Goal: Task Accomplishment & Management: Use online tool/utility

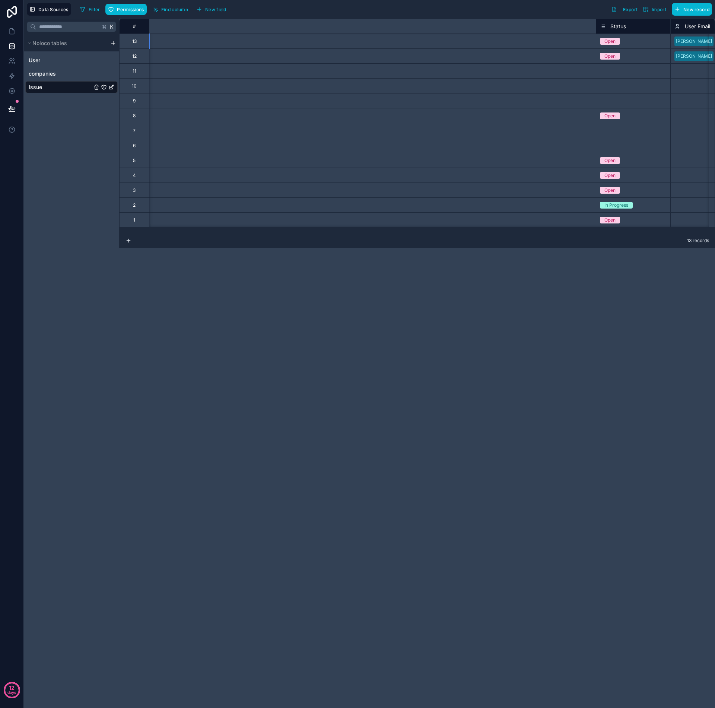
scroll to position [0, 555]
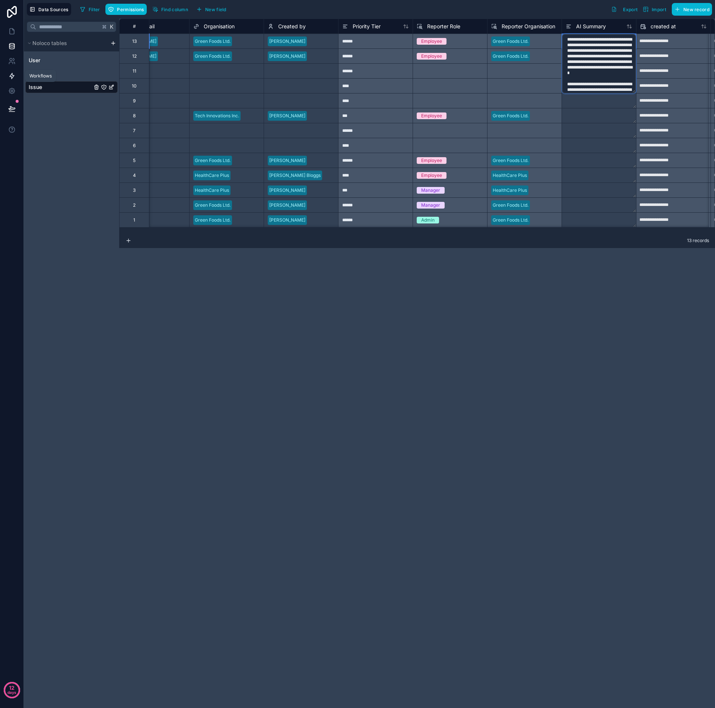
click at [16, 74] on link at bounding box center [11, 76] width 23 height 15
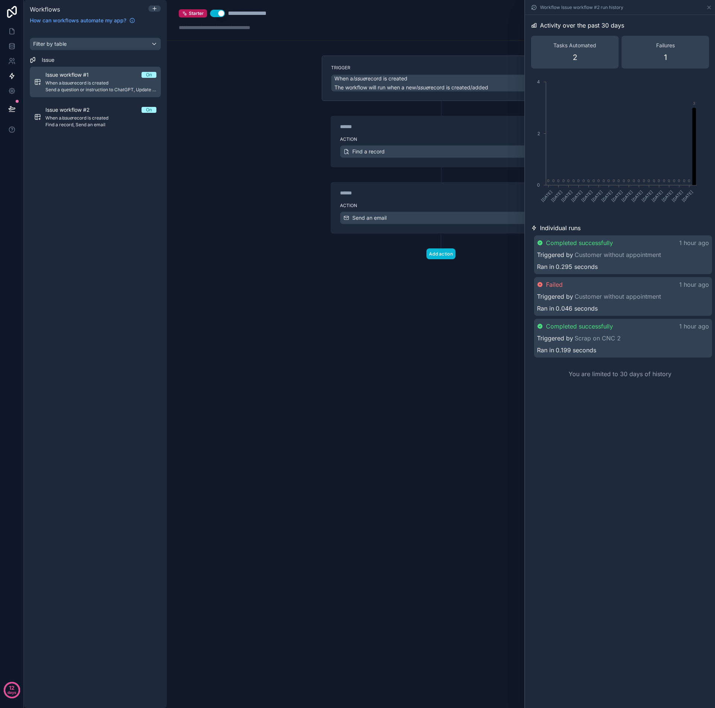
click at [90, 87] on span "Send a question or instruction to ChatGPT, Update a record" at bounding box center [100, 90] width 111 height 6
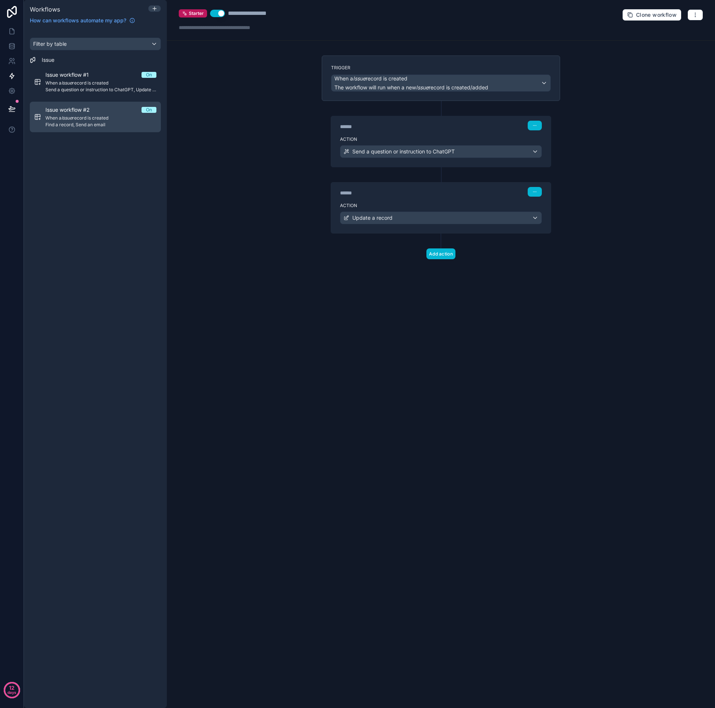
click at [82, 118] on span "When a Issue record is created" at bounding box center [100, 118] width 111 height 6
click at [88, 116] on span "When a Issue record is created" at bounding box center [100, 118] width 111 height 6
click at [537, 194] on button "button" at bounding box center [535, 192] width 14 height 10
click at [553, 208] on span "Edit Description" at bounding box center [558, 209] width 33 height 6
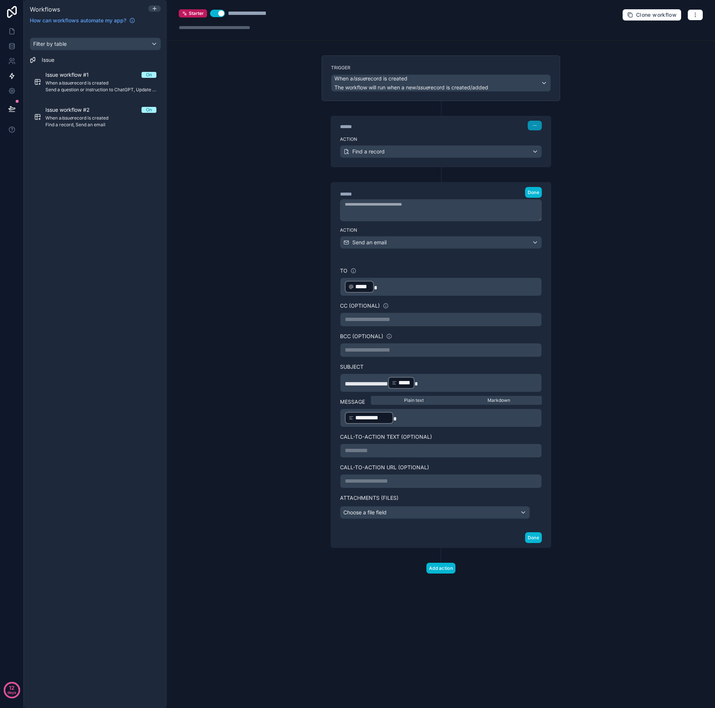
click at [537, 123] on icon "button" at bounding box center [534, 125] width 4 height 4
click at [550, 143] on span "Edit Description" at bounding box center [558, 142] width 33 height 6
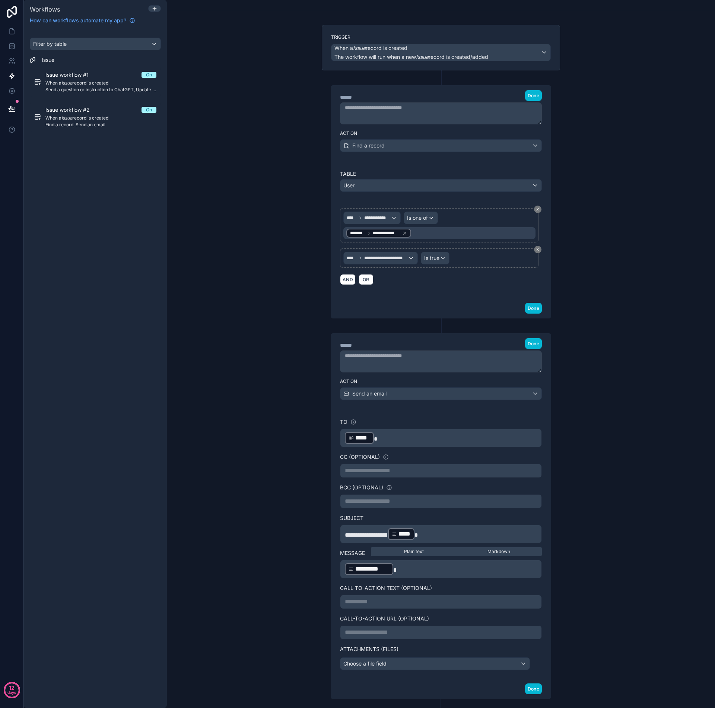
scroll to position [32, 0]
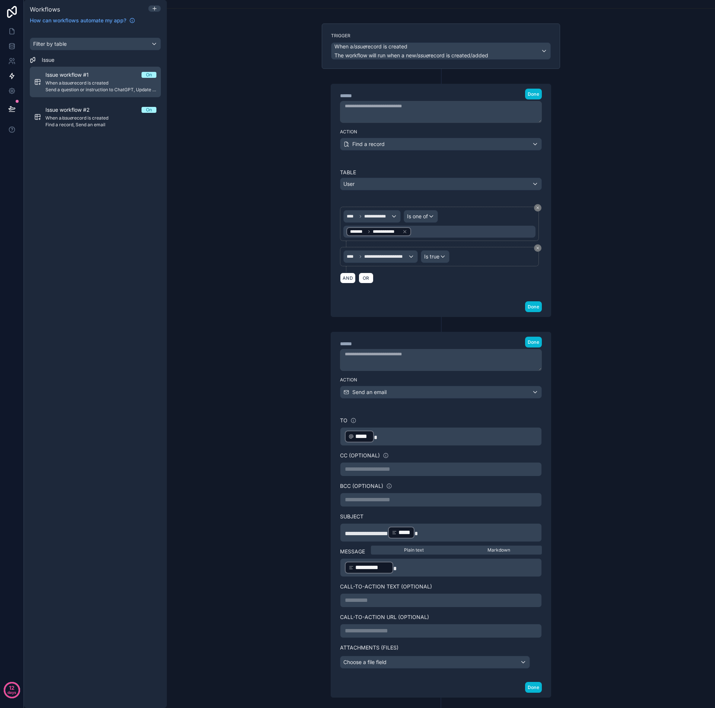
click at [76, 82] on span "When a Issue record is created" at bounding box center [100, 83] width 111 height 6
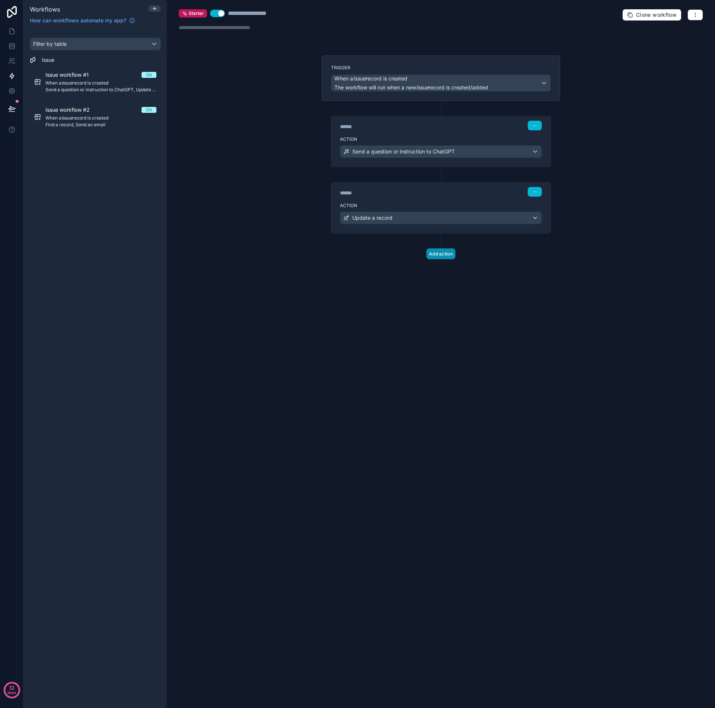
click at [443, 255] on button "Add action" at bounding box center [440, 253] width 29 height 11
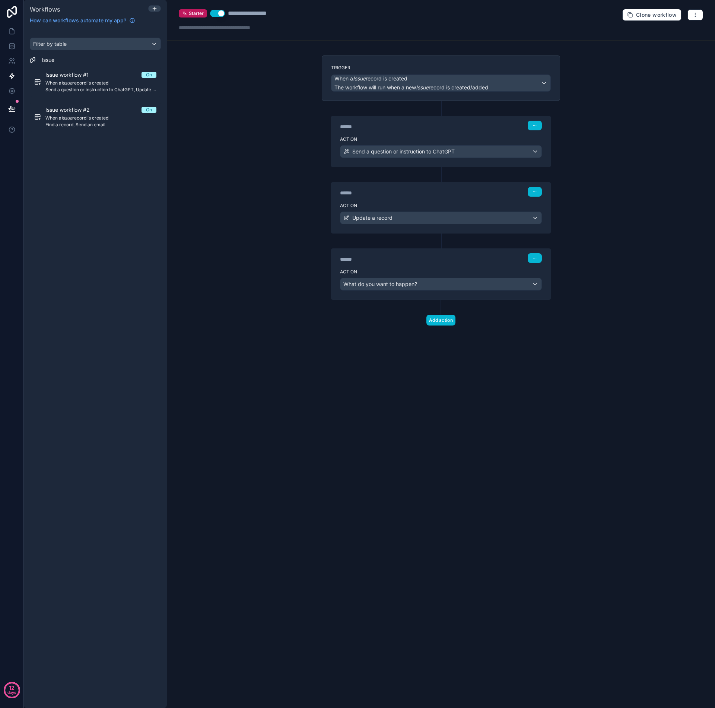
click at [535, 285] on div "What do you want to happen?" at bounding box center [440, 284] width 201 height 12
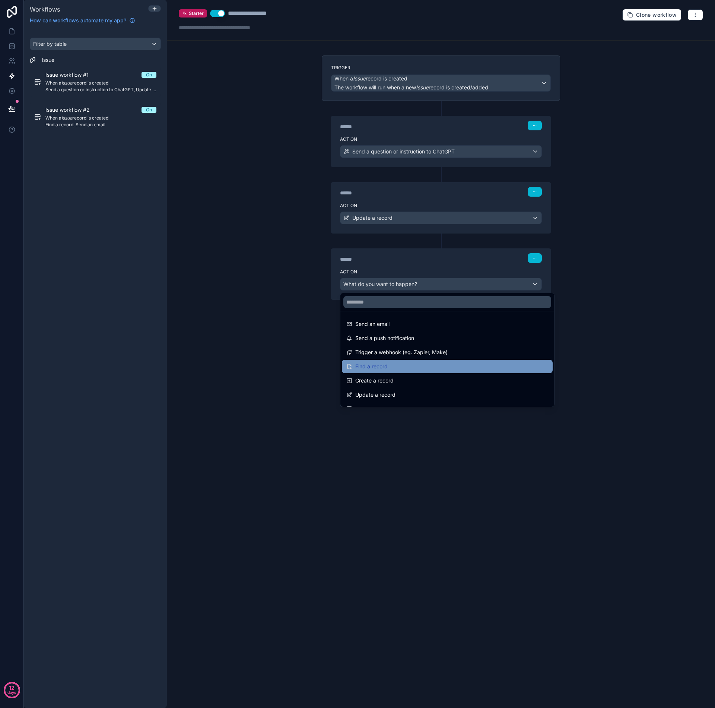
click at [392, 367] on div "Find a record" at bounding box center [447, 366] width 202 height 9
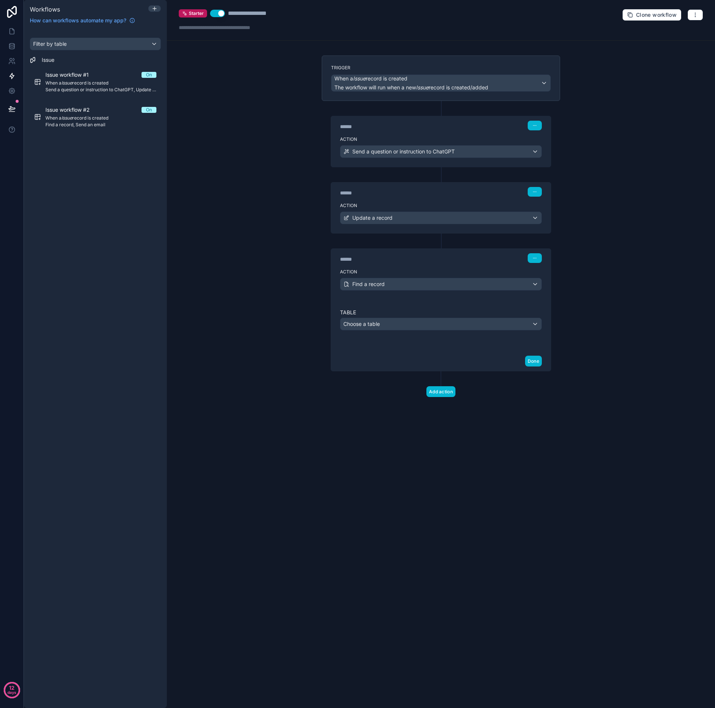
click at [403, 326] on div "Choose a table" at bounding box center [440, 324] width 201 height 12
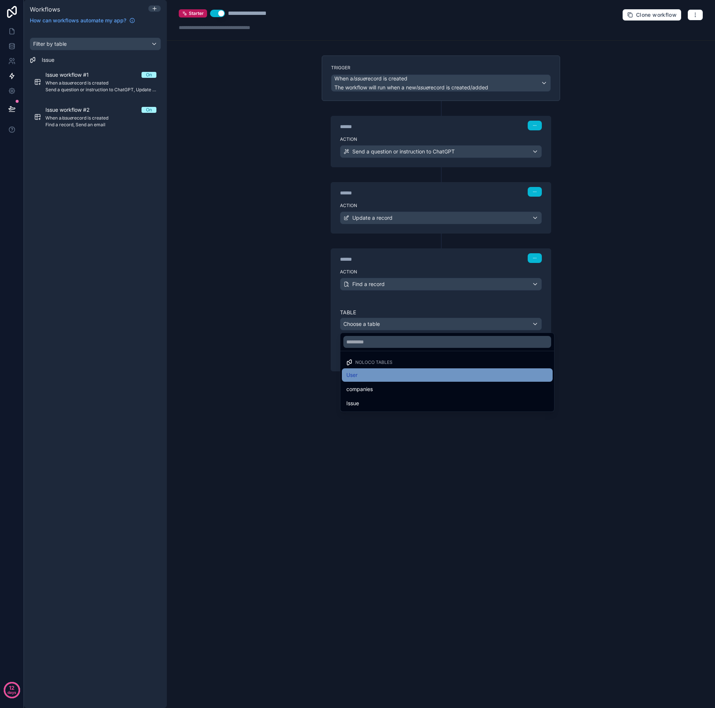
click at [387, 375] on div "User" at bounding box center [447, 374] width 202 height 9
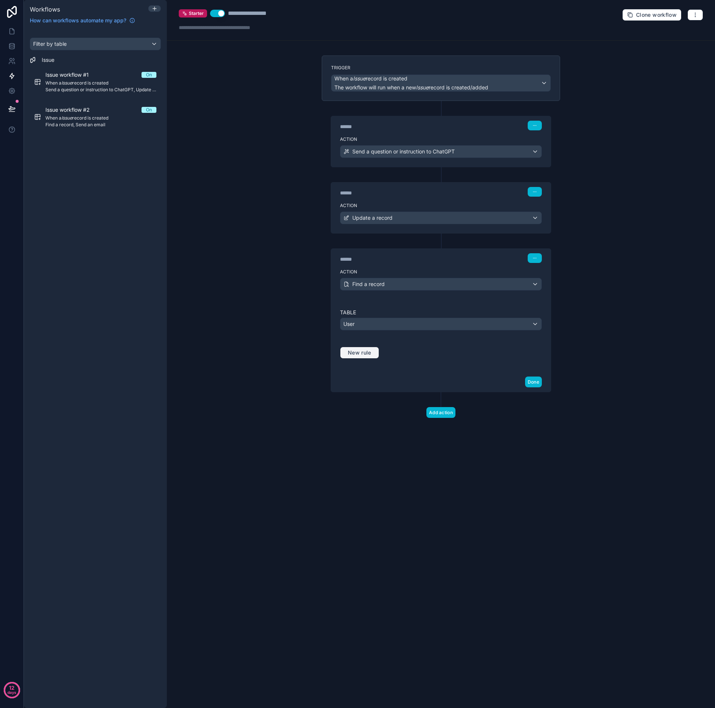
click at [371, 356] on button "New rule" at bounding box center [359, 353] width 39 height 12
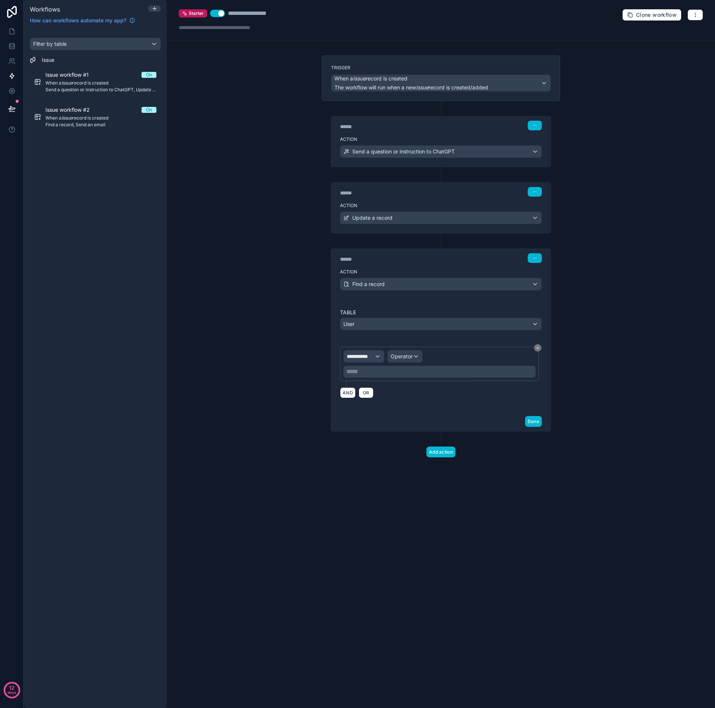
click at [376, 358] on div "**********" at bounding box center [364, 356] width 40 height 12
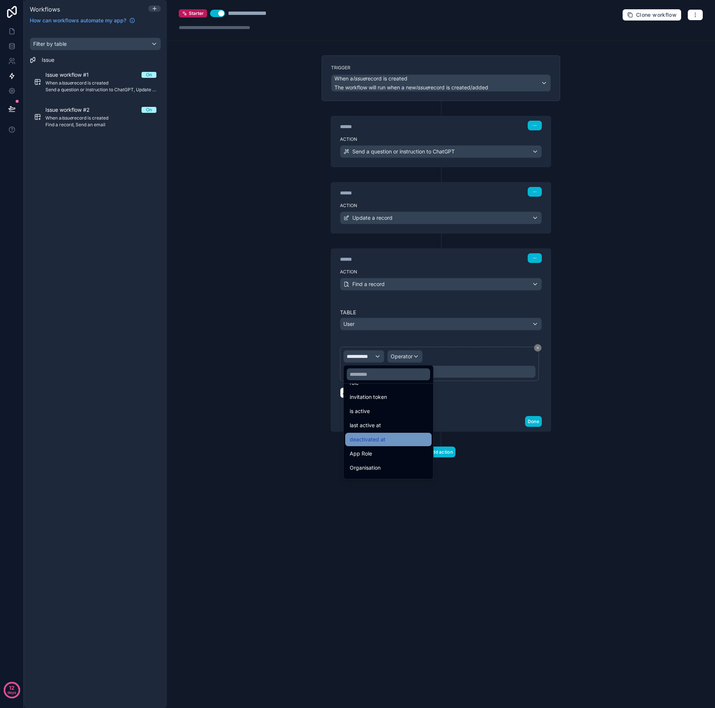
scroll to position [156, 0]
click at [375, 469] on span "Organisation" at bounding box center [365, 466] width 31 height 9
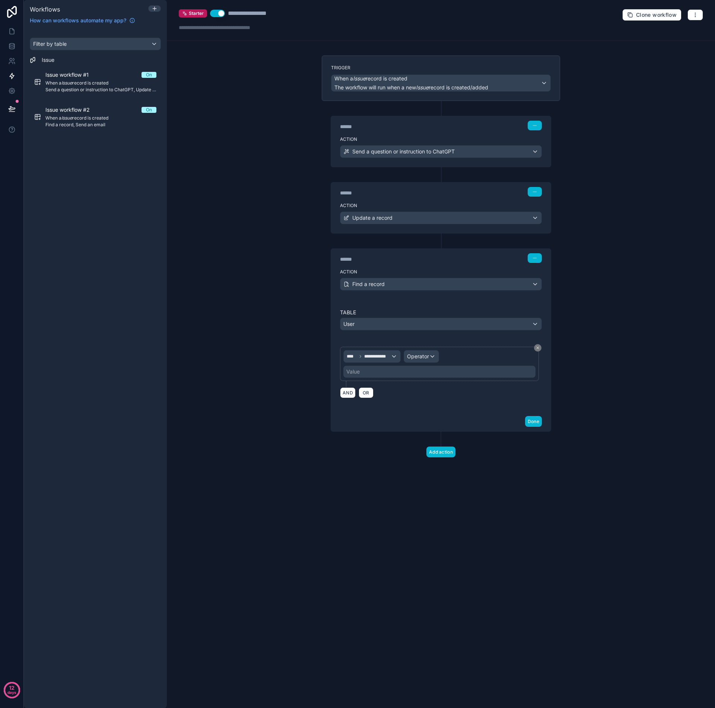
click at [423, 356] on span "Operator" at bounding box center [418, 356] width 22 height 6
click at [428, 423] on span "Is one of" at bounding box center [420, 424] width 21 height 9
click at [391, 372] on div "Value" at bounding box center [439, 372] width 192 height 12
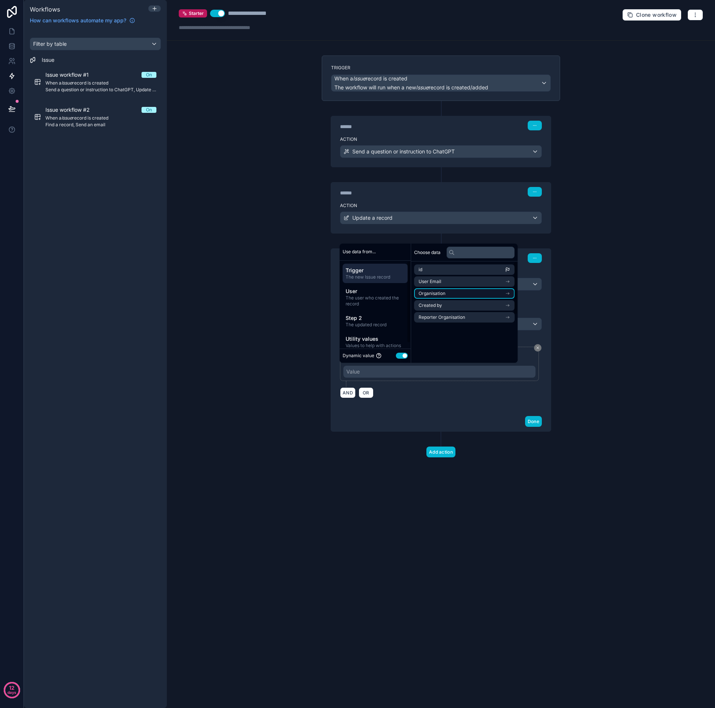
click at [455, 297] on li "Organisation" at bounding box center [464, 293] width 101 height 10
click at [445, 306] on span "issues collection" at bounding box center [435, 307] width 35 height 6
click at [445, 281] on span "issues collection" at bounding box center [444, 281] width 35 height 6
click at [446, 296] on span "users collection" at bounding box center [434, 295] width 33 height 6
click at [444, 283] on span "users collection" at bounding box center [443, 281] width 33 height 6
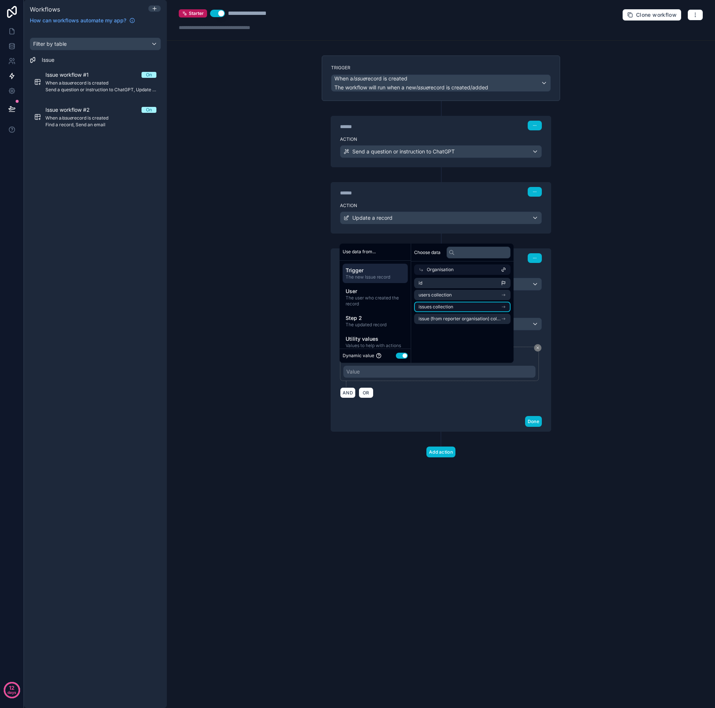
click at [440, 308] on span "issues collection" at bounding box center [435, 307] width 35 height 6
click at [477, 333] on div "Choose data Organisation issues collection No more options..." at bounding box center [462, 302] width 102 height 119
click at [544, 310] on div "**********" at bounding box center [441, 355] width 220 height 112
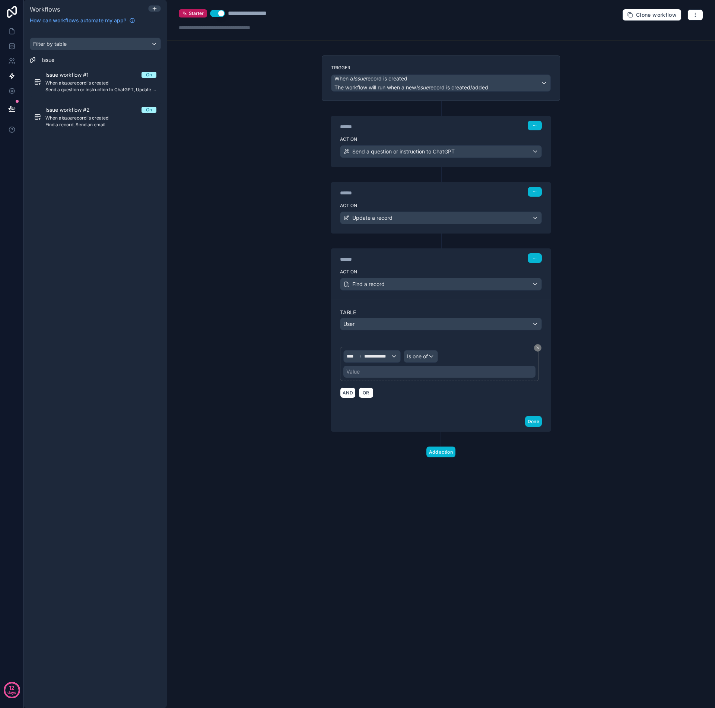
click at [399, 369] on div "Value" at bounding box center [439, 372] width 192 height 12
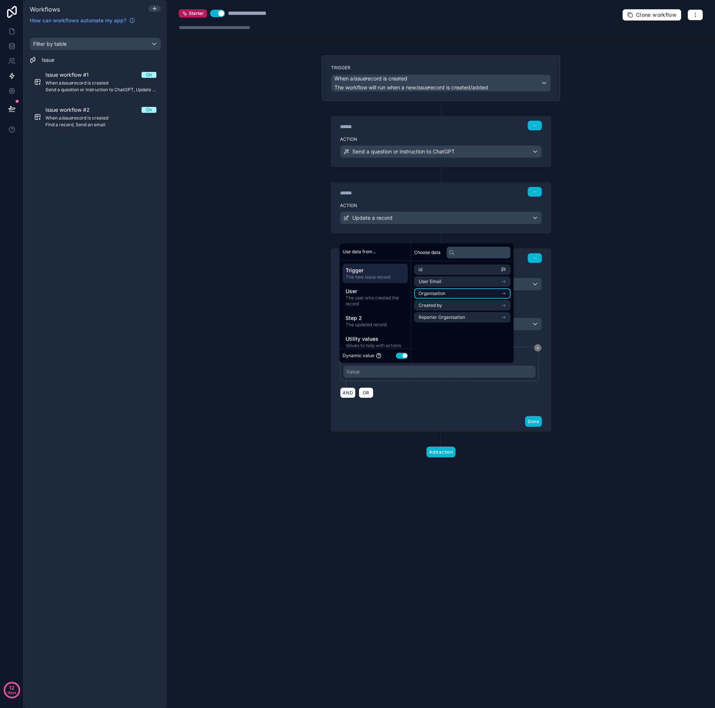
click at [440, 294] on span "Organisation" at bounding box center [431, 293] width 27 height 6
click at [451, 318] on span "issue (from reporter organisation) collection" at bounding box center [459, 319] width 82 height 6
click at [523, 300] on div "**********" at bounding box center [441, 355] width 220 height 112
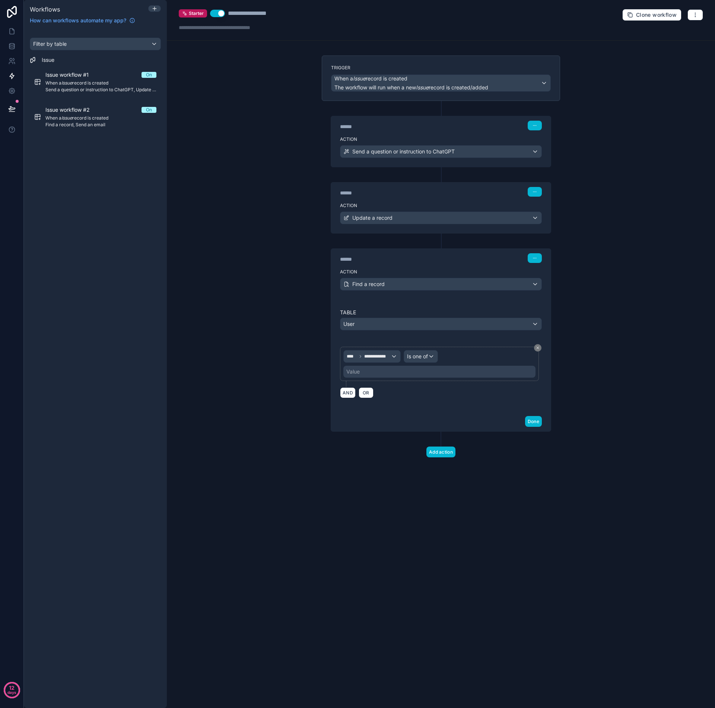
click at [406, 373] on div "Value" at bounding box center [439, 372] width 192 height 12
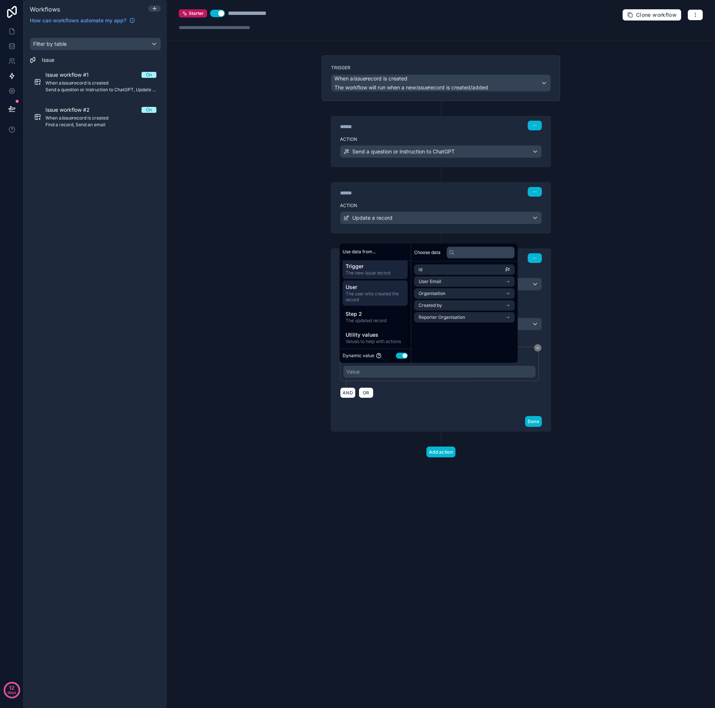
scroll to position [6, 0]
click at [378, 292] on span "The user who created the record" at bounding box center [375, 295] width 59 height 12
click at [371, 271] on span "The new Issue record" at bounding box center [375, 271] width 59 height 6
click at [442, 270] on li "id" at bounding box center [464, 269] width 101 height 10
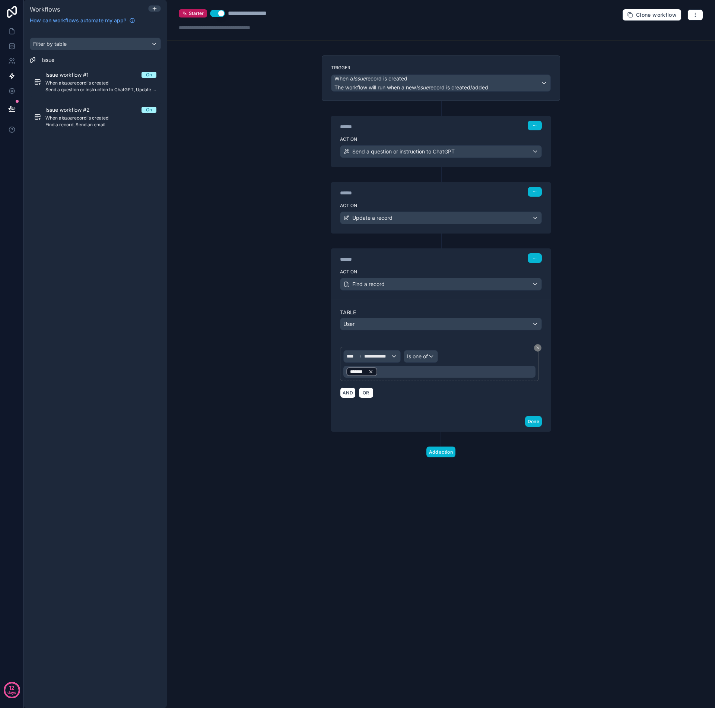
click at [372, 371] on icon at bounding box center [370, 371] width 5 height 5
click at [383, 374] on div "Value" at bounding box center [439, 372] width 192 height 12
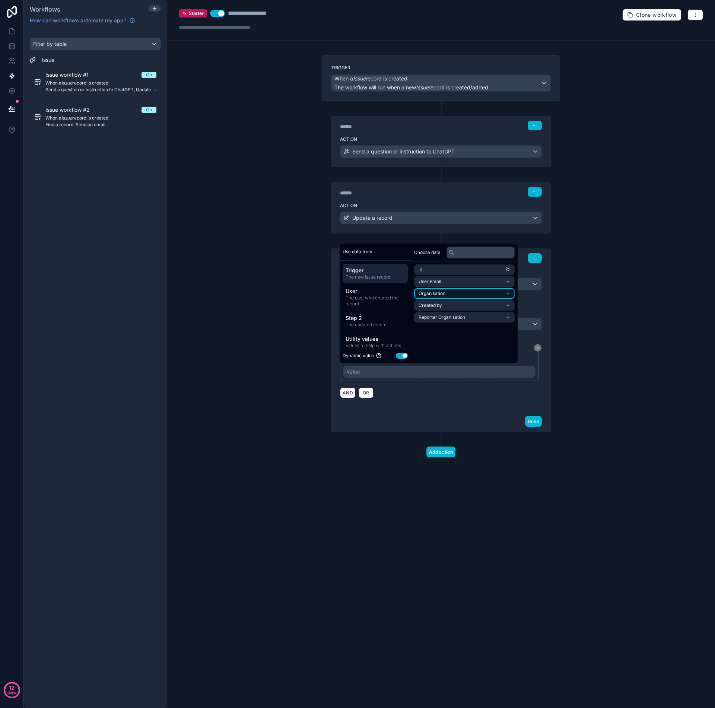
click at [442, 292] on span "Organisation" at bounding box center [431, 293] width 27 height 6
click at [440, 306] on span "issues collection" at bounding box center [435, 307] width 35 height 6
click at [443, 282] on span "issues collection" at bounding box center [444, 281] width 35 height 6
click at [440, 292] on span "users collection" at bounding box center [434, 295] width 33 height 6
click at [445, 281] on span "users collection" at bounding box center [443, 281] width 33 height 6
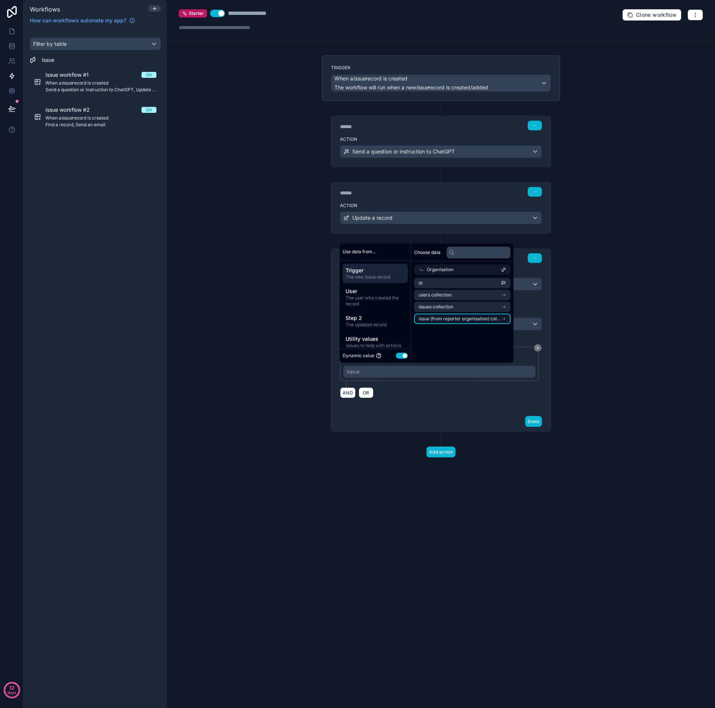
click at [437, 318] on span "issue (from reporter organisation) collection" at bounding box center [459, 319] width 82 height 6
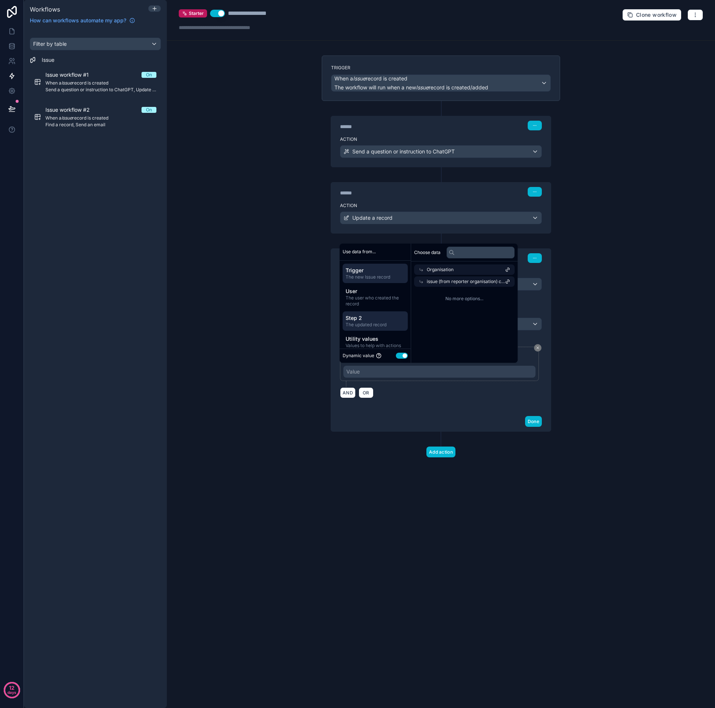
click at [372, 322] on span "The updated record" at bounding box center [375, 325] width 59 height 6
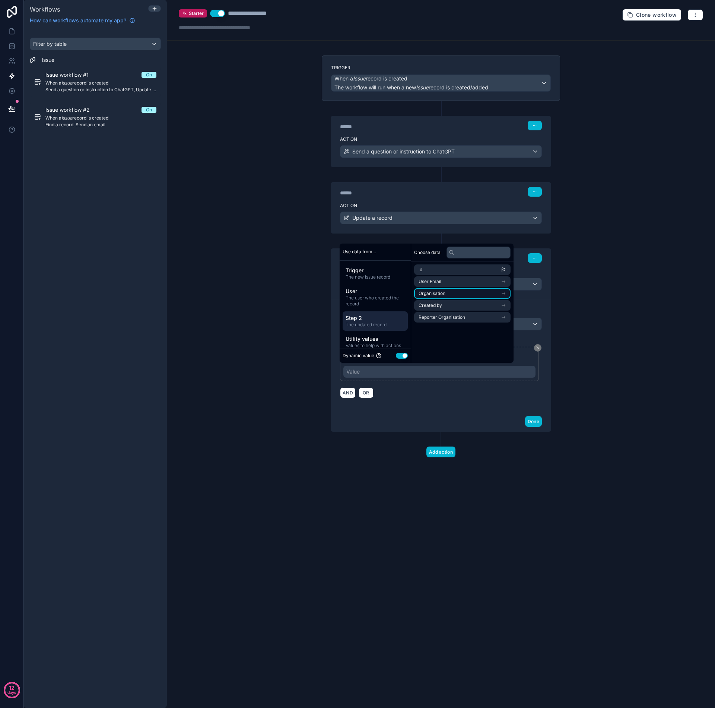
click at [436, 294] on span "Organisation" at bounding box center [431, 293] width 27 height 6
click at [443, 282] on li "id" at bounding box center [462, 283] width 96 height 10
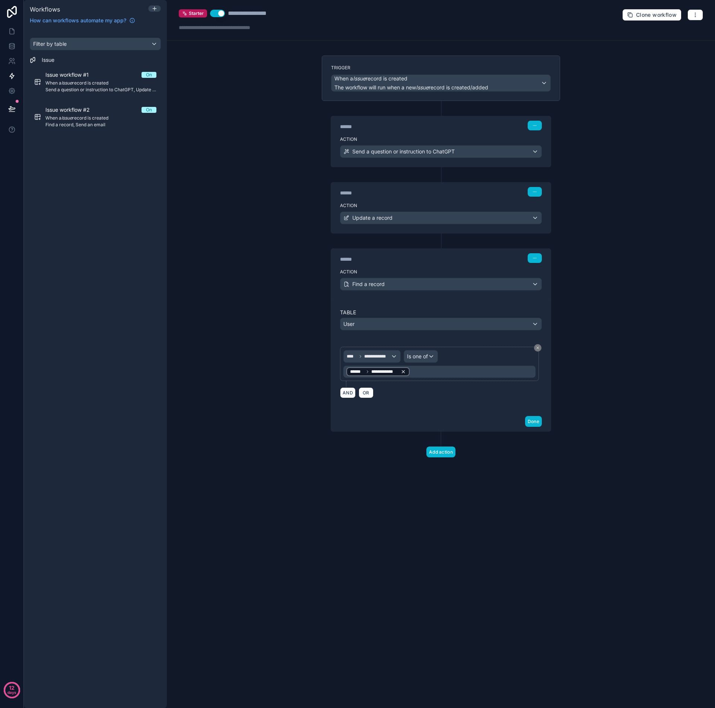
click at [403, 372] on icon at bounding box center [403, 371] width 5 height 5
click at [397, 372] on div "Value" at bounding box center [439, 372] width 192 height 12
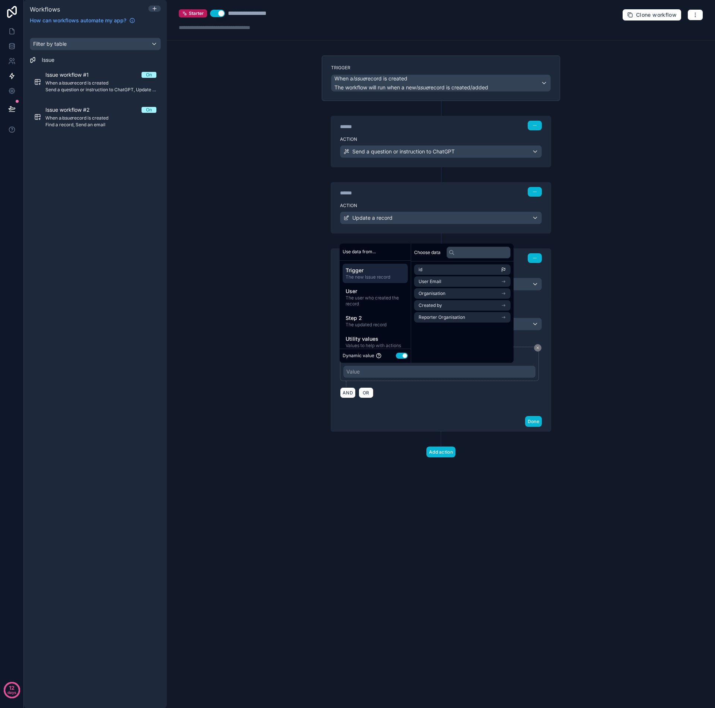
click at [373, 273] on span "Trigger" at bounding box center [375, 270] width 59 height 7
click at [437, 292] on span "Organisation" at bounding box center [431, 293] width 27 height 6
click at [449, 281] on li "id" at bounding box center [462, 283] width 96 height 10
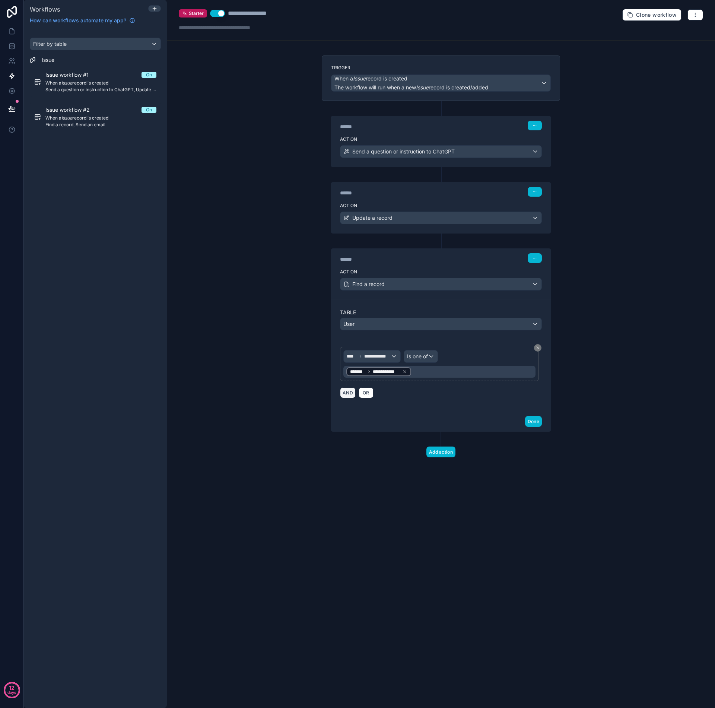
click at [348, 393] on button "AND" at bounding box center [348, 392] width 16 height 11
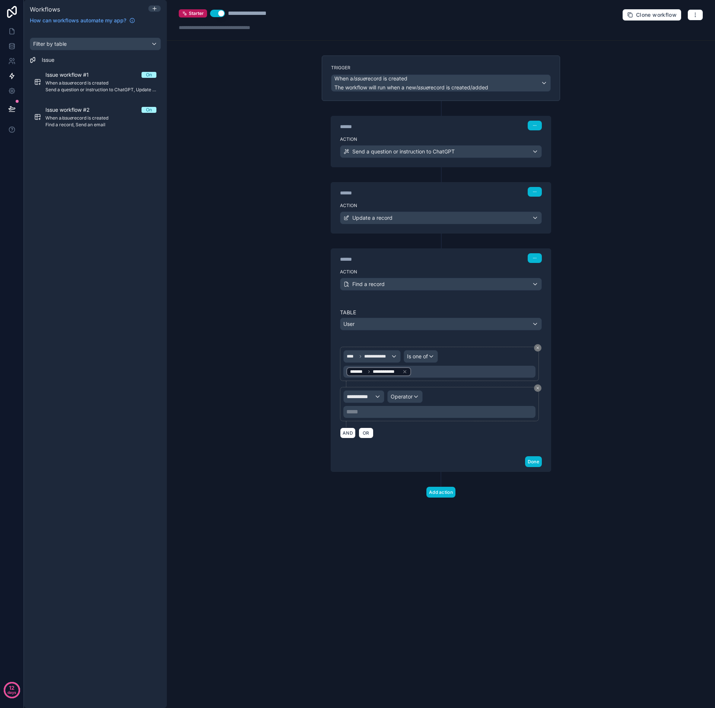
click at [378, 397] on div "**********" at bounding box center [364, 397] width 40 height 12
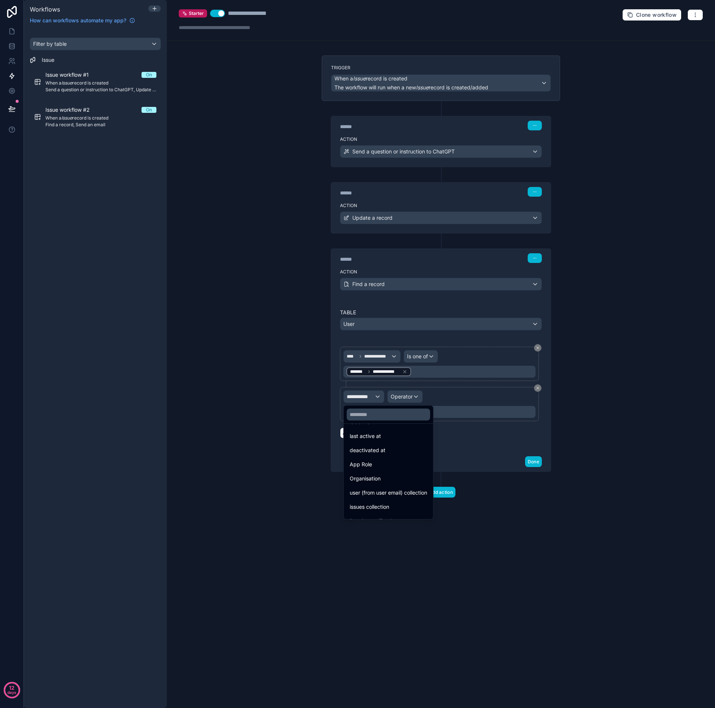
scroll to position [194, 0]
click at [380, 511] on span "Receive notifications" at bounding box center [375, 510] width 50 height 9
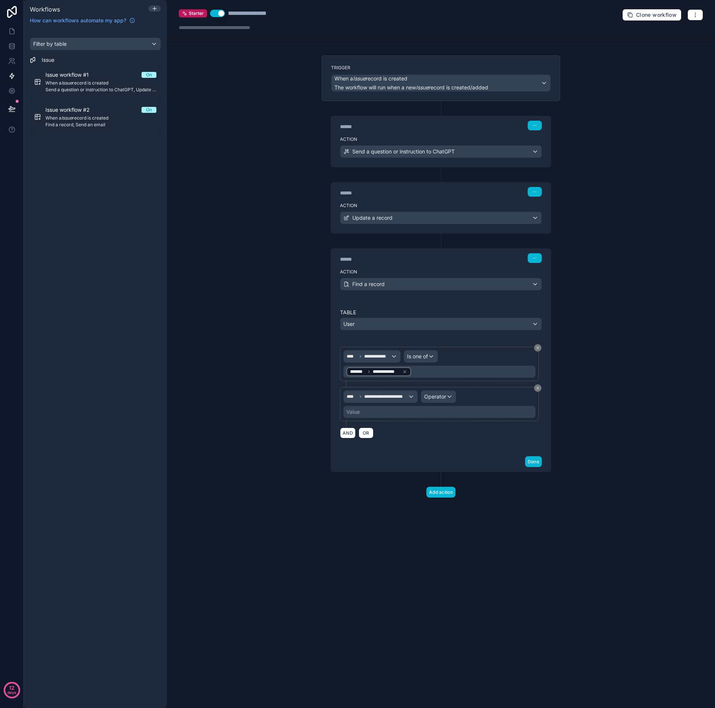
click at [447, 391] on div "Operator" at bounding box center [438, 397] width 35 height 12
click at [444, 437] on div "Is true" at bounding box center [454, 436] width 55 height 9
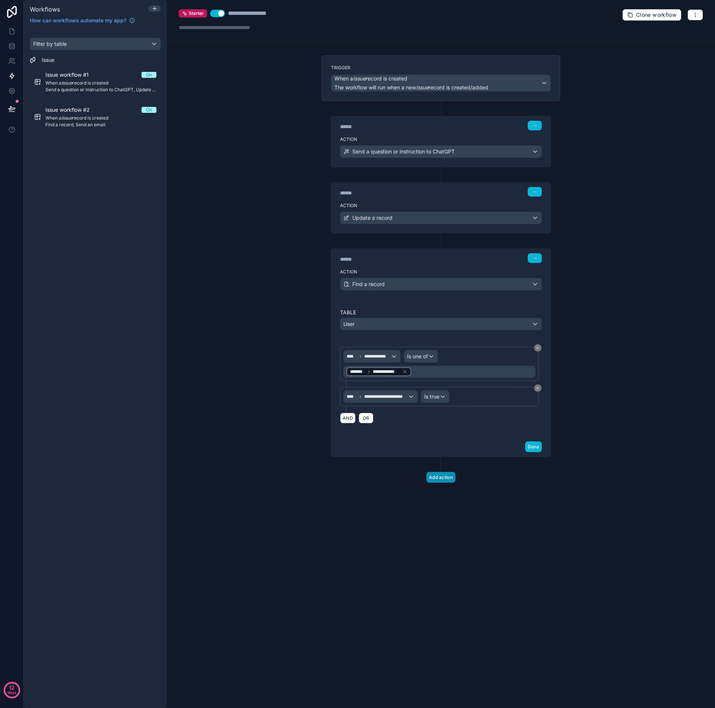
click at [440, 478] on button "Add action" at bounding box center [440, 477] width 29 height 11
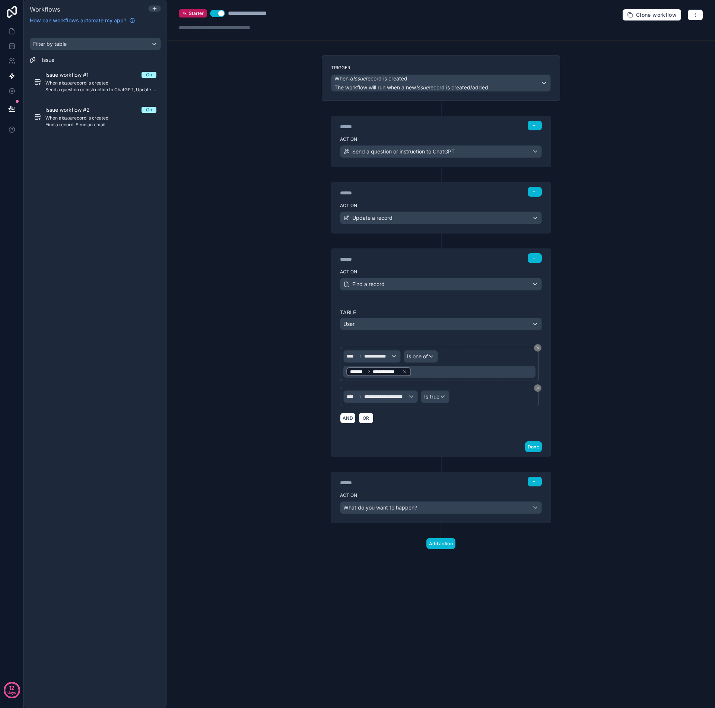
click at [447, 507] on div "What do you want to happen?" at bounding box center [440, 508] width 201 height 12
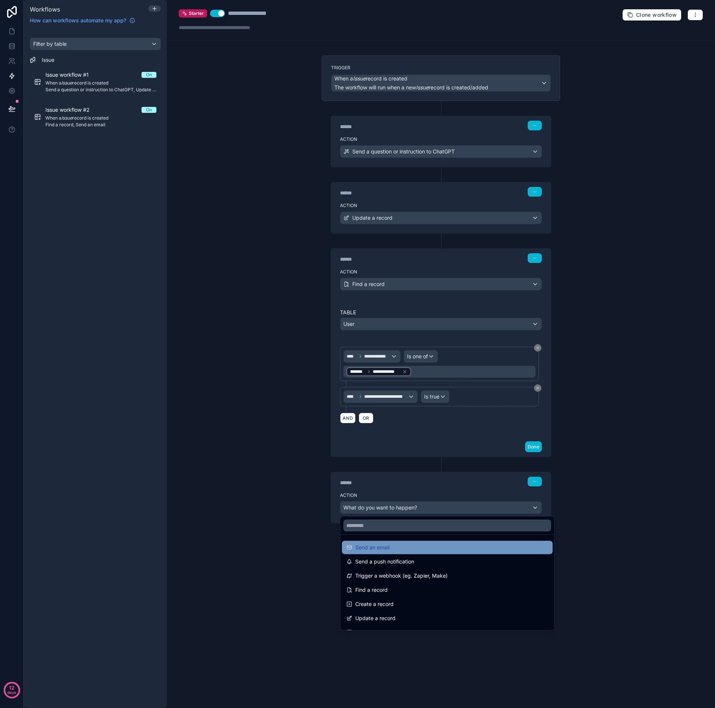
click at [422, 545] on div "Send an email" at bounding box center [447, 547] width 202 height 9
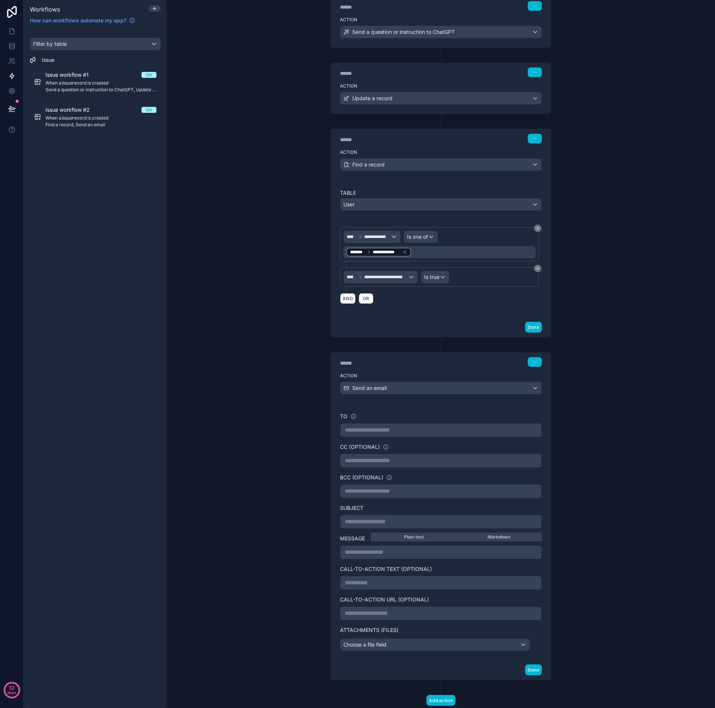
scroll to position [140, 0]
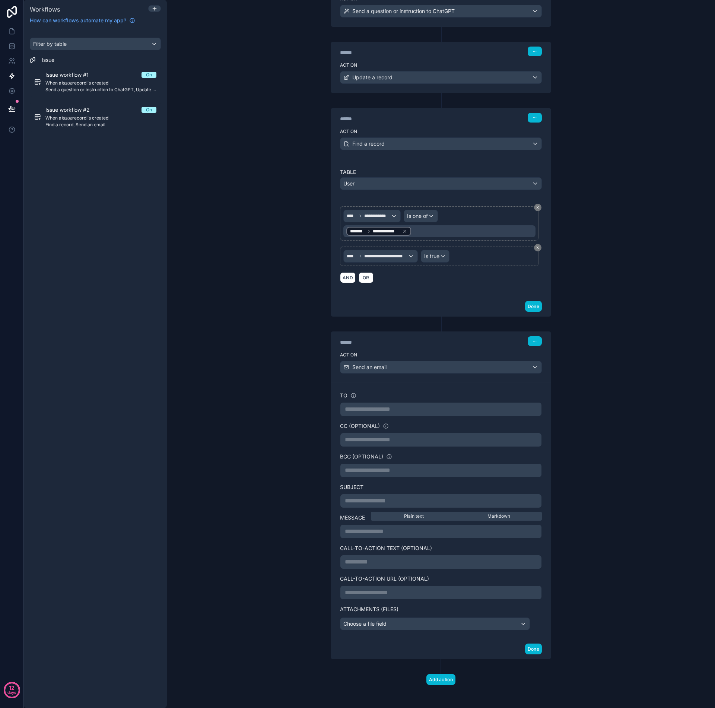
click at [380, 410] on p "**********" at bounding box center [441, 409] width 192 height 9
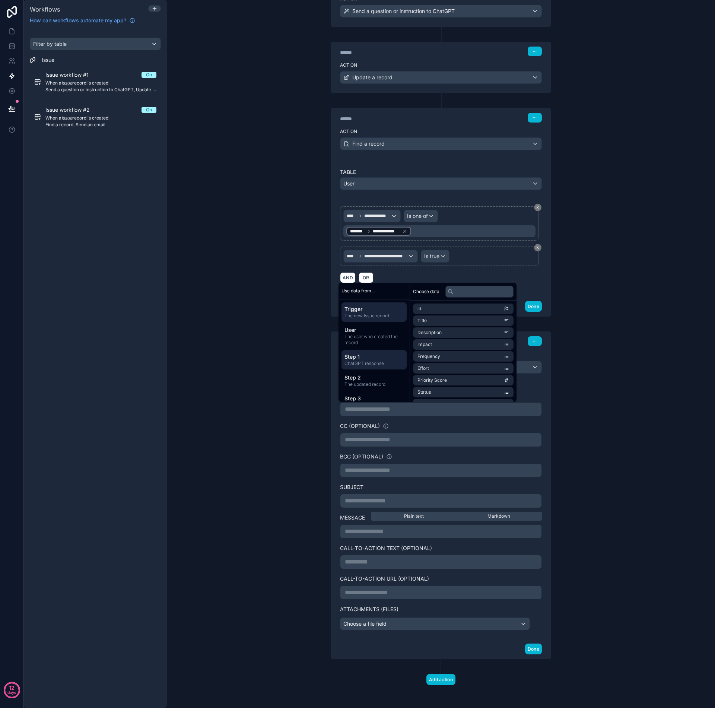
scroll to position [12, 0]
click at [374, 388] on span "Step 3" at bounding box center [373, 385] width 59 height 7
click at [439, 322] on li "email" at bounding box center [463, 320] width 101 height 10
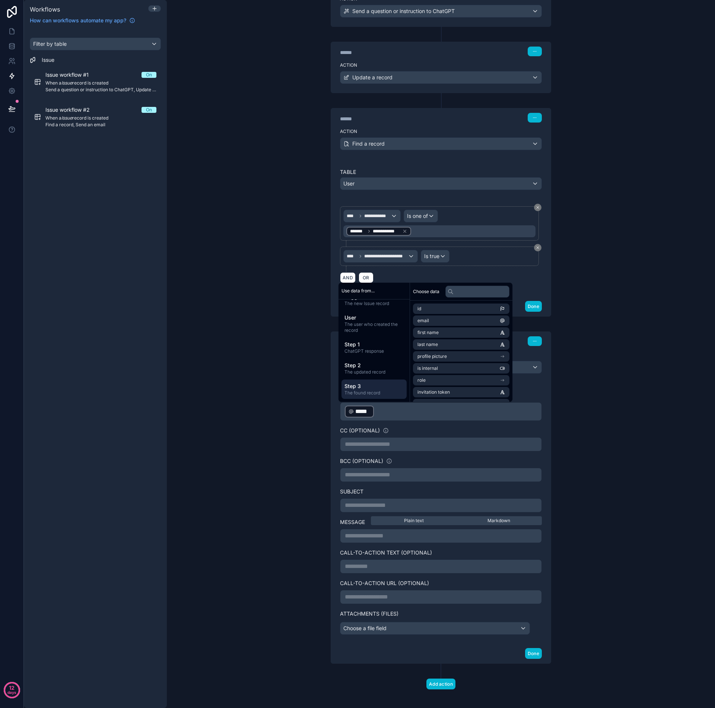
click at [374, 508] on p "**********" at bounding box center [441, 505] width 192 height 9
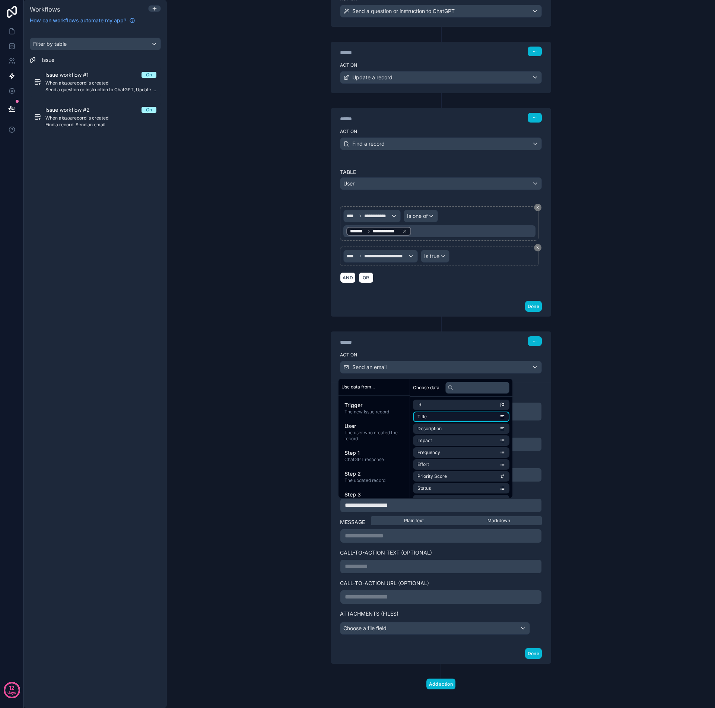
click at [430, 417] on li "Title" at bounding box center [461, 416] width 96 height 10
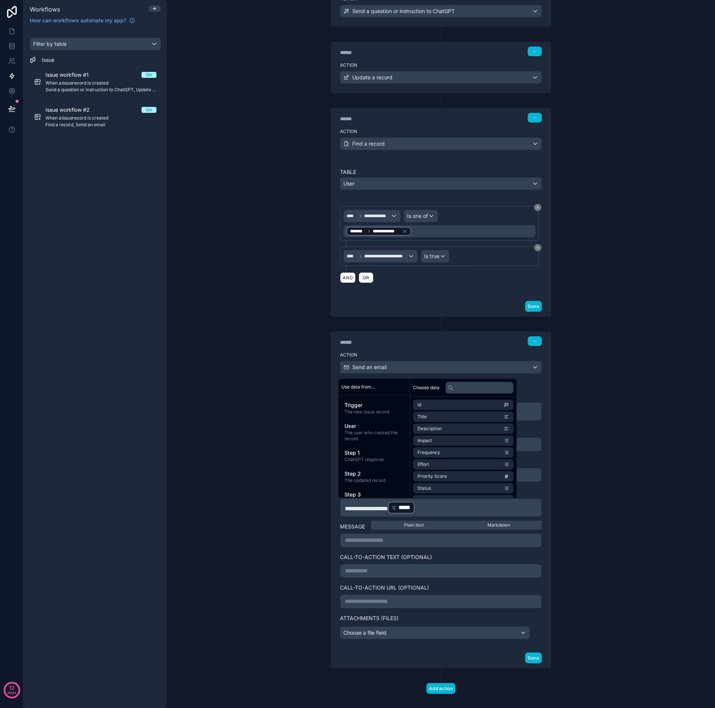
click at [377, 541] on p "**********" at bounding box center [441, 540] width 192 height 9
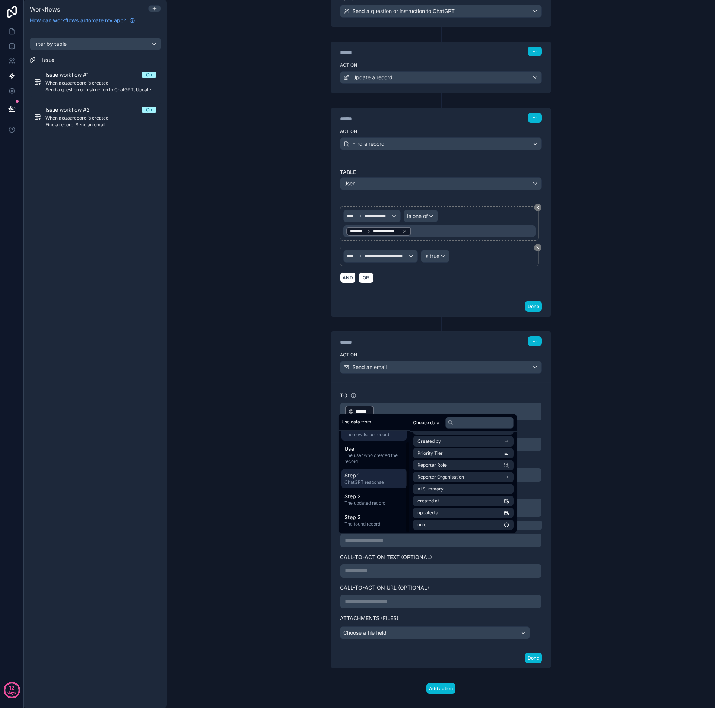
scroll to position [0, 0]
click at [442, 489] on span "AI Summary" at bounding box center [430, 489] width 26 height 6
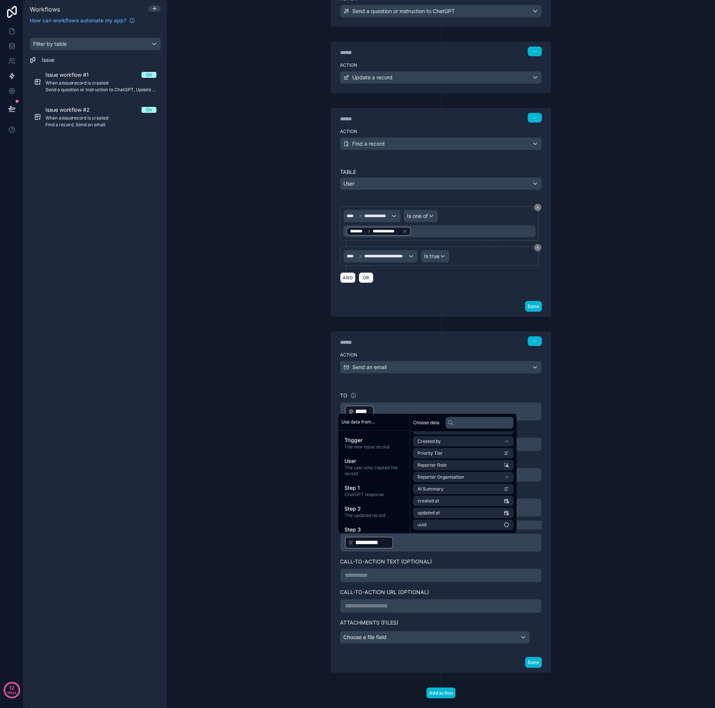
click at [536, 558] on label "Call-to-Action Text (optional)" at bounding box center [441, 561] width 202 height 7
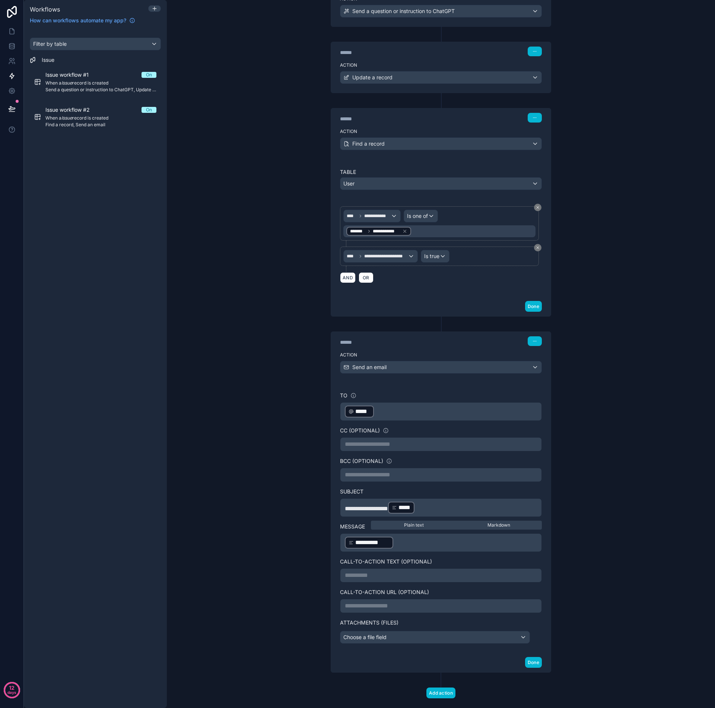
scroll to position [155, 0]
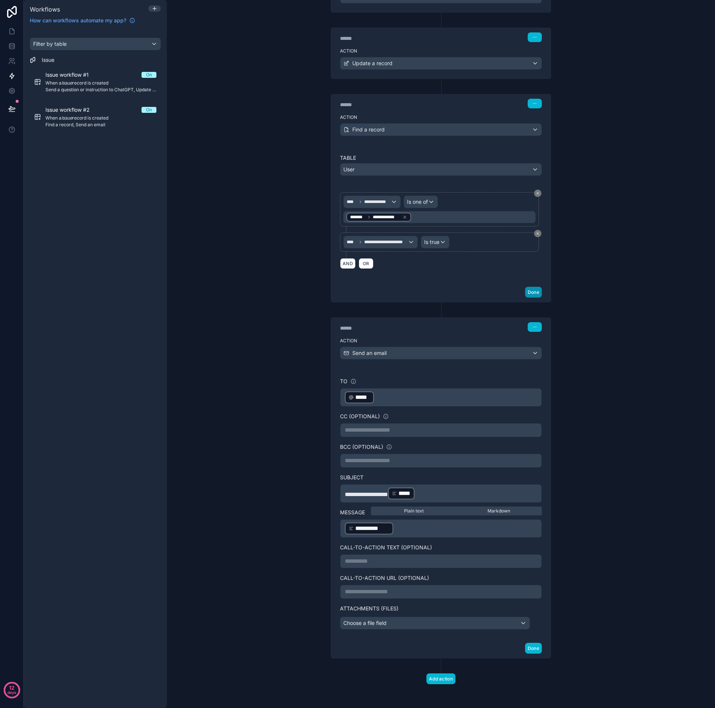
click at [530, 292] on button "Done" at bounding box center [533, 292] width 17 height 11
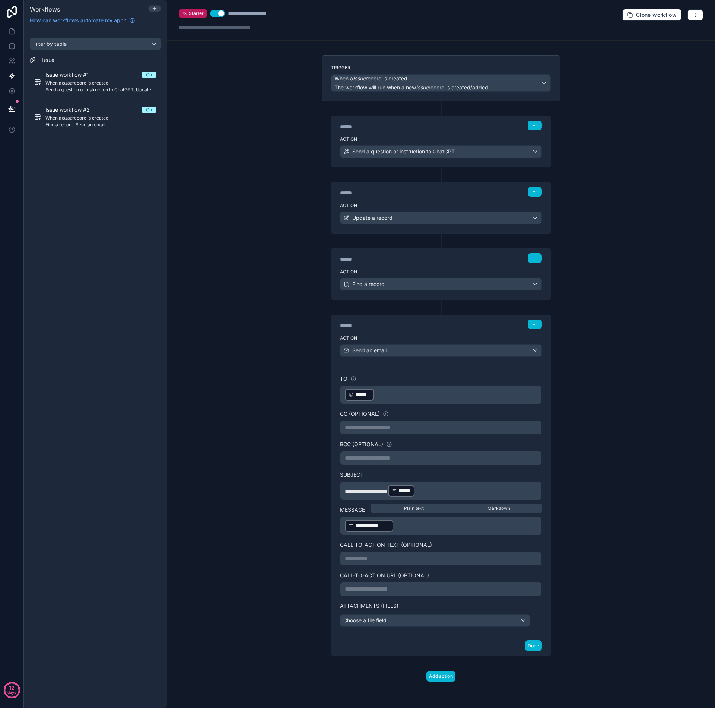
click at [529, 646] on button "Done" at bounding box center [533, 645] width 17 height 11
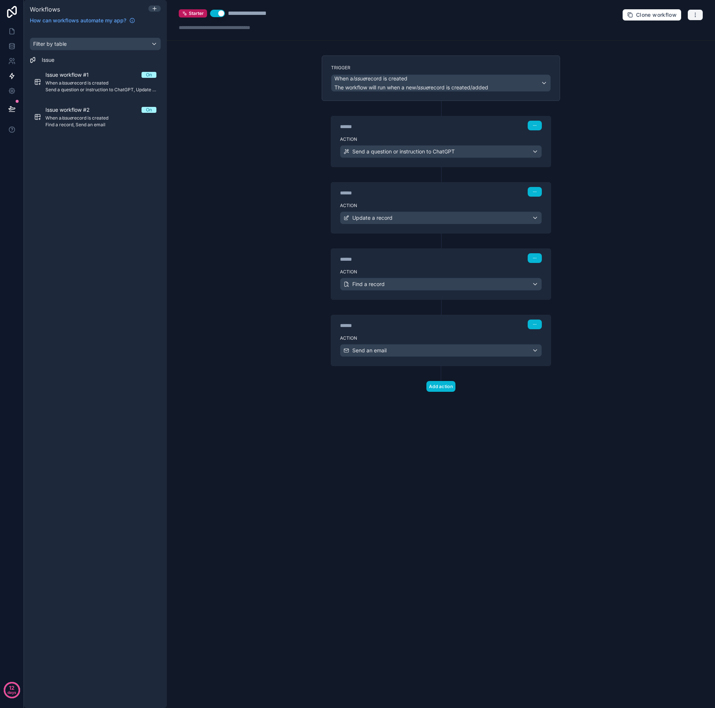
click at [695, 13] on icon "button" at bounding box center [695, 13] width 0 height 0
click at [673, 32] on span "Test workflow" at bounding box center [676, 32] width 36 height 6
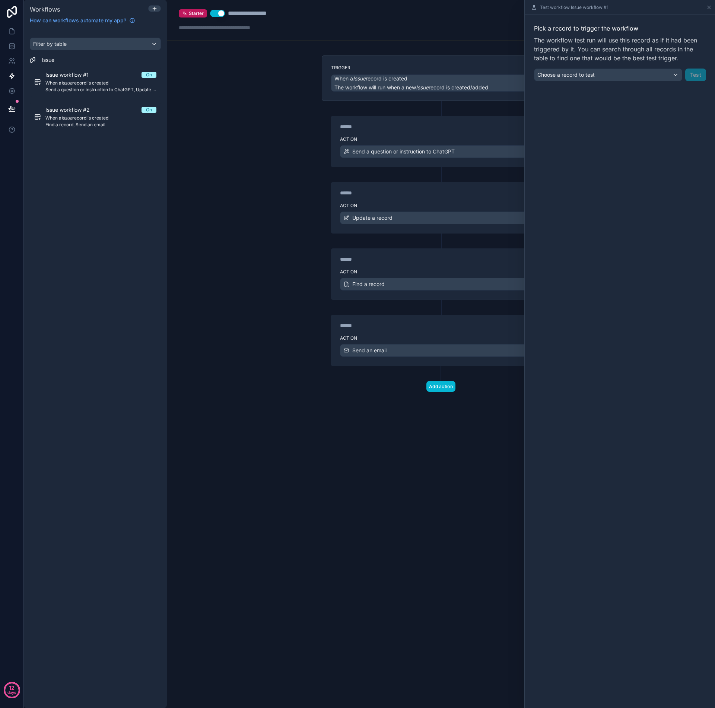
click at [676, 76] on div "Choose a record to test" at bounding box center [607, 75] width 147 height 12
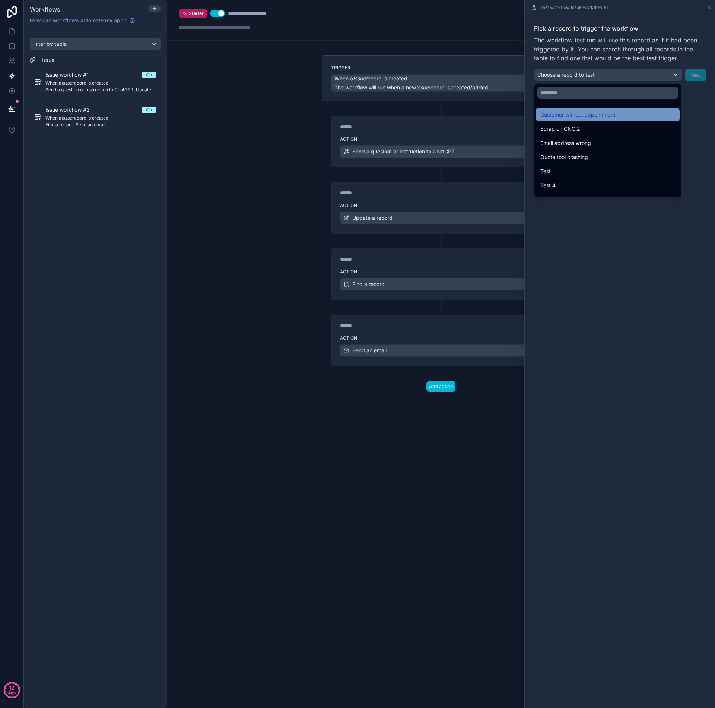
click at [599, 115] on span "Customer without appointment" at bounding box center [577, 114] width 75 height 9
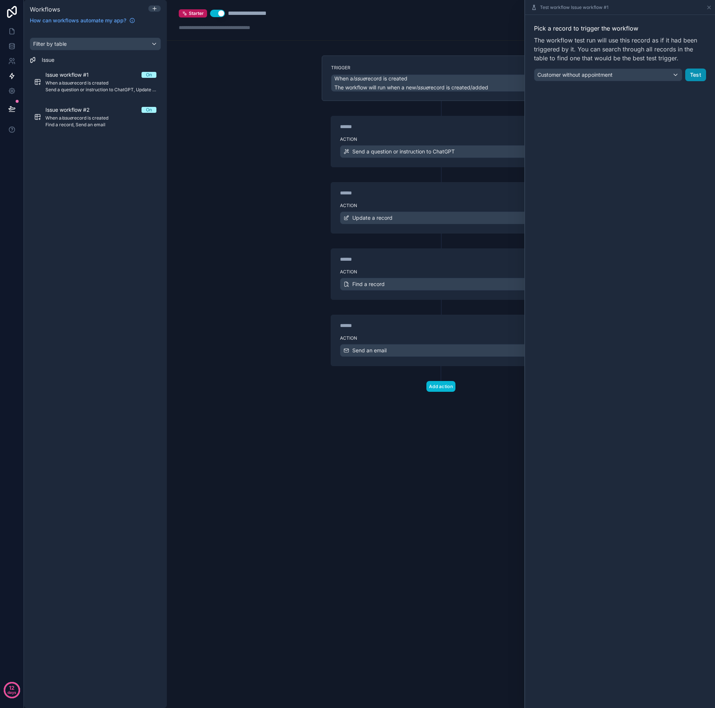
click at [695, 78] on button "Test" at bounding box center [695, 75] width 21 height 13
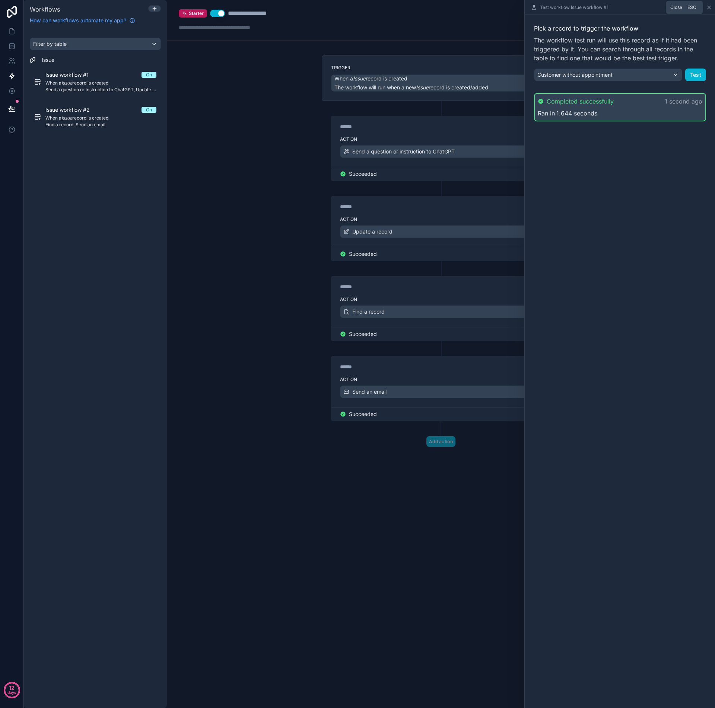
click at [708, 8] on icon at bounding box center [709, 7] width 6 height 6
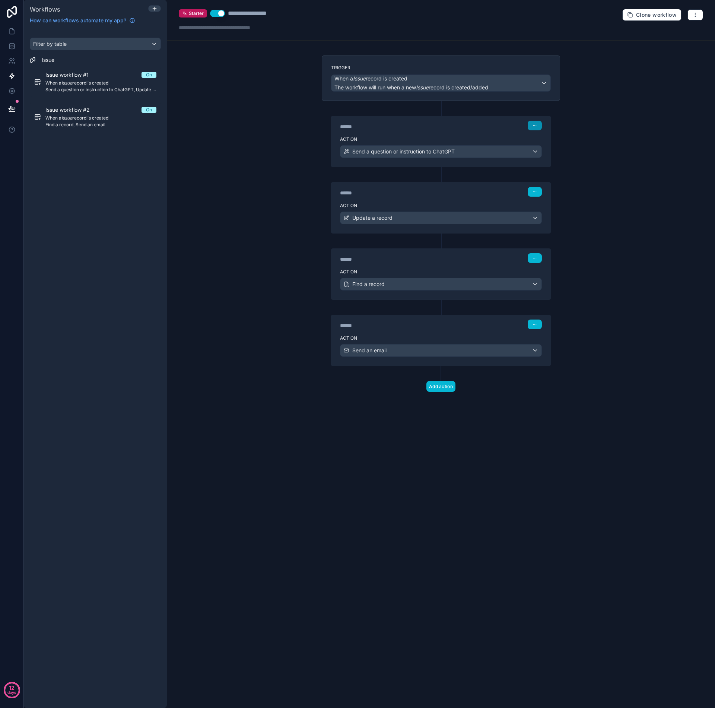
click at [534, 128] on button "button" at bounding box center [535, 126] width 14 height 10
click at [547, 144] on span "Edit Description" at bounding box center [558, 142] width 33 height 6
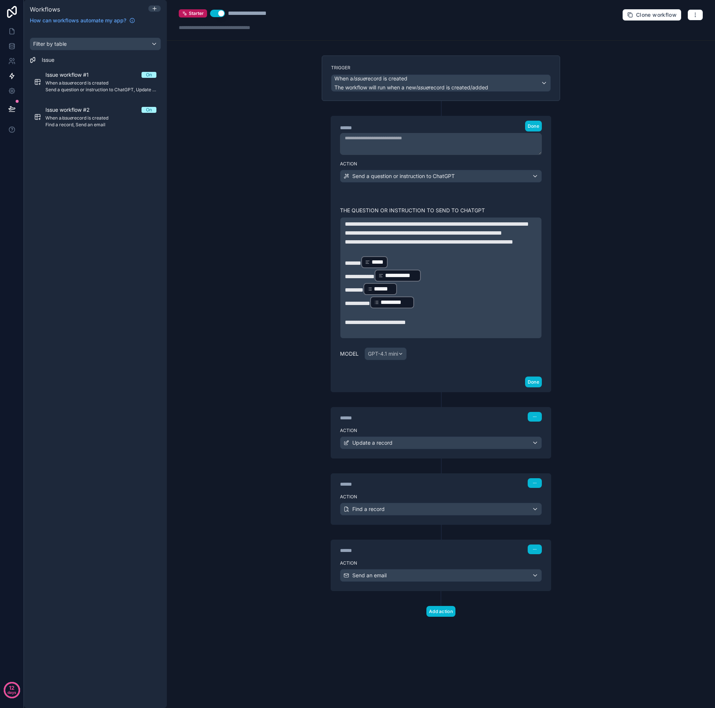
click at [350, 228] on p "**********" at bounding box center [441, 224] width 192 height 9
drag, startPoint x: 346, startPoint y: 223, endPoint x: 397, endPoint y: 271, distance: 70.3
click at [397, 271] on div "**********" at bounding box center [441, 278] width 192 height 116
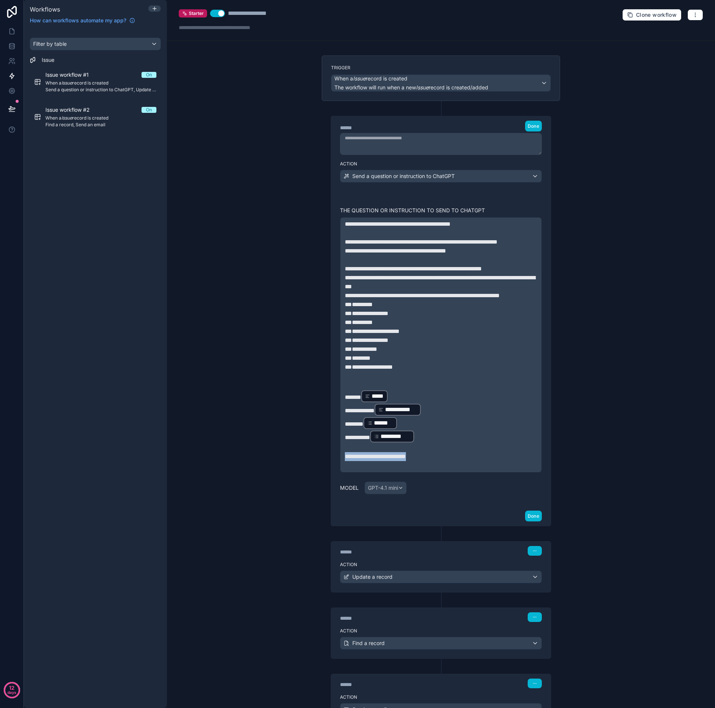
drag, startPoint x: 342, startPoint y: 465, endPoint x: 436, endPoint y: 467, distance: 93.5
click at [436, 461] on p "**********" at bounding box center [441, 456] width 192 height 9
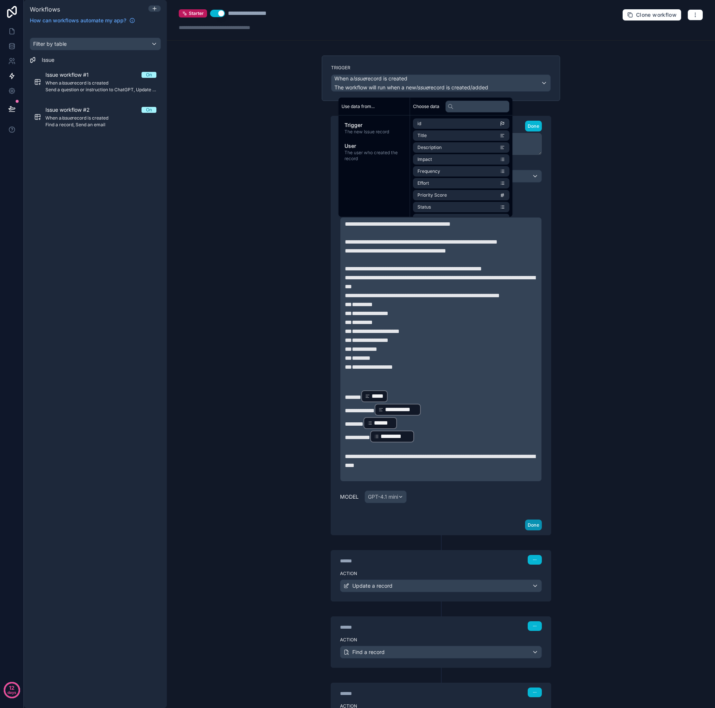
click at [531, 530] on button "Done" at bounding box center [533, 524] width 17 height 11
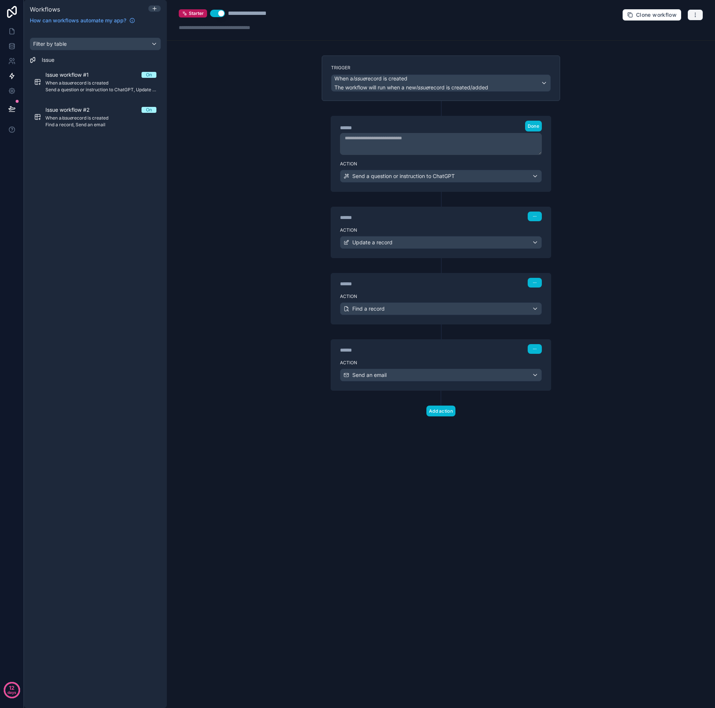
click at [696, 15] on icon "button" at bounding box center [695, 15] width 6 height 6
click at [679, 32] on span "Test workflow" at bounding box center [676, 32] width 36 height 6
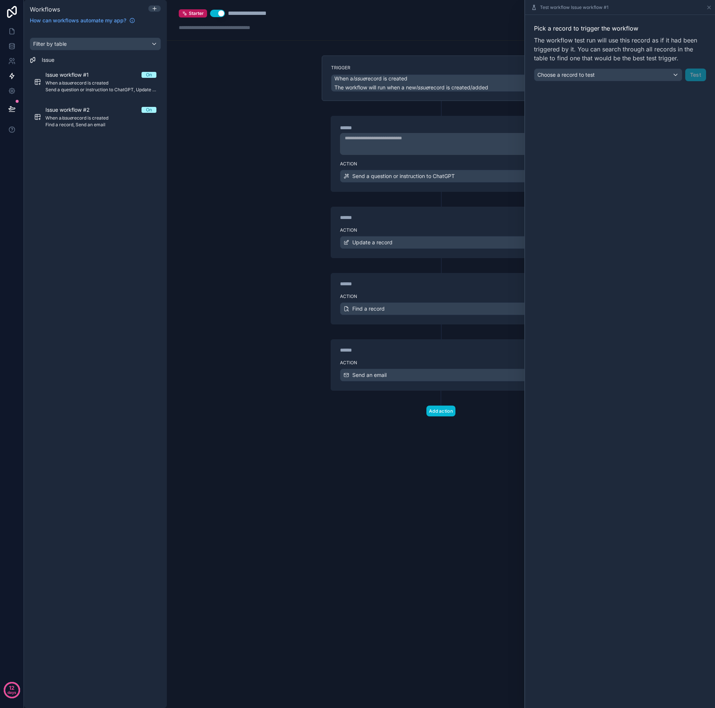
click at [675, 74] on div "Choose a record to test" at bounding box center [607, 75] width 147 height 12
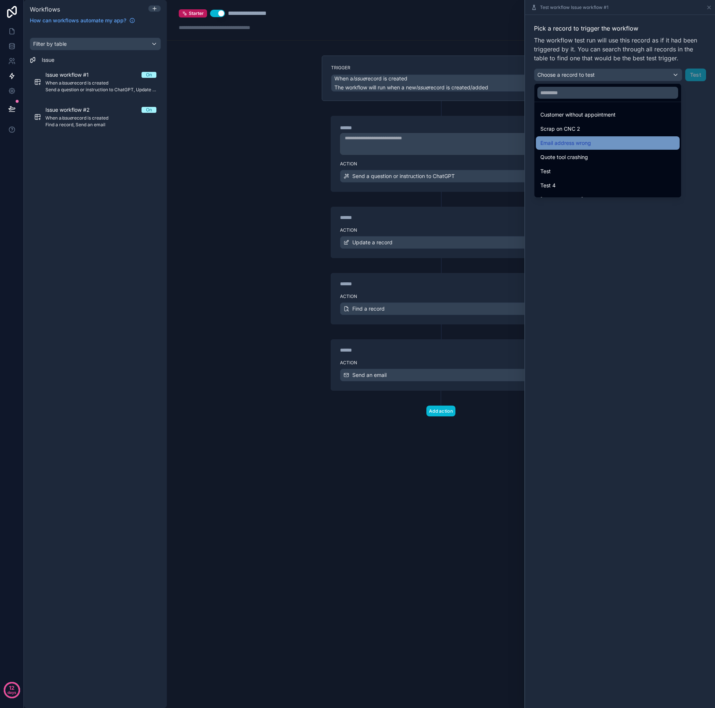
click at [569, 144] on span "Email address wrong" at bounding box center [565, 143] width 51 height 9
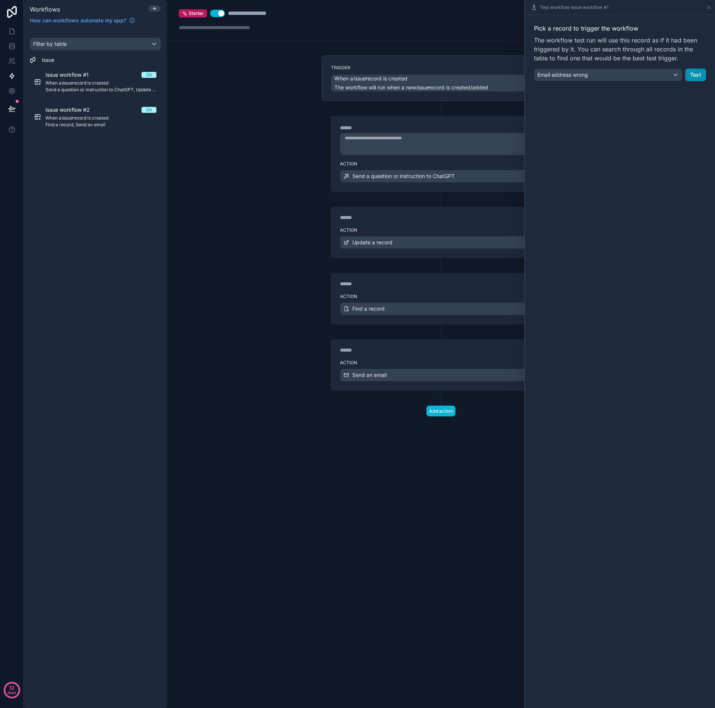
click at [695, 76] on button "Test" at bounding box center [695, 75] width 21 height 13
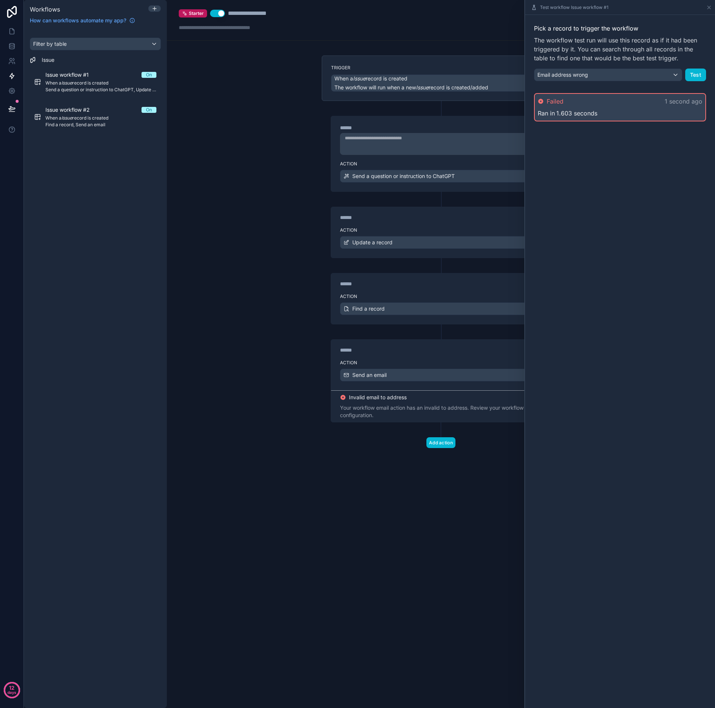
click at [596, 109] on span "1.603 seconds" at bounding box center [576, 113] width 41 height 9
click at [709, 7] on icon at bounding box center [708, 7] width 3 height 3
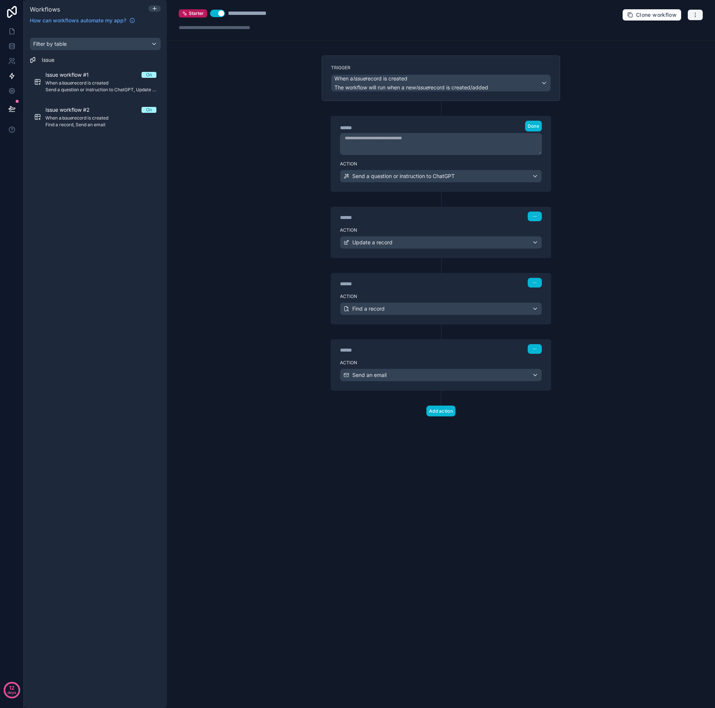
click at [698, 15] on button "button" at bounding box center [695, 14] width 16 height 11
click at [666, 44] on span "Run history" at bounding box center [676, 44] width 36 height 6
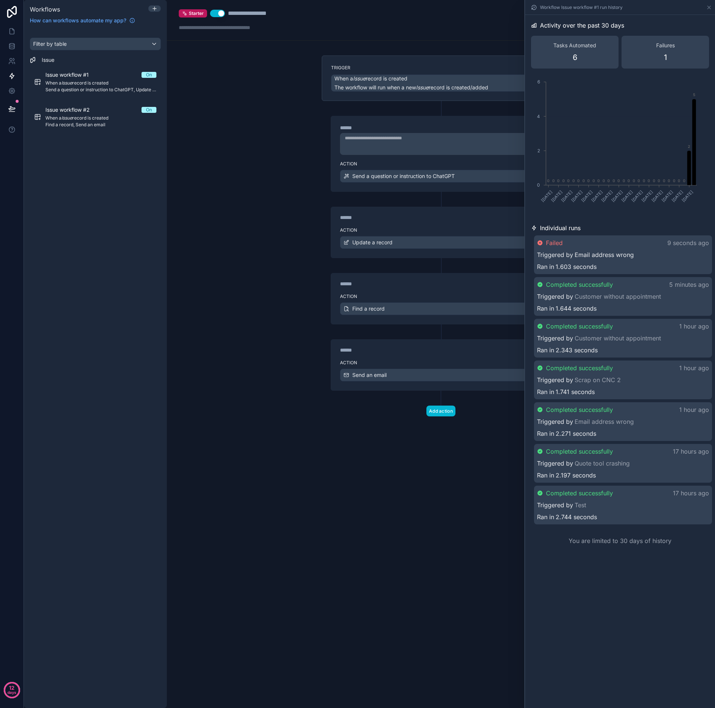
click at [598, 256] on link "Email address wrong" at bounding box center [603, 254] width 59 height 9
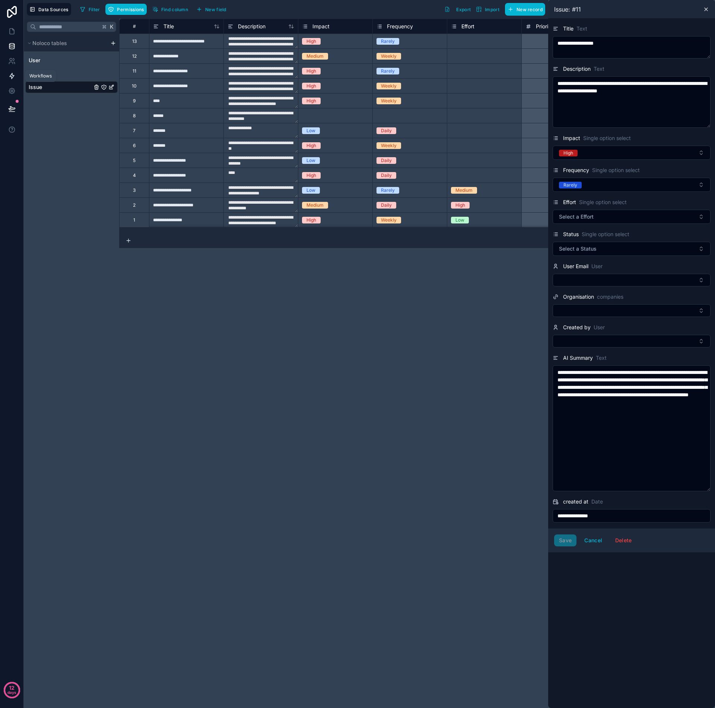
click at [12, 82] on link at bounding box center [11, 76] width 23 height 15
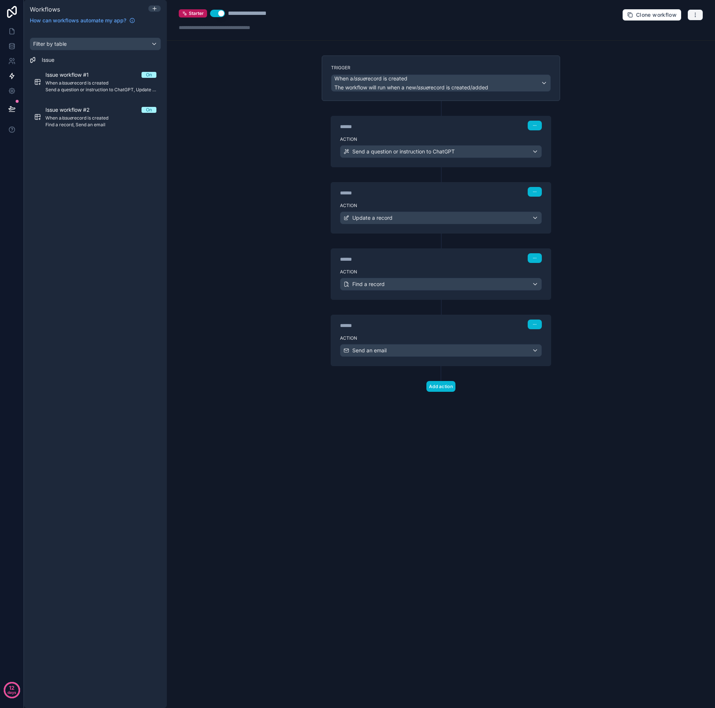
click at [697, 19] on button "button" at bounding box center [695, 14] width 16 height 11
click at [674, 47] on span "Run history" at bounding box center [676, 44] width 36 height 6
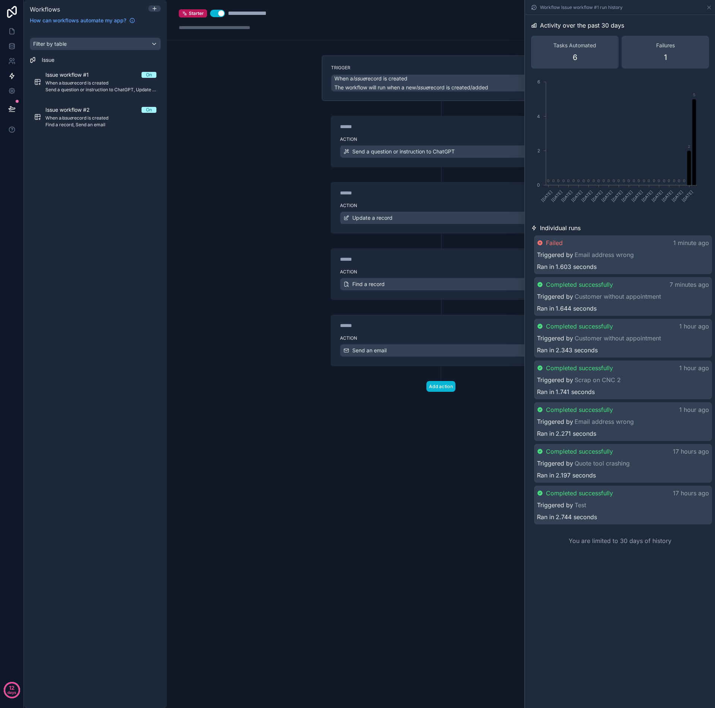
click at [584, 241] on div "Failed 1 minute ago" at bounding box center [623, 242] width 172 height 9
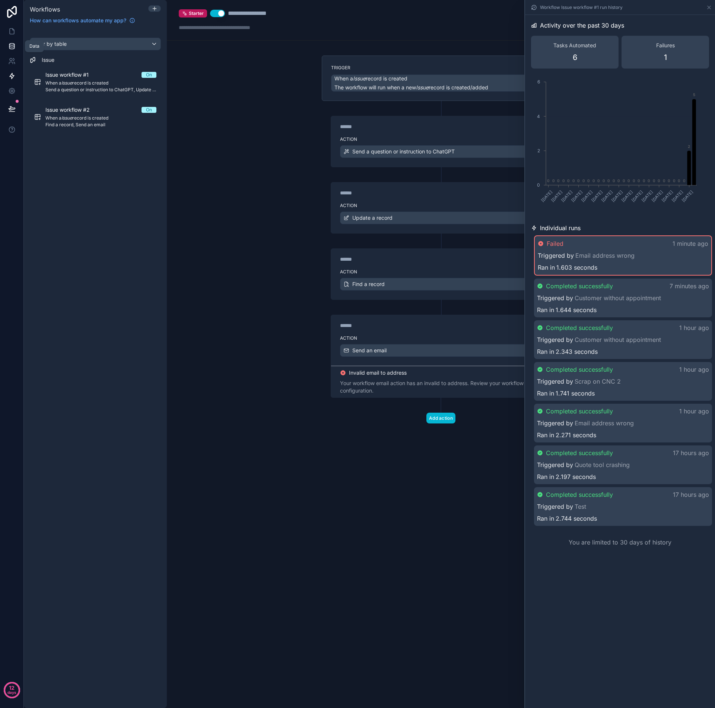
click at [12, 47] on icon at bounding box center [11, 45] width 7 height 7
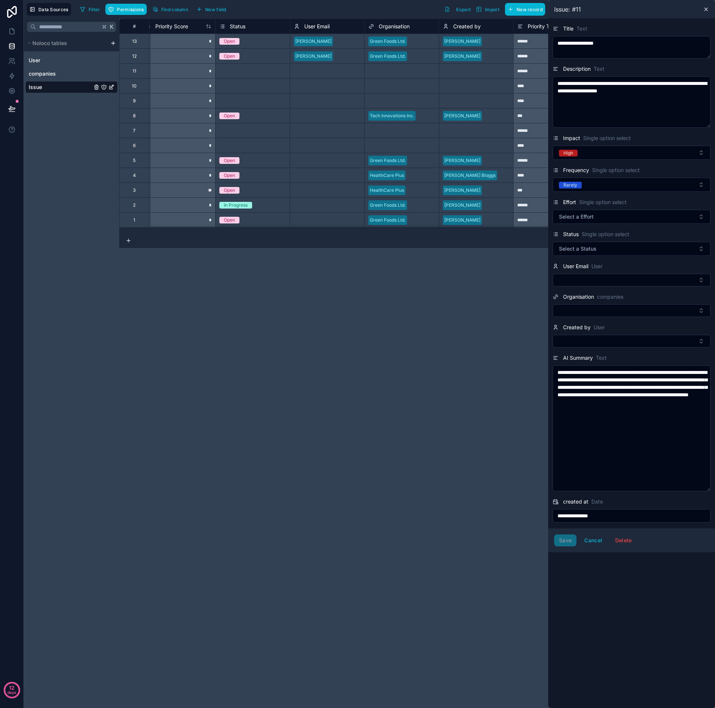
scroll to position [0, 381]
click at [325, 221] on div "Select a User Email" at bounding box center [313, 220] width 41 height 6
click at [310, 220] on div "Select a User Email" at bounding box center [313, 220] width 41 height 6
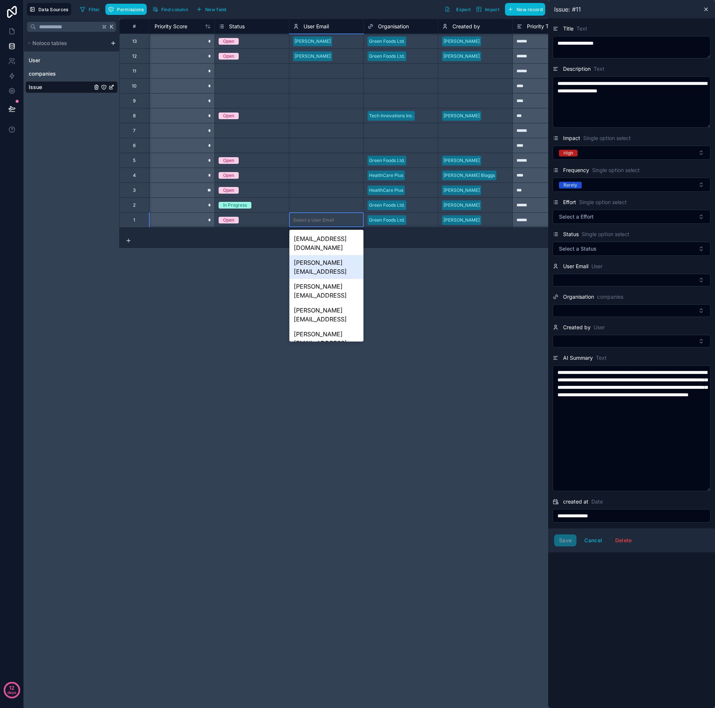
click at [302, 255] on div "[PERSON_NAME][EMAIL_ADDRESS]" at bounding box center [326, 267] width 74 height 24
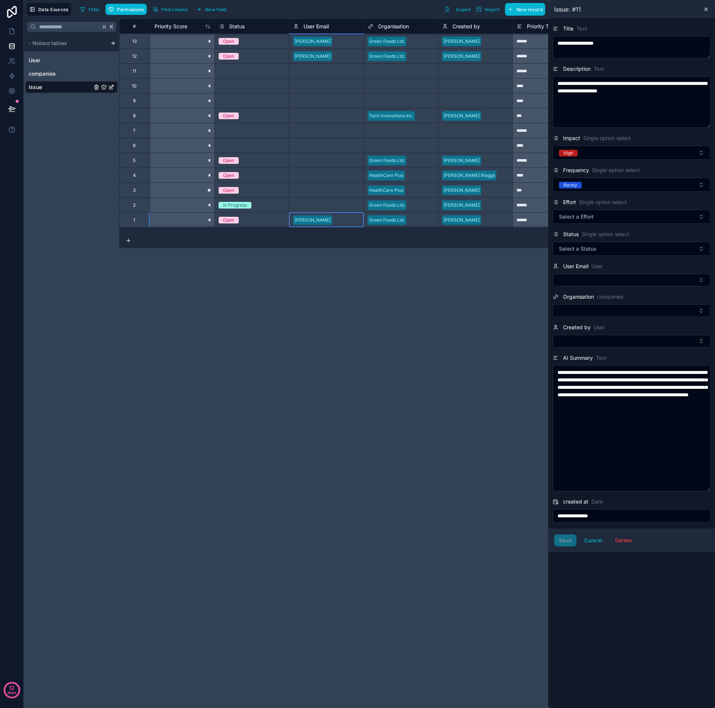
click at [313, 204] on div "Select a User Email" at bounding box center [313, 205] width 41 height 6
click at [300, 203] on div "Select a User Email" at bounding box center [313, 205] width 41 height 6
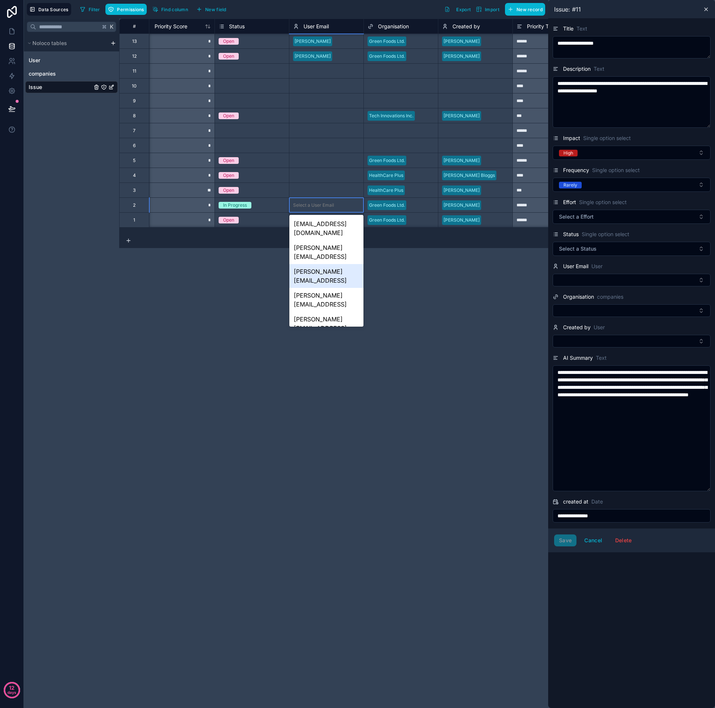
click at [305, 264] on div "amy@arse.local" at bounding box center [326, 276] width 74 height 24
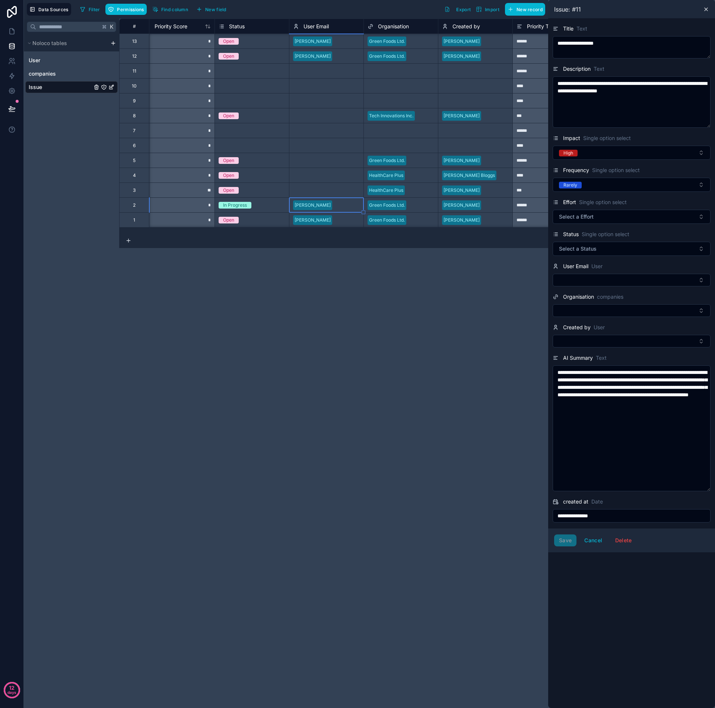
click at [306, 192] on div "Select a User Email" at bounding box center [313, 190] width 41 height 6
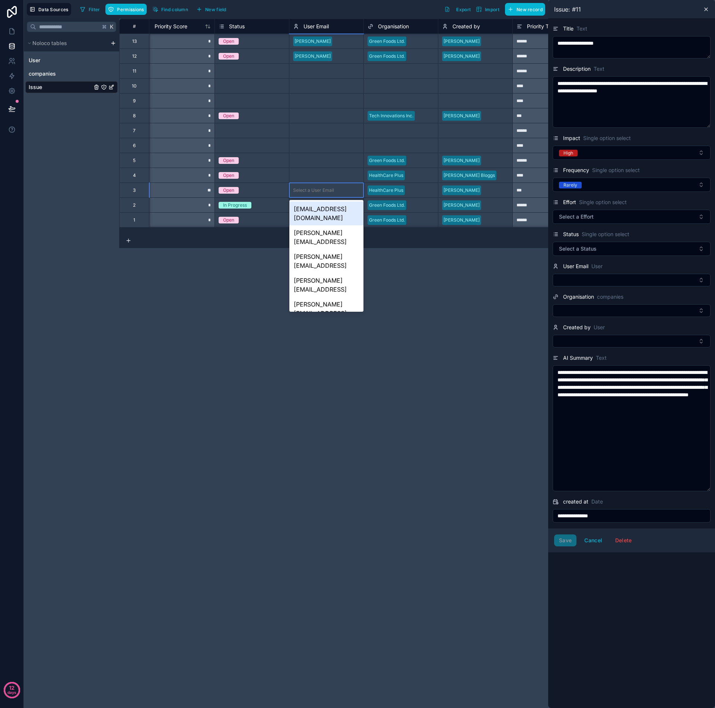
click at [307, 191] on div "Select a User Email" at bounding box center [313, 190] width 41 height 6
click at [318, 321] on div "kieth@brass.local" at bounding box center [326, 333] width 74 height 24
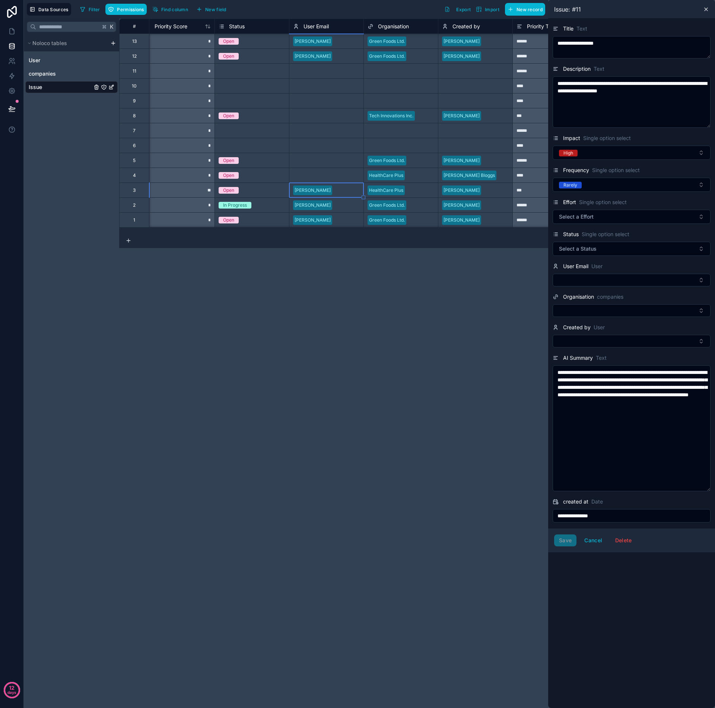
click at [309, 177] on div "Select a User Email" at bounding box center [313, 175] width 41 height 6
click at [311, 175] on div "Select a User Email" at bounding box center [313, 175] width 41 height 6
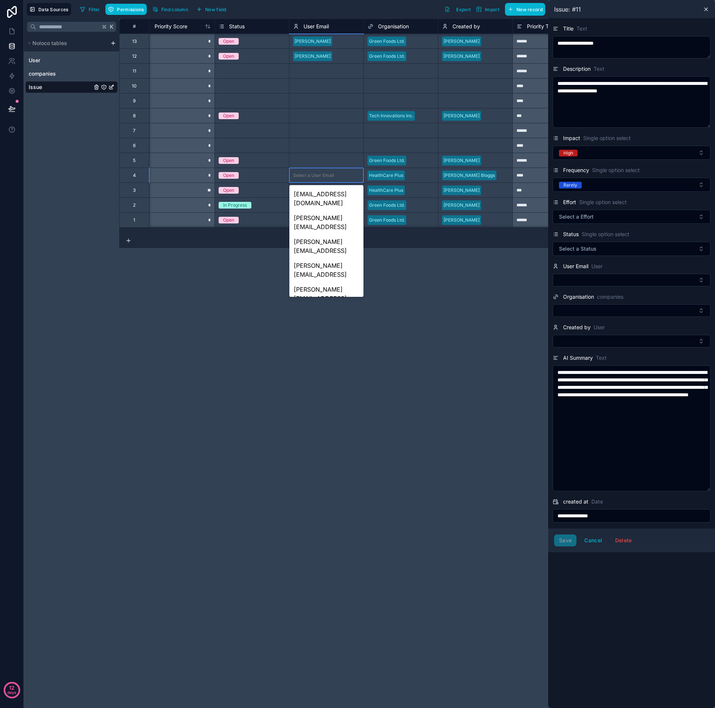
click at [314, 329] on div "[EMAIL_ADDRESS]" at bounding box center [326, 336] width 74 height 15
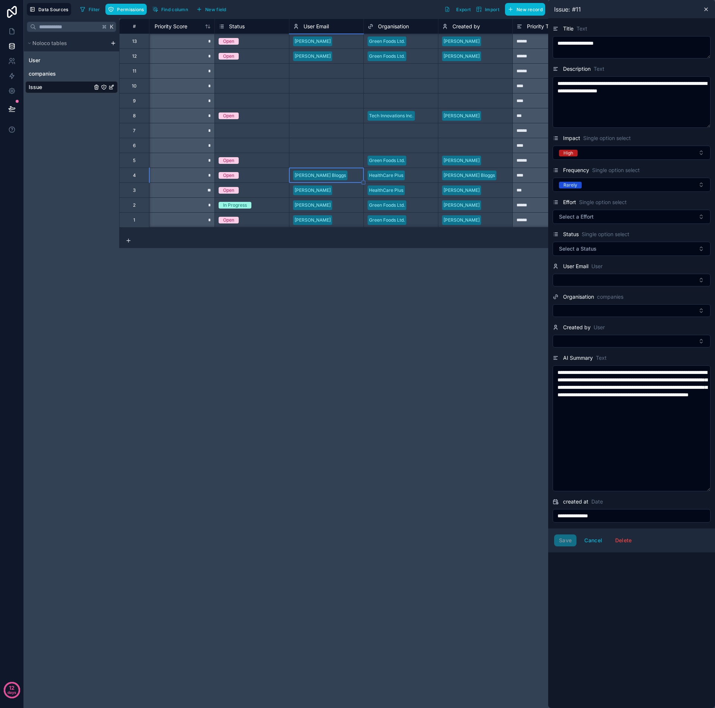
click at [308, 160] on div "Select a User Email" at bounding box center [313, 160] width 41 height 6
click at [310, 160] on div "Select a User Email" at bounding box center [313, 160] width 41 height 6
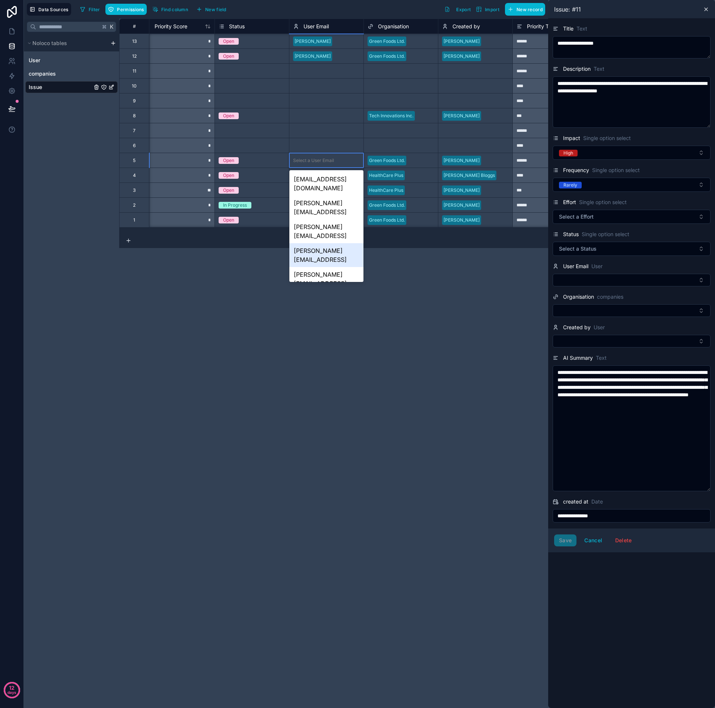
click at [305, 243] on div "[PERSON_NAME][EMAIL_ADDRESS]" at bounding box center [326, 255] width 74 height 24
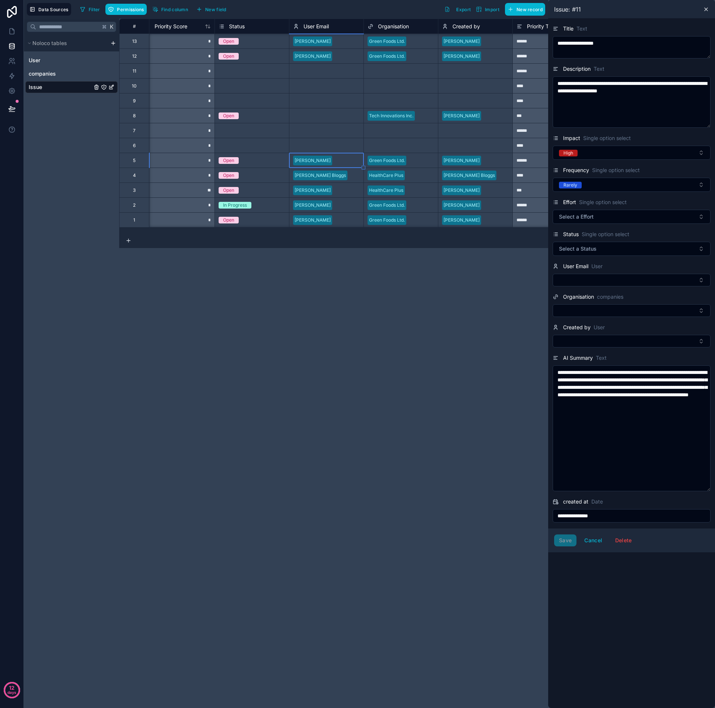
click at [316, 121] on div "Select a User Email" at bounding box center [326, 115] width 74 height 15
click at [312, 116] on div "Select a User Email" at bounding box center [313, 116] width 41 height 6
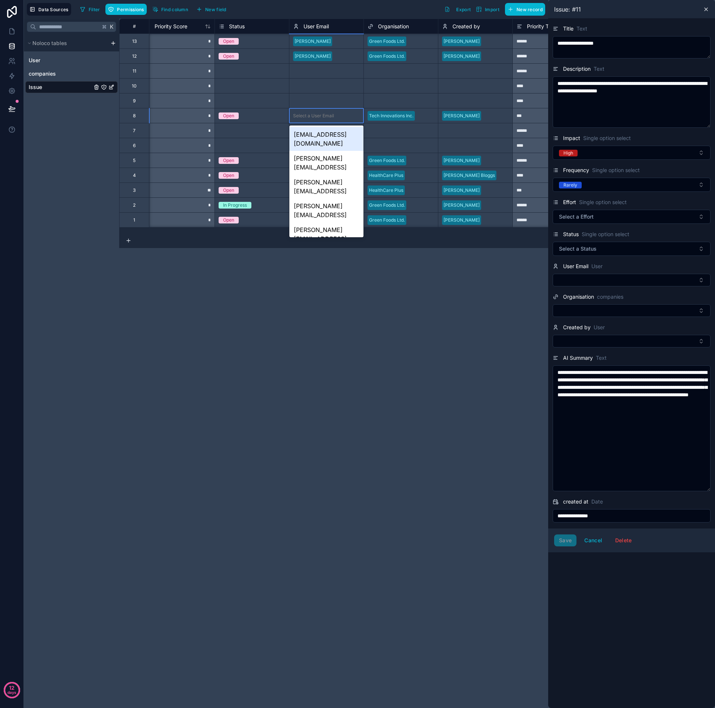
click at [313, 139] on div "aagaydon@gmail.com" at bounding box center [326, 139] width 74 height 24
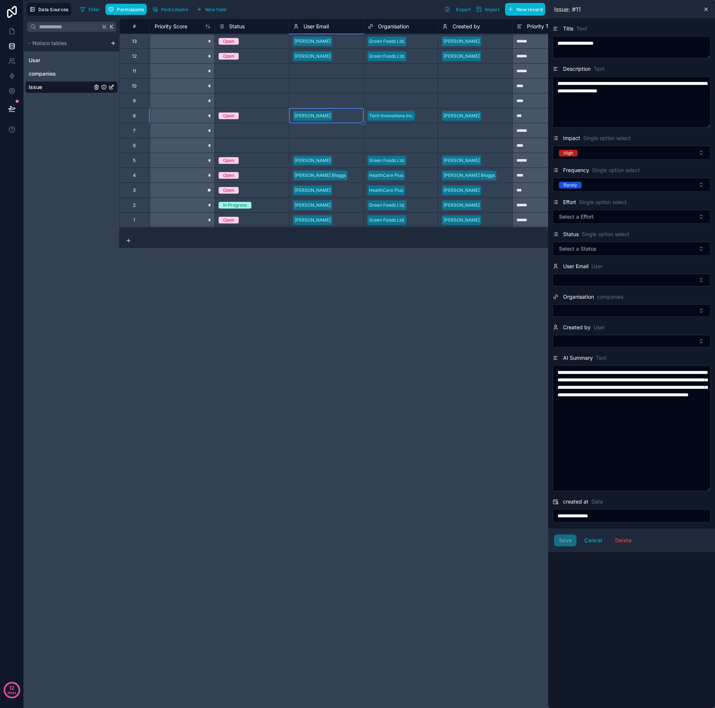
click at [325, 261] on div "**********" at bounding box center [417, 363] width 596 height 689
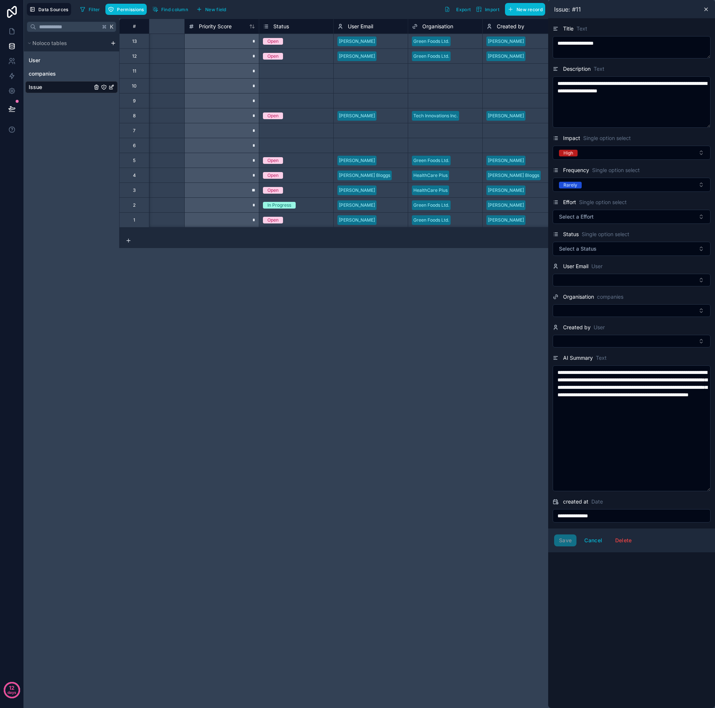
scroll to position [0, 322]
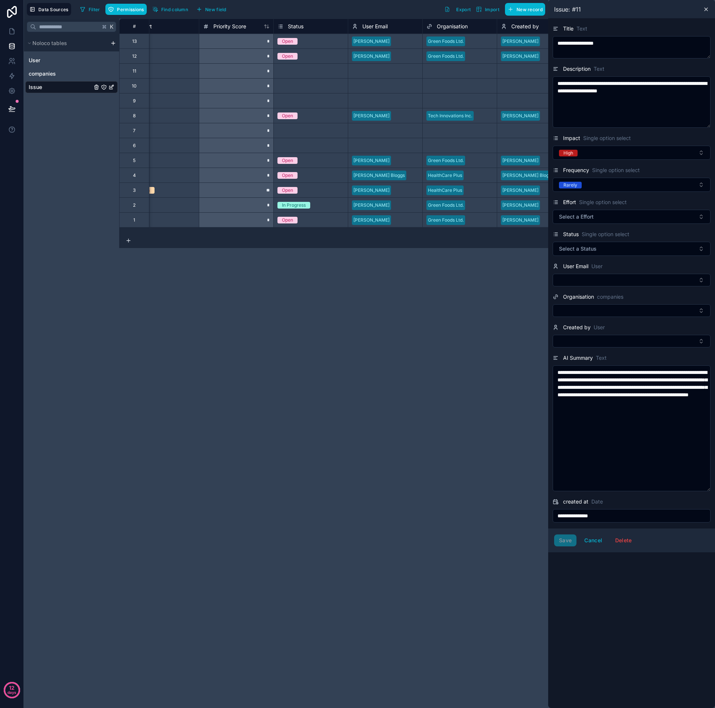
click at [309, 130] on div "Select a Status" at bounding box center [311, 130] width 74 height 7
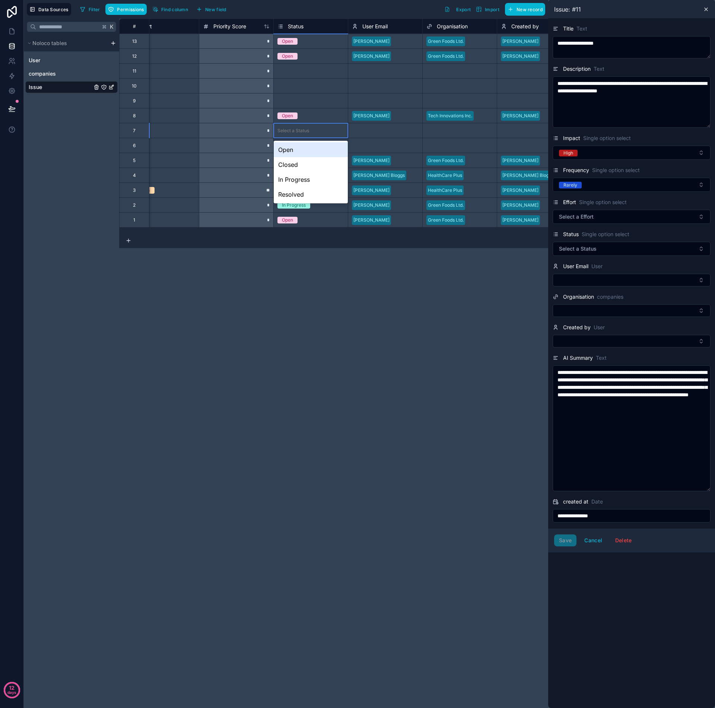
click at [319, 131] on div "Select a Status" at bounding box center [311, 130] width 74 height 7
click at [308, 166] on div "Closed" at bounding box center [311, 164] width 74 height 15
click at [306, 148] on div "Select a Status" at bounding box center [293, 146] width 32 height 6
drag, startPoint x: 330, startPoint y: 145, endPoint x: 320, endPoint y: 148, distance: 10.4
click at [329, 146] on div "Select a Status" at bounding box center [311, 145] width 74 height 7
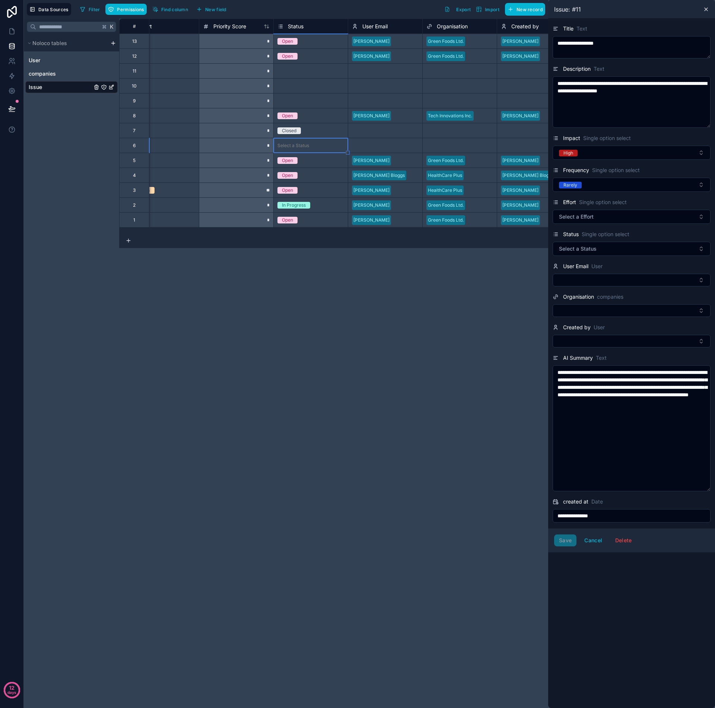
click at [300, 147] on div "Select a Status" at bounding box center [293, 146] width 32 height 6
click at [297, 178] on div "Closed" at bounding box center [311, 179] width 74 height 15
click at [311, 74] on div "Select a Status" at bounding box center [311, 70] width 74 height 7
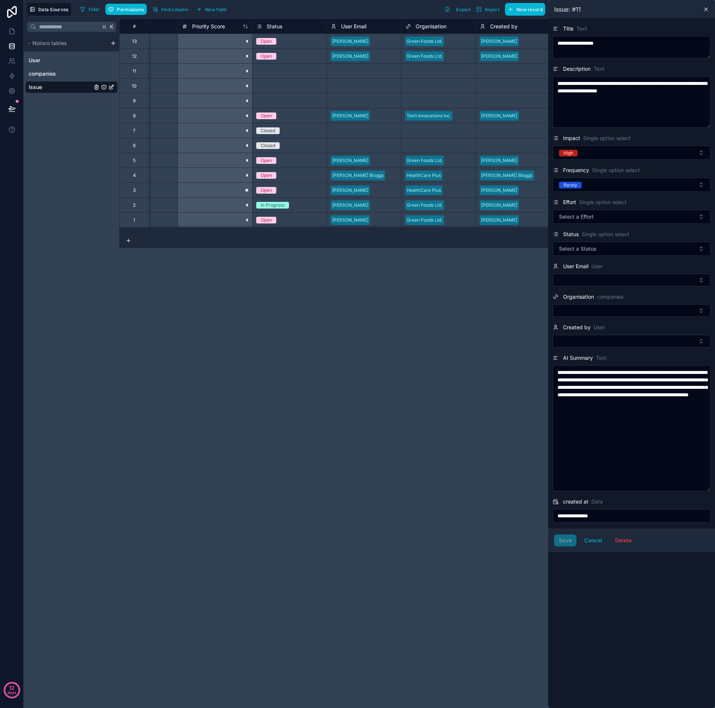
scroll to position [0, 358]
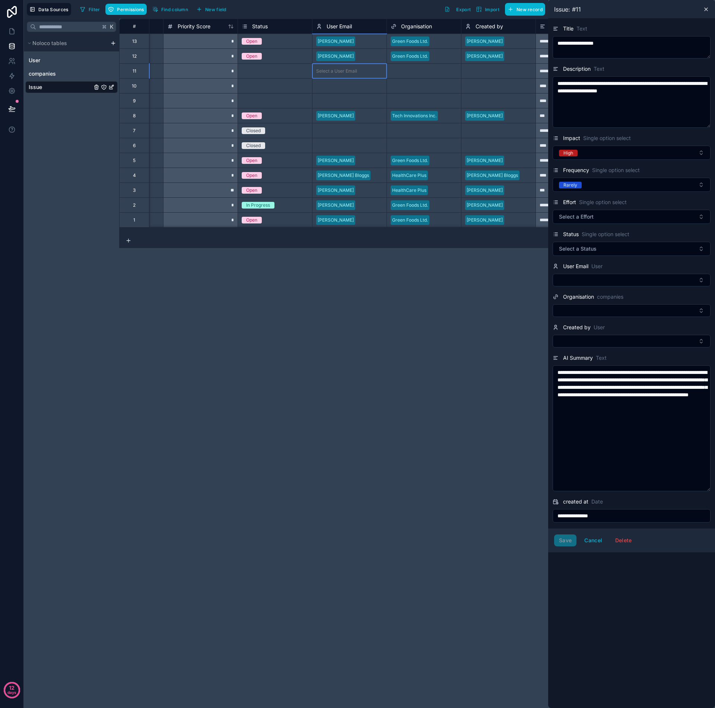
click at [341, 71] on div "Select a User Email" at bounding box center [336, 71] width 41 height 6
click at [347, 71] on div "Select a User Email" at bounding box center [336, 71] width 41 height 6
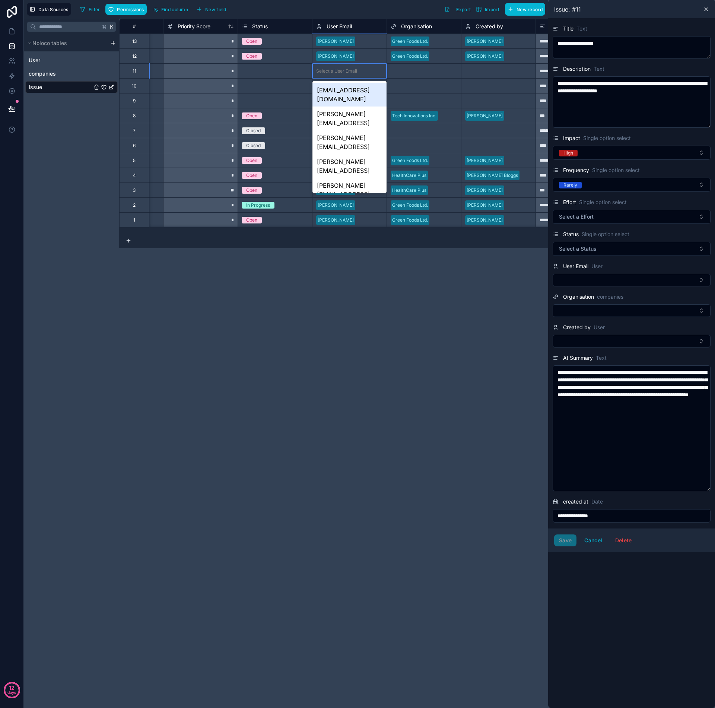
click at [334, 92] on div "aagaydon@gmail.com" at bounding box center [349, 95] width 74 height 24
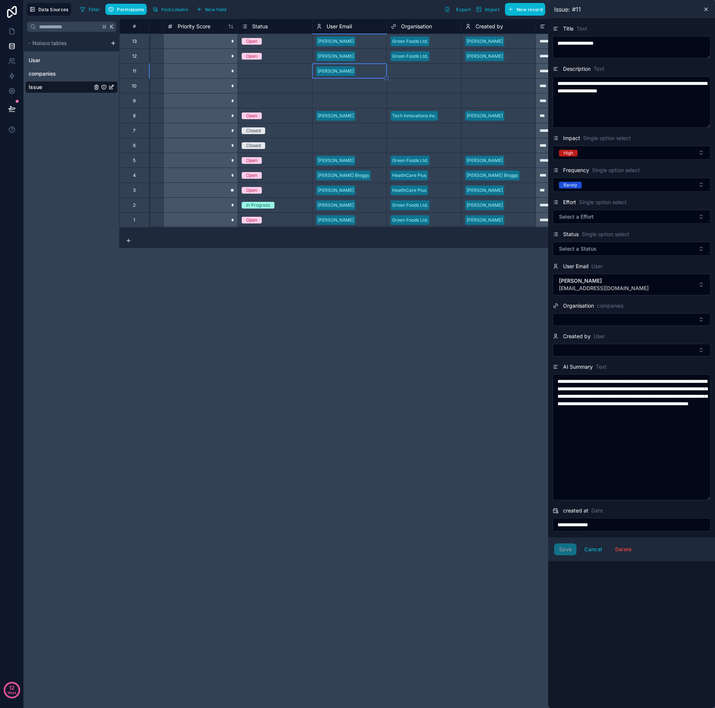
click at [420, 68] on div "Select a Organisation" at bounding box center [413, 71] width 45 height 6
click at [420, 70] on div "Select a Organisation" at bounding box center [413, 71] width 45 height 6
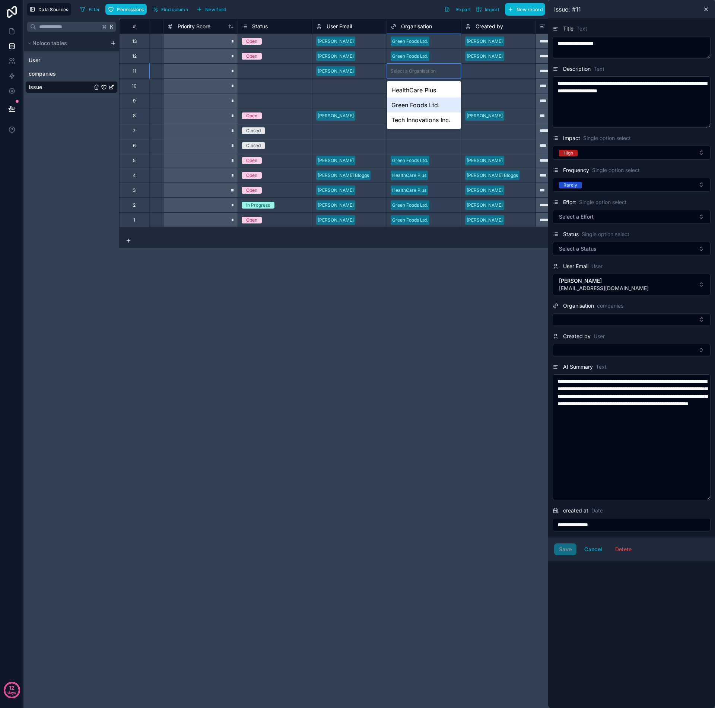
click at [413, 104] on div "Green Foods Ltd." at bounding box center [424, 105] width 74 height 15
click at [404, 86] on div "Select a Organisation" at bounding box center [413, 86] width 45 height 6
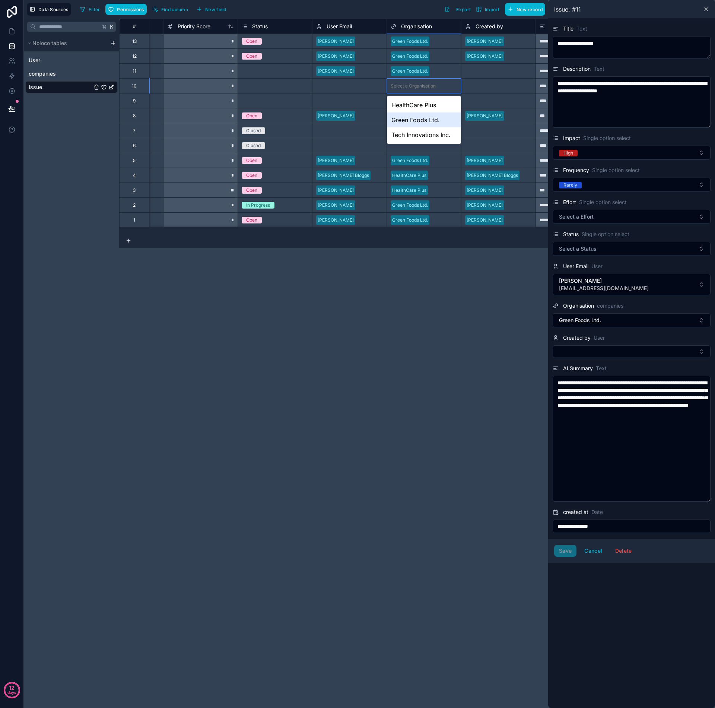
click at [404, 121] on div "Green Foods Ltd." at bounding box center [424, 119] width 74 height 15
click at [407, 104] on div "Select a Organisation" at bounding box center [413, 101] width 45 height 6
click at [407, 102] on div "Select a Organisation" at bounding box center [413, 101] width 45 height 6
click at [408, 135] on div "Green Foods Ltd." at bounding box center [424, 134] width 74 height 15
click at [337, 82] on div "Select a User Email" at bounding box center [349, 86] width 74 height 10
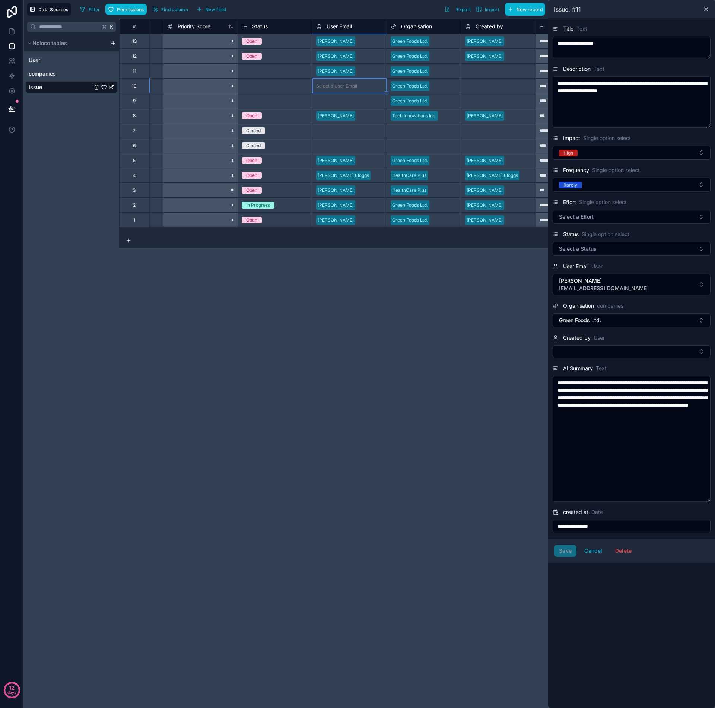
click at [339, 85] on div "Select a User Email" at bounding box center [336, 86] width 41 height 6
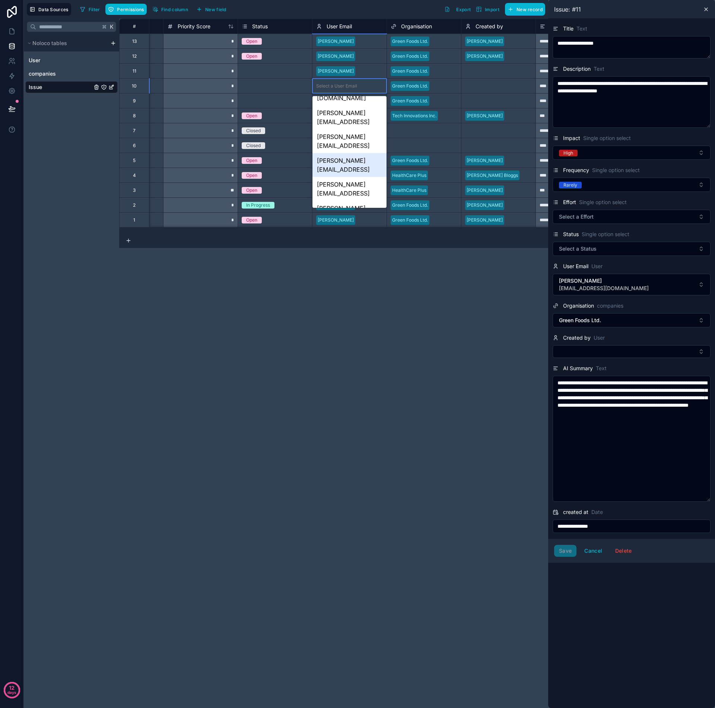
scroll to position [0, 0]
click at [332, 109] on div "aagaydon@gmail.com" at bounding box center [349, 110] width 74 height 24
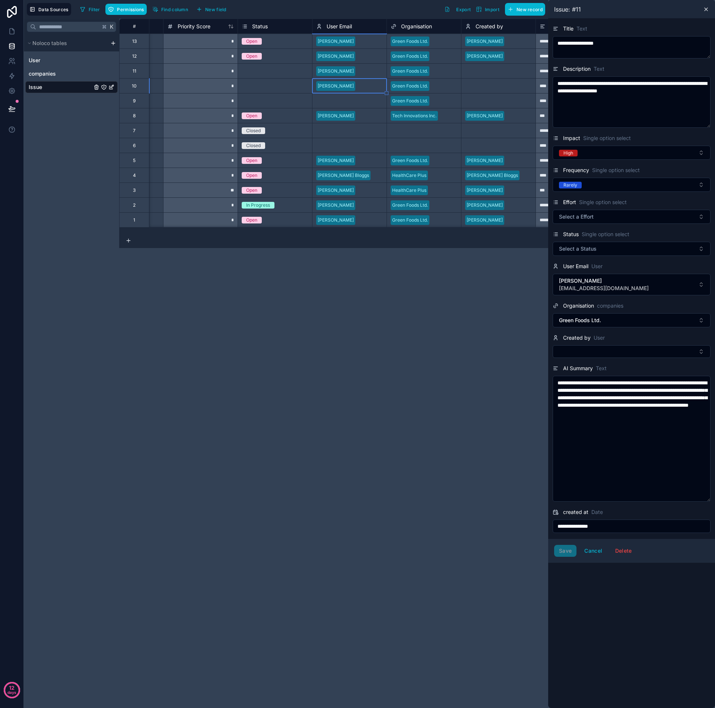
click at [335, 104] on div "Select a User Email" at bounding box center [336, 101] width 41 height 6
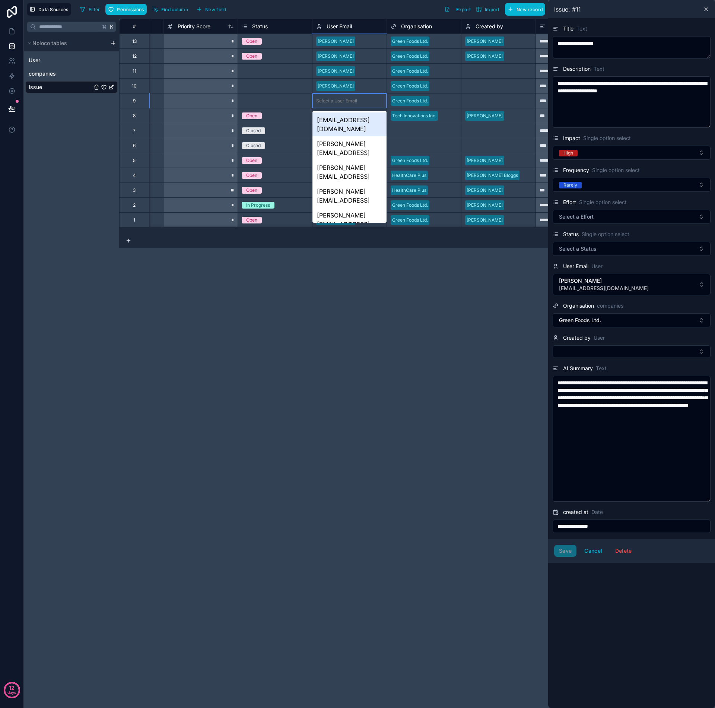
click at [334, 101] on div "Select a User Email" at bounding box center [336, 101] width 41 height 6
click at [336, 121] on div "aagaydon@gmail.com" at bounding box center [349, 124] width 74 height 24
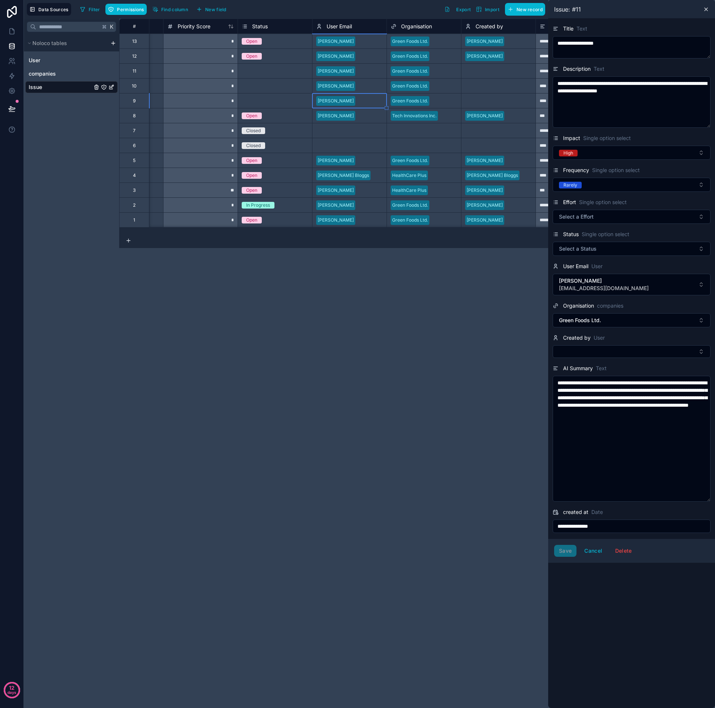
click at [340, 250] on div "**********" at bounding box center [417, 363] width 596 height 689
click at [265, 67] on div "Select a Status" at bounding box center [275, 70] width 74 height 7
click at [267, 68] on div "Select a Status" at bounding box center [258, 71] width 32 height 6
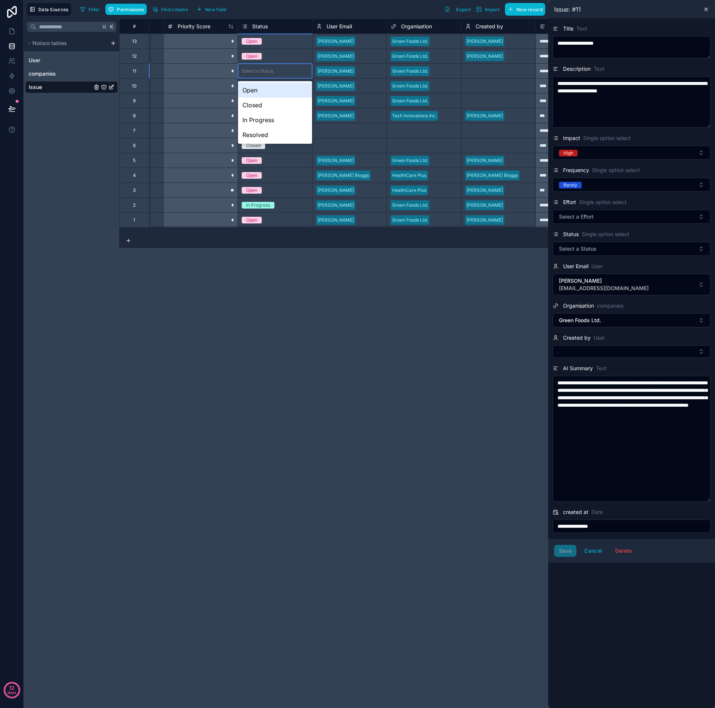
click at [266, 71] on div "Select a Status" at bounding box center [258, 71] width 32 height 6
click at [255, 91] on div "Open" at bounding box center [275, 90] width 74 height 15
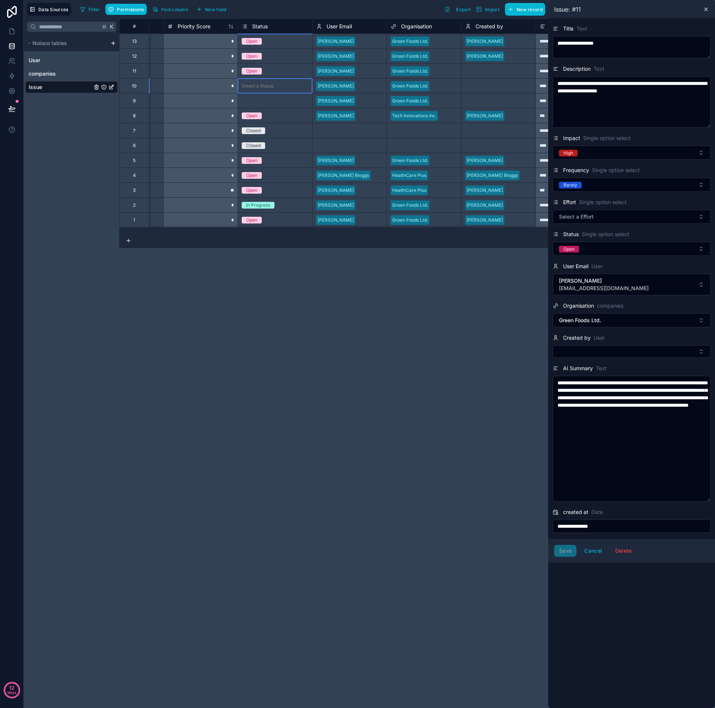
click at [257, 90] on div "Select a Status" at bounding box center [275, 86] width 74 height 15
click at [266, 87] on div "Select a Status" at bounding box center [258, 86] width 32 height 6
click at [254, 104] on div "Open" at bounding box center [275, 105] width 74 height 15
click at [257, 102] on div "Select a Status" at bounding box center [258, 101] width 32 height 6
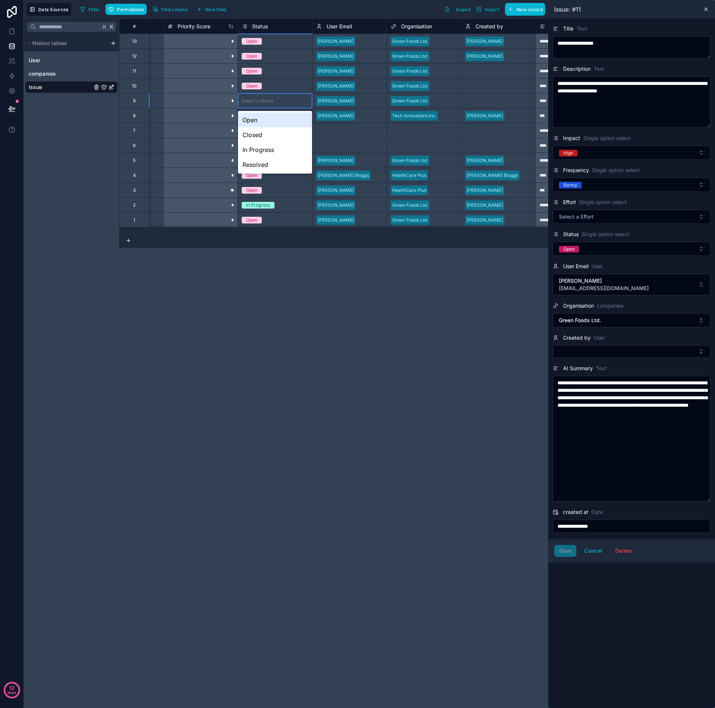
click at [253, 124] on div "Open" at bounding box center [275, 119] width 74 height 15
click at [490, 73] on div "Select a Created by" at bounding box center [486, 71] width 42 height 6
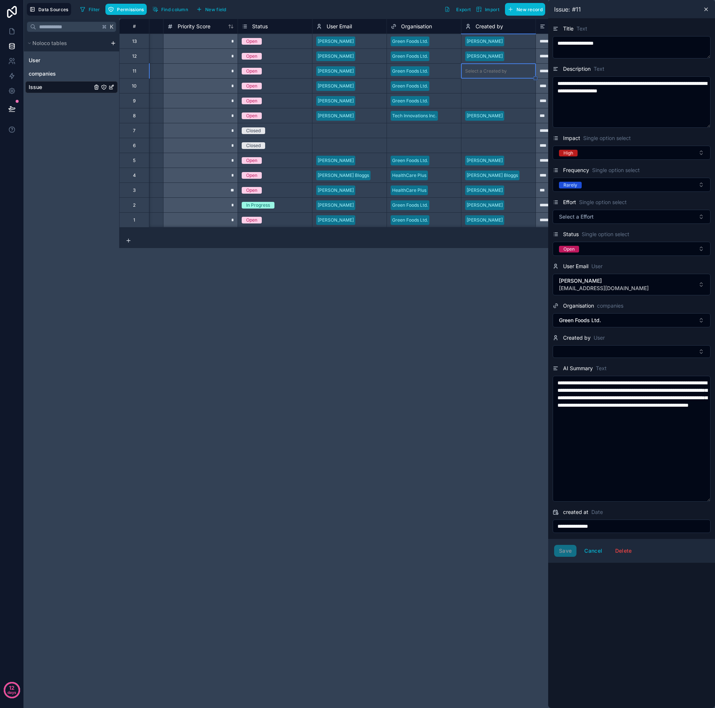
click at [488, 71] on div "Select a Created by" at bounding box center [486, 71] width 42 height 6
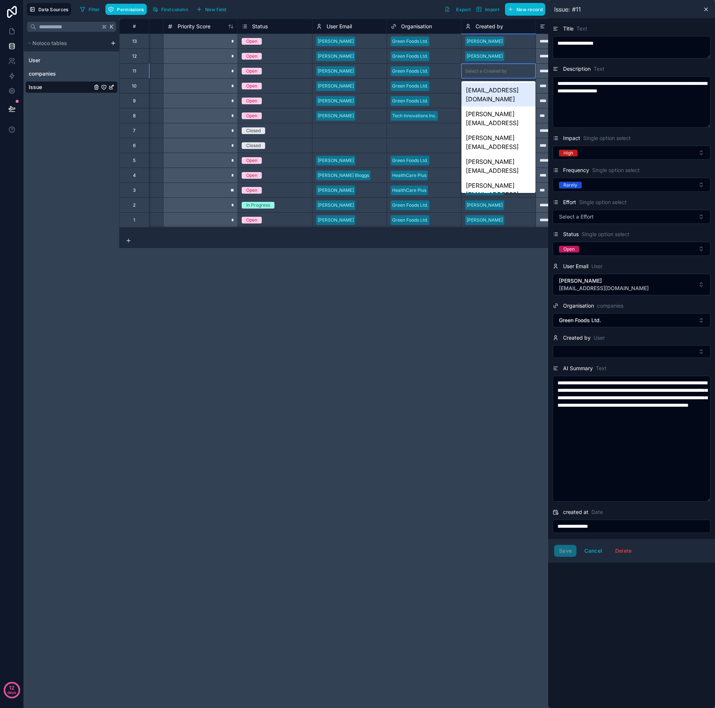
click at [483, 89] on div "aagaydon@gmail.com" at bounding box center [498, 95] width 74 height 24
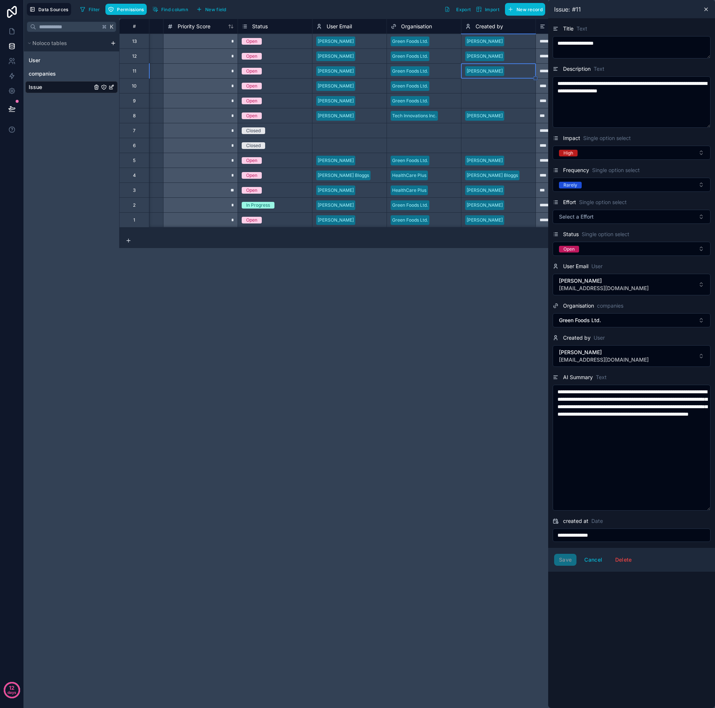
click at [479, 86] on div "Select a Created by" at bounding box center [486, 86] width 42 height 6
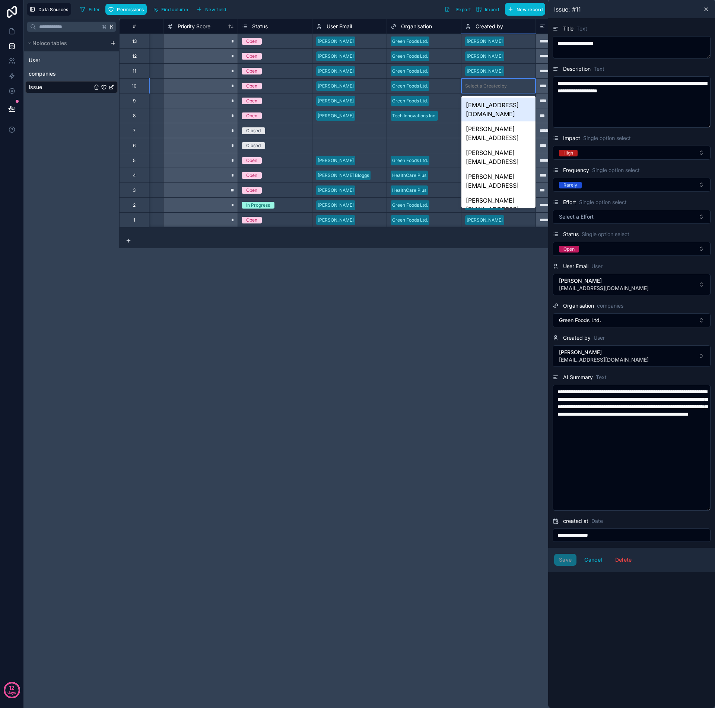
click at [481, 85] on div "Select a Created by" at bounding box center [486, 86] width 42 height 6
click at [474, 105] on div "aagaydon@gmail.com" at bounding box center [498, 110] width 74 height 24
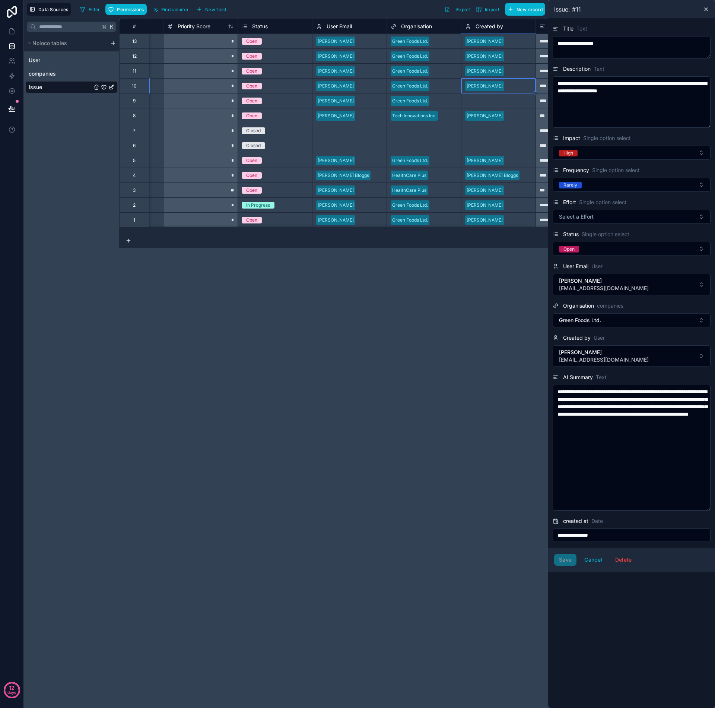
click at [474, 93] on div "Select a Created by" at bounding box center [498, 100] width 74 height 15
click at [475, 102] on div "Select a Created by" at bounding box center [486, 101] width 42 height 6
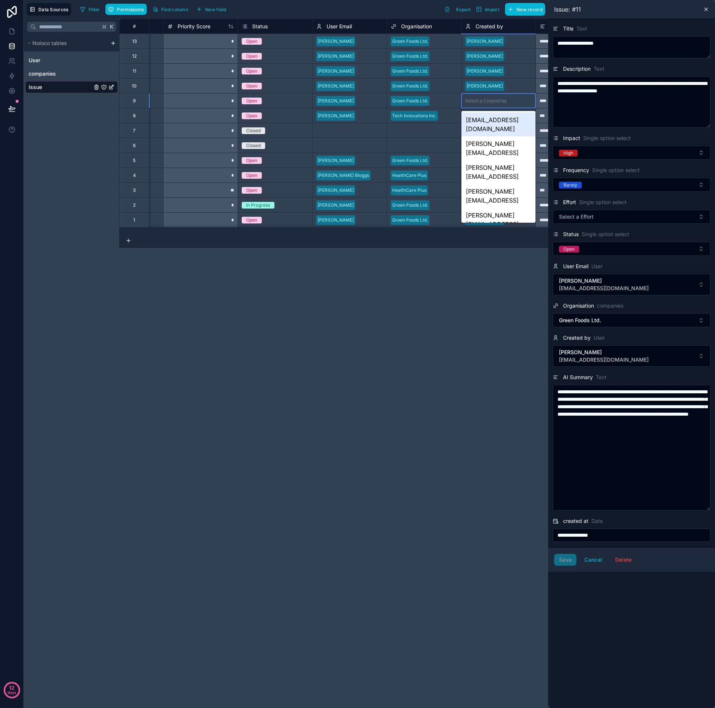
click at [482, 122] on div "aagaydon@gmail.com" at bounding box center [498, 124] width 74 height 24
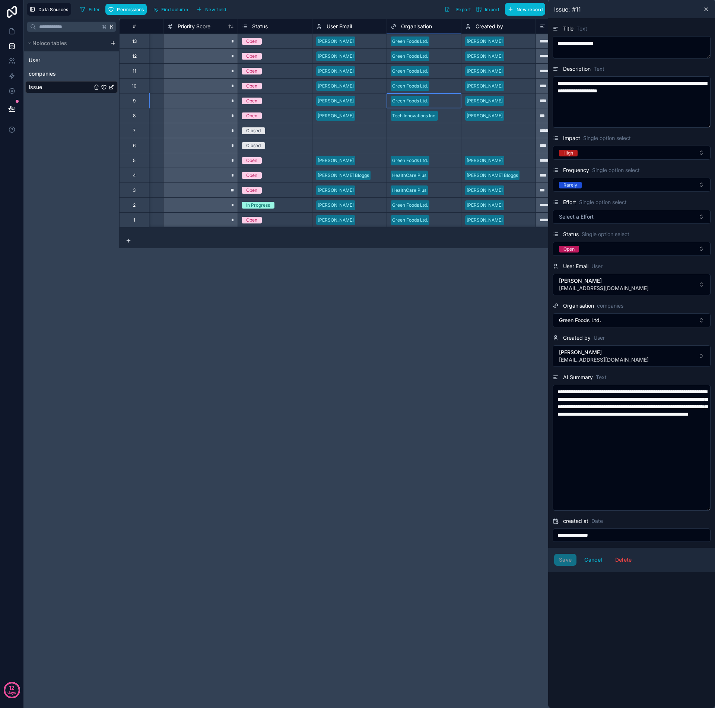
click at [440, 103] on div at bounding box center [444, 100] width 25 height 7
click at [439, 103] on div at bounding box center [444, 100] width 25 height 7
click at [421, 152] on div "Tech Innovations Inc." at bounding box center [424, 149] width 74 height 15
click at [434, 89] on div at bounding box center [444, 85] width 25 height 7
click at [437, 87] on div at bounding box center [444, 85] width 25 height 7
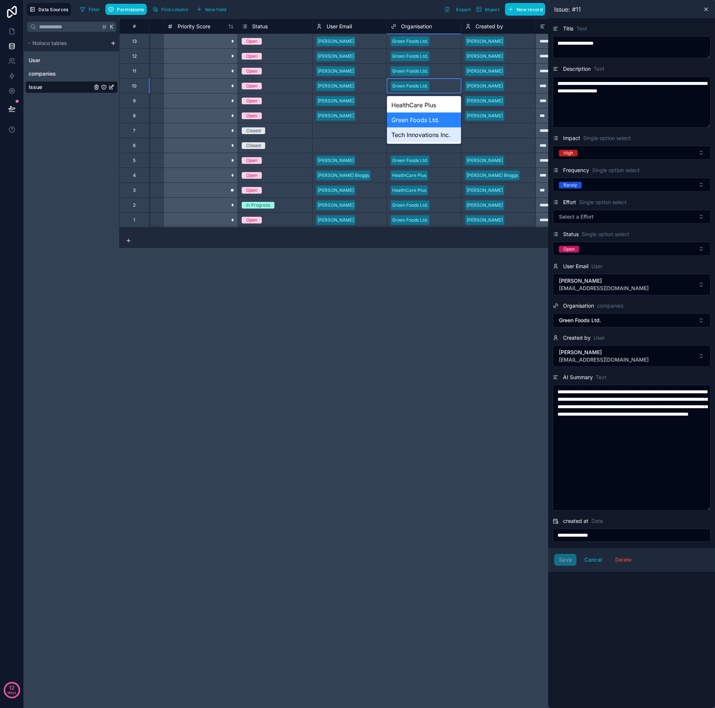
click at [421, 136] on div "Tech Innovations Inc." at bounding box center [424, 134] width 74 height 15
click at [437, 74] on div at bounding box center [444, 70] width 25 height 7
click at [437, 73] on div at bounding box center [444, 70] width 25 height 7
click at [416, 120] on div "Tech Innovations Inc." at bounding box center [424, 119] width 74 height 15
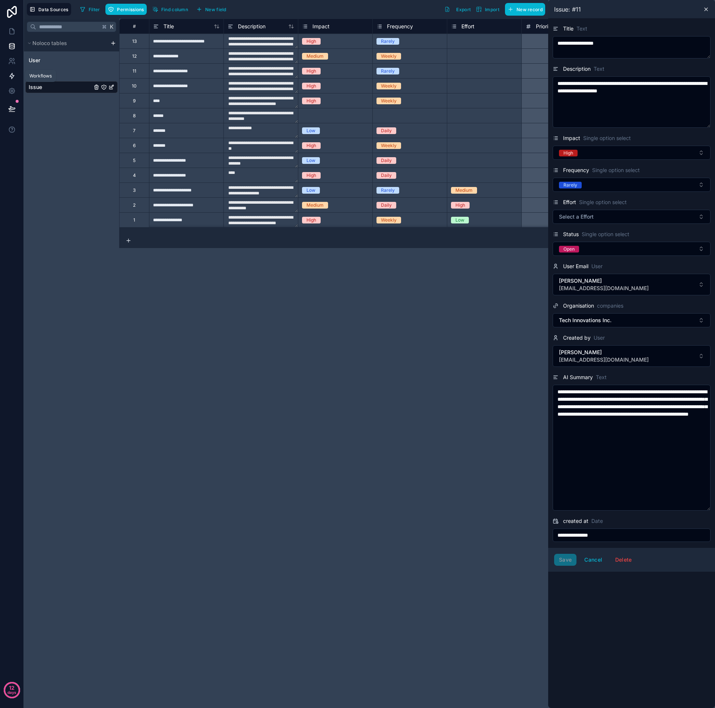
click at [10, 79] on icon at bounding box center [11, 75] width 7 height 7
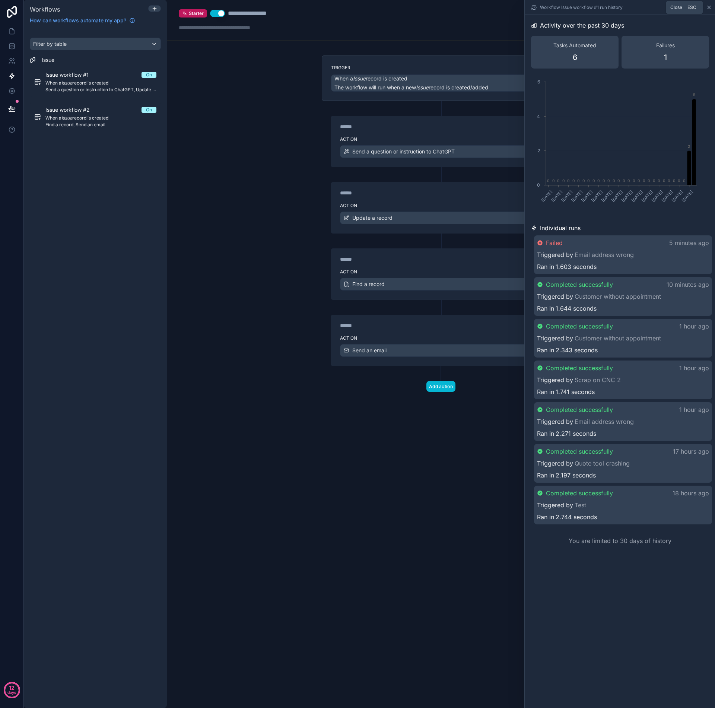
click at [709, 6] on icon at bounding box center [709, 7] width 6 height 6
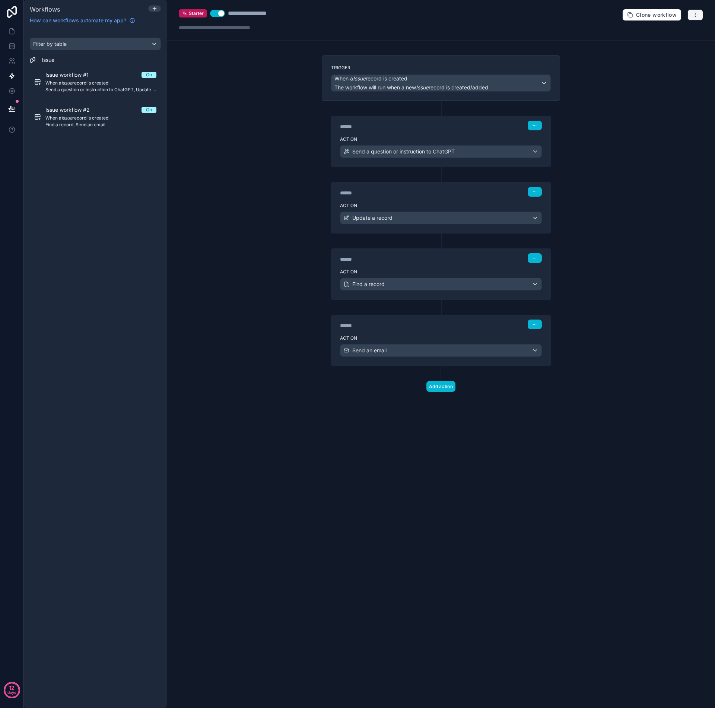
click at [696, 19] on button "button" at bounding box center [695, 14] width 16 height 11
click at [682, 31] on span "Test workflow" at bounding box center [676, 32] width 36 height 6
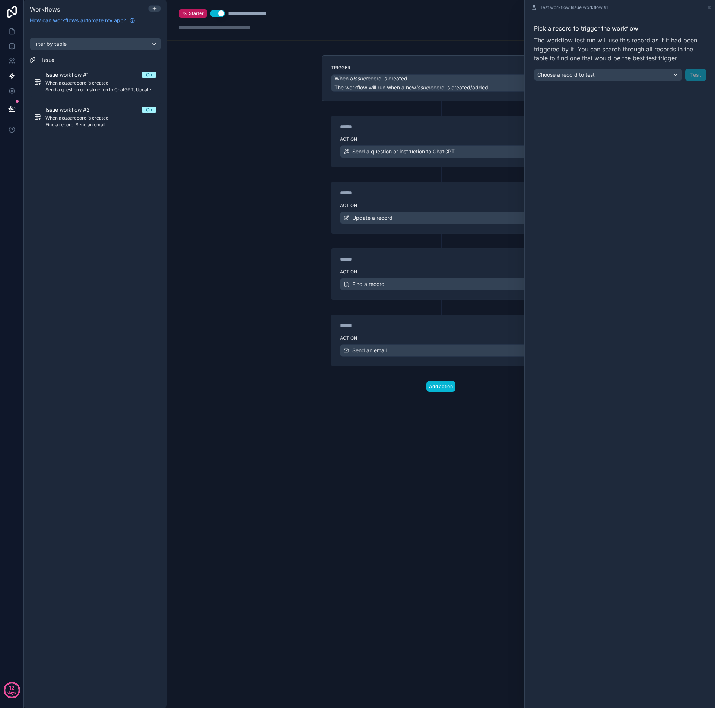
click at [674, 74] on div "Choose a record to test" at bounding box center [607, 75] width 147 height 12
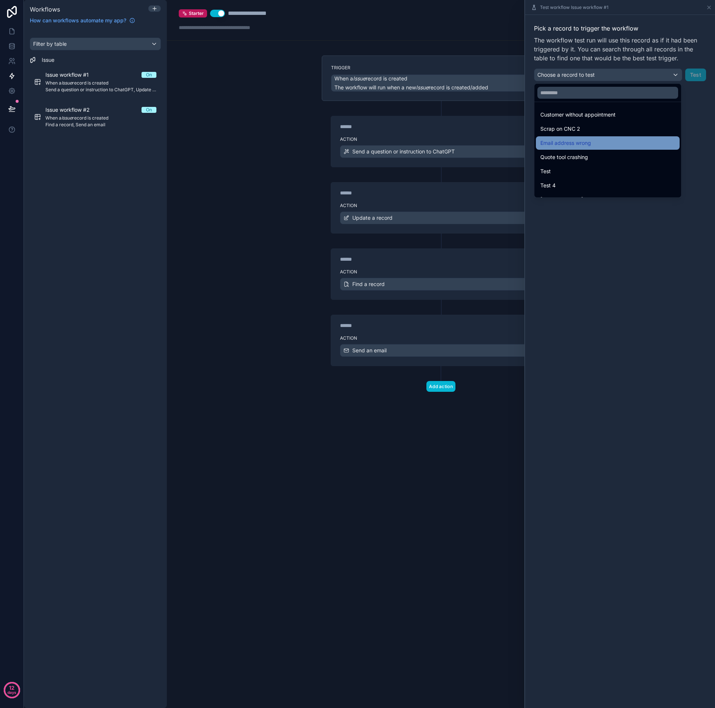
click at [577, 143] on span "Email address wrong" at bounding box center [565, 143] width 51 height 9
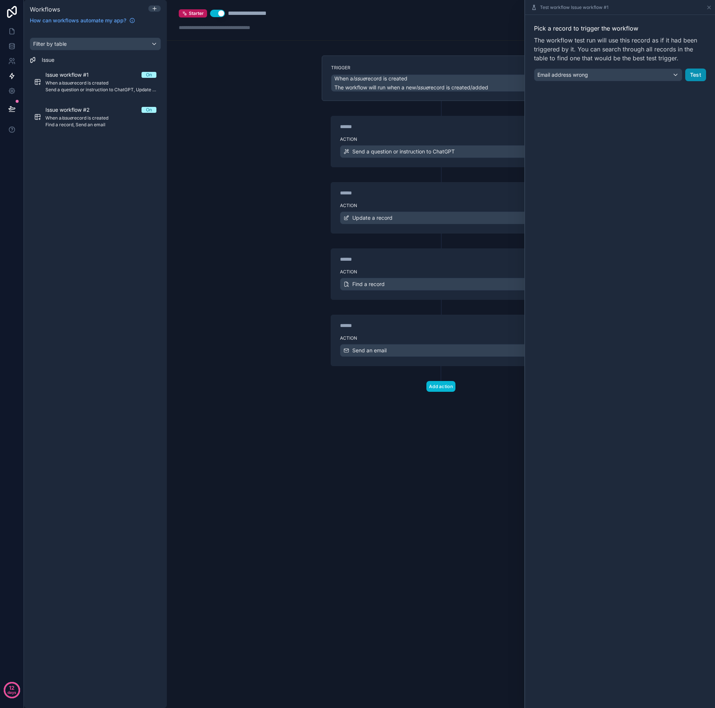
click at [704, 76] on button "Test" at bounding box center [695, 75] width 21 height 13
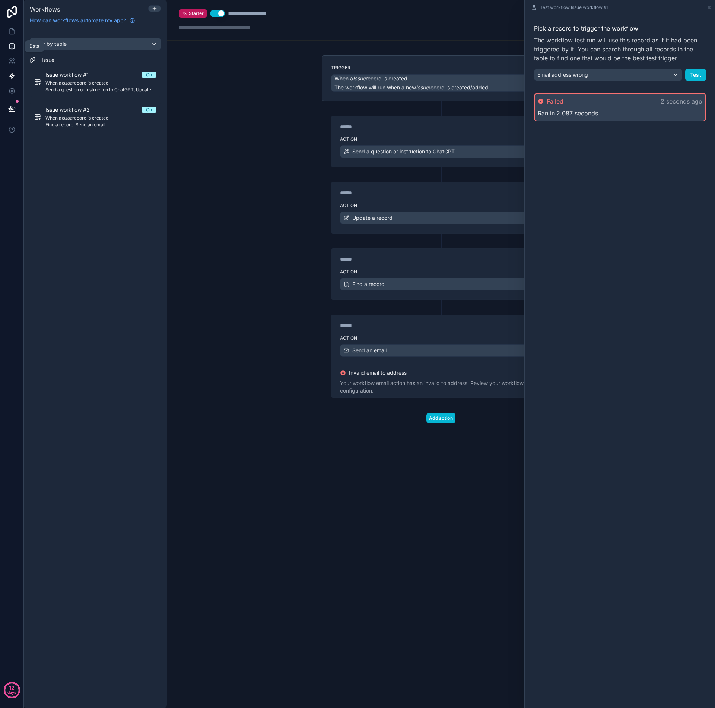
click at [12, 47] on icon at bounding box center [11, 45] width 5 height 3
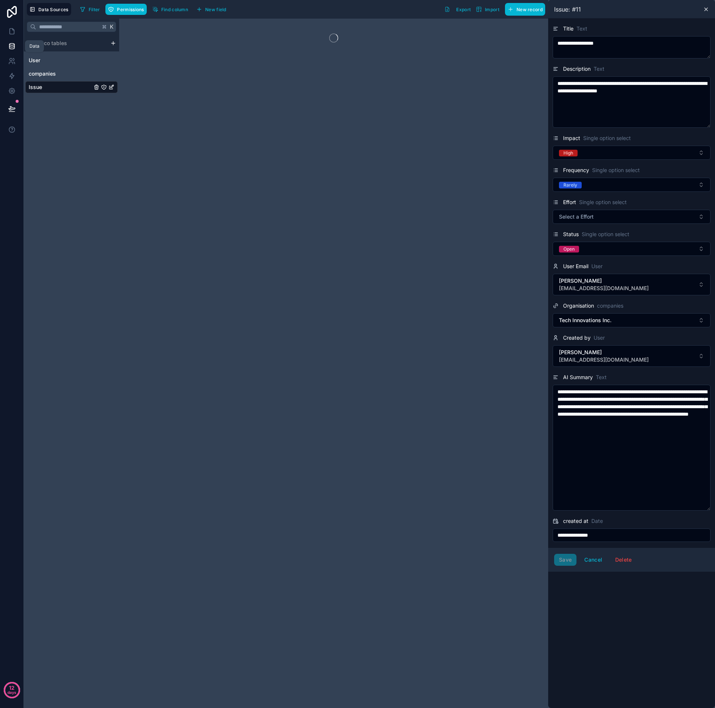
type textarea "**********"
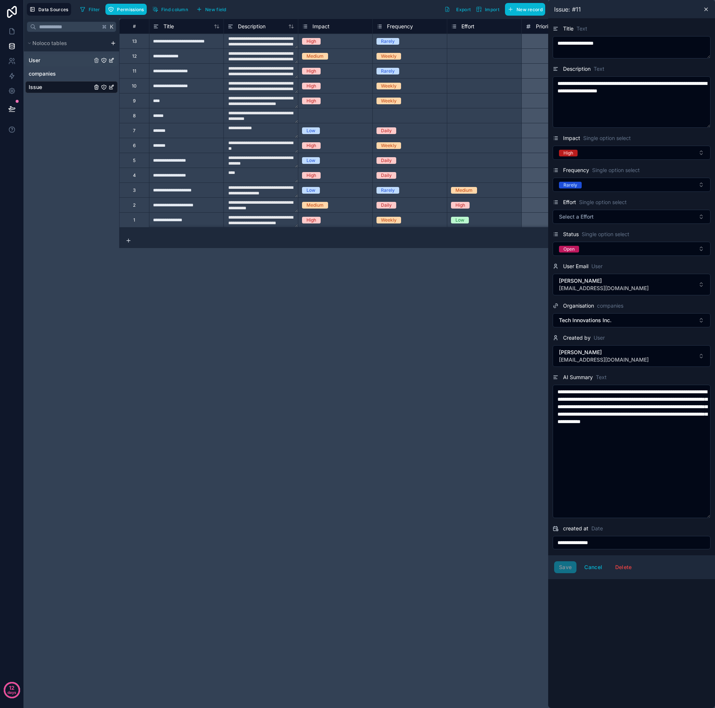
click at [51, 63] on link "User" at bounding box center [60, 60] width 63 height 7
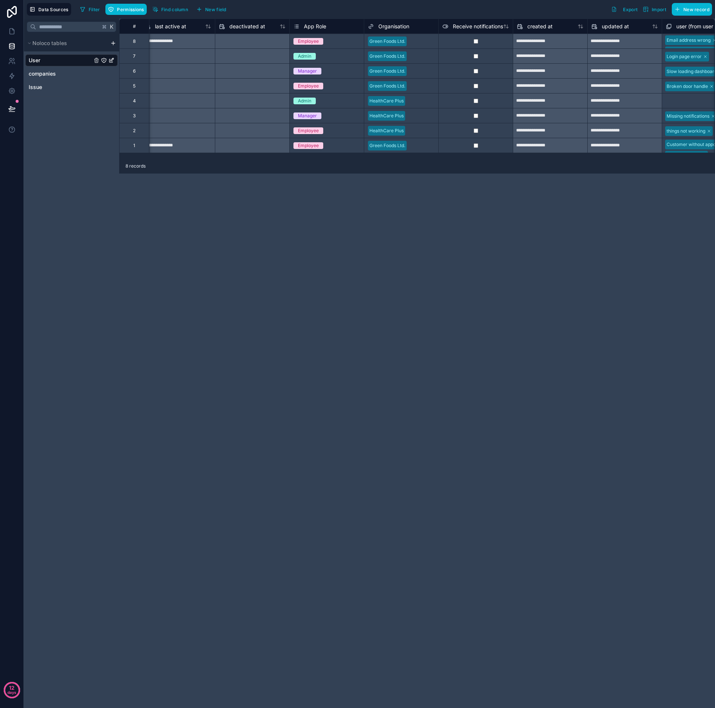
scroll to position [0, 604]
click at [396, 197] on div "Tech Innovations Inc." at bounding box center [402, 194] width 74 height 15
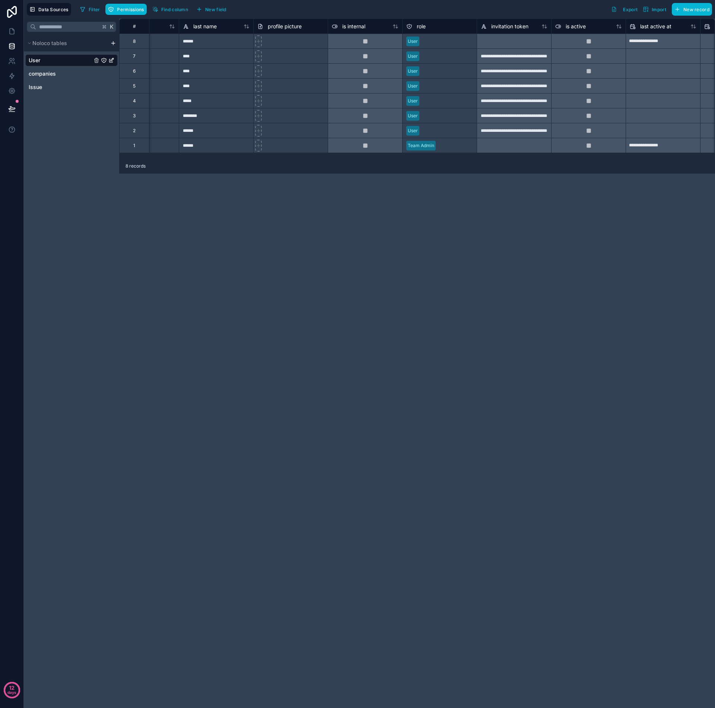
scroll to position [0, 0]
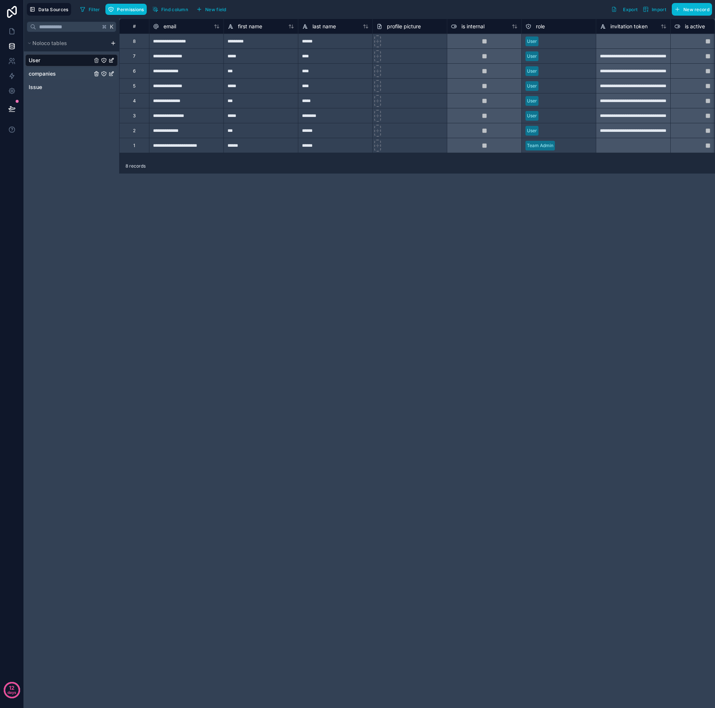
click at [58, 75] on link "companies" at bounding box center [60, 73] width 63 height 7
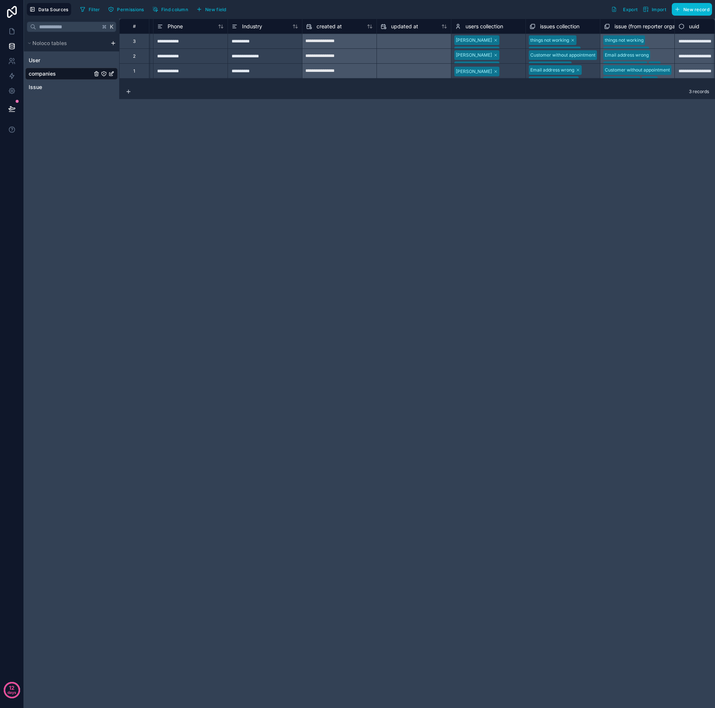
scroll to position [0, 309]
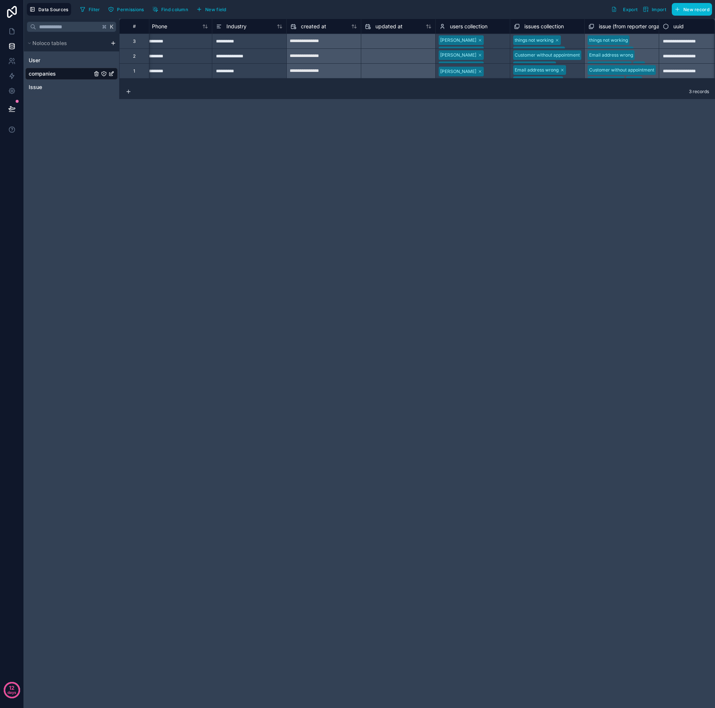
click at [496, 58] on div "Alexander Gaydon Brian Wood Amy Coal Simon Cook" at bounding box center [473, 56] width 74 height 15
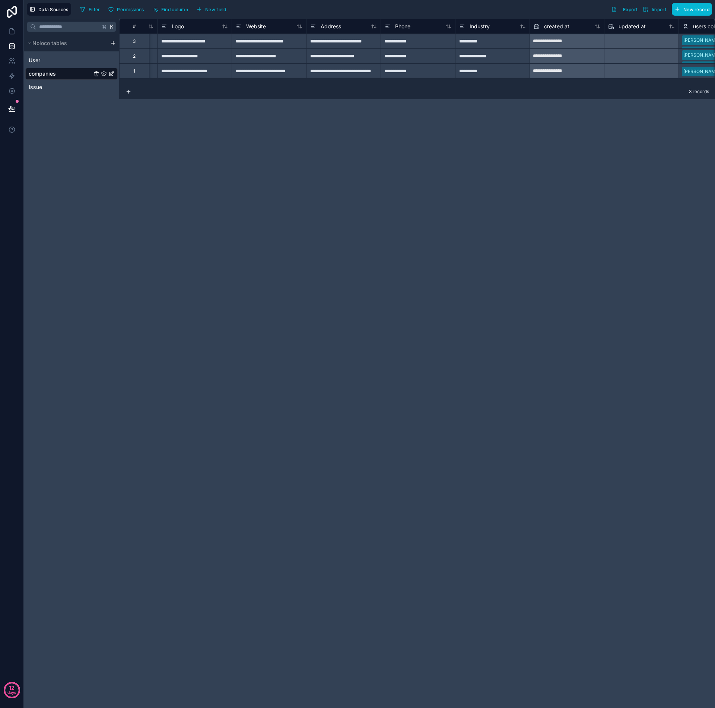
scroll to position [0, 0]
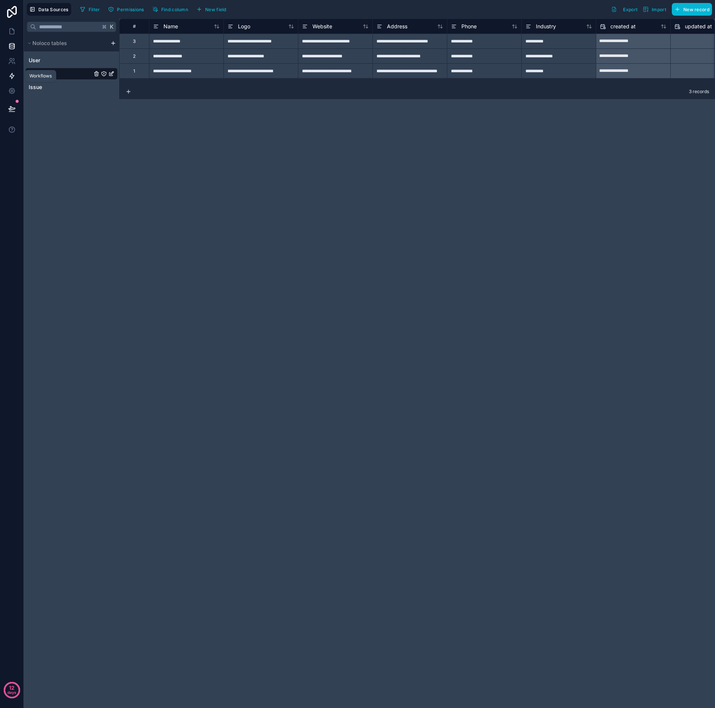
click at [12, 74] on icon at bounding box center [12, 76] width 4 height 6
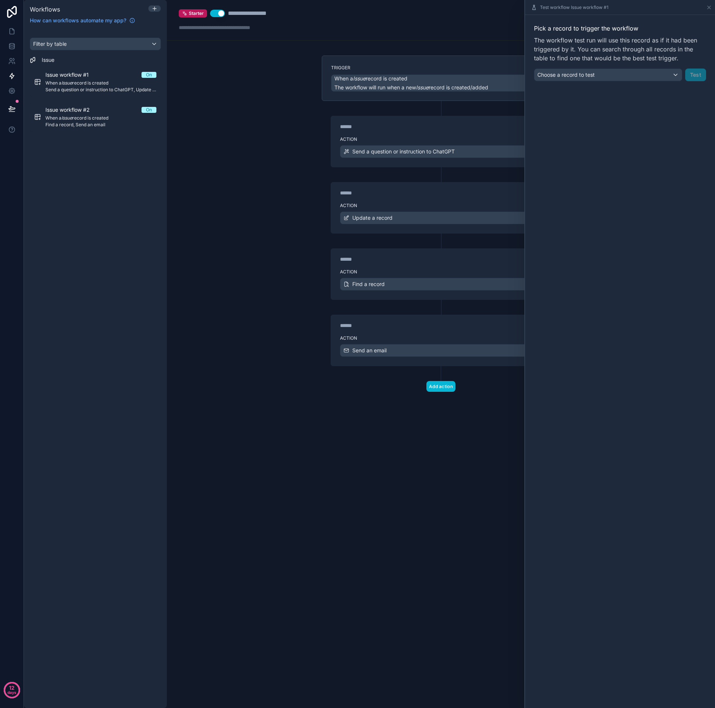
click at [617, 78] on div "Choose a record to test" at bounding box center [607, 75] width 147 height 12
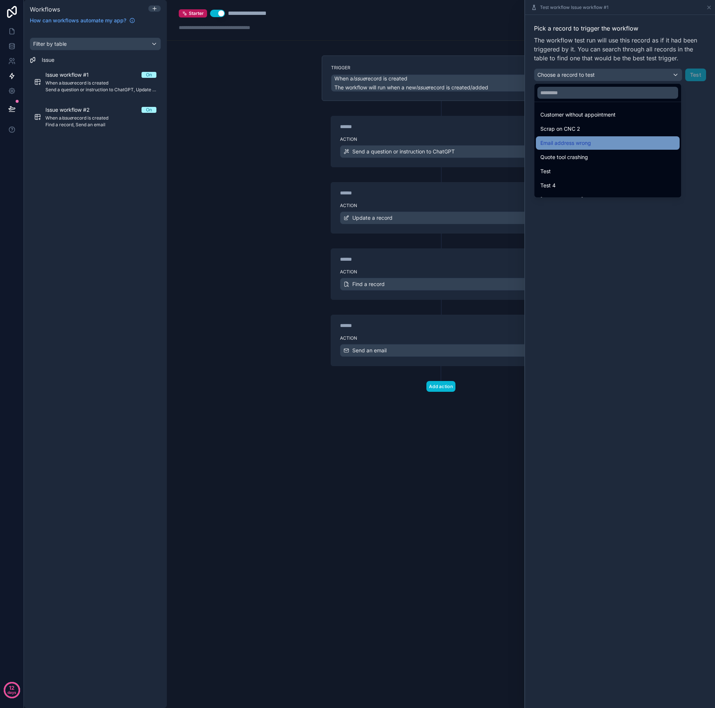
click at [586, 141] on span "Email address wrong" at bounding box center [565, 143] width 51 height 9
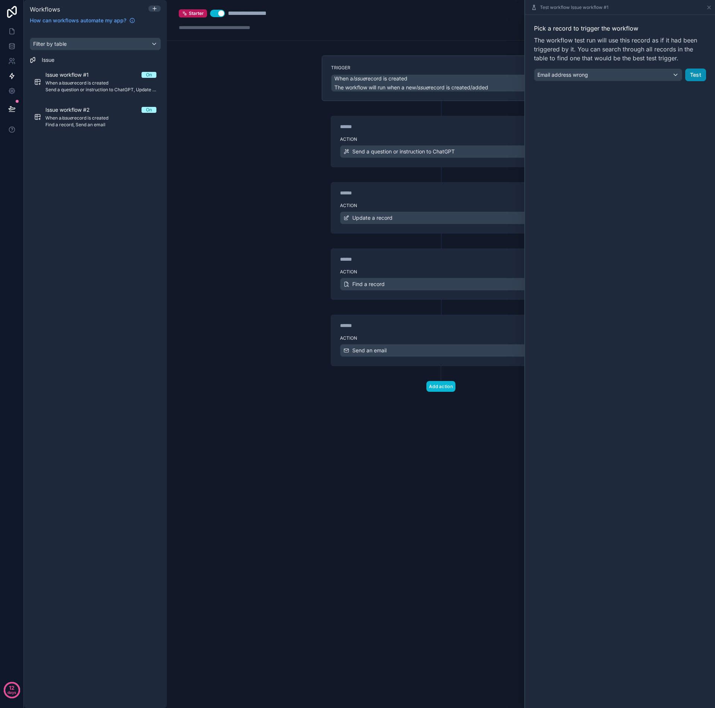
click at [693, 76] on button "Test" at bounding box center [695, 75] width 21 height 13
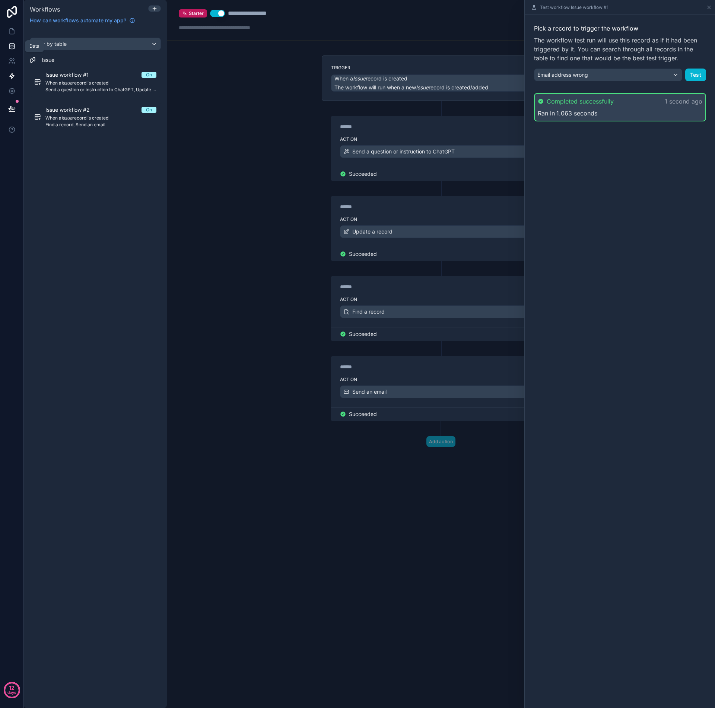
click at [15, 49] on icon at bounding box center [11, 45] width 7 height 7
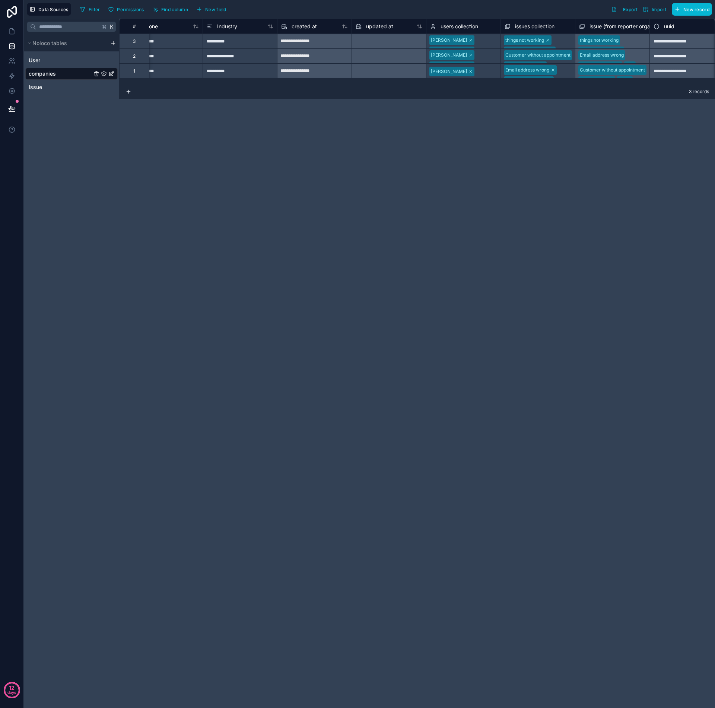
scroll to position [0, 328]
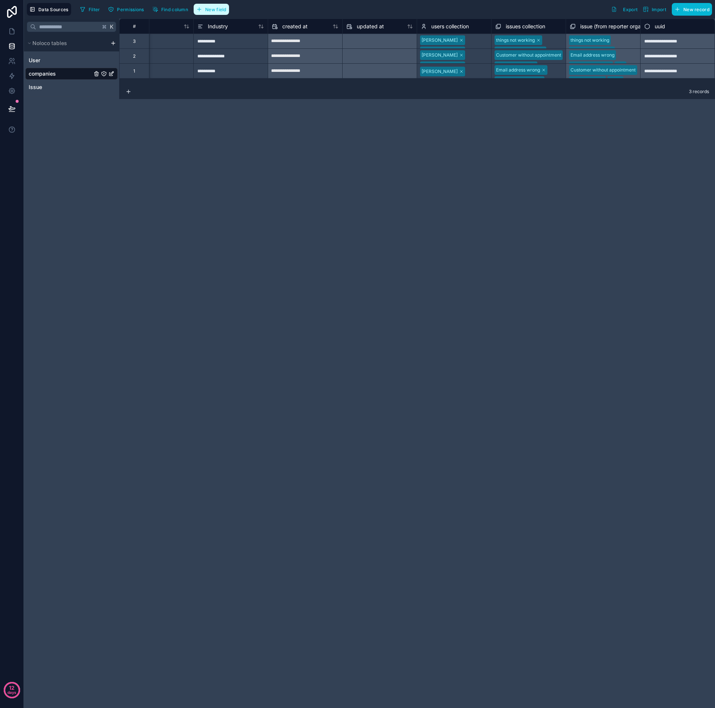
click at [211, 9] on span "New field" at bounding box center [215, 10] width 21 height 6
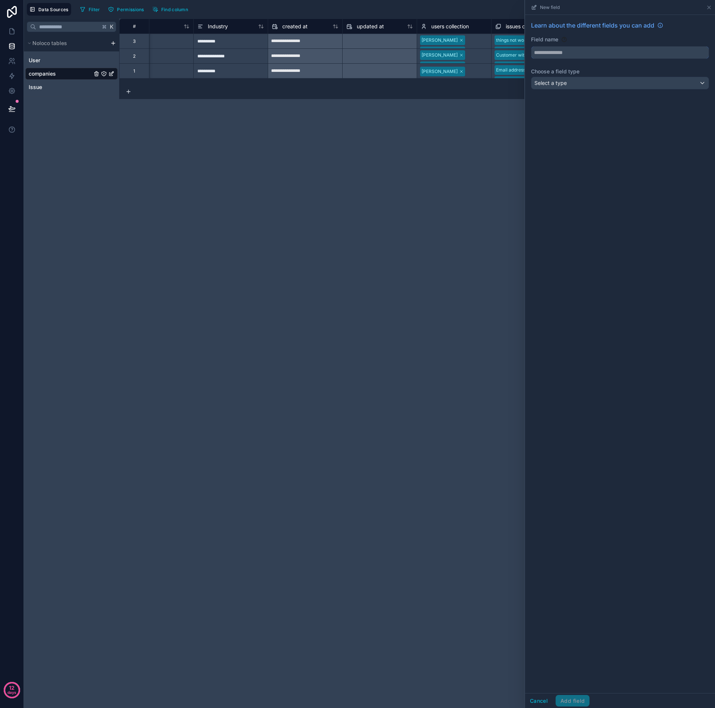
click at [555, 53] on input "text" at bounding box center [619, 53] width 177 height 12
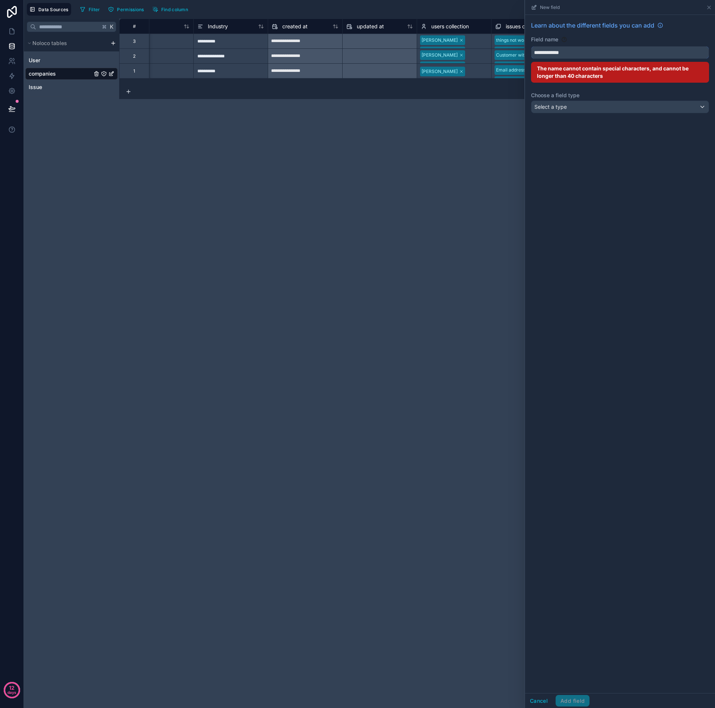
click at [620, 52] on button "**********" at bounding box center [620, 52] width 178 height 13
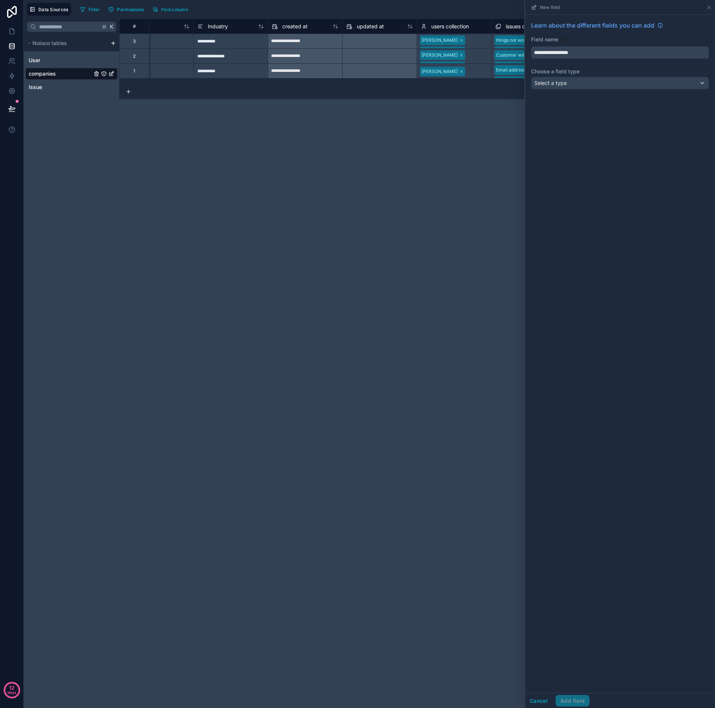
type input "**********"
click at [558, 87] on div "Select a type" at bounding box center [619, 83] width 177 height 12
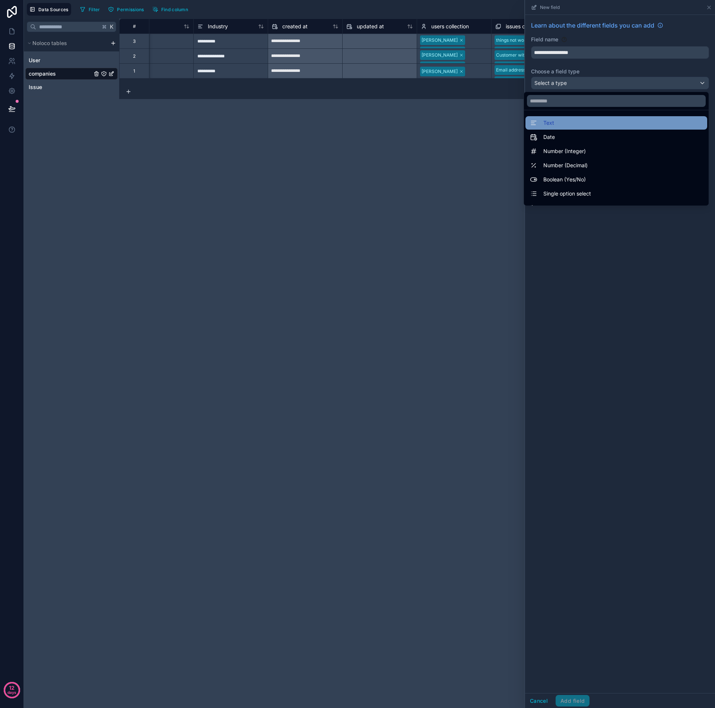
click at [557, 127] on div "Text" at bounding box center [616, 122] width 173 height 9
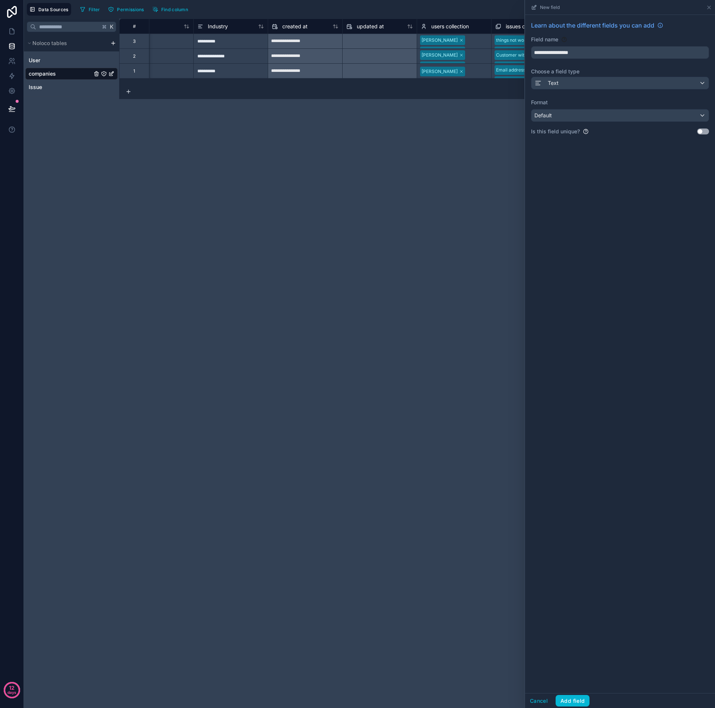
click at [576, 114] on div "Default" at bounding box center [619, 115] width 177 height 12
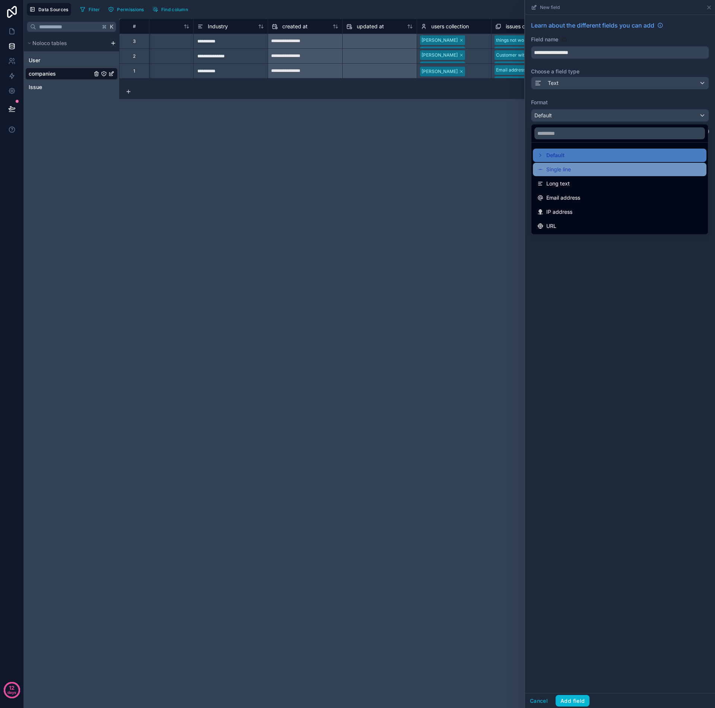
click at [570, 174] on div "Single line" at bounding box center [619, 169] width 173 height 13
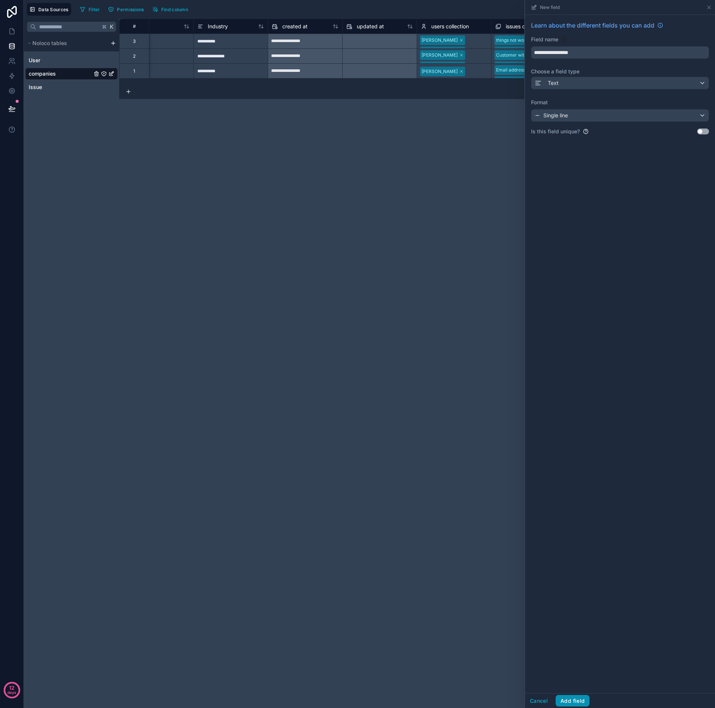
click at [577, 702] on button "Add field" at bounding box center [572, 701] width 34 height 12
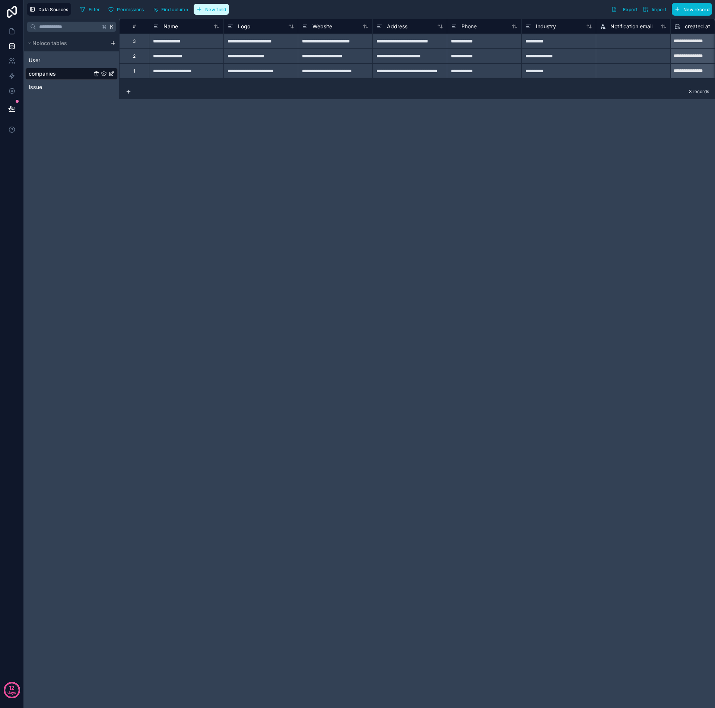
click at [223, 10] on span "New field" at bounding box center [215, 10] width 21 height 6
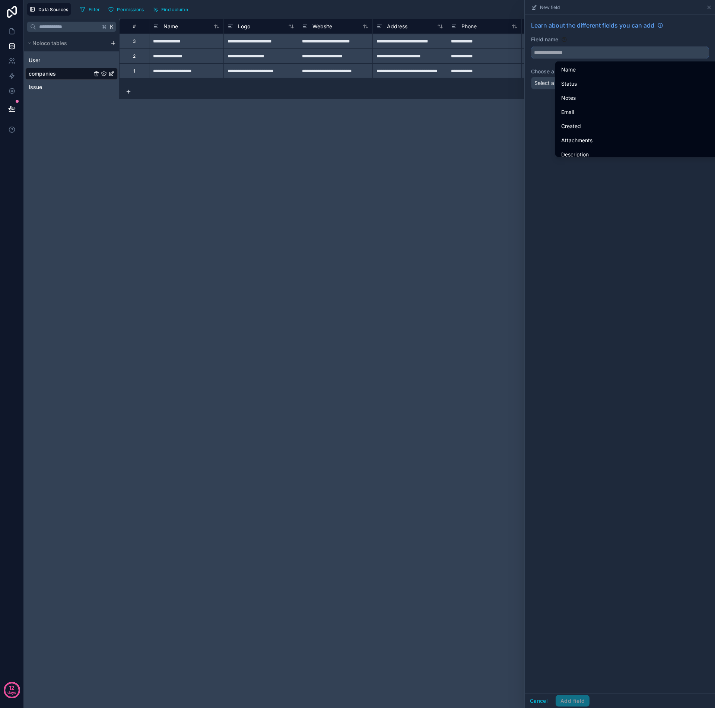
click at [555, 54] on input "text" at bounding box center [619, 53] width 177 height 12
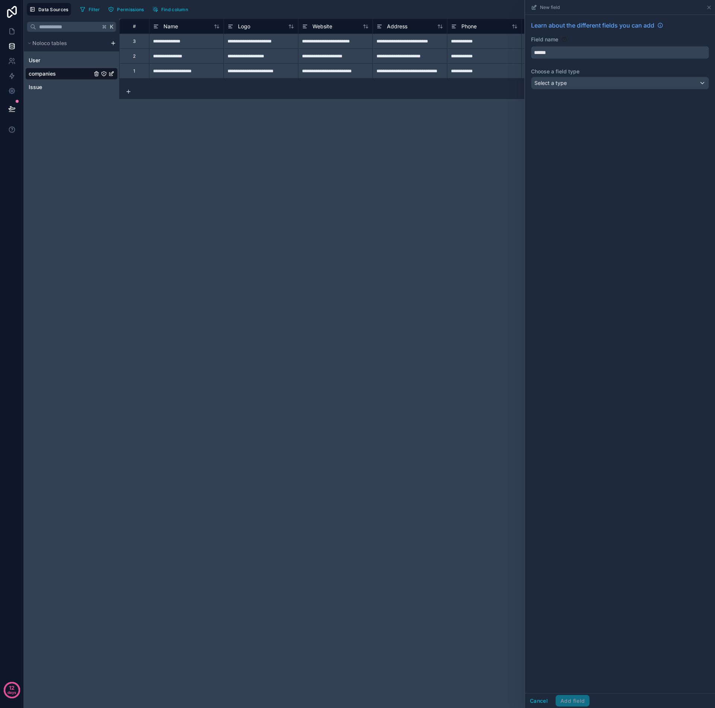
type input "******"
click at [563, 86] on span "Select a type" at bounding box center [550, 83] width 32 height 6
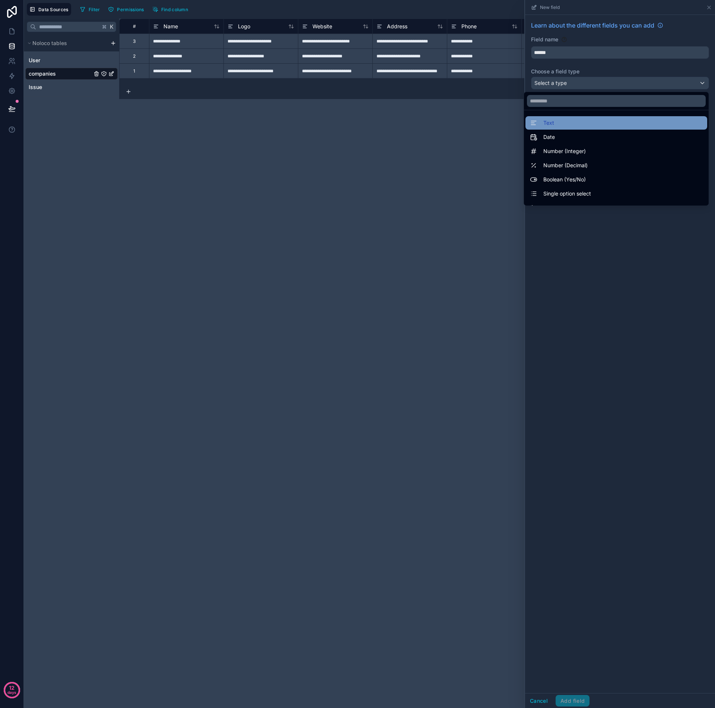
click at [560, 123] on div "Text" at bounding box center [616, 122] width 173 height 9
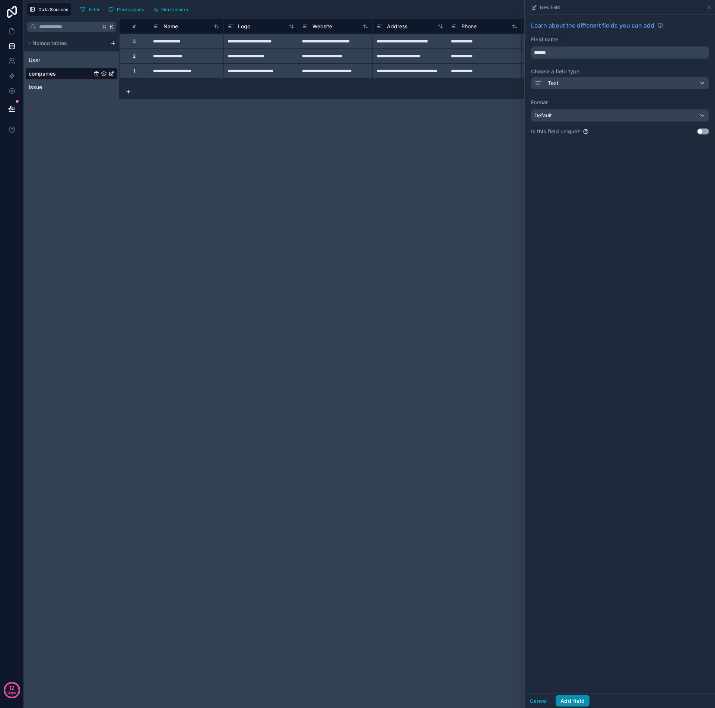
click at [580, 706] on div "Cancel Add field" at bounding box center [620, 700] width 190 height 15
click at [579, 703] on button "Add field" at bounding box center [572, 701] width 34 height 12
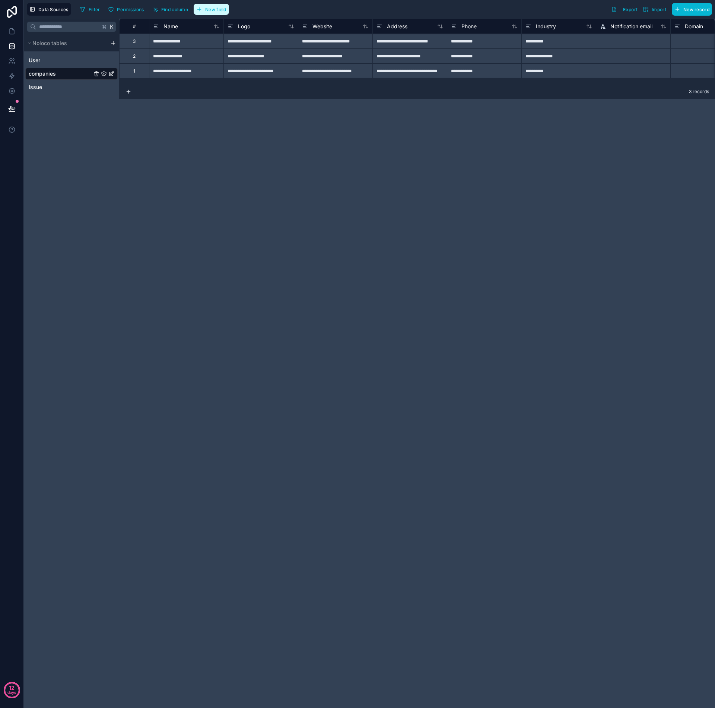
click at [214, 11] on span "New field" at bounding box center [215, 10] width 21 height 6
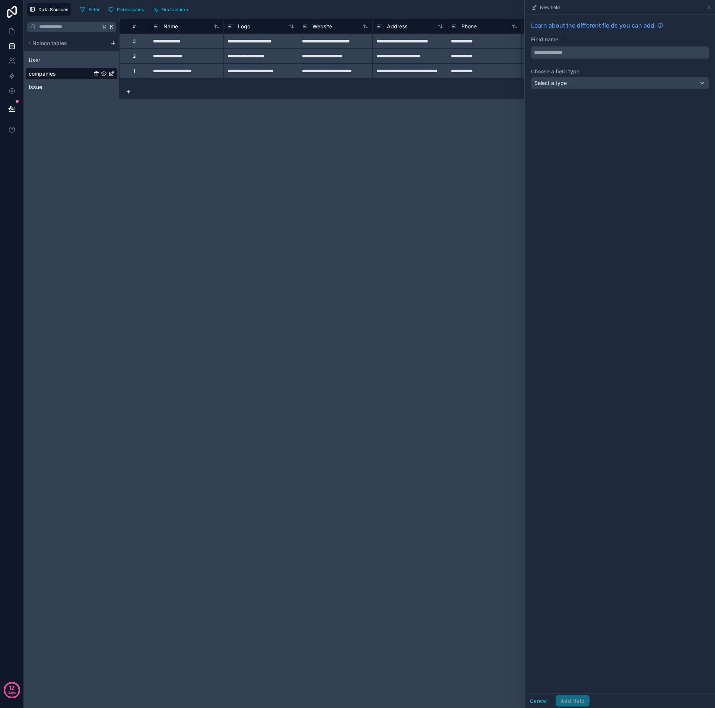
click at [560, 51] on input "text" at bounding box center [619, 53] width 177 height 12
type input "*****"
click at [555, 70] on div "Notes" at bounding box center [619, 69] width 165 height 9
click at [564, 86] on span "Select a type" at bounding box center [550, 82] width 32 height 7
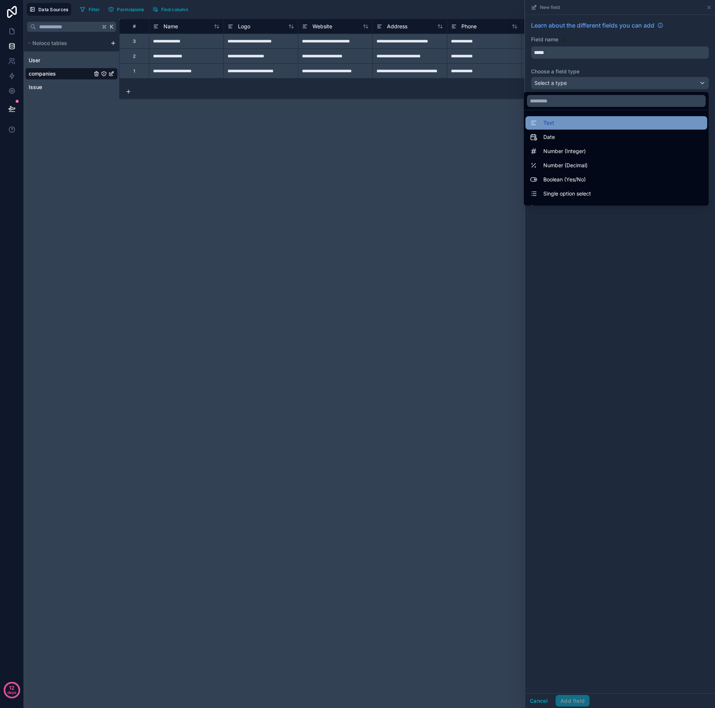
click at [571, 128] on div "Text" at bounding box center [616, 122] width 182 height 13
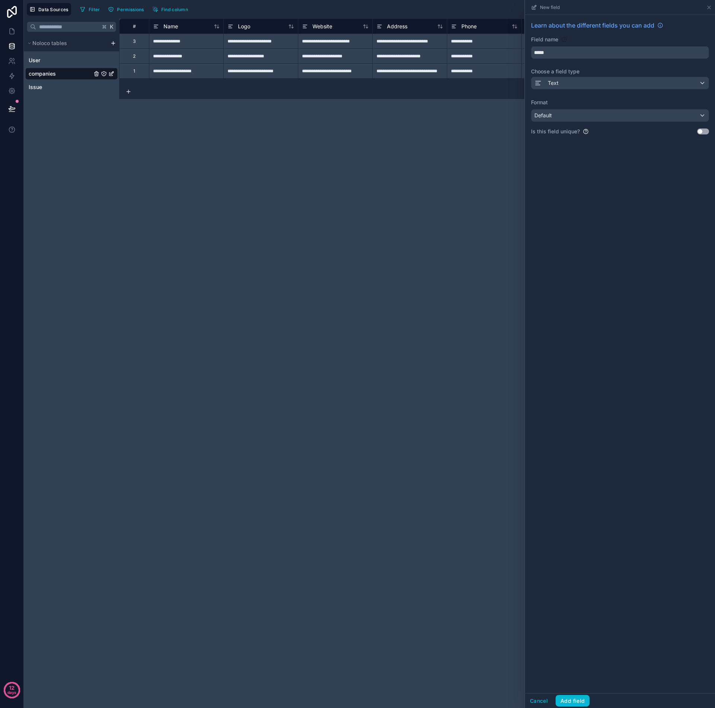
click at [590, 117] on div "Default" at bounding box center [619, 115] width 177 height 12
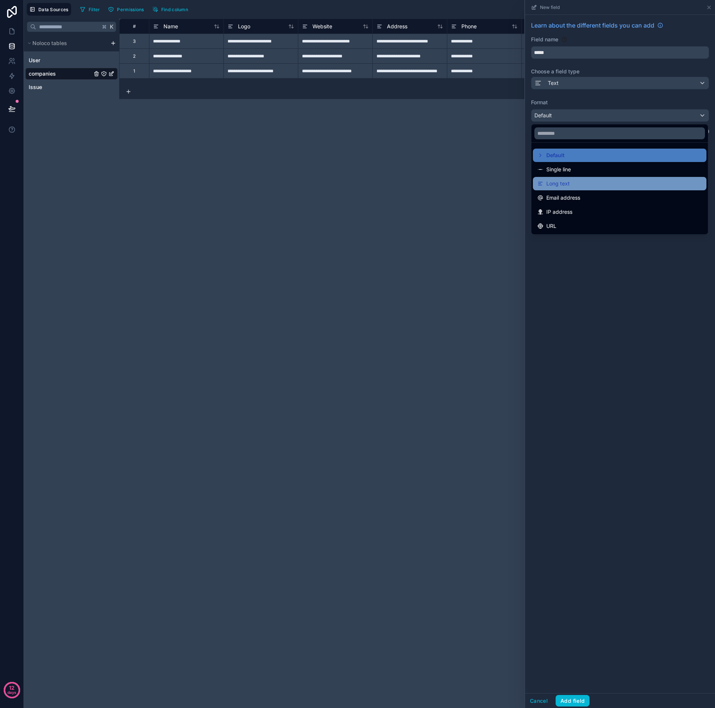
click at [570, 182] on div "Long text" at bounding box center [619, 183] width 165 height 9
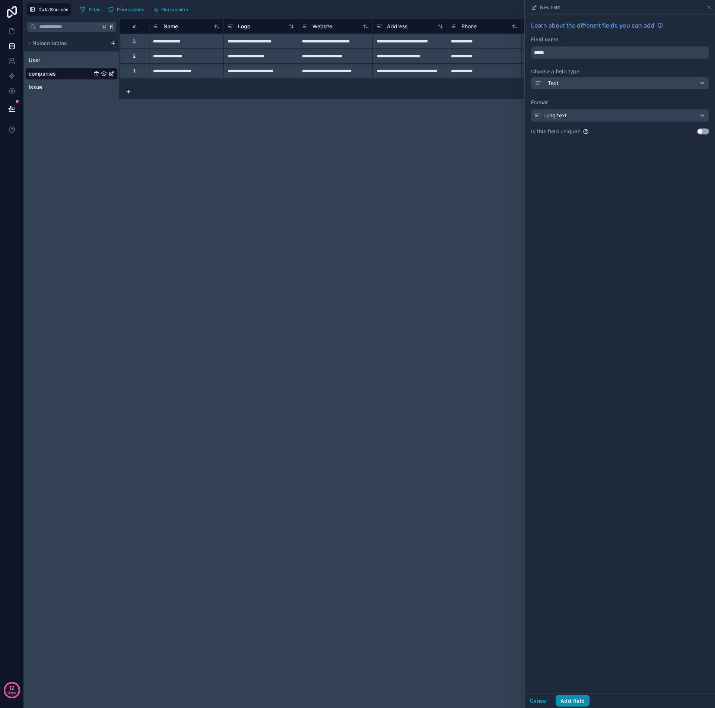
click at [573, 704] on button "Add field" at bounding box center [572, 701] width 34 height 12
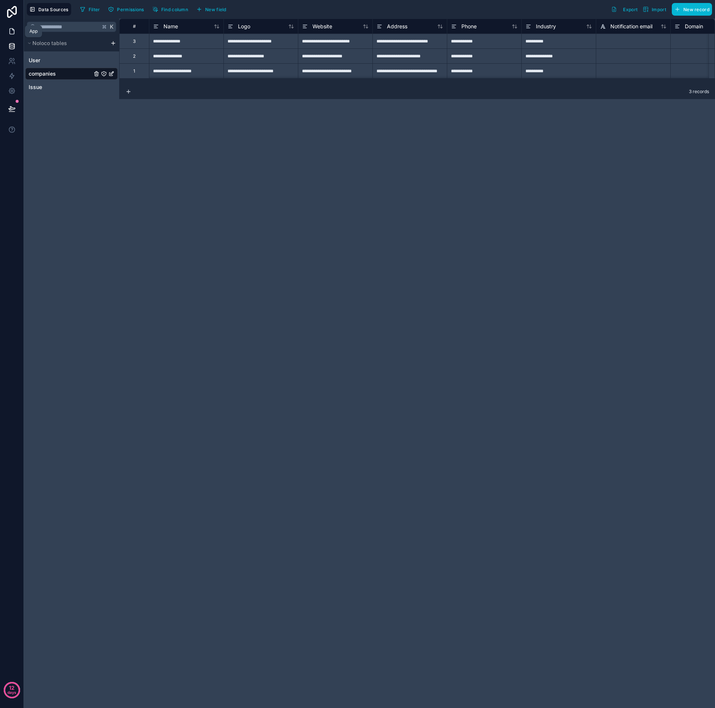
click at [12, 33] on icon at bounding box center [11, 31] width 7 height 7
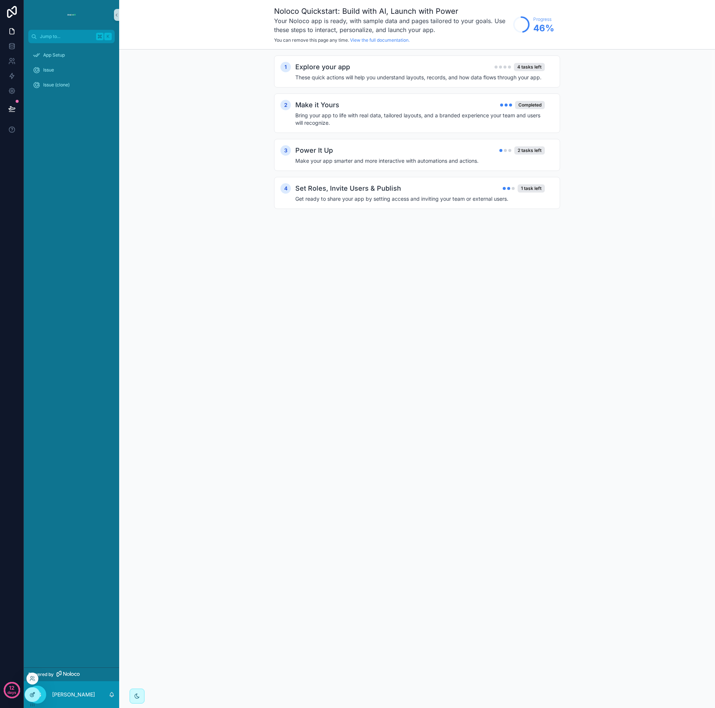
click at [31, 697] on div at bounding box center [32, 694] width 15 height 14
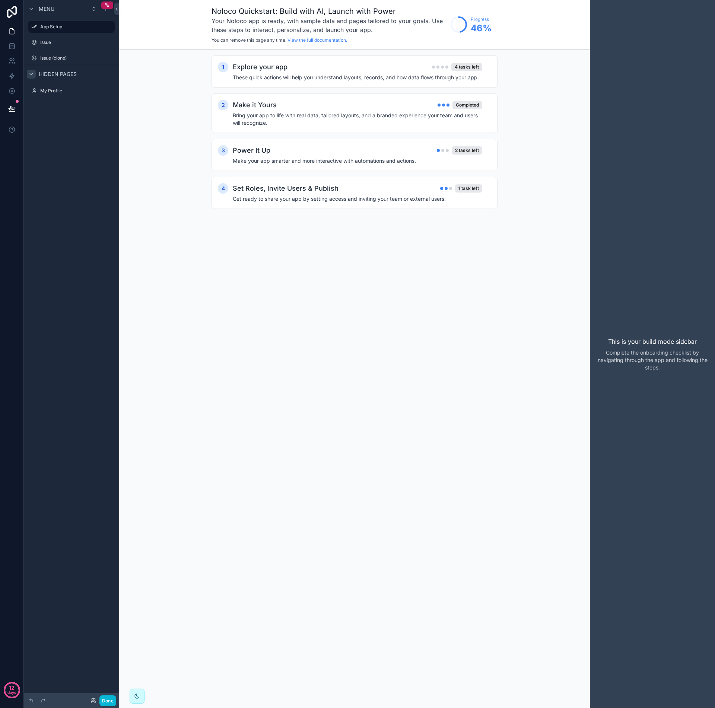
click at [34, 73] on icon "scrollable content" at bounding box center [31, 74] width 6 height 6
click at [111, 41] on icon "scrollable content" at bounding box center [109, 42] width 6 height 6
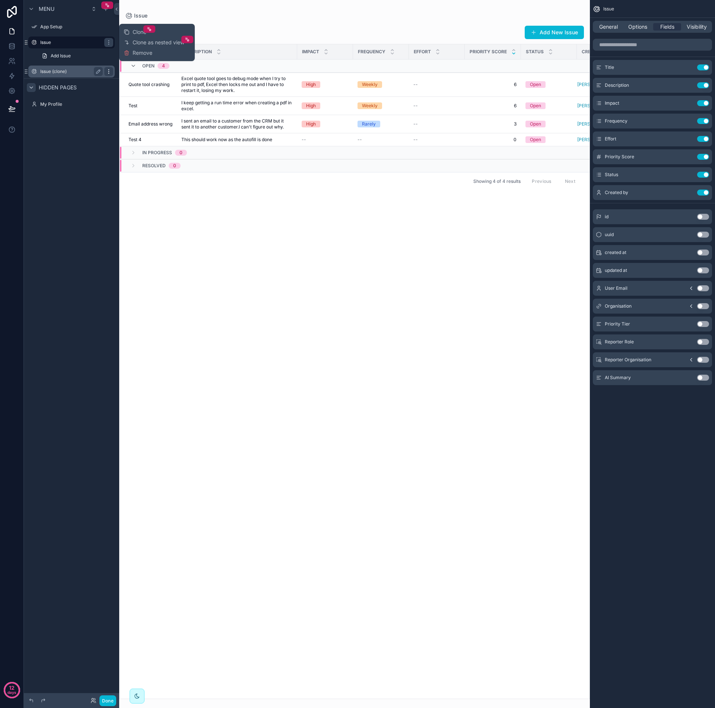
click at [110, 70] on icon "scrollable content" at bounding box center [109, 72] width 6 height 6
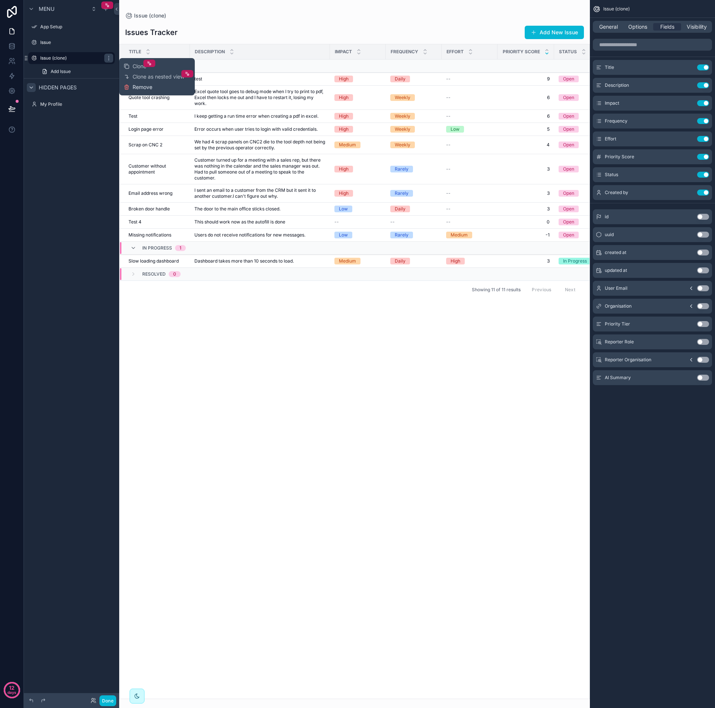
click at [137, 88] on span "Remove" at bounding box center [143, 86] width 20 height 7
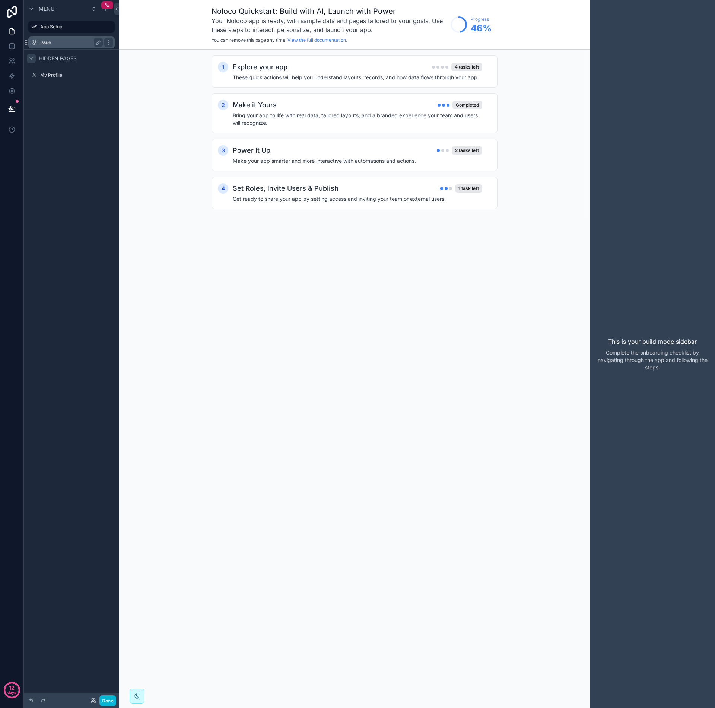
click at [52, 45] on div "Issue" at bounding box center [71, 42] width 63 height 9
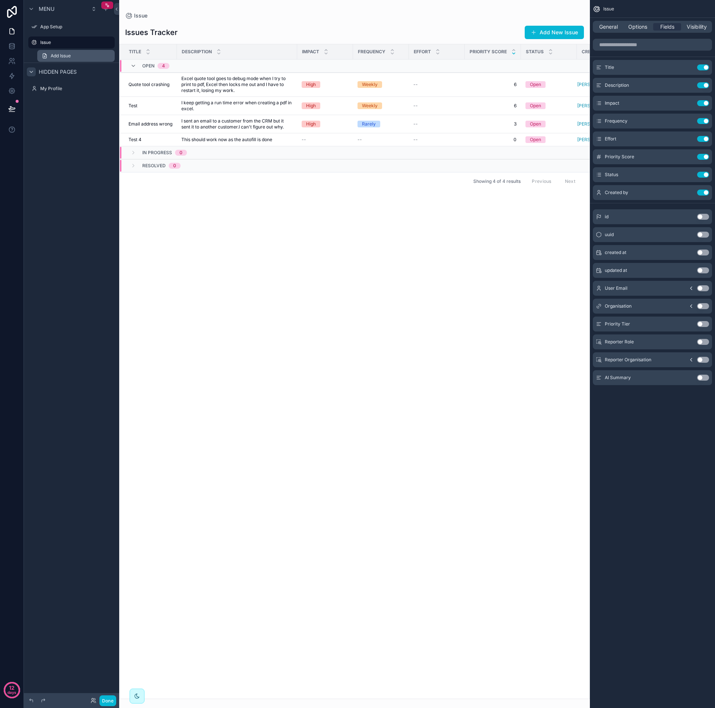
click at [75, 56] on link "Add Issue" at bounding box center [75, 56] width 77 height 12
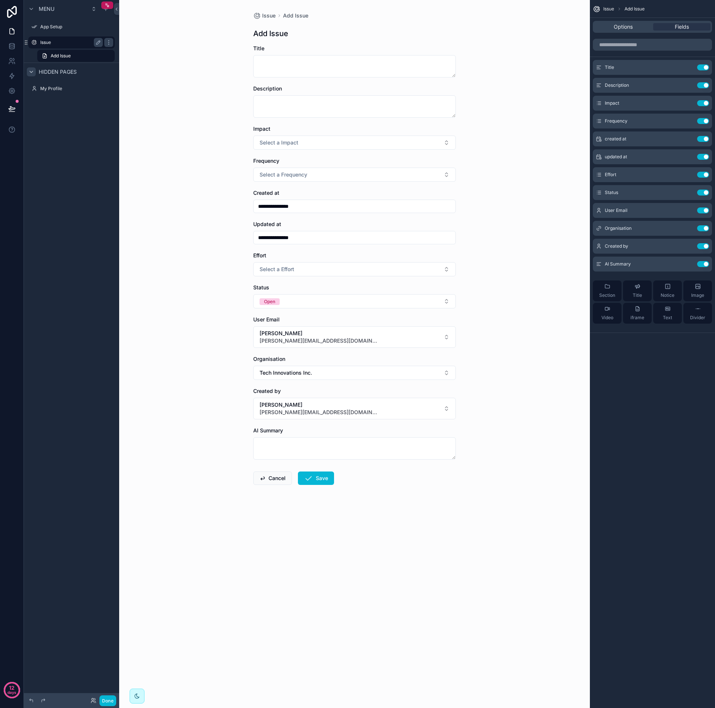
click at [69, 45] on div "Issue" at bounding box center [71, 42] width 63 height 9
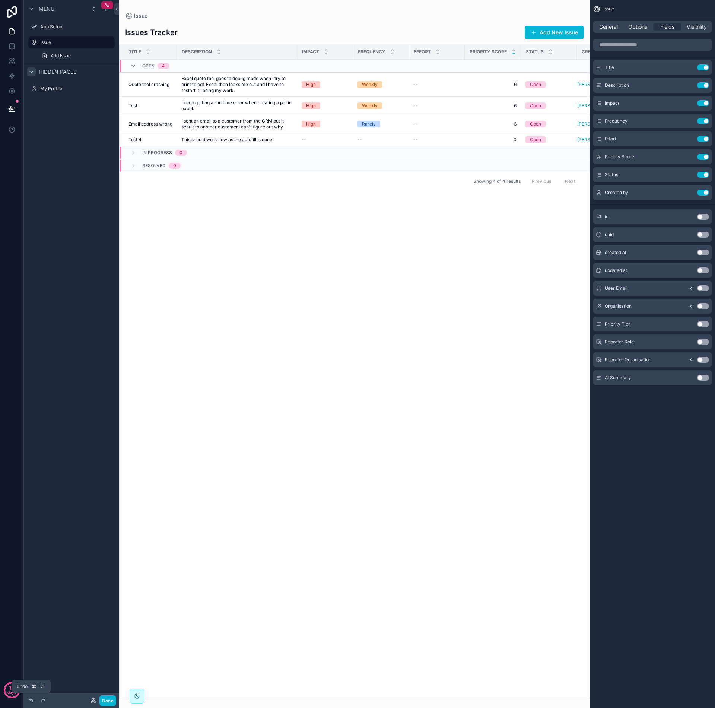
click at [31, 700] on icon at bounding box center [31, 700] width 6 height 6
click at [61, 73] on label "Issue (clone)" at bounding box center [70, 72] width 60 height 6
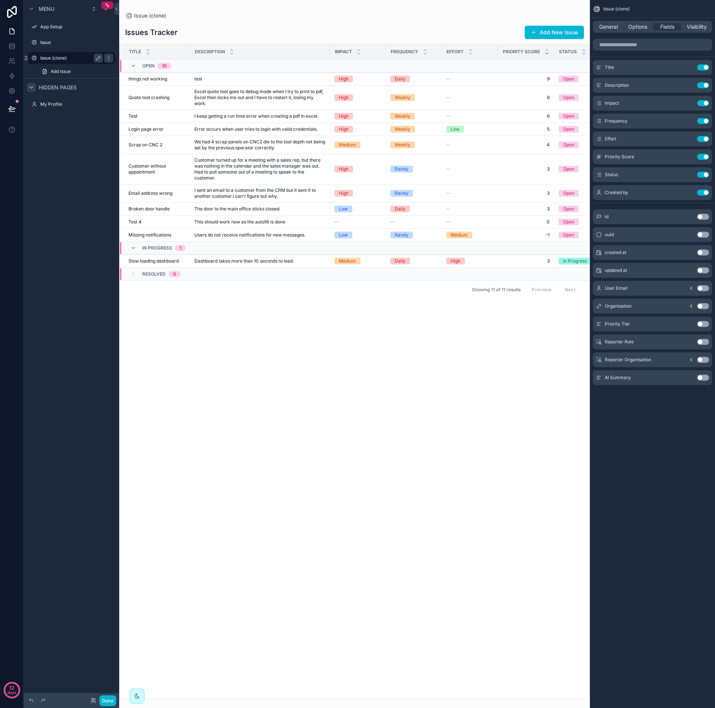
click at [73, 60] on label "Issue (clone)" at bounding box center [70, 58] width 60 height 6
click at [99, 58] on icon "scrollable content" at bounding box center [98, 58] width 4 height 4
click at [95, 70] on link "Add Issue" at bounding box center [75, 72] width 77 height 12
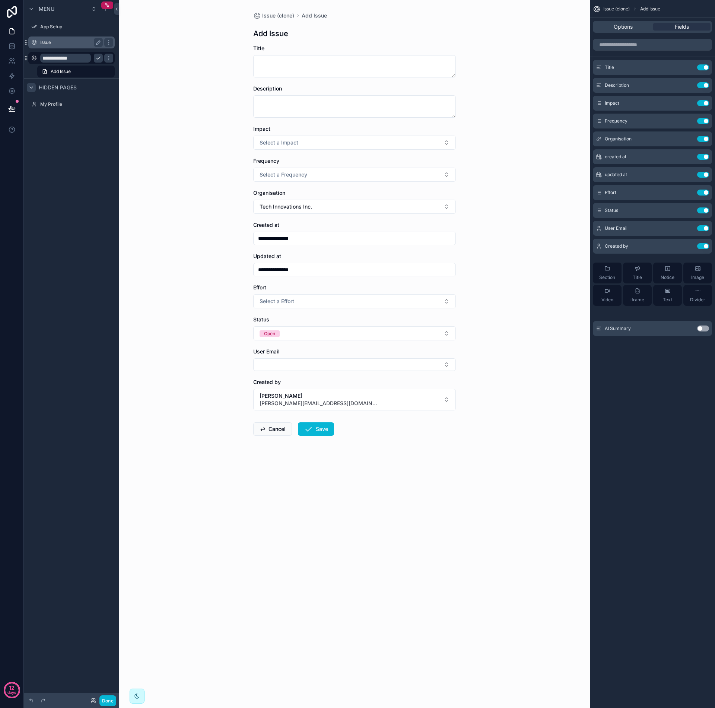
click at [66, 47] on div "Issue" at bounding box center [71, 42] width 63 height 9
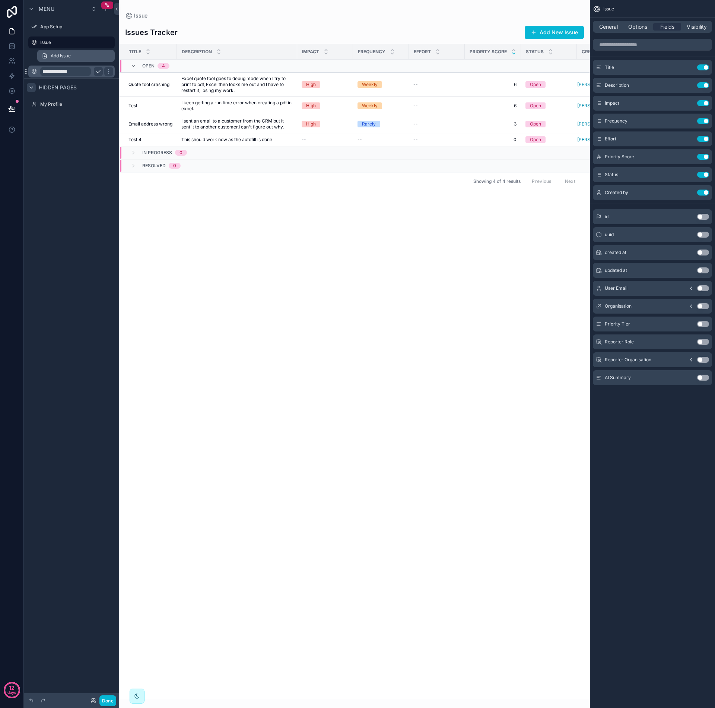
click at [68, 55] on span "Add Issue" at bounding box center [61, 56] width 20 height 6
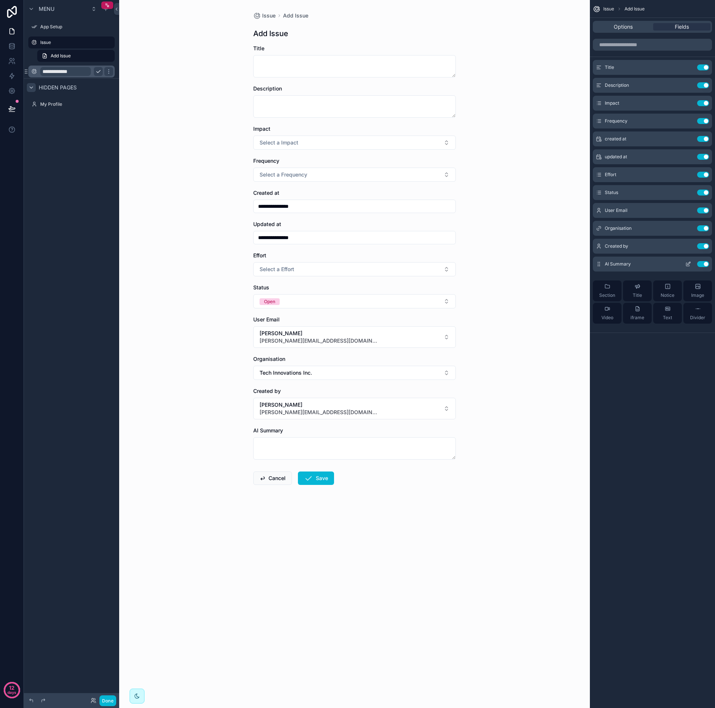
click at [705, 265] on button "Use setting" at bounding box center [703, 264] width 12 height 6
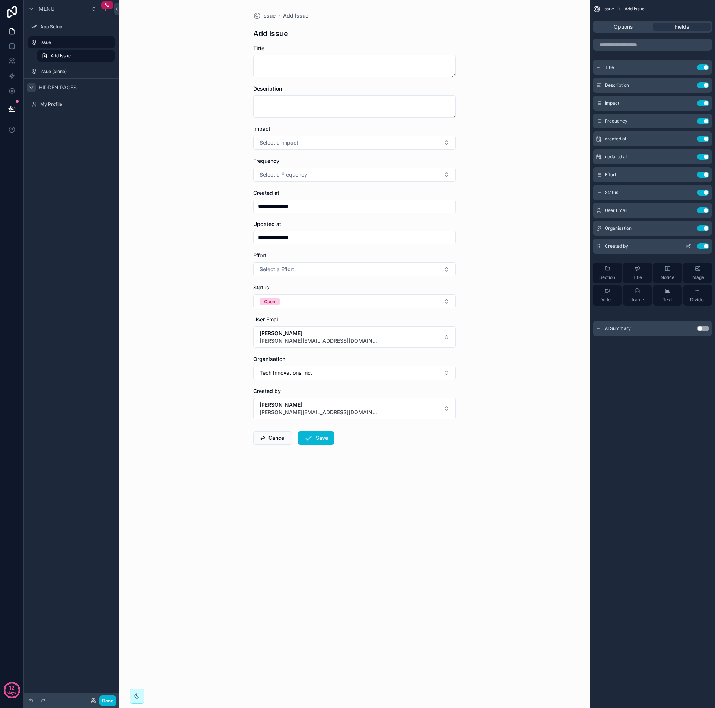
click at [704, 248] on button "Use setting" at bounding box center [703, 246] width 12 height 6
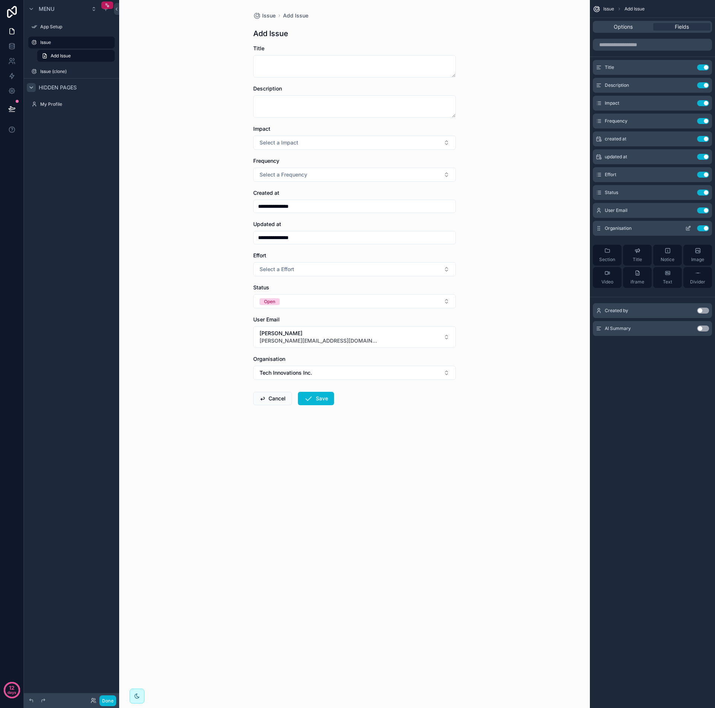
click at [704, 226] on button "Use setting" at bounding box center [703, 228] width 12 height 6
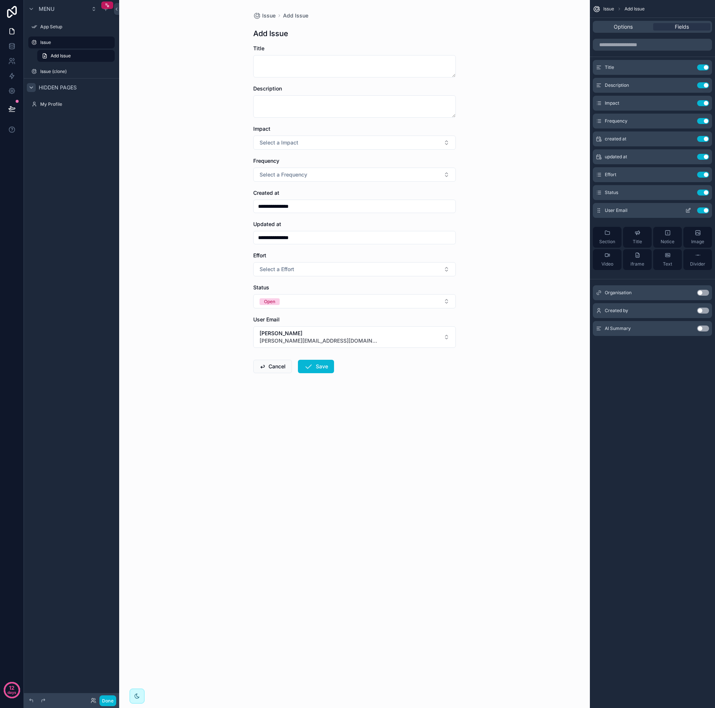
click at [704, 211] on button "Use setting" at bounding box center [703, 210] width 12 height 6
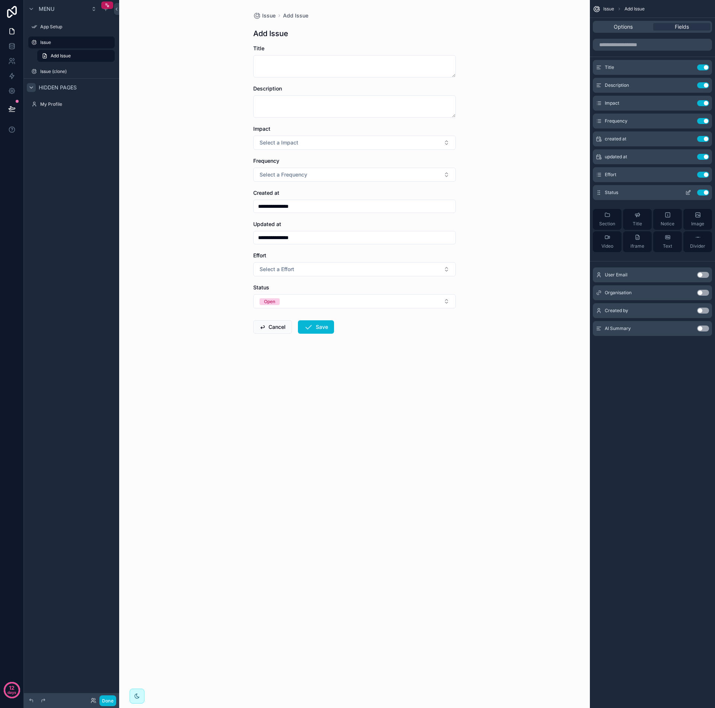
click at [705, 195] on button "Use setting" at bounding box center [703, 193] width 12 height 6
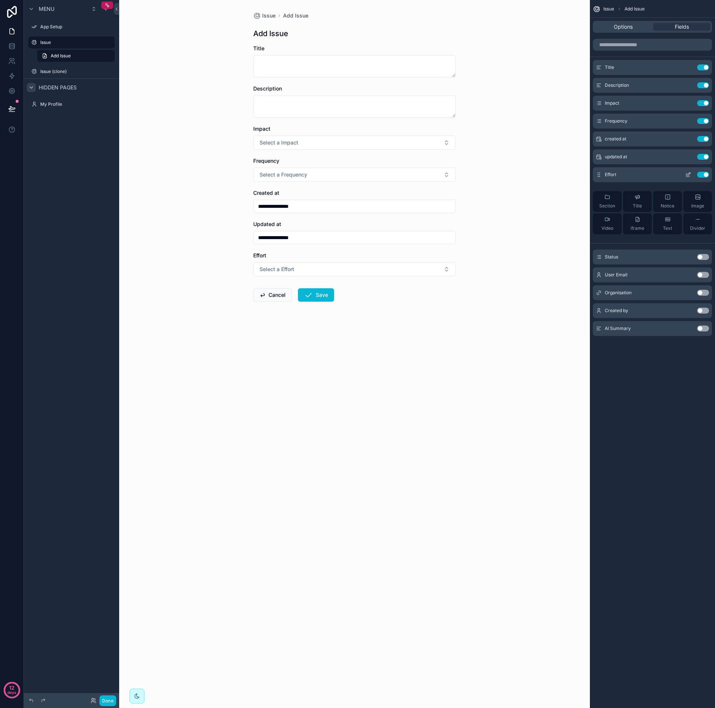
click at [707, 176] on button "Use setting" at bounding box center [703, 175] width 12 height 6
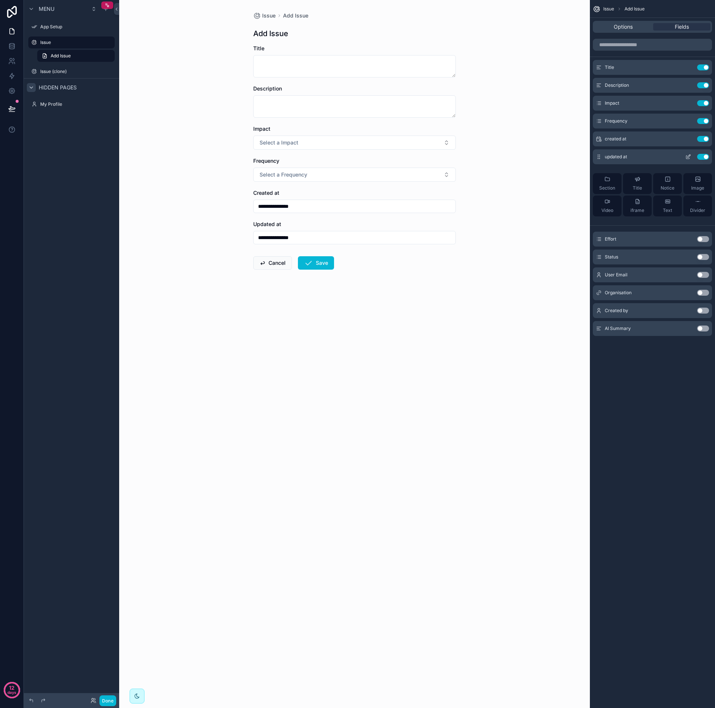
click at [704, 158] on button "Use setting" at bounding box center [703, 157] width 12 height 6
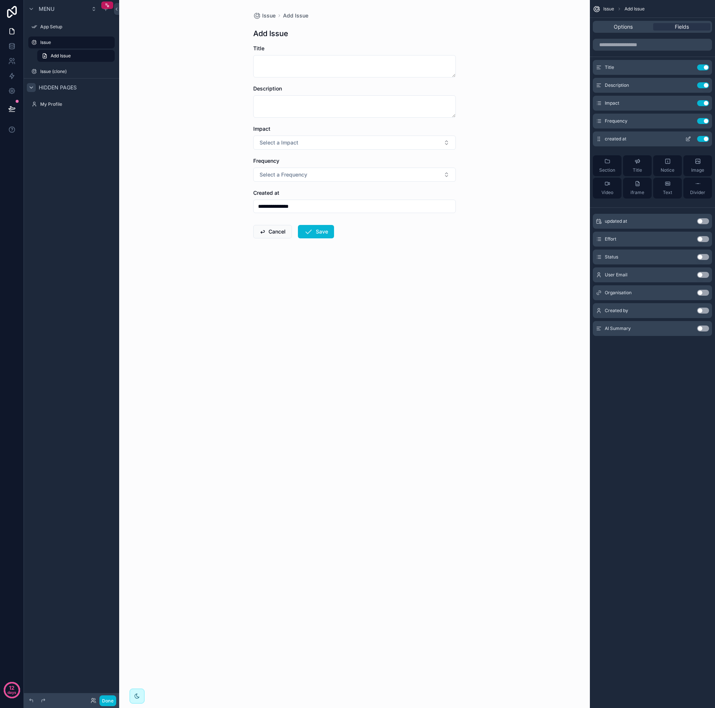
click at [705, 139] on button "Use setting" at bounding box center [703, 139] width 12 height 6
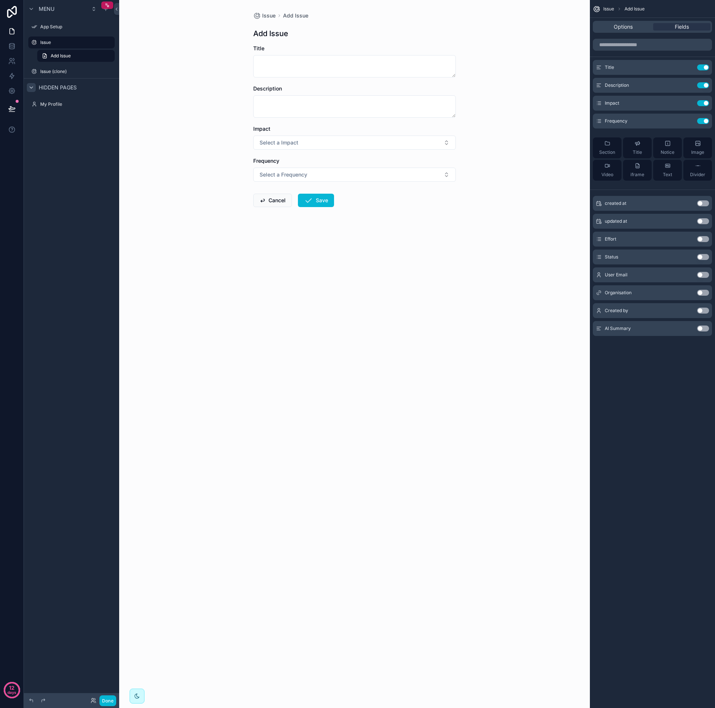
click at [63, 10] on div "Menu" at bounding box center [71, 9] width 95 height 18
click at [67, 139] on div "Menu App Setup Issue Add Issue Issue (clone) Hidden pages My Profile" at bounding box center [71, 349] width 95 height 699
click at [110, 26] on icon "scrollable content" at bounding box center [109, 27] width 6 height 6
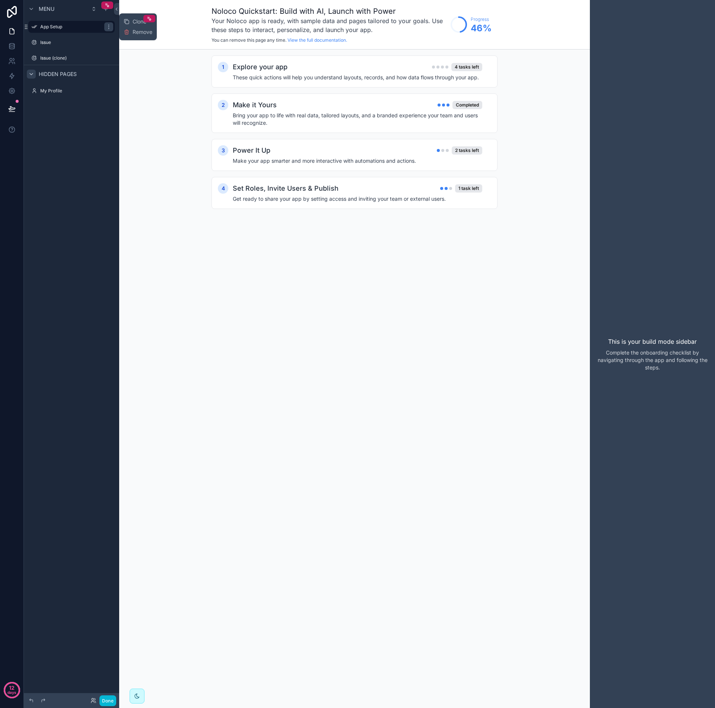
click at [93, 76] on div "Hidden pages" at bounding box center [71, 74] width 95 height 18
click at [77, 76] on div "Hidden pages" at bounding box center [71, 74] width 95 height 18
click at [65, 75] on span "Hidden pages" at bounding box center [58, 73] width 38 height 7
click at [25, 71] on div "Hidden pages" at bounding box center [71, 74] width 95 height 18
click at [29, 74] on icon "scrollable content" at bounding box center [31, 74] width 6 height 6
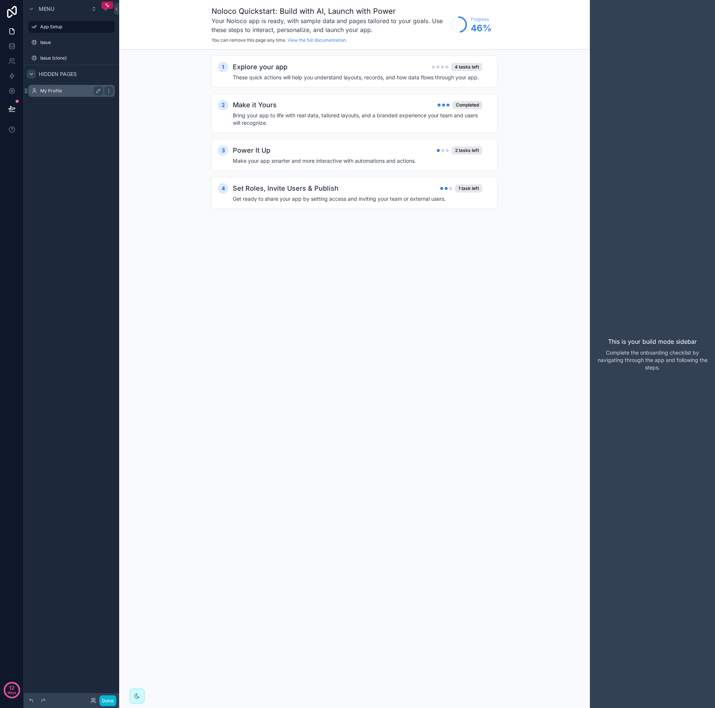
click at [55, 93] on label "My Profile" at bounding box center [70, 91] width 60 height 6
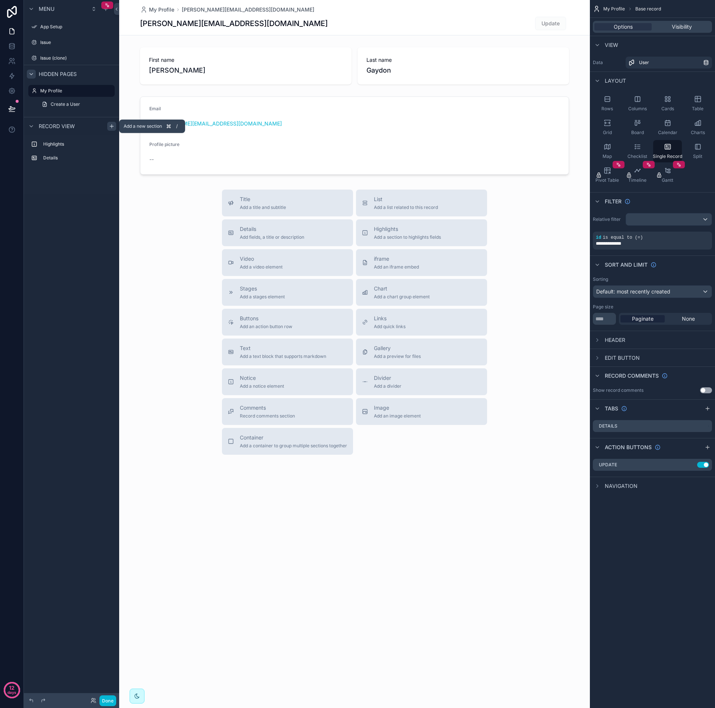
click at [112, 127] on icon "scrollable content" at bounding box center [112, 126] width 6 height 6
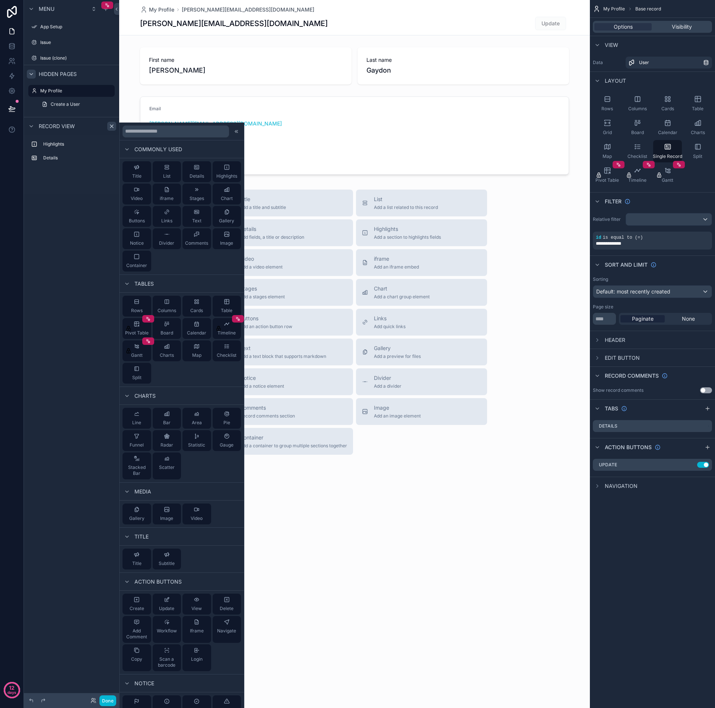
click at [88, 74] on div "Hidden pages" at bounding box center [71, 74] width 95 height 18
click at [80, 74] on div "Hidden pages" at bounding box center [71, 74] width 95 height 18
click at [58, 202] on div "Menu App Setup Issue Issue (clone) Hidden pages My Profile Create a User Record…" at bounding box center [71, 349] width 95 height 699
click at [34, 7] on icon "scrollable content" at bounding box center [31, 9] width 6 height 6
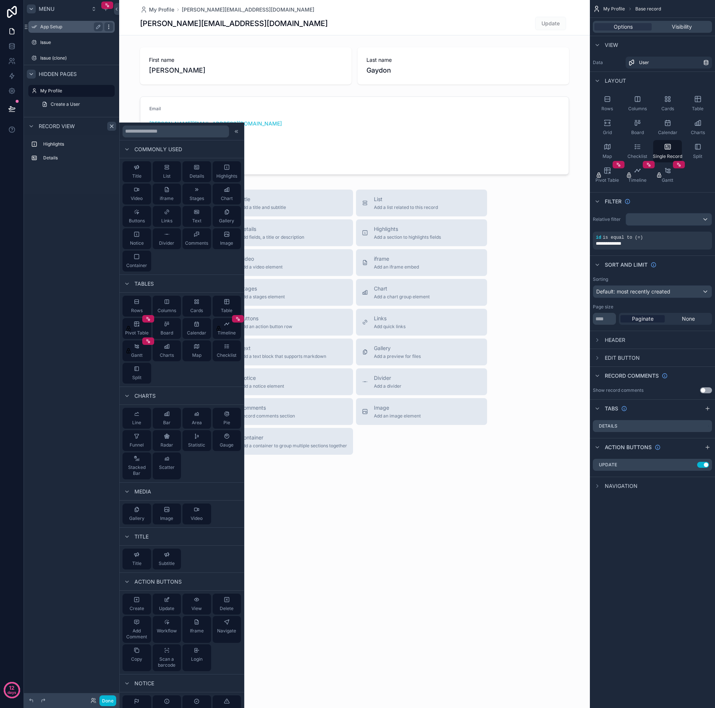
click at [109, 25] on icon "scrollable content" at bounding box center [109, 27] width 6 height 6
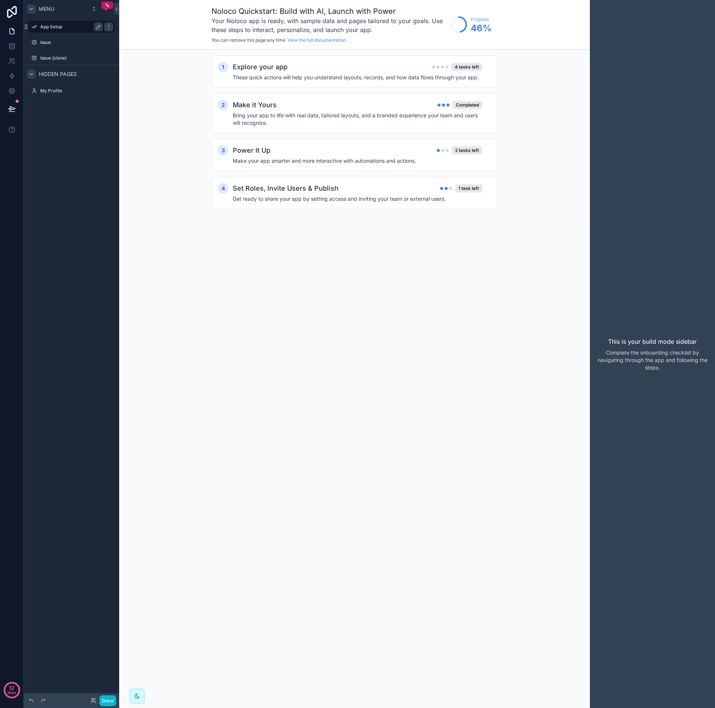
click at [70, 26] on label "App Setup" at bounding box center [70, 27] width 60 height 6
click at [63, 26] on label "App Setup" at bounding box center [70, 27] width 60 height 6
click at [31, 75] on icon "scrollable content" at bounding box center [31, 74] width 6 height 6
click at [31, 75] on icon "scrollable content" at bounding box center [31, 74] width 1 height 3
click at [49, 93] on label "My Profile" at bounding box center [70, 91] width 60 height 6
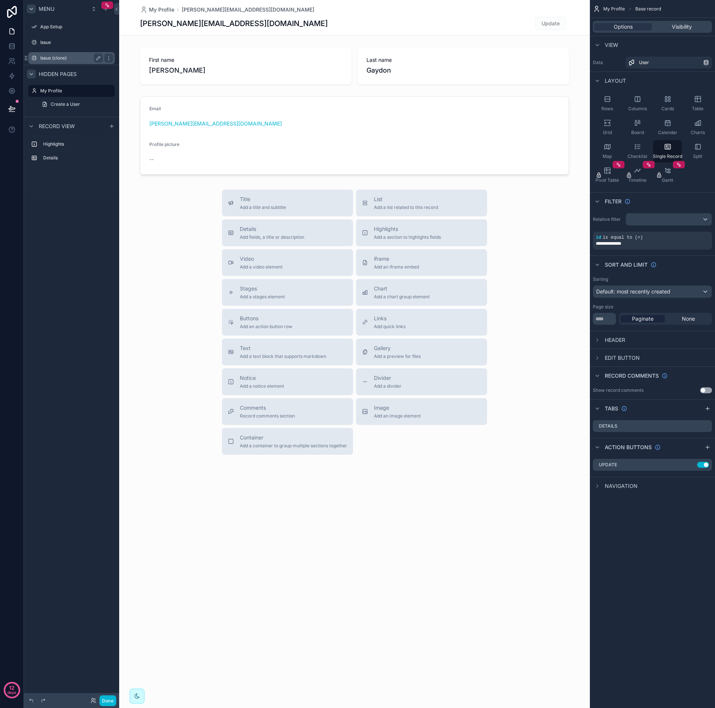
click at [54, 59] on label "Issue (clone)" at bounding box center [70, 58] width 60 height 6
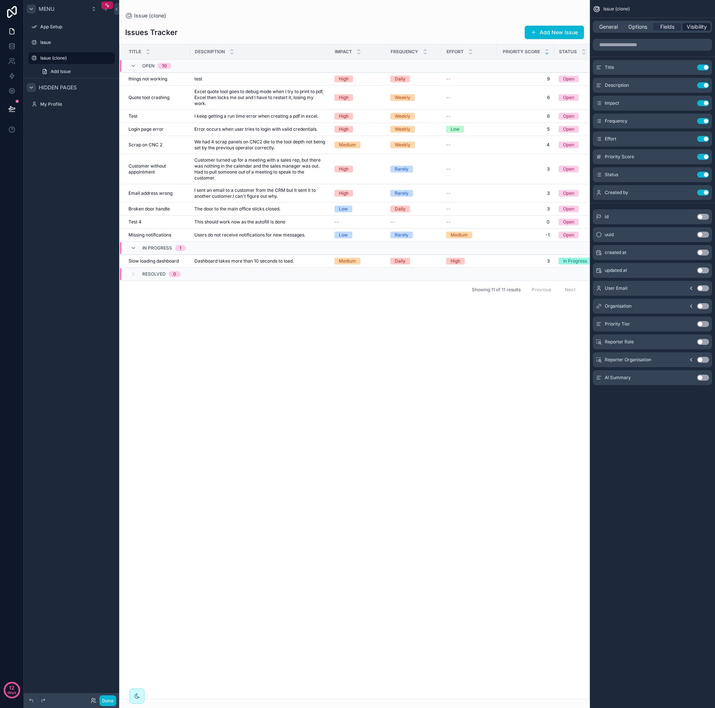
click at [691, 25] on span "Visibility" at bounding box center [697, 26] width 20 height 7
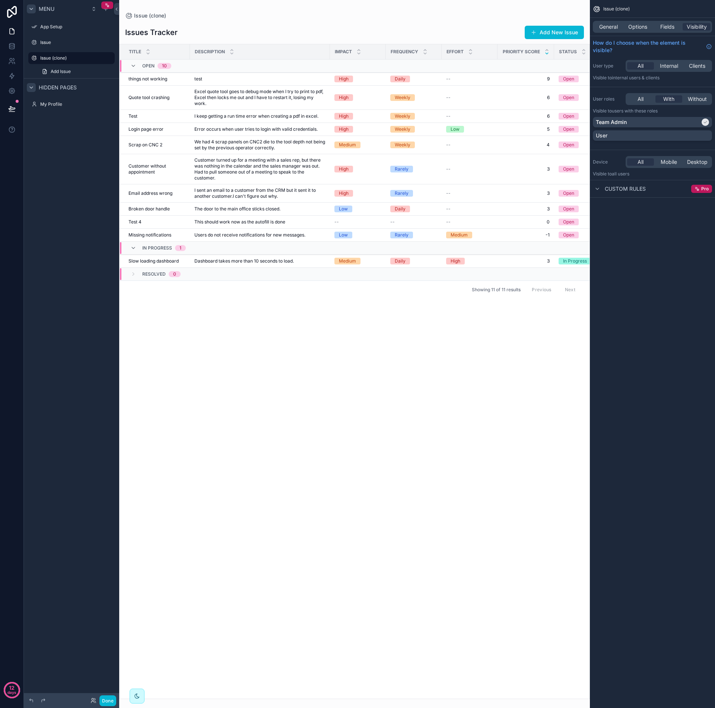
click at [30, 88] on icon "scrollable content" at bounding box center [31, 88] width 6 height 6
click at [95, 9] on icon "scrollable content" at bounding box center [94, 9] width 6 height 6
click at [98, 119] on icon "scrollable content" at bounding box center [98, 118] width 4 height 4
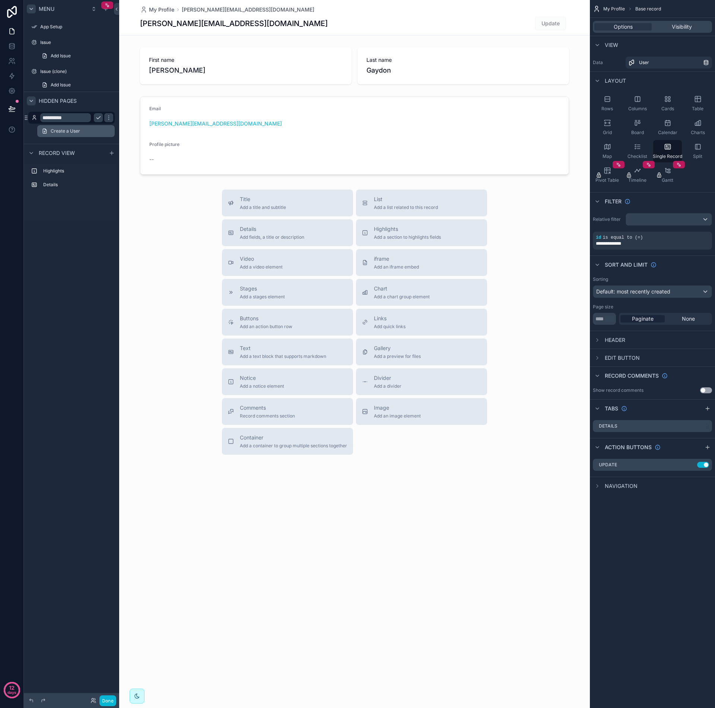
click at [71, 132] on span "Create a User" at bounding box center [65, 131] width 29 height 6
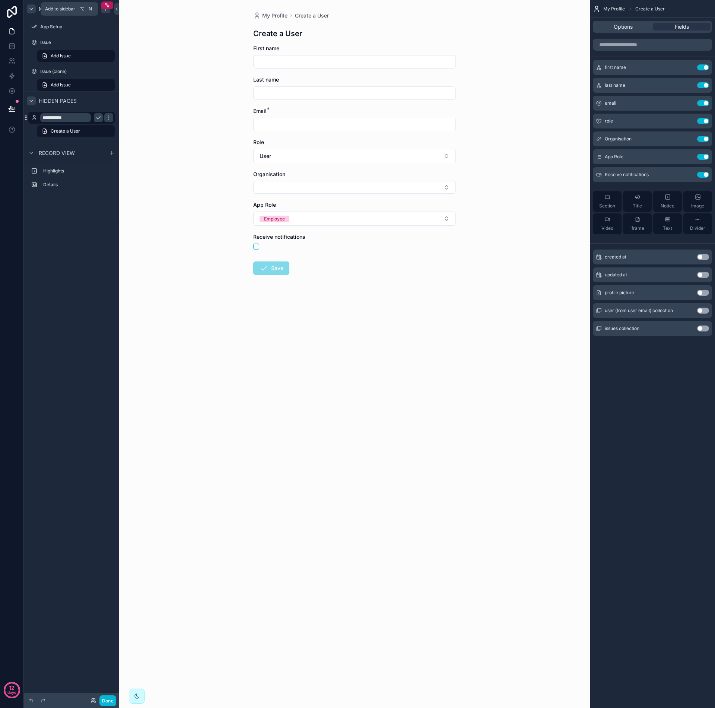
click at [106, 10] on icon "scrollable content" at bounding box center [106, 9] width 6 height 6
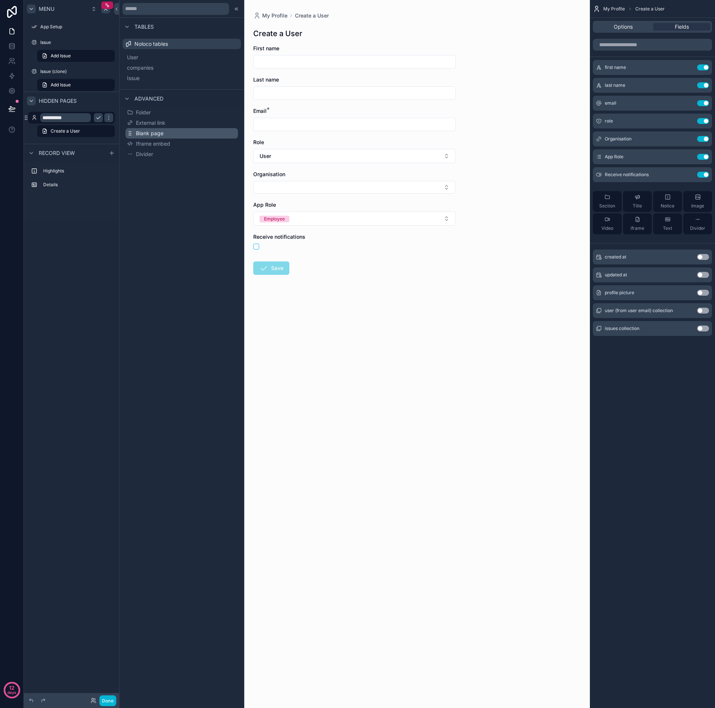
click at [152, 134] on span "Blank page" at bounding box center [150, 133] width 28 height 7
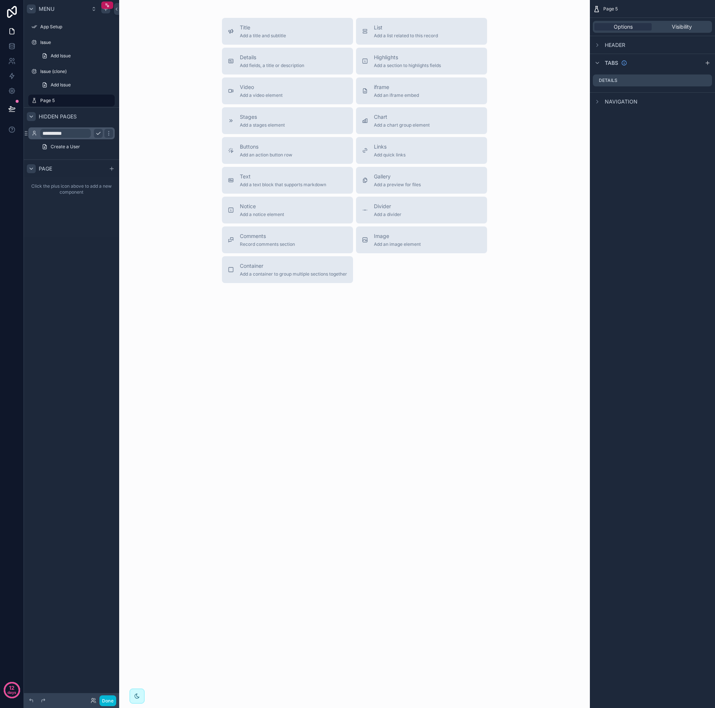
click at [33, 168] on icon "scrollable content" at bounding box center [31, 169] width 6 height 6
click at [32, 169] on icon "scrollable content" at bounding box center [31, 169] width 6 height 6
click at [52, 170] on div "Page" at bounding box center [71, 168] width 95 height 18
click at [63, 183] on div "Click the plus icon above to add a new component" at bounding box center [71, 189] width 95 height 24
click at [69, 196] on div "Click the plus icon above to add a new component" at bounding box center [71, 189] width 95 height 24
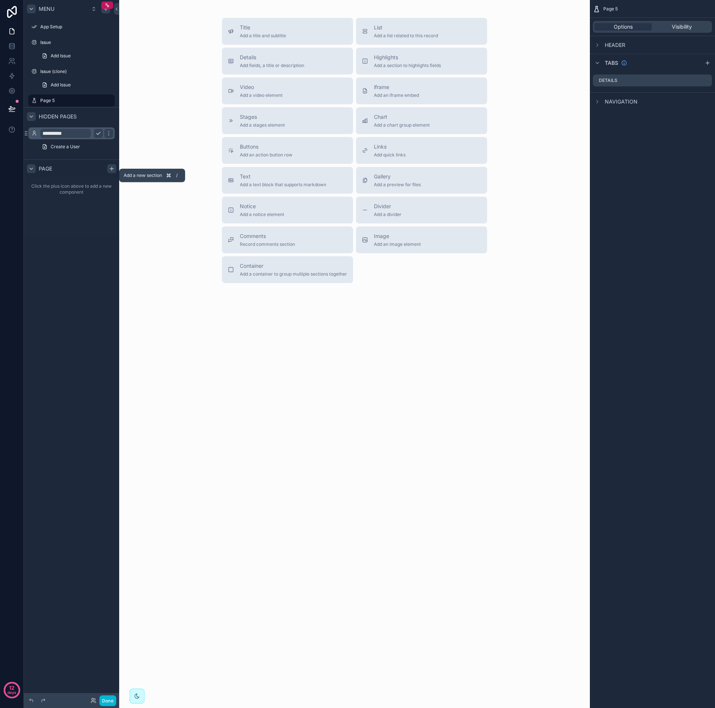
click at [112, 171] on icon "scrollable content" at bounding box center [112, 169] width 6 height 6
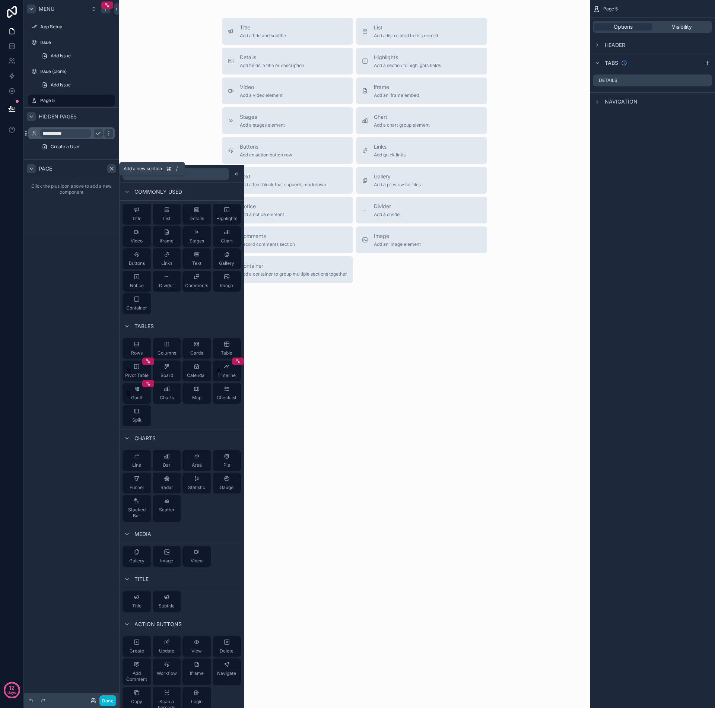
click at [111, 170] on icon "scrollable content" at bounding box center [112, 169] width 6 height 6
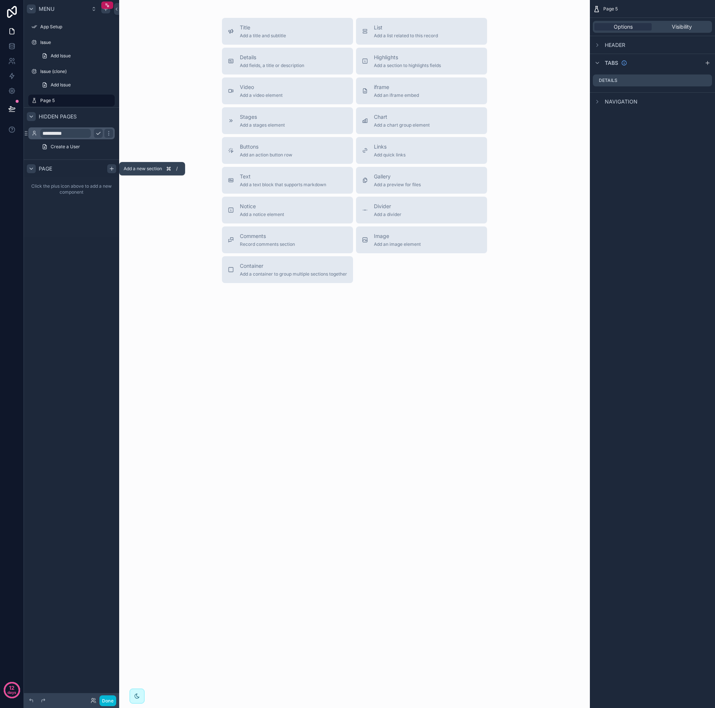
click at [112, 169] on icon "scrollable content" at bounding box center [112, 169] width 6 height 6
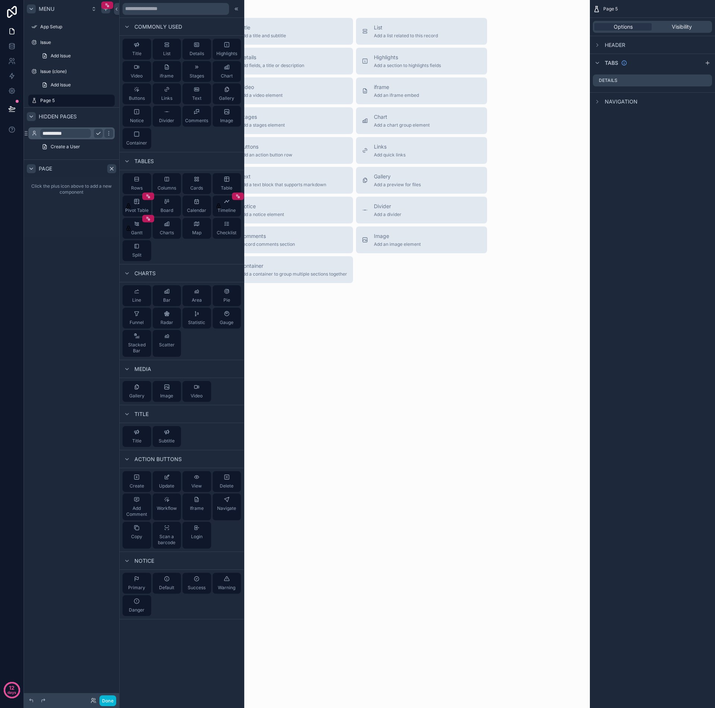
click at [112, 169] on icon "scrollable content" at bounding box center [111, 168] width 3 height 3
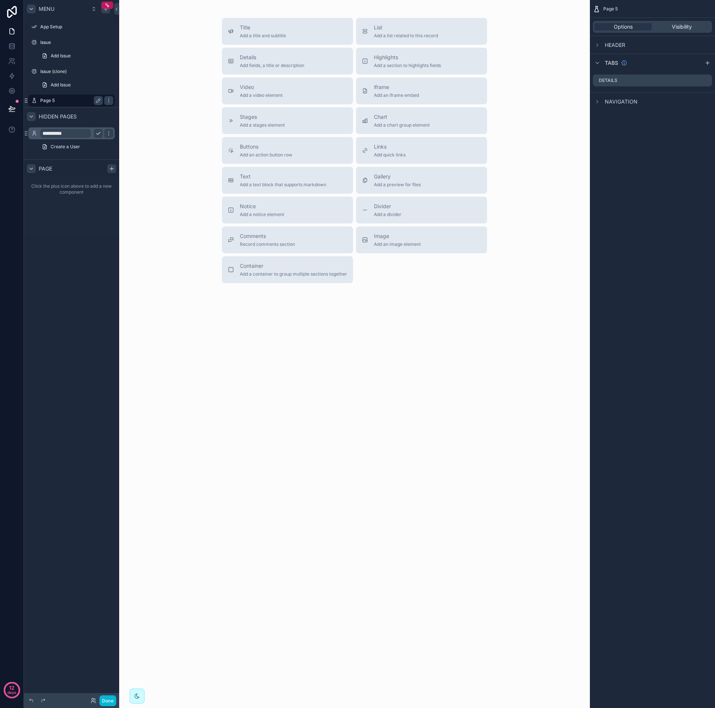
click at [67, 101] on label "Page 5" at bounding box center [70, 101] width 60 height 6
click at [598, 47] on icon "scrollable content" at bounding box center [597, 45] width 6 height 6
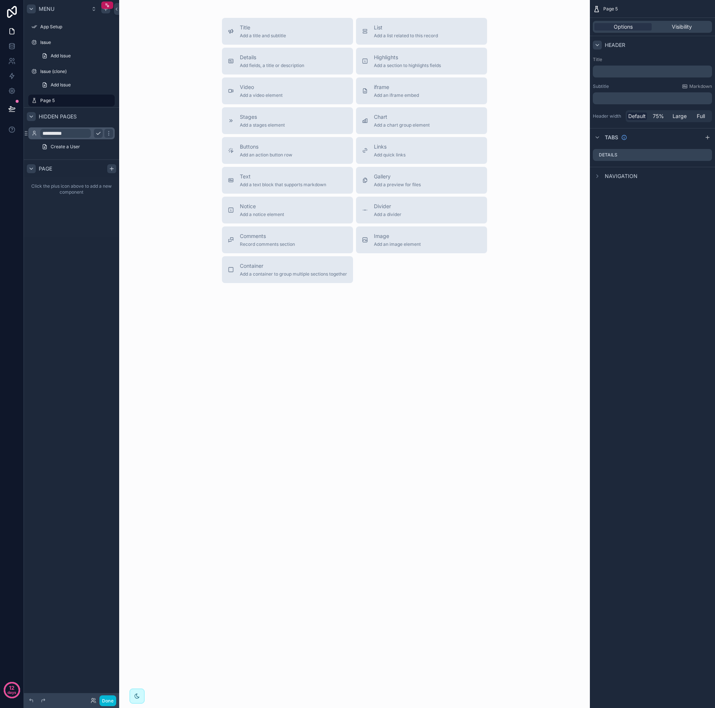
click at [598, 47] on icon "scrollable content" at bounding box center [597, 45] width 6 height 6
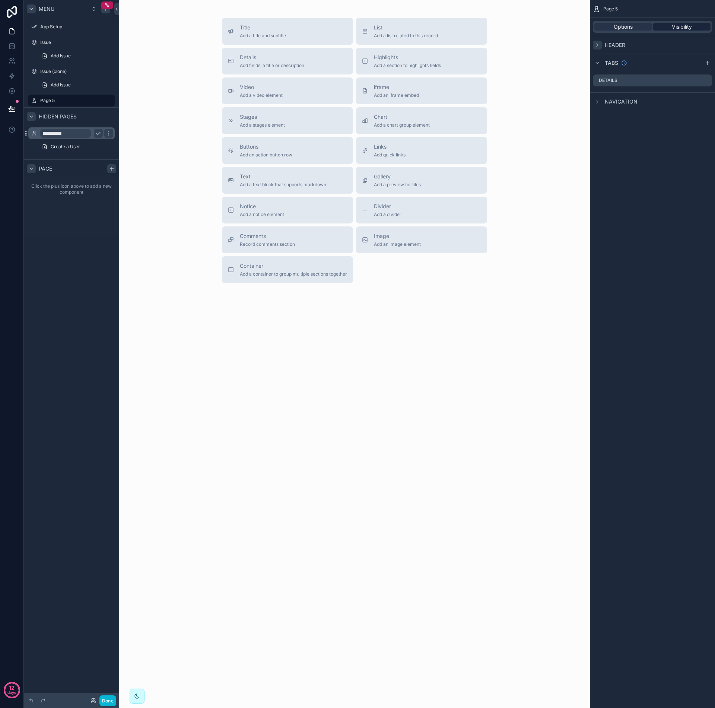
click at [682, 29] on span "Visibility" at bounding box center [682, 26] width 20 height 7
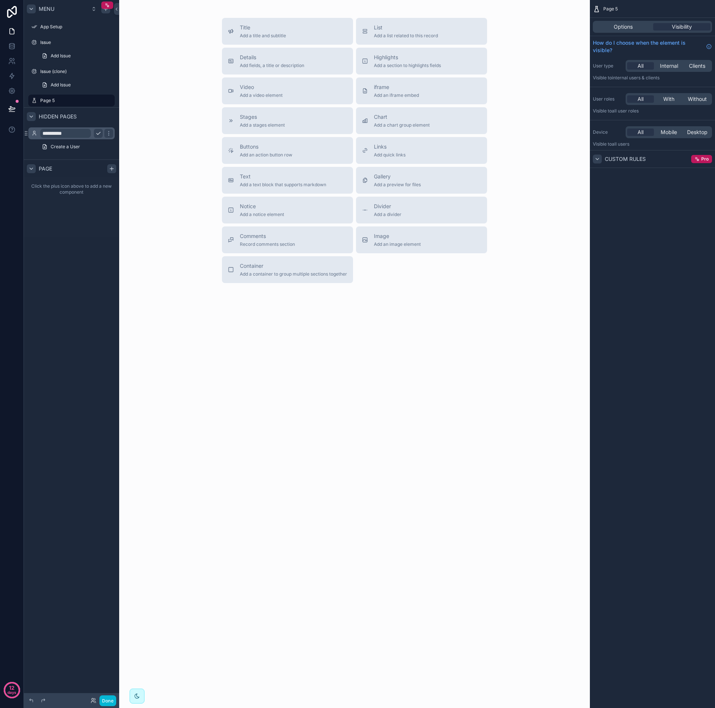
click at [595, 159] on icon "scrollable content" at bounding box center [597, 159] width 6 height 6
click at [596, 159] on icon "scrollable content" at bounding box center [597, 159] width 6 height 6
click at [624, 29] on span "Options" at bounding box center [623, 26] width 19 height 7
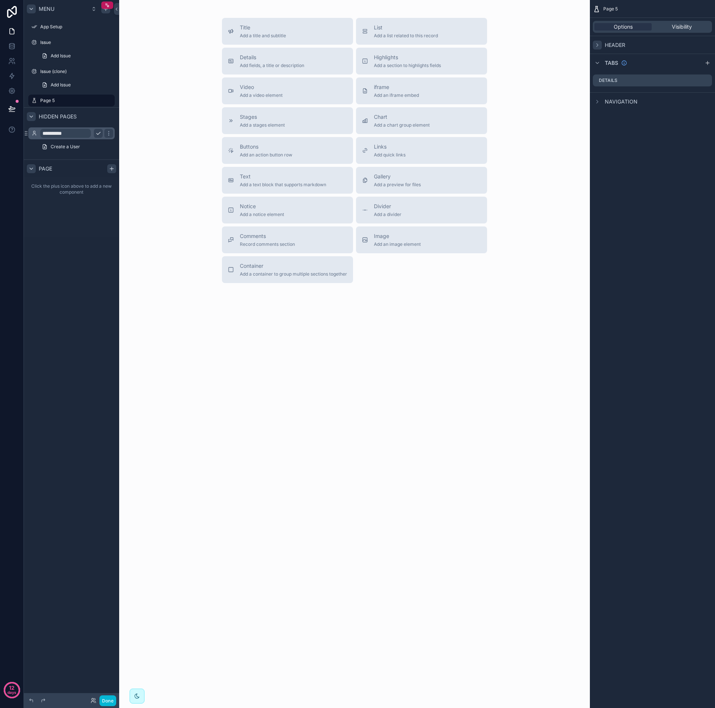
click at [598, 44] on icon "scrollable content" at bounding box center [596, 45] width 1 height 3
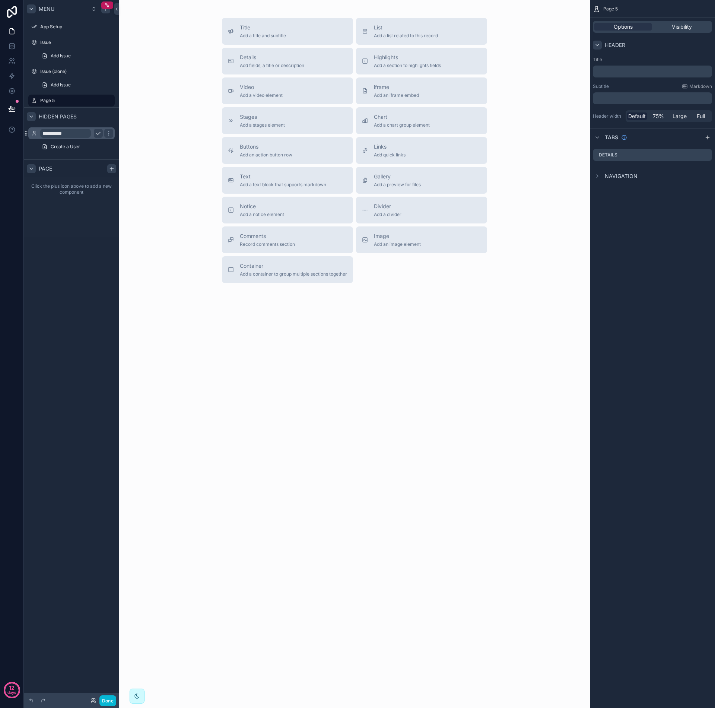
click at [608, 73] on p "﻿" at bounding box center [653, 71] width 115 height 7
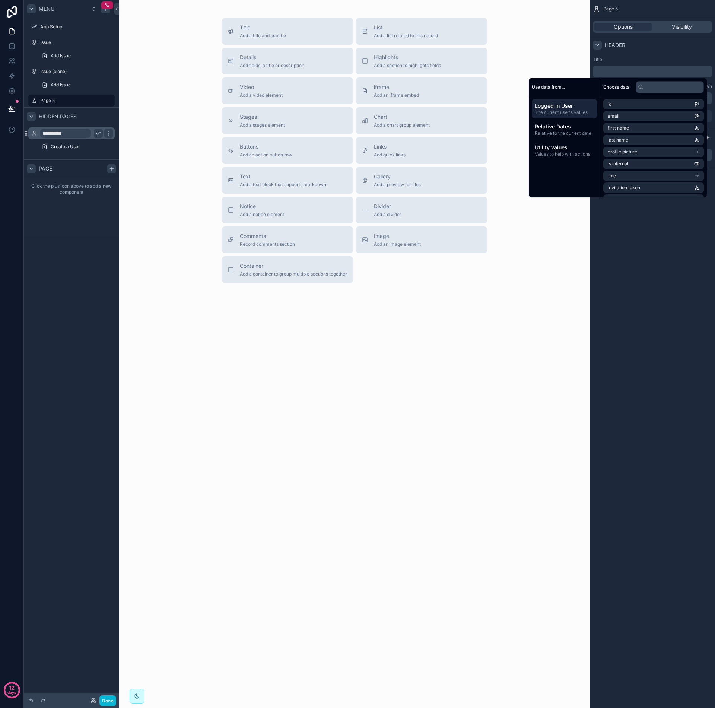
click at [622, 56] on div "Title ﻿ Subtitle Markdown ﻿ Header width Default 75% Large Full" at bounding box center [652, 89] width 125 height 71
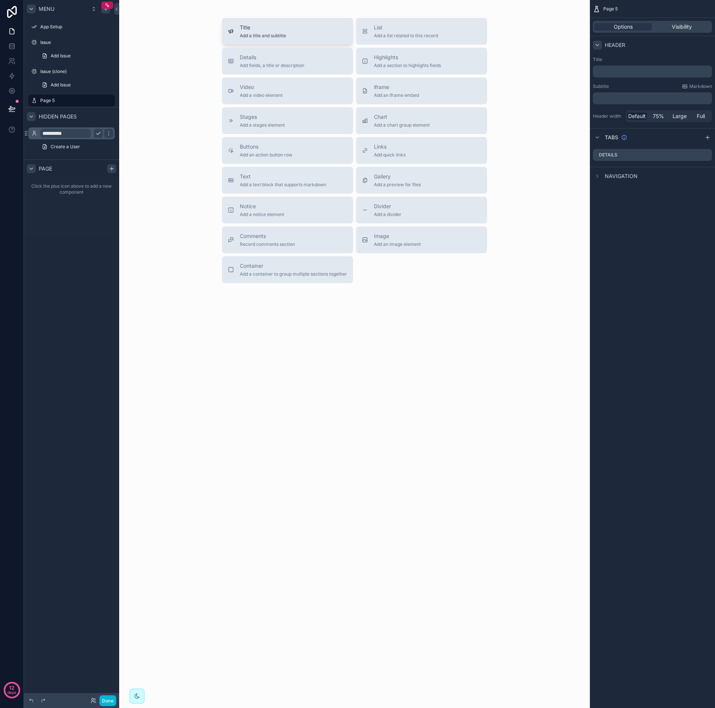
click at [264, 35] on span "Add a title and subtitle" at bounding box center [263, 36] width 46 height 6
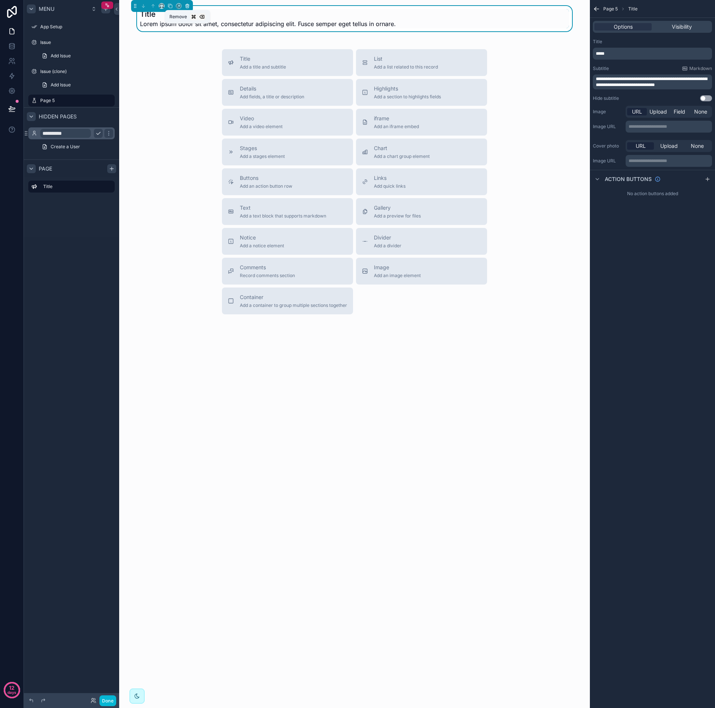
click at [189, 6] on icon "scrollable content" at bounding box center [187, 6] width 3 height 3
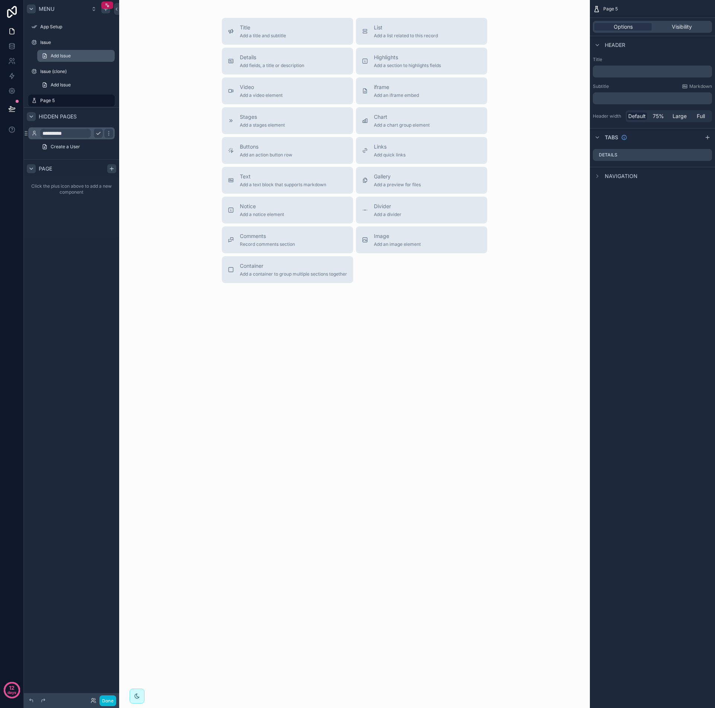
click at [62, 54] on span "Add Issue" at bounding box center [61, 56] width 20 height 6
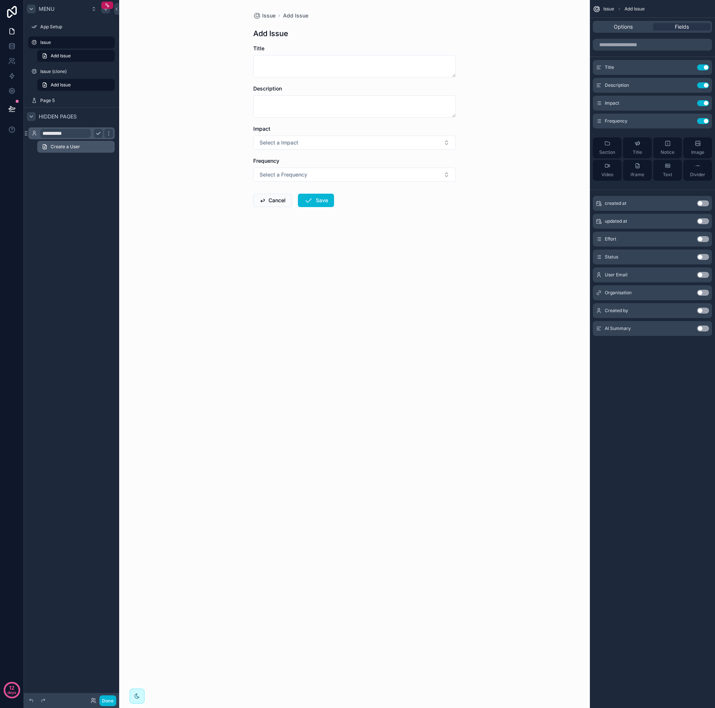
click at [67, 149] on span "Create a User" at bounding box center [65, 147] width 29 height 6
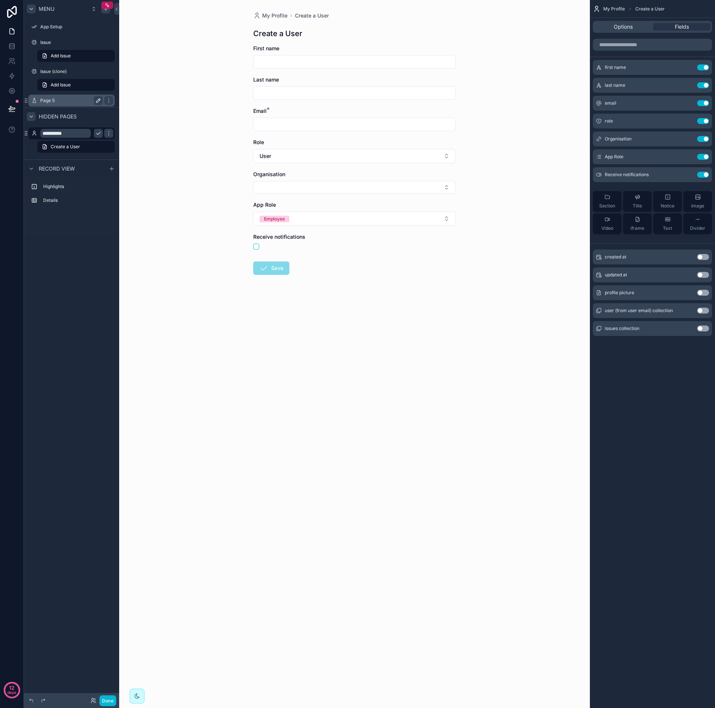
click at [96, 100] on icon "scrollable content" at bounding box center [98, 101] width 6 height 6
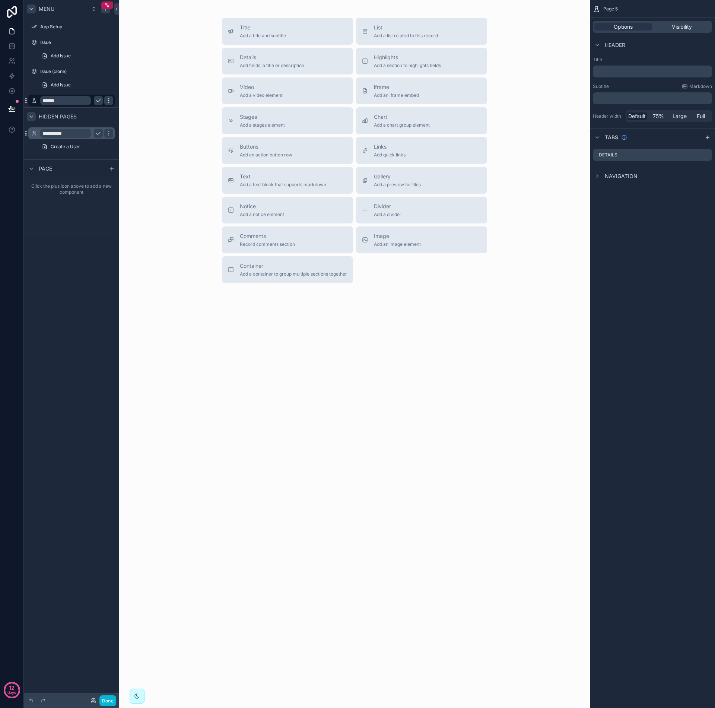
click at [108, 101] on icon "scrollable content" at bounding box center [108, 100] width 0 height 0
click at [66, 102] on input "******" at bounding box center [65, 100] width 51 height 9
type input "*"
type input "**********"
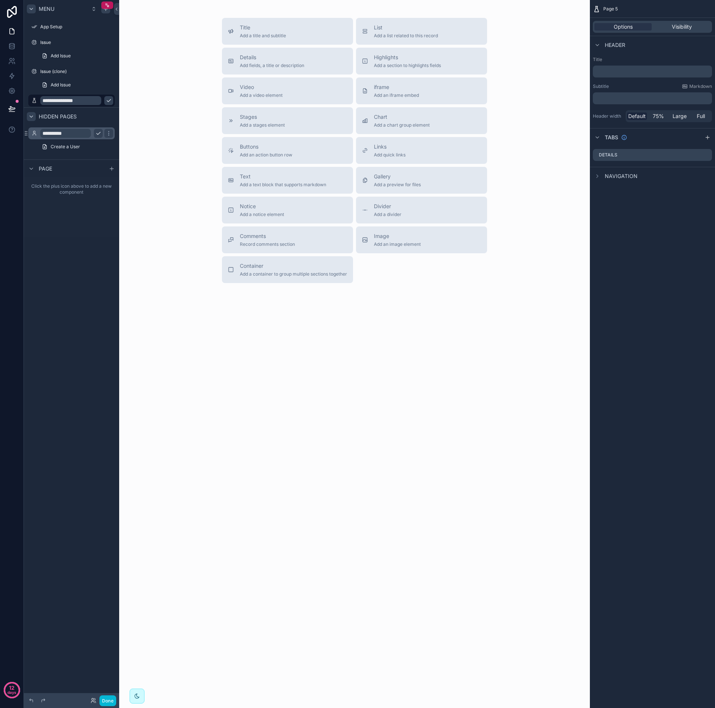
click at [107, 101] on icon "scrollable content" at bounding box center [109, 100] width 4 height 3
click at [78, 102] on label "Create a company" at bounding box center [70, 101] width 60 height 6
click at [0, 0] on icon "scrollable content" at bounding box center [0, 0] width 0 height 0
click at [90, 99] on input "**********" at bounding box center [65, 100] width 51 height 9
click at [63, 99] on input "**********" at bounding box center [65, 100] width 51 height 9
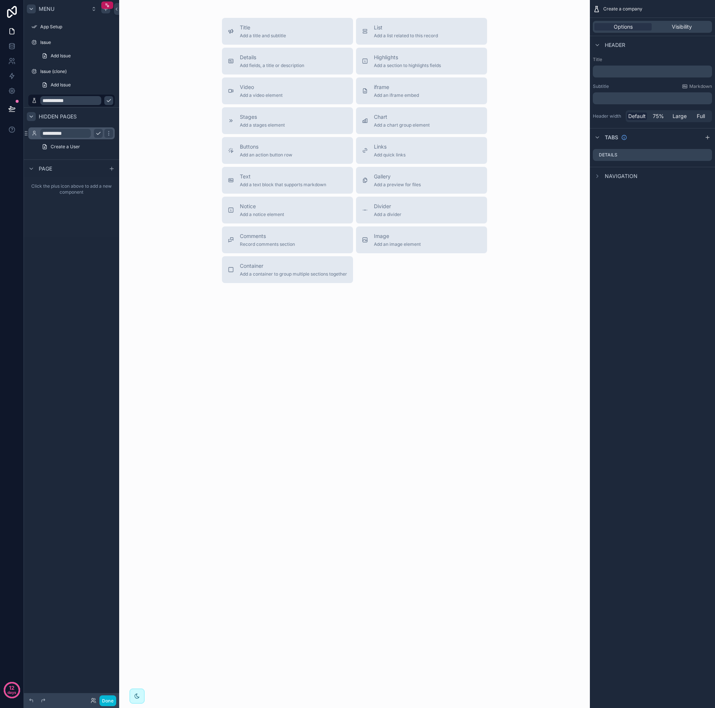
type input "**********"
click at [106, 101] on icon "scrollable content" at bounding box center [109, 101] width 6 height 6
click at [285, 270] on div "Container Add a container to group multiple sections together" at bounding box center [293, 269] width 107 height 15
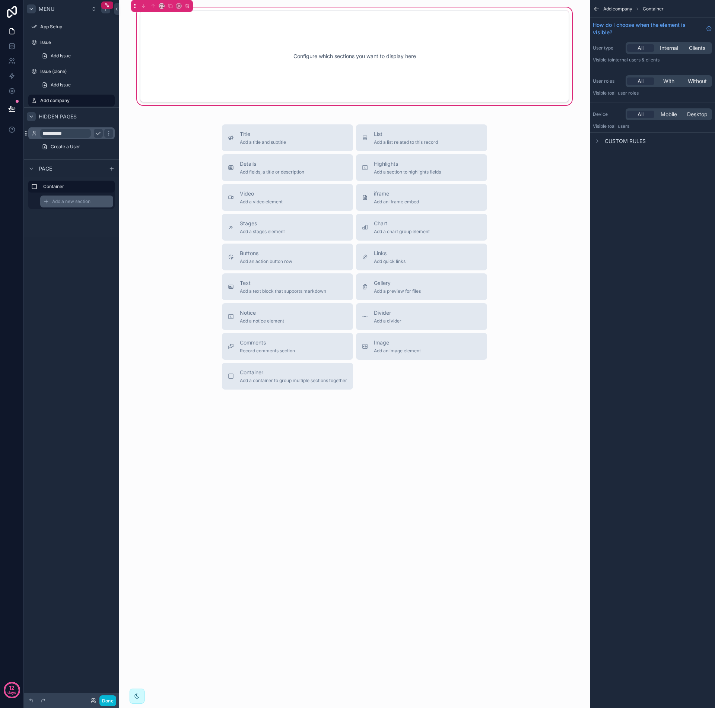
click at [52, 201] on span "Add a new section" at bounding box center [71, 201] width 38 height 6
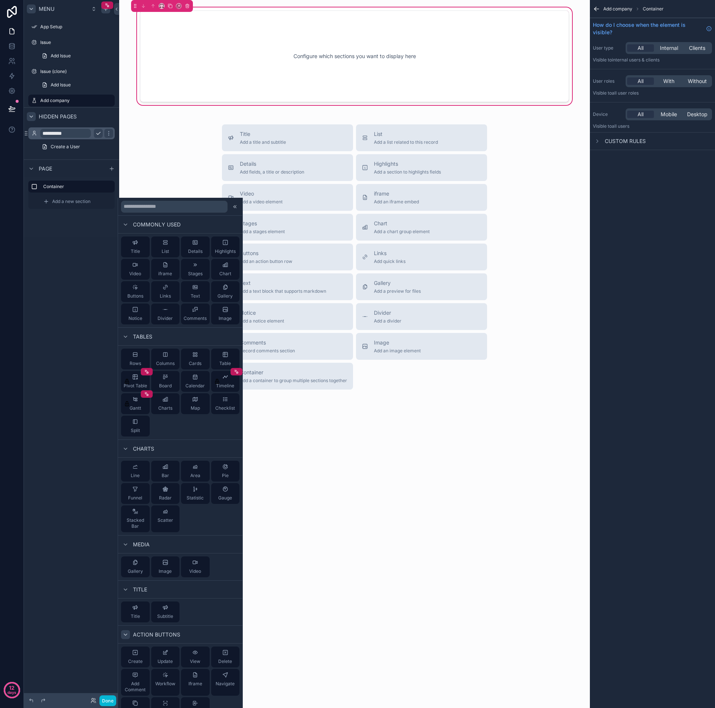
click at [125, 636] on icon at bounding box center [125, 634] width 6 height 6
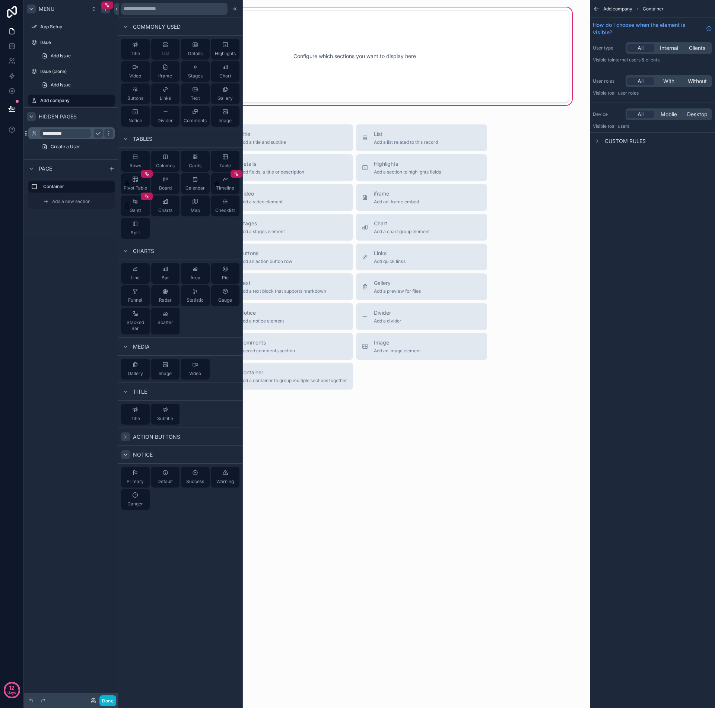
click at [128, 455] on icon at bounding box center [125, 455] width 6 height 6
click at [126, 439] on icon at bounding box center [125, 437] width 6 height 6
click at [122, 138] on icon at bounding box center [125, 139] width 6 height 6
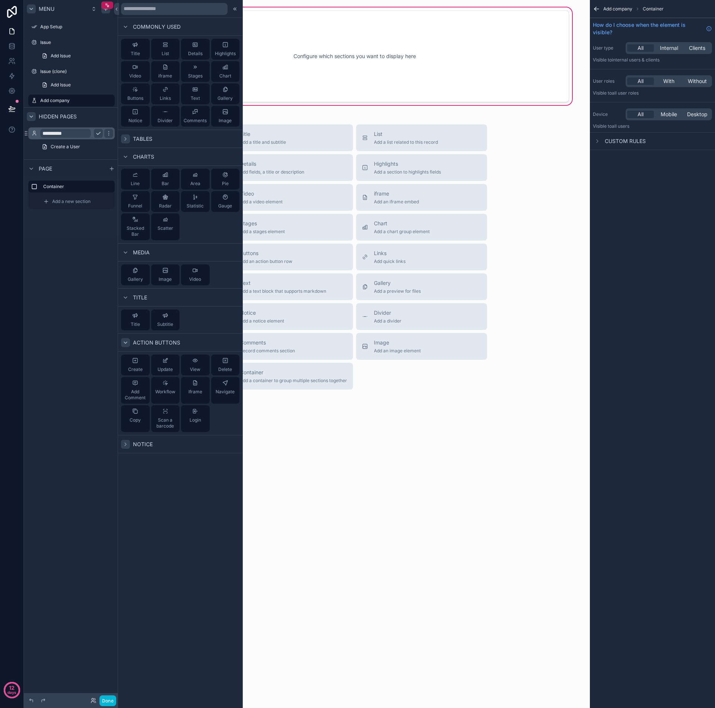
click at [125, 138] on icon at bounding box center [125, 138] width 1 height 3
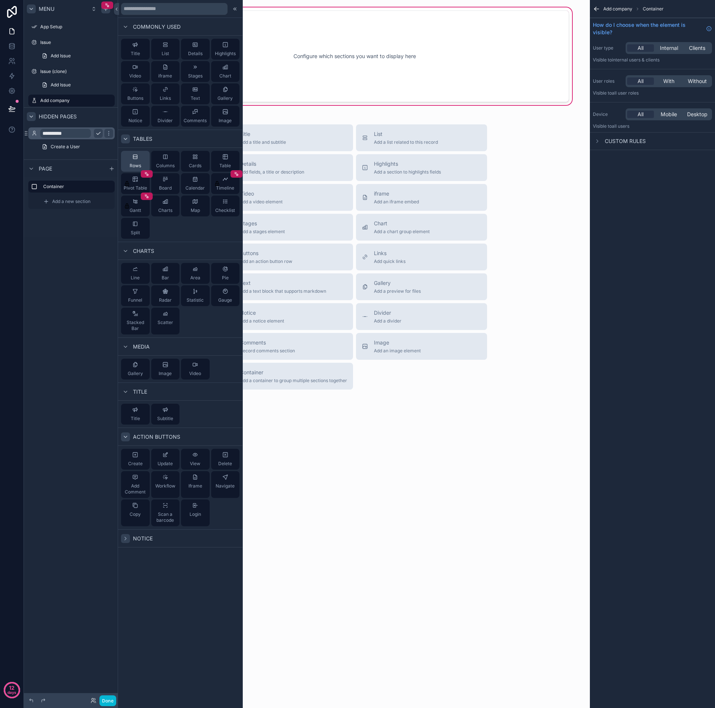
click at [139, 162] on div "Rows" at bounding box center [135, 161] width 29 height 21
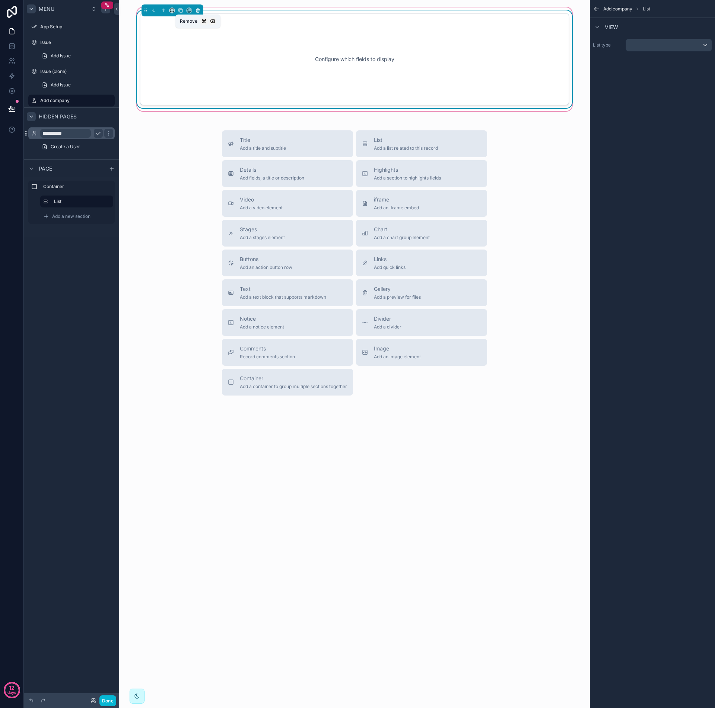
click at [199, 10] on icon "scrollable content" at bounding box center [197, 10] width 3 height 3
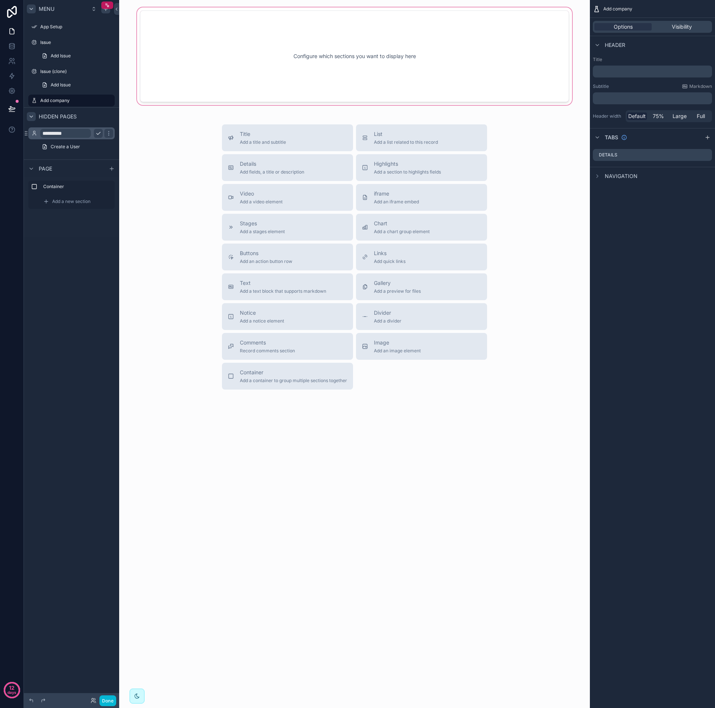
click at [415, 46] on div "scrollable content" at bounding box center [354, 56] width 459 height 101
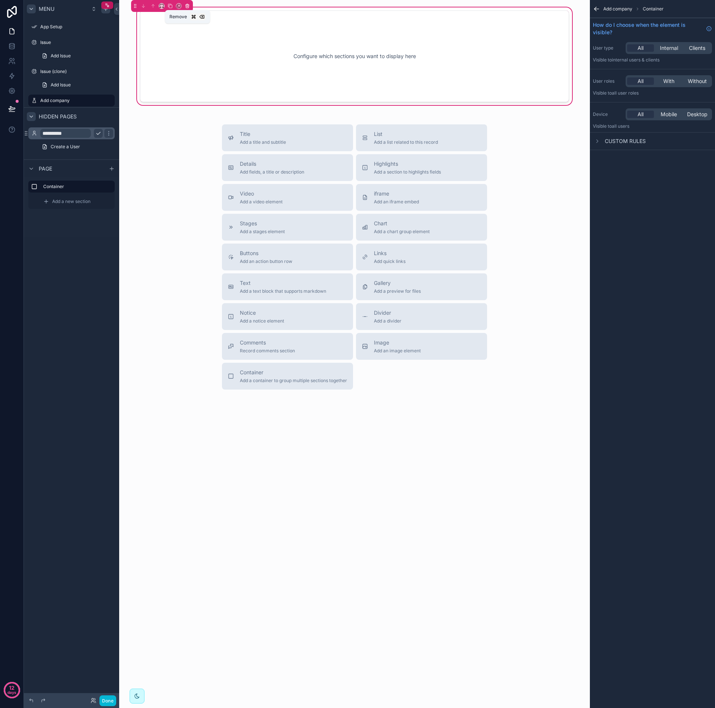
click at [190, 6] on icon "scrollable content" at bounding box center [187, 5] width 5 height 5
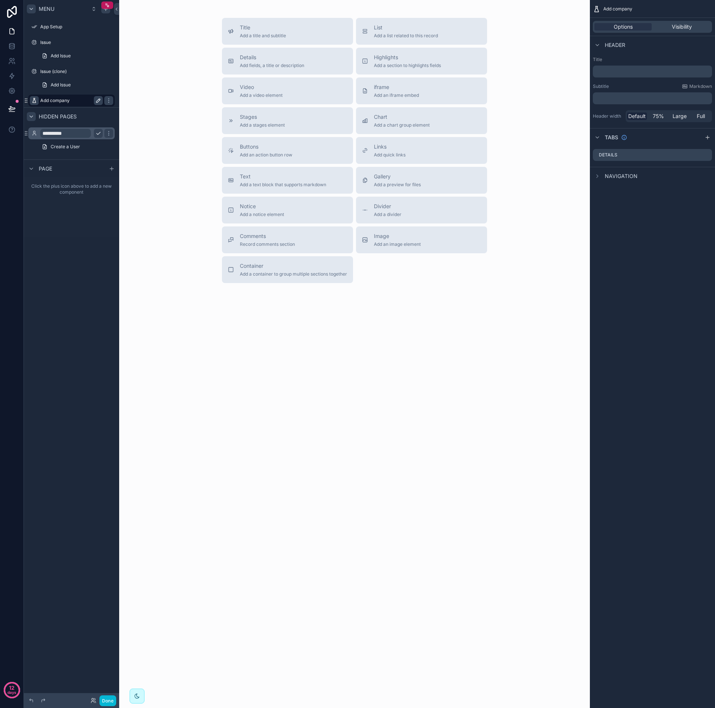
click at [35, 101] on icon "scrollable content" at bounding box center [34, 101] width 6 height 6
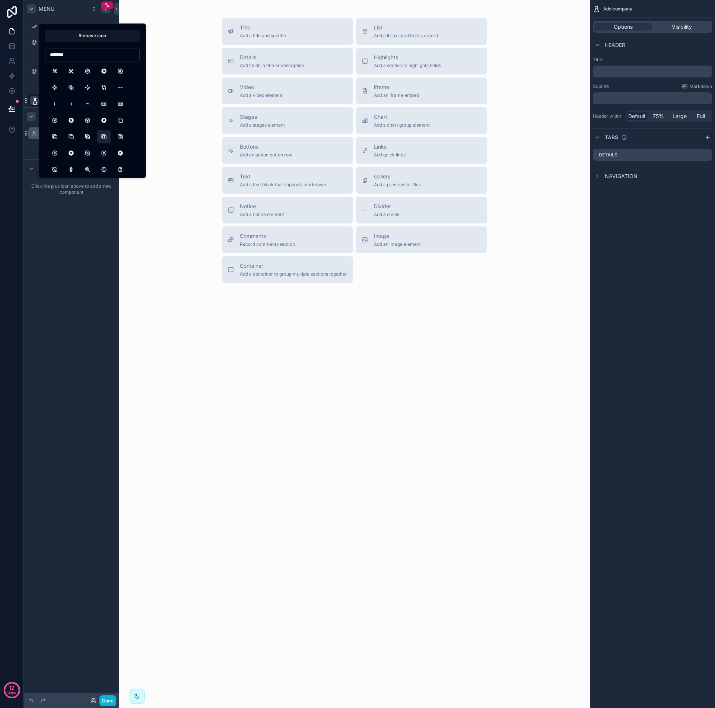
type input "*******"
click at [108, 135] on button "CopyPlus" at bounding box center [103, 136] width 13 height 13
click at [75, 240] on div "**********" at bounding box center [71, 121] width 95 height 243
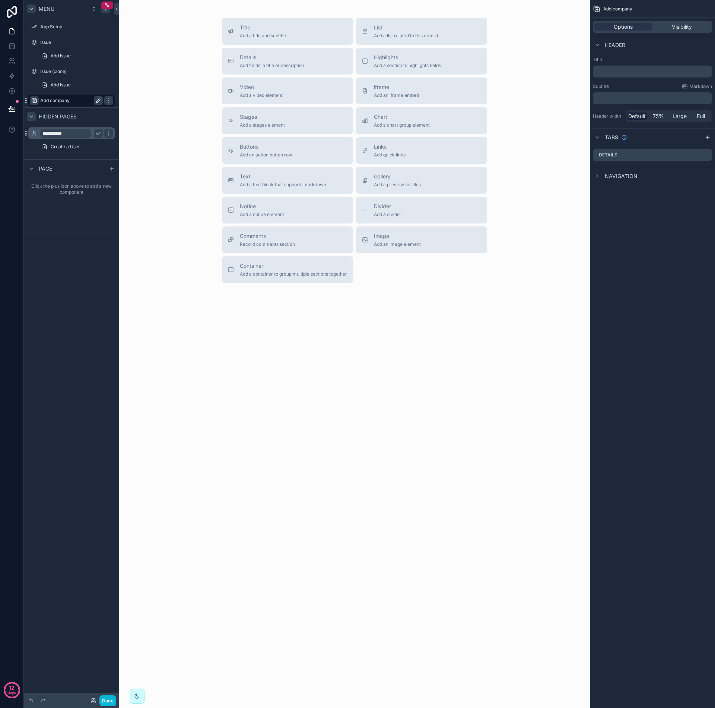
click at [35, 101] on icon "scrollable content" at bounding box center [34, 101] width 6 height 6
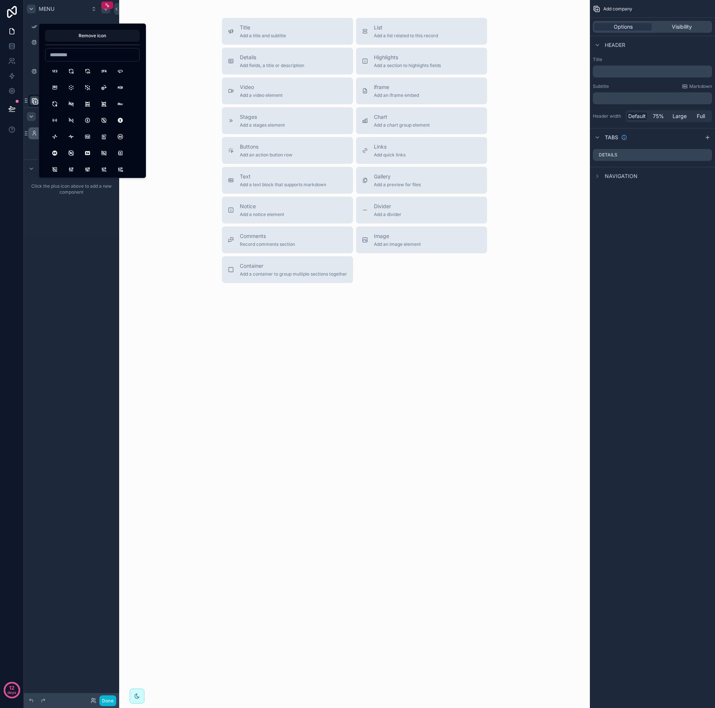
click at [35, 101] on icon "scrollable content" at bounding box center [34, 101] width 7 height 7
click at [58, 210] on div "Click the plus icon above to add a new component" at bounding box center [71, 207] width 95 height 60
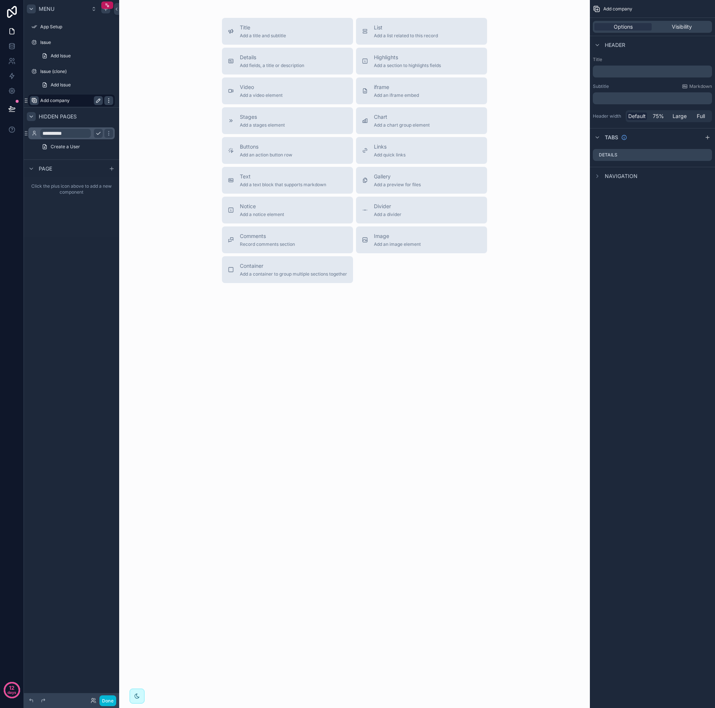
click at [107, 99] on icon "scrollable content" at bounding box center [109, 101] width 6 height 6
click at [149, 92] on icon at bounding box center [147, 90] width 1 height 1
click at [110, 115] on icon "scrollable content" at bounding box center [109, 116] width 6 height 6
click at [134, 123] on span "Remove" at bounding box center [143, 121] width 20 height 7
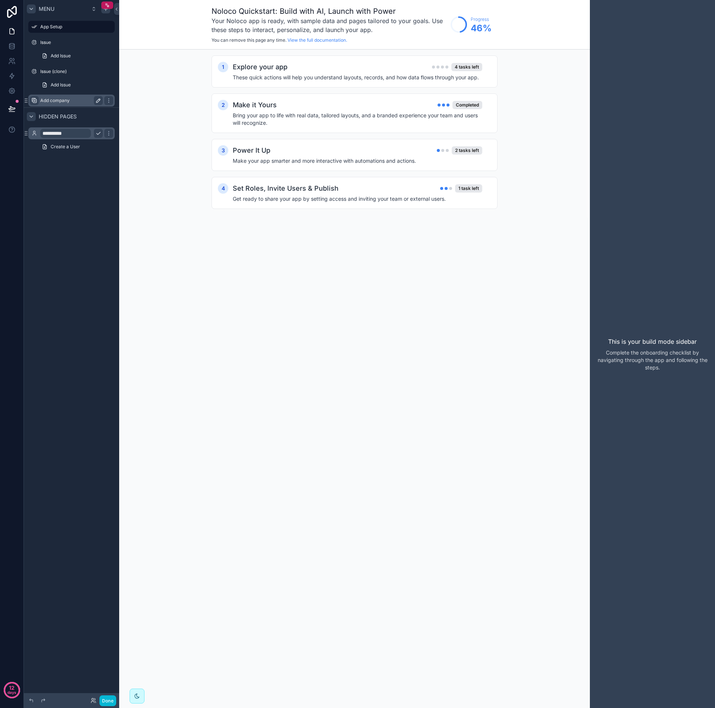
click at [71, 101] on label "Add company" at bounding box center [70, 101] width 60 height 6
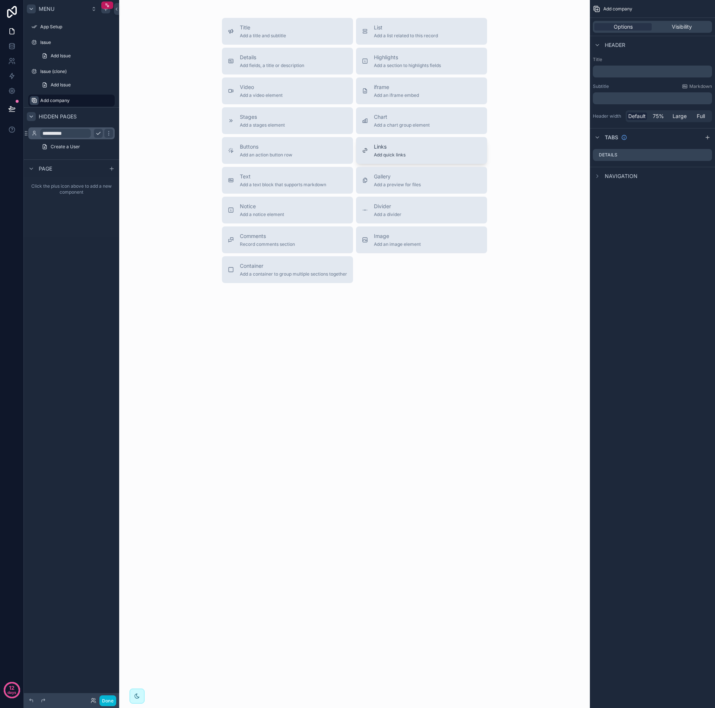
click at [388, 153] on span "Add quick links" at bounding box center [390, 155] width 32 height 6
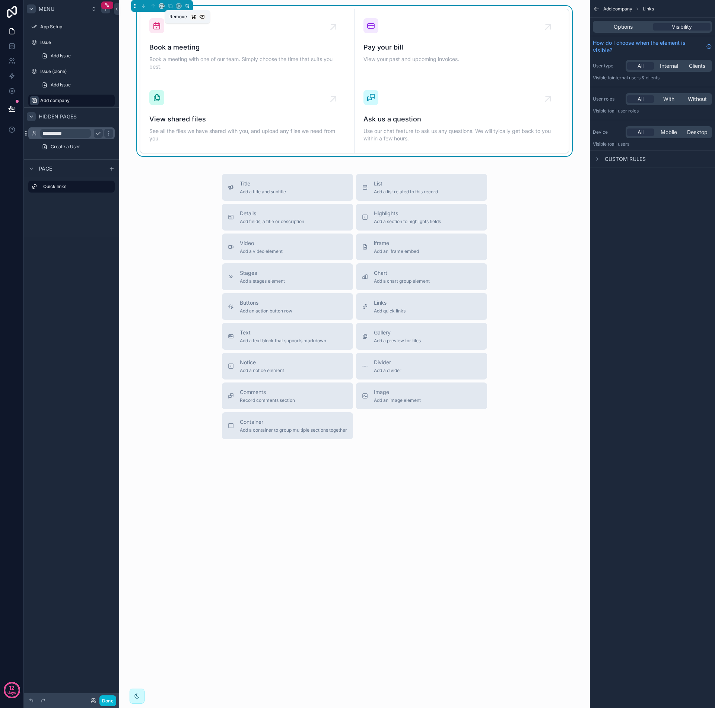
click at [189, 6] on icon "scrollable content" at bounding box center [187, 6] width 3 height 3
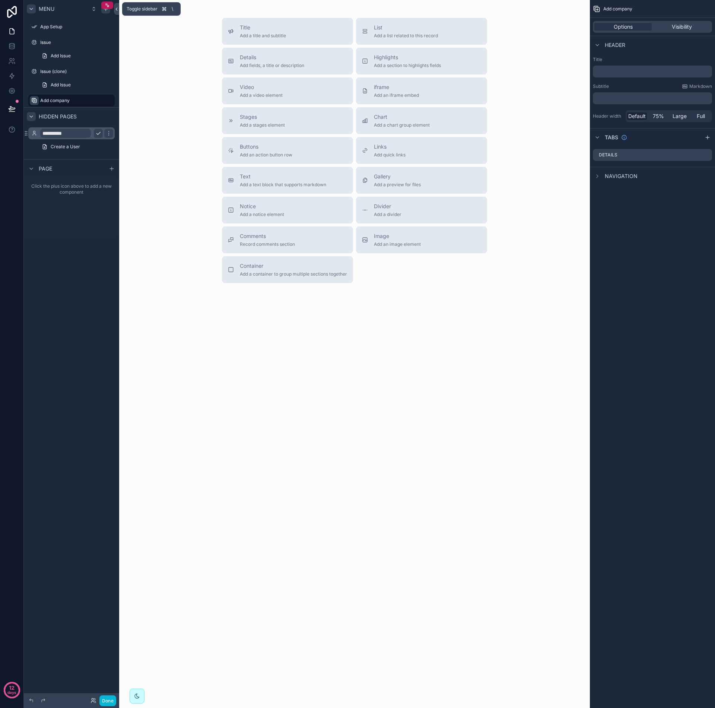
click at [118, 7] on icon at bounding box center [116, 9] width 5 height 6
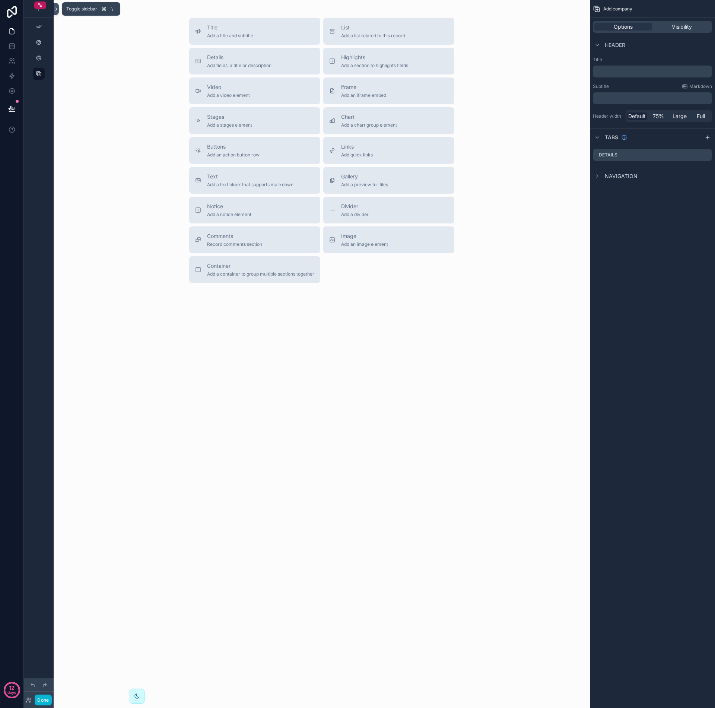
click at [58, 9] on icon at bounding box center [56, 9] width 5 height 6
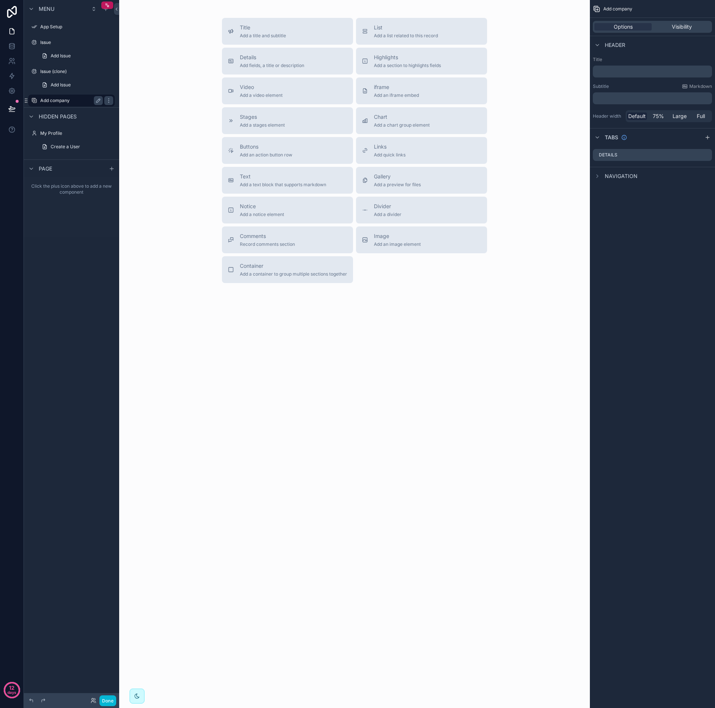
click at [74, 101] on label "Add company" at bounding box center [70, 101] width 60 height 6
click at [106, 11] on icon "scrollable content" at bounding box center [106, 9] width 6 height 6
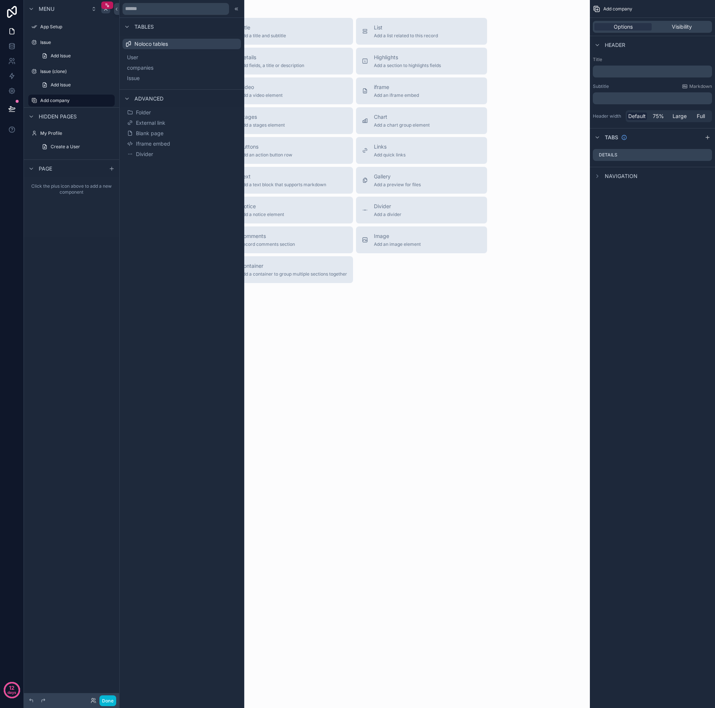
click at [79, 241] on div "Menu App Setup Issue Add Issue Issue (clone) Add Issue Add company Hidden pages…" at bounding box center [71, 121] width 95 height 243
click at [149, 67] on span "companies" at bounding box center [149, 67] width 26 height 7
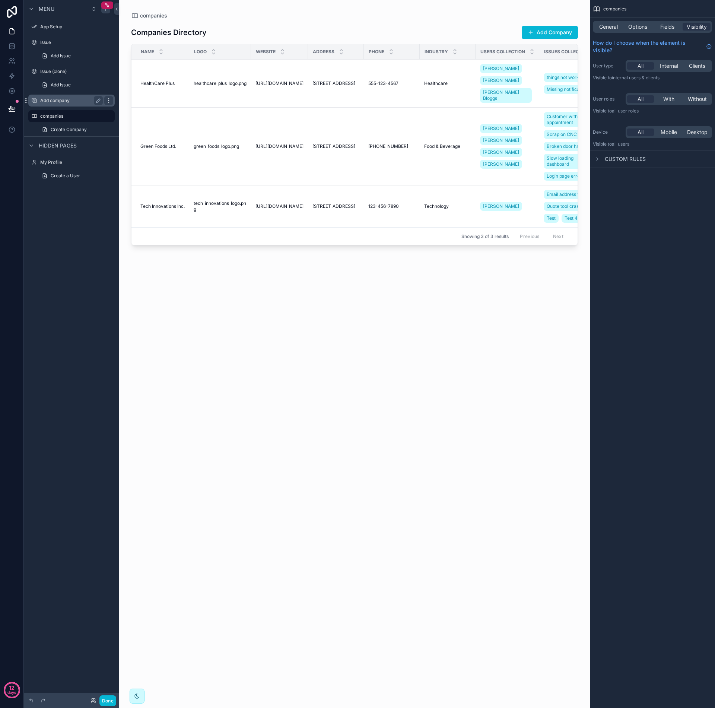
click at [110, 101] on icon "scrollable content" at bounding box center [109, 101] width 6 height 6
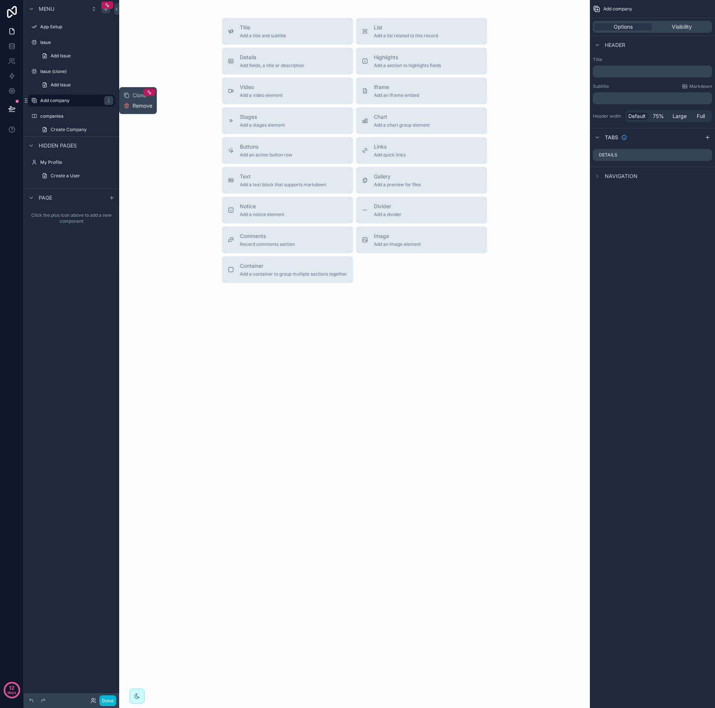
click at [134, 105] on span "Remove" at bounding box center [143, 105] width 20 height 7
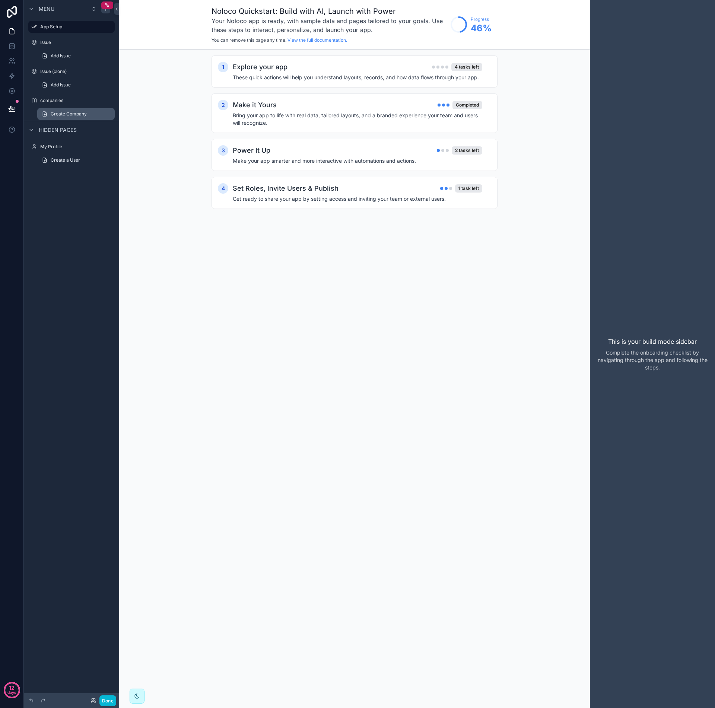
click at [68, 115] on span "Create Company" at bounding box center [69, 114] width 36 height 6
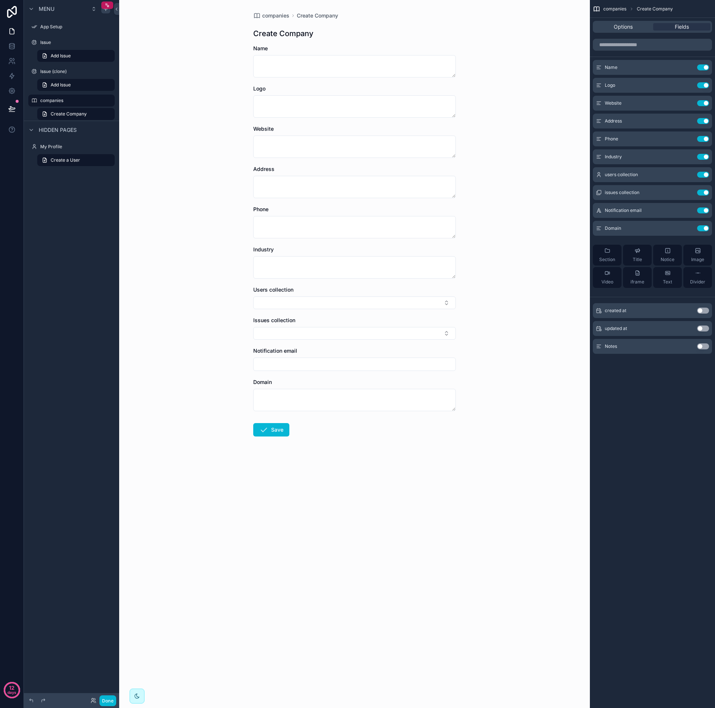
click at [641, 378] on div "companies Create Company Options Fields Name Use setting Logo Use setting Websi…" at bounding box center [652, 354] width 125 height 708
click at [352, 260] on textarea "scrollable content" at bounding box center [354, 267] width 203 height 22
click at [350, 261] on textarea "scrollable content" at bounding box center [354, 267] width 203 height 22
click at [498, 253] on div "companies Create Company Create Company Name Logo Website Address Phone Industr…" at bounding box center [354, 354] width 471 height 708
click at [701, 346] on button "Use setting" at bounding box center [703, 346] width 12 height 6
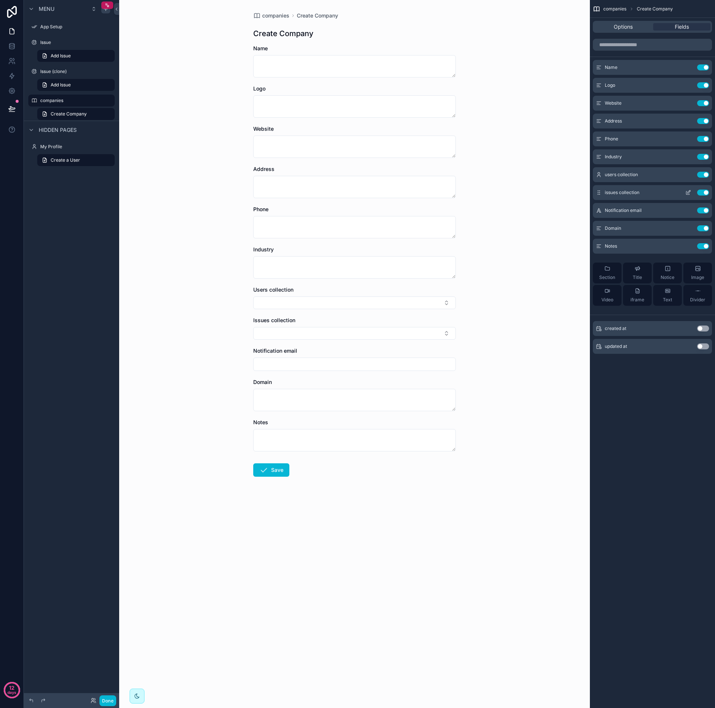
click at [706, 194] on button "Use setting" at bounding box center [703, 193] width 12 height 6
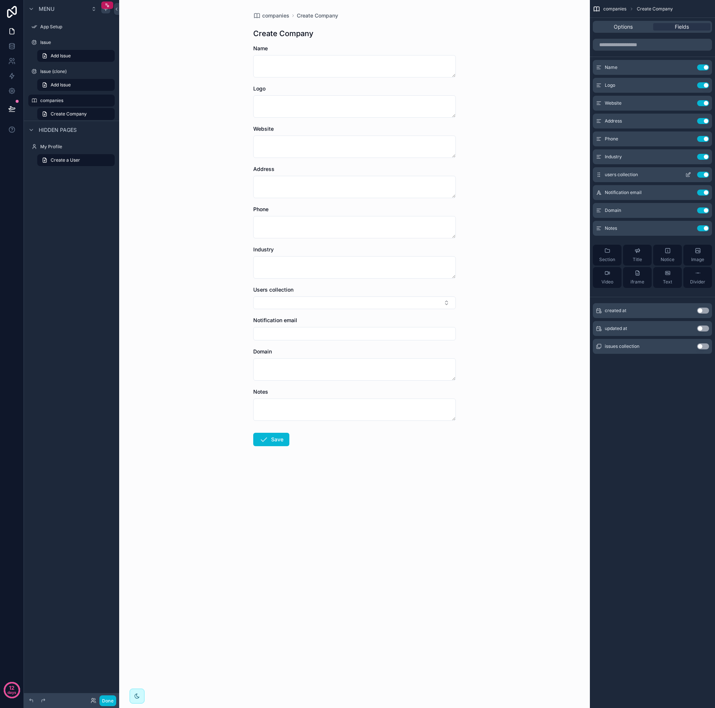
click at [707, 175] on button "Use setting" at bounding box center [703, 175] width 12 height 6
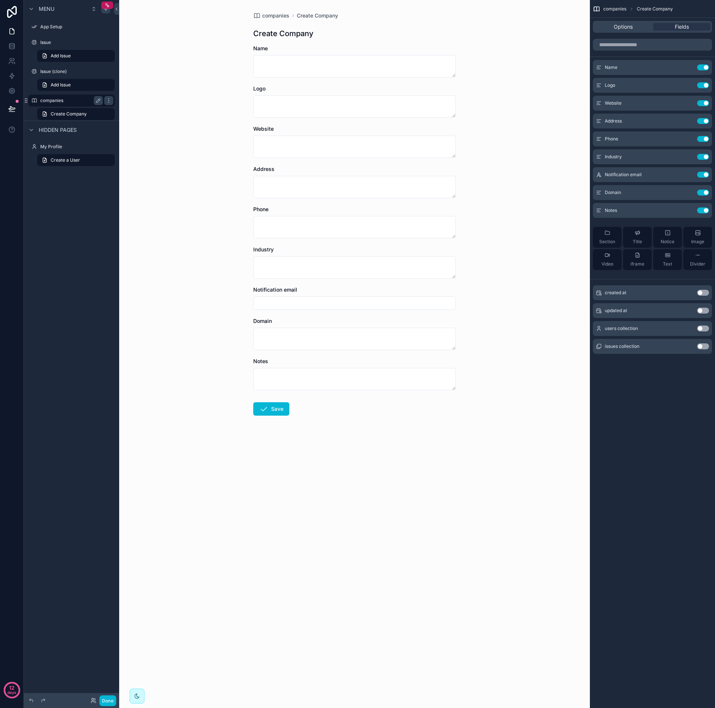
click at [72, 101] on label "companies" at bounding box center [70, 101] width 60 height 6
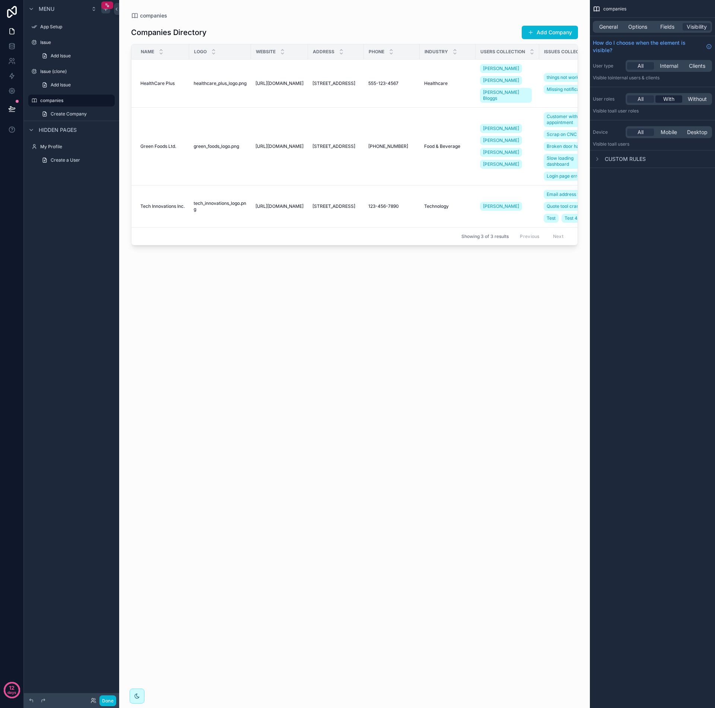
click at [667, 101] on span "With" at bounding box center [668, 98] width 11 height 7
click at [636, 124] on div "Team Admin" at bounding box center [652, 121] width 113 height 7
click at [637, 122] on div "Team Admin" at bounding box center [648, 121] width 104 height 7
click at [654, 123] on div "Team Admin" at bounding box center [652, 121] width 113 height 7
click at [645, 316] on div "companies General Options Fields Visibility How do I choose when the element is…" at bounding box center [652, 354] width 125 height 708
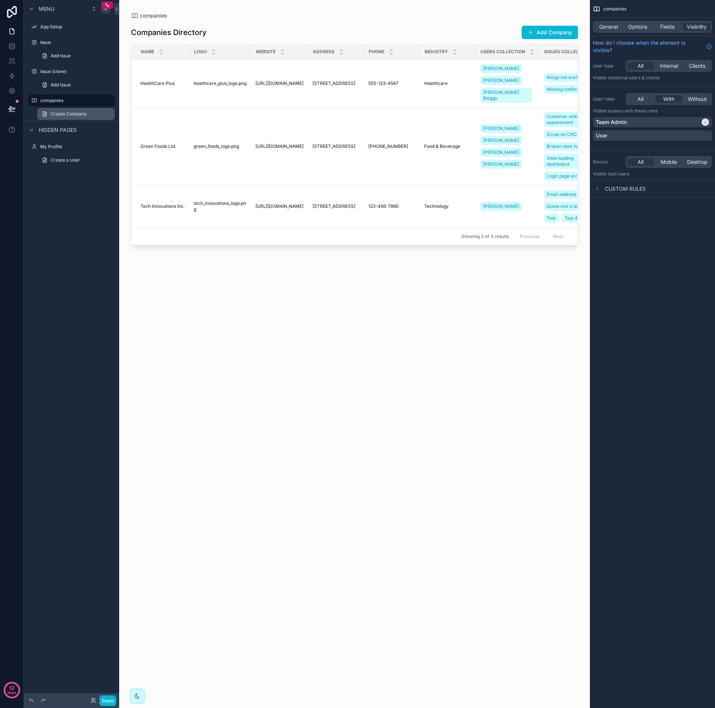
click at [64, 114] on span "Create Company" at bounding box center [69, 114] width 36 height 6
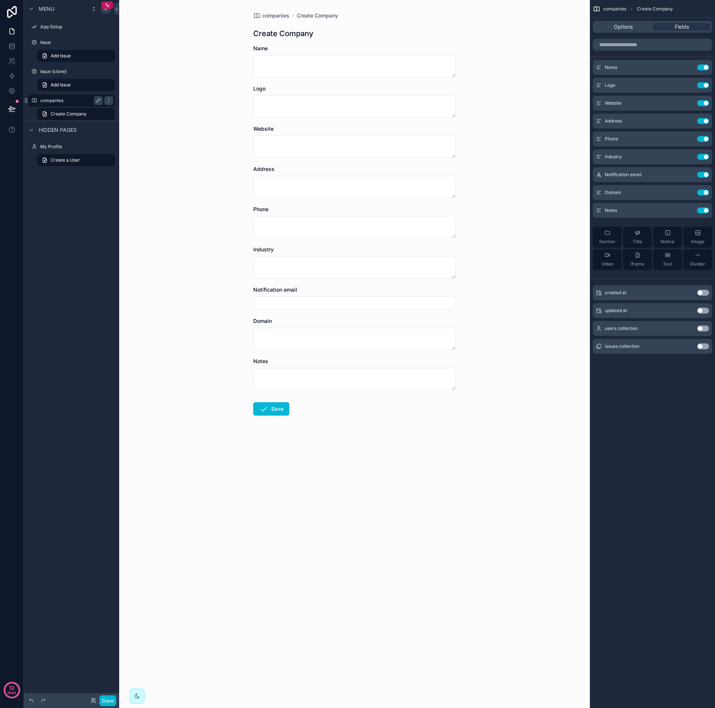
click at [71, 101] on label "companies" at bounding box center [70, 101] width 60 height 6
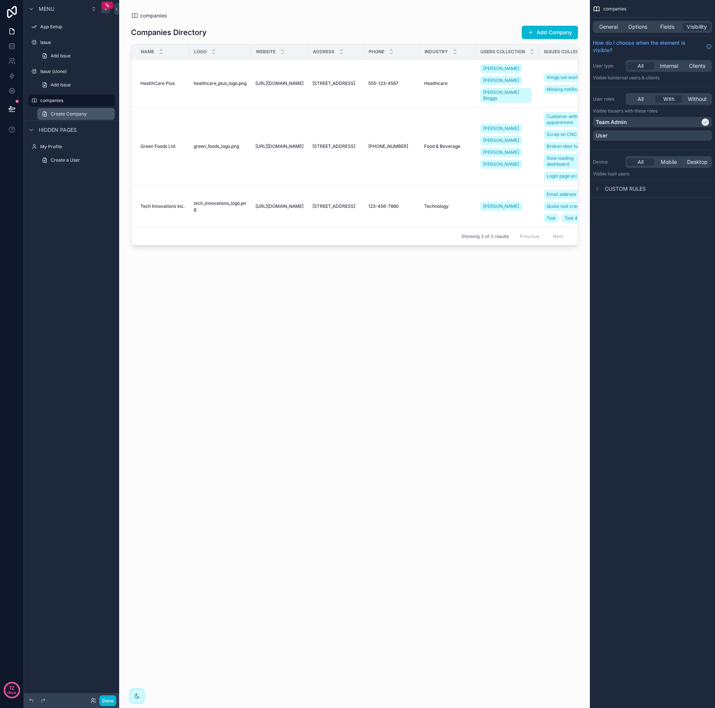
click at [71, 116] on span "Create Company" at bounding box center [69, 114] width 36 height 6
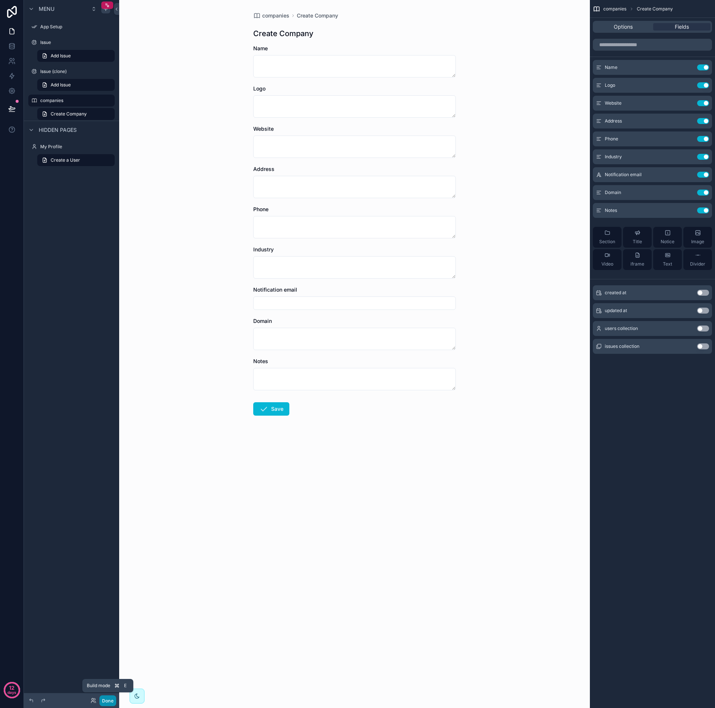
click at [110, 701] on button "Done" at bounding box center [107, 700] width 17 height 11
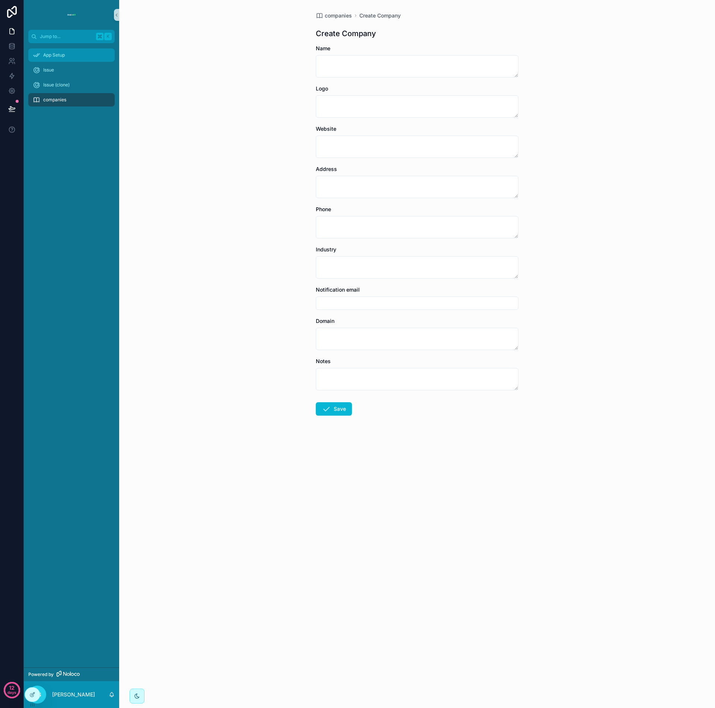
click at [70, 54] on div "App Setup" at bounding box center [71, 55] width 77 height 12
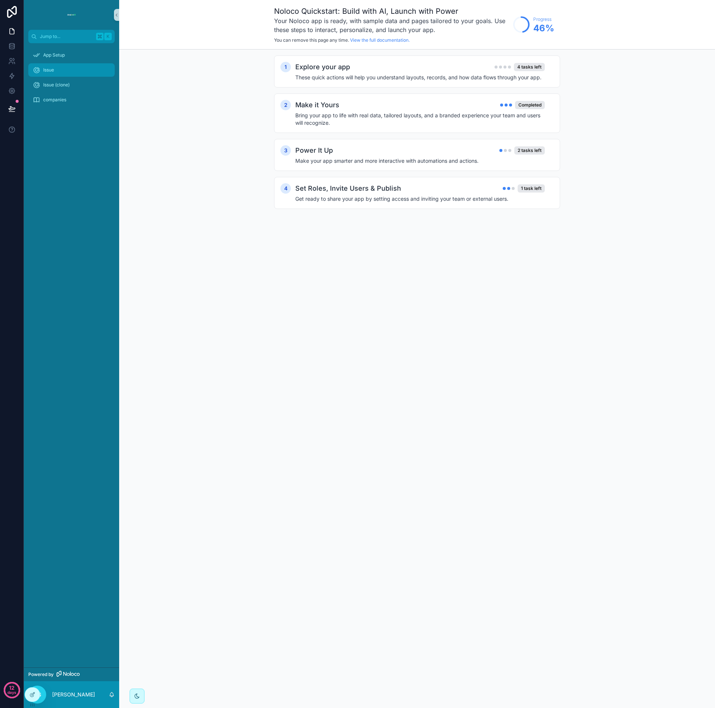
click at [66, 71] on div "Issue" at bounding box center [71, 70] width 77 height 12
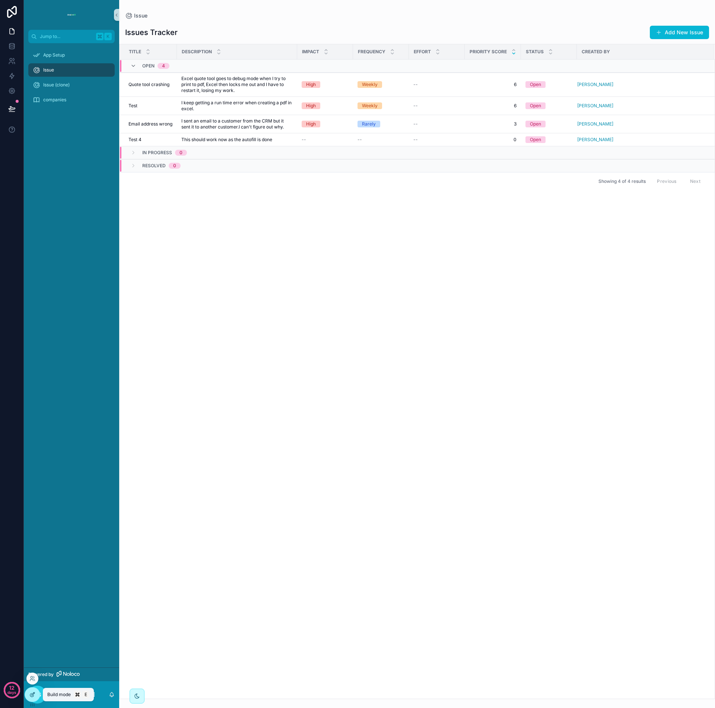
click at [32, 698] on div at bounding box center [32, 694] width 15 height 14
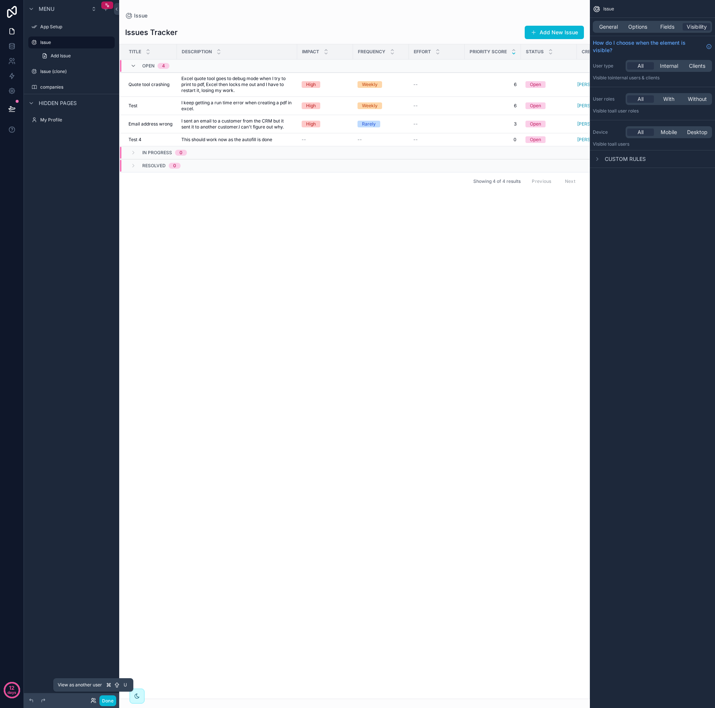
click at [92, 701] on icon at bounding box center [92, 701] width 3 height 1
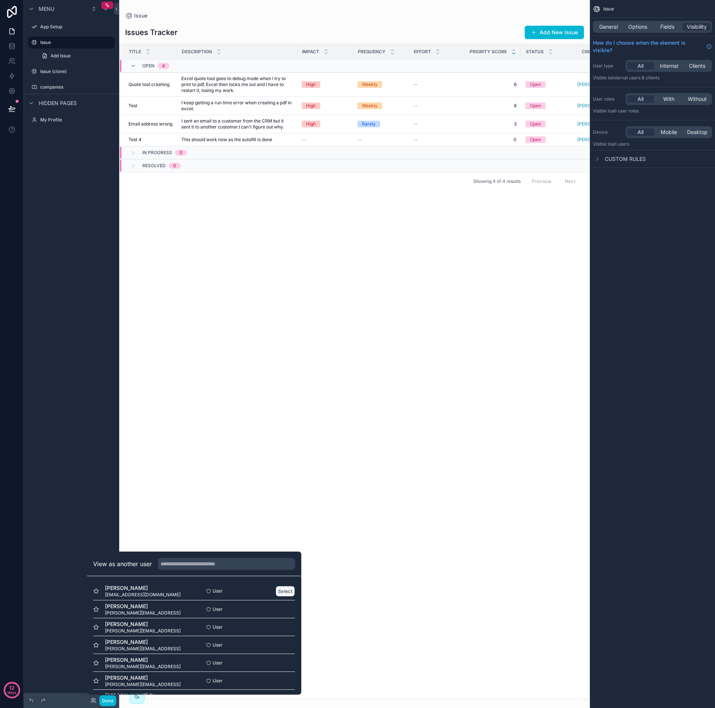
click at [281, 592] on button "Select" at bounding box center [285, 591] width 19 height 11
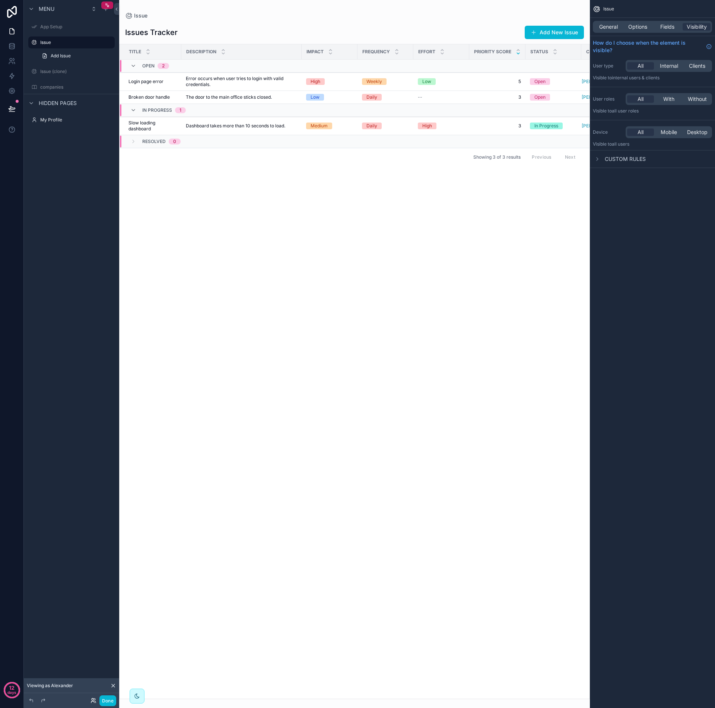
click at [93, 702] on icon at bounding box center [93, 700] width 6 height 6
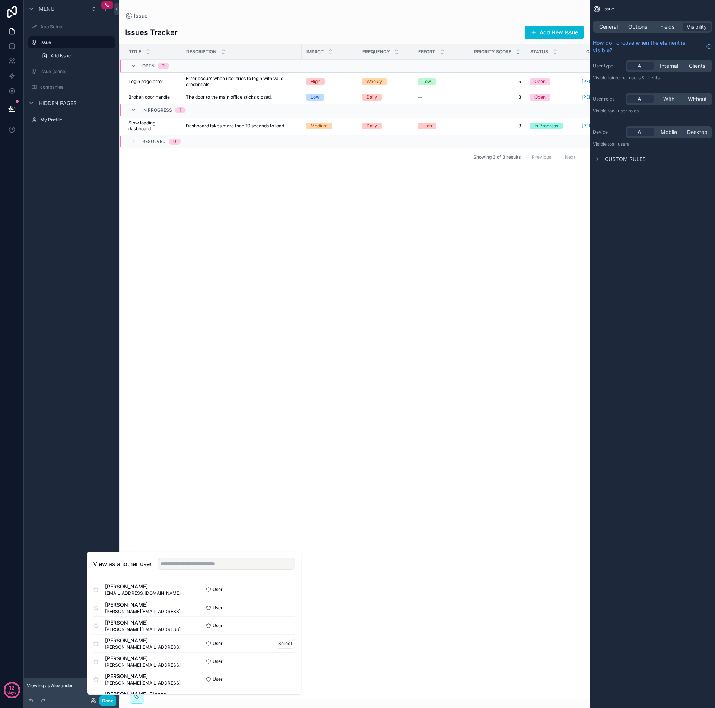
scroll to position [37, 0]
click at [279, 679] on button "Select" at bounding box center [285, 679] width 19 height 11
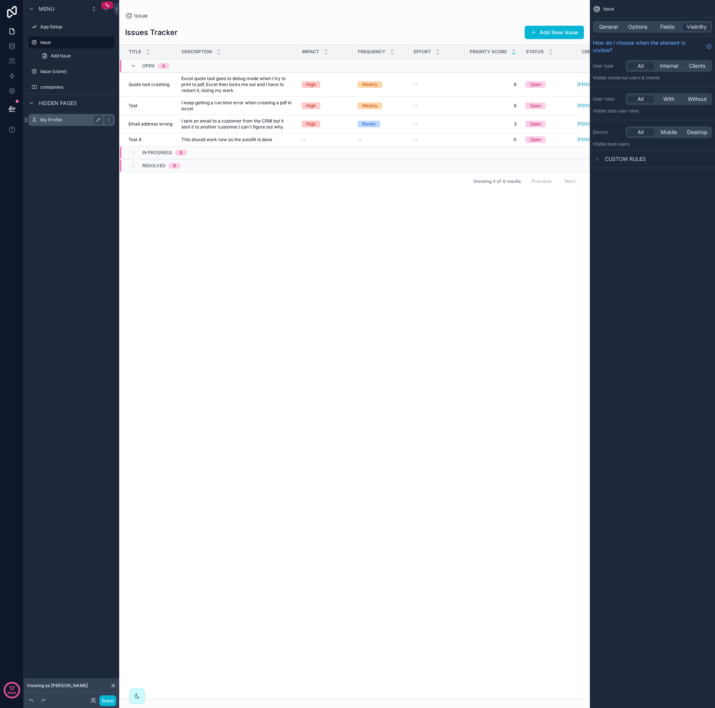
click at [55, 118] on label "My Profile" at bounding box center [70, 120] width 60 height 6
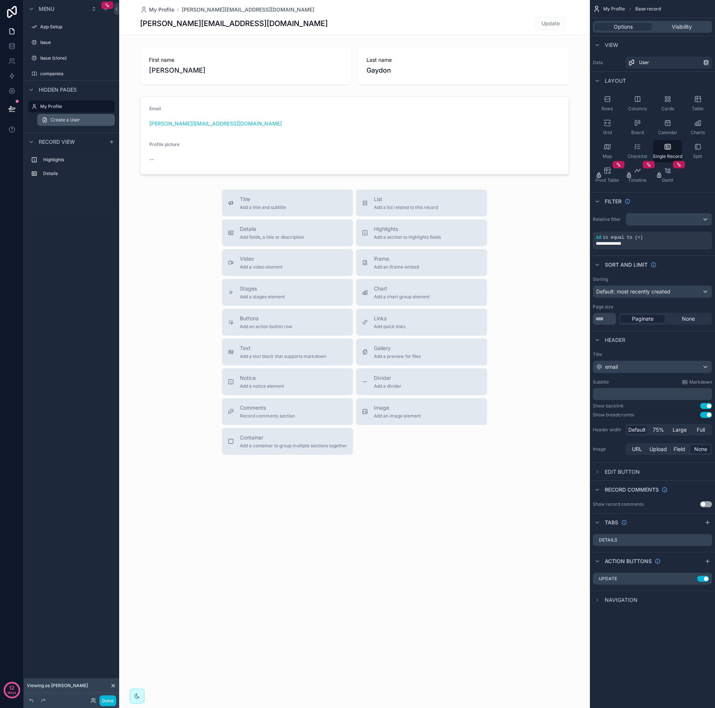
click at [66, 120] on span "Create a User" at bounding box center [65, 120] width 29 height 6
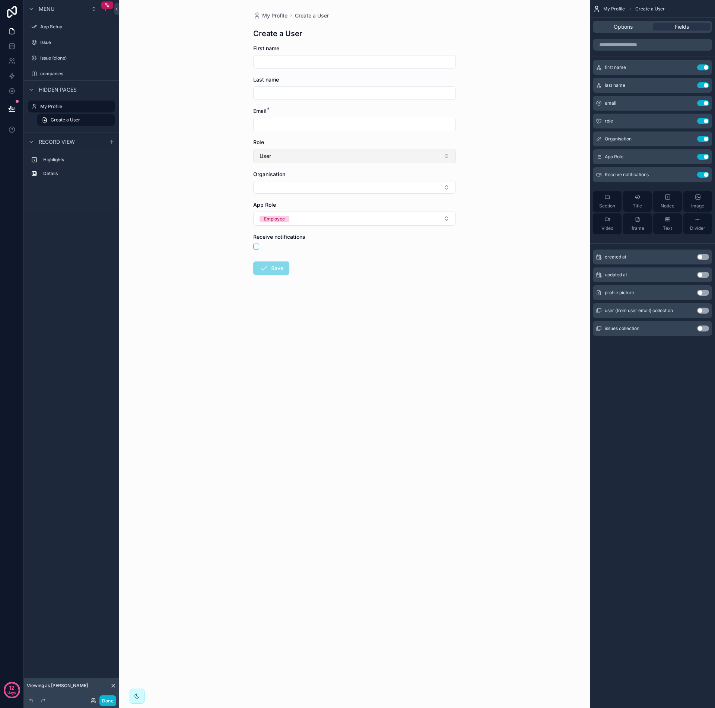
click at [451, 155] on button "User" at bounding box center [354, 156] width 203 height 14
click at [481, 146] on div "My Profile Create a User Create a User First name Last name Email * Role User O…" at bounding box center [354, 354] width 471 height 708
click at [189, 127] on div "My Profile Create a User Create a User First name Last name Email * Role User O…" at bounding box center [354, 354] width 471 height 708
click at [13, 107] on icon at bounding box center [11, 108] width 7 height 7
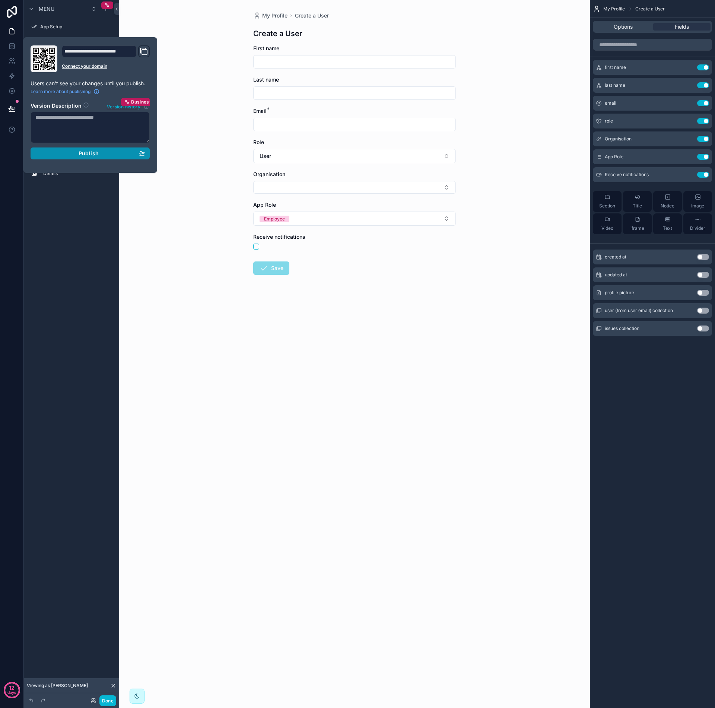
click at [93, 153] on span "Publish" at bounding box center [89, 153] width 20 height 7
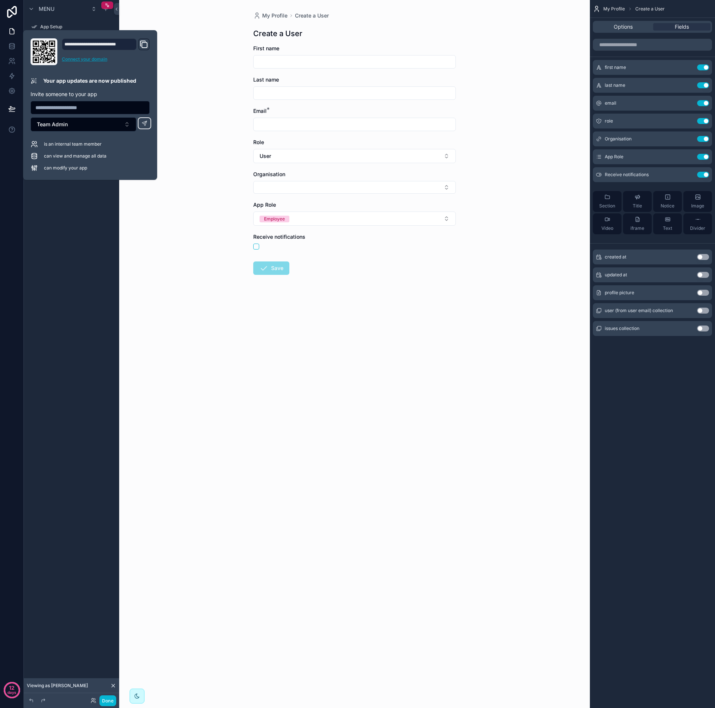
click at [85, 60] on link "Connect your domain" at bounding box center [106, 59] width 88 height 6
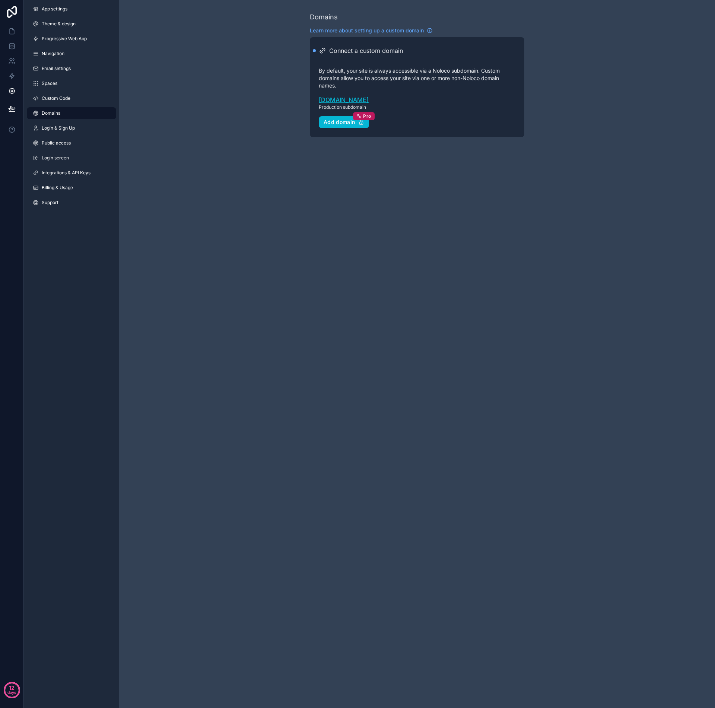
click at [336, 99] on link "logthepain.noloco.co" at bounding box center [417, 99] width 197 height 9
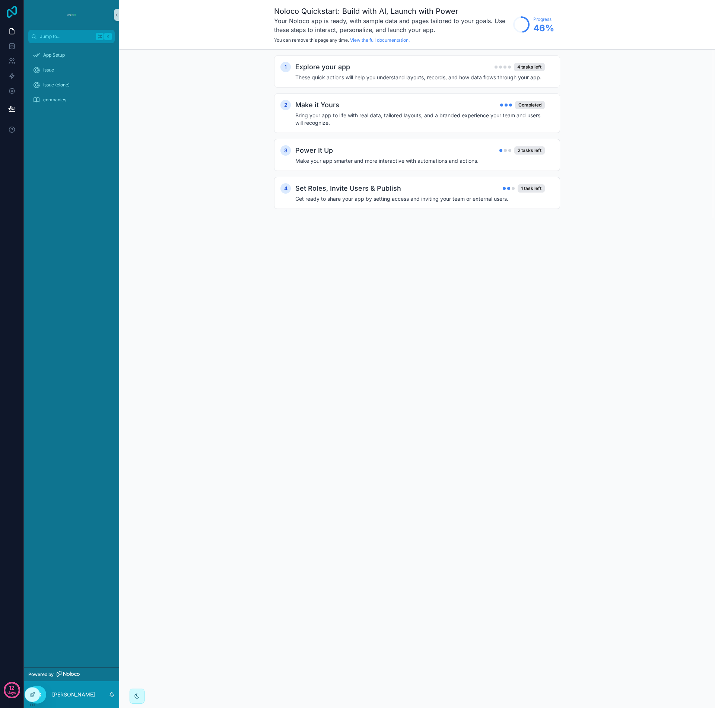
click at [14, 14] on icon at bounding box center [12, 12] width 10 height 12
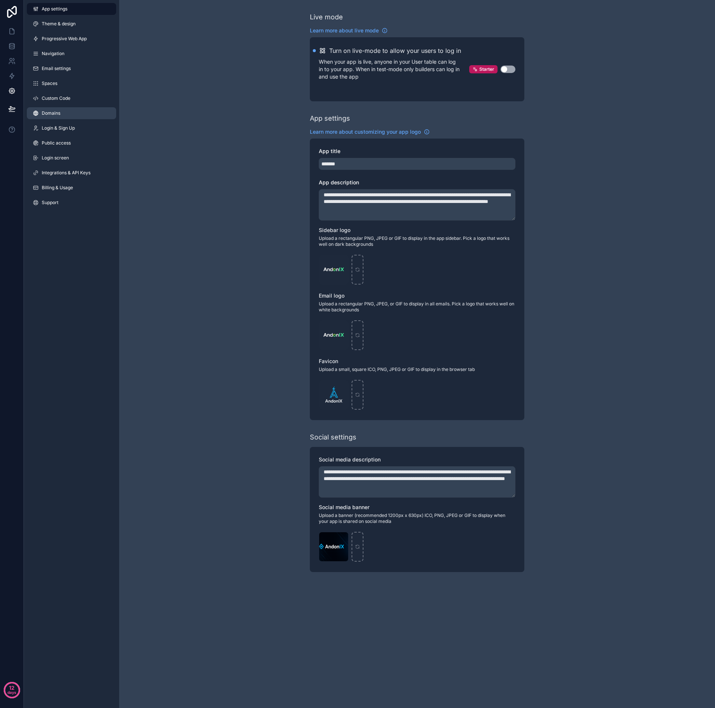
click at [74, 112] on link "Domains" at bounding box center [71, 113] width 89 height 12
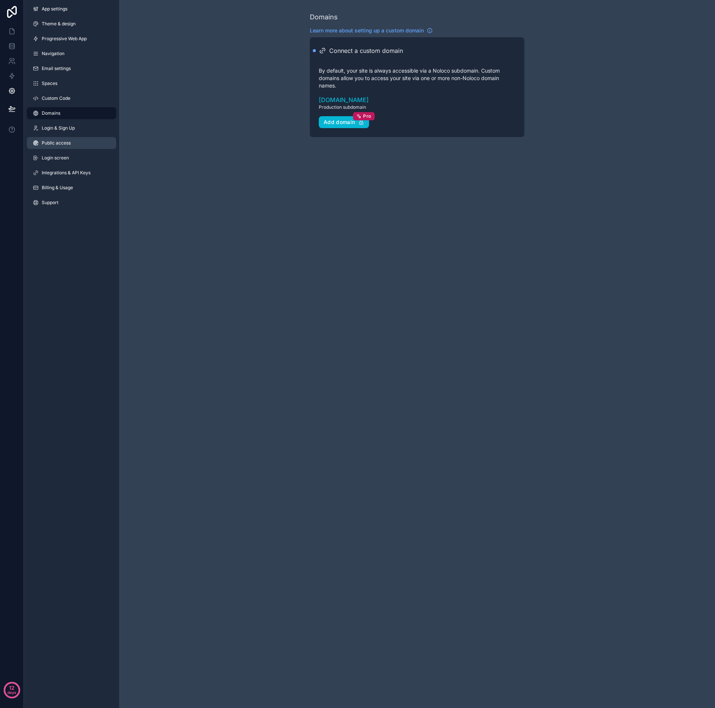
click at [69, 142] on span "Public access" at bounding box center [56, 143] width 29 height 6
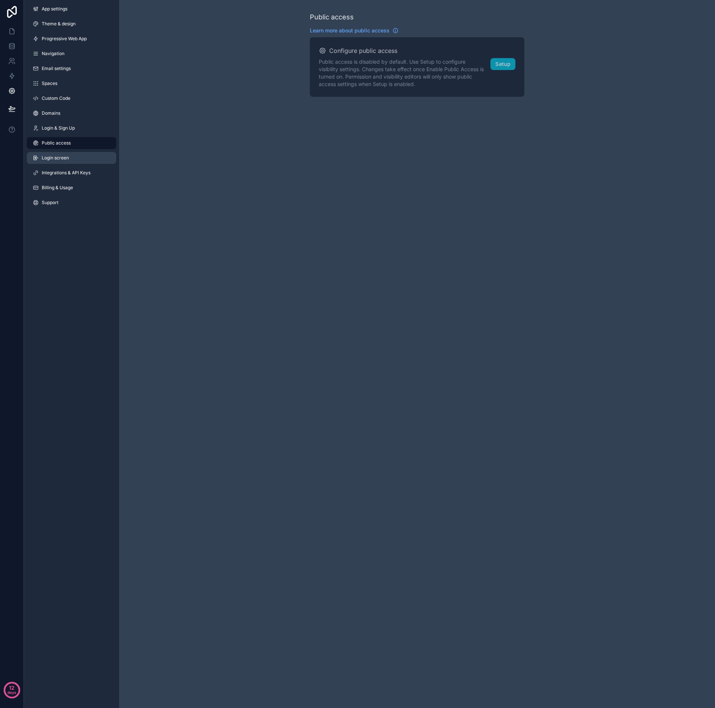
click at [72, 157] on link "Login screen" at bounding box center [71, 158] width 89 height 12
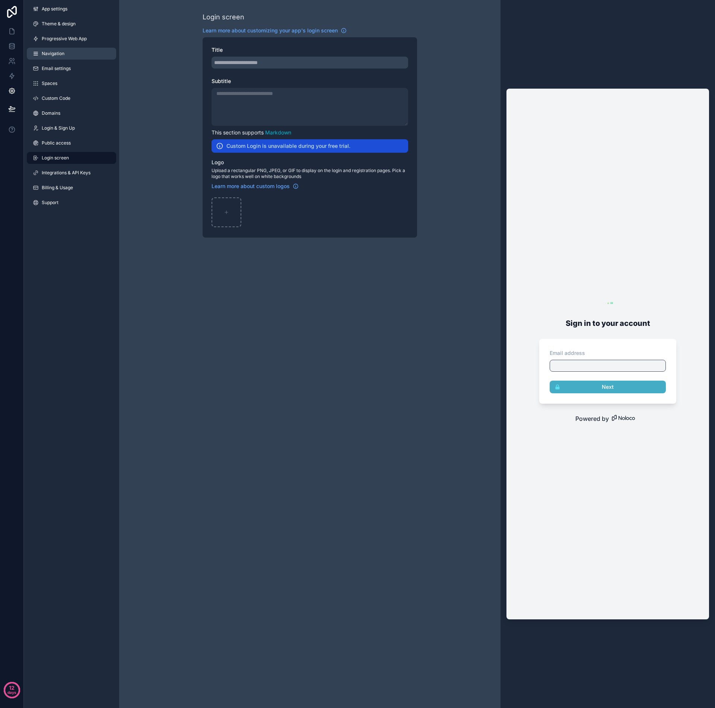
click at [63, 53] on span "Navigation" at bounding box center [53, 54] width 23 height 6
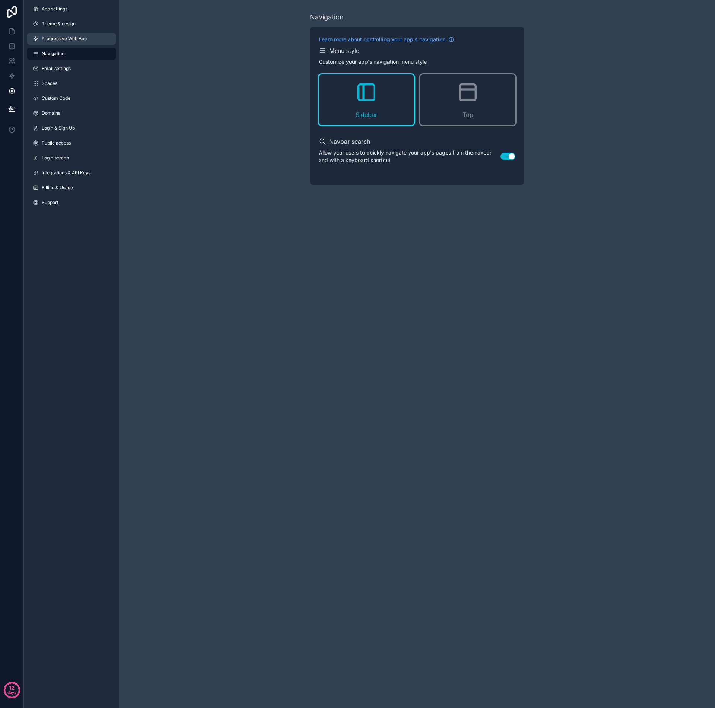
click at [68, 38] on span "Progressive Web App" at bounding box center [64, 39] width 45 height 6
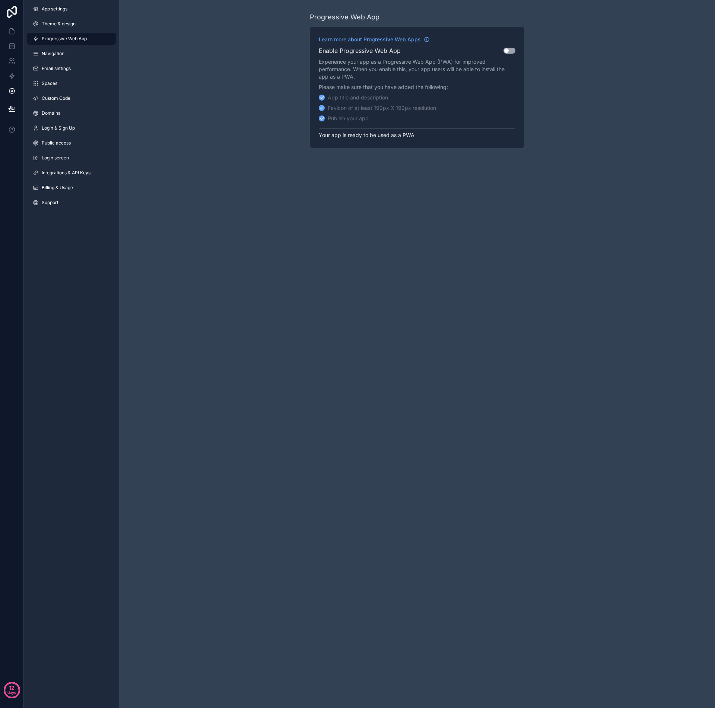
click at [508, 51] on button "Use setting" at bounding box center [509, 51] width 12 height 6
click at [500, 121] on button "Publish" at bounding box center [500, 120] width 29 height 11
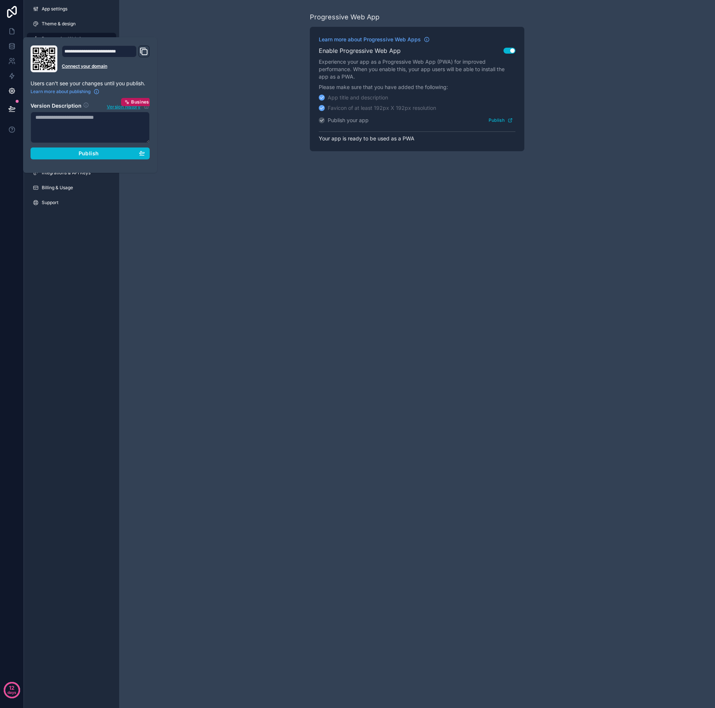
click at [89, 124] on textarea at bounding box center [90, 127] width 119 height 31
type textarea "**********"
click at [90, 156] on span "Publish" at bounding box center [89, 153] width 20 height 7
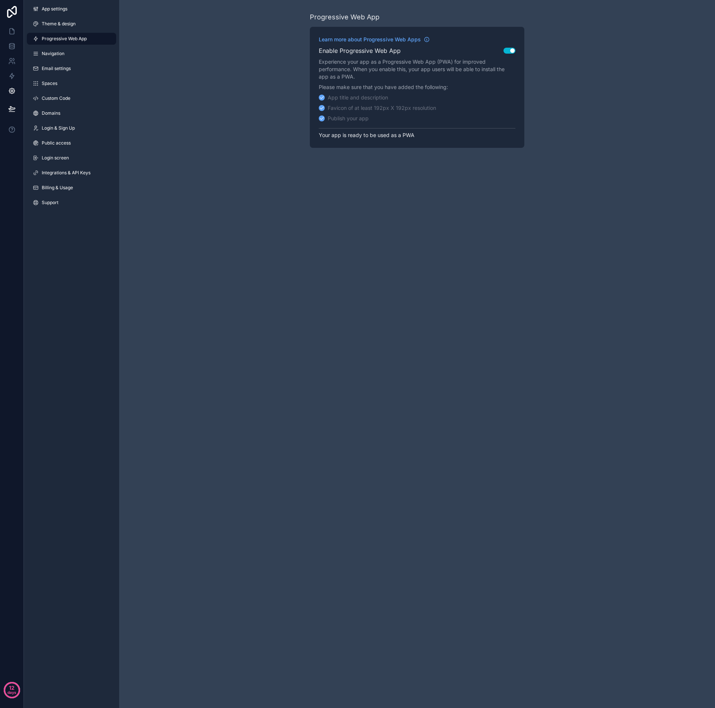
click at [199, 64] on div "Progressive Web App Learn more about Progressive Web Apps Enable Progressive We…" at bounding box center [417, 80] width 596 height 160
click at [61, 10] on span "App settings" at bounding box center [55, 9] width 26 height 6
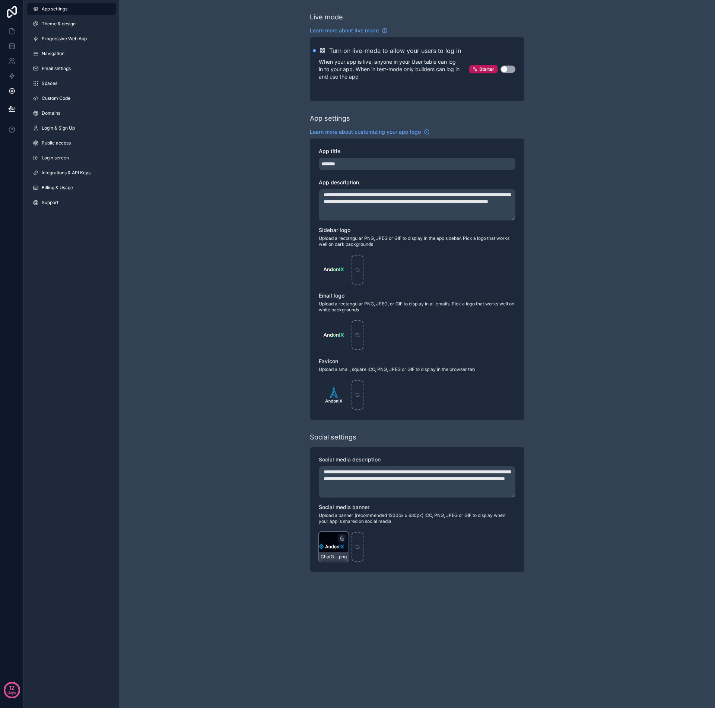
click at [331, 547] on div "ChatGPT-Image-Sep-7,-2025-at-09_07_27-PM .png" at bounding box center [334, 547] width 30 height 30
click at [331, 544] on div "ChatGPT-Image-Sep-7,-2025-at-09_07_27-PM .png" at bounding box center [334, 547] width 30 height 30
click at [7, 31] on link at bounding box center [11, 31] width 23 height 15
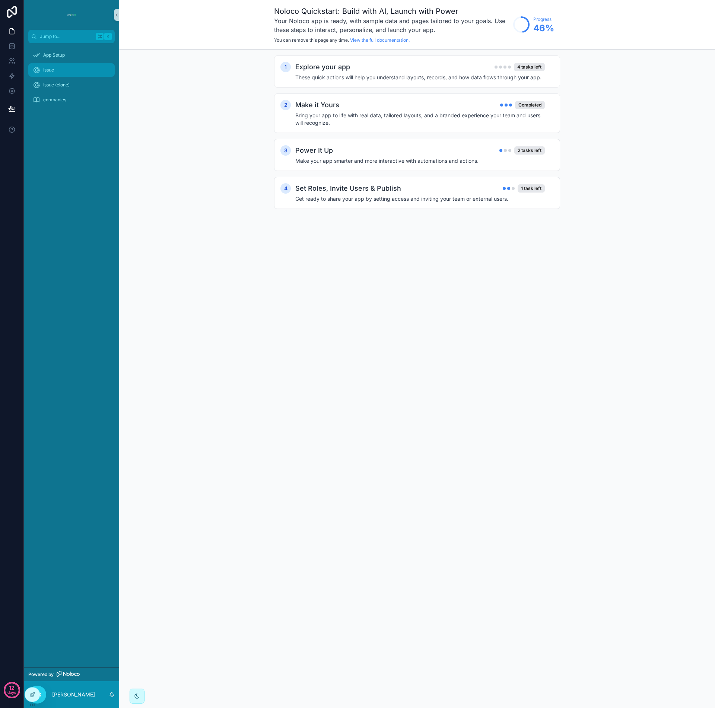
click at [60, 75] on div "Issue" at bounding box center [71, 70] width 77 height 12
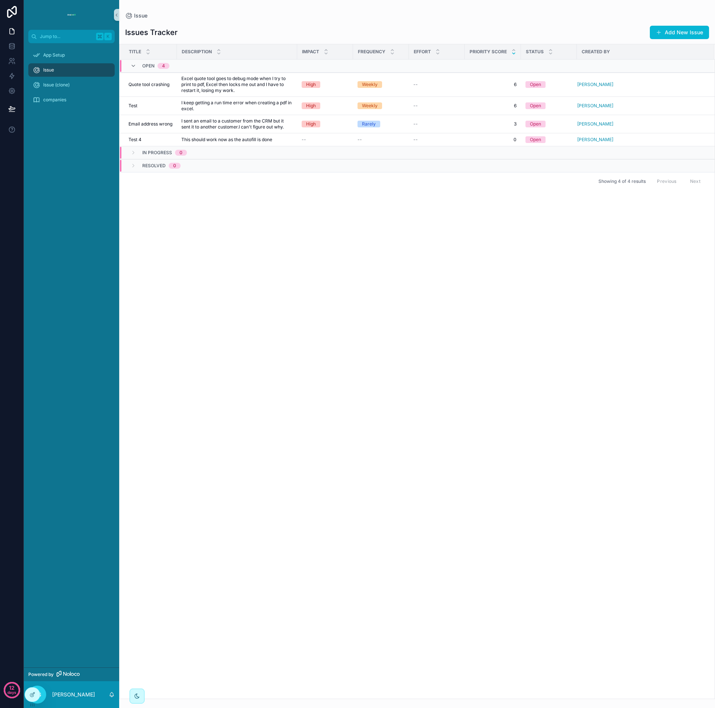
click at [76, 10] on img "scrollable content" at bounding box center [72, 15] width 12 height 12
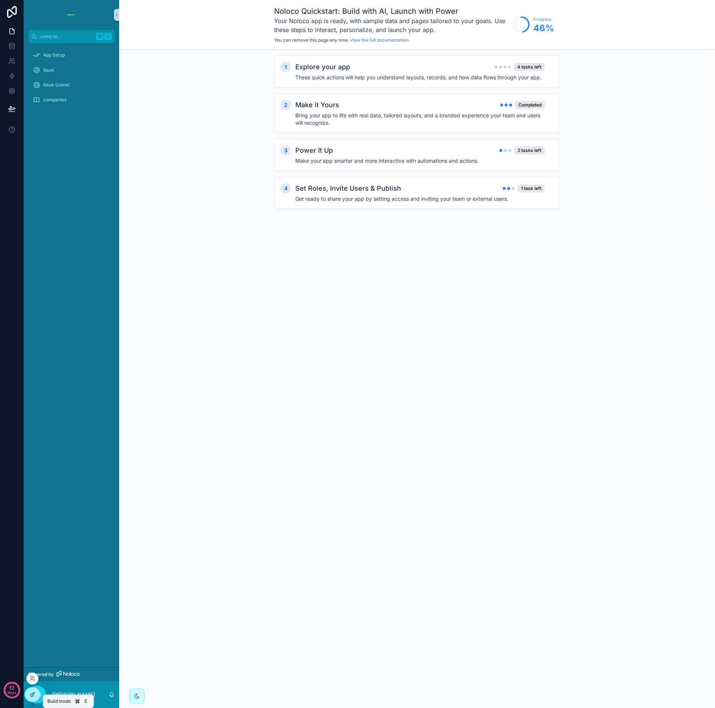
click at [33, 695] on icon at bounding box center [32, 694] width 6 height 6
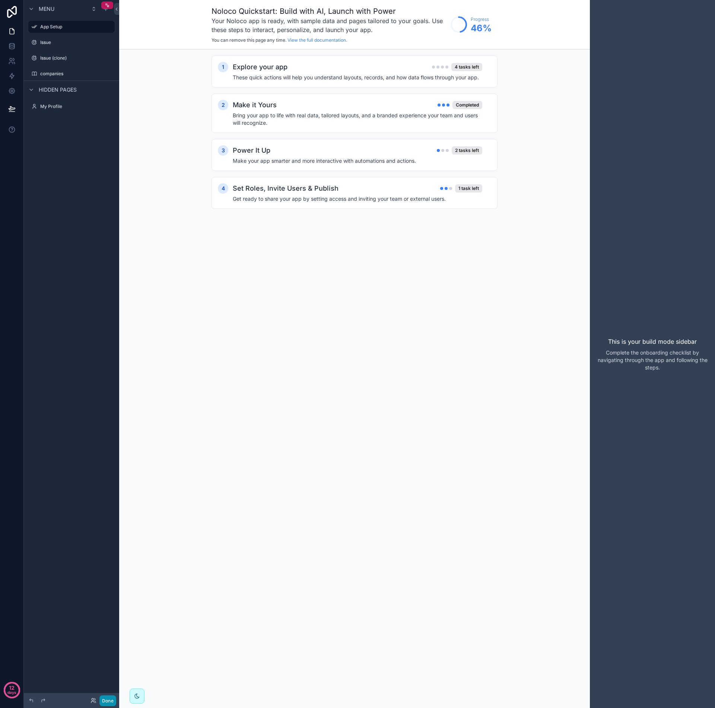
click at [109, 702] on button "Done" at bounding box center [107, 700] width 17 height 11
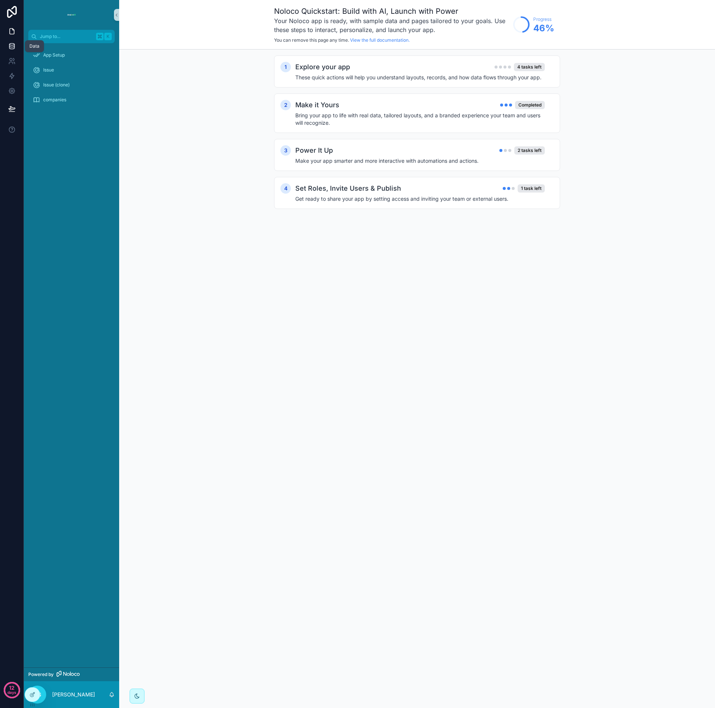
click at [13, 44] on icon at bounding box center [11, 45] width 7 height 7
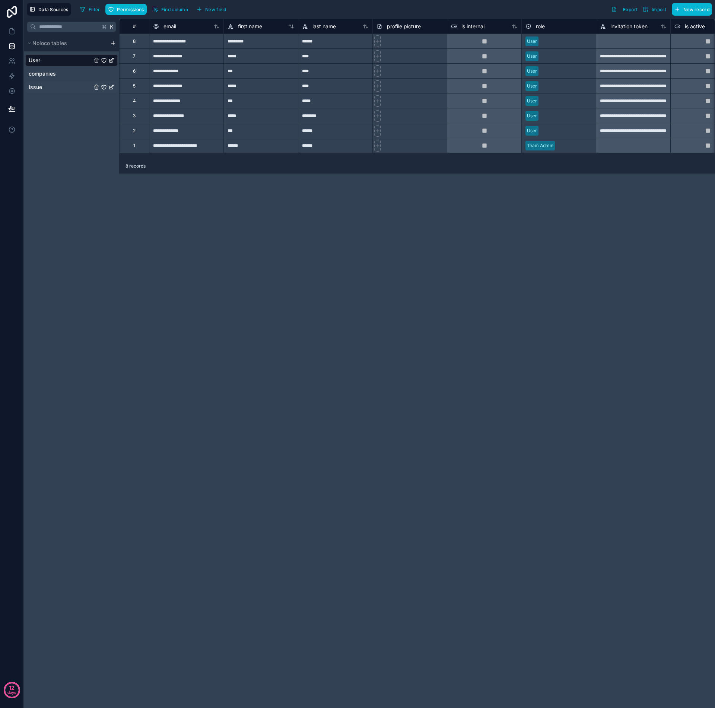
click at [50, 91] on div "Issue" at bounding box center [71, 87] width 92 height 12
click at [41, 87] on span "Issue" at bounding box center [35, 86] width 13 height 7
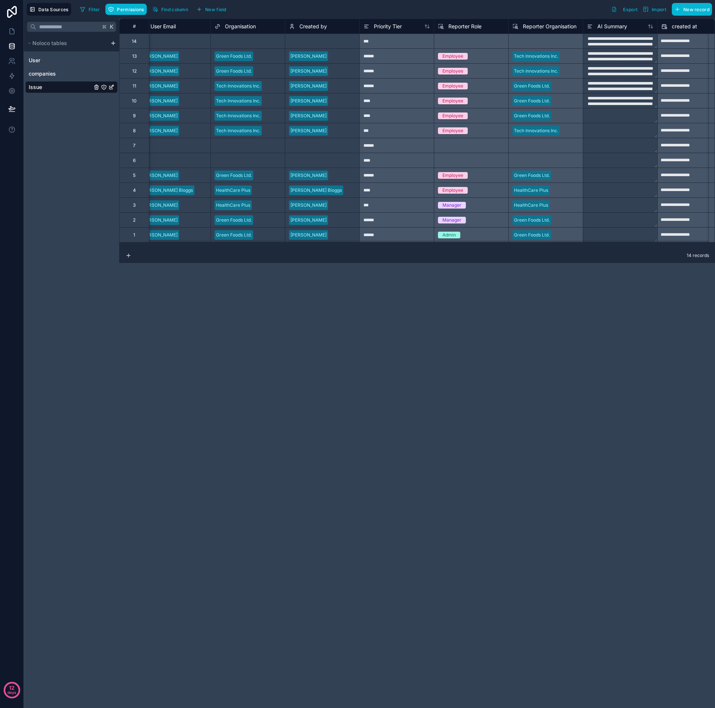
scroll to position [0, 578]
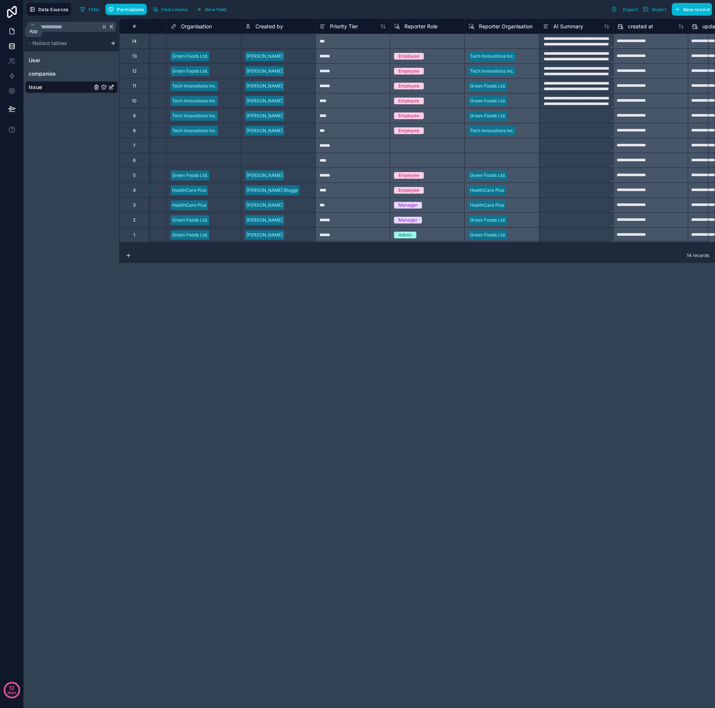
click at [13, 33] on icon at bounding box center [11, 31] width 7 height 7
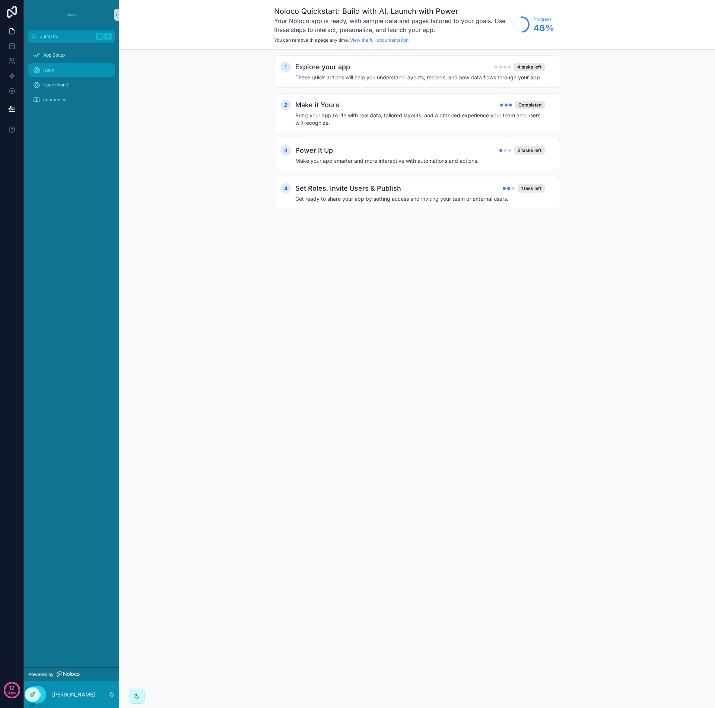
click at [60, 70] on div "Issue" at bounding box center [71, 70] width 77 height 12
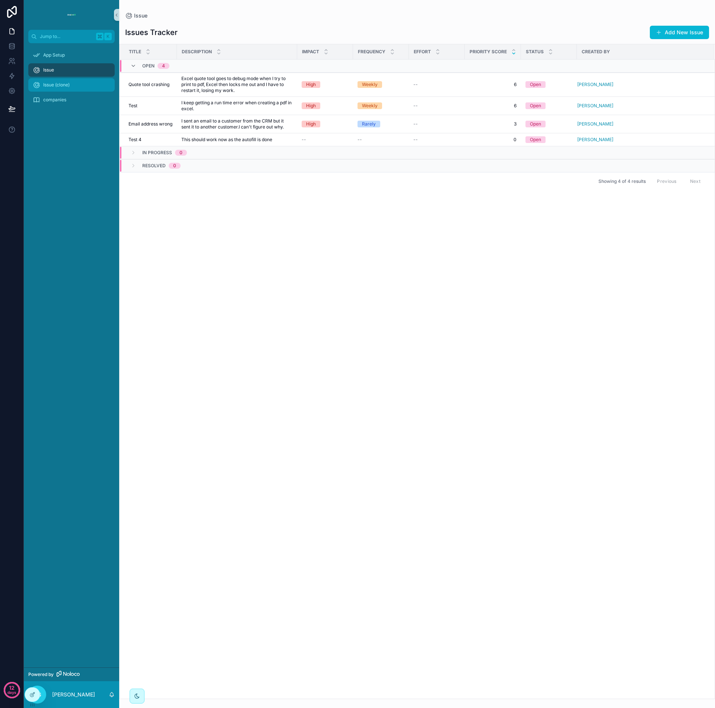
click at [67, 85] on span "Issue (clone)" at bounding box center [56, 85] width 26 height 6
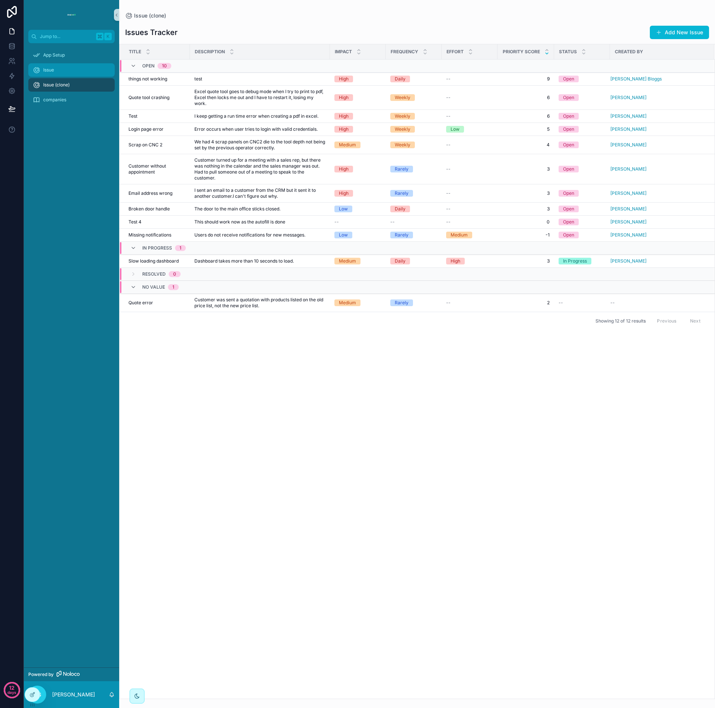
click at [65, 73] on div "Issue" at bounding box center [71, 70] width 77 height 12
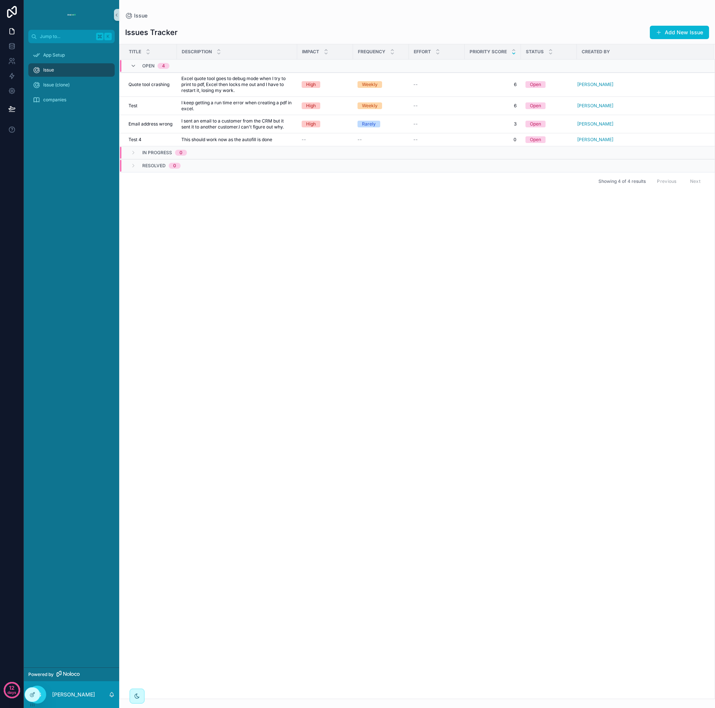
click at [63, 71] on div "Issue" at bounding box center [71, 70] width 77 height 12
click at [31, 695] on icon at bounding box center [31, 694] width 3 height 3
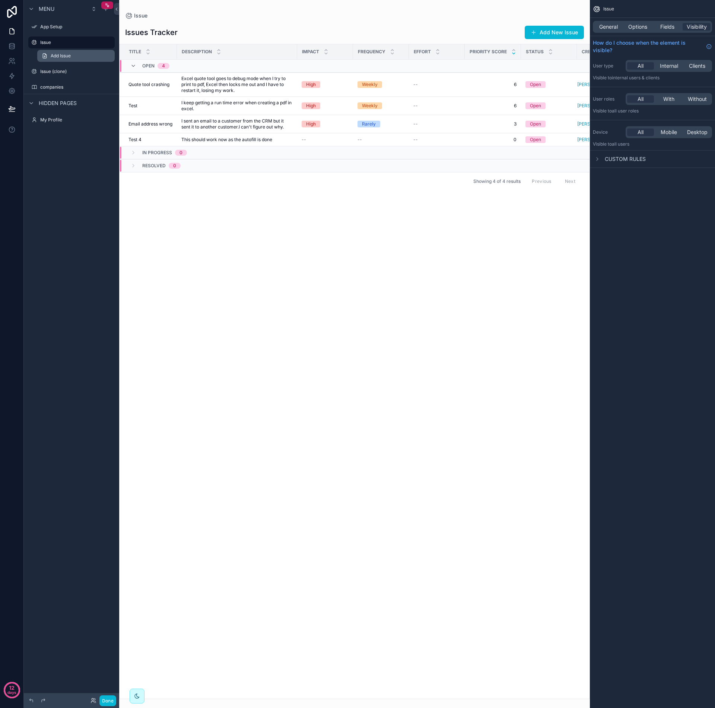
click at [74, 54] on link "Add Issue" at bounding box center [75, 56] width 77 height 12
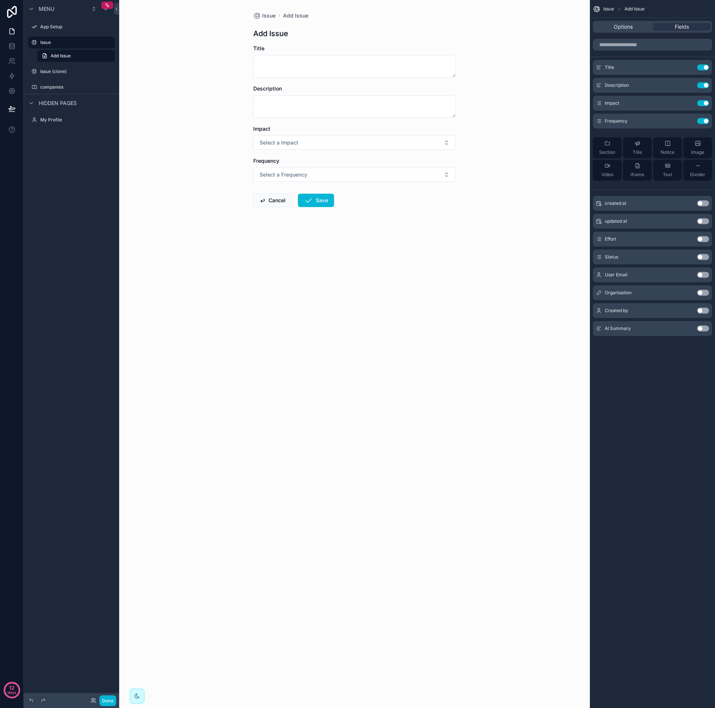
click at [701, 204] on button "Use setting" at bounding box center [703, 203] width 12 height 6
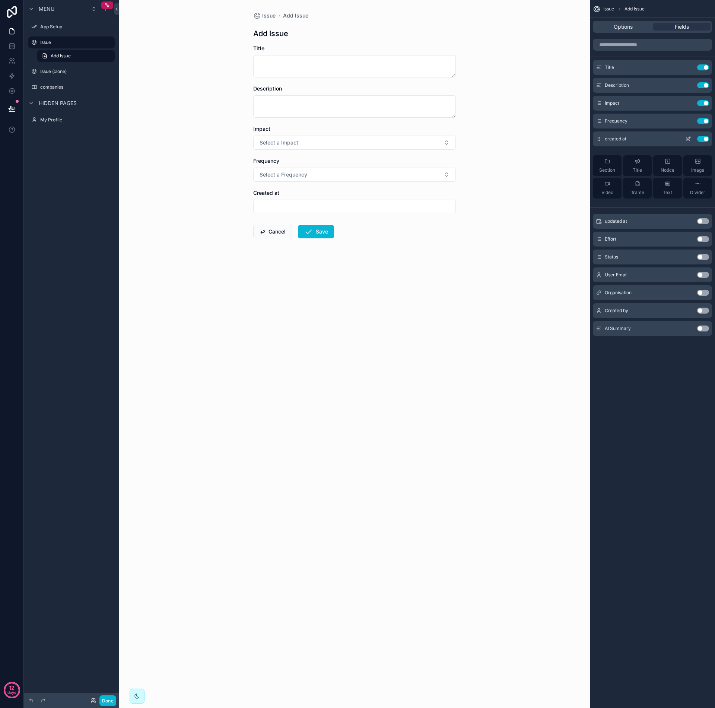
click at [705, 139] on button "Use setting" at bounding box center [703, 139] width 12 height 6
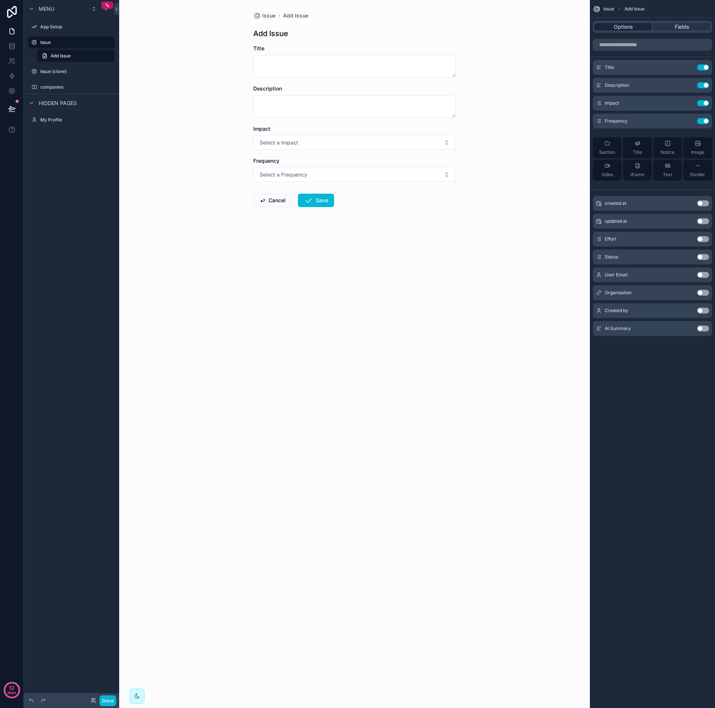
click at [623, 30] on span "Options" at bounding box center [623, 26] width 19 height 7
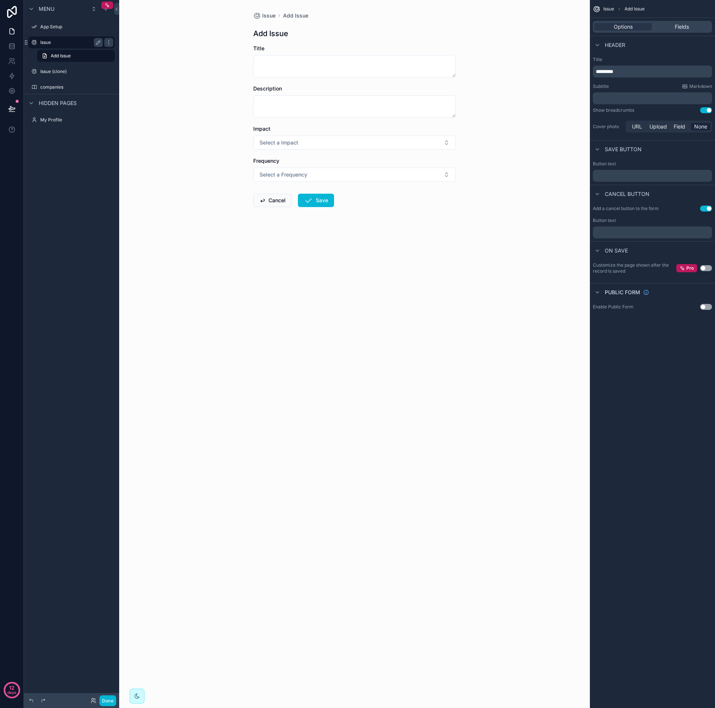
click at [64, 43] on label "Issue" at bounding box center [70, 42] width 60 height 6
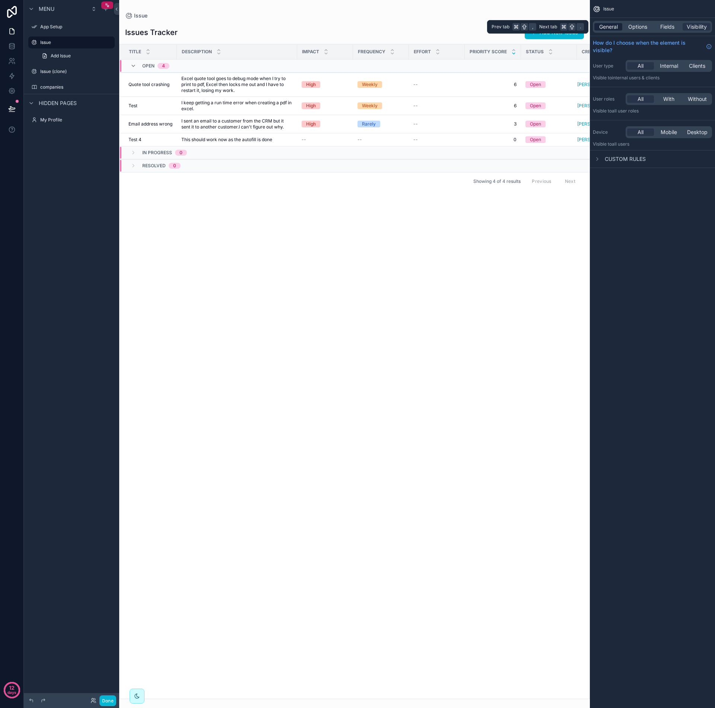
click at [618, 26] on span "General" at bounding box center [608, 26] width 19 height 7
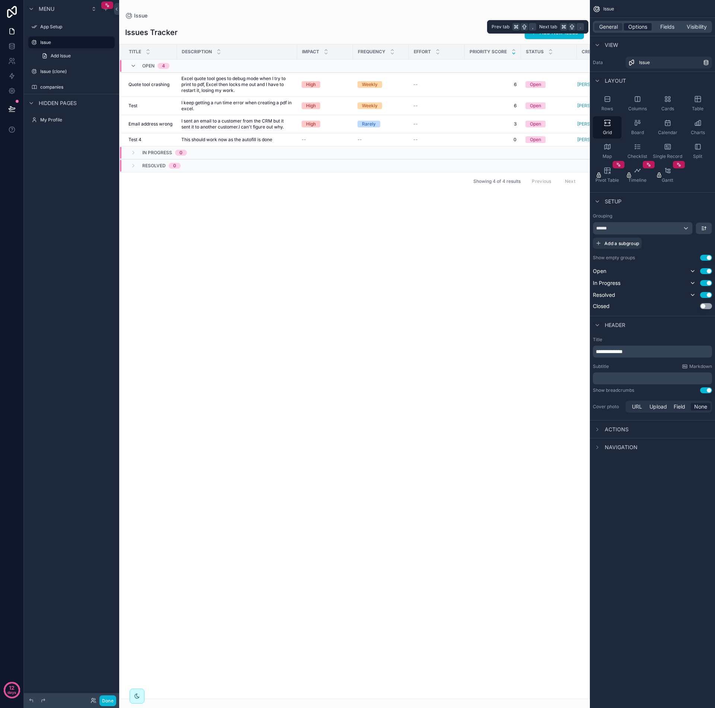
click at [630, 27] on span "Options" at bounding box center [637, 26] width 19 height 7
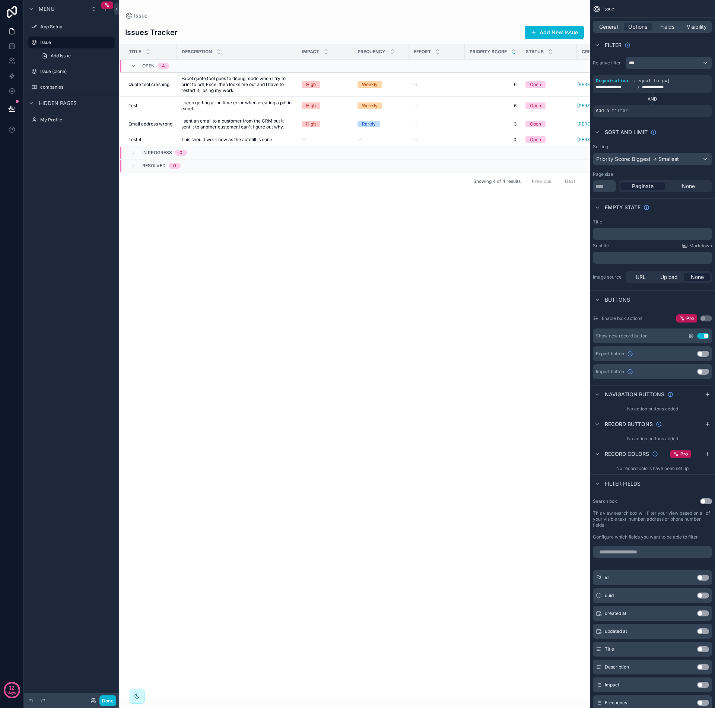
click at [692, 337] on icon "scrollable content" at bounding box center [691, 336] width 4 height 4
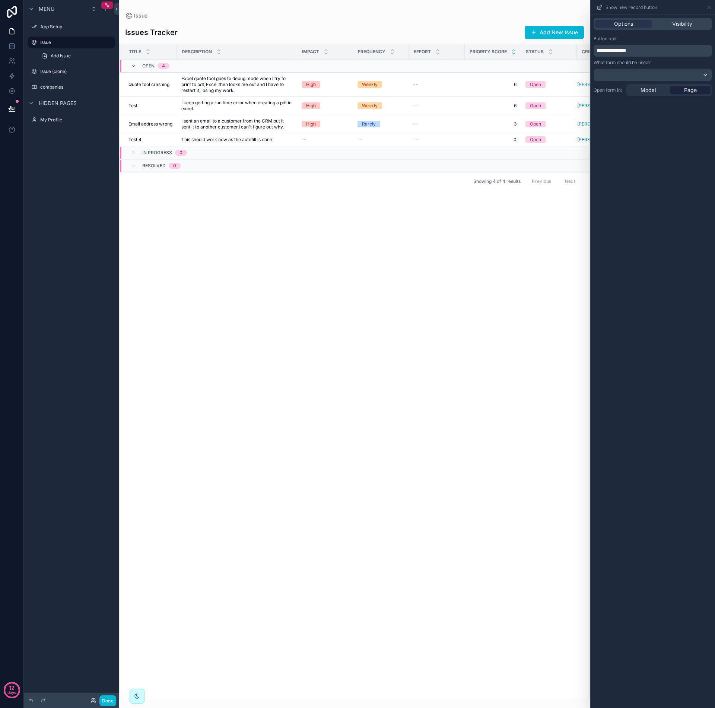
click at [703, 76] on div at bounding box center [653, 75] width 118 height 12
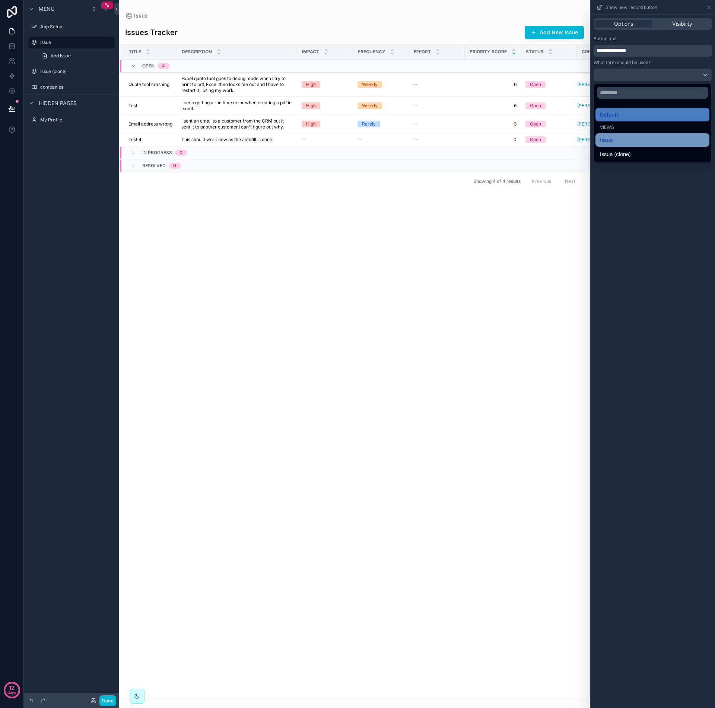
click at [624, 141] on div "Issue" at bounding box center [652, 140] width 105 height 9
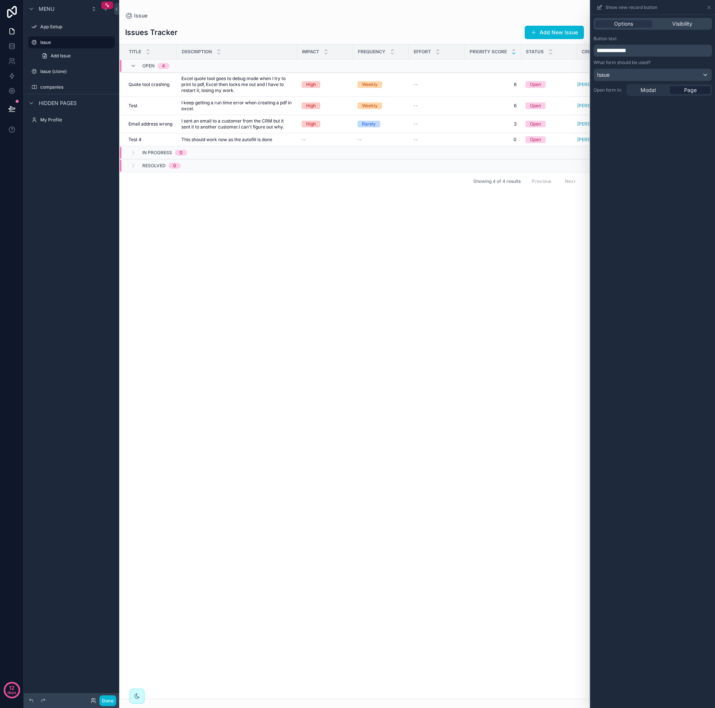
click at [684, 91] on span "Page" at bounding box center [690, 89] width 13 height 7
click at [655, 91] on span "Modal" at bounding box center [647, 89] width 15 height 7
click at [686, 68] on span "Page" at bounding box center [690, 65] width 13 height 7
click at [703, 77] on div at bounding box center [653, 75] width 118 height 12
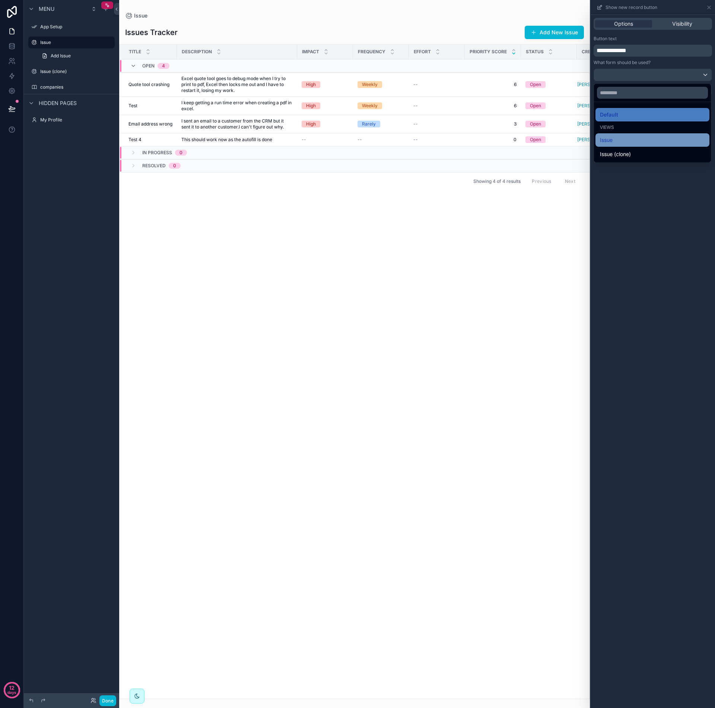
click at [631, 141] on div "Issue" at bounding box center [652, 140] width 105 height 9
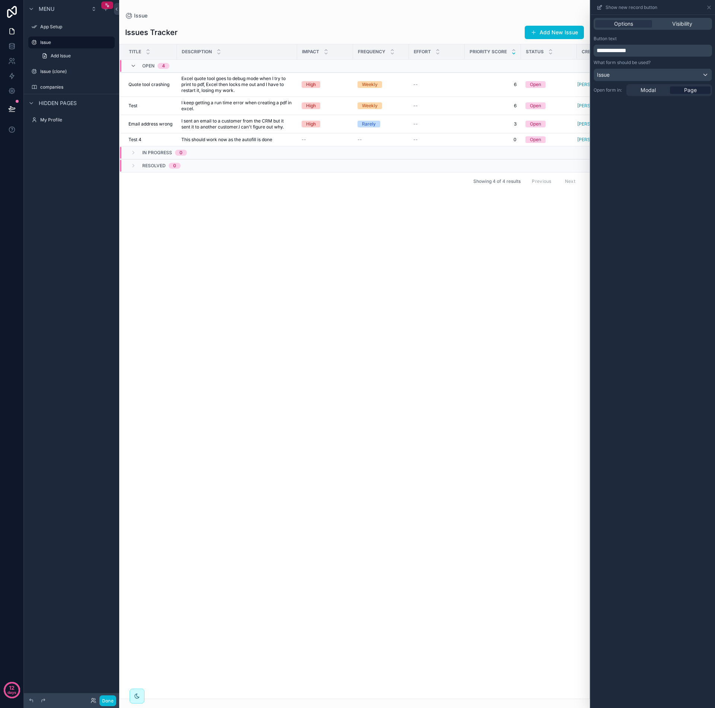
click at [640, 148] on div "**********" at bounding box center [652, 361] width 124 height 693
click at [109, 702] on button "Done" at bounding box center [107, 700] width 17 height 11
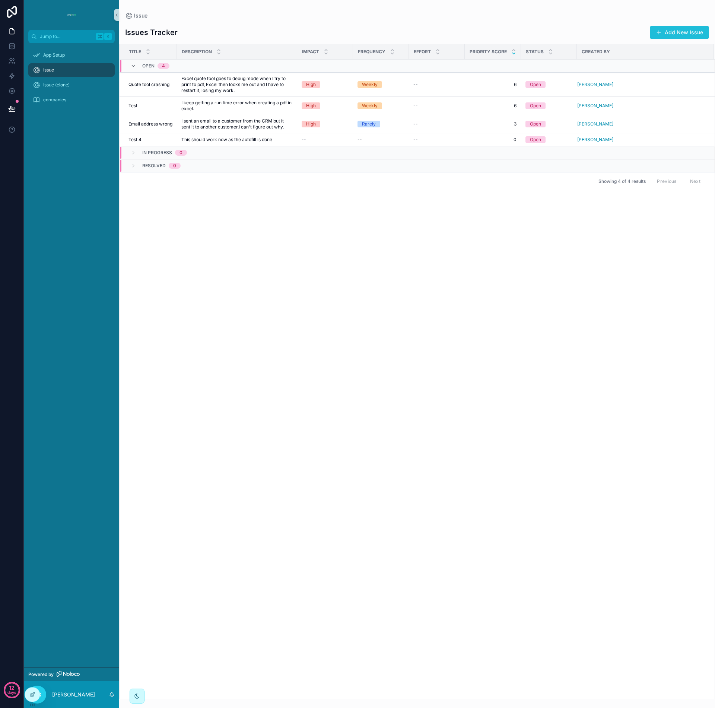
click at [673, 33] on button "Add New Issue" at bounding box center [679, 32] width 59 height 13
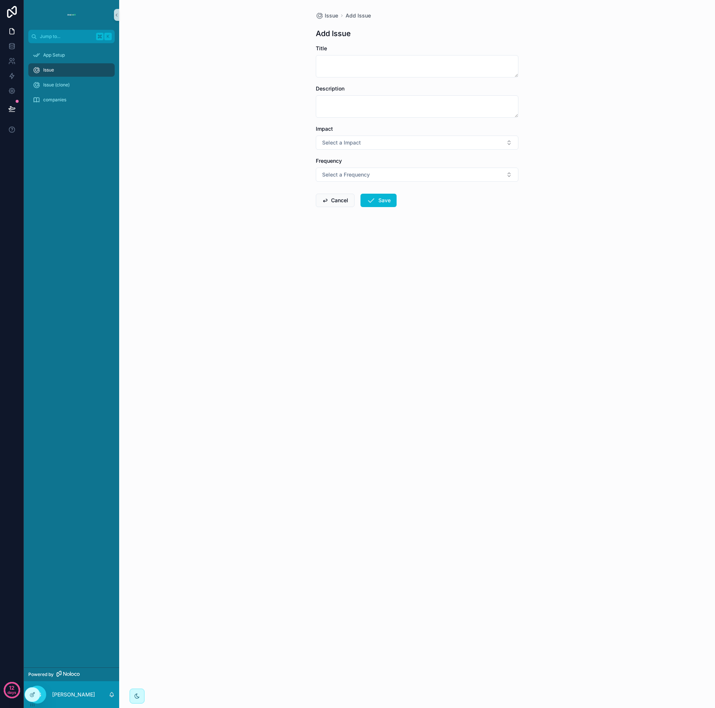
click at [449, 205] on form "Title Description Impact Select a Impact Frequency Select a Frequency Cancel Sa…" at bounding box center [417, 150] width 203 height 210
click at [31, 696] on icon at bounding box center [31, 694] width 3 height 3
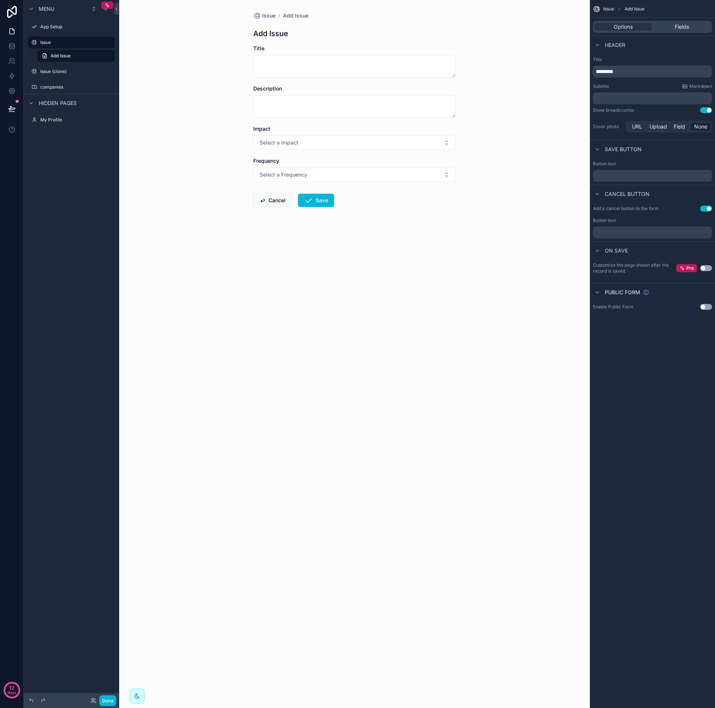
click at [487, 188] on div "Issue Add Issue Add Issue Title Description Impact Select a Impact Frequency Se…" at bounding box center [354, 354] width 471 height 708
click at [472, 204] on div "Issue Add Issue Add Issue Title Description Impact Select a Impact Frequency Se…" at bounding box center [354, 354] width 471 height 708
click at [686, 26] on span "Fields" at bounding box center [682, 26] width 14 height 7
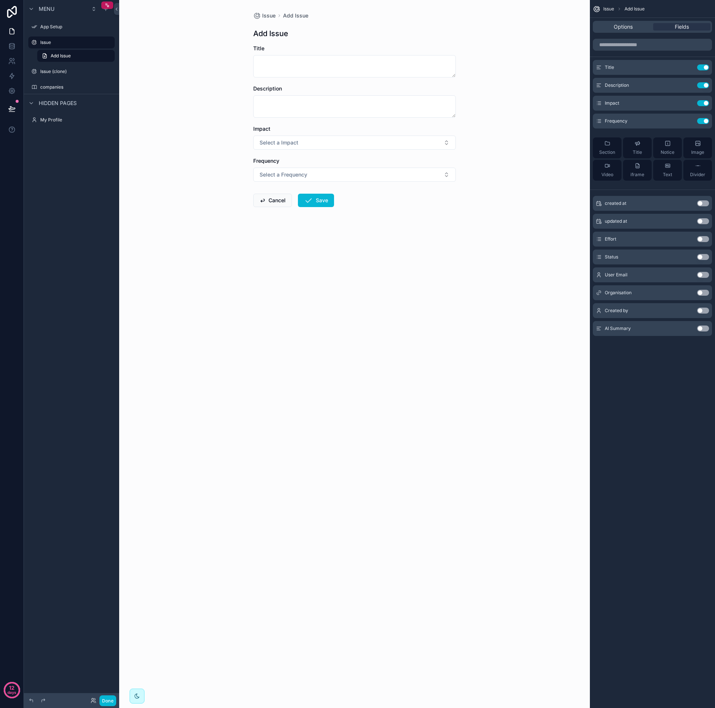
click at [700, 204] on button "Use setting" at bounding box center [703, 203] width 12 height 6
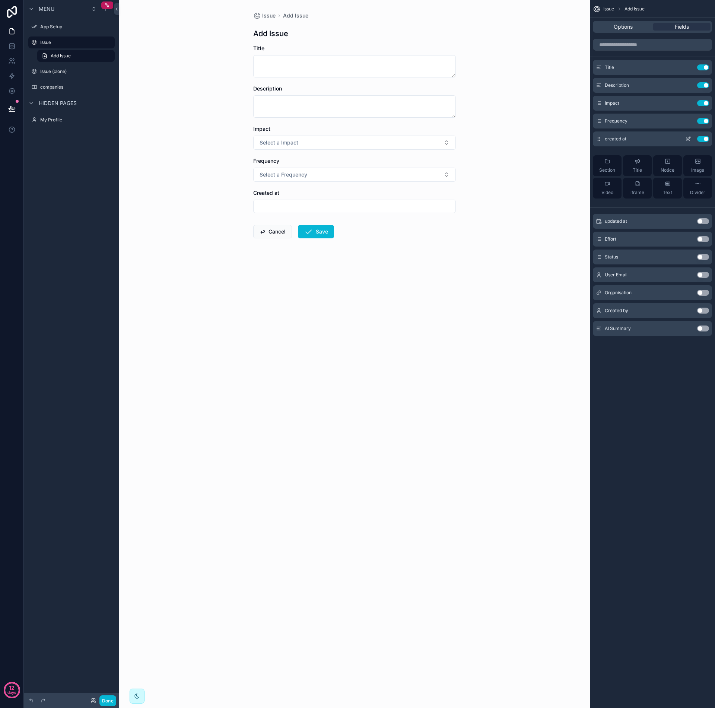
click at [705, 139] on button "Use setting" at bounding box center [703, 139] width 12 height 6
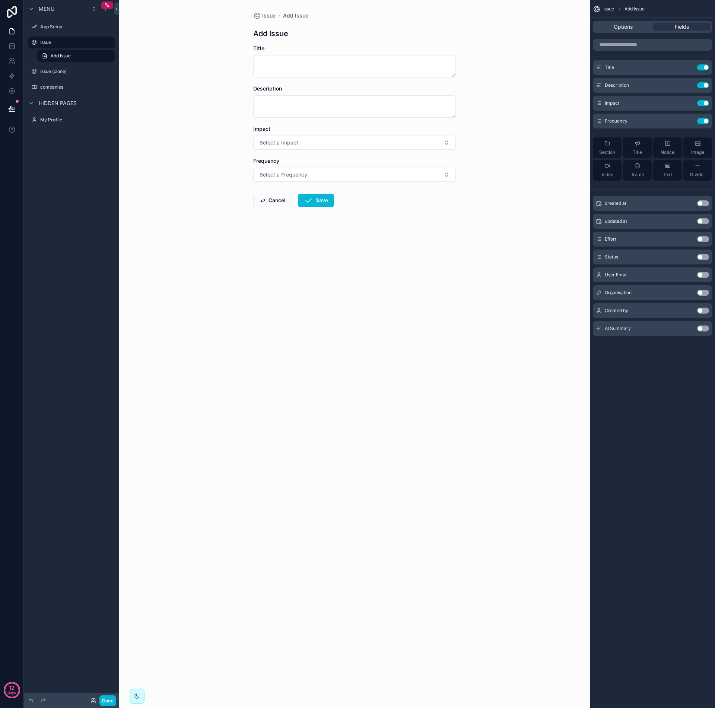
click at [700, 203] on button "Use setting" at bounding box center [703, 203] width 12 height 6
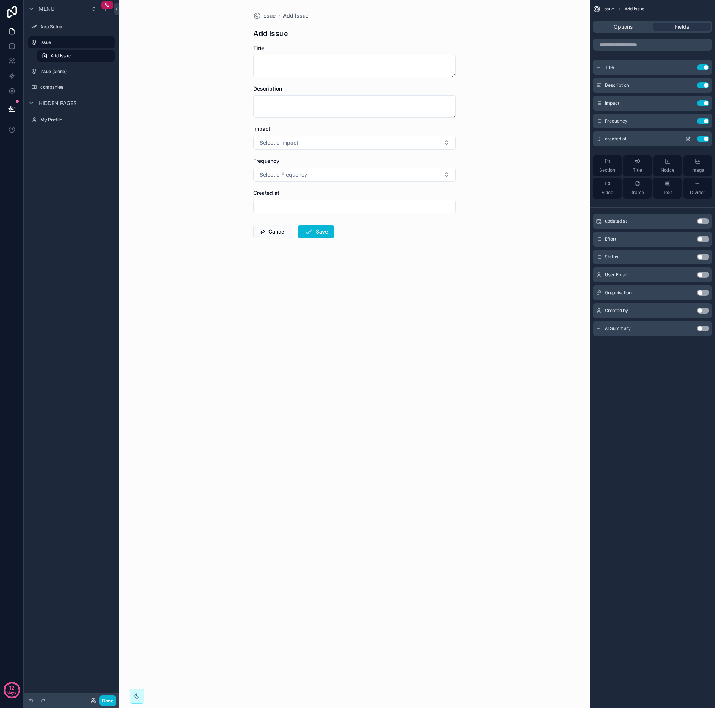
click at [690, 140] on icon "scrollable content" at bounding box center [688, 139] width 6 height 6
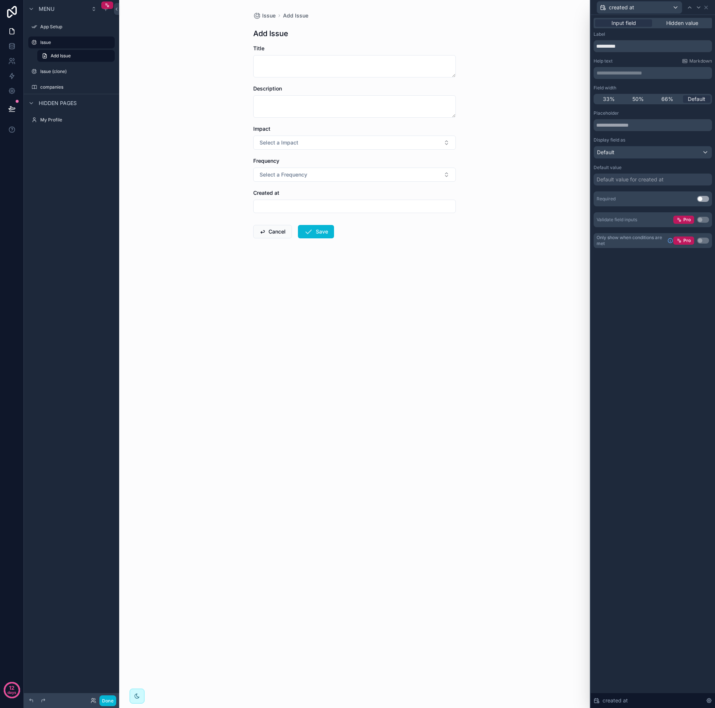
click at [632, 180] on div "Default value for created at" at bounding box center [629, 179] width 67 height 7
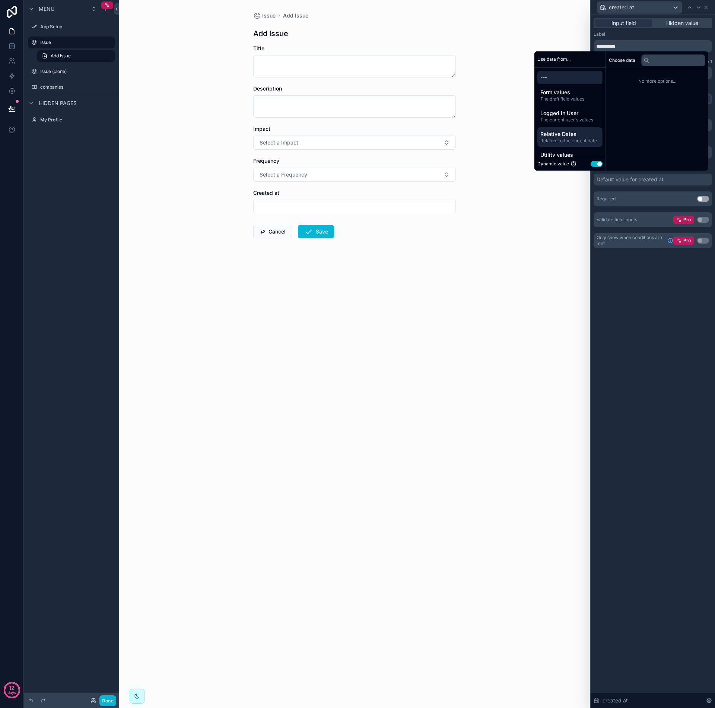
click at [563, 140] on span "Relative to the current date" at bounding box center [569, 141] width 59 height 6
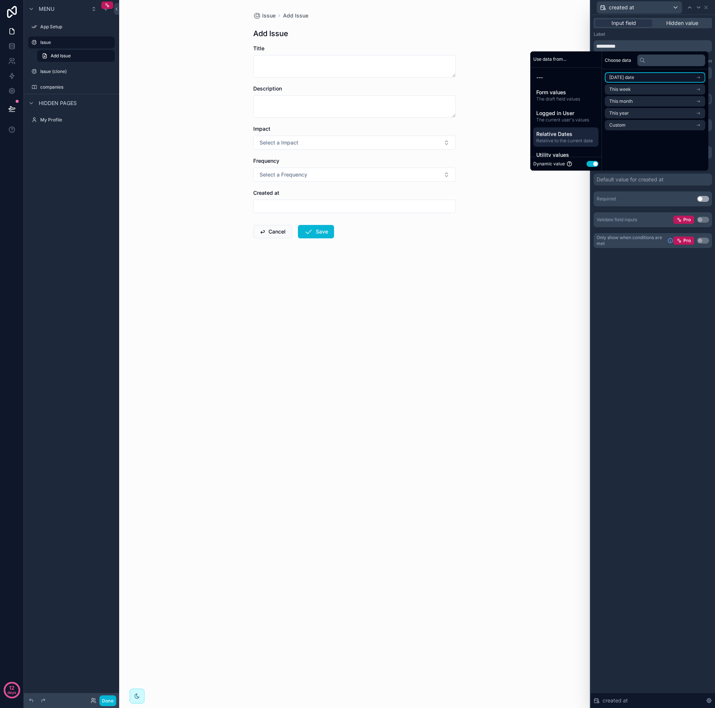
click at [646, 78] on li "Today's date" at bounding box center [655, 77] width 101 height 10
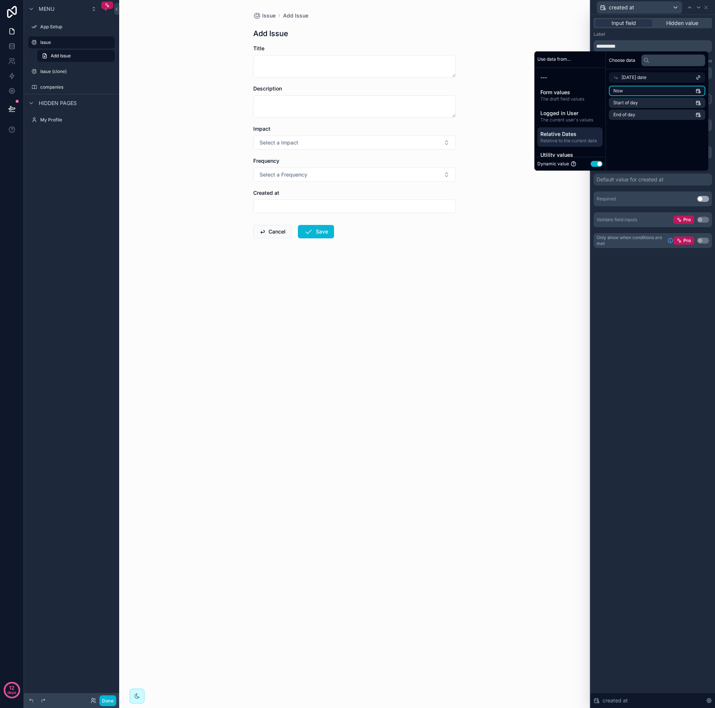
click at [637, 88] on li "Now" at bounding box center [657, 91] width 96 height 10
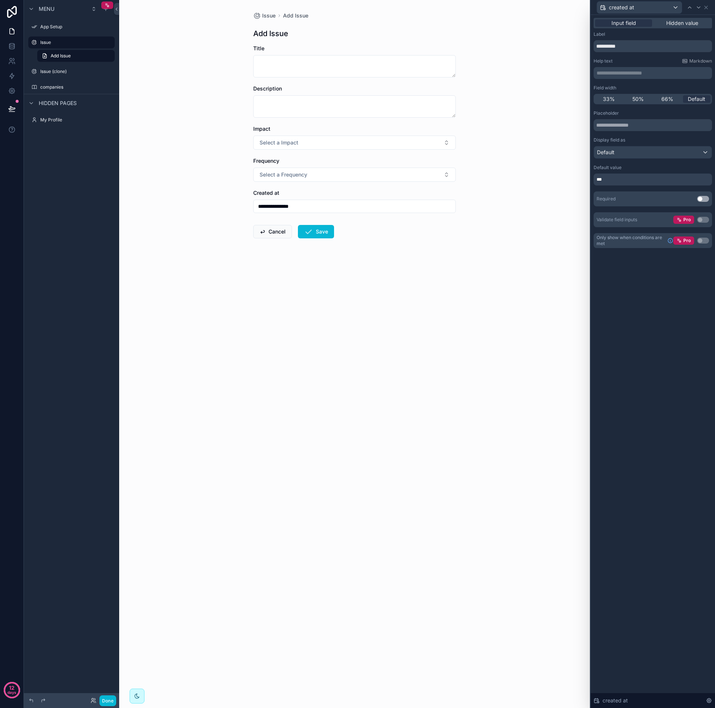
click at [655, 303] on div "**********" at bounding box center [652, 361] width 124 height 693
click at [692, 9] on icon at bounding box center [690, 7] width 6 height 6
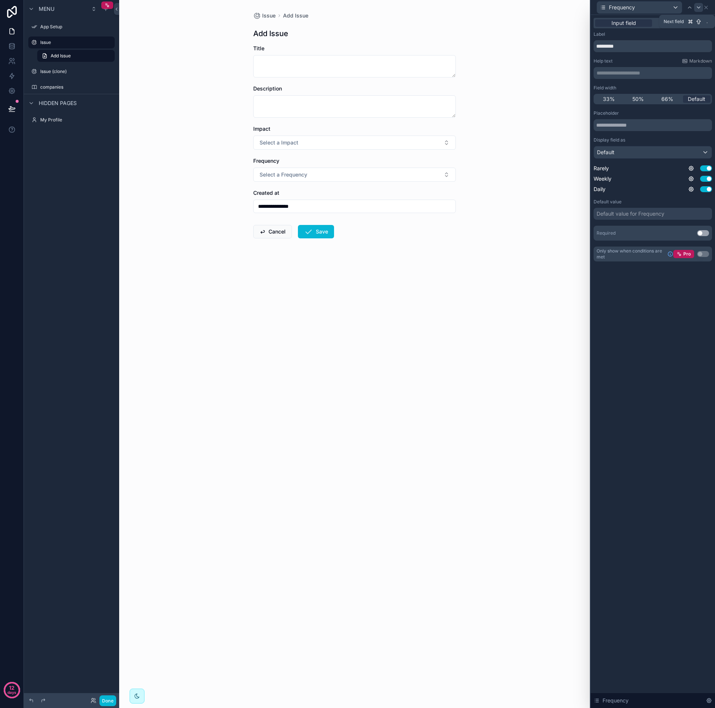
click at [696, 6] on icon at bounding box center [698, 7] width 6 height 6
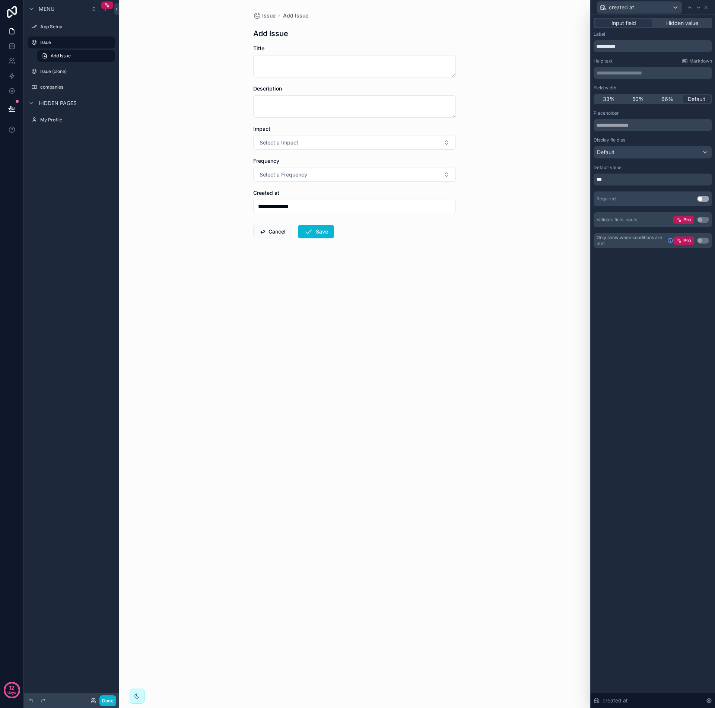
click at [643, 312] on div "**********" at bounding box center [652, 361] width 124 height 693
click at [706, 7] on icon at bounding box center [706, 7] width 6 height 6
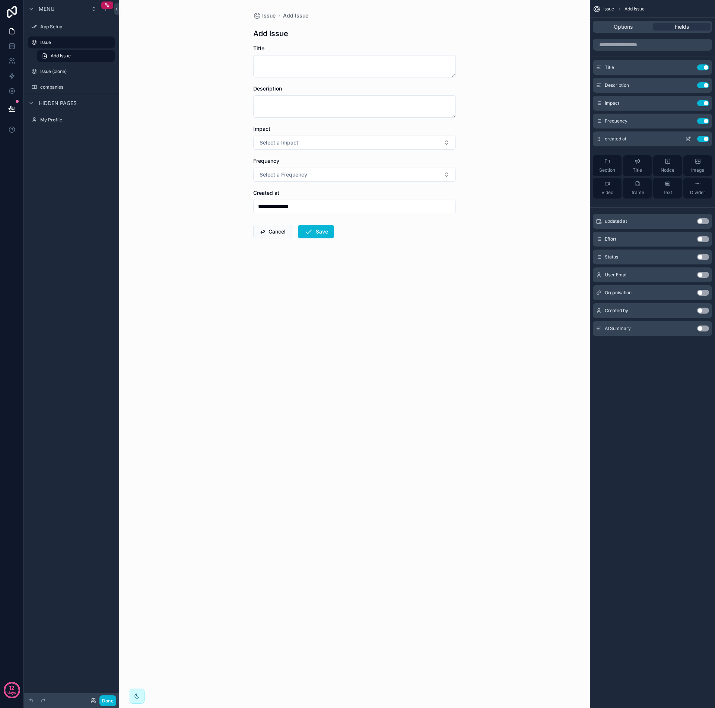
click at [706, 139] on button "Use setting" at bounding box center [703, 139] width 12 height 6
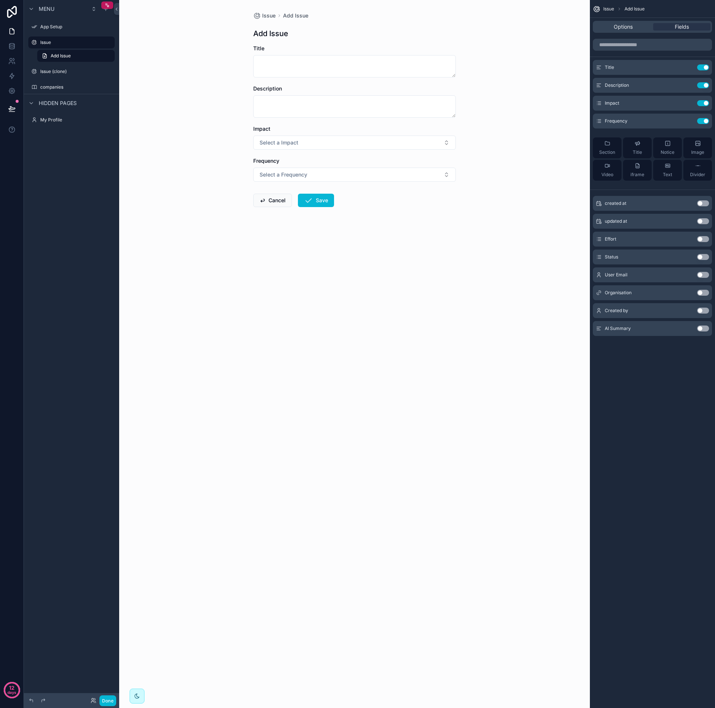
click at [323, 289] on div "Issue Add Issue Add Issue Title Description Impact Select a Impact Frequency Se…" at bounding box center [354, 354] width 471 height 708
click at [110, 701] on button "Done" at bounding box center [107, 700] width 17 height 11
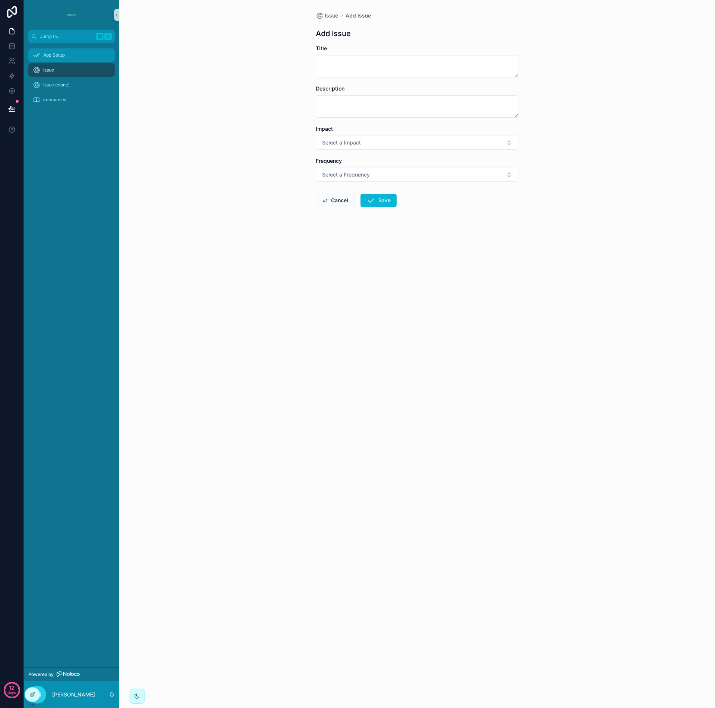
click at [58, 58] on span "App Setup" at bounding box center [54, 55] width 22 height 6
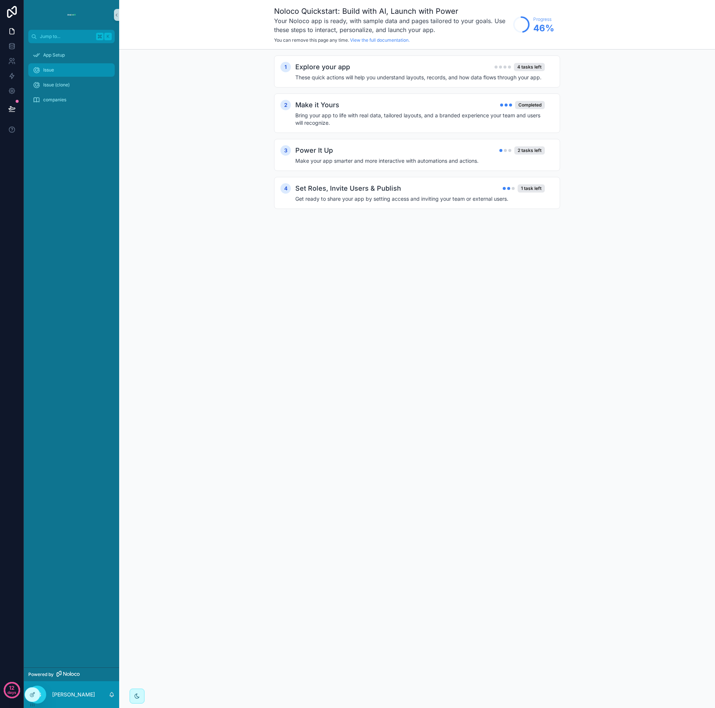
click at [58, 73] on div "Issue" at bounding box center [71, 70] width 77 height 12
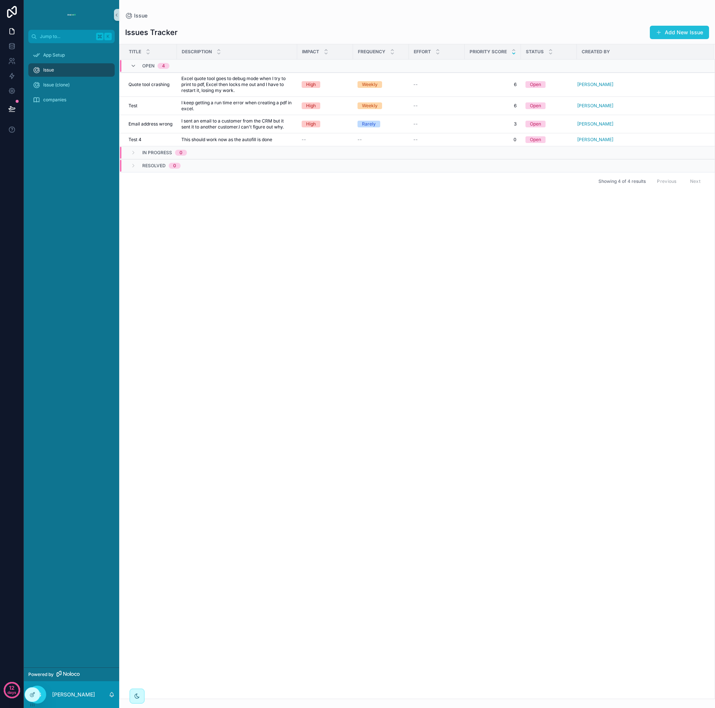
click at [680, 32] on button "Add New Issue" at bounding box center [679, 32] width 59 height 13
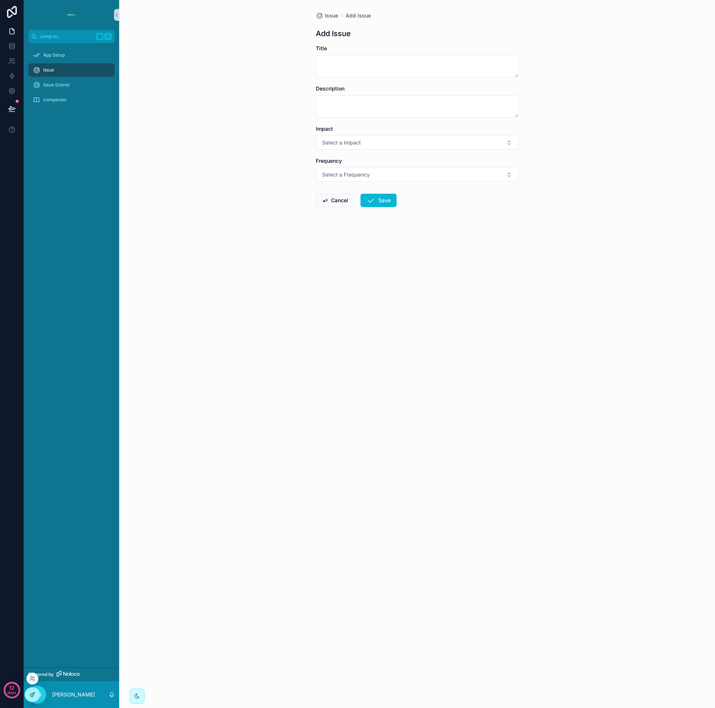
click at [31, 695] on icon at bounding box center [32, 694] width 6 height 6
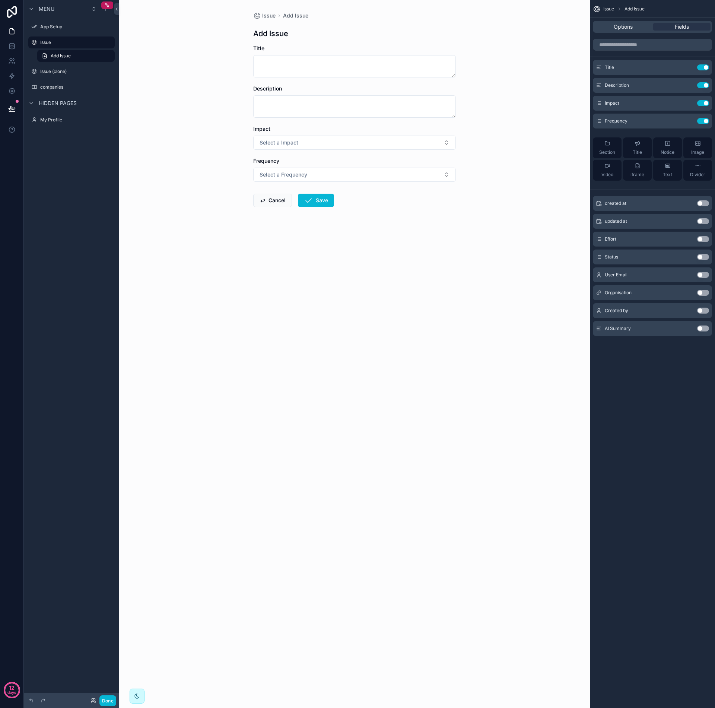
click at [701, 204] on button "Use setting" at bounding box center [703, 203] width 12 height 6
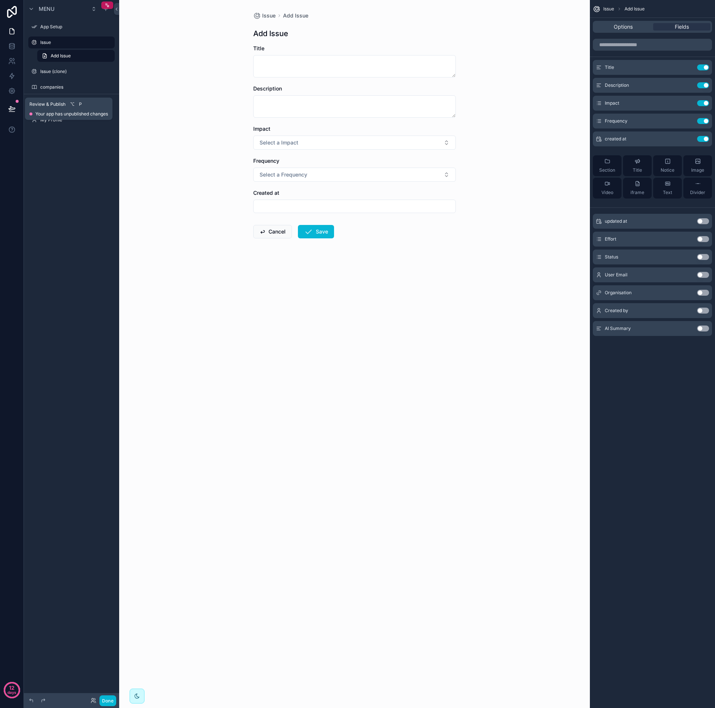
click at [12, 107] on icon at bounding box center [12, 108] width 6 height 4
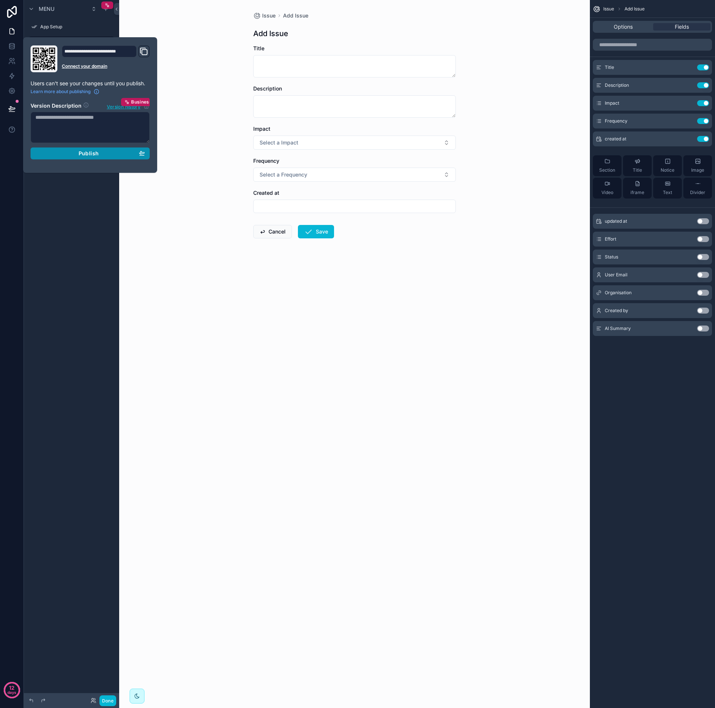
click at [95, 155] on span "Publish" at bounding box center [89, 153] width 20 height 7
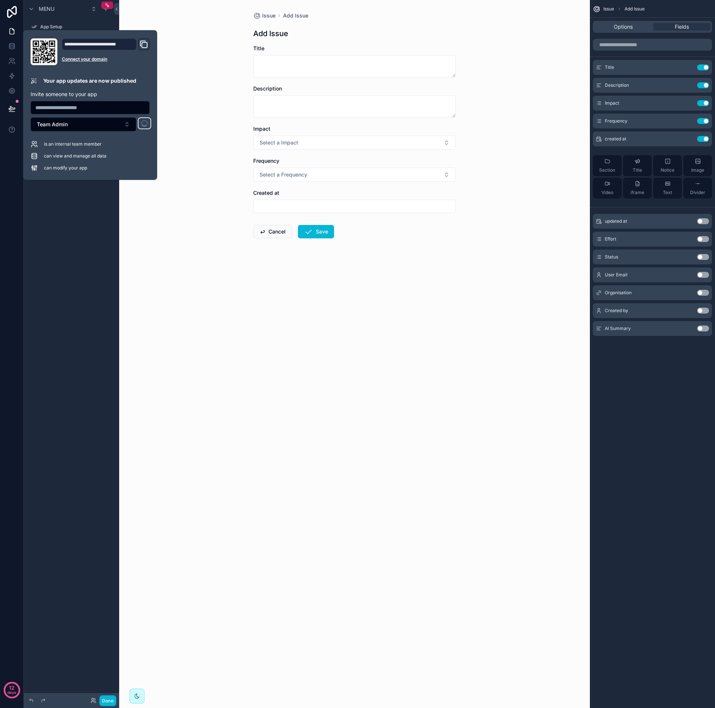
click at [182, 191] on div "Issue Add Issue Add Issue Title Description Impact Select a Impact Frequency Se…" at bounding box center [354, 354] width 471 height 708
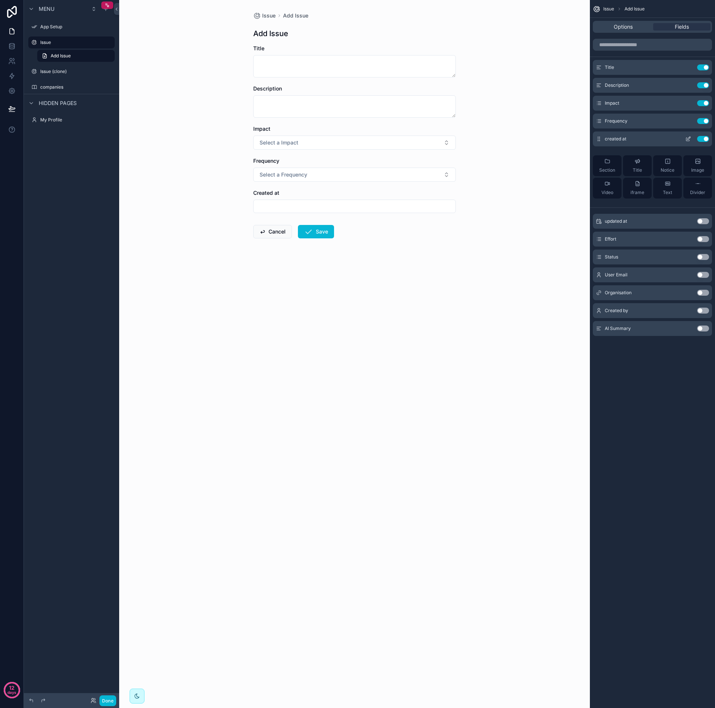
click at [688, 140] on icon "scrollable content" at bounding box center [688, 139] width 6 height 6
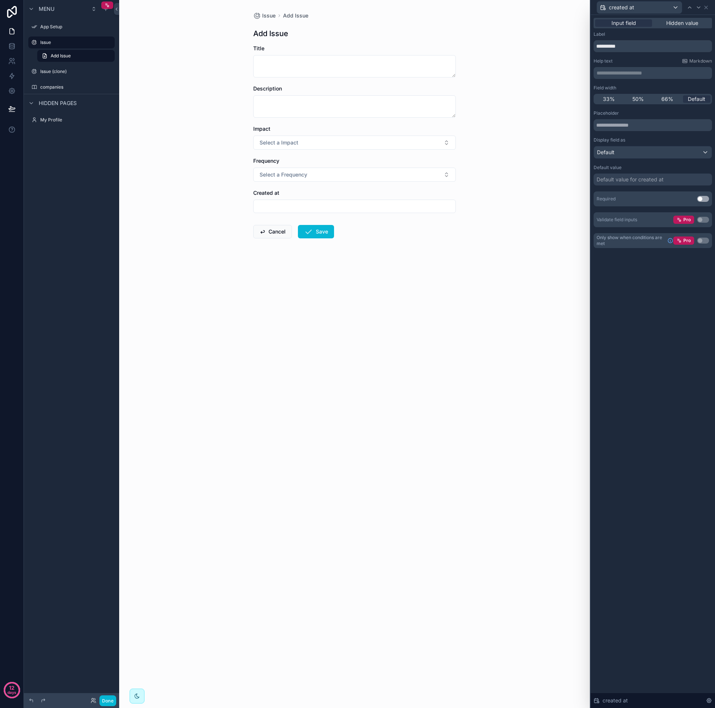
click at [630, 178] on div "Default value for created at" at bounding box center [629, 179] width 67 height 7
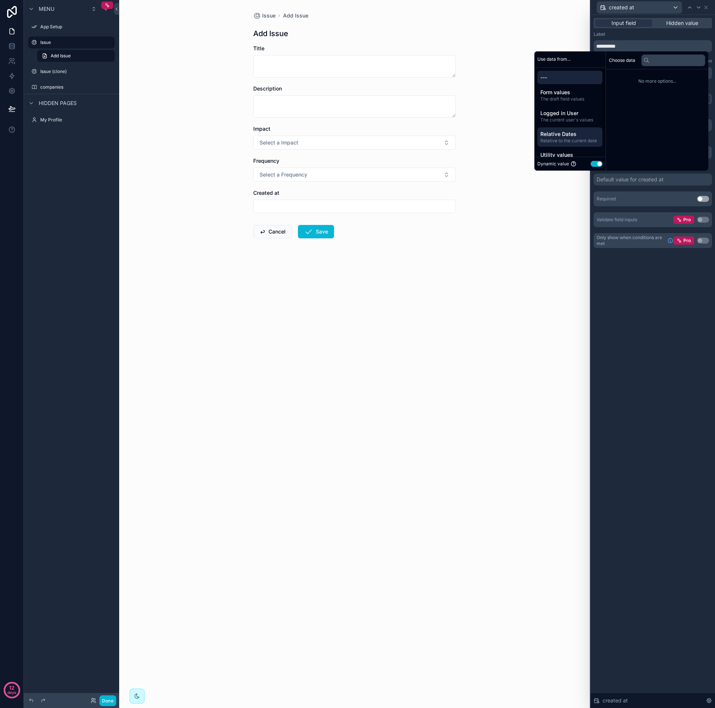
click at [554, 136] on span "Relative Dates" at bounding box center [569, 133] width 59 height 7
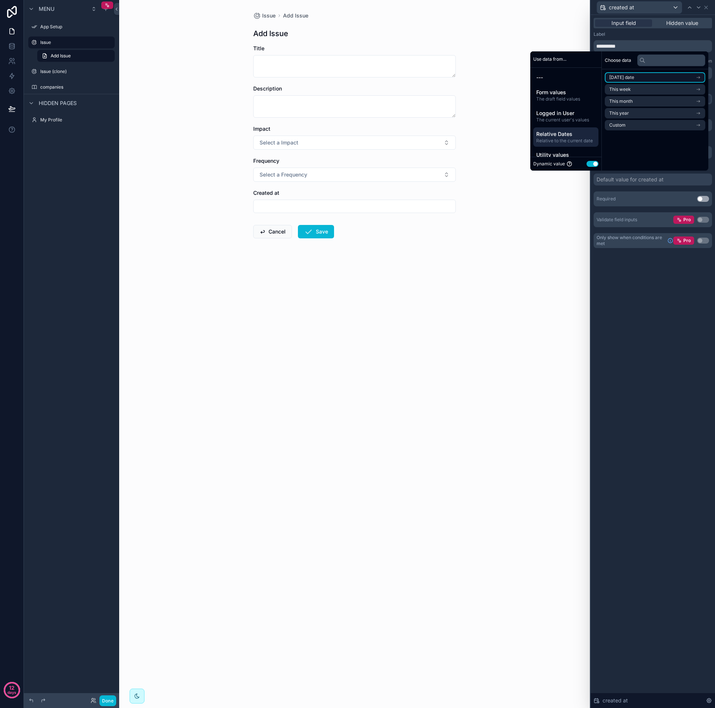
click at [625, 79] on span "Today's date" at bounding box center [621, 77] width 25 height 6
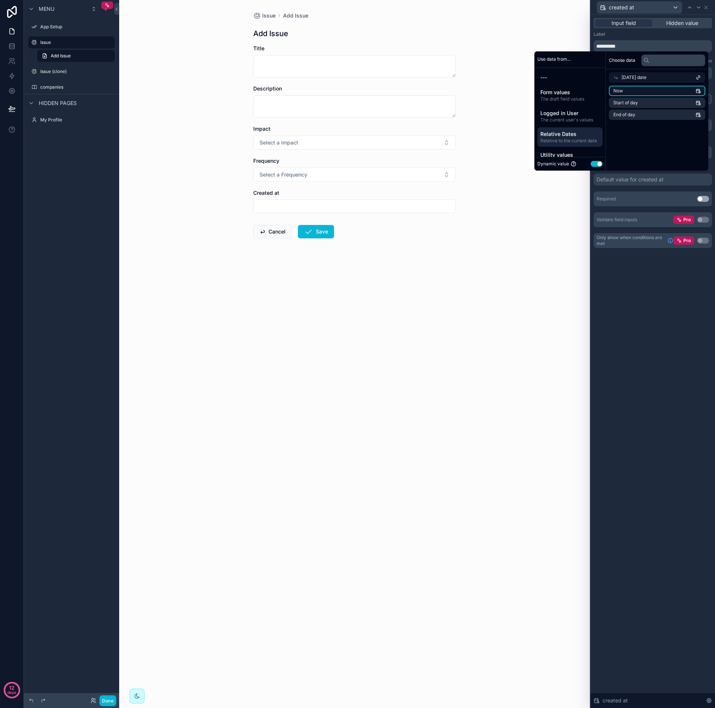
click at [624, 88] on li "Now" at bounding box center [657, 91] width 96 height 10
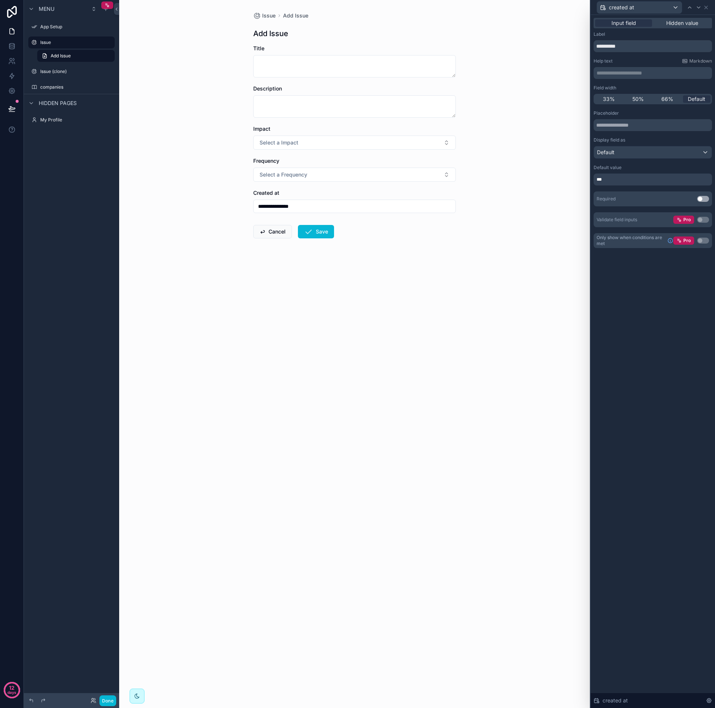
click at [658, 273] on div "**********" at bounding box center [652, 361] width 124 height 693
click at [691, 8] on icon at bounding box center [689, 7] width 3 height 1
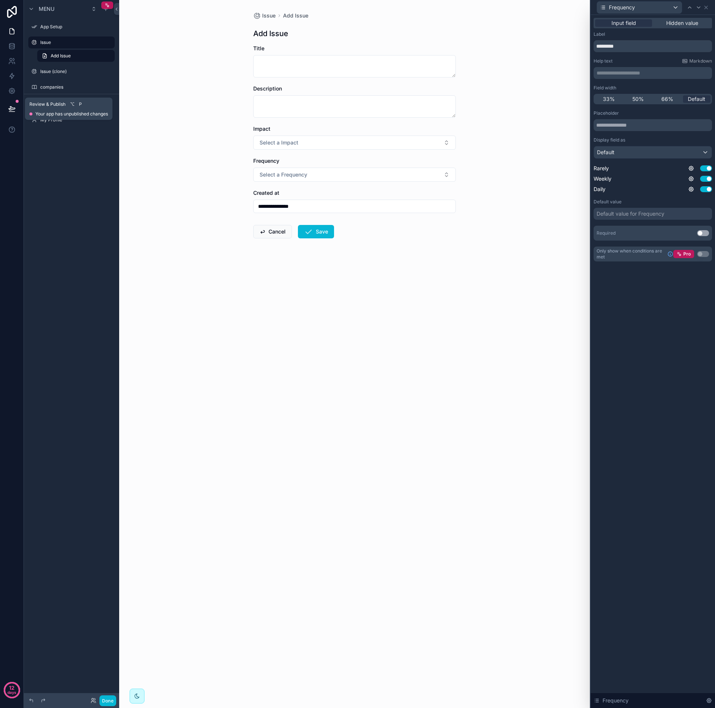
click at [7, 105] on button at bounding box center [12, 108] width 16 height 21
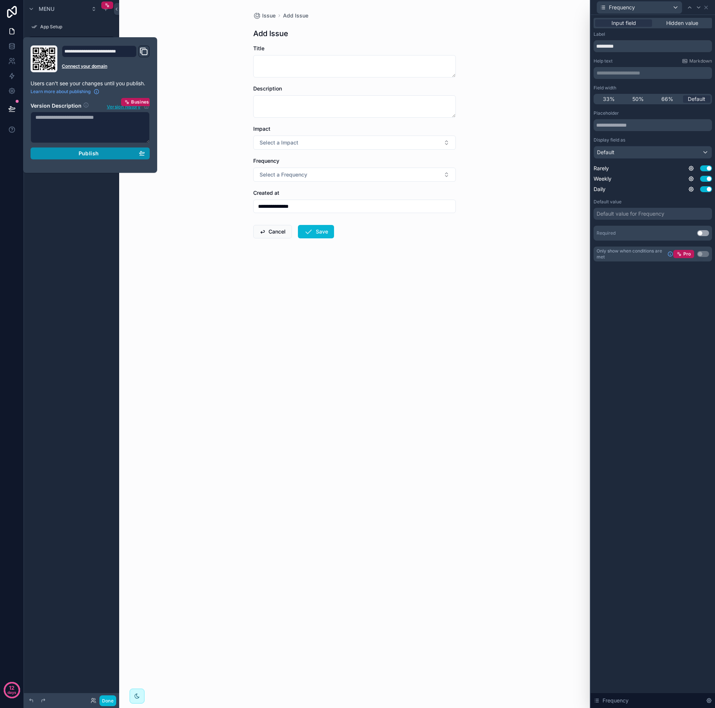
click at [87, 155] on span "Publish" at bounding box center [89, 153] width 20 height 7
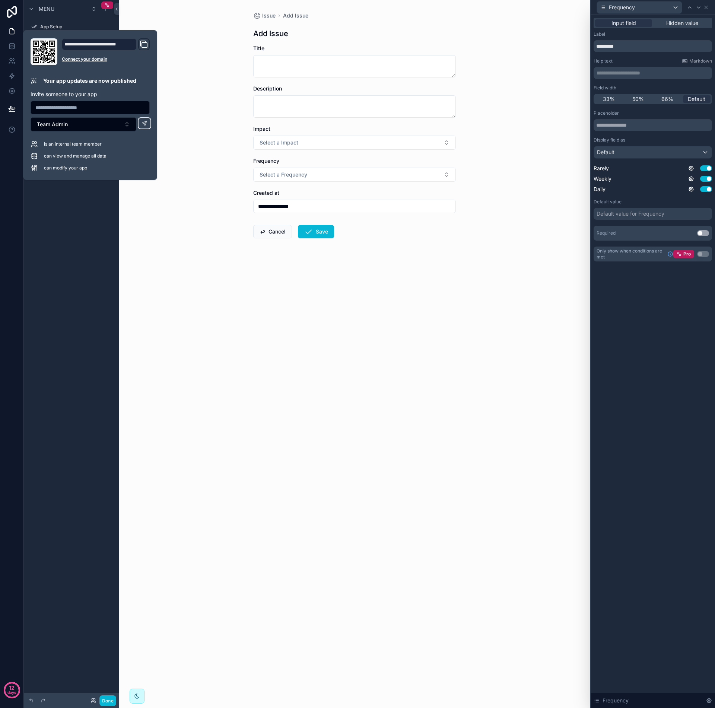
click at [183, 122] on div "**********" at bounding box center [354, 354] width 471 height 708
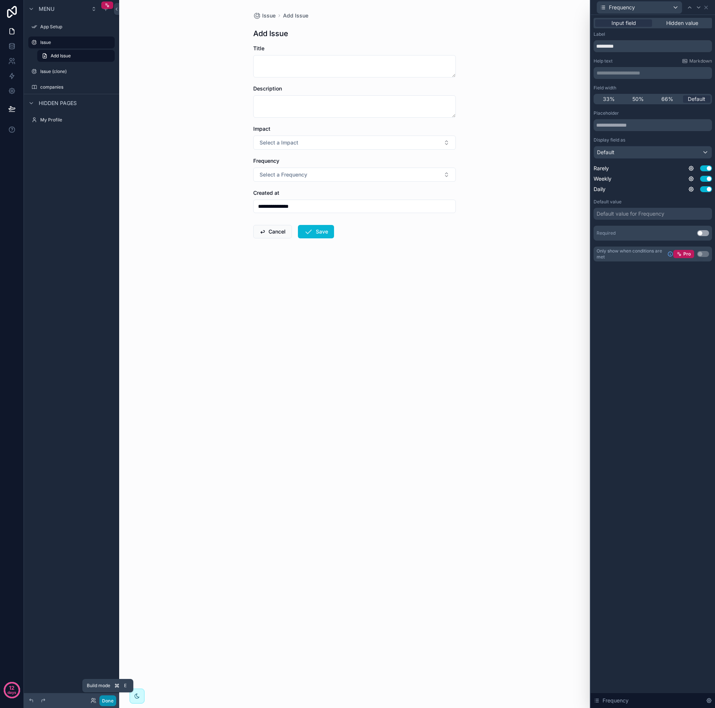
click at [109, 700] on button "Done" at bounding box center [107, 700] width 17 height 11
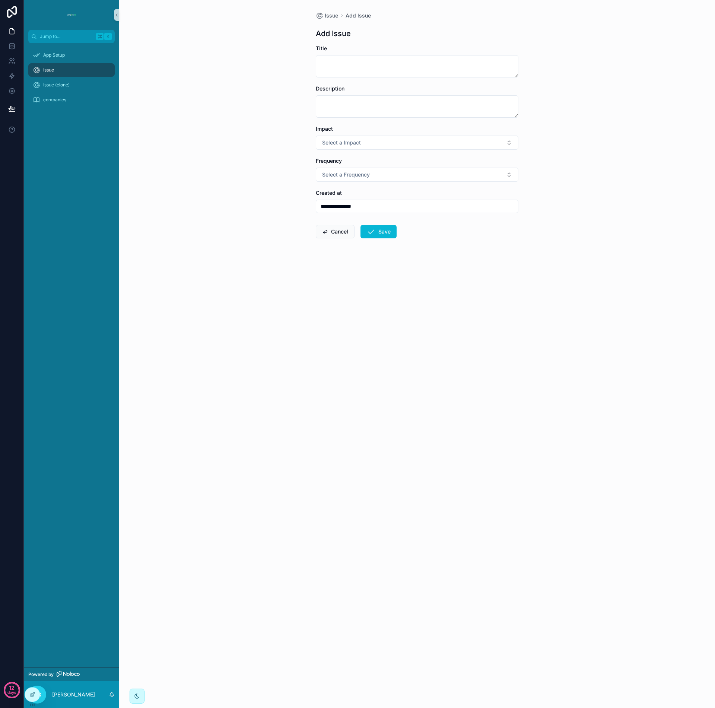
click at [62, 71] on div "Issue" at bounding box center [71, 70] width 77 height 12
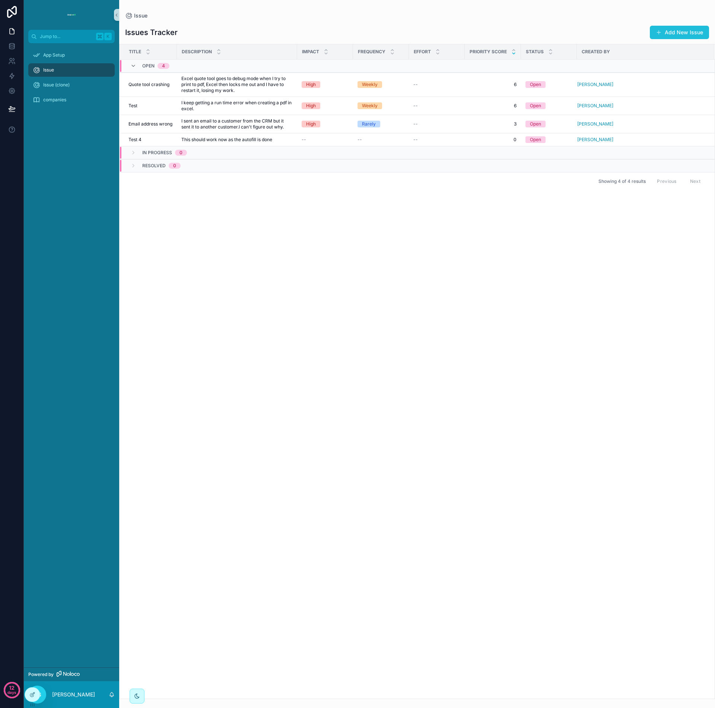
click at [681, 35] on button "Add New Issue" at bounding box center [679, 32] width 59 height 13
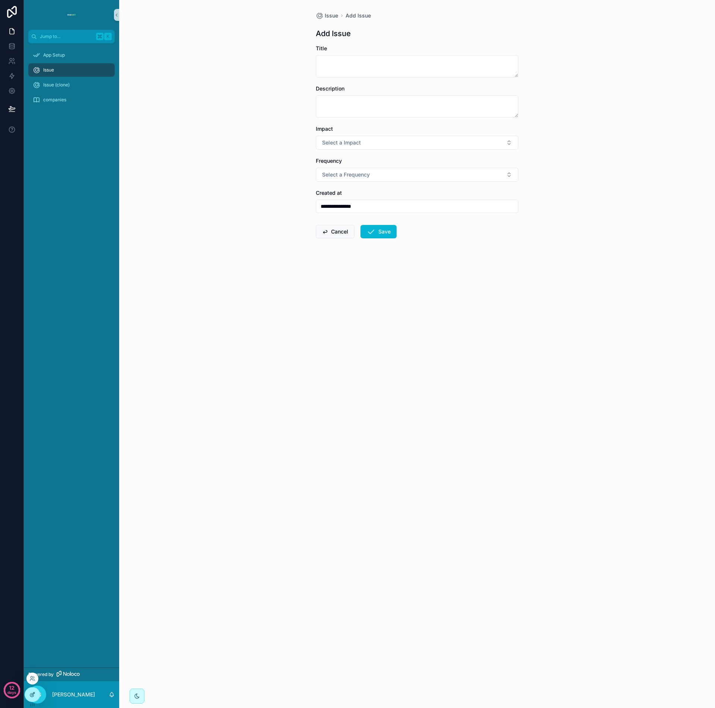
click at [33, 691] on icon at bounding box center [32, 694] width 6 height 6
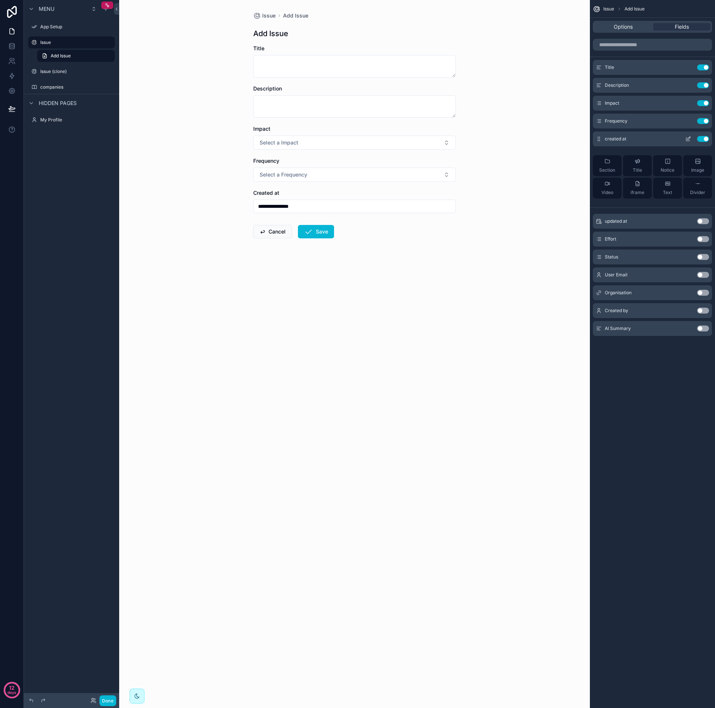
click at [706, 139] on button "Use setting" at bounding box center [703, 139] width 12 height 6
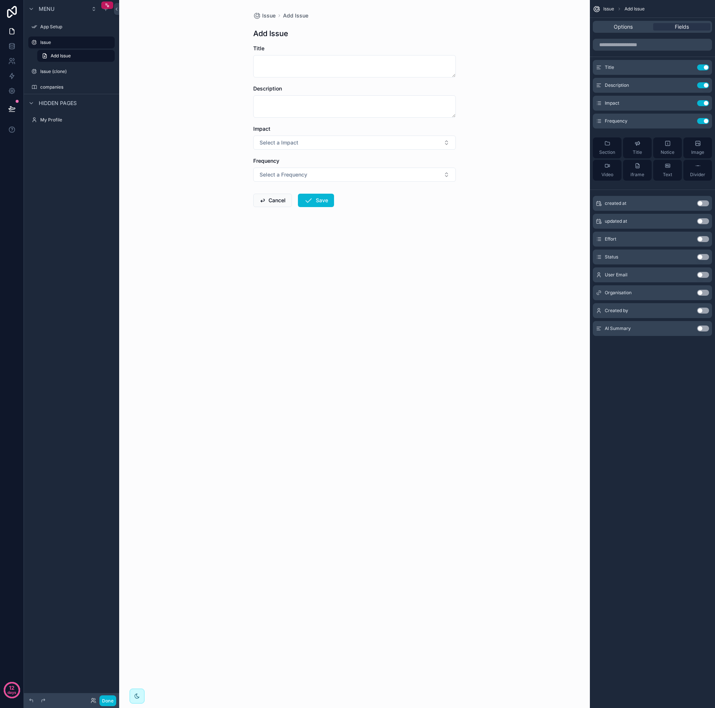
click at [377, 253] on form "Title Description Impact Select a Impact Frequency Select a Frequency Cancel Sa…" at bounding box center [354, 150] width 203 height 210
click at [108, 700] on button "Done" at bounding box center [107, 700] width 17 height 11
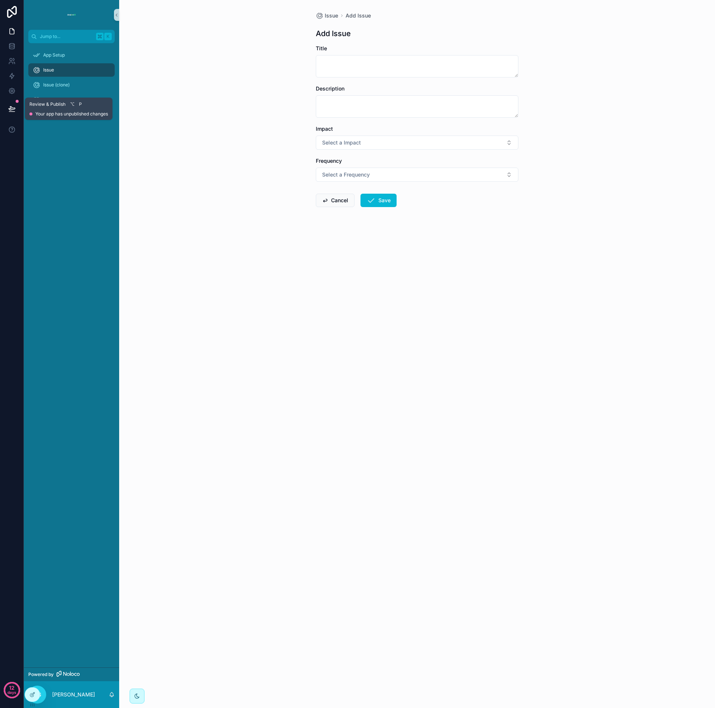
click at [12, 107] on icon at bounding box center [11, 108] width 7 height 7
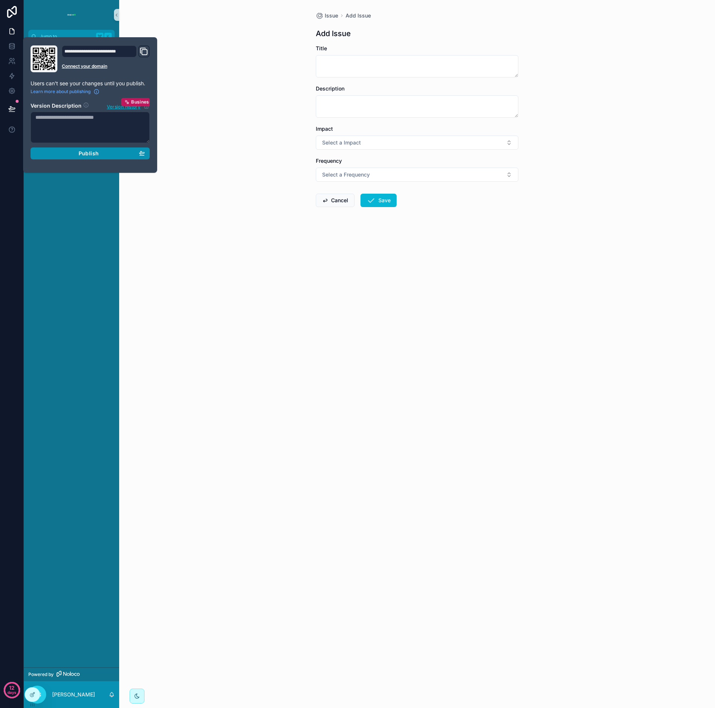
click at [81, 152] on span "Publish" at bounding box center [89, 153] width 20 height 7
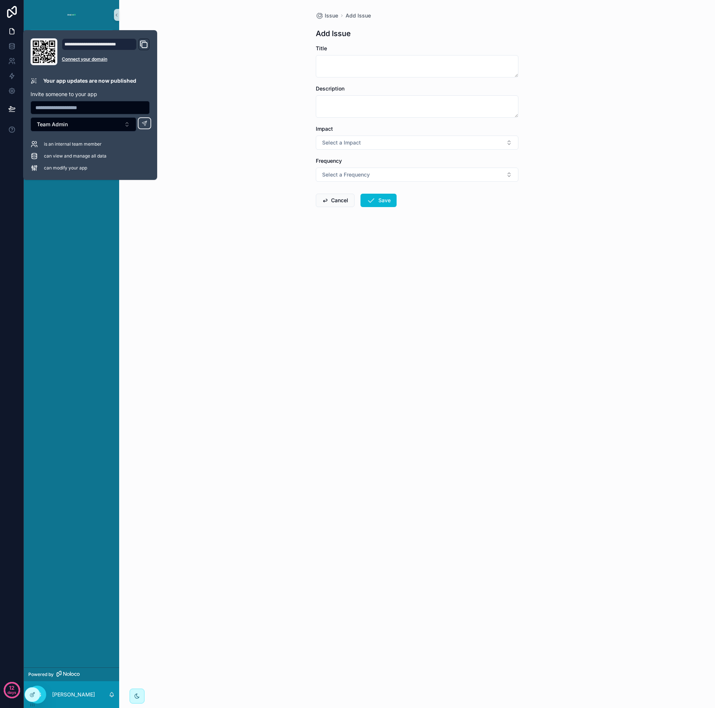
click at [184, 271] on div "Issue Add Issue Add Issue Title Description Impact Select a Impact Frequency Se…" at bounding box center [417, 354] width 596 height 708
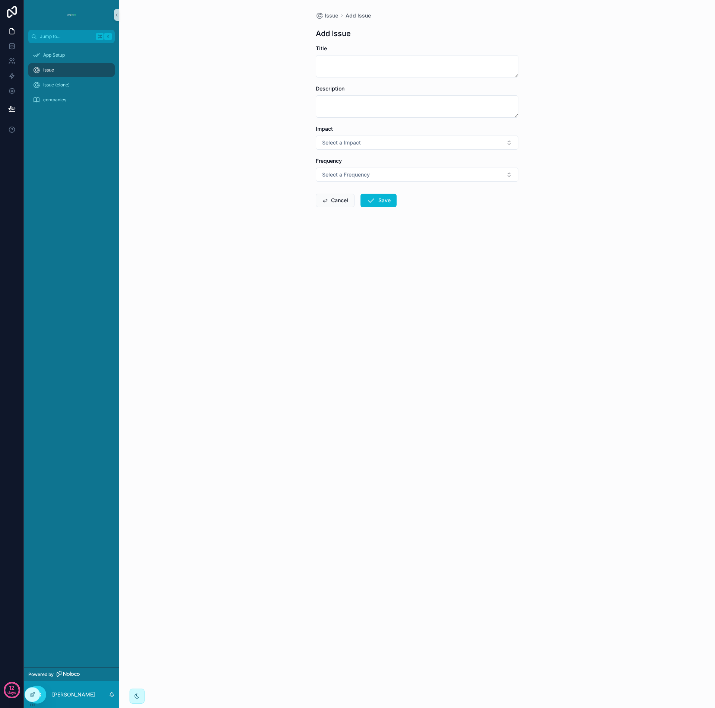
click at [64, 64] on div "Issue" at bounding box center [71, 70] width 77 height 12
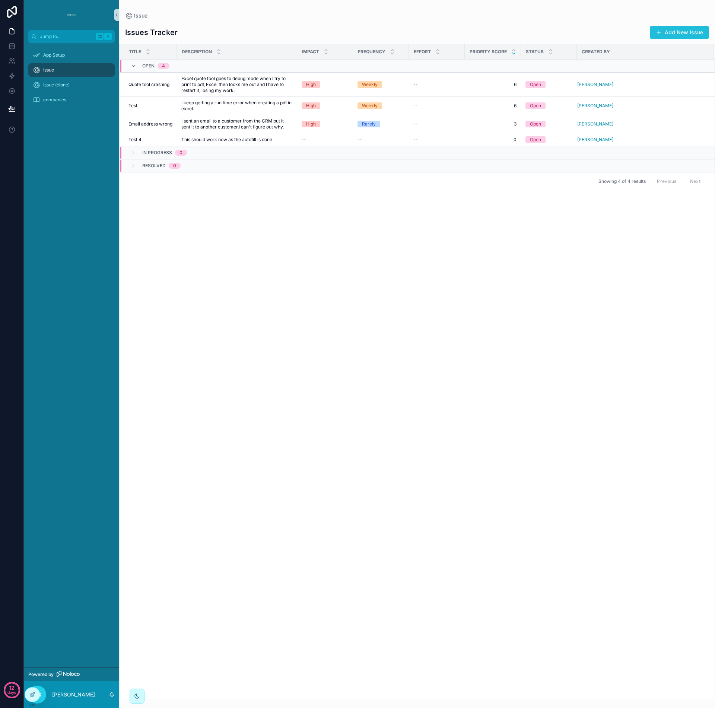
click at [681, 26] on button "Add New Issue" at bounding box center [679, 32] width 59 height 13
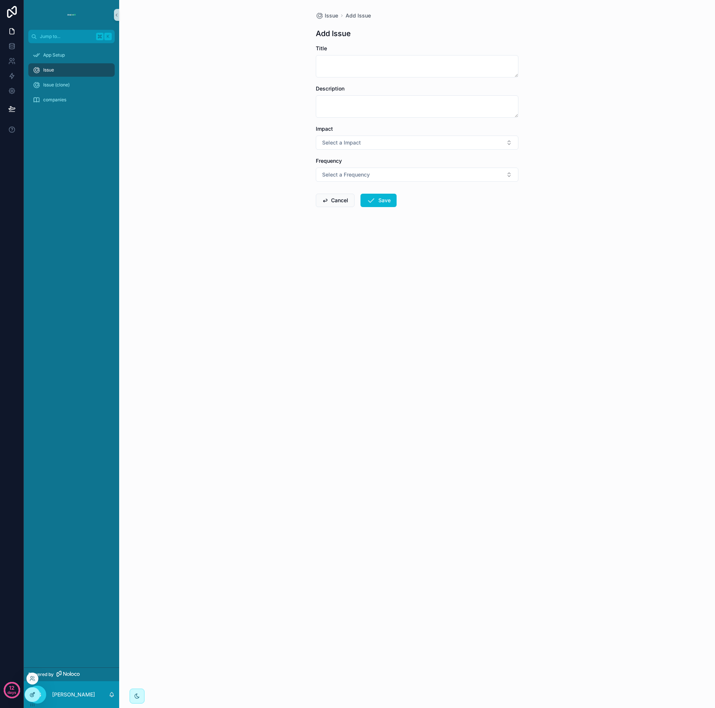
click at [34, 700] on div at bounding box center [32, 694] width 15 height 14
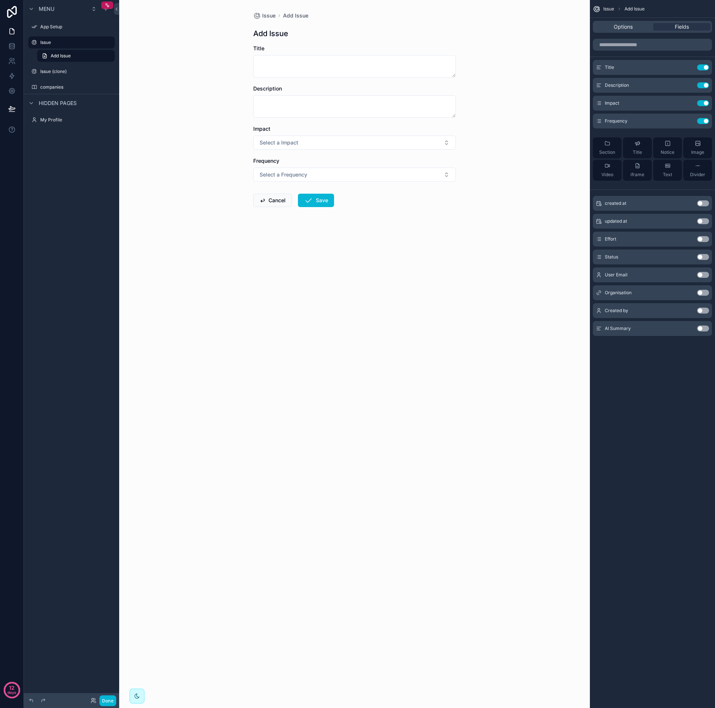
click at [700, 204] on button "Use setting" at bounding box center [703, 203] width 12 height 6
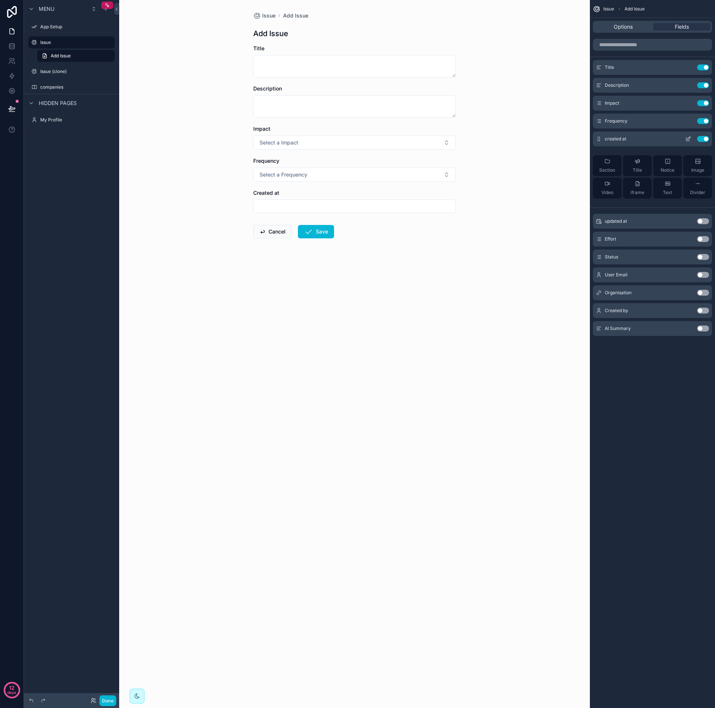
click at [706, 140] on button "Use setting" at bounding box center [703, 139] width 12 height 6
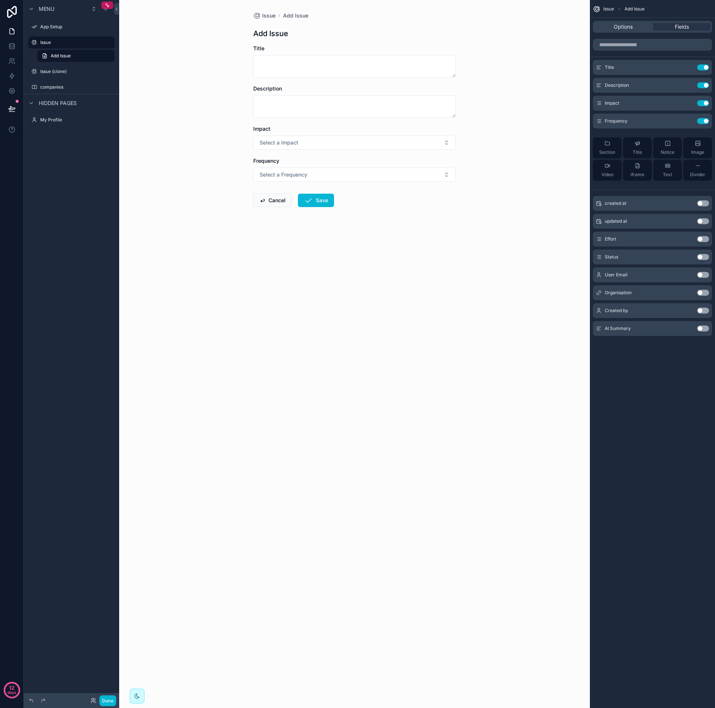
click at [700, 204] on button "Use setting" at bounding box center [703, 203] width 12 height 6
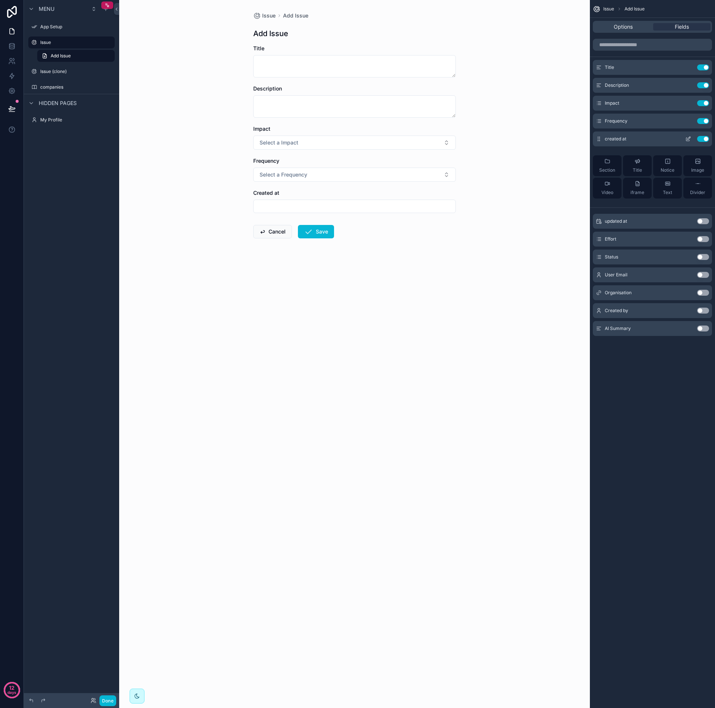
click at [706, 140] on button "Use setting" at bounding box center [703, 139] width 12 height 6
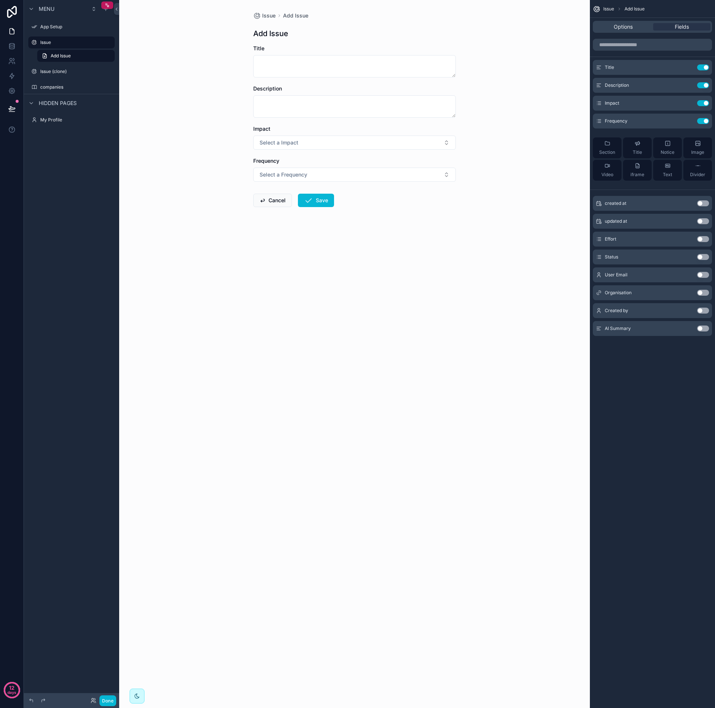
click at [232, 321] on div "Issue Add Issue Add Issue Title Description Impact Select a Impact Frequency Se…" at bounding box center [354, 354] width 471 height 708
click at [116, 8] on icon at bounding box center [116, 9] width 5 height 6
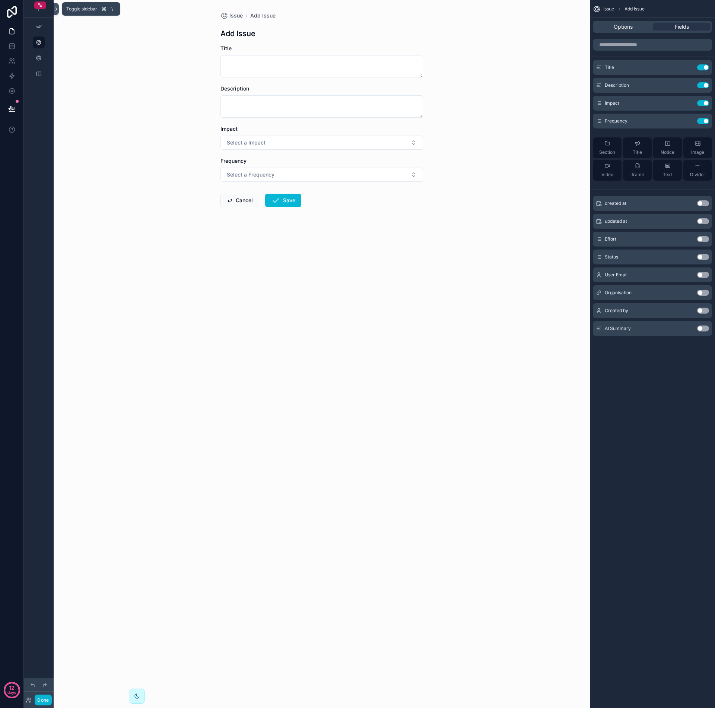
click at [57, 10] on icon at bounding box center [56, 9] width 5 height 6
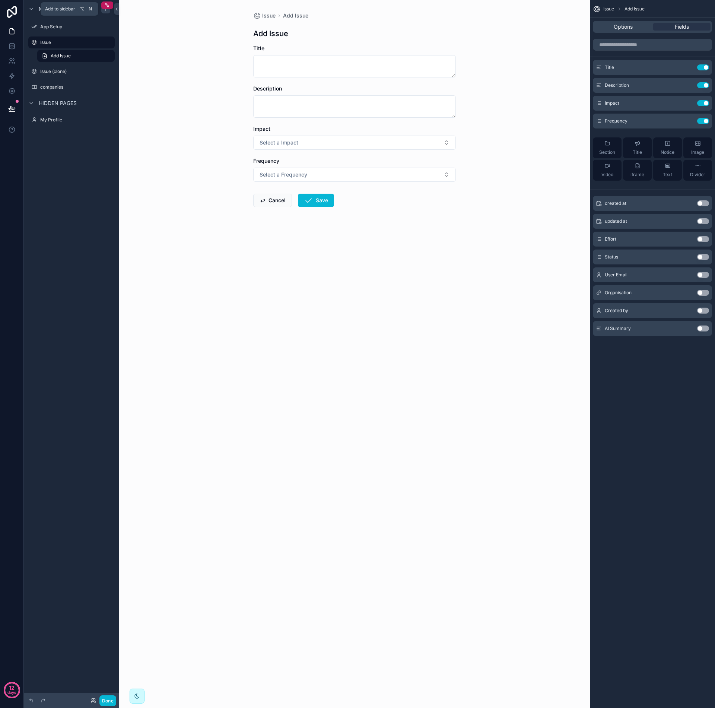
click at [106, 11] on icon "scrollable content" at bounding box center [106, 9] width 6 height 6
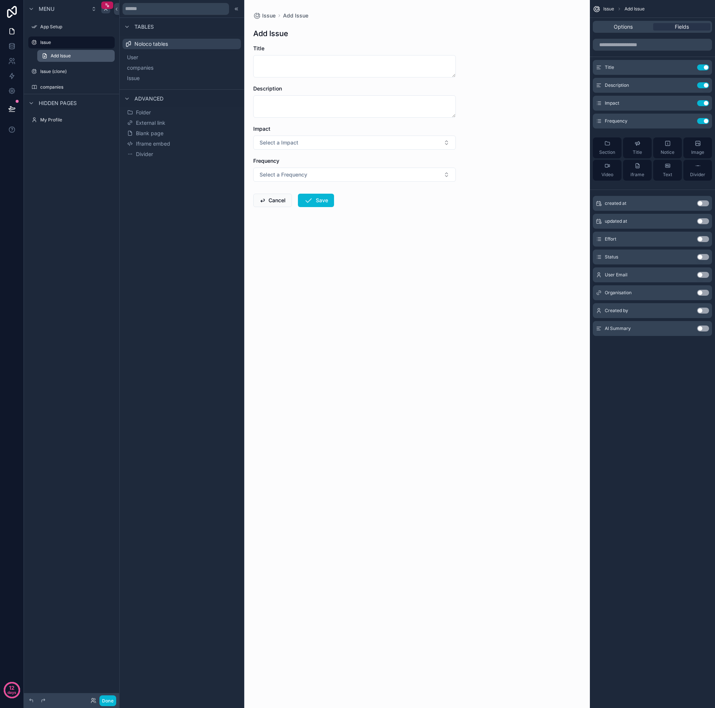
click at [102, 56] on link "Add Issue" at bounding box center [75, 56] width 77 height 12
click at [102, 58] on link "Add Issue" at bounding box center [75, 56] width 77 height 12
click at [101, 57] on link "Add Issue" at bounding box center [75, 56] width 77 height 12
click at [292, 254] on form "Title Description Impact Select a Impact Frequency Select a Frequency Cancel Sa…" at bounding box center [354, 150] width 203 height 210
click at [291, 253] on form "Title Description Impact Select a Impact Frequency Select a Frequency Cancel Sa…" at bounding box center [354, 150] width 203 height 210
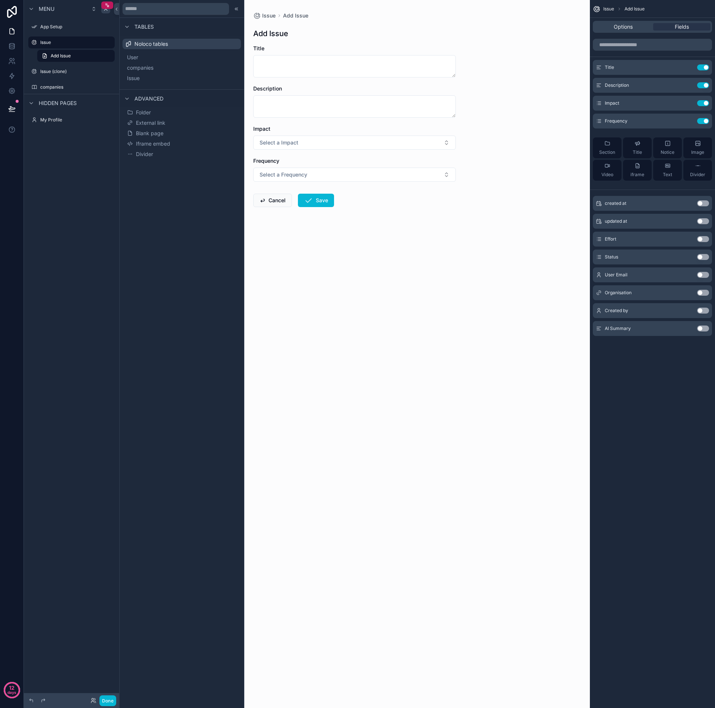
click at [287, 249] on form "Title Description Impact Select a Impact Frequency Select a Frequency Cancel Sa…" at bounding box center [354, 150] width 203 height 210
click at [280, 239] on form "Title Description Impact Select a Impact Frequency Select a Frequency Cancel Sa…" at bounding box center [354, 150] width 203 height 210
click at [363, 258] on div "Issue Add Issue Add Issue Title Description Impact Select a Impact Frequency Se…" at bounding box center [354, 354] width 471 height 708
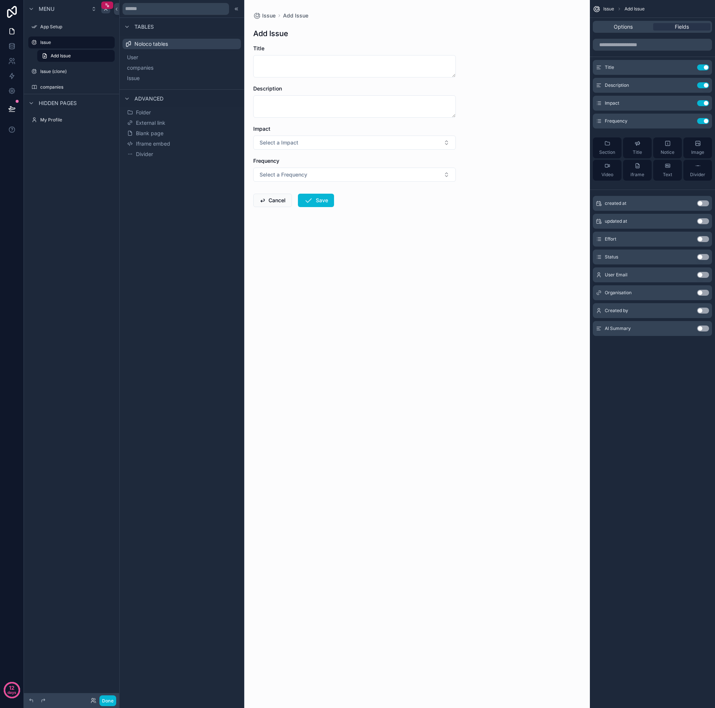
click at [357, 208] on form "Title Description Impact Select a Impact Frequency Select a Frequency Cancel Sa…" at bounding box center [354, 150] width 203 height 210
click at [358, 196] on form "Title Description Impact Select a Impact Frequency Select a Frequency Cancel Sa…" at bounding box center [354, 150] width 203 height 210
click at [605, 145] on icon "scrollable content" at bounding box center [607, 143] width 6 height 6
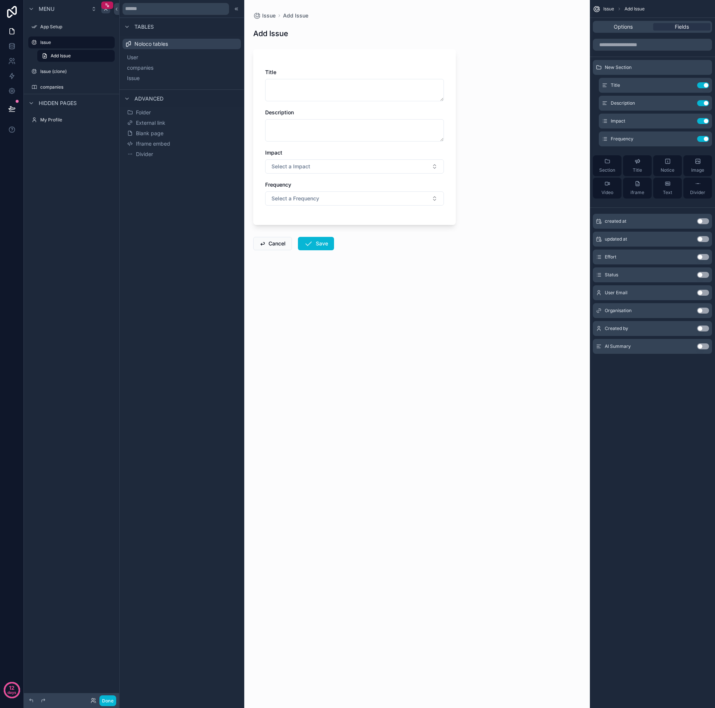
click at [424, 258] on form "Title Description Impact Select a Impact Frequency Select a Frequency Cancel Sa…" at bounding box center [354, 171] width 203 height 253
click at [240, 10] on div at bounding box center [236, 8] width 9 height 9
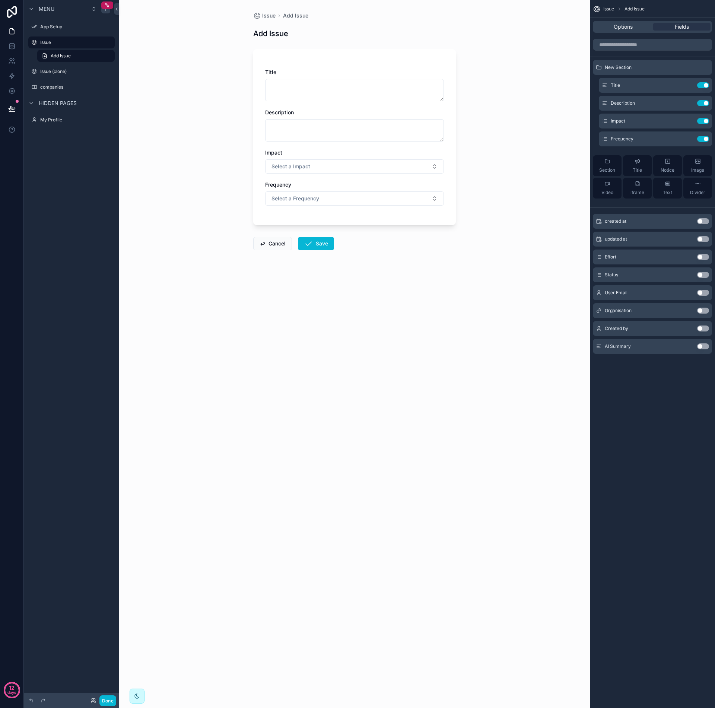
drag, startPoint x: 599, startPoint y: 67, endPoint x: 597, endPoint y: 90, distance: 23.1
click at [597, 90] on div "New Section Title Use setting Description Use setting Impact Use setting Freque…" at bounding box center [652, 132] width 125 height 144
drag, startPoint x: 600, startPoint y: 67, endPoint x: 609, endPoint y: 86, distance: 20.3
click at [616, 98] on div "New Section Title Use setting Description Use setting Impact Use setting Freque…" at bounding box center [652, 132] width 125 height 144
click at [610, 164] on icon "scrollable content" at bounding box center [607, 161] width 6 height 6
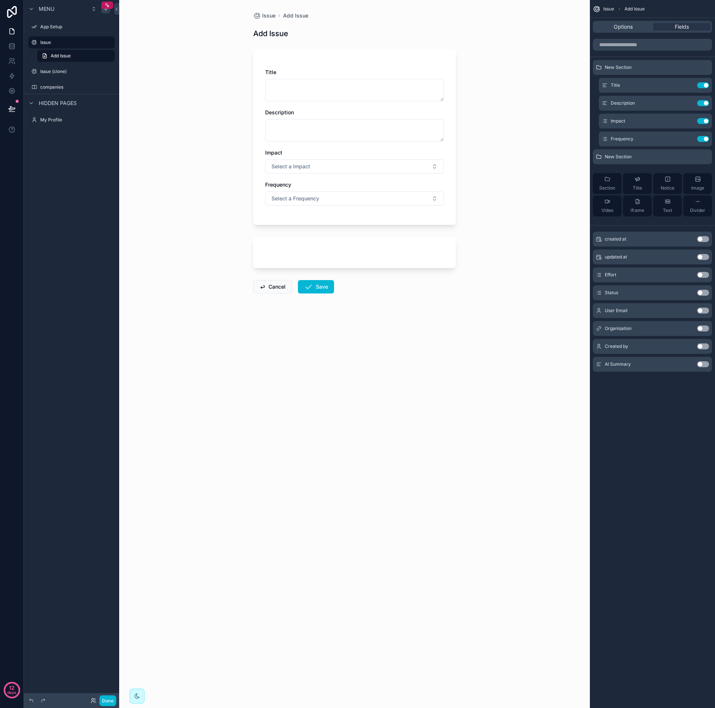
click at [701, 239] on button "Use setting" at bounding box center [703, 239] width 12 height 6
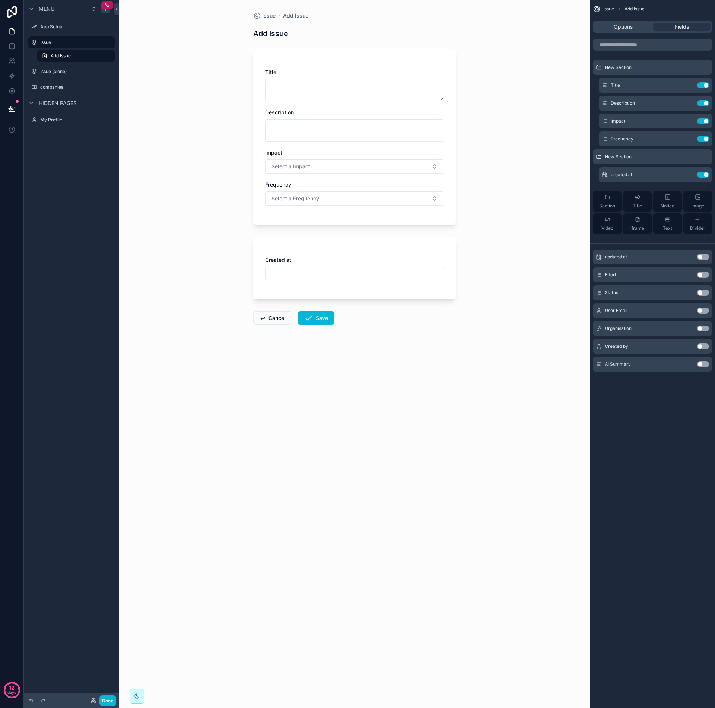
click at [701, 256] on button "Use setting" at bounding box center [703, 257] width 12 height 6
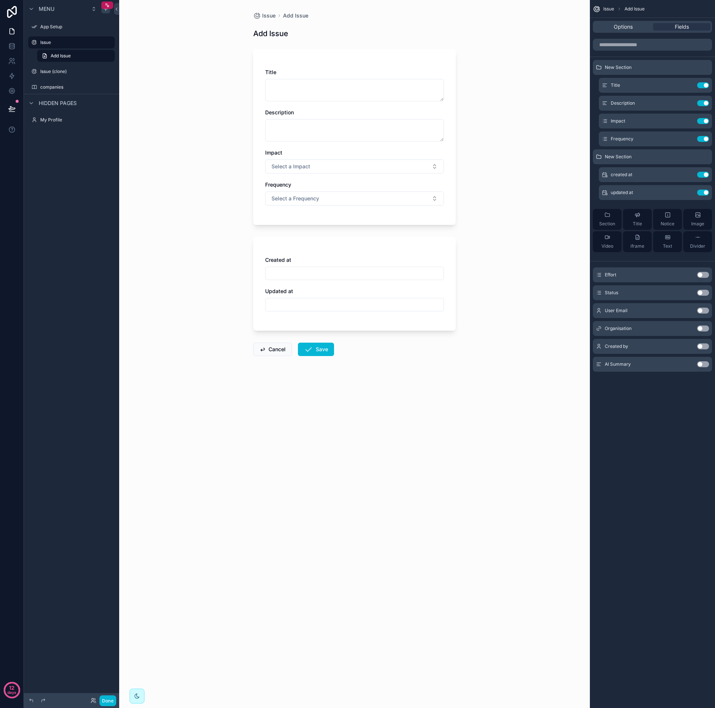
click at [701, 275] on button "Use setting" at bounding box center [703, 275] width 12 height 6
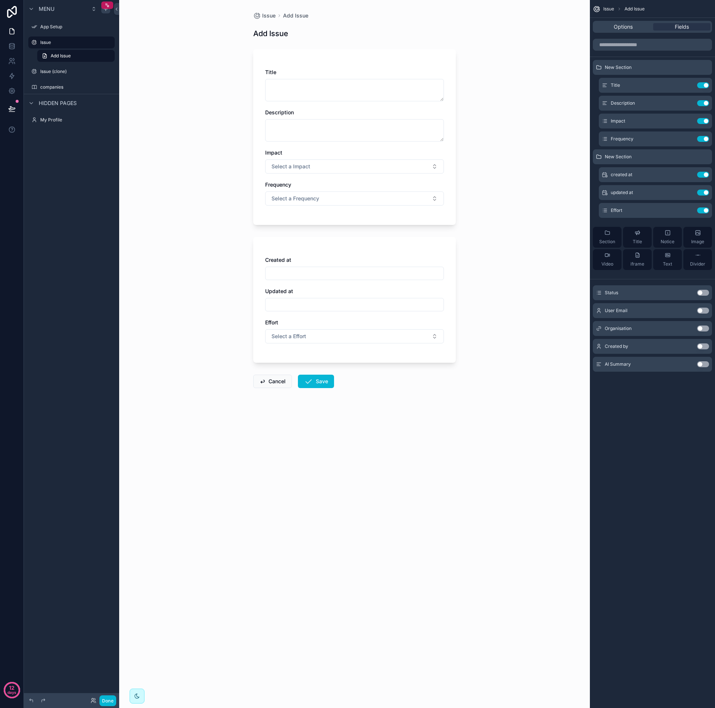
click at [701, 293] on button "Use setting" at bounding box center [703, 293] width 12 height 6
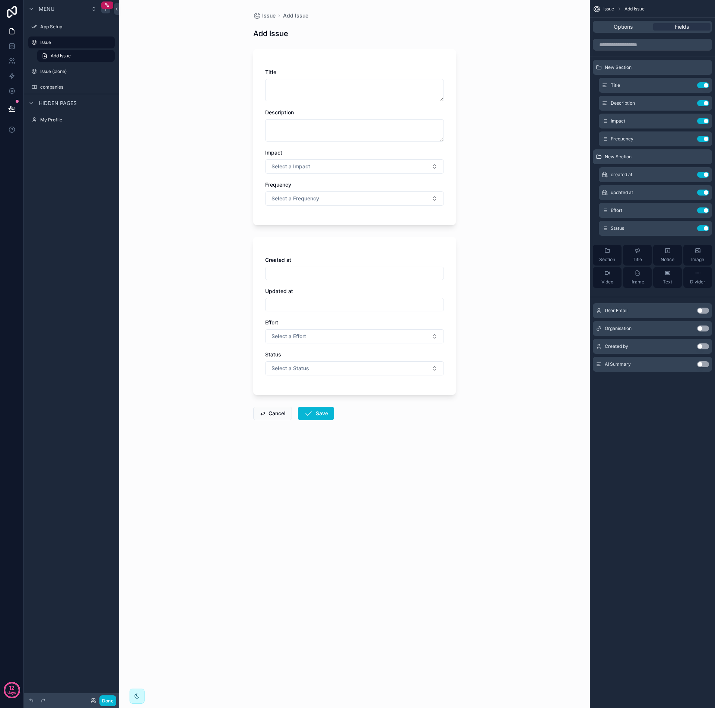
click at [701, 310] on button "Use setting" at bounding box center [703, 311] width 12 height 6
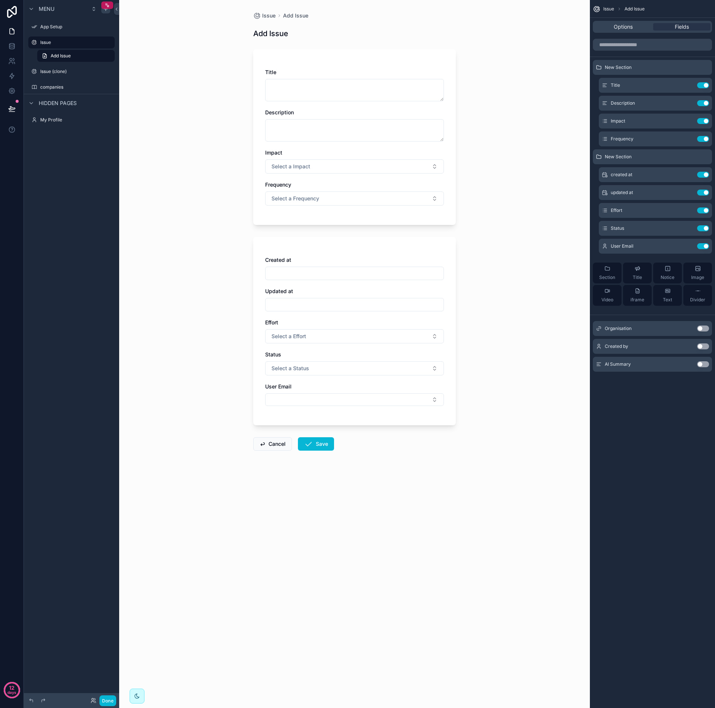
click at [701, 328] on button "Use setting" at bounding box center [703, 328] width 12 height 6
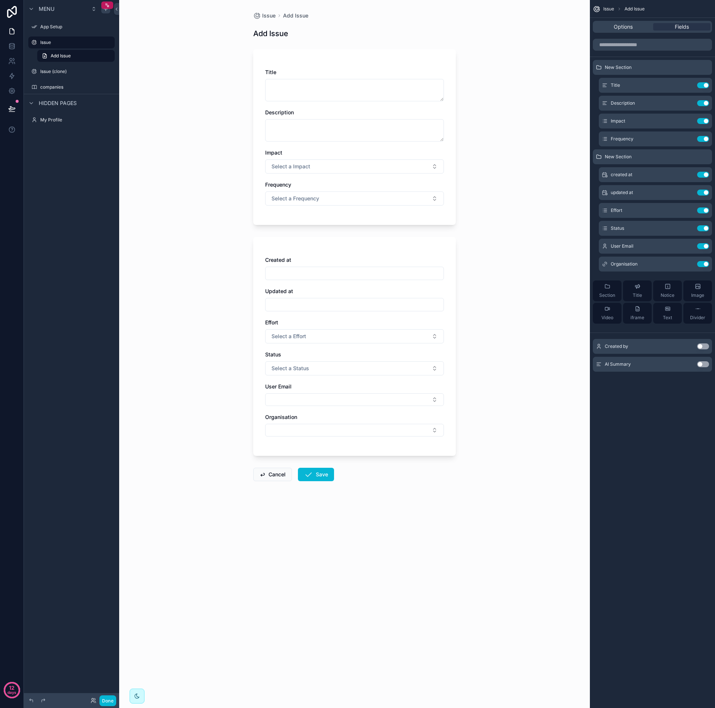
click at [701, 346] on button "Use setting" at bounding box center [703, 346] width 12 height 6
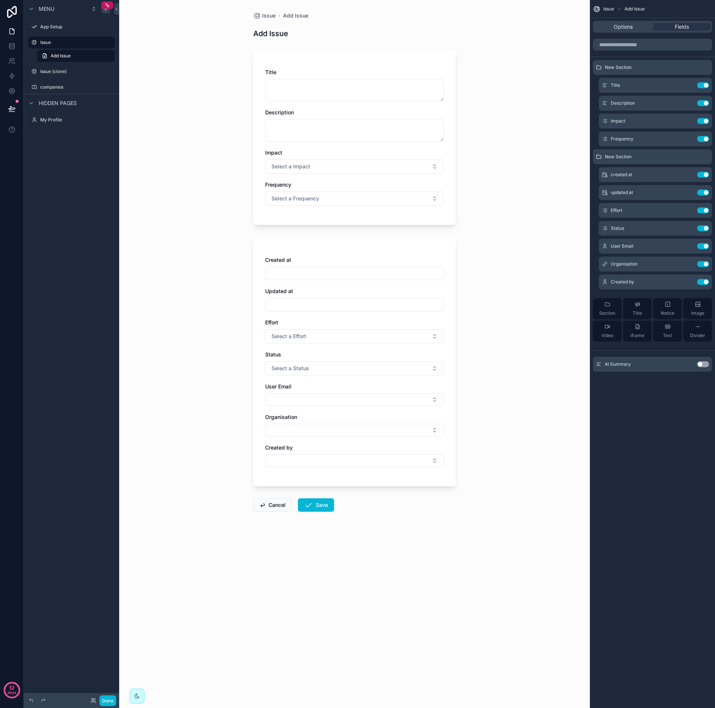
click at [701, 364] on button "Use setting" at bounding box center [703, 364] width 12 height 6
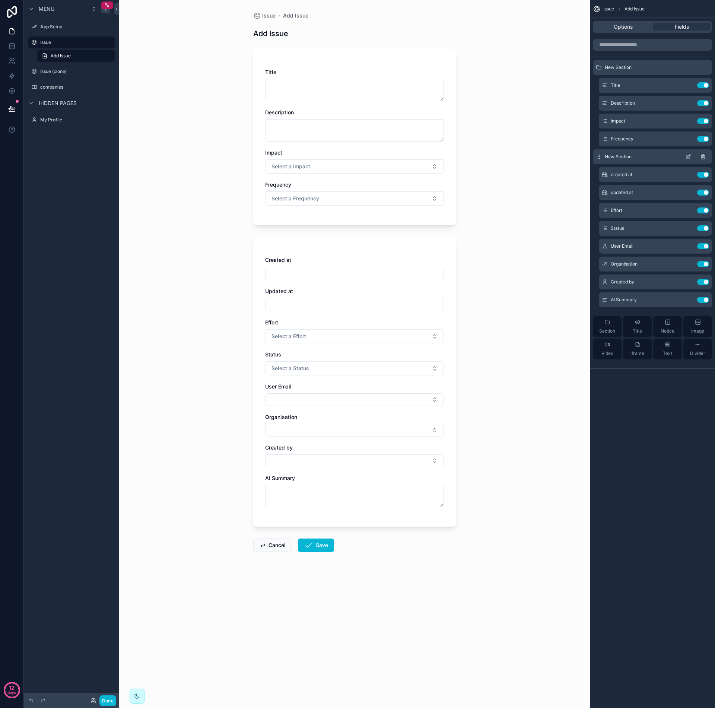
click at [689, 157] on icon "scrollable content" at bounding box center [688, 156] width 3 height 3
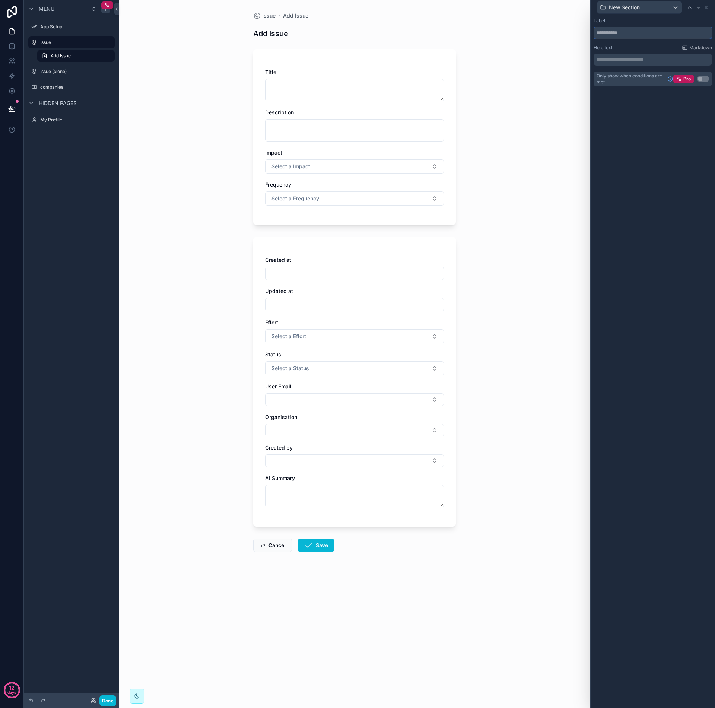
click at [614, 34] on input "text" at bounding box center [652, 33] width 118 height 12
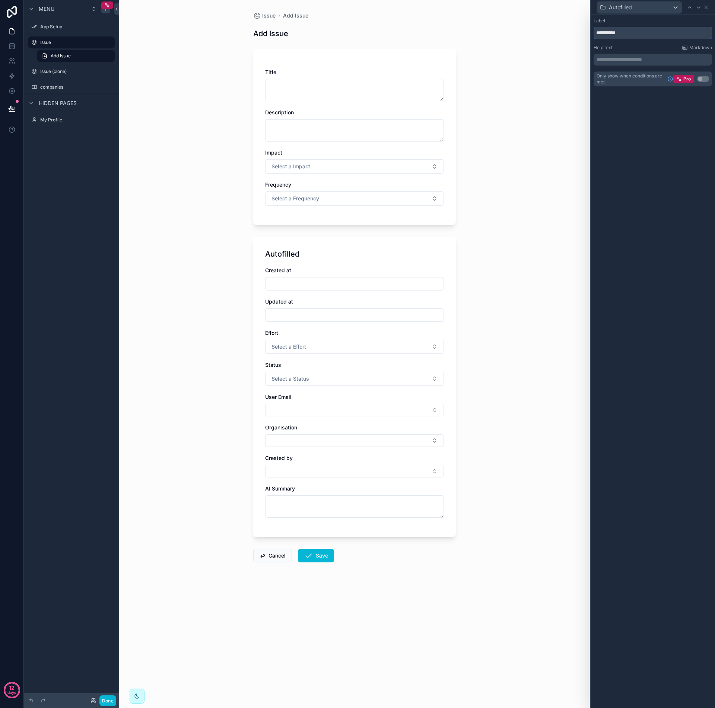
type input "**********"
click at [608, 58] on p "**********" at bounding box center [653, 59] width 114 height 7
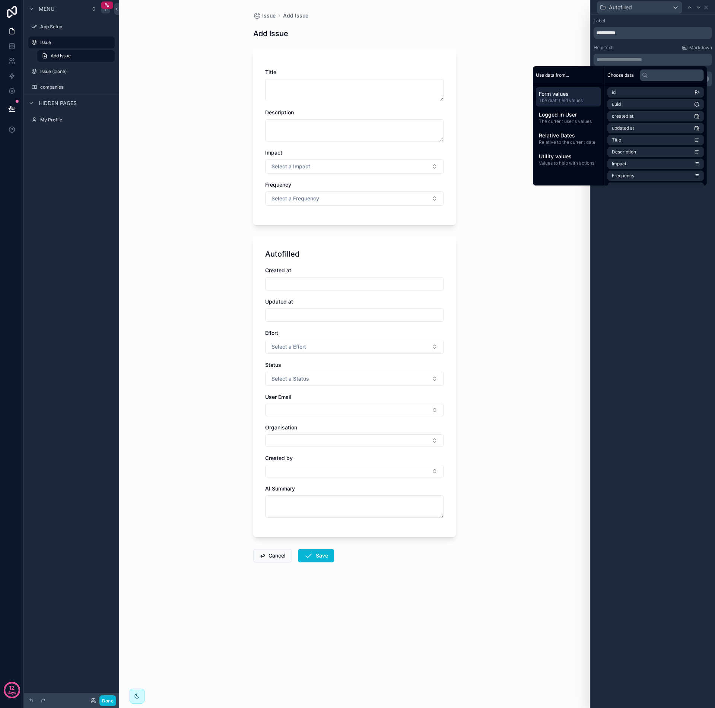
click at [627, 47] on div "Help text Markdown" at bounding box center [652, 48] width 118 height 6
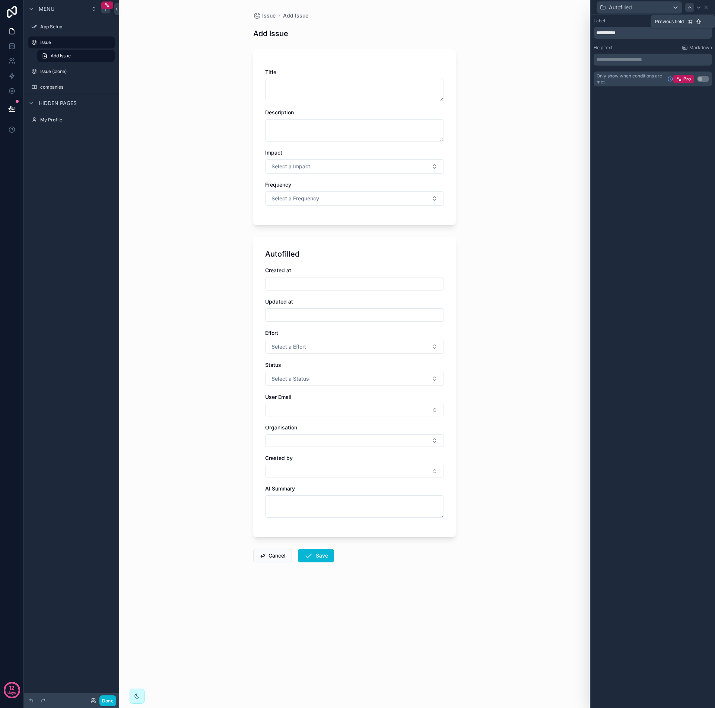
click at [691, 9] on icon at bounding box center [690, 7] width 6 height 6
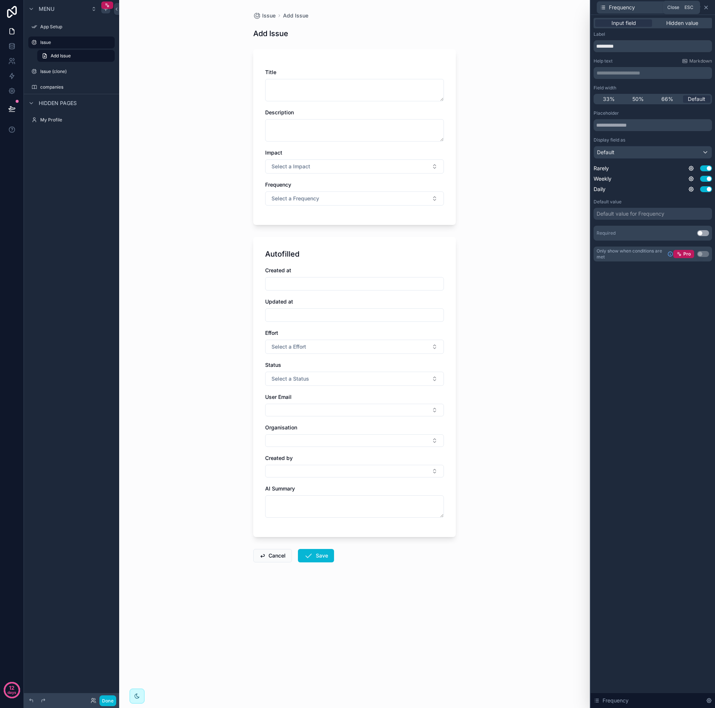
click at [708, 8] on icon at bounding box center [706, 7] width 6 height 6
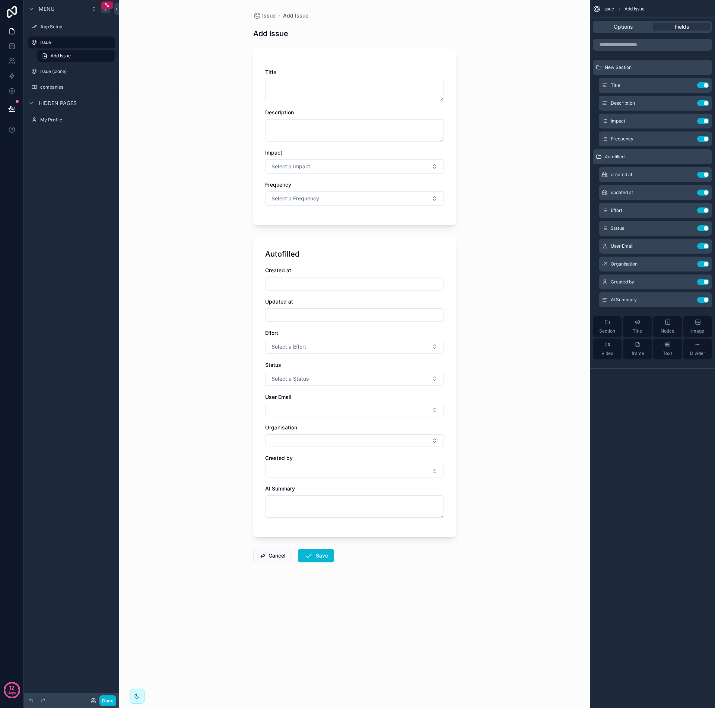
click at [401, 257] on div "Autofilled" at bounding box center [354, 254] width 179 height 10
click at [689, 174] on icon "scrollable content" at bounding box center [688, 175] width 6 height 6
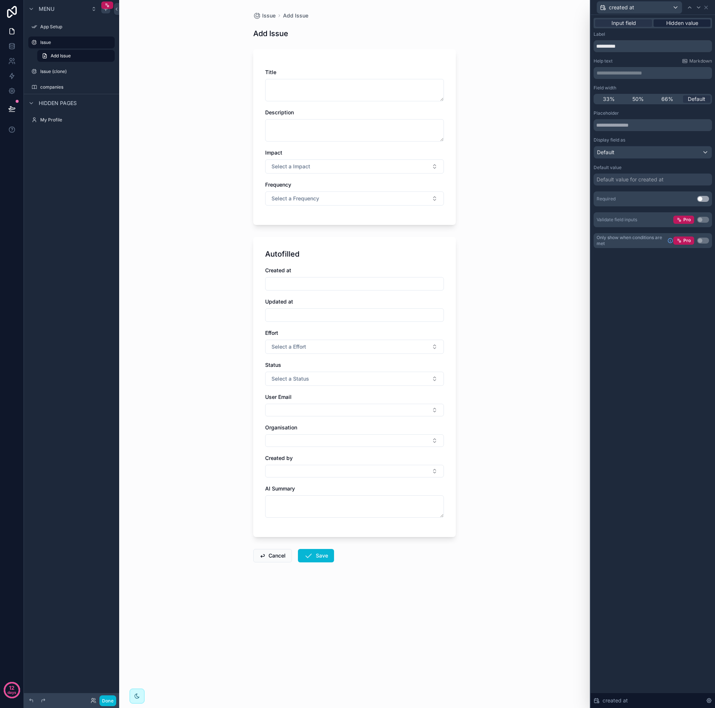
click at [676, 24] on span "Hidden value" at bounding box center [682, 22] width 32 height 7
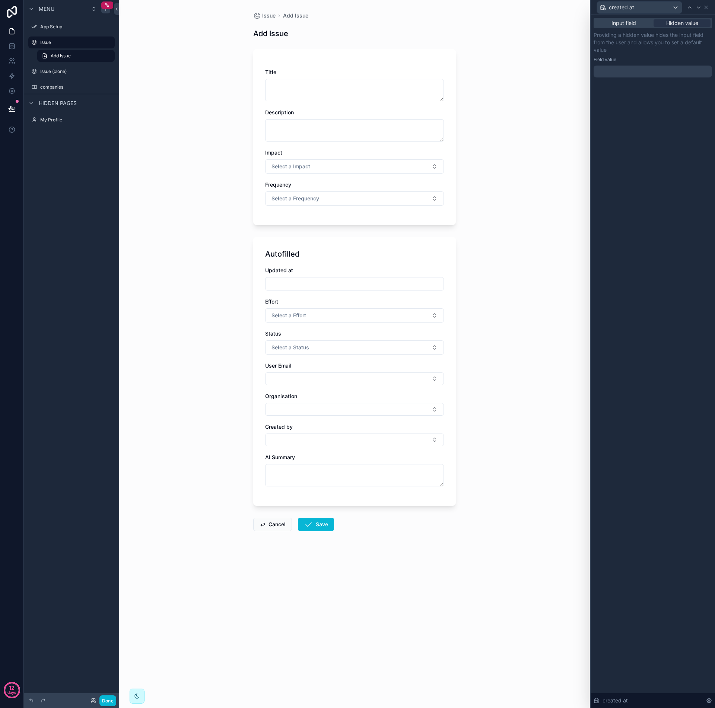
click at [621, 69] on div at bounding box center [652, 72] width 118 height 12
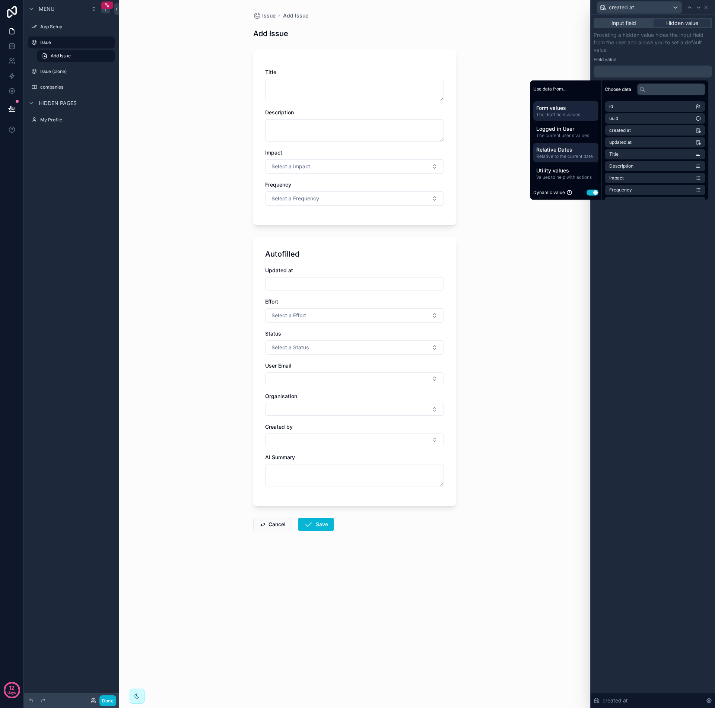
click at [560, 151] on span "Relative Dates" at bounding box center [565, 149] width 59 height 7
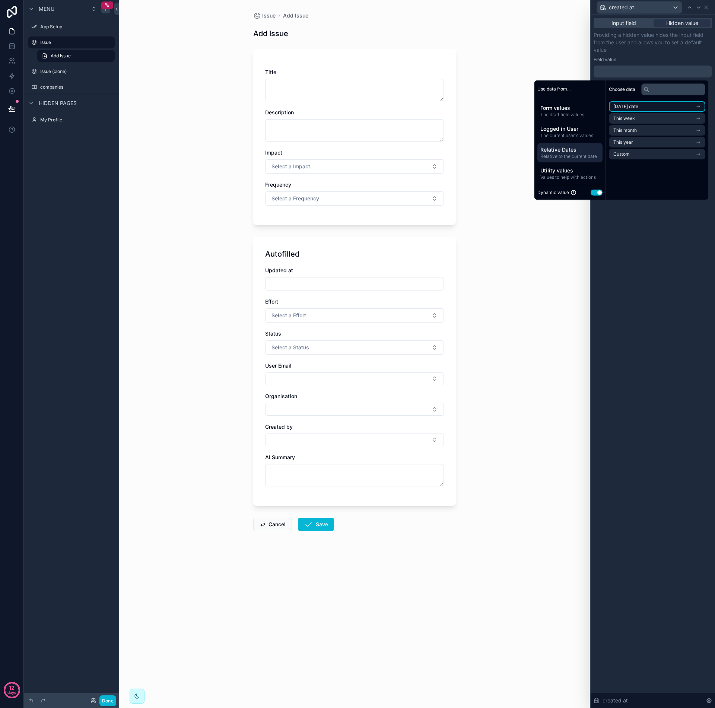
click at [688, 107] on li "Today's date" at bounding box center [657, 106] width 96 height 10
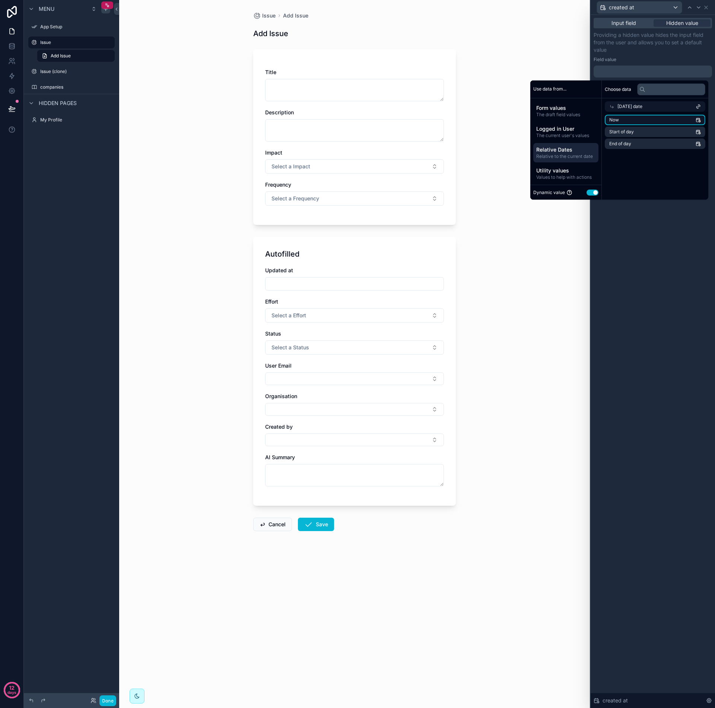
click at [649, 119] on li "Now" at bounding box center [655, 120] width 101 height 10
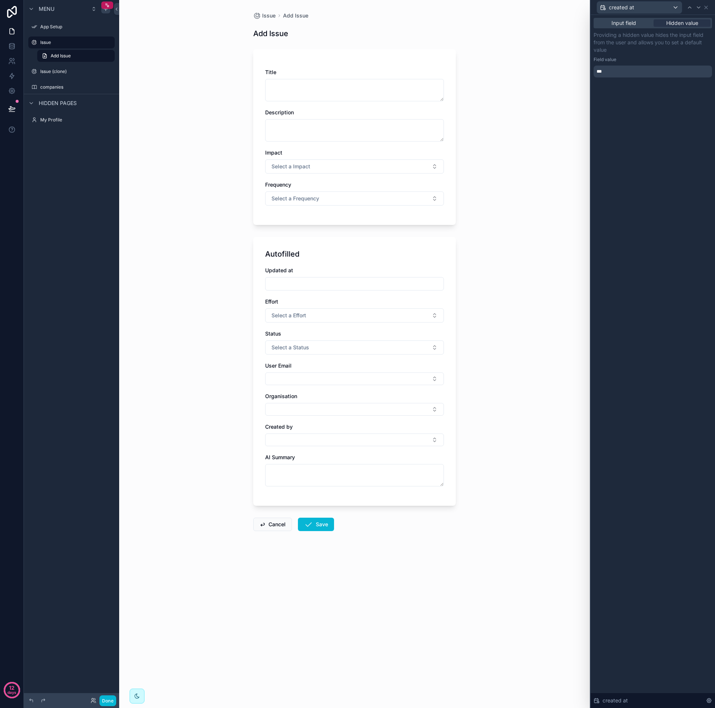
click at [659, 222] on div "Input field Hidden value Providing a hidden value hides the input field from th…" at bounding box center [652, 361] width 124 height 693
click at [690, 9] on icon at bounding box center [690, 7] width 6 height 6
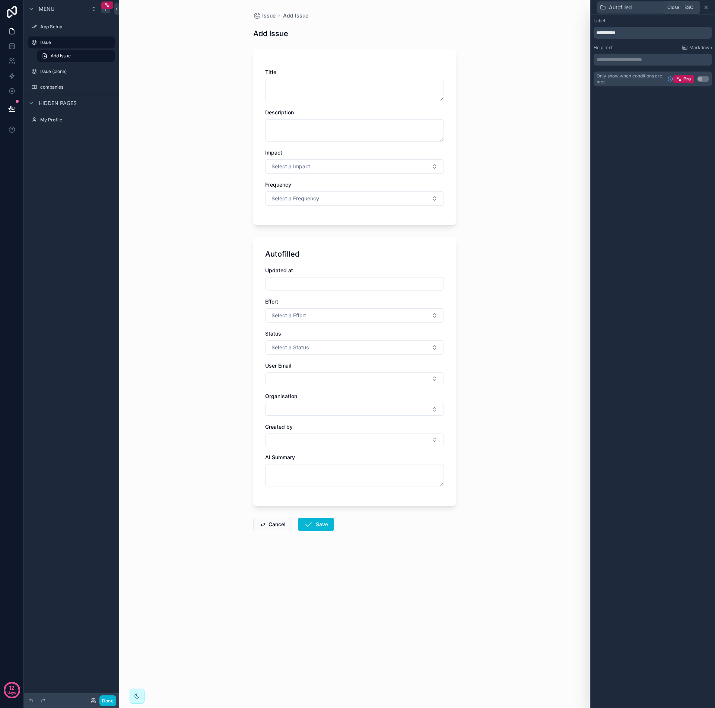
click at [705, 8] on icon at bounding box center [706, 7] width 6 height 6
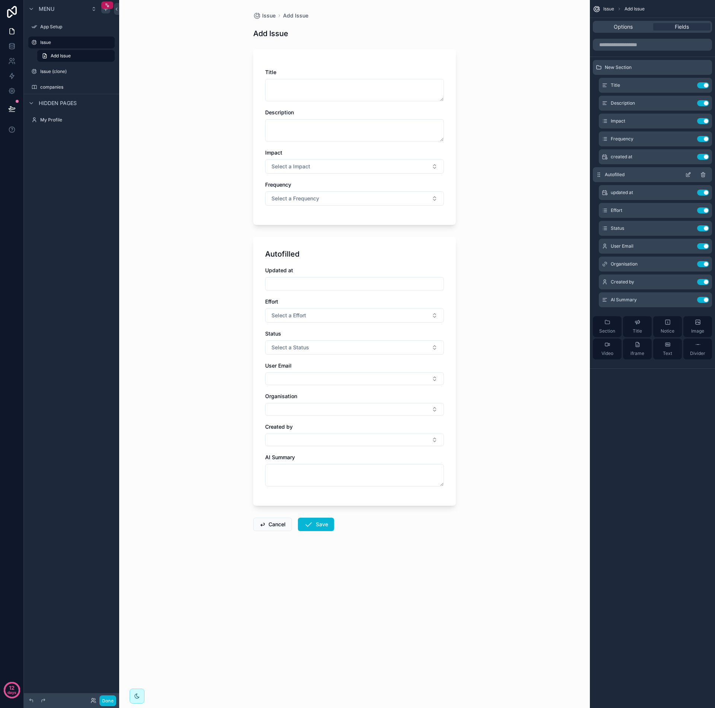
click at [703, 175] on icon "scrollable content" at bounding box center [703, 174] width 0 height 1
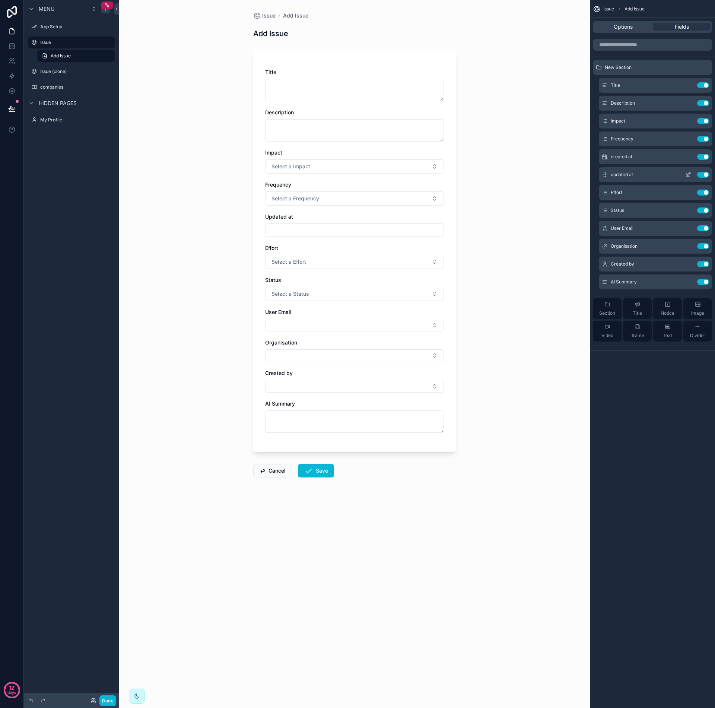
click at [688, 175] on icon "scrollable content" at bounding box center [688, 175] width 6 height 6
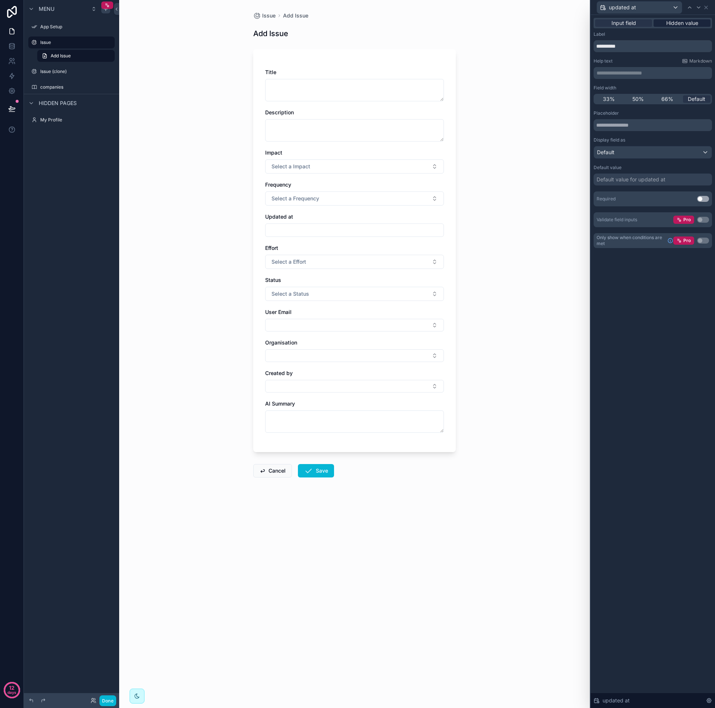
click at [695, 25] on span "Hidden value" at bounding box center [682, 22] width 32 height 7
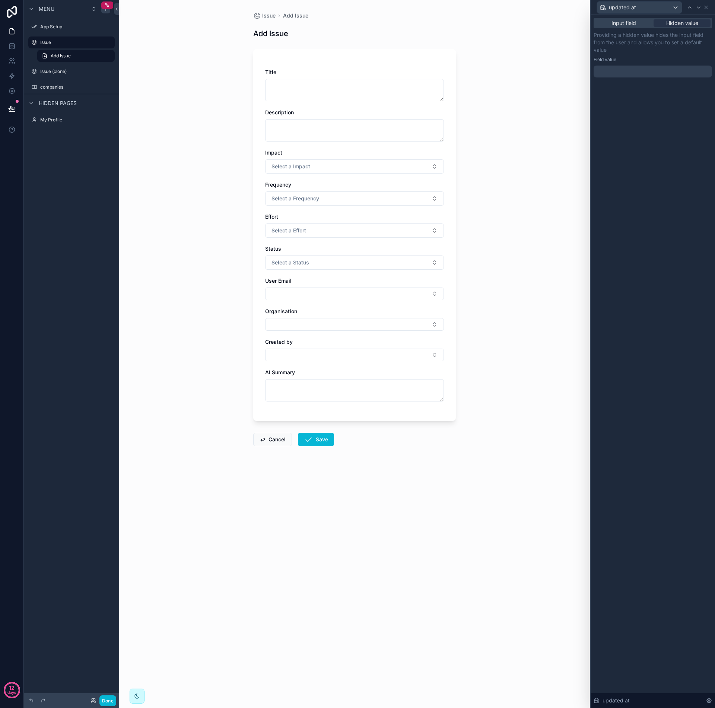
click at [624, 69] on div at bounding box center [652, 72] width 118 height 12
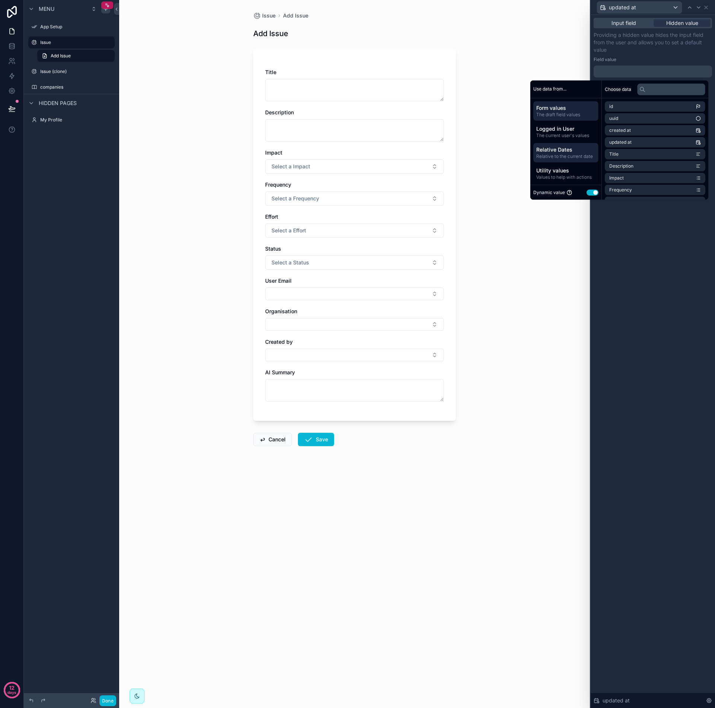
click at [563, 151] on span "Relative Dates" at bounding box center [565, 149] width 59 height 7
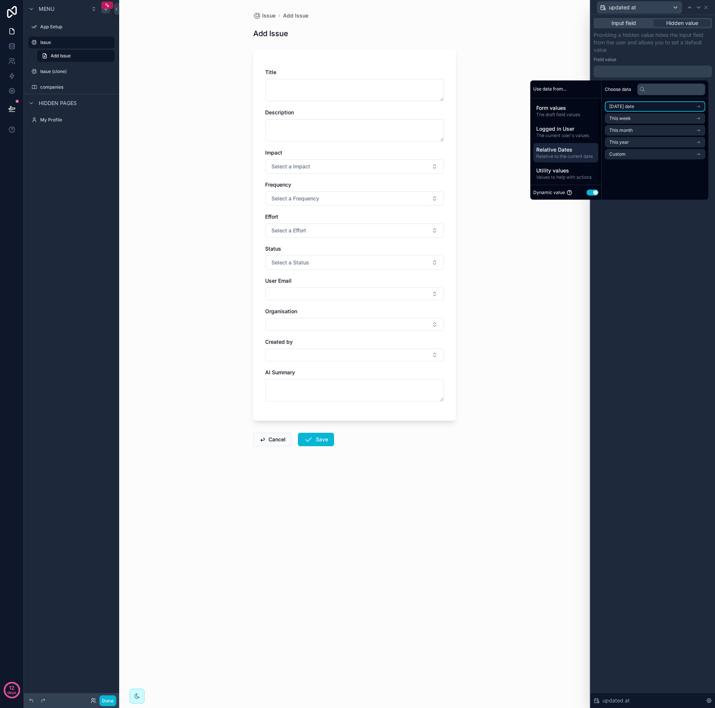
click at [616, 109] on li "Today's date" at bounding box center [655, 106] width 101 height 10
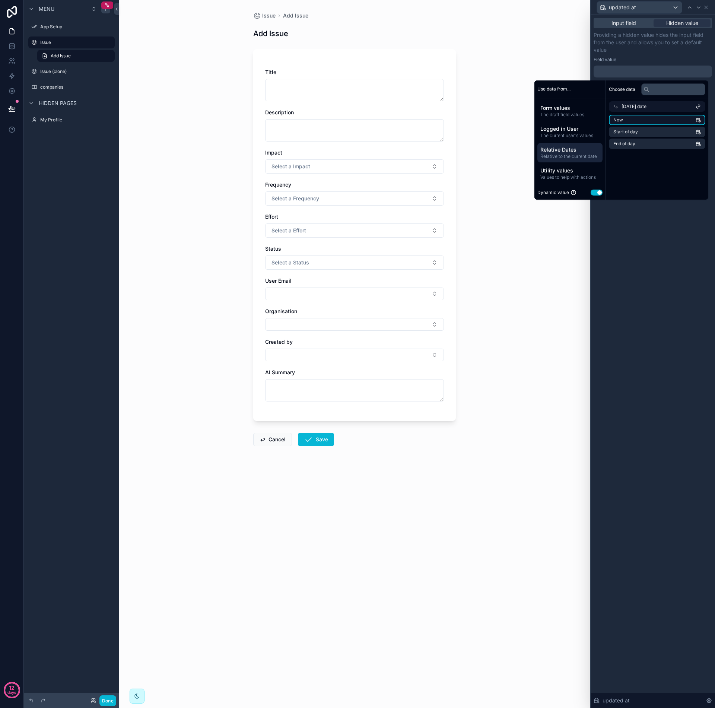
click at [625, 120] on li "Now" at bounding box center [657, 120] width 96 height 10
click at [647, 236] on div "Input field Hidden value Providing a hidden value hides the input field from th…" at bounding box center [652, 361] width 124 height 693
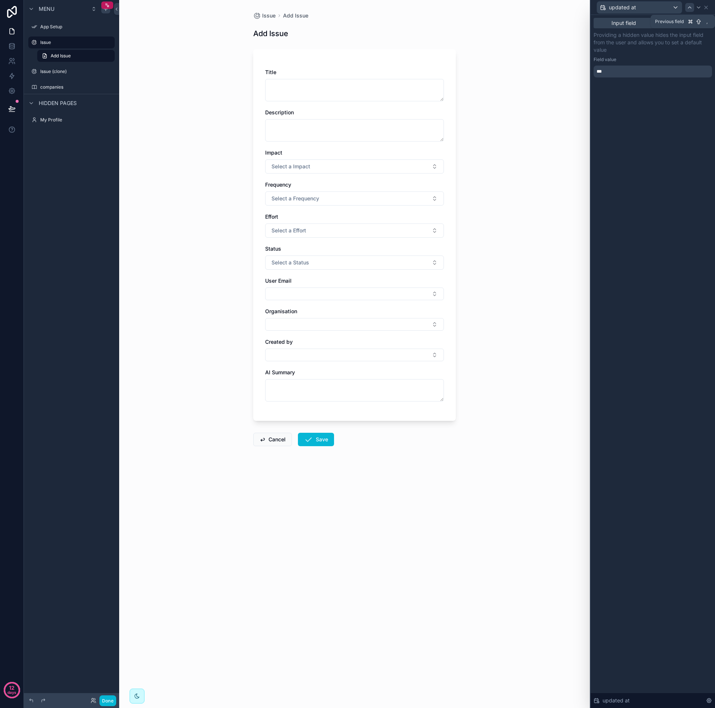
click at [691, 9] on icon at bounding box center [690, 7] width 6 height 6
click at [700, 8] on icon at bounding box center [698, 7] width 6 height 6
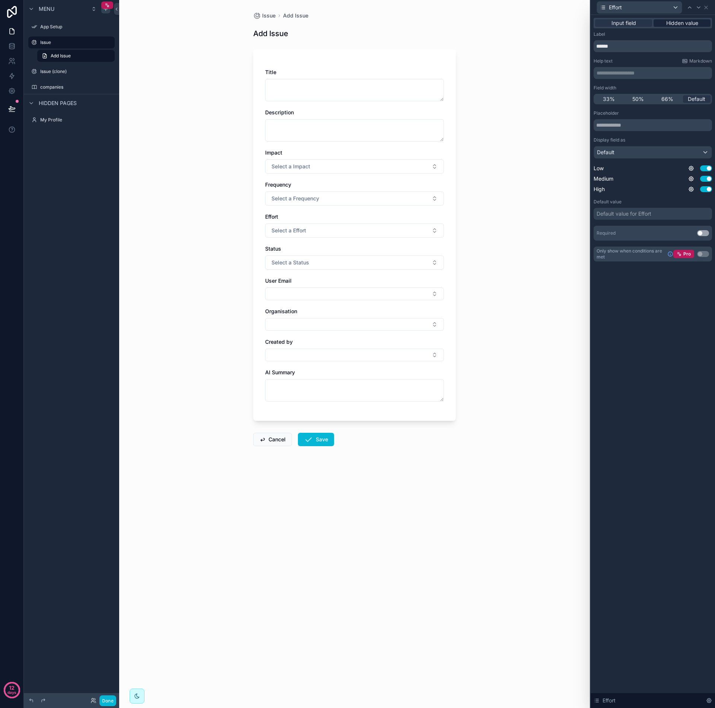
click at [680, 24] on span "Hidden value" at bounding box center [682, 22] width 32 height 7
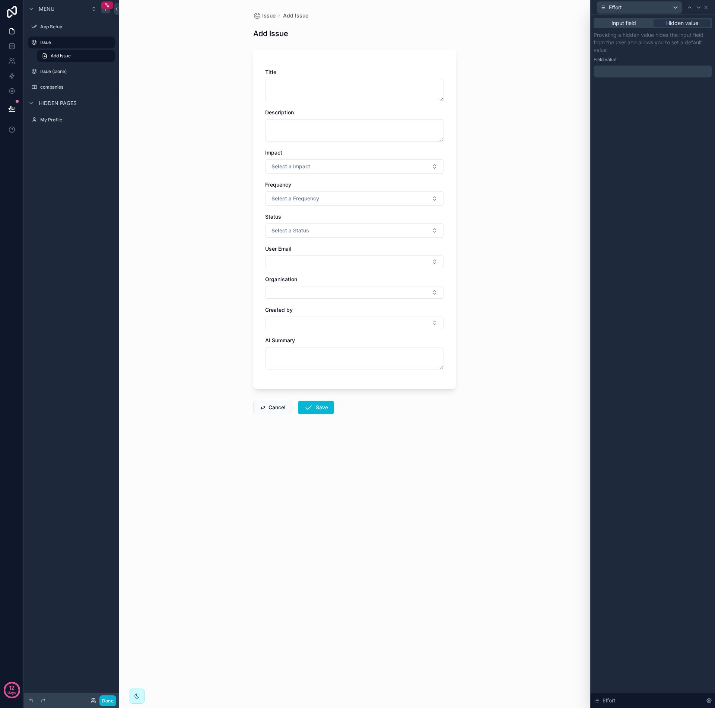
click at [635, 71] on div at bounding box center [652, 72] width 118 height 12
click at [650, 62] on div "Field value" at bounding box center [652, 60] width 118 height 6
click at [709, 10] on div "Effort" at bounding box center [652, 7] width 118 height 15
click at [708, 10] on icon at bounding box center [706, 7] width 6 height 6
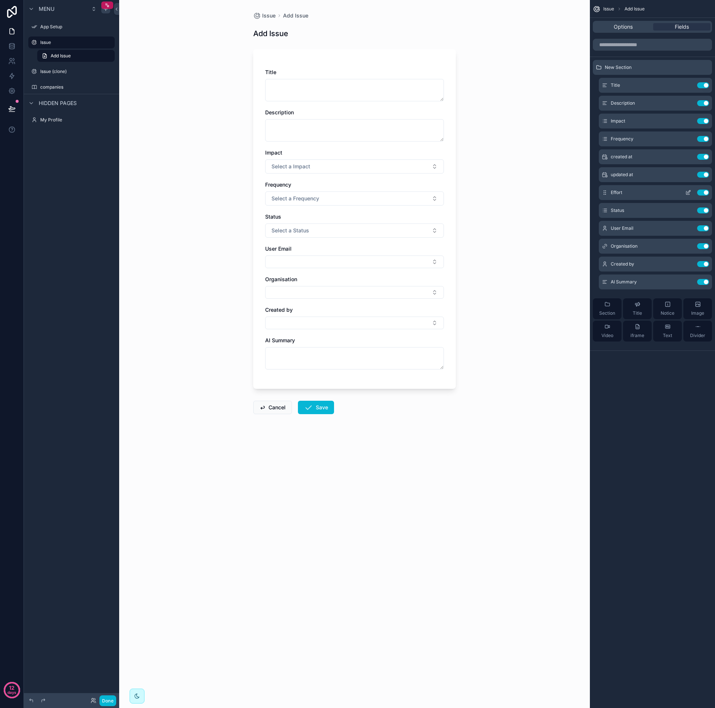
click at [706, 194] on button "Use setting" at bounding box center [703, 193] width 12 height 6
click at [688, 193] on icon "scrollable content" at bounding box center [688, 193] width 6 height 6
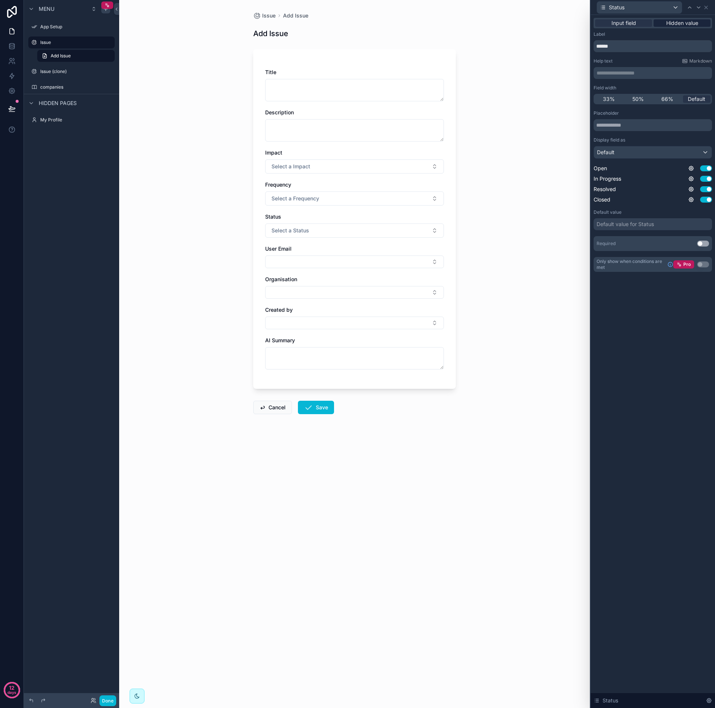
click at [688, 25] on span "Hidden value" at bounding box center [682, 22] width 32 height 7
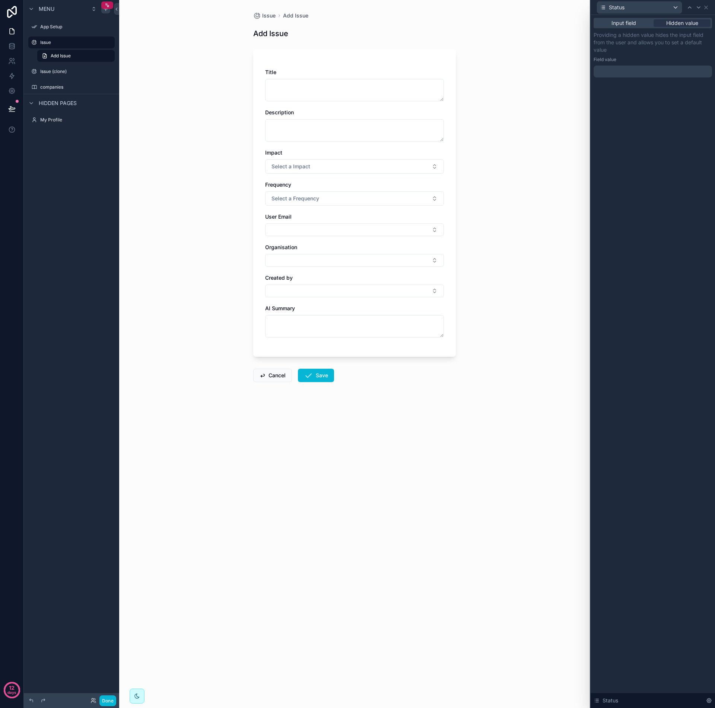
click at [621, 72] on div at bounding box center [652, 72] width 118 height 12
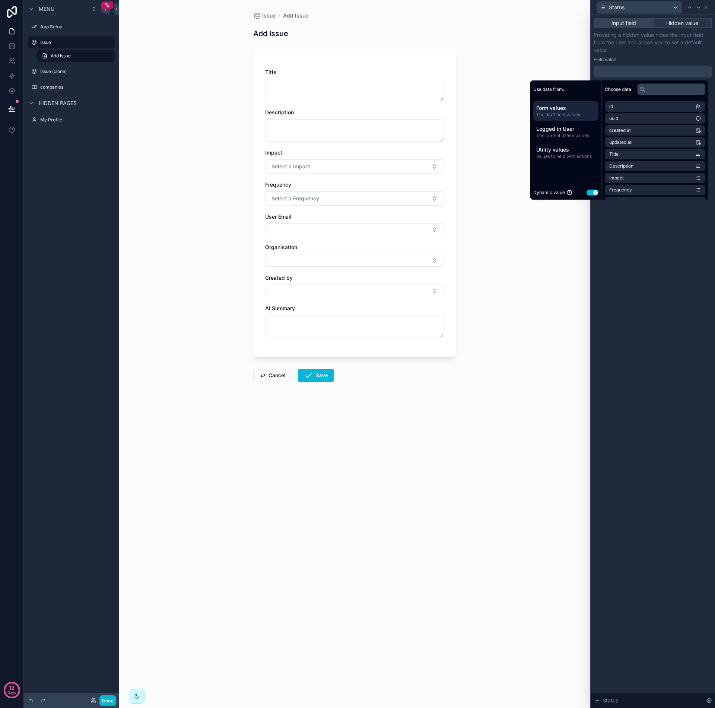
click at [594, 193] on button "Use setting" at bounding box center [592, 193] width 12 height 6
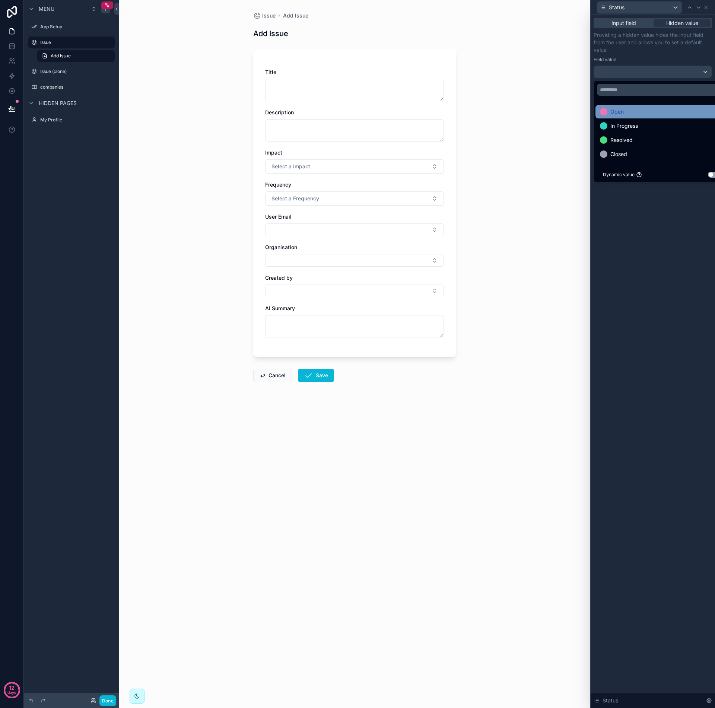
click at [625, 113] on div "Open" at bounding box center [661, 111] width 123 height 9
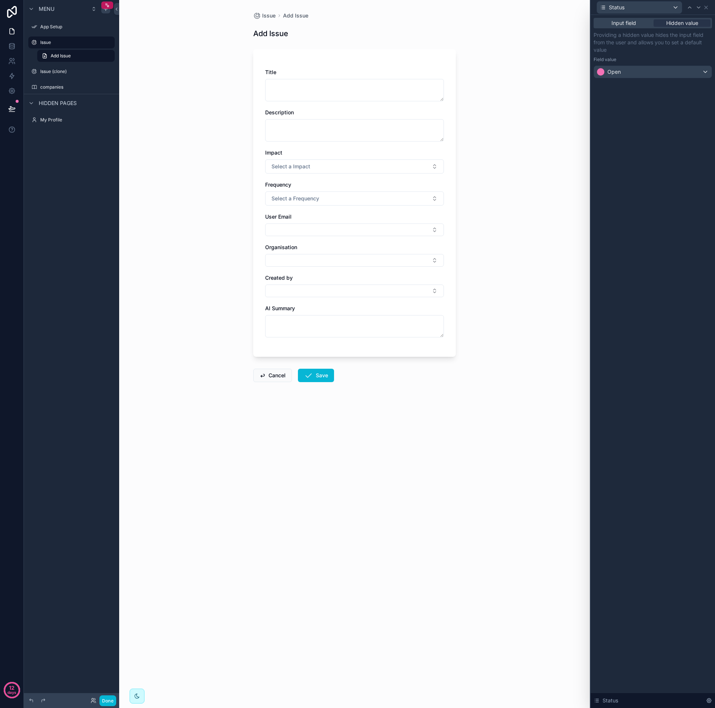
click at [639, 234] on div "Input field Hidden value Providing a hidden value hides the input field from th…" at bounding box center [652, 361] width 124 height 693
click at [698, 7] on icon at bounding box center [698, 7] width 6 height 6
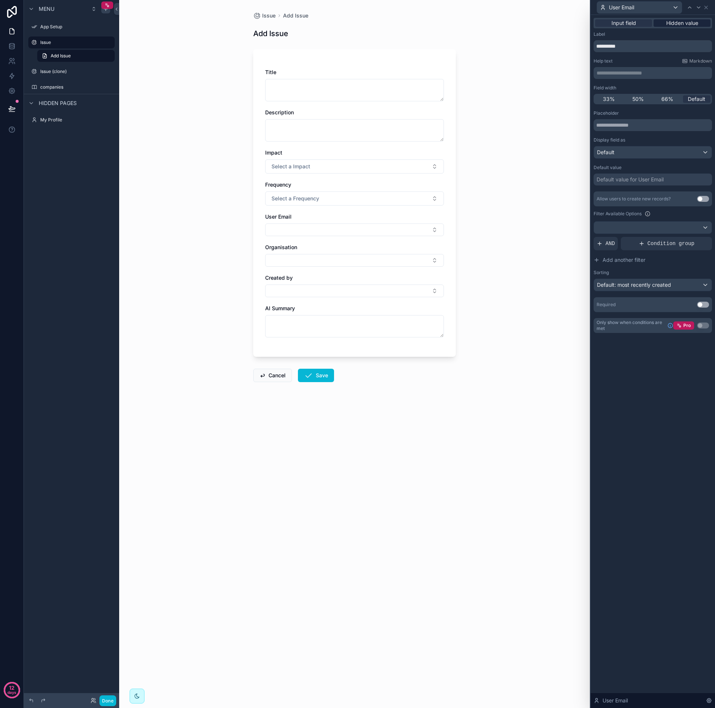
click at [682, 23] on span "Hidden value" at bounding box center [682, 22] width 32 height 7
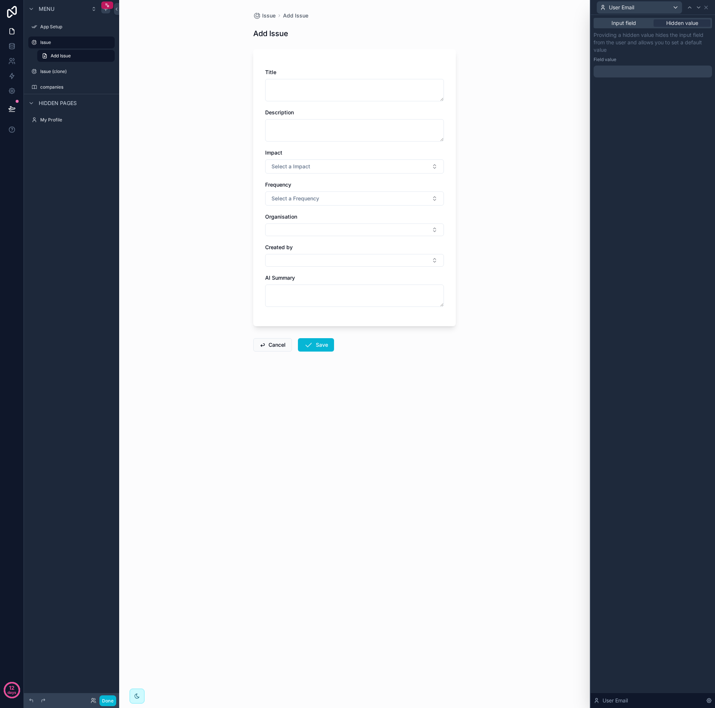
click at [637, 72] on div at bounding box center [652, 72] width 118 height 12
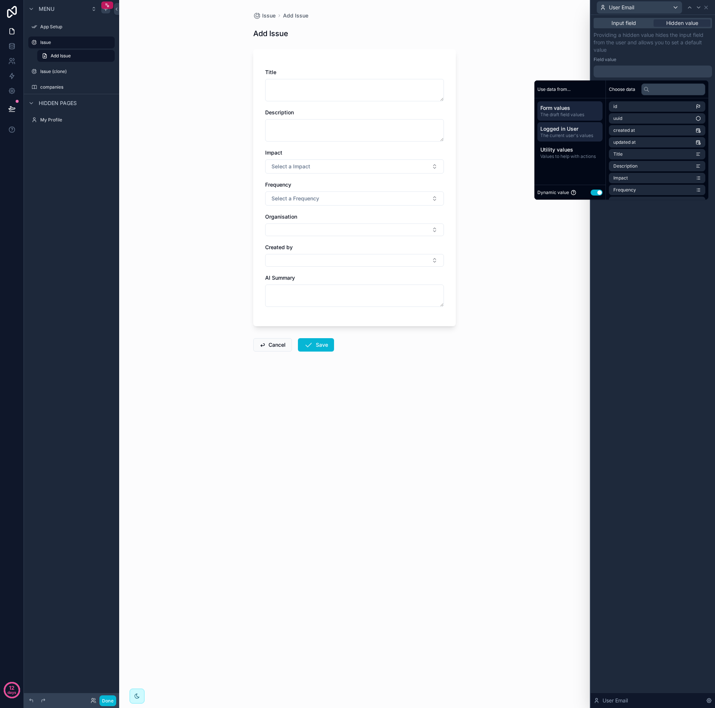
click at [570, 135] on span "The current user's values" at bounding box center [569, 136] width 59 height 6
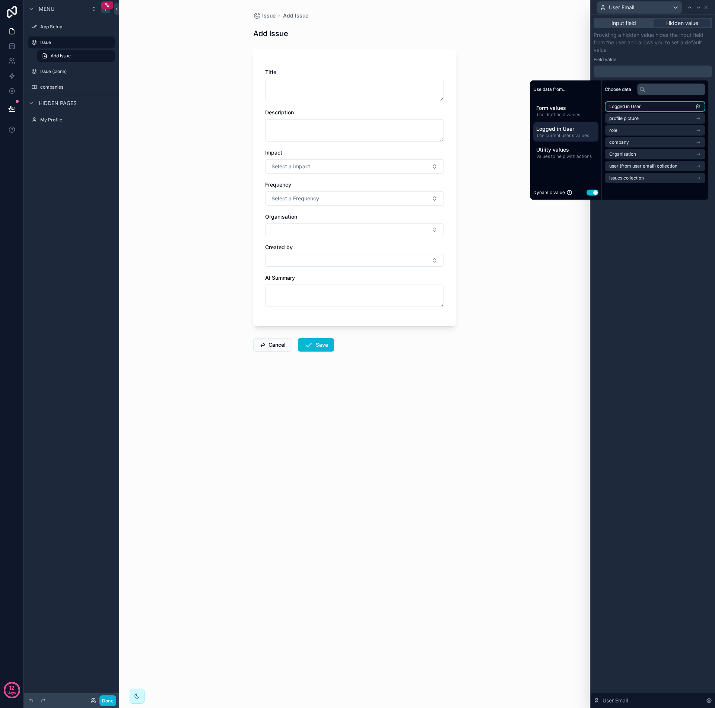
click at [631, 107] on span "Logged in User" at bounding box center [625, 107] width 32 height 6
click at [639, 241] on div "**********" at bounding box center [652, 361] width 124 height 693
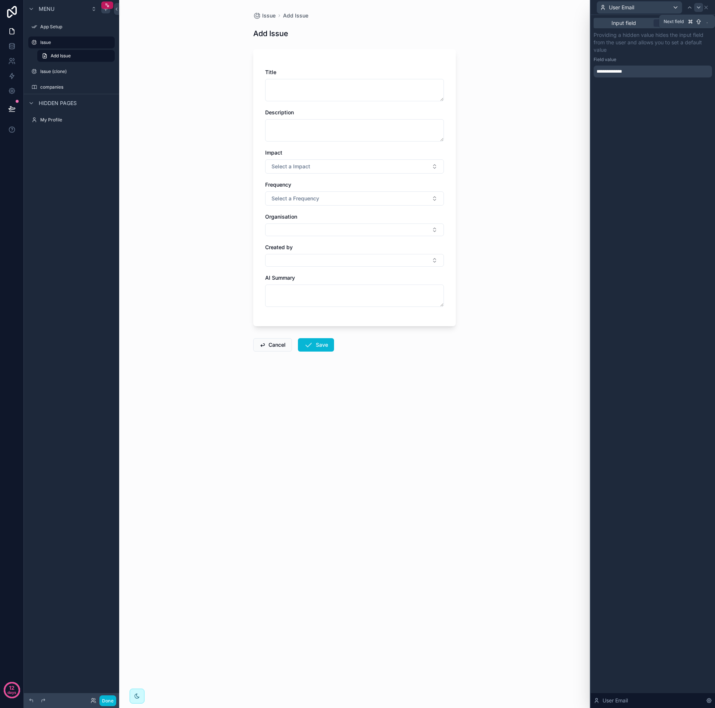
click at [697, 9] on icon at bounding box center [698, 7] width 6 height 6
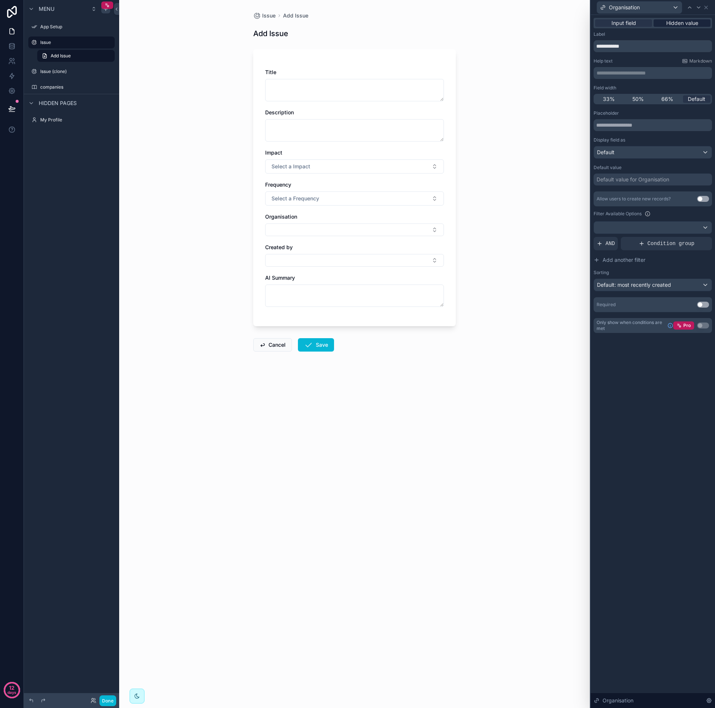
click at [692, 23] on span "Hidden value" at bounding box center [682, 22] width 32 height 7
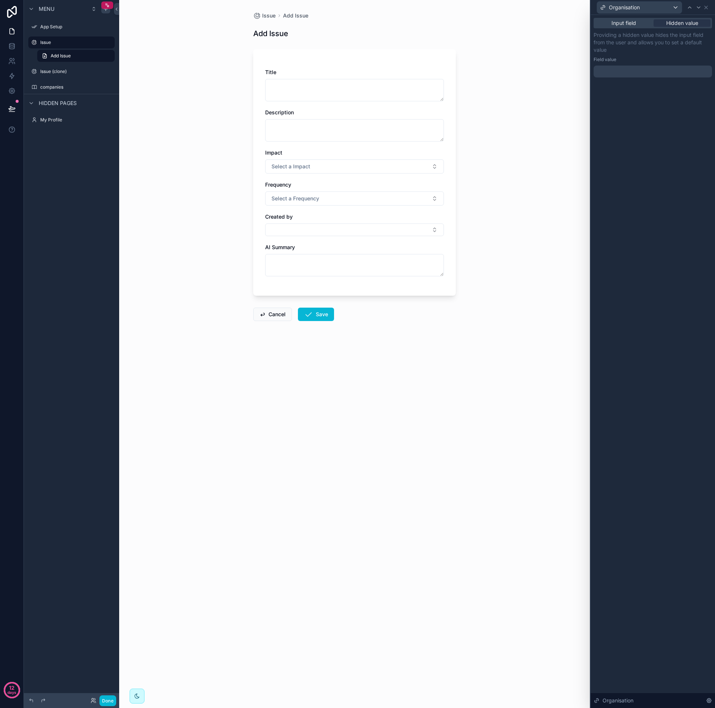
click at [619, 70] on div at bounding box center [652, 72] width 118 height 12
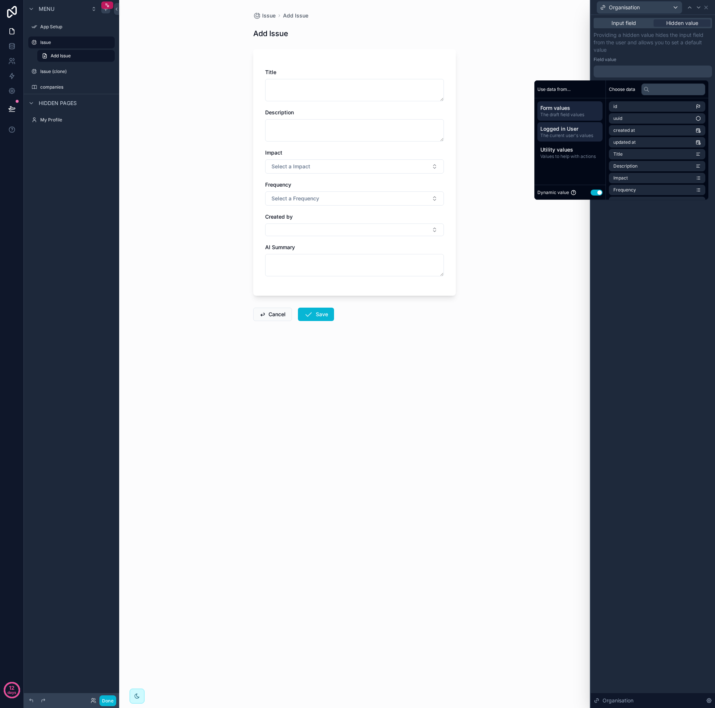
click at [561, 131] on span "Logged in User" at bounding box center [569, 128] width 59 height 7
click at [634, 144] on span "Organisation" at bounding box center [626, 142] width 27 height 6
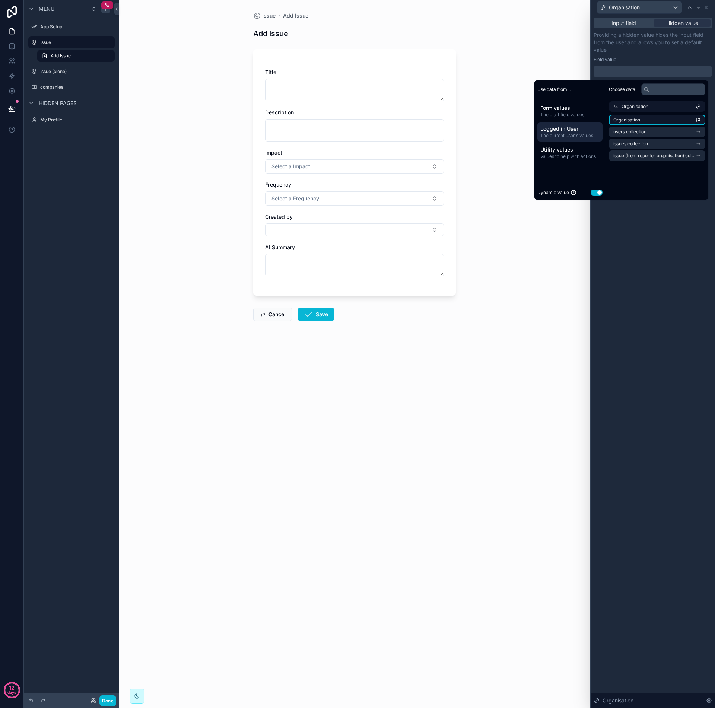
click at [634, 122] on span "Organisation" at bounding box center [626, 120] width 27 height 6
click at [649, 223] on div "**********" at bounding box center [652, 361] width 124 height 693
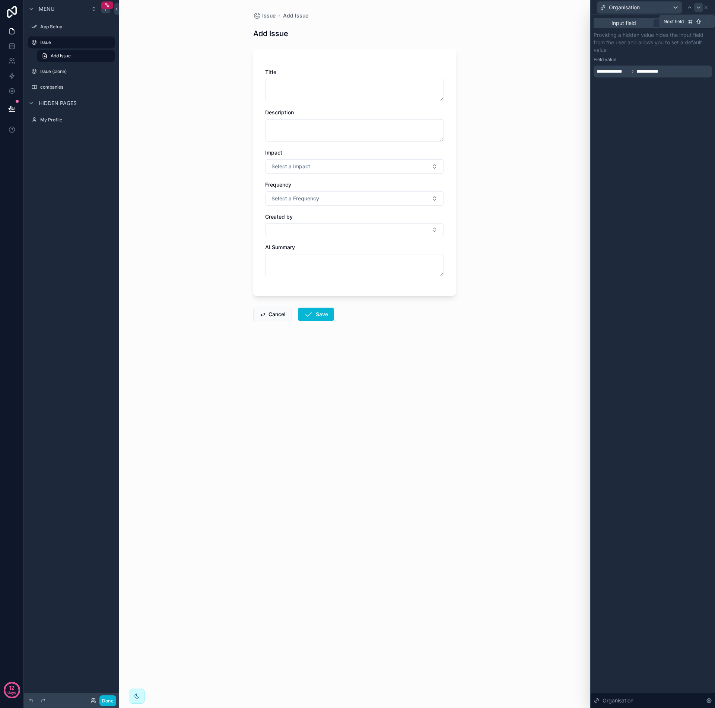
click at [698, 9] on icon at bounding box center [698, 7] width 6 height 6
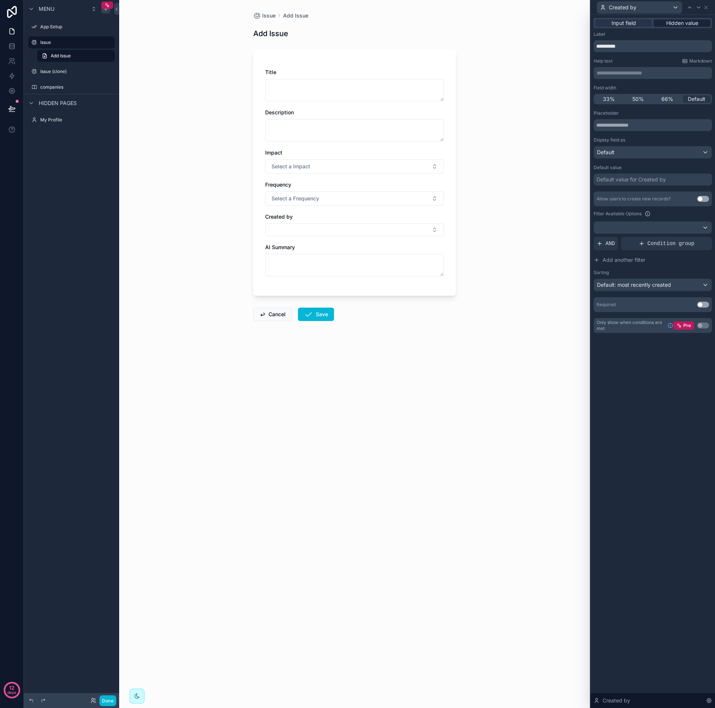
click at [685, 25] on span "Hidden value" at bounding box center [682, 22] width 32 height 7
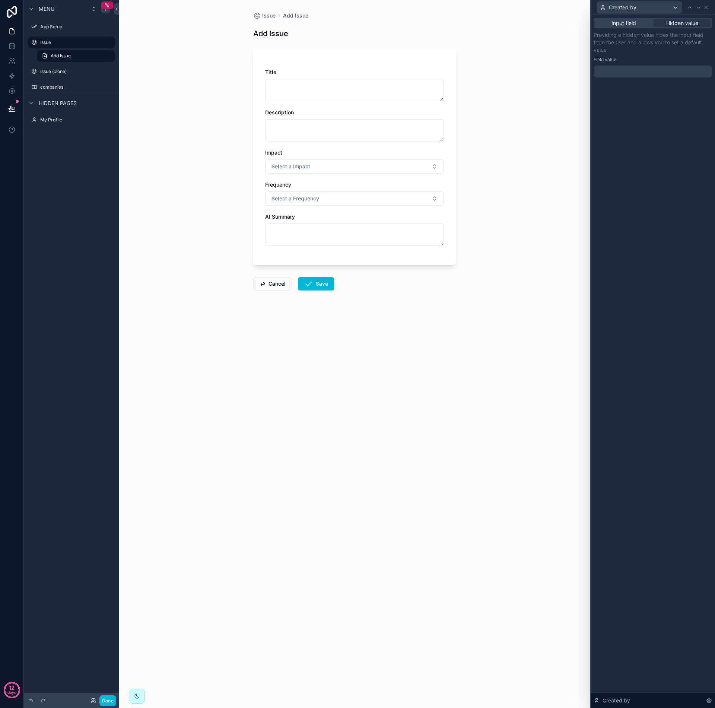
click at [632, 69] on div at bounding box center [652, 72] width 118 height 12
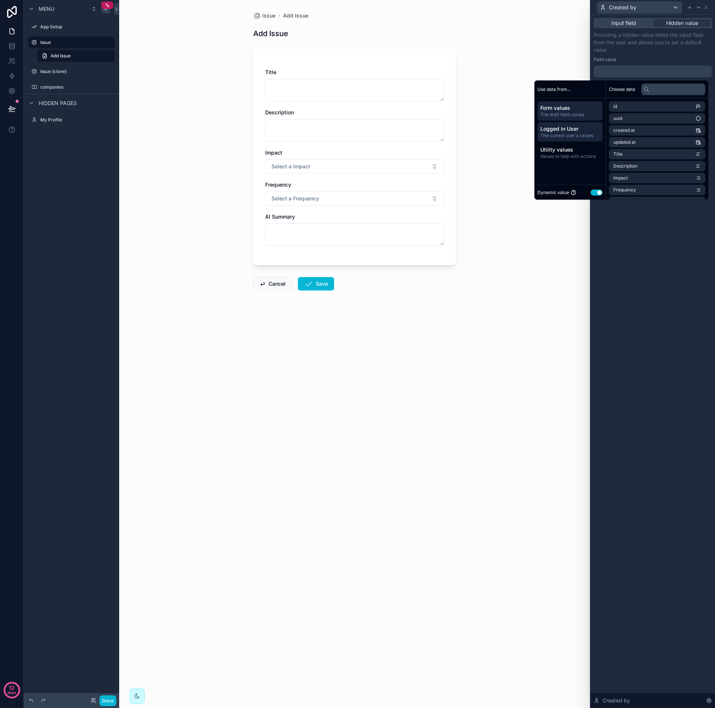
click at [569, 133] on span "The current user's values" at bounding box center [569, 136] width 59 height 6
click at [622, 109] on span "Logged in User" at bounding box center [629, 107] width 32 height 6
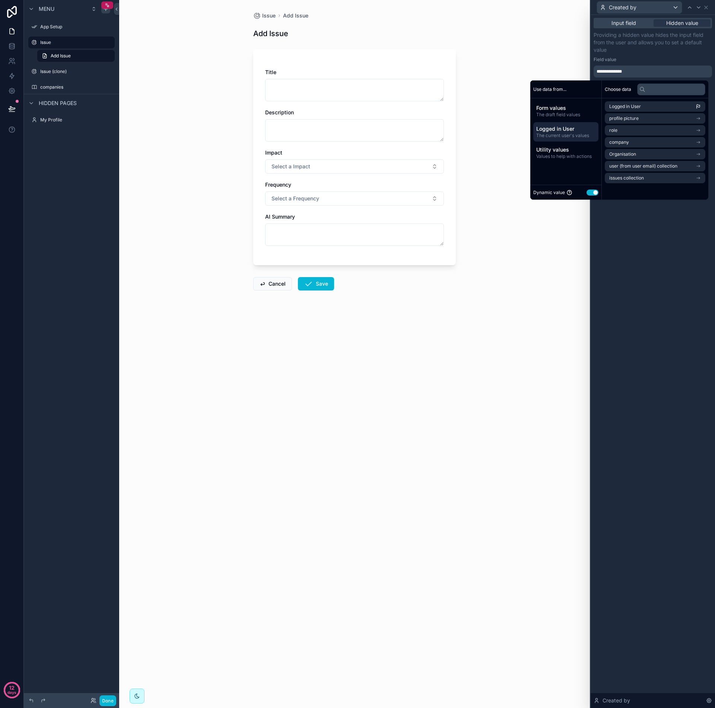
click at [642, 225] on div "**********" at bounding box center [652, 361] width 124 height 693
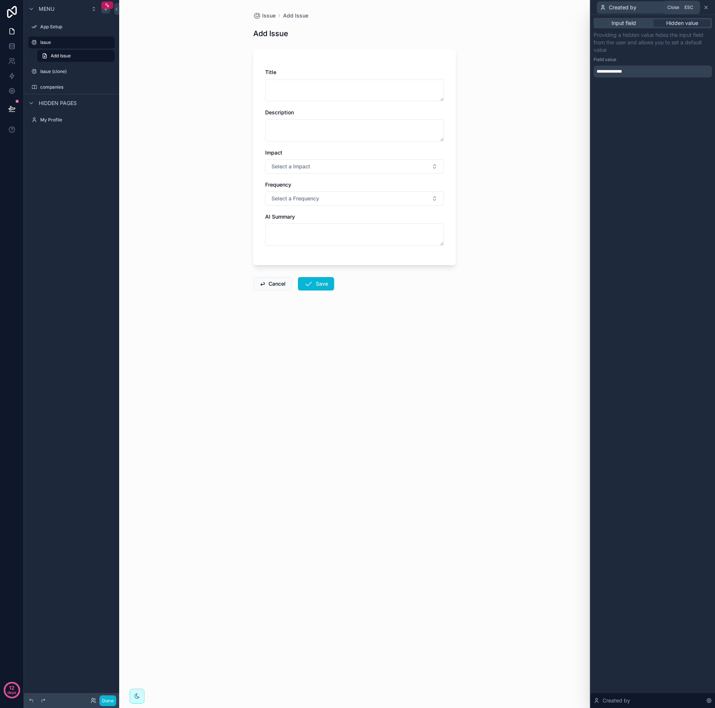
click at [706, 7] on icon at bounding box center [706, 7] width 6 height 6
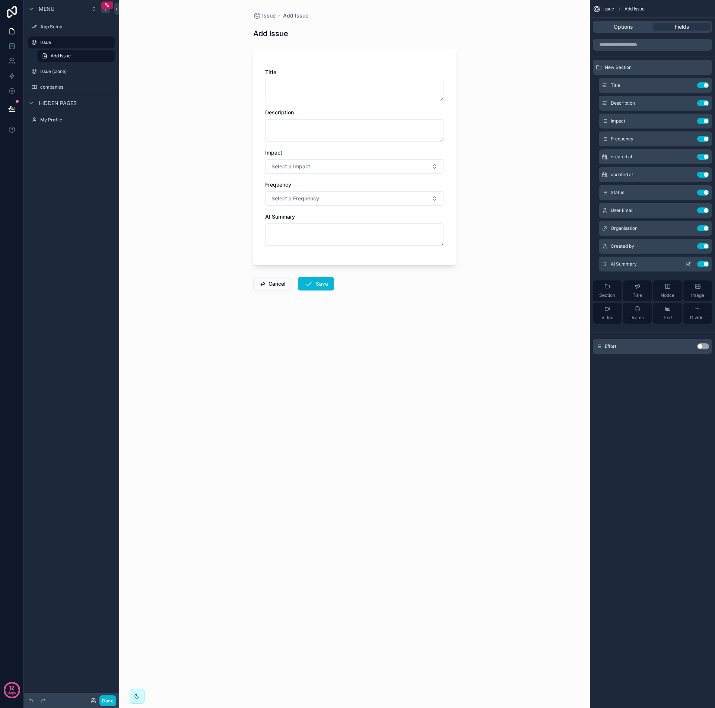
click at [705, 263] on button "Use setting" at bounding box center [703, 264] width 12 height 6
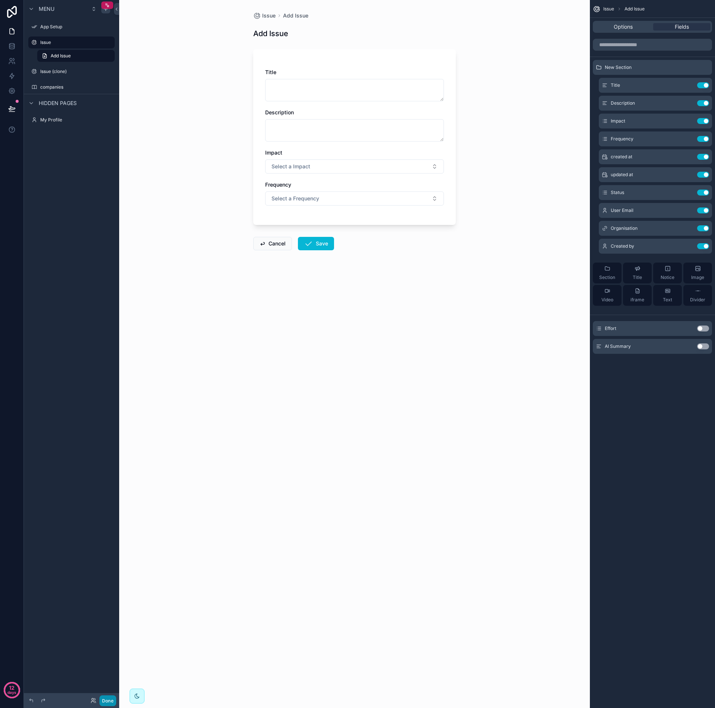
click at [110, 700] on button "Done" at bounding box center [107, 700] width 17 height 11
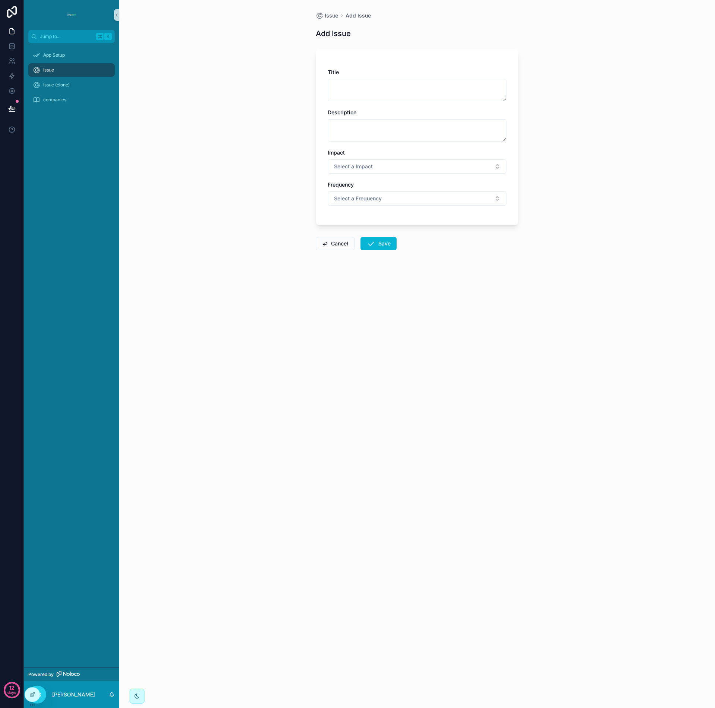
click at [241, 259] on div "Issue Add Issue Add Issue Title Description Impact Select a Impact Frequency Se…" at bounding box center [417, 354] width 596 height 708
click at [215, 179] on div "Issue Add Issue Add Issue Title Description Impact Select a Impact Frequency Se…" at bounding box center [417, 354] width 596 height 708
click at [156, 599] on div "Issue Add Issue Add Issue Title Description Impact Select a Impact Frequency Se…" at bounding box center [417, 354] width 596 height 708
click at [14, 107] on icon at bounding box center [11, 108] width 7 height 7
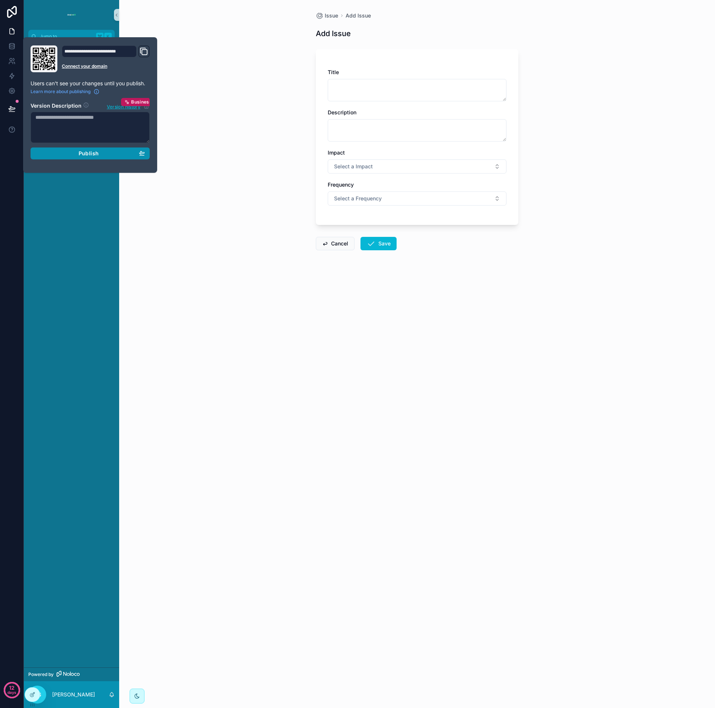
click at [96, 155] on span "Publish" at bounding box center [89, 153] width 20 height 7
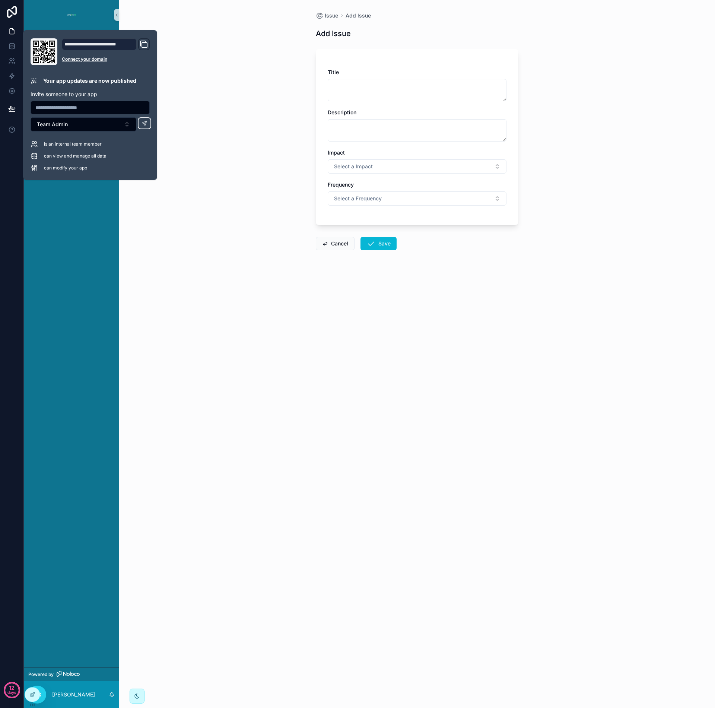
click at [201, 192] on div "Issue Add Issue Add Issue Title Description Impact Select a Impact Frequency Se…" at bounding box center [417, 354] width 596 height 708
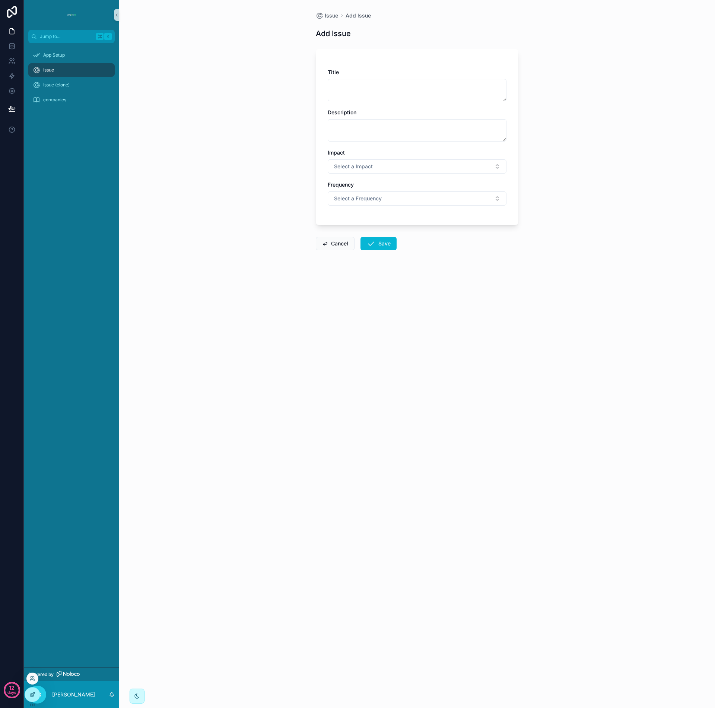
click at [35, 695] on icon at bounding box center [32, 694] width 6 height 6
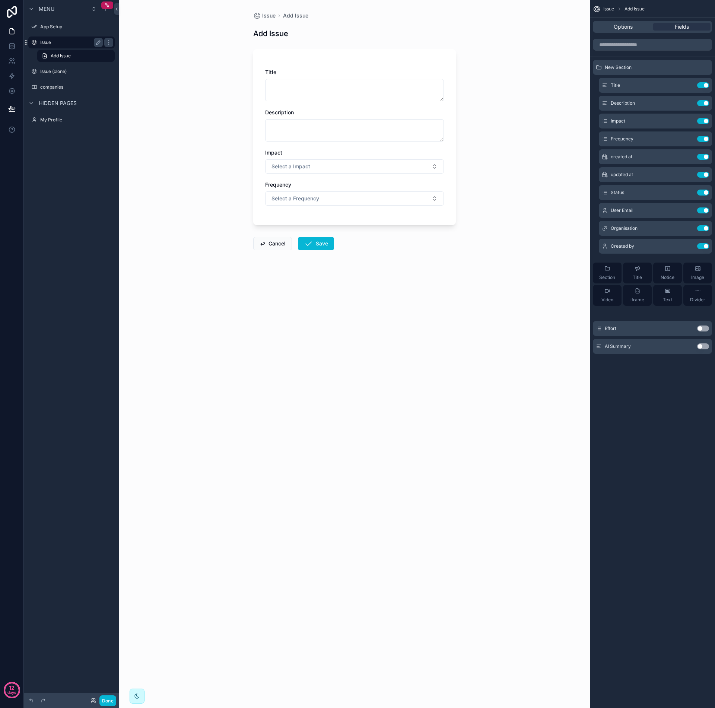
click at [63, 43] on label "Issue" at bounding box center [70, 42] width 60 height 6
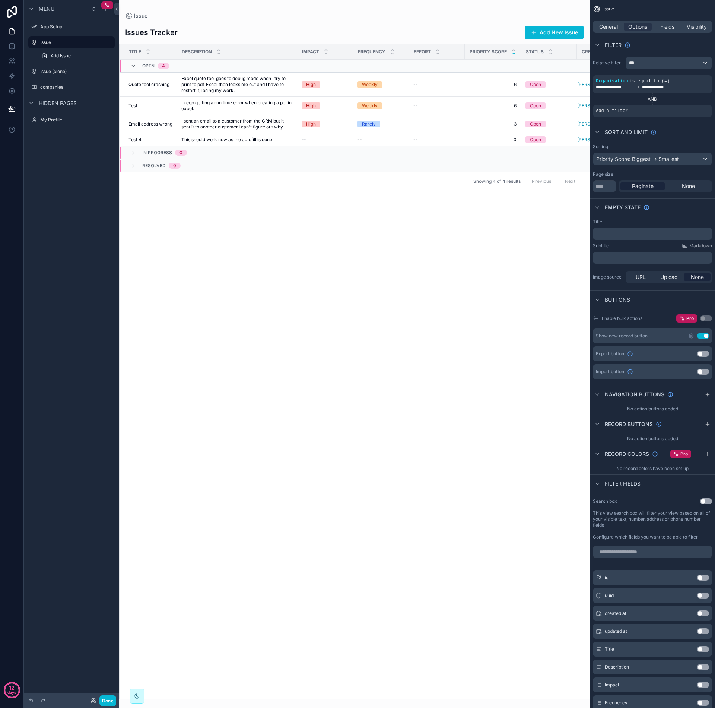
click at [194, 82] on div "scrollable content" at bounding box center [354, 354] width 471 height 708
click at [192, 85] on span "Excel quote tool goes to debug mode when I try to print to pdf, Excel then lock…" at bounding box center [236, 85] width 111 height 18
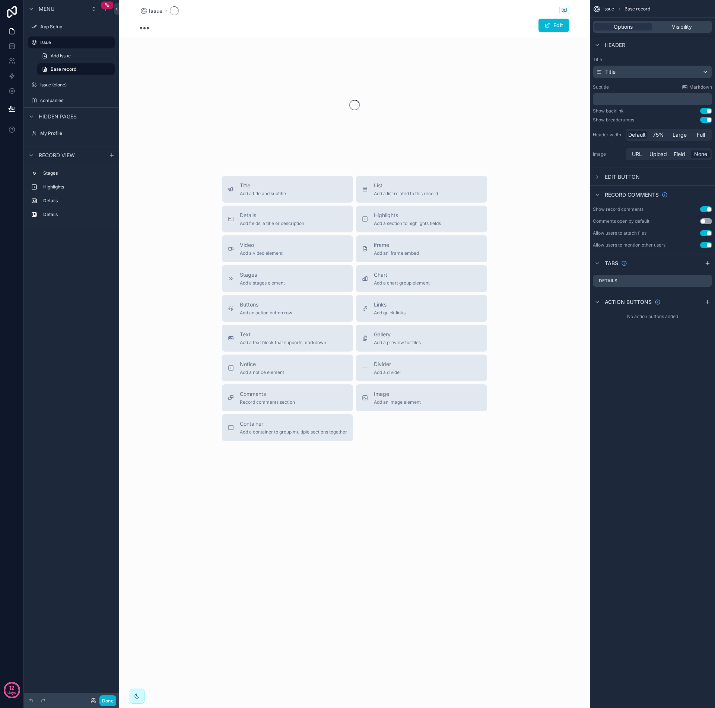
click at [192, 85] on div "scrollable content" at bounding box center [354, 105] width 471 height 118
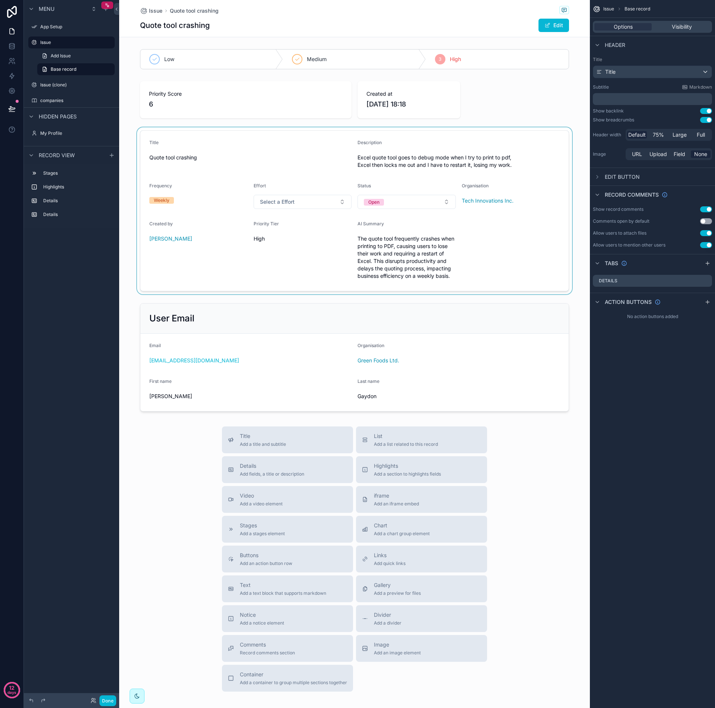
click at [531, 142] on div "scrollable content" at bounding box center [354, 210] width 471 height 167
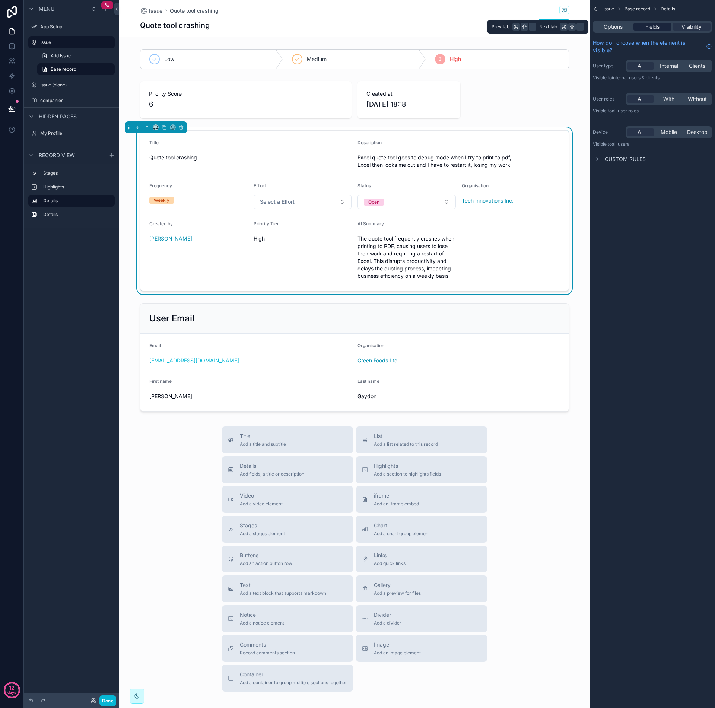
click at [655, 28] on span "Fields" at bounding box center [652, 26] width 14 height 7
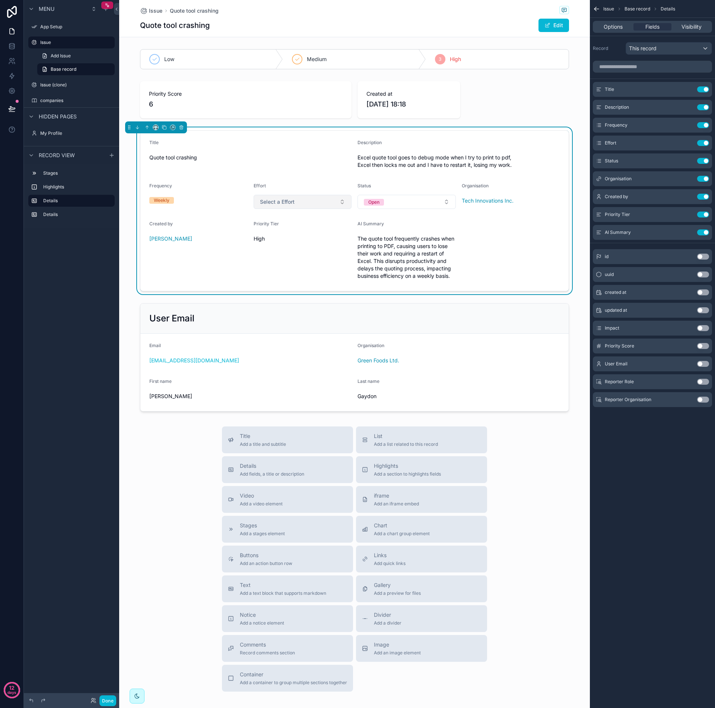
click at [340, 201] on button "Select a Effort" at bounding box center [303, 202] width 98 height 14
click at [320, 244] on div "Medium" at bounding box center [299, 242] width 95 height 11
click at [472, 239] on form "Title Quote tool crashing Description Excel quote tool goes to debug mode when …" at bounding box center [354, 211] width 428 height 160
click at [700, 329] on button "Use setting" at bounding box center [703, 328] width 12 height 6
click at [704, 232] on button "Use setting" at bounding box center [703, 232] width 12 height 6
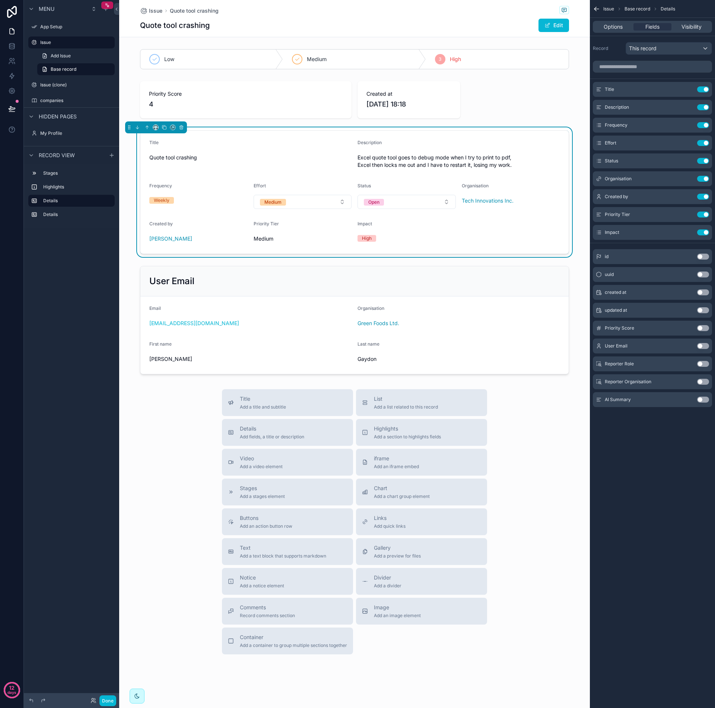
click at [265, 241] on span "Medium" at bounding box center [303, 238] width 98 height 7
click at [273, 230] on div "Priority Tier Medium" at bounding box center [303, 233] width 98 height 24
click at [270, 245] on form "Title Quote tool crashing Description Excel quote tool goes to debug mode when …" at bounding box center [354, 192] width 428 height 123
click at [276, 234] on div "Medium" at bounding box center [303, 239] width 98 height 12
click at [344, 107] on div "scrollable content" at bounding box center [354, 99] width 471 height 43
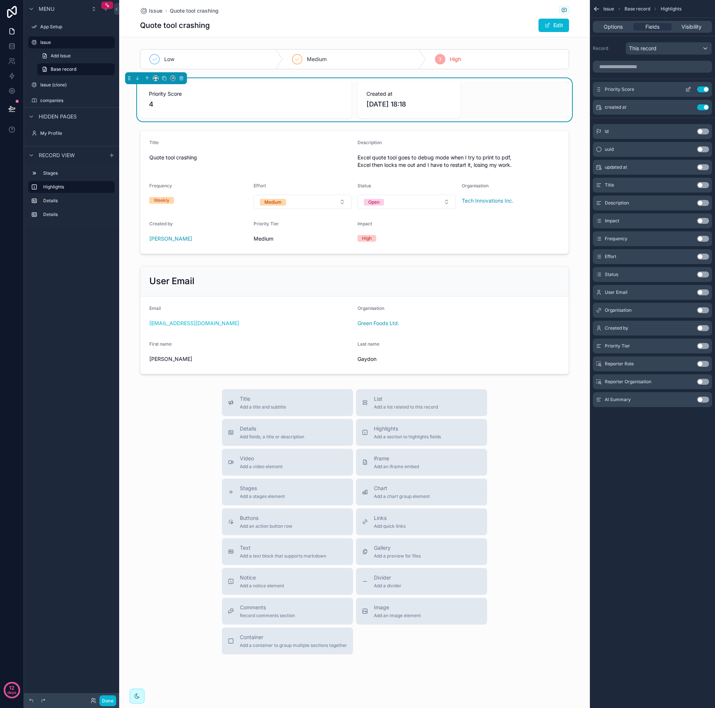
click at [706, 89] on button "Use setting" at bounding box center [703, 89] width 12 height 6
click at [700, 328] on button "Use setting" at bounding box center [703, 328] width 12 height 6
click at [532, 182] on div "scrollable content" at bounding box center [354, 192] width 471 height 130
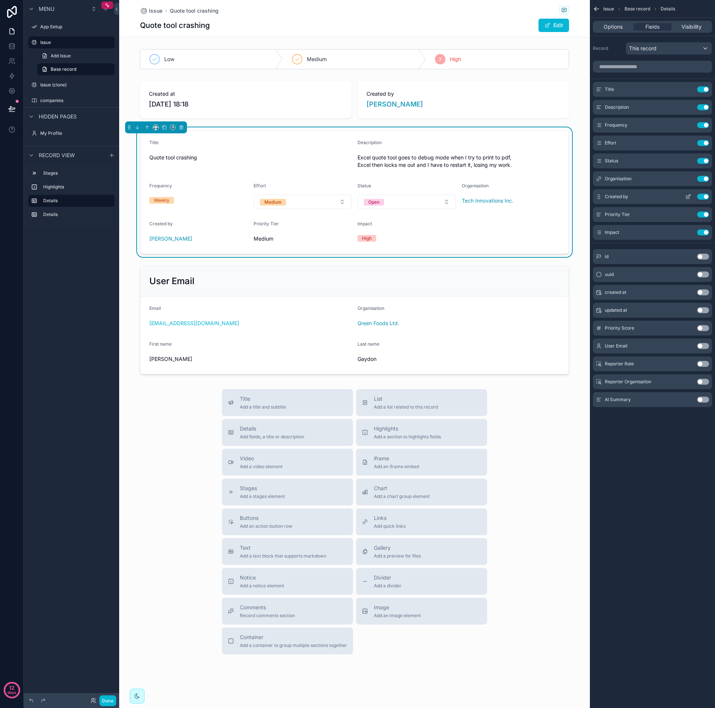
click at [707, 197] on button "Use setting" at bounding box center [703, 197] width 12 height 6
click at [704, 214] on button "Use setting" at bounding box center [703, 214] width 12 height 6
click at [707, 197] on button "Use setting" at bounding box center [703, 197] width 12 height 6
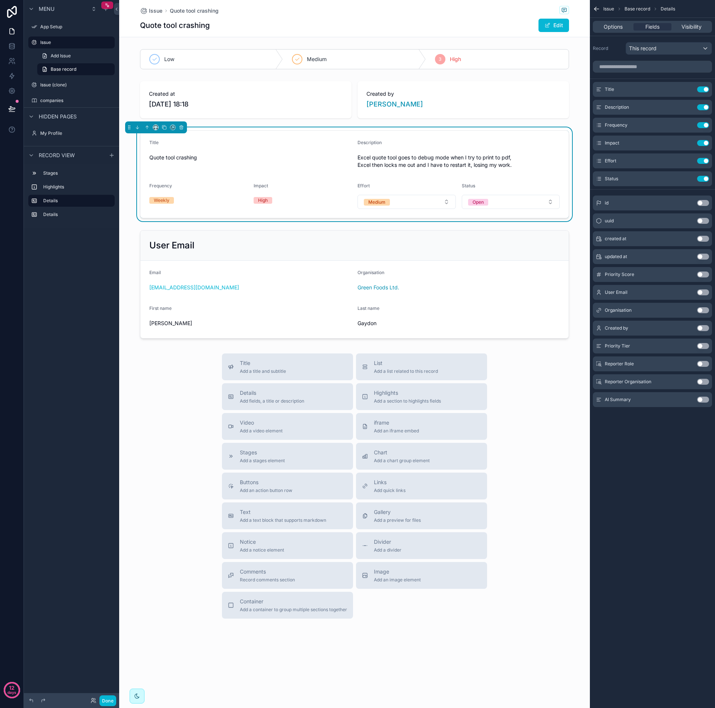
click at [701, 401] on button "Use setting" at bounding box center [703, 400] width 12 height 6
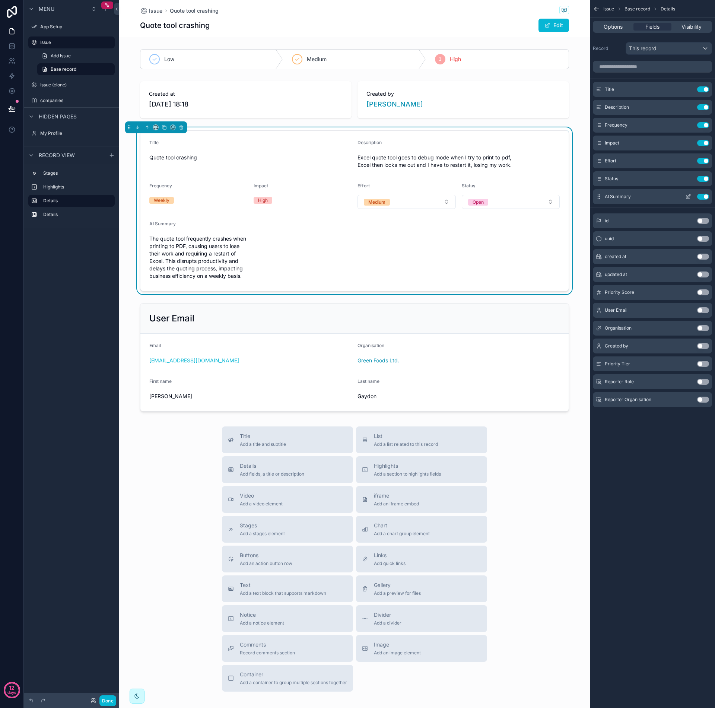
click at [689, 197] on icon "scrollable content" at bounding box center [688, 197] width 6 height 6
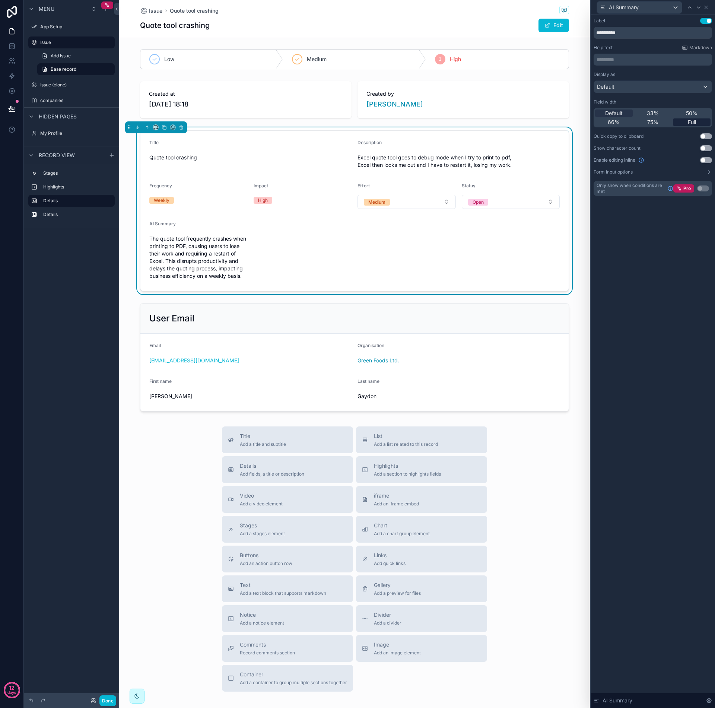
click at [690, 121] on span "Full" at bounding box center [692, 121] width 8 height 7
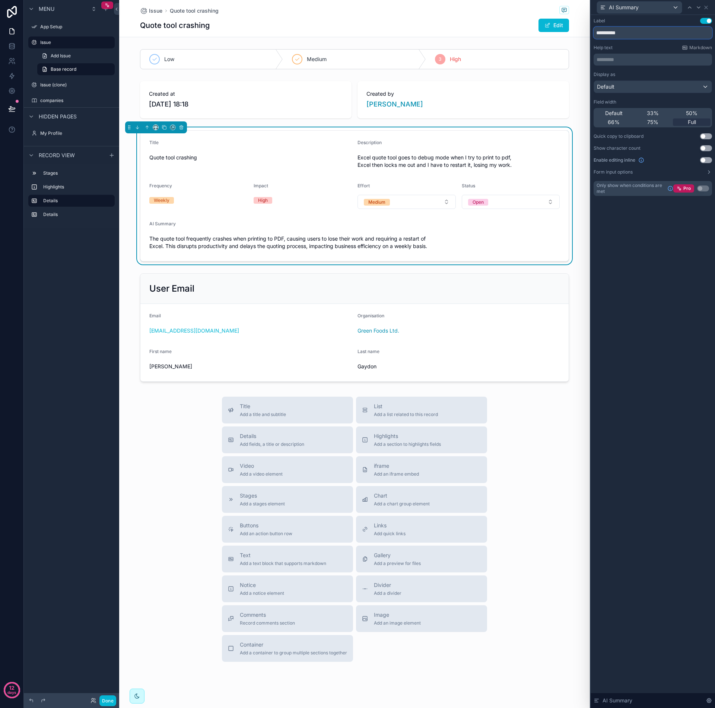
click at [631, 34] on input "**********" at bounding box center [652, 33] width 118 height 12
click at [602, 32] on input "**********" at bounding box center [652, 33] width 118 height 12
type input "*******"
click at [651, 217] on div "Label Use setting ******* Help text Markdown ********* ﻿ Display as Default Fie…" at bounding box center [652, 361] width 124 height 693
click at [578, 236] on div "Title Quote tool crashing Description Excel quote tool goes to debug mode when …" at bounding box center [354, 195] width 471 height 137
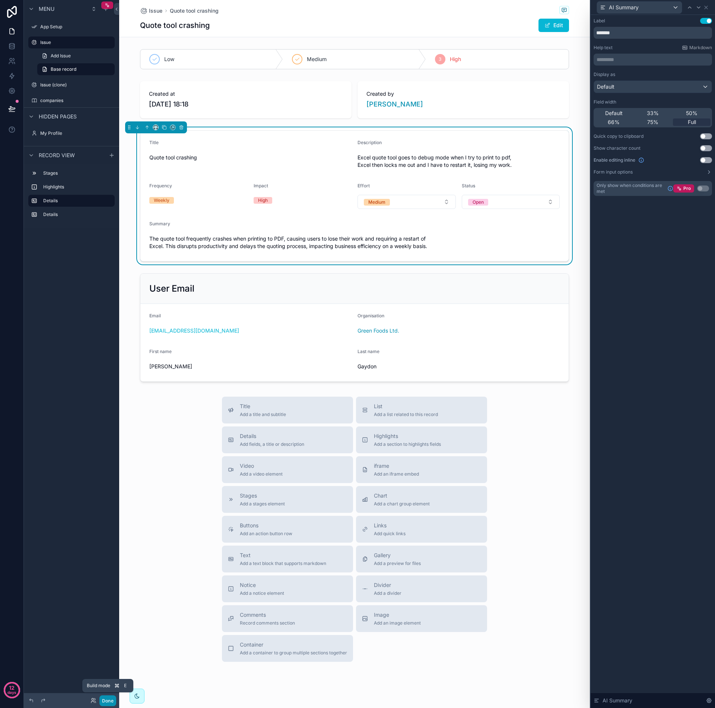
click at [110, 700] on button "Done" at bounding box center [107, 700] width 17 height 11
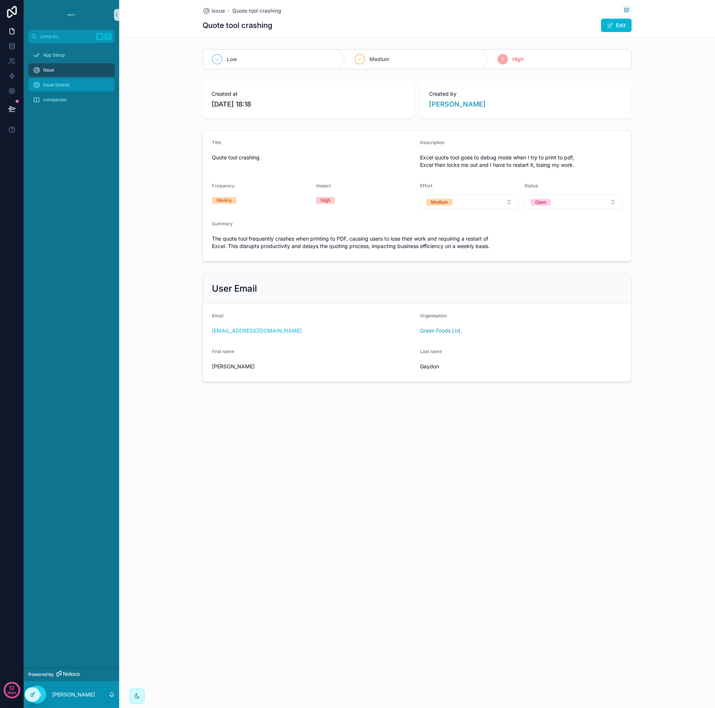
click at [65, 83] on span "Issue (clone)" at bounding box center [56, 85] width 26 height 6
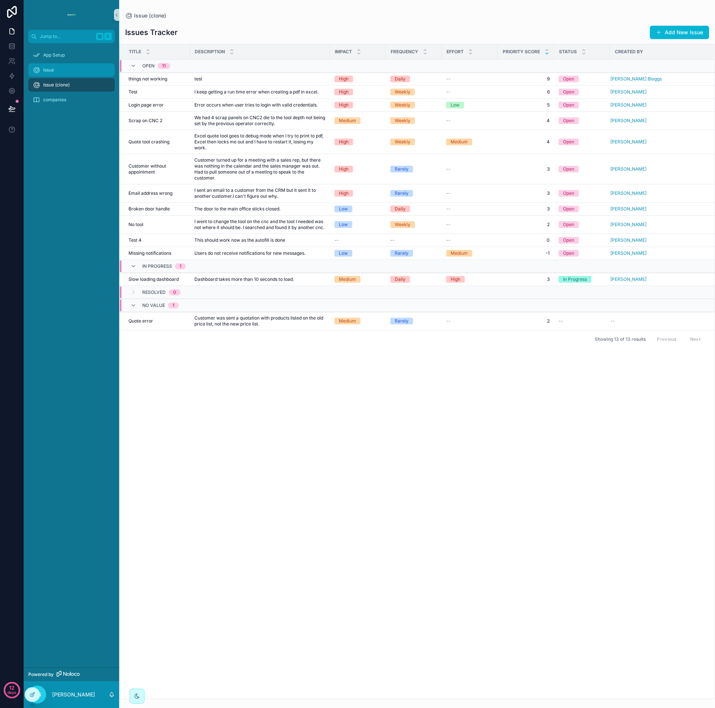
click at [66, 71] on div "Issue" at bounding box center [71, 70] width 77 height 12
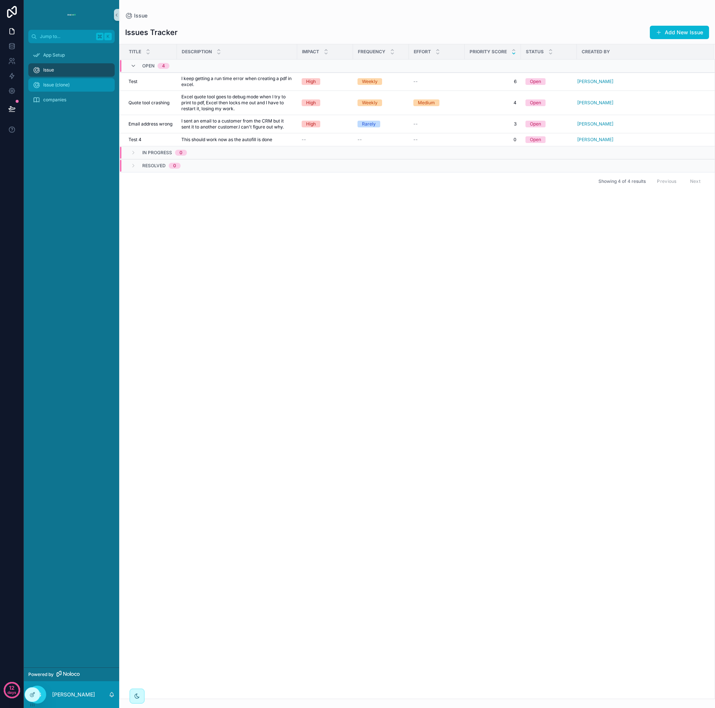
click at [67, 84] on span "Issue (clone)" at bounding box center [56, 85] width 26 height 6
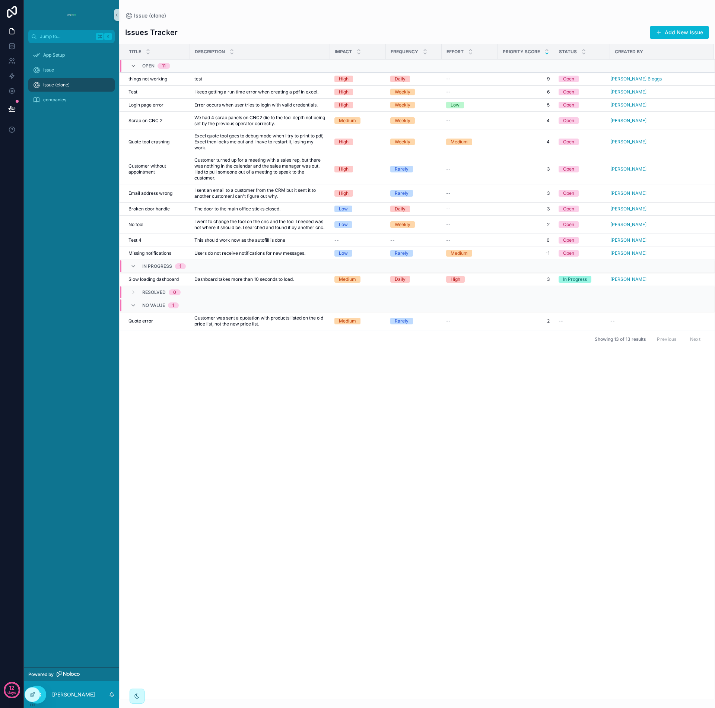
click at [324, 402] on div "Title Description Impact Frequency Effort Priority Score Status Created by Open…" at bounding box center [417, 371] width 595 height 654
click at [36, 691] on div at bounding box center [32, 694] width 15 height 14
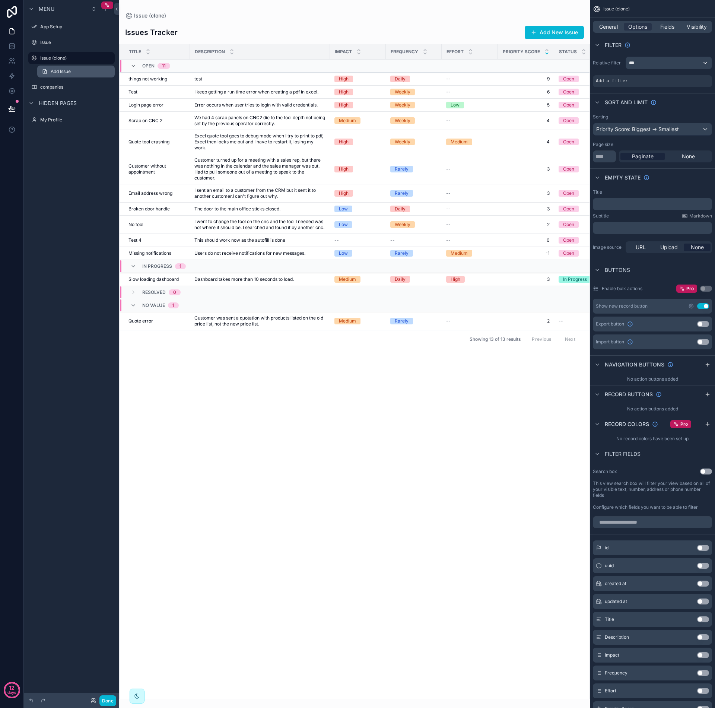
click at [66, 70] on span "Add Issue" at bounding box center [61, 72] width 20 height 6
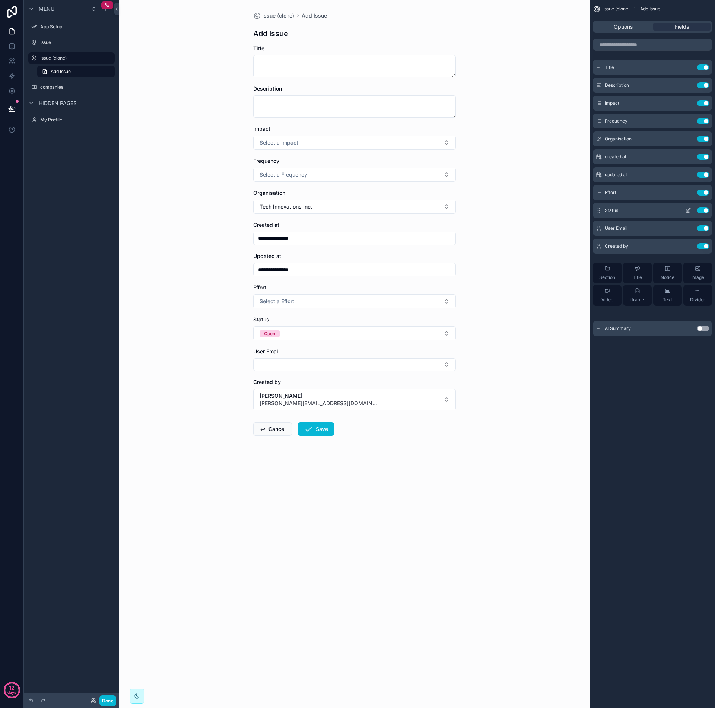
click at [688, 210] on icon "scrollable content" at bounding box center [688, 210] width 6 height 6
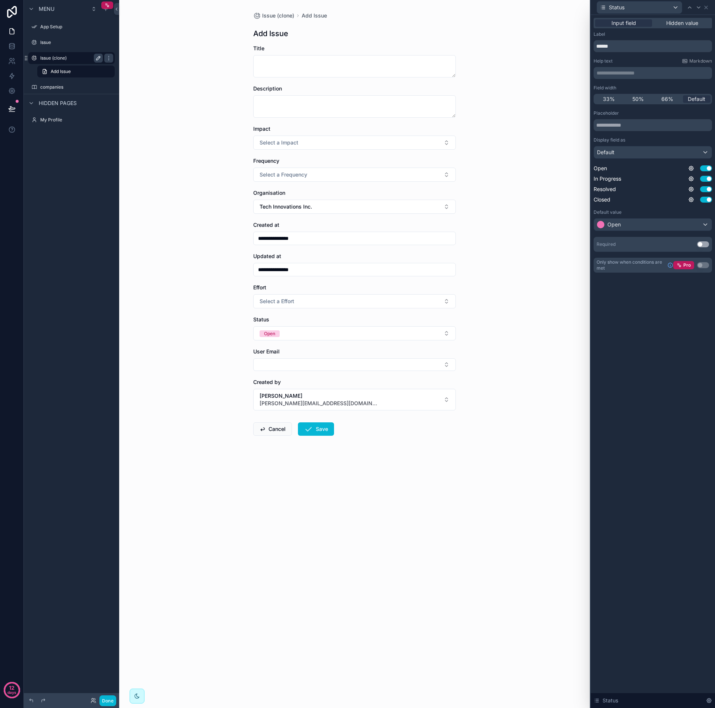
click at [98, 56] on icon "scrollable content" at bounding box center [98, 58] width 6 height 6
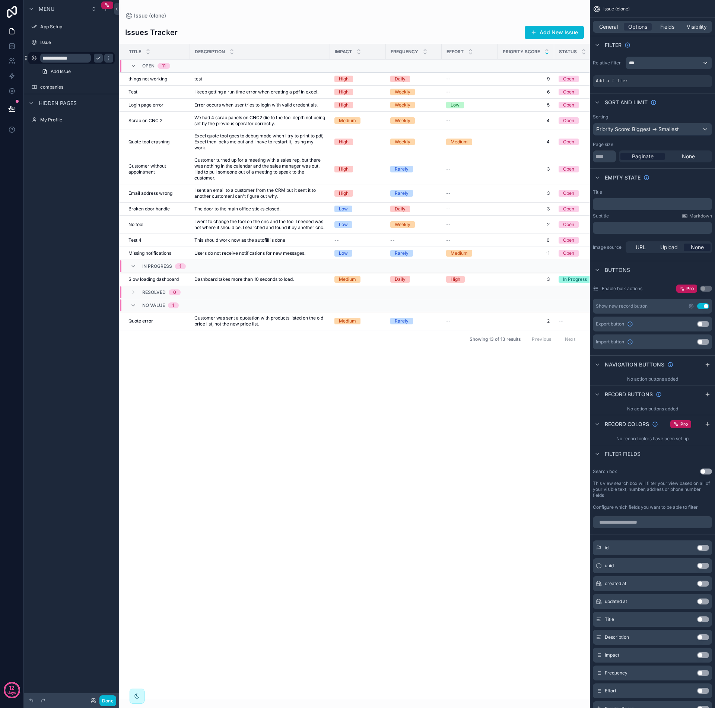
click at [84, 58] on input "**********" at bounding box center [65, 58] width 51 height 9
type input "**********"
click at [93, 164] on div "**********" at bounding box center [71, 349] width 95 height 699
click at [79, 171] on div "**********" at bounding box center [71, 349] width 95 height 699
click at [56, 46] on div "Issue" at bounding box center [71, 42] width 63 height 9
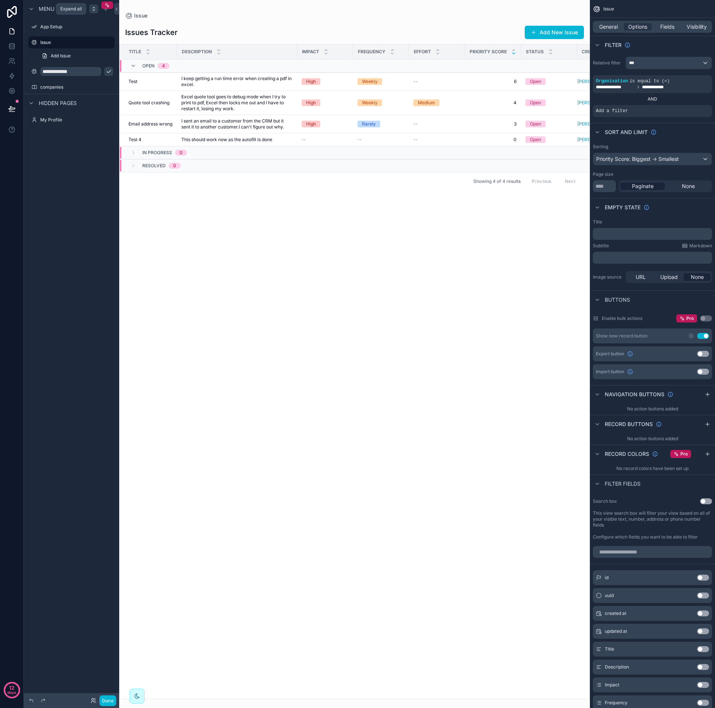
click at [95, 10] on icon "scrollable content" at bounding box center [94, 9] width 6 height 6
click at [182, 232] on div "scrollable content" at bounding box center [354, 354] width 471 height 708
click at [15, 49] on icon at bounding box center [11, 45] width 7 height 7
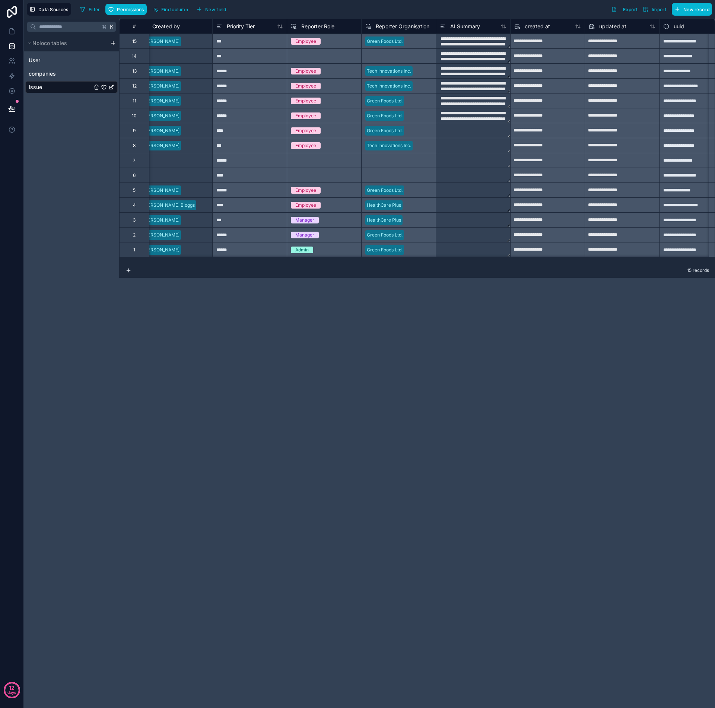
scroll to position [0, 706]
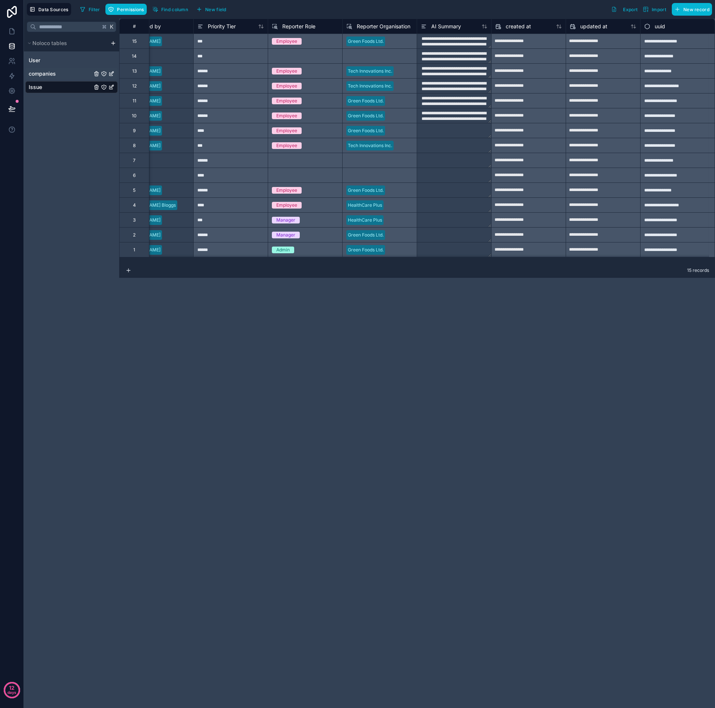
click at [67, 75] on link "companies" at bounding box center [60, 73] width 63 height 7
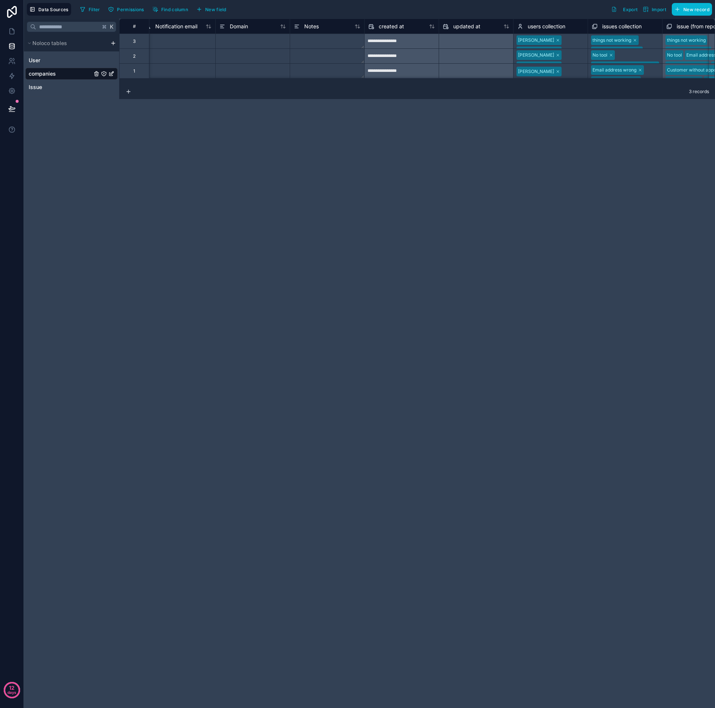
scroll to position [0, 376]
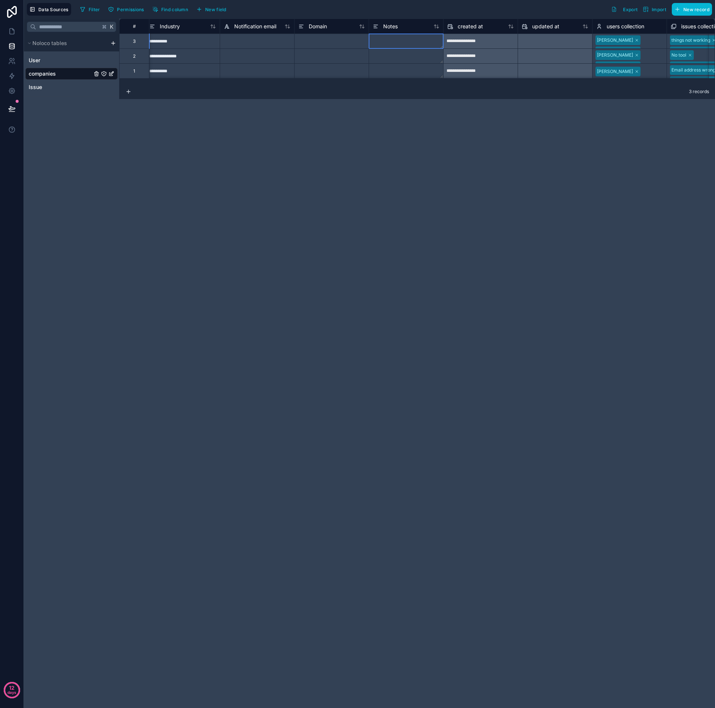
click at [410, 43] on textarea at bounding box center [406, 41] width 74 height 15
click at [406, 42] on textarea at bounding box center [406, 41] width 74 height 15
click at [402, 43] on textarea at bounding box center [406, 64] width 74 height 60
paste textarea "**********"
type textarea "**********"
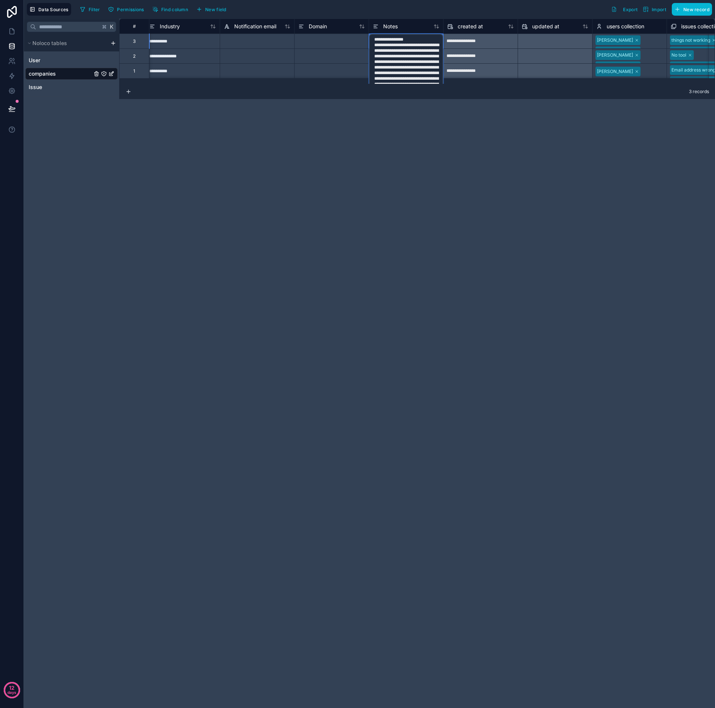
click at [447, 128] on div "**********" at bounding box center [417, 363] width 596 height 689
click at [502, 45] on div "**********" at bounding box center [480, 41] width 74 height 12
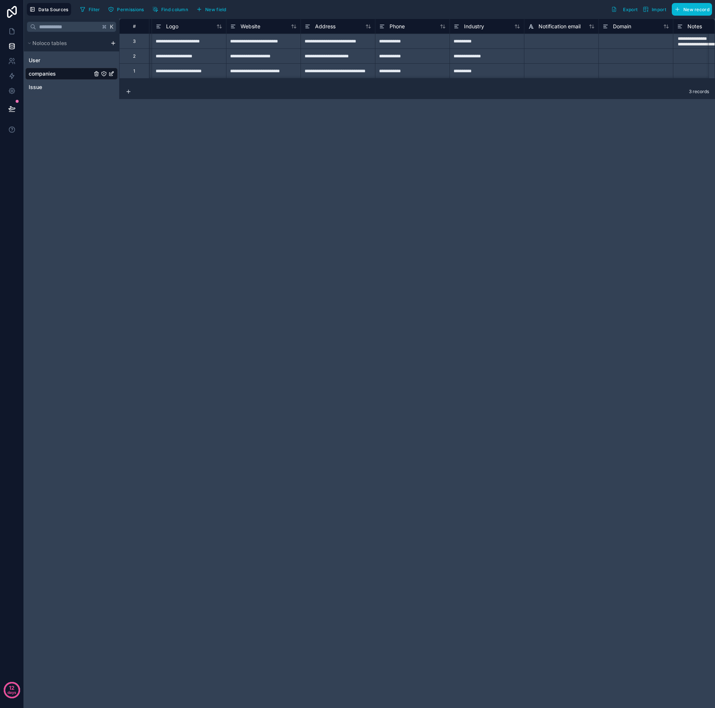
scroll to position [0, 0]
click at [12, 77] on icon at bounding box center [11, 75] width 7 height 7
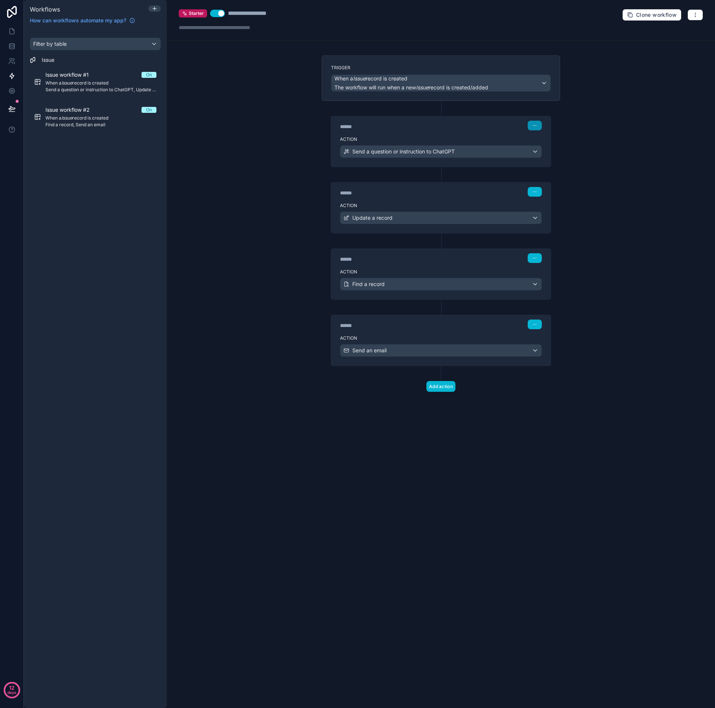
click at [534, 127] on icon "button" at bounding box center [534, 125] width 4 height 4
click at [548, 143] on span "Edit Description" at bounding box center [558, 142] width 33 height 6
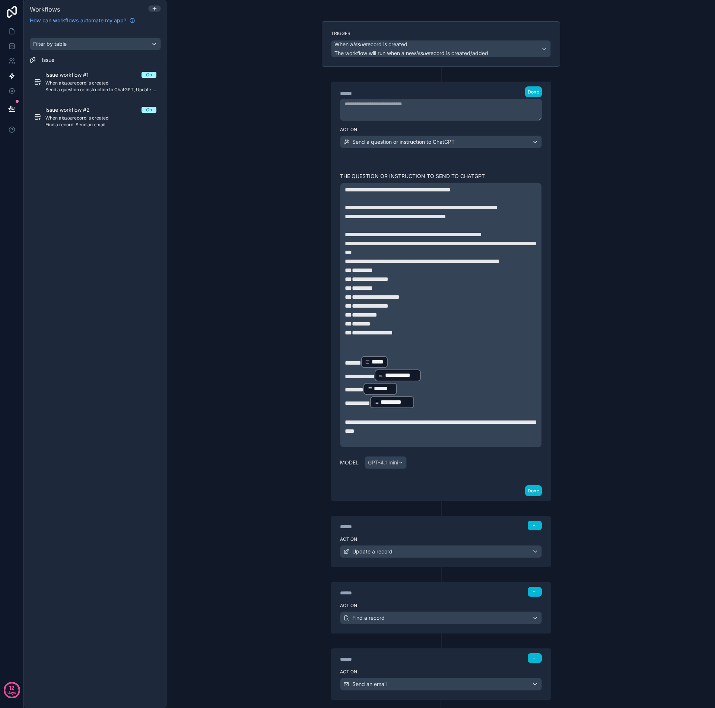
scroll to position [33, 0]
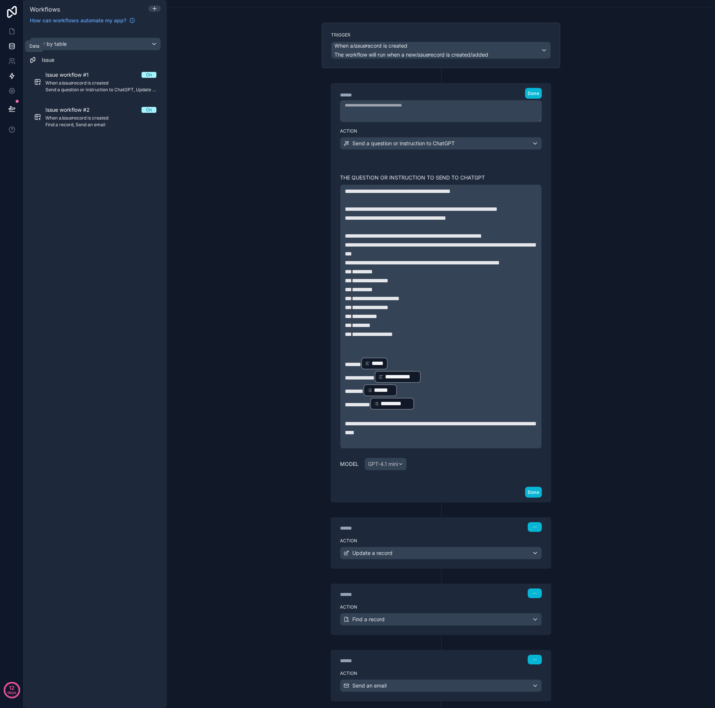
click at [12, 45] on icon at bounding box center [11, 45] width 5 height 2
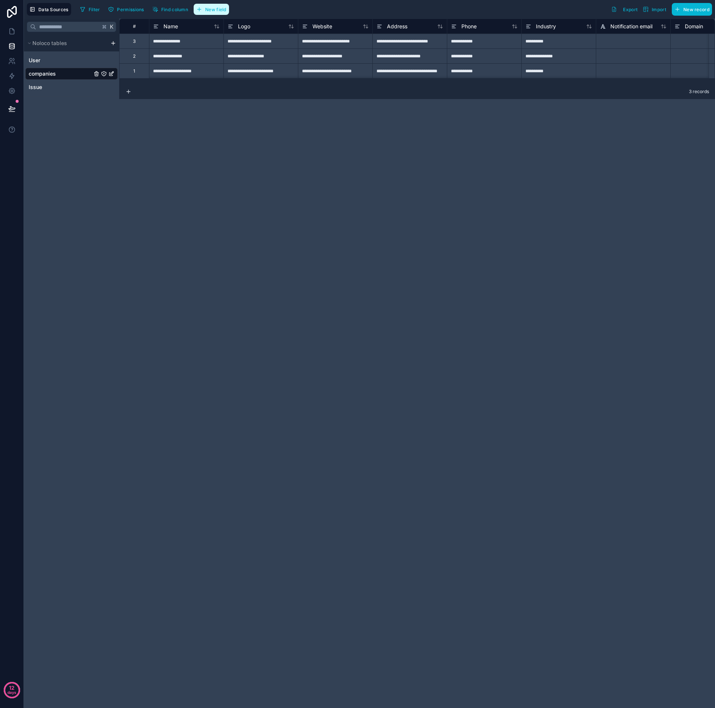
click at [216, 11] on span "New field" at bounding box center [215, 10] width 21 height 6
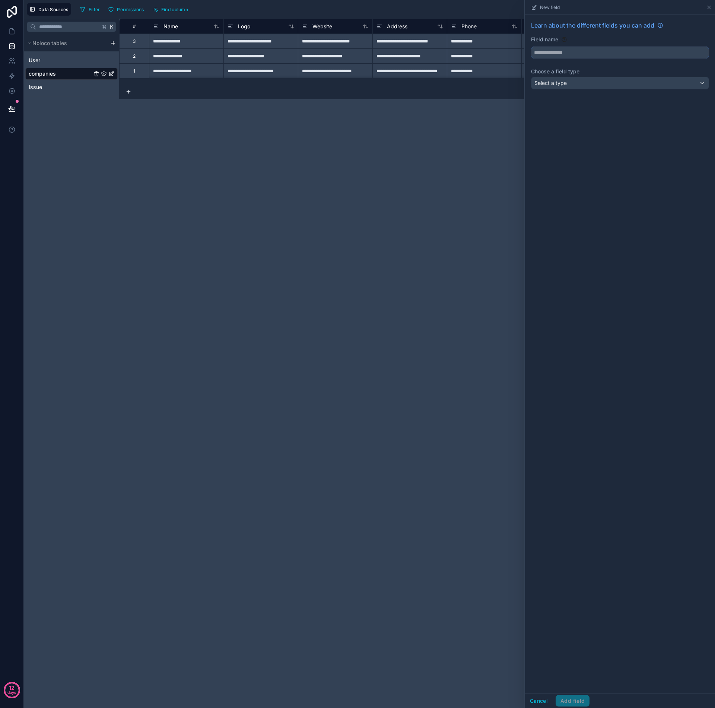
click at [564, 54] on input "text" at bounding box center [619, 53] width 177 height 12
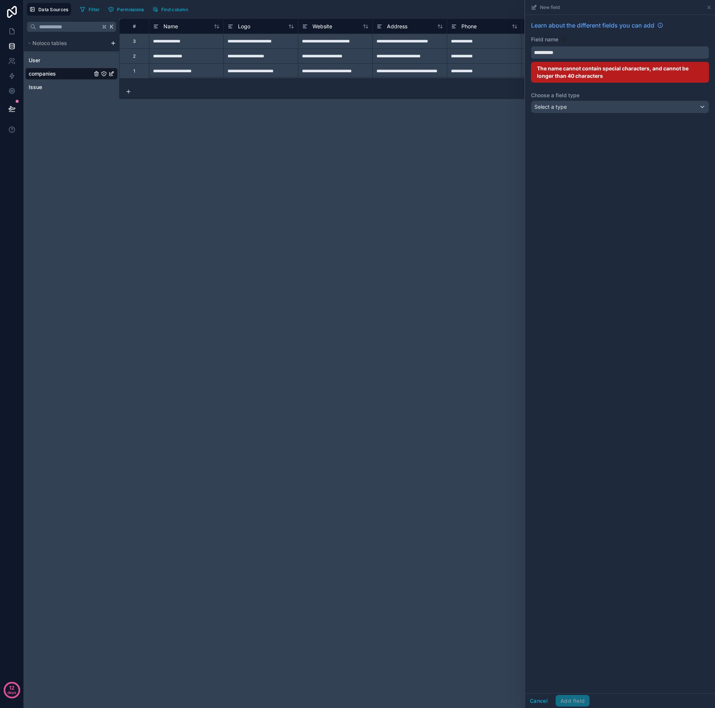
click at [620, 52] on button "*********" at bounding box center [620, 52] width 178 height 13
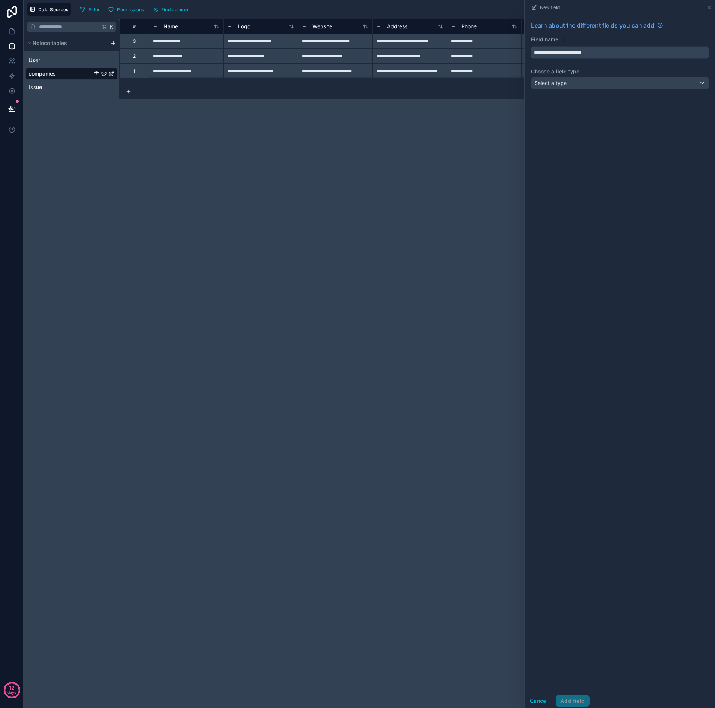
type input "**********"
click at [579, 95] on div "**********" at bounding box center [620, 56] width 190 height 83
click at [573, 85] on div "Select a type" at bounding box center [619, 83] width 177 height 12
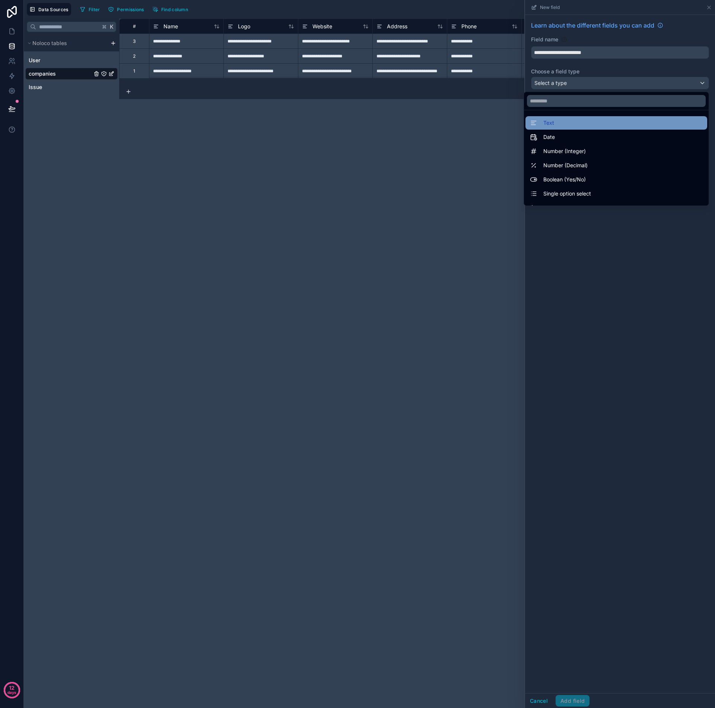
click at [557, 122] on div "Text" at bounding box center [616, 122] width 173 height 9
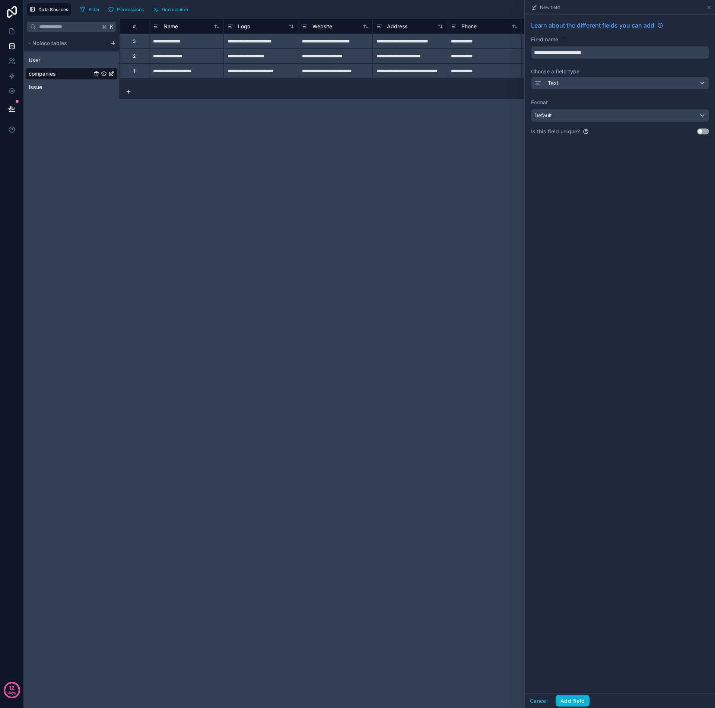
click at [569, 117] on div "Default" at bounding box center [619, 115] width 177 height 12
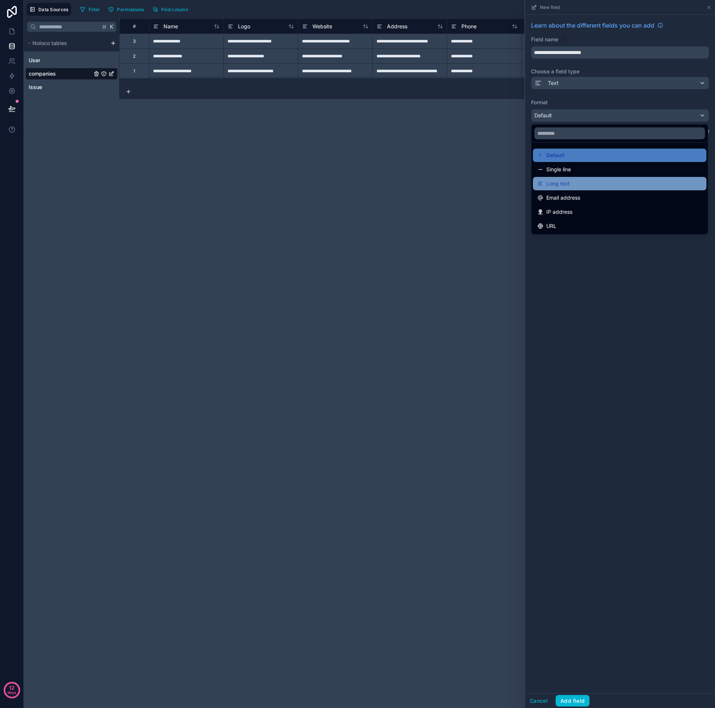
click at [577, 185] on div "Long text" at bounding box center [619, 183] width 165 height 9
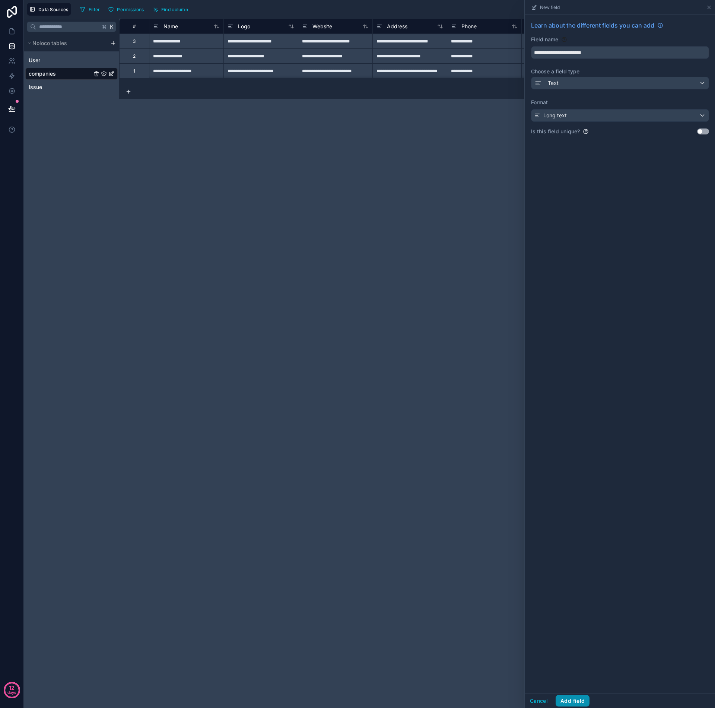
click at [577, 701] on button "Add field" at bounding box center [572, 701] width 34 height 12
click at [335, 194] on div "**********" at bounding box center [417, 363] width 596 height 689
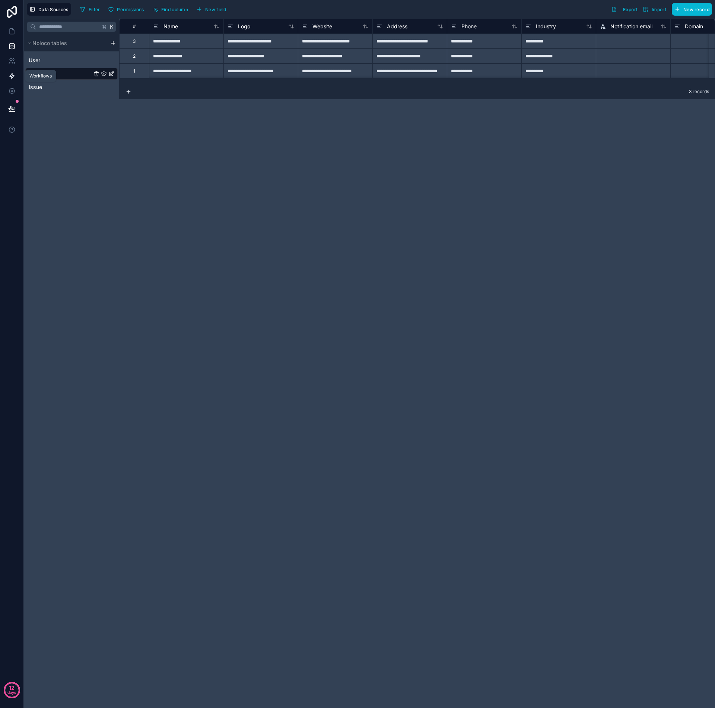
click at [11, 75] on icon at bounding box center [12, 76] width 4 height 6
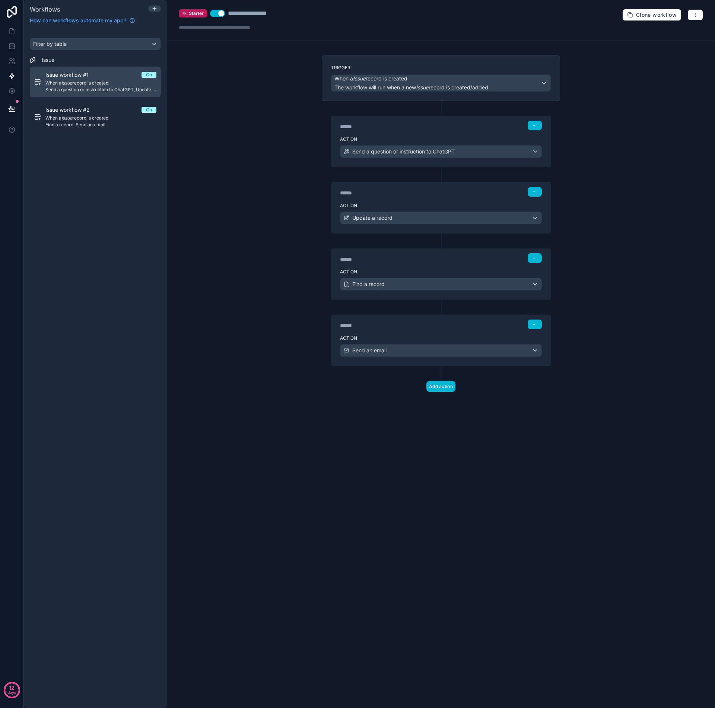
click at [100, 81] on span "When a Issue record is created" at bounding box center [100, 83] width 111 height 6
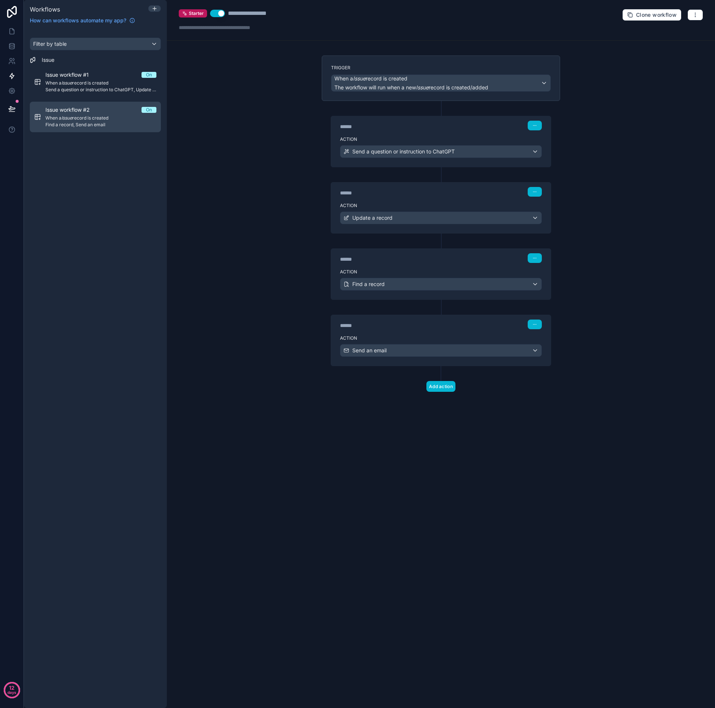
click at [100, 120] on span "When a Issue record is created" at bounding box center [100, 118] width 111 height 6
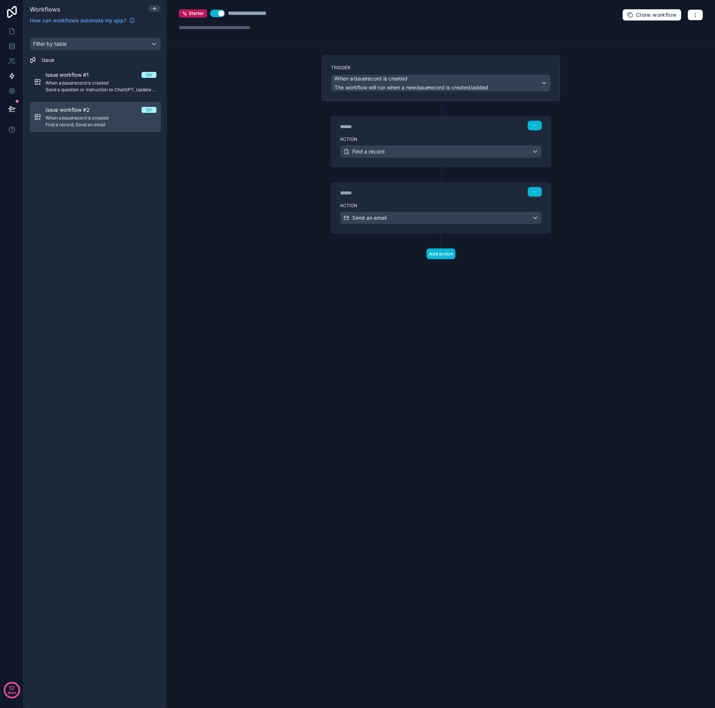
click at [118, 118] on span "When a Issue record is created" at bounding box center [100, 118] width 111 height 6
click at [122, 120] on span "When a Issue record is created" at bounding box center [100, 118] width 111 height 6
click at [536, 153] on div "Find a record" at bounding box center [440, 152] width 201 height 12
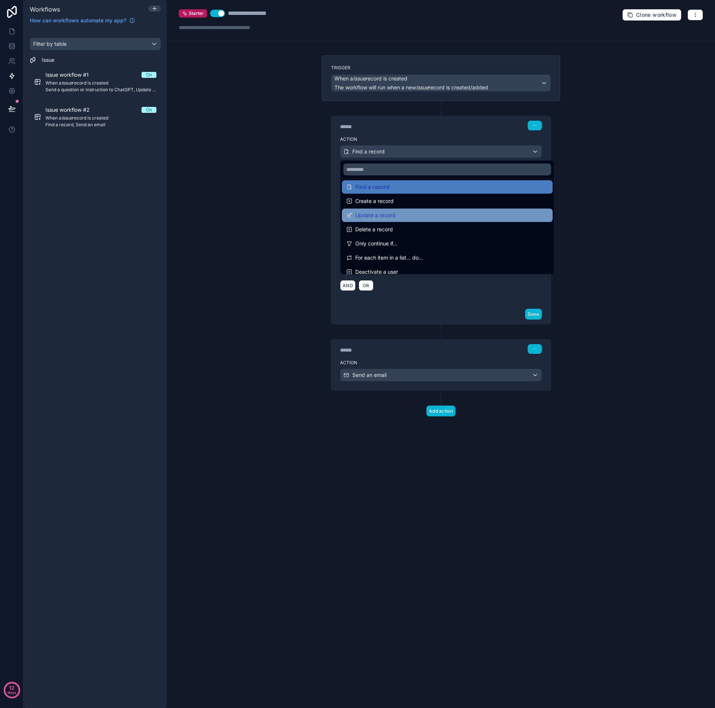
scroll to position [138, 0]
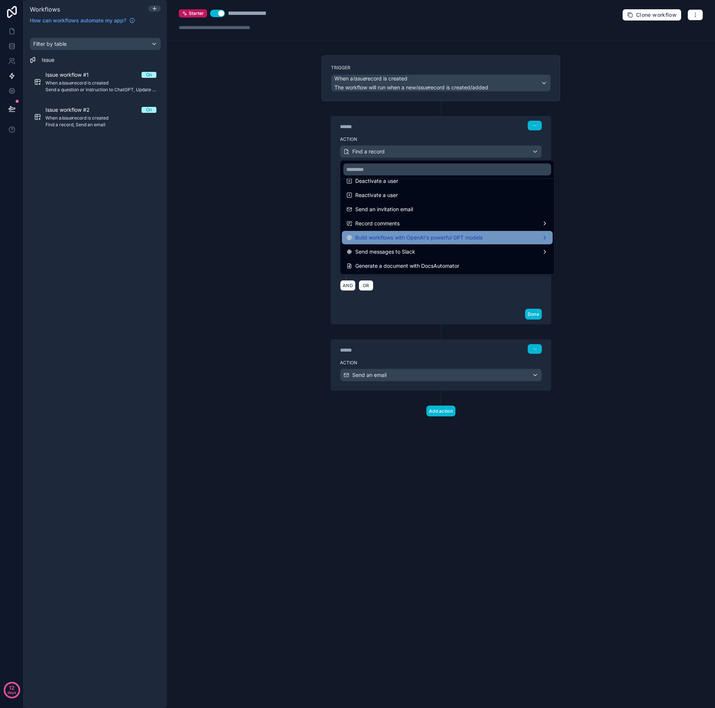
click at [456, 236] on span "Build workflows with OpenAI's powerful GPT models" at bounding box center [418, 237] width 127 height 9
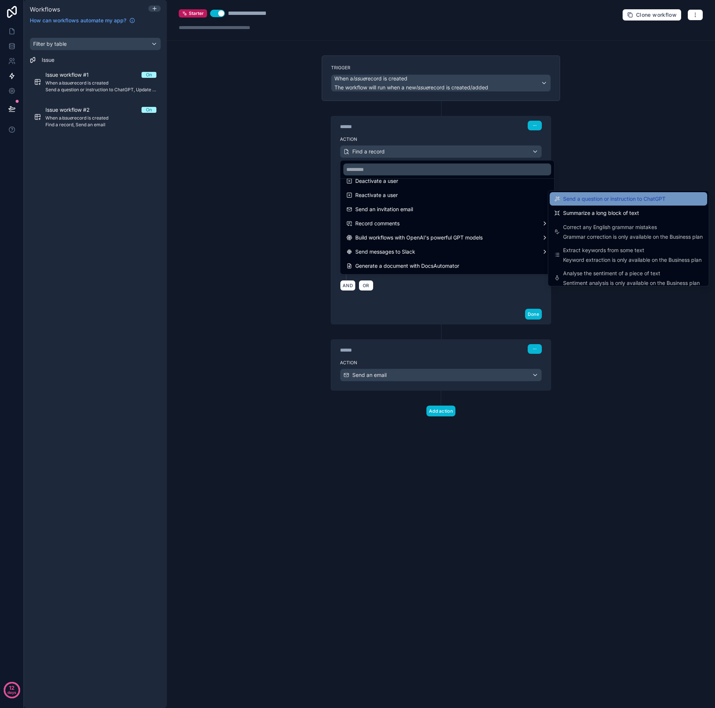
click at [593, 198] on span "Send a question or instruction to ChatGPT" at bounding box center [614, 198] width 102 height 9
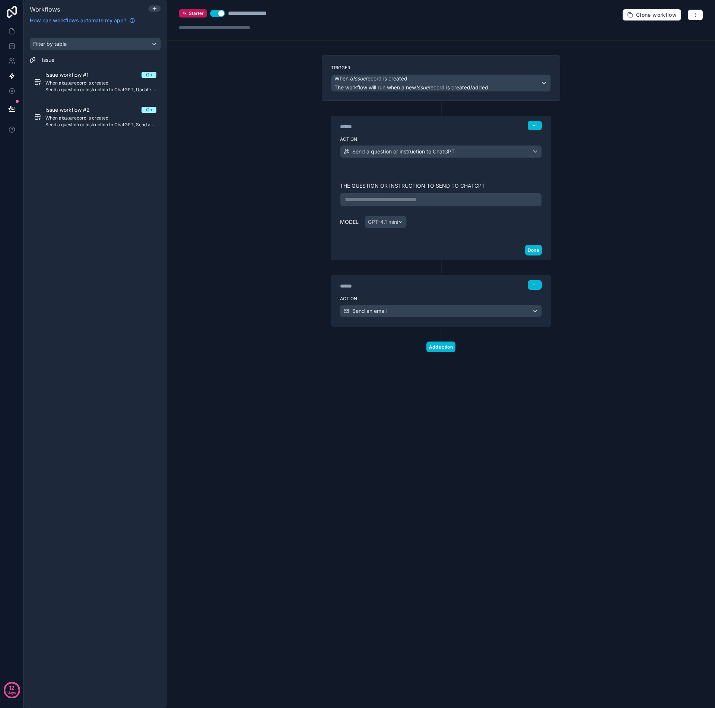
click at [425, 200] on p "**********" at bounding box center [441, 199] width 192 height 9
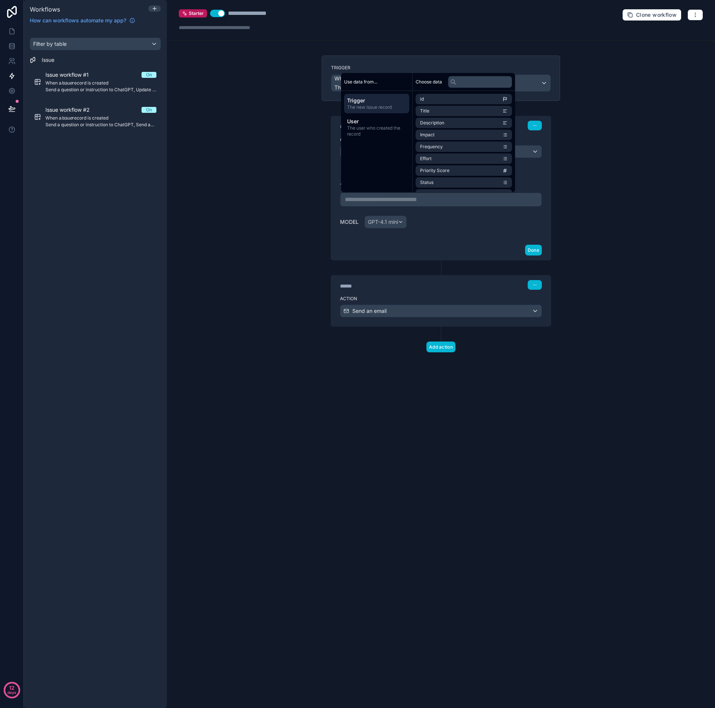
click at [546, 211] on div "**********" at bounding box center [441, 203] width 220 height 73
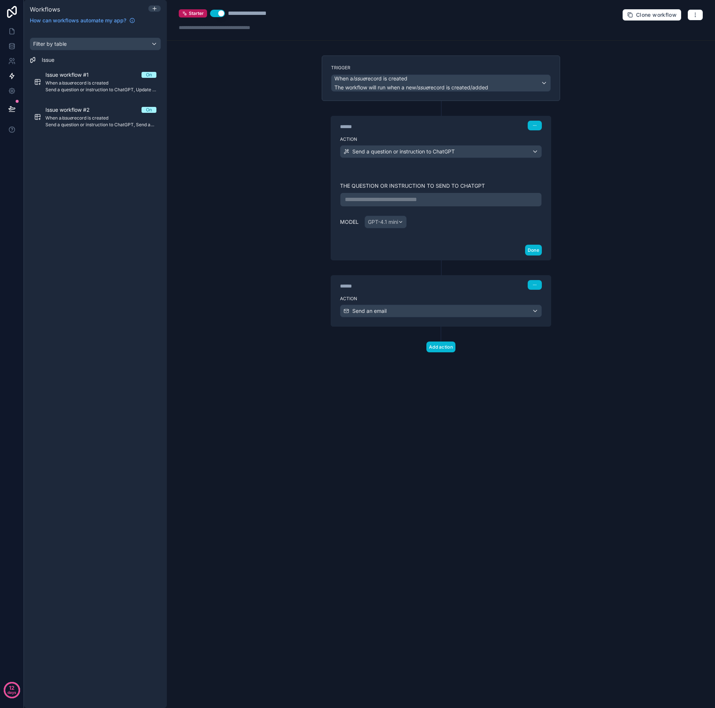
click at [350, 200] on p "**********" at bounding box center [441, 199] width 192 height 9
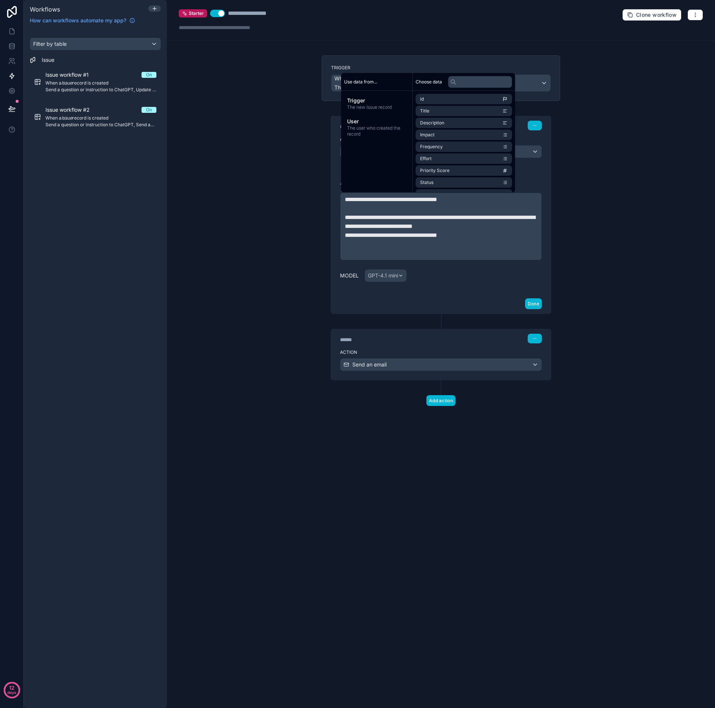
click at [335, 191] on div "**********" at bounding box center [441, 230] width 220 height 127
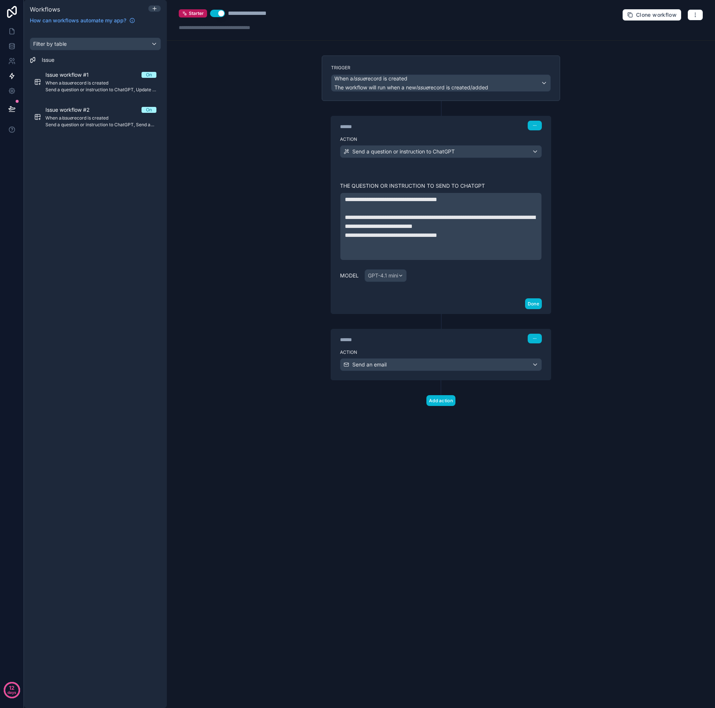
click at [340, 180] on div "**********" at bounding box center [441, 230] width 202 height 109
click at [360, 337] on div "******" at bounding box center [396, 339] width 112 height 7
click at [536, 154] on div "Send a question or instruction to ChatGPT" at bounding box center [440, 152] width 201 height 12
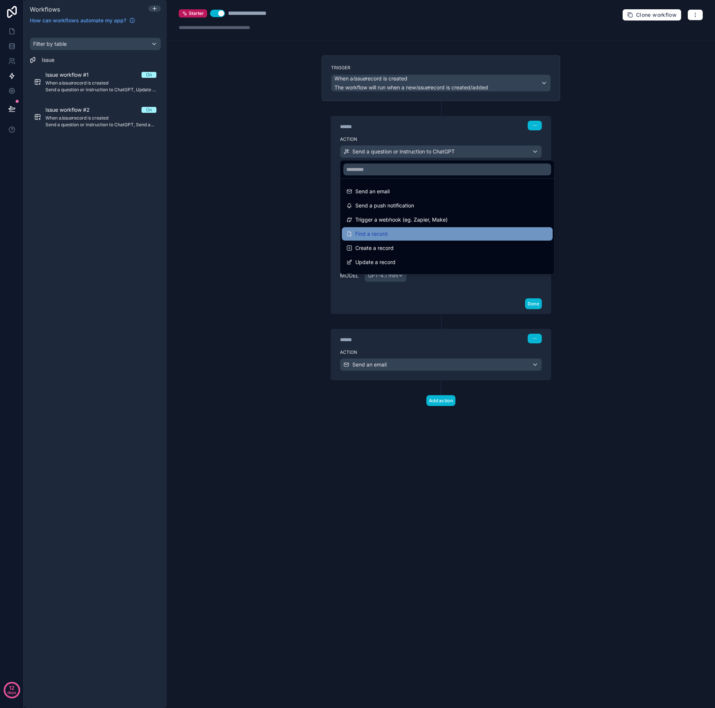
click at [423, 233] on div "Find a record" at bounding box center [447, 233] width 202 height 9
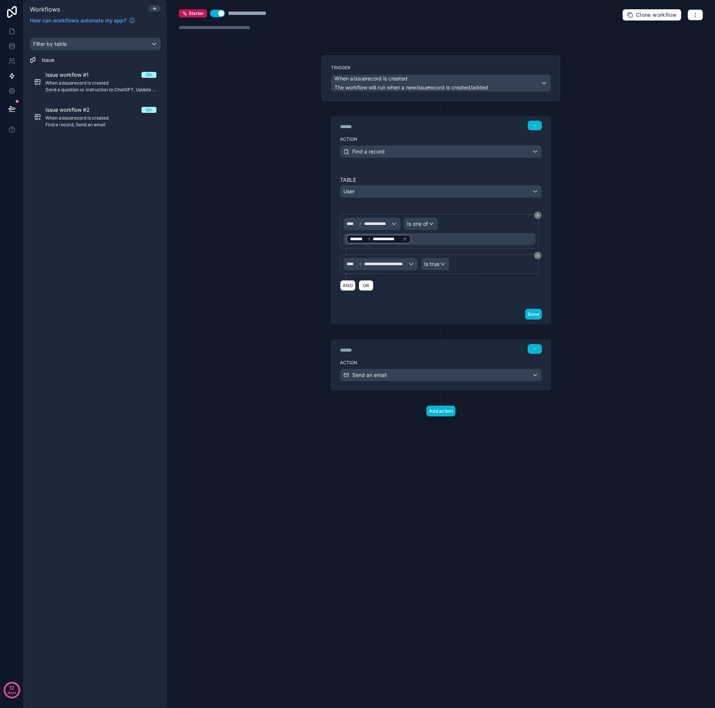
click at [396, 192] on div "User" at bounding box center [440, 191] width 201 height 12
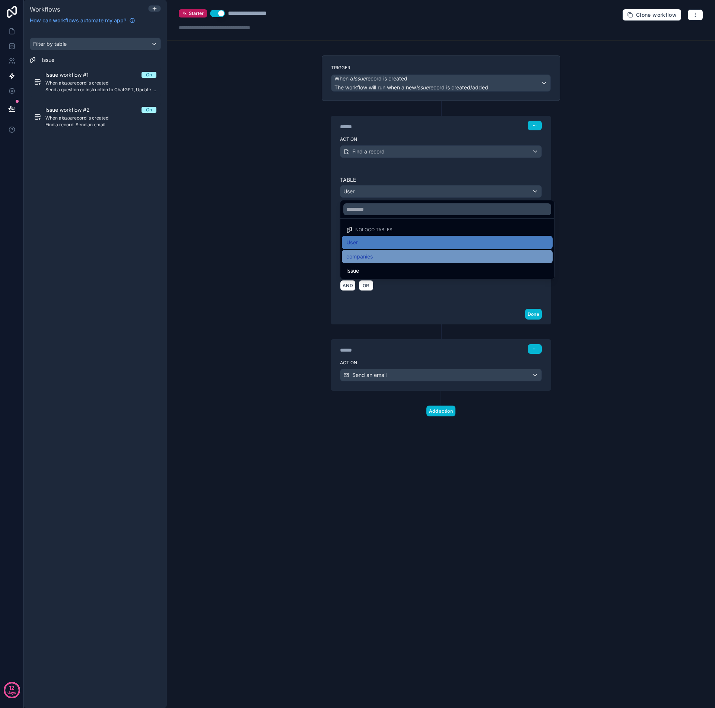
click at [378, 257] on div "companies" at bounding box center [447, 256] width 202 height 9
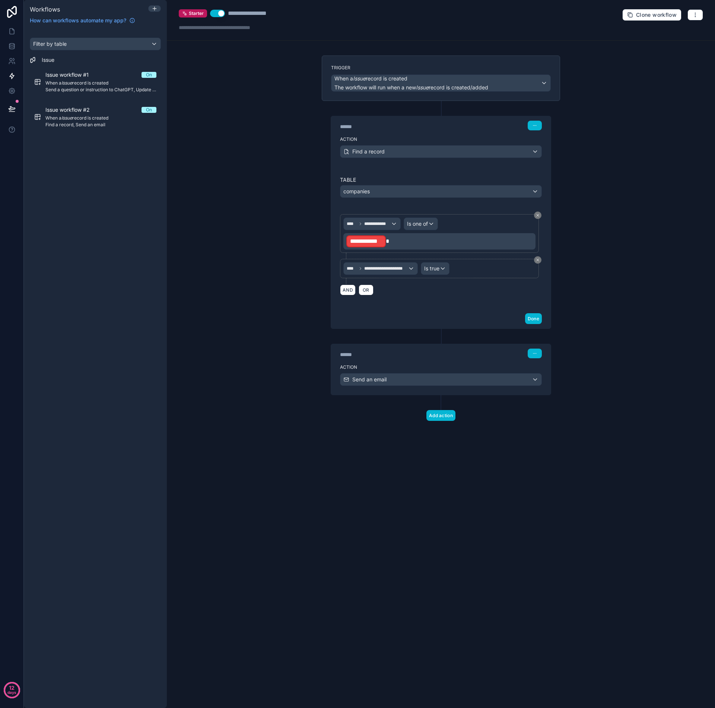
click at [392, 245] on p "**********" at bounding box center [440, 241] width 188 height 13
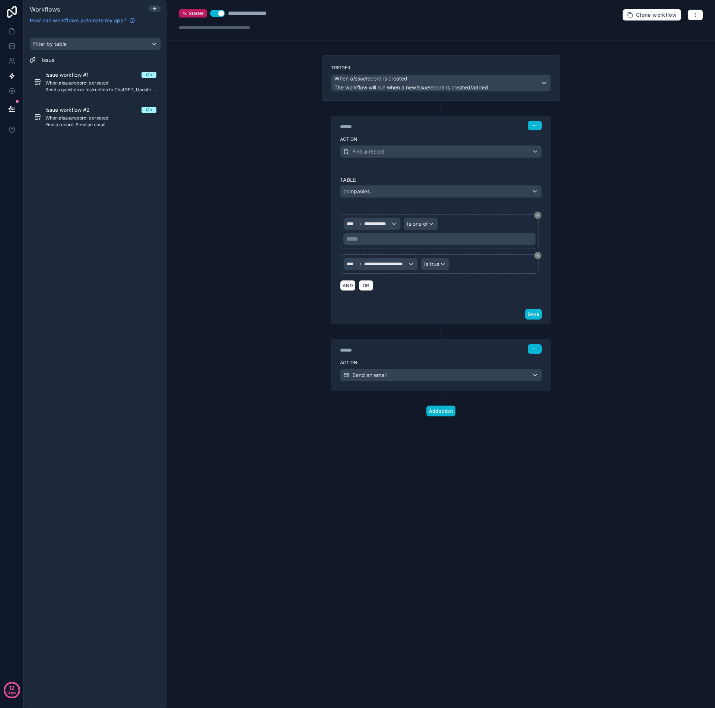
click at [378, 238] on p "***** ﻿" at bounding box center [440, 239] width 188 height 9
click at [329, 215] on div "**********" at bounding box center [441, 212] width 238 height 223
click at [371, 226] on span "**********" at bounding box center [377, 224] width 27 height 6
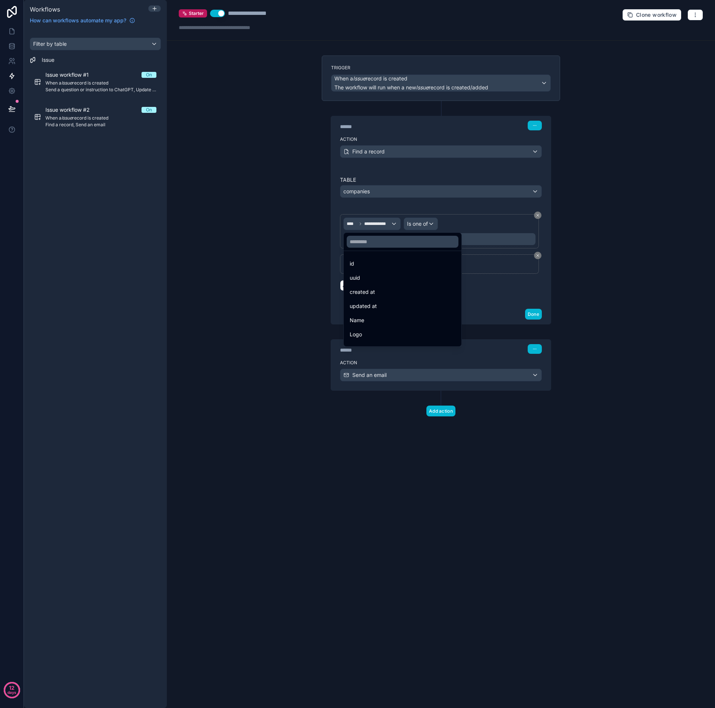
click at [372, 225] on div at bounding box center [357, 354] width 715 height 708
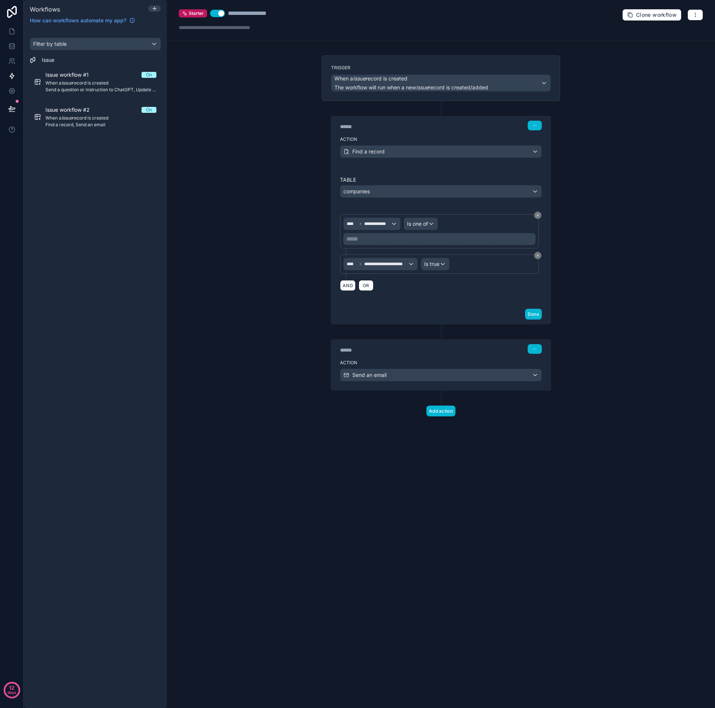
click at [376, 225] on span "**********" at bounding box center [377, 224] width 27 height 6
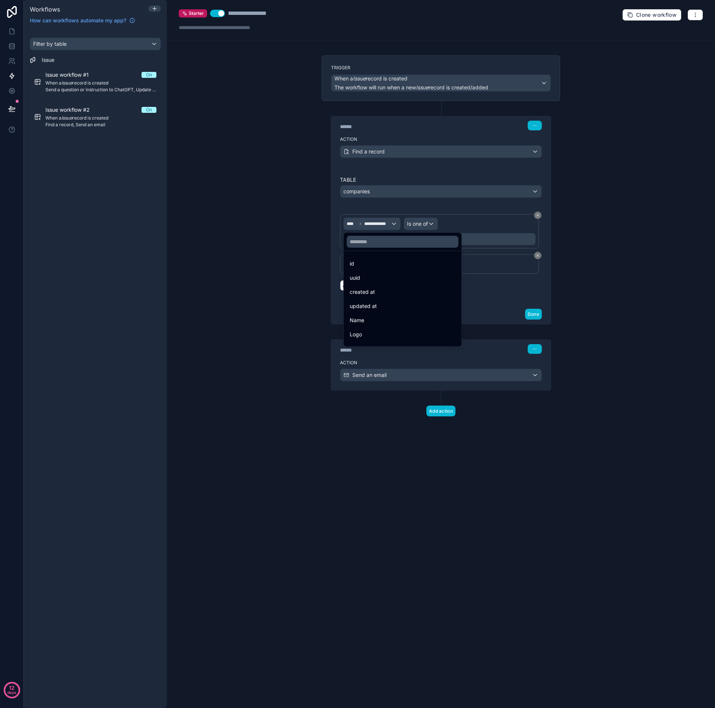
click at [422, 222] on div at bounding box center [357, 354] width 715 height 708
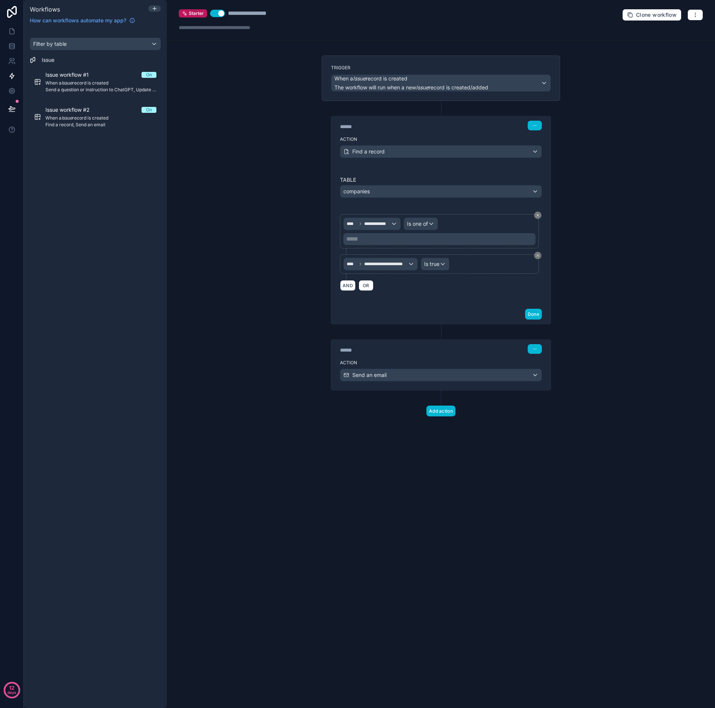
click at [424, 223] on span "Is one of" at bounding box center [417, 223] width 21 height 7
click at [376, 237] on div at bounding box center [357, 354] width 715 height 708
click at [379, 239] on p "***** ﻿" at bounding box center [440, 239] width 188 height 9
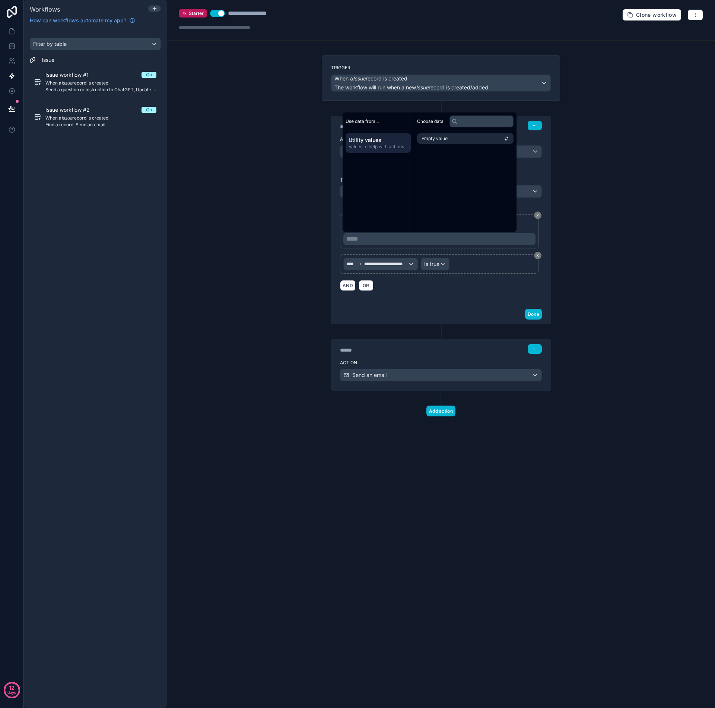
click at [383, 144] on span "Values to help with actions" at bounding box center [377, 147] width 59 height 6
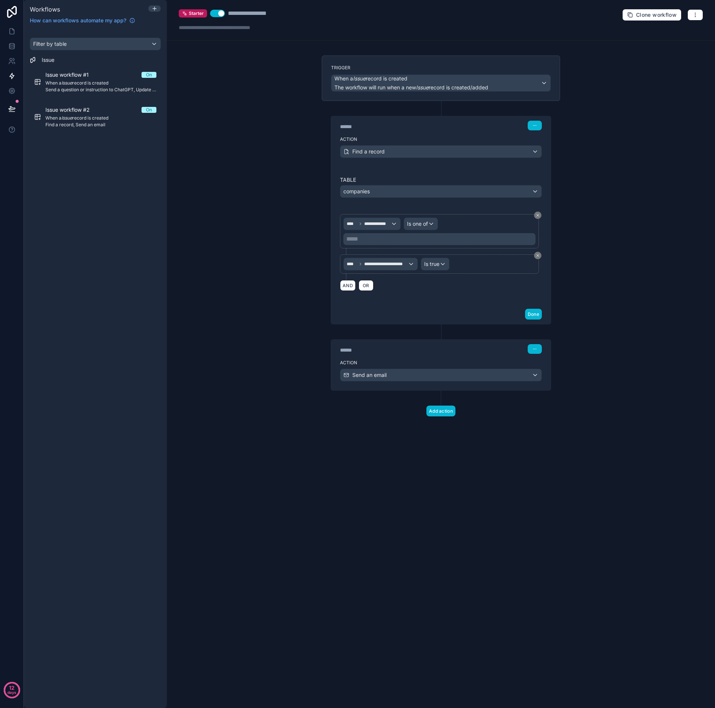
click at [335, 225] on div "**********" at bounding box center [441, 235] width 220 height 137
click at [539, 257] on icon at bounding box center [537, 255] width 4 height 4
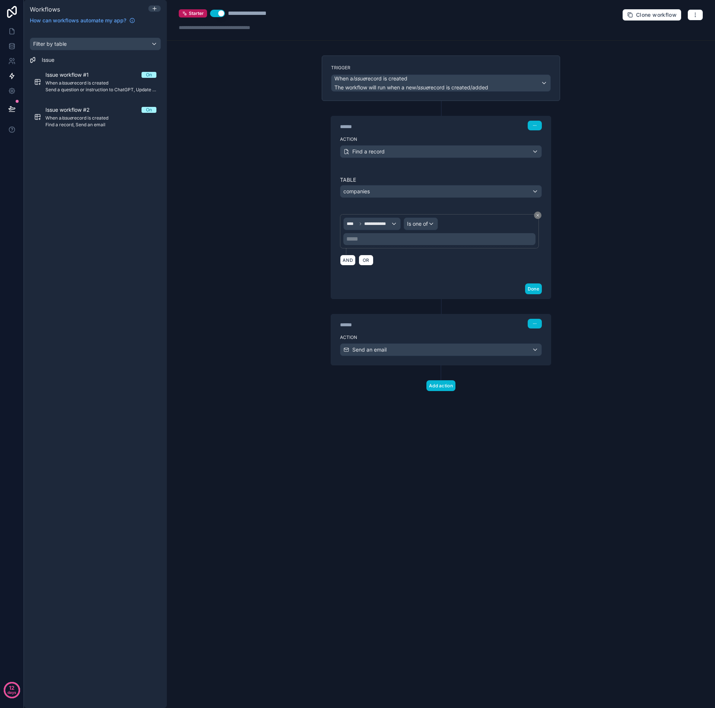
click at [395, 223] on div "**********" at bounding box center [372, 224] width 57 height 12
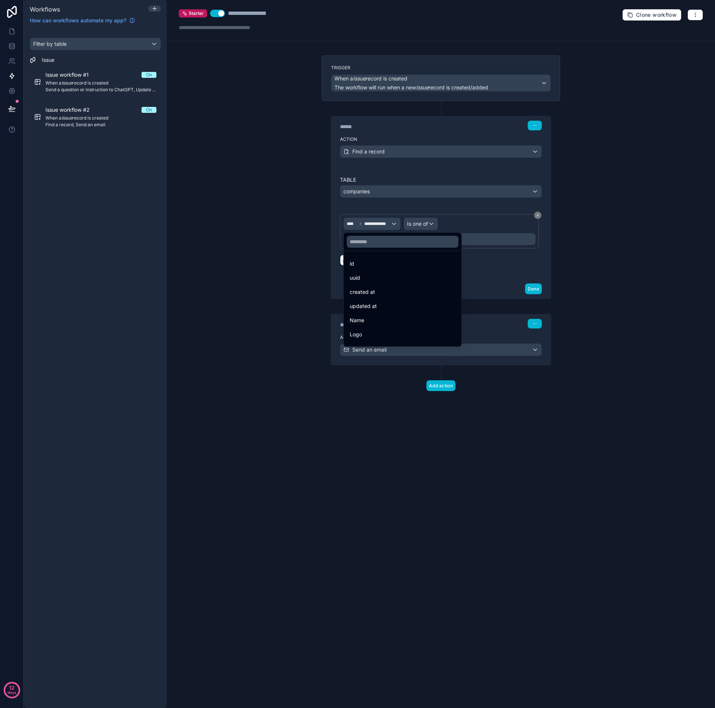
click at [382, 204] on div at bounding box center [357, 354] width 715 height 708
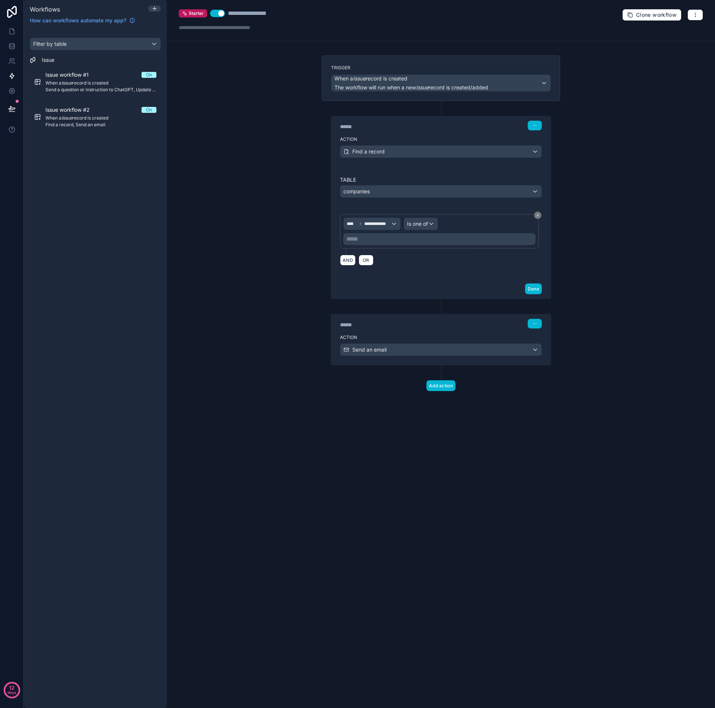
click at [505, 168] on div "**********" at bounding box center [441, 223] width 220 height 112
click at [391, 208] on div "**********" at bounding box center [441, 223] width 202 height 94
click at [108, 84] on span "When a Issue record is created" at bounding box center [100, 83] width 111 height 6
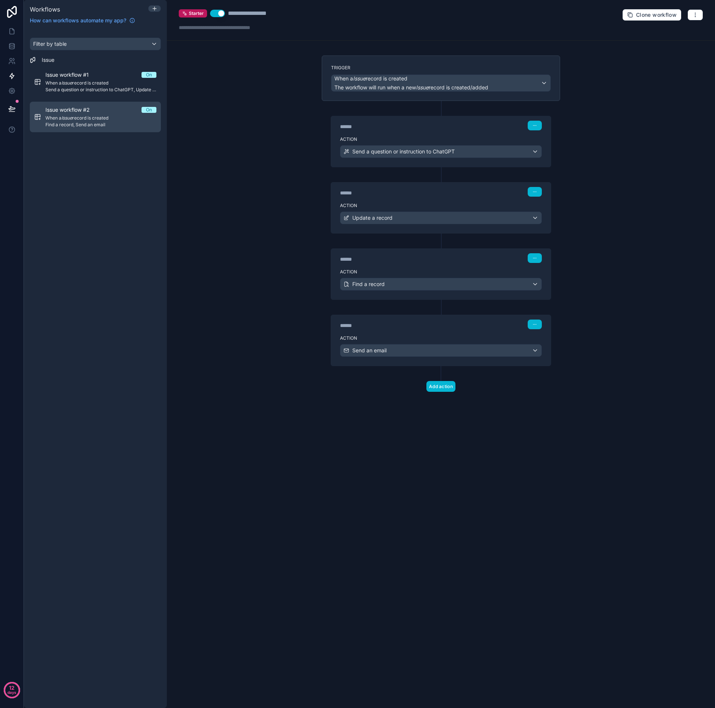
click at [143, 112] on span "On" at bounding box center [148, 110] width 15 height 6
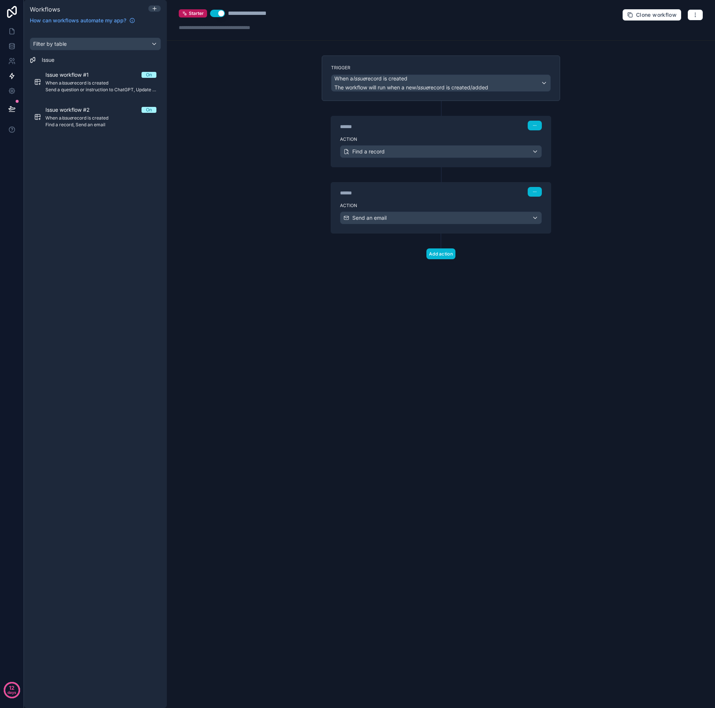
click at [220, 16] on button "Use setting" at bounding box center [217, 13] width 15 height 7
click at [114, 83] on span "When a Issue record is created" at bounding box center [100, 83] width 111 height 6
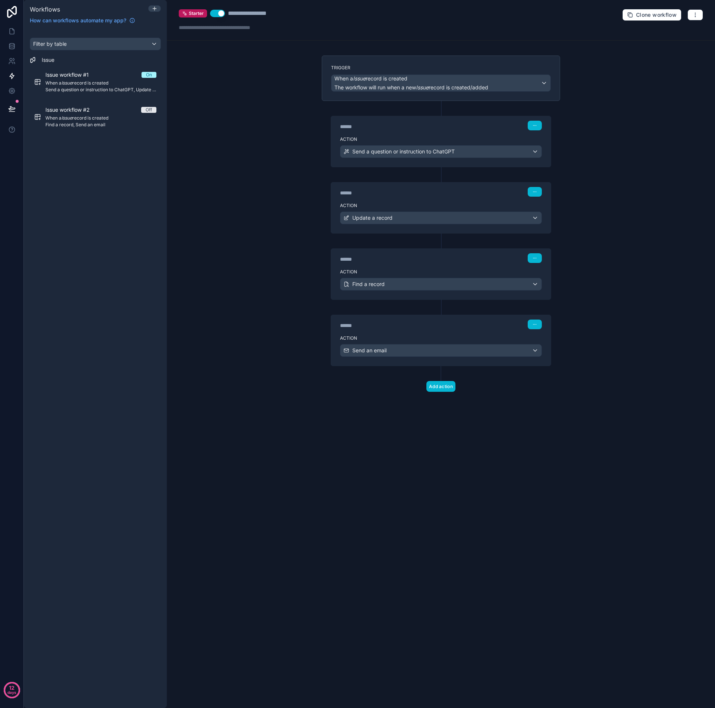
click at [466, 398] on div "Trigger When a Issue record is created The workflow will run when a new Issue r…" at bounding box center [441, 235] width 250 height 360
click at [437, 387] on button "Add action" at bounding box center [440, 386] width 29 height 11
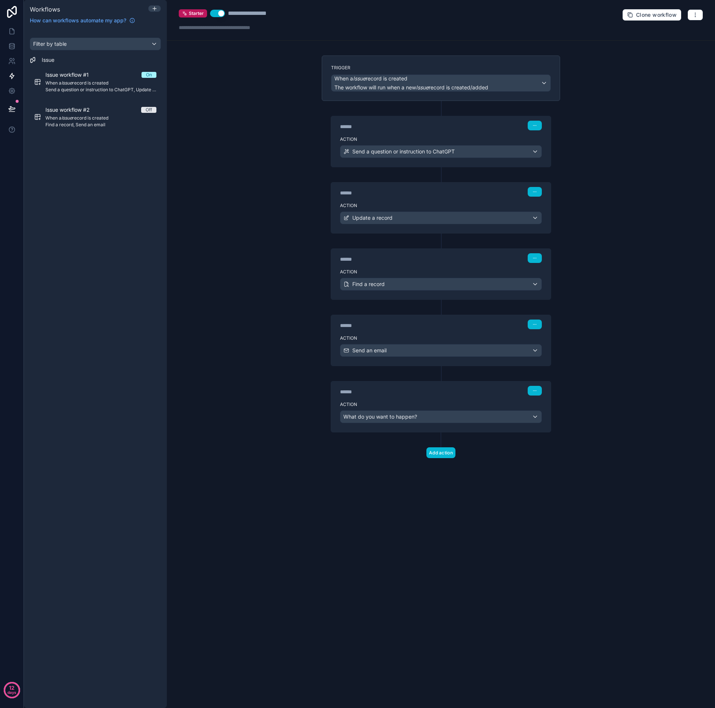
click at [533, 419] on div "What do you want to happen?" at bounding box center [440, 417] width 201 height 12
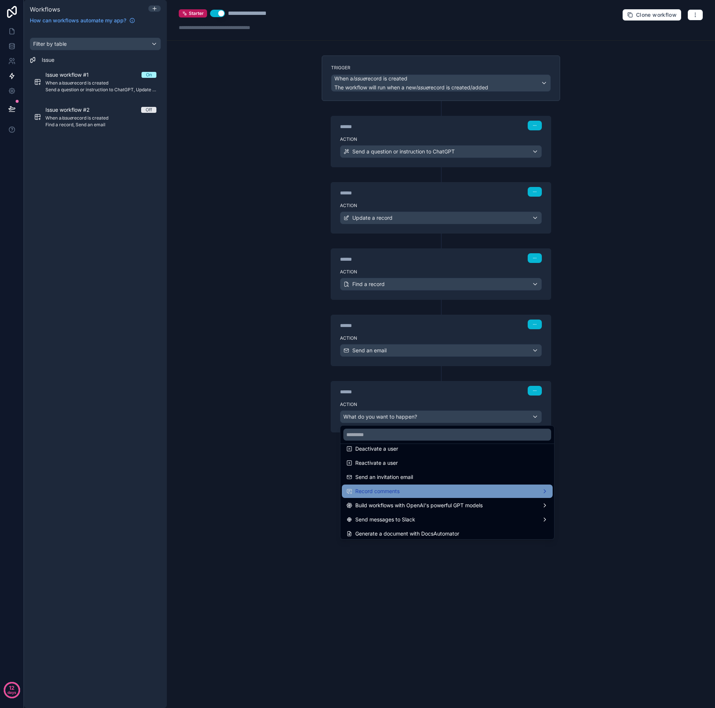
scroll to position [137, 0]
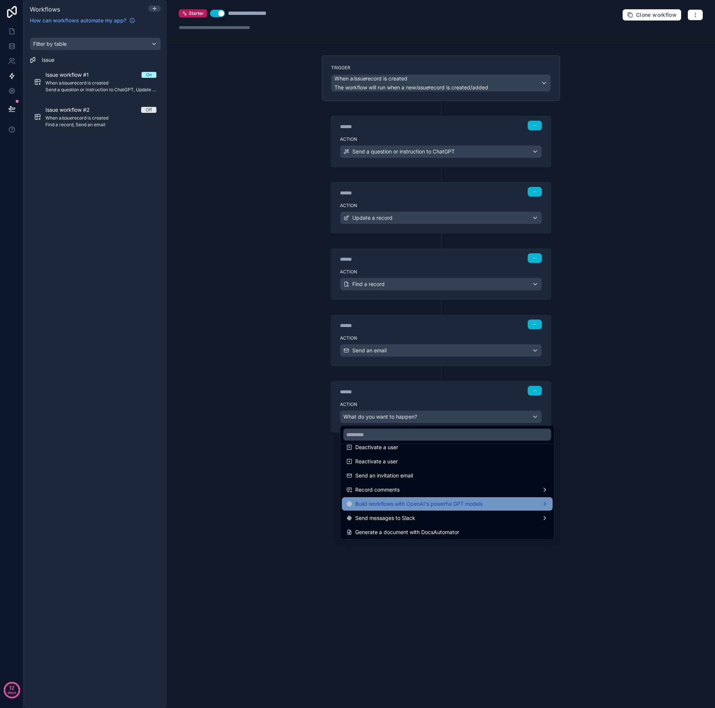
click at [479, 502] on span "Build workflows with OpenAI's powerful GPT models" at bounding box center [418, 503] width 127 height 9
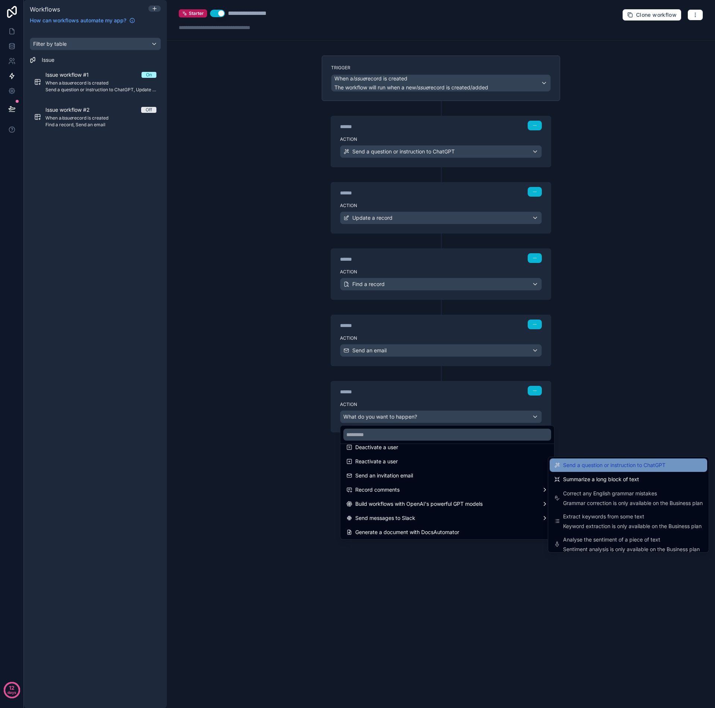
click at [590, 467] on span "Send a question or instruction to ChatGPT" at bounding box center [614, 465] width 102 height 9
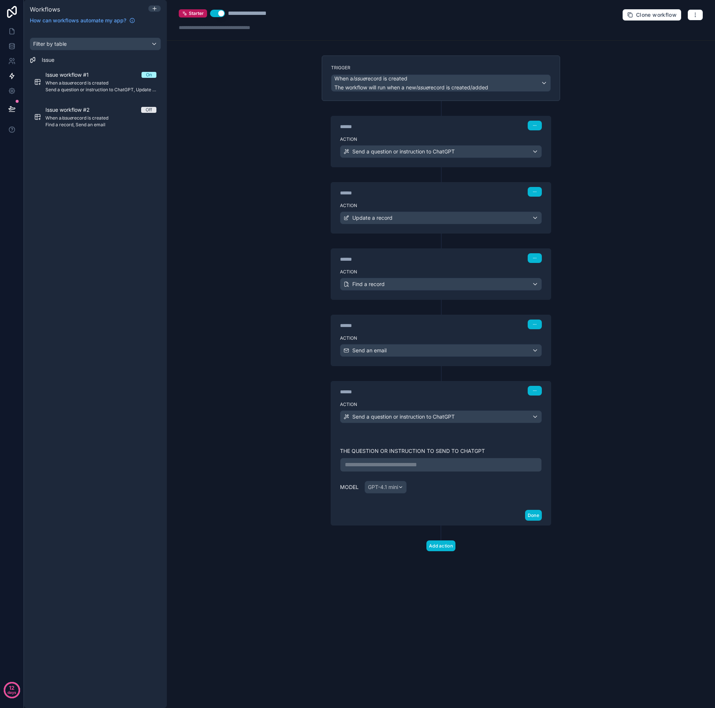
click at [383, 465] on p "**********" at bounding box center [441, 464] width 192 height 9
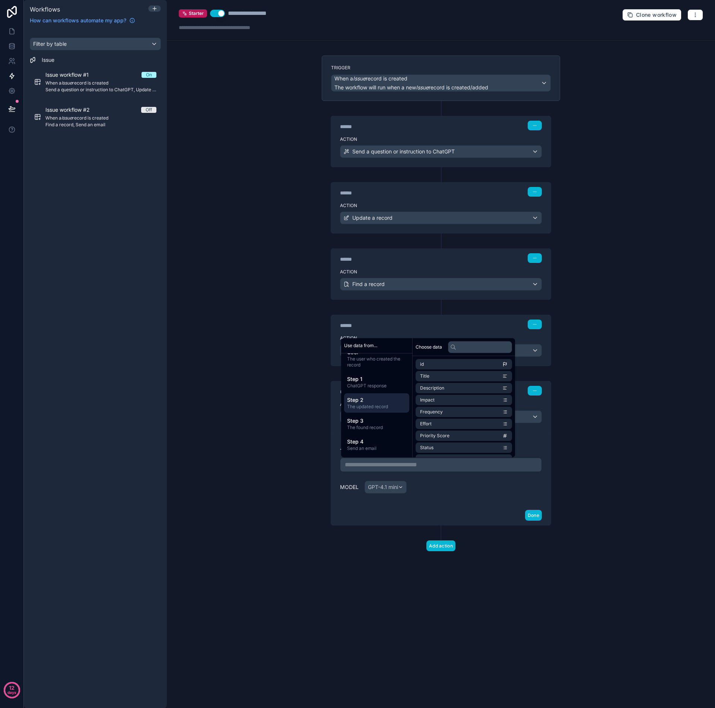
scroll to position [0, 0]
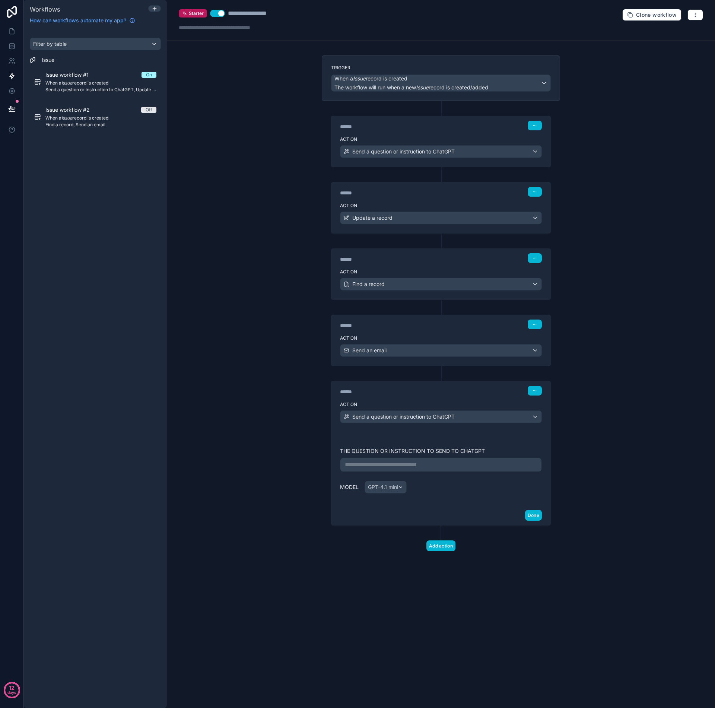
click at [334, 402] on div "Action Send a question or instruction to ChatGPT" at bounding box center [441, 415] width 220 height 34
click at [362, 465] on p "**********" at bounding box center [441, 464] width 192 height 9
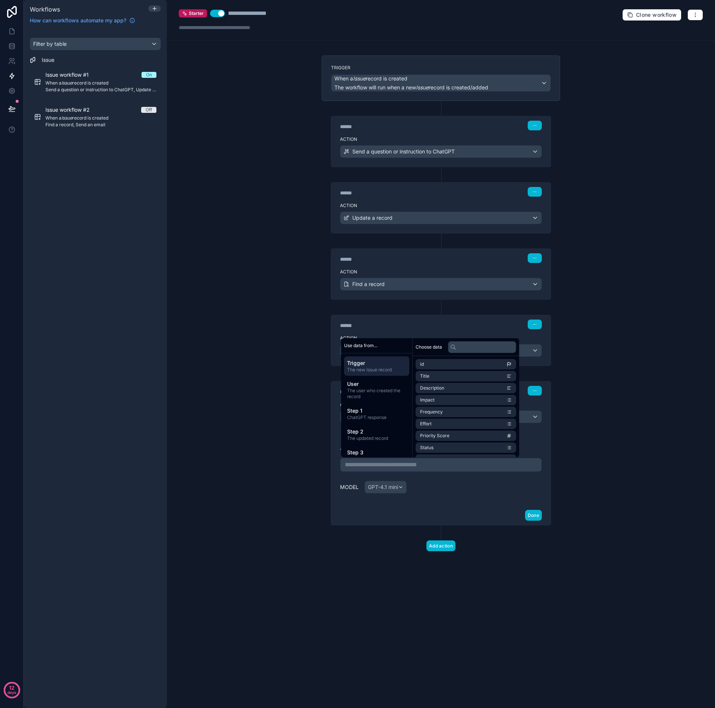
click at [333, 386] on div "****** Step 5" at bounding box center [441, 389] width 220 height 17
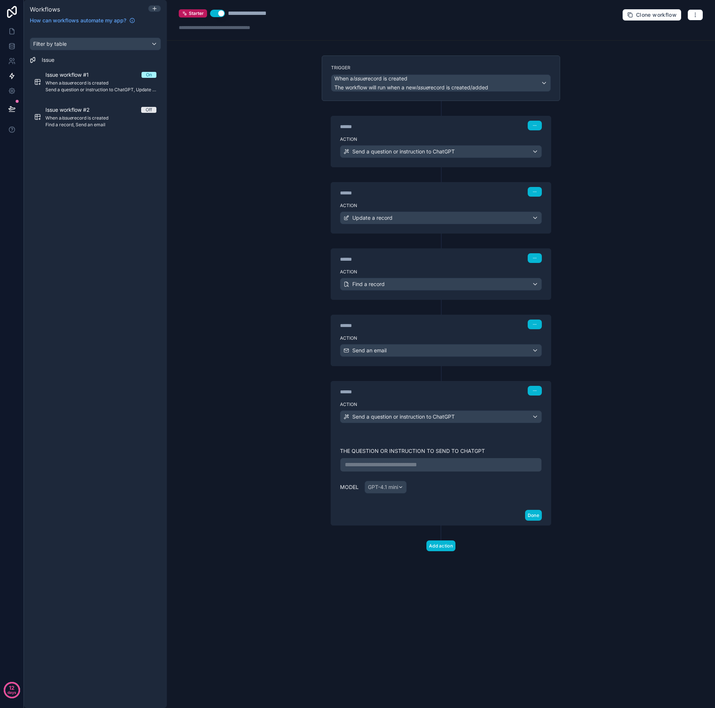
click at [450, 443] on div "**********" at bounding box center [441, 468] width 202 height 55
click at [421, 449] on label "The question or instruction to send to ChatGPT" at bounding box center [441, 450] width 202 height 7
click at [537, 126] on button "button" at bounding box center [535, 126] width 14 height 10
click at [545, 141] on span "Edit Description" at bounding box center [558, 142] width 33 height 6
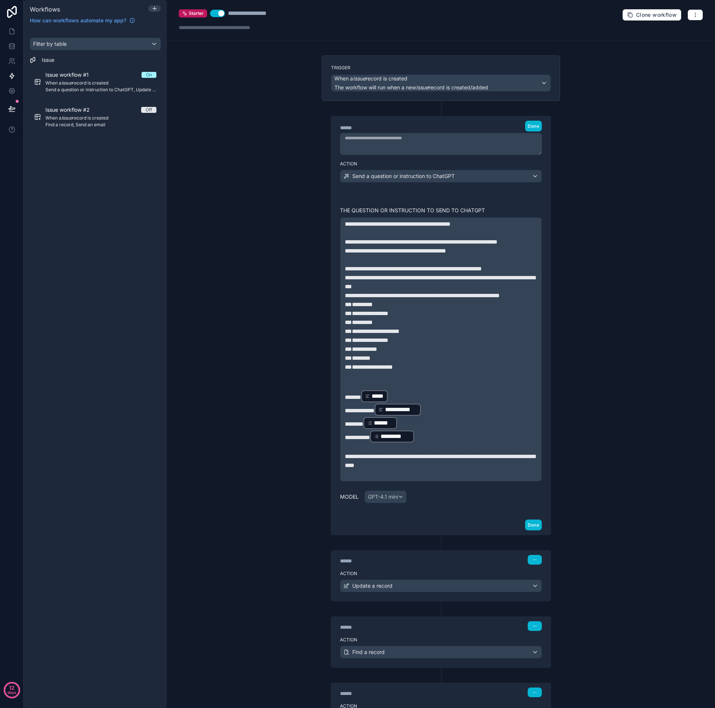
click at [411, 631] on div "****** Step 3" at bounding box center [441, 626] width 202 height 10
click at [538, 530] on button "Done" at bounding box center [533, 524] width 17 height 11
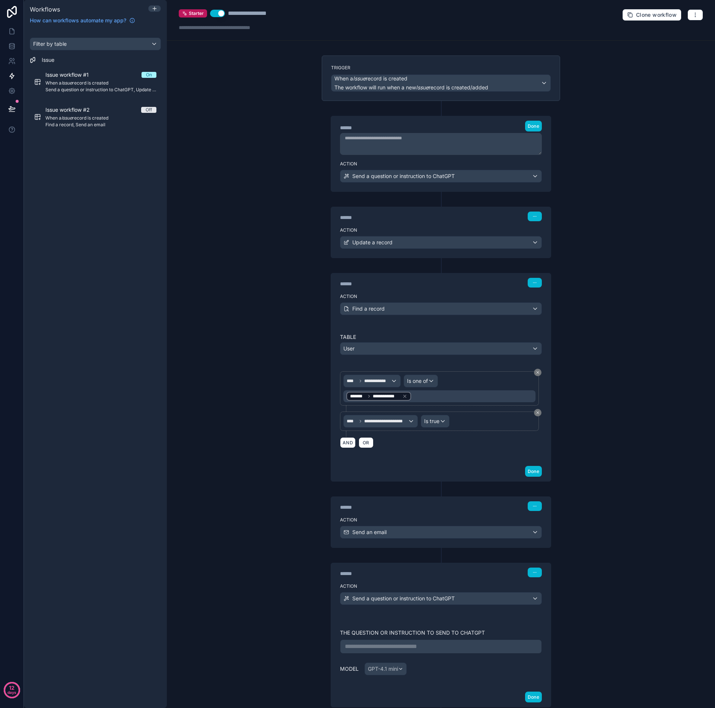
click at [408, 647] on p "**********" at bounding box center [441, 646] width 192 height 9
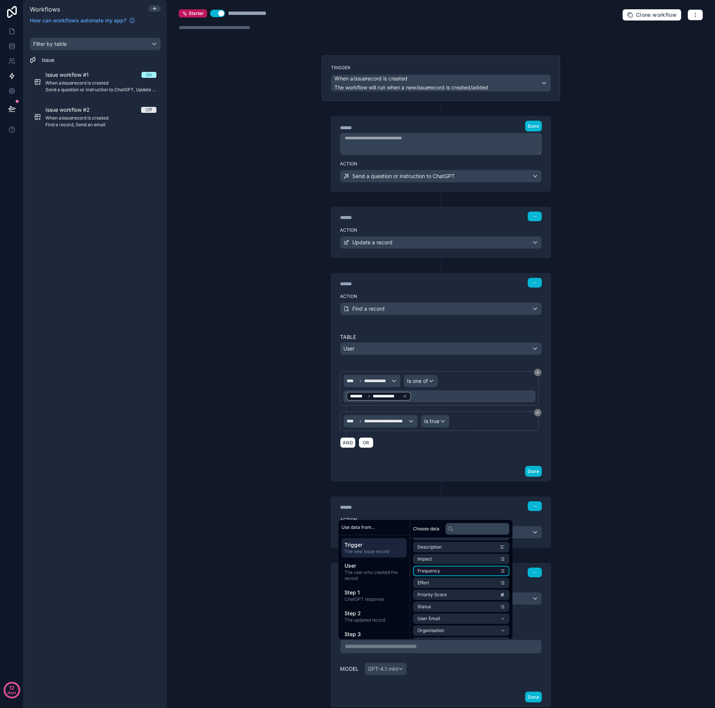
scroll to position [38, 0]
click at [446, 616] on li "Organisation" at bounding box center [461, 615] width 96 height 10
click at [446, 576] on li "Notes" at bounding box center [463, 574] width 101 height 10
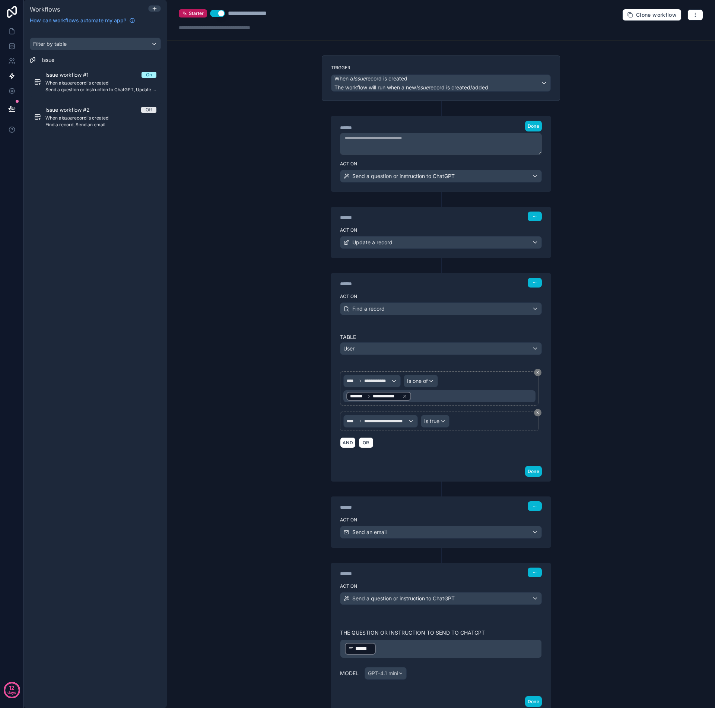
click at [539, 616] on div "The question or instruction to send to ChatGPT ﻿ ***** ﻿ ﻿ Model GPT-4.1 mini" at bounding box center [441, 653] width 220 height 78
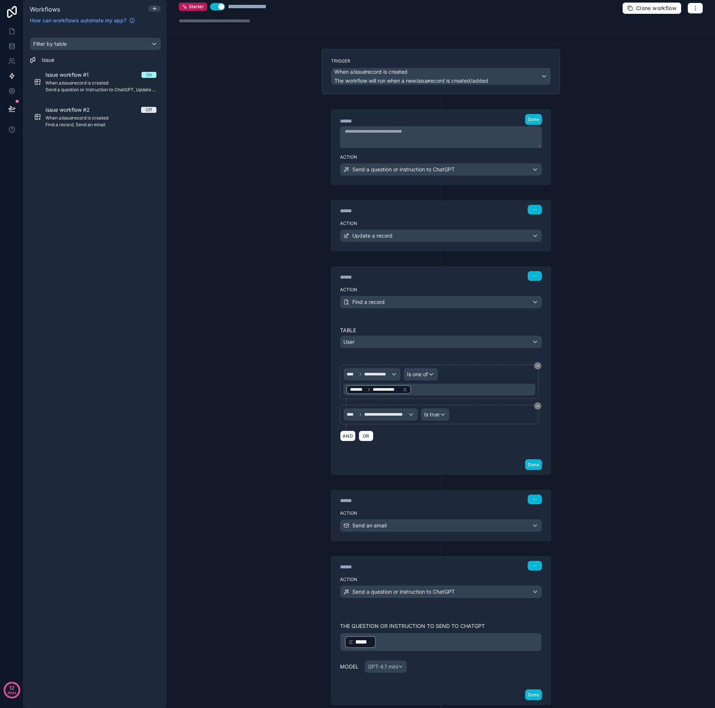
scroll to position [53, 0]
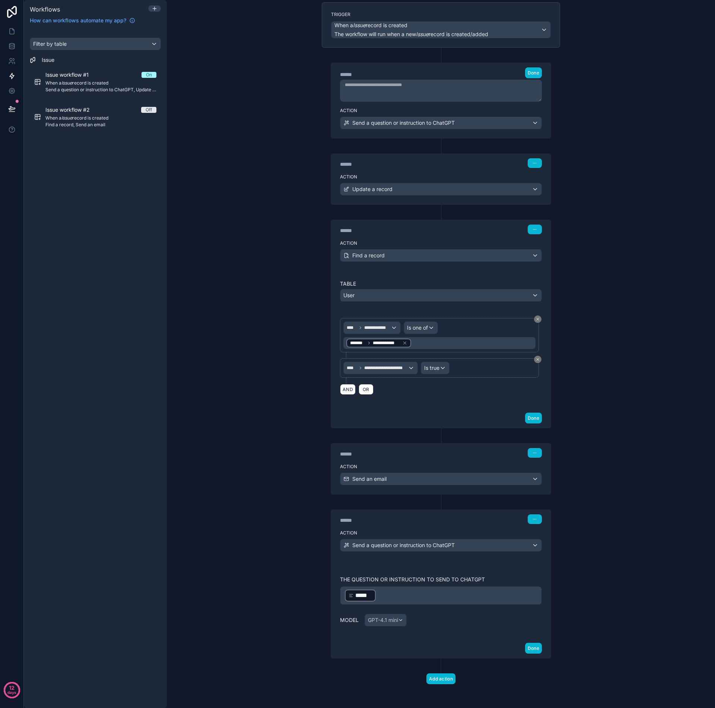
click at [385, 597] on p "﻿ ***** ﻿ ﻿" at bounding box center [441, 595] width 192 height 13
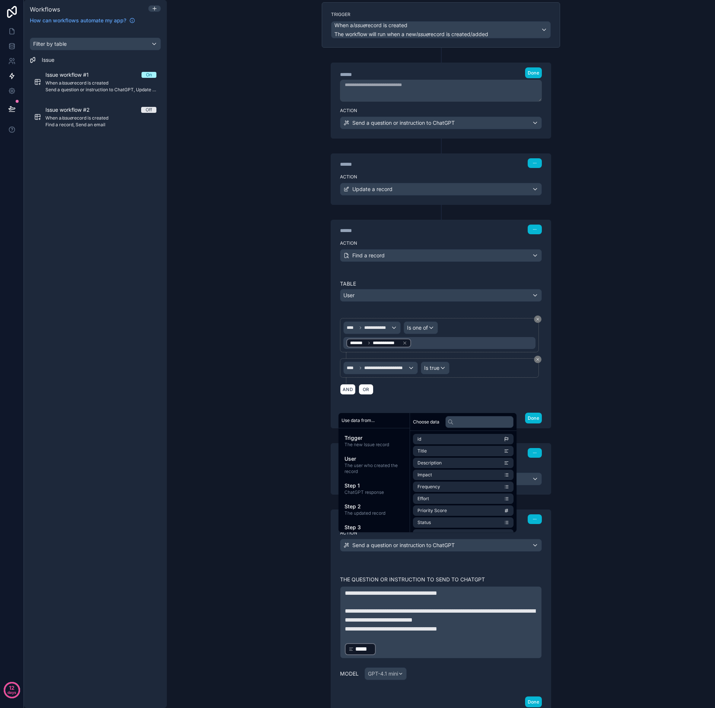
scroll to position [107, 0]
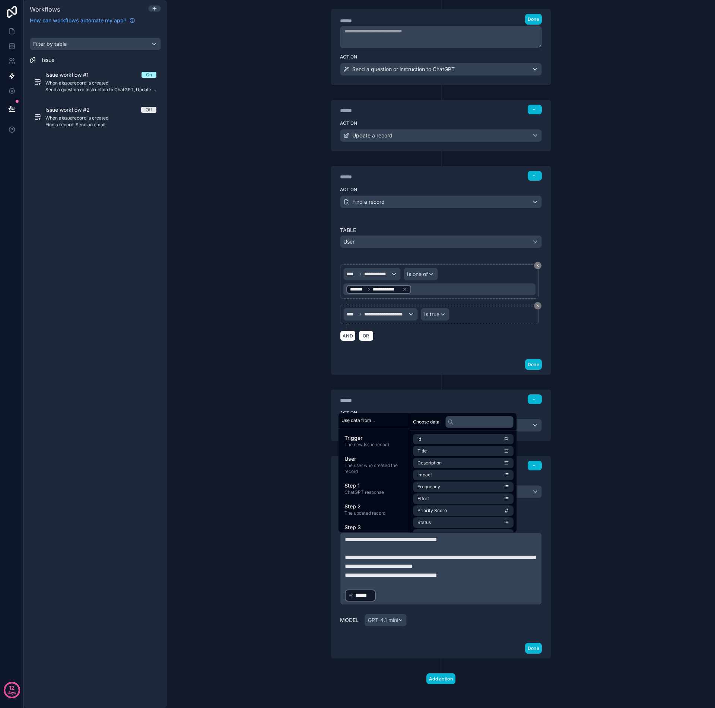
click at [391, 591] on p "﻿ ***** ﻿ ﻿" at bounding box center [441, 595] width 192 height 13
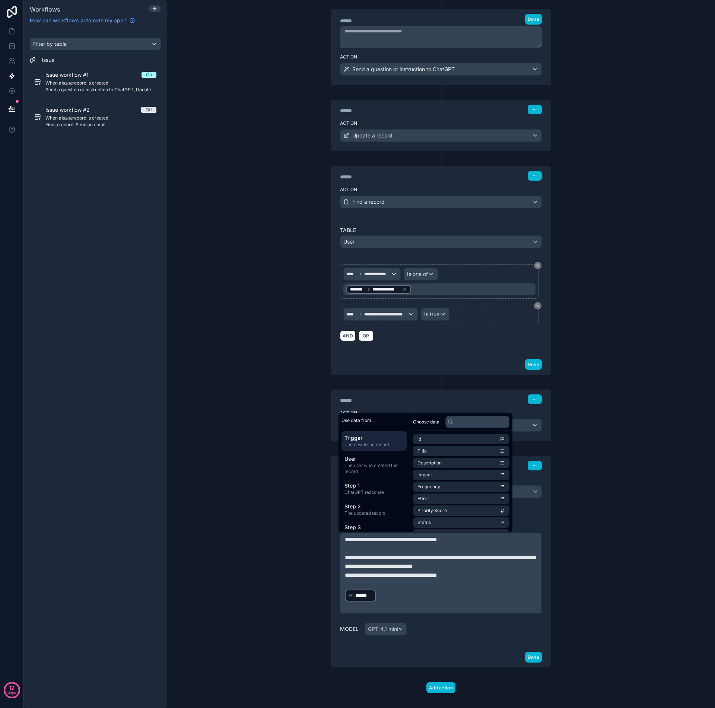
click at [379, 445] on span "The new Issue record" at bounding box center [373, 445] width 59 height 6
click at [394, 608] on p "﻿" at bounding box center [441, 606] width 192 height 9
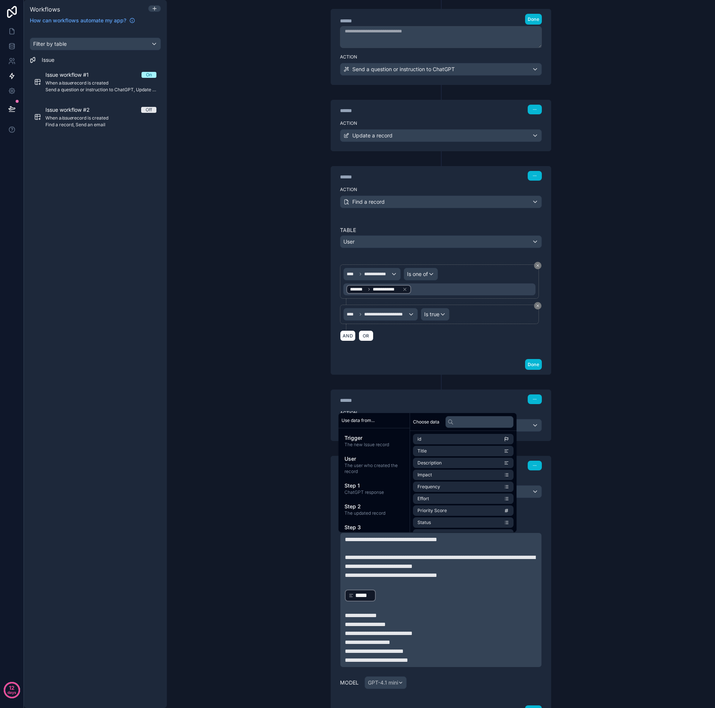
scroll to position [169, 0]
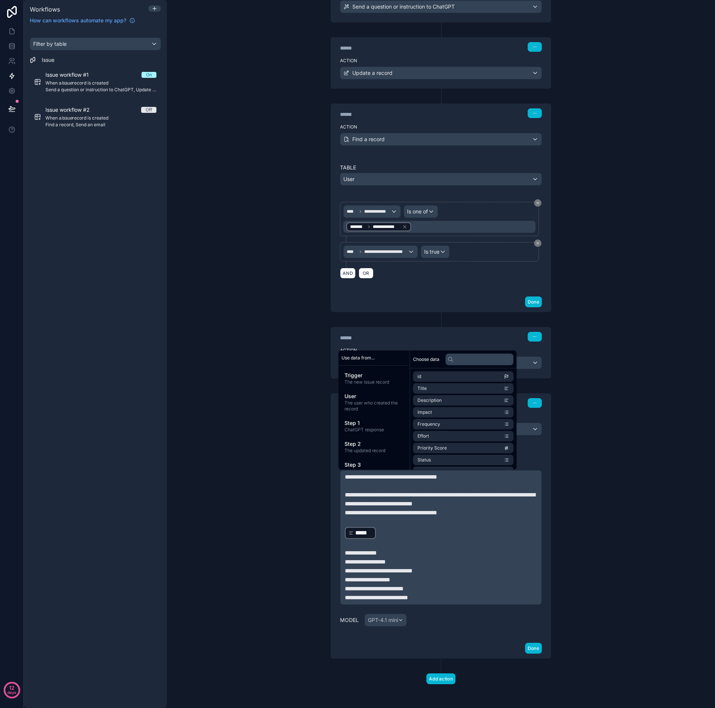
click at [406, 565] on p "**********" at bounding box center [441, 561] width 192 height 9
click at [439, 389] on li "Title" at bounding box center [463, 388] width 101 height 10
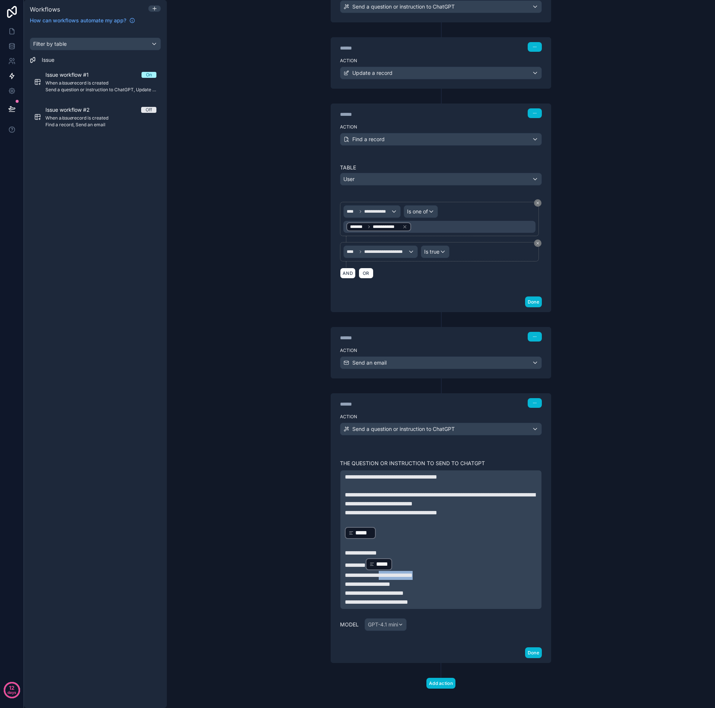
drag, startPoint x: 427, startPoint y: 574, endPoint x: 383, endPoint y: 575, distance: 44.3
click at [383, 575] on p "**********" at bounding box center [441, 575] width 192 height 9
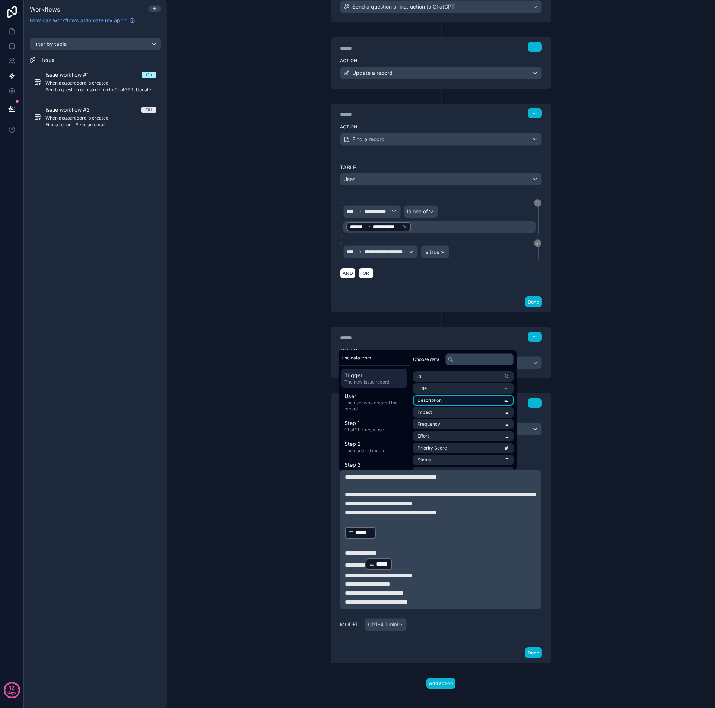
click at [440, 399] on span "Description" at bounding box center [429, 400] width 24 height 6
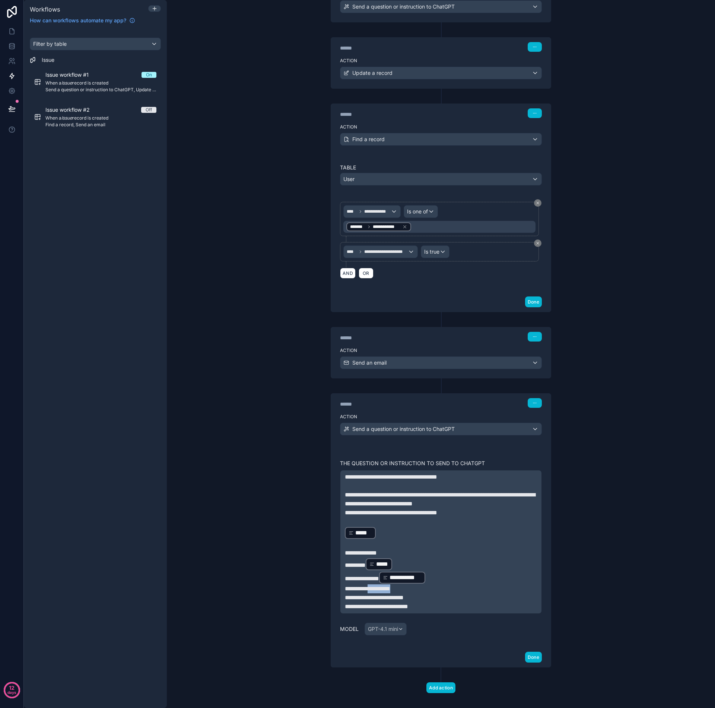
drag, startPoint x: 418, startPoint y: 589, endPoint x: 369, endPoint y: 589, distance: 49.2
click at [369, 589] on p "**********" at bounding box center [441, 588] width 192 height 9
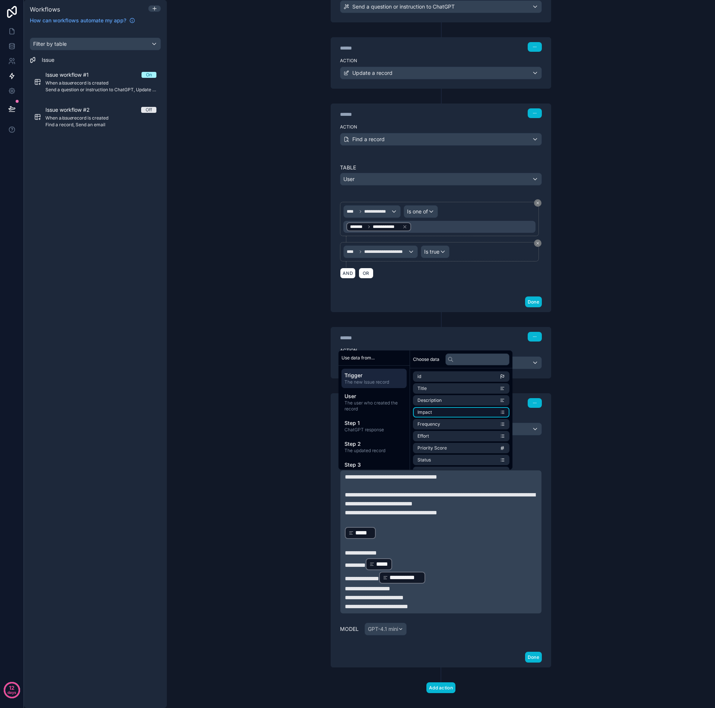
click at [434, 412] on li "Impact" at bounding box center [461, 412] width 96 height 10
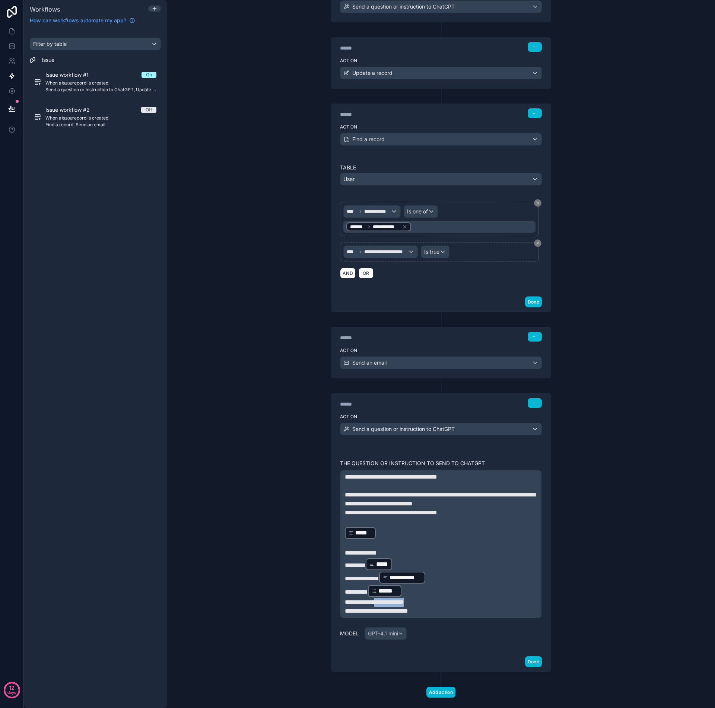
drag, startPoint x: 423, startPoint y: 601, endPoint x: 380, endPoint y: 605, distance: 43.7
click at [380, 605] on p "**********" at bounding box center [441, 602] width 192 height 9
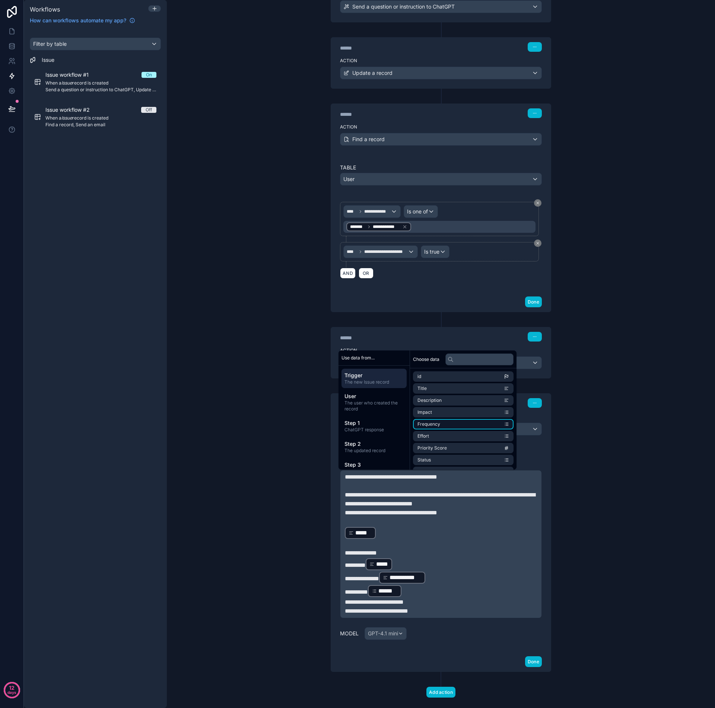
click at [445, 425] on li "Frequency" at bounding box center [463, 424] width 101 height 10
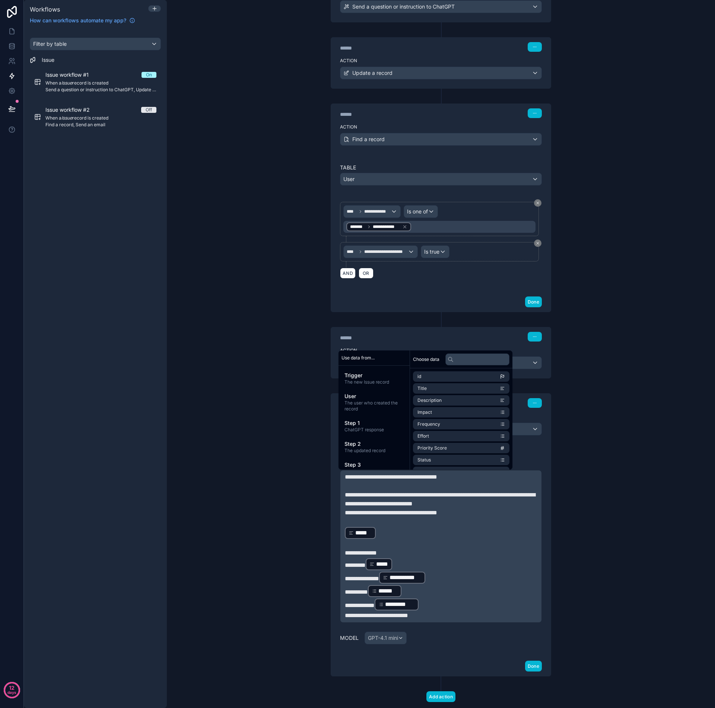
click at [449, 621] on div "**********" at bounding box center [441, 546] width 202 height 153
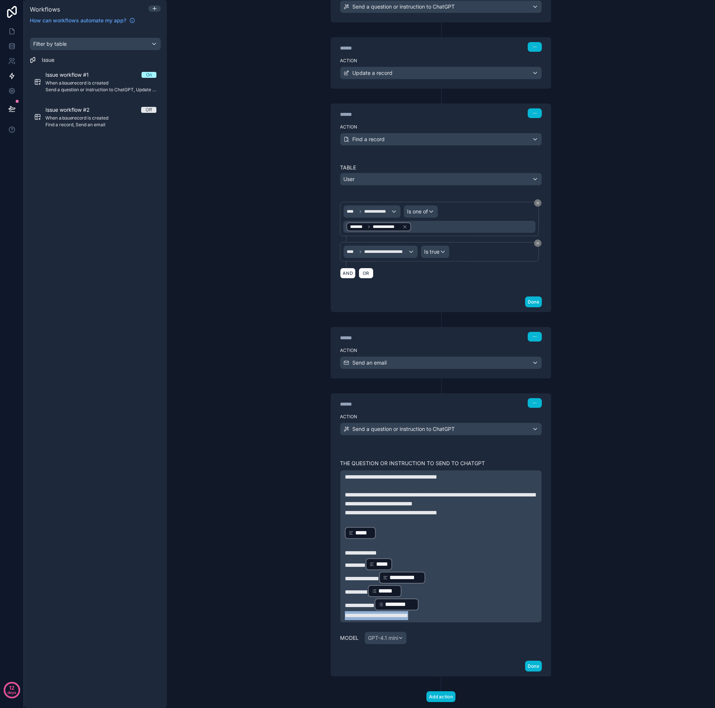
drag, startPoint x: 447, startPoint y: 617, endPoint x: 339, endPoint y: 611, distance: 108.2
click at [340, 611] on div "**********" at bounding box center [441, 546] width 202 height 153
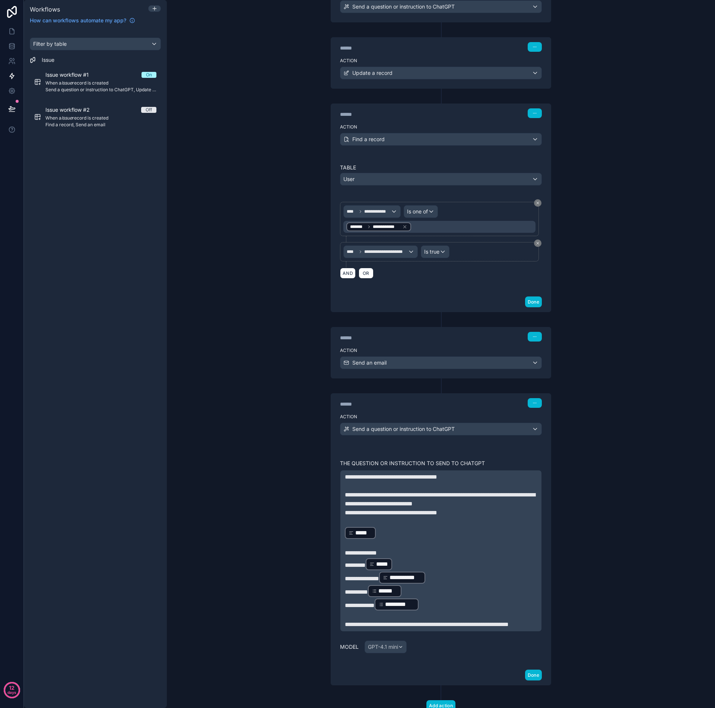
scroll to position [205, 0]
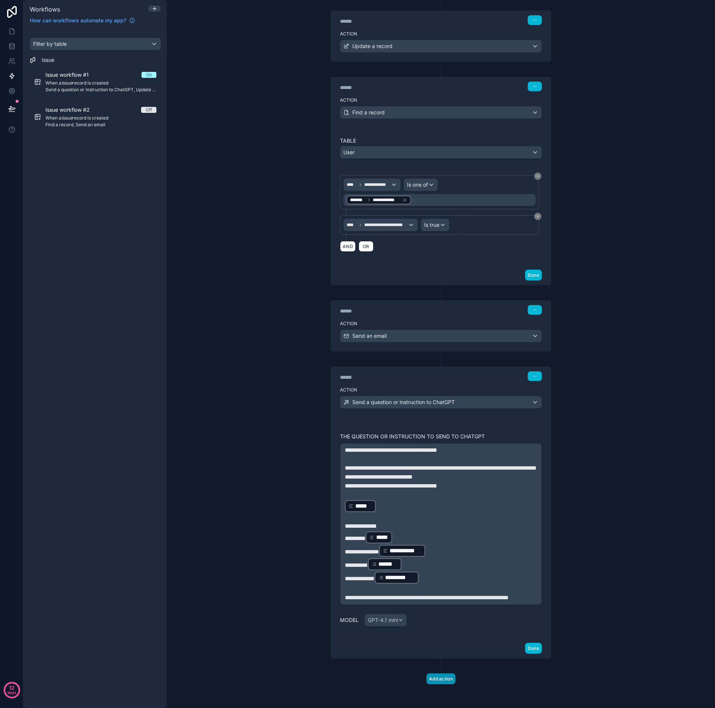
click at [436, 679] on button "Add action" at bounding box center [440, 678] width 29 height 11
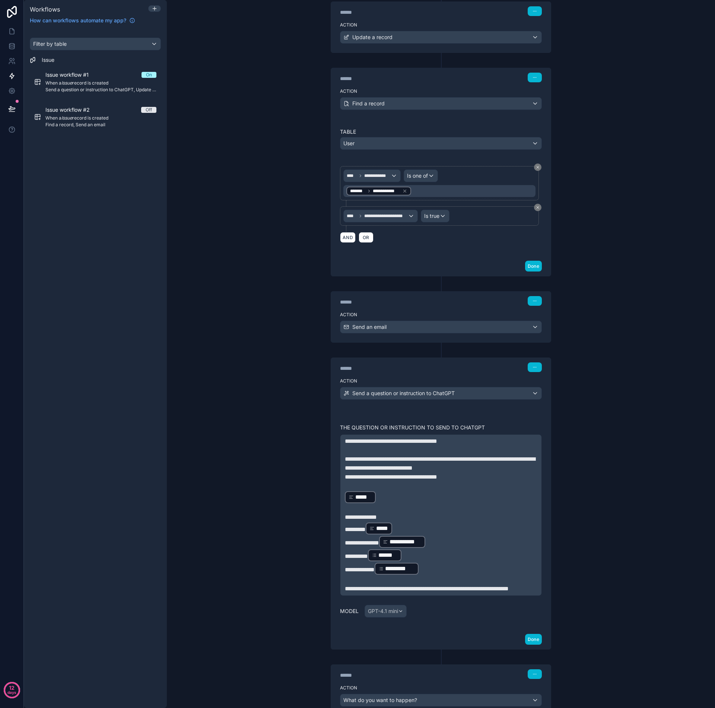
scroll to position [271, 0]
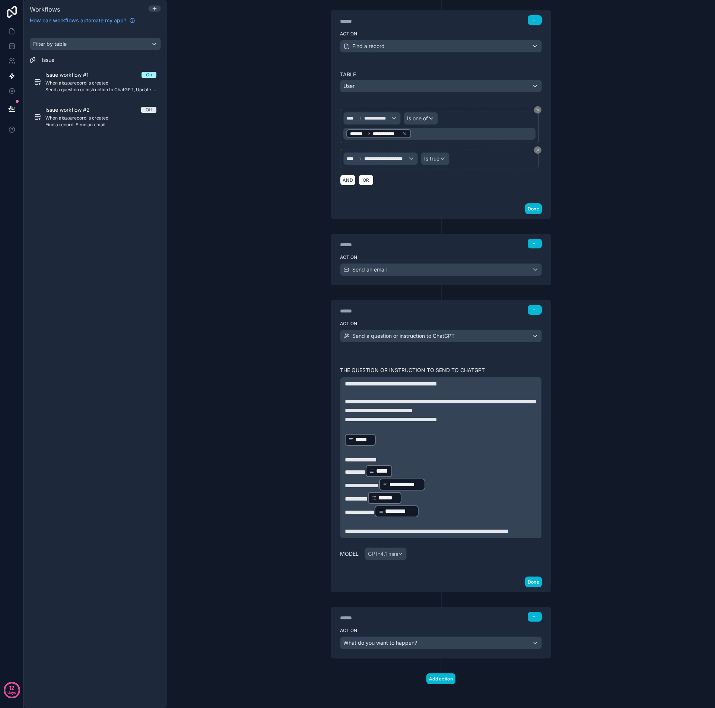
click at [532, 642] on div "What do you want to happen?" at bounding box center [440, 643] width 201 height 12
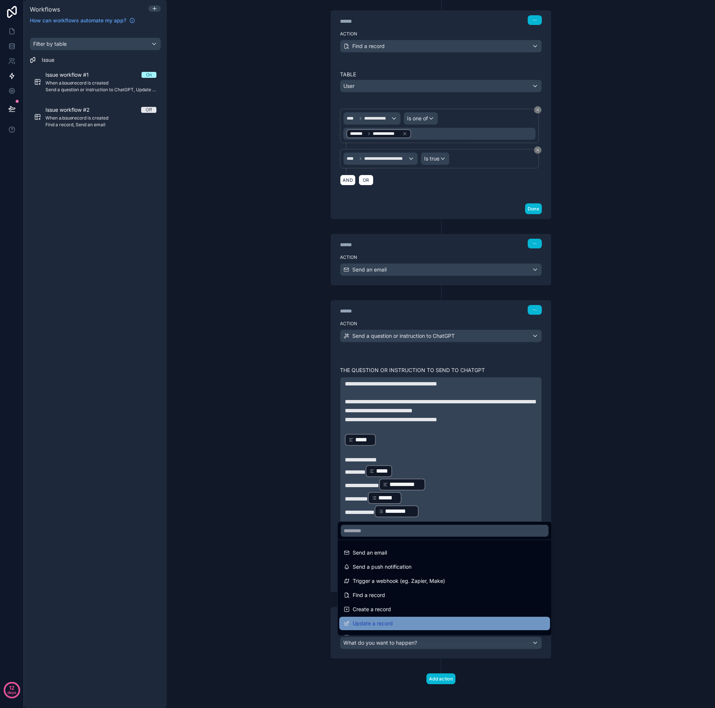
click at [433, 624] on div "Update a record" at bounding box center [445, 623] width 202 height 9
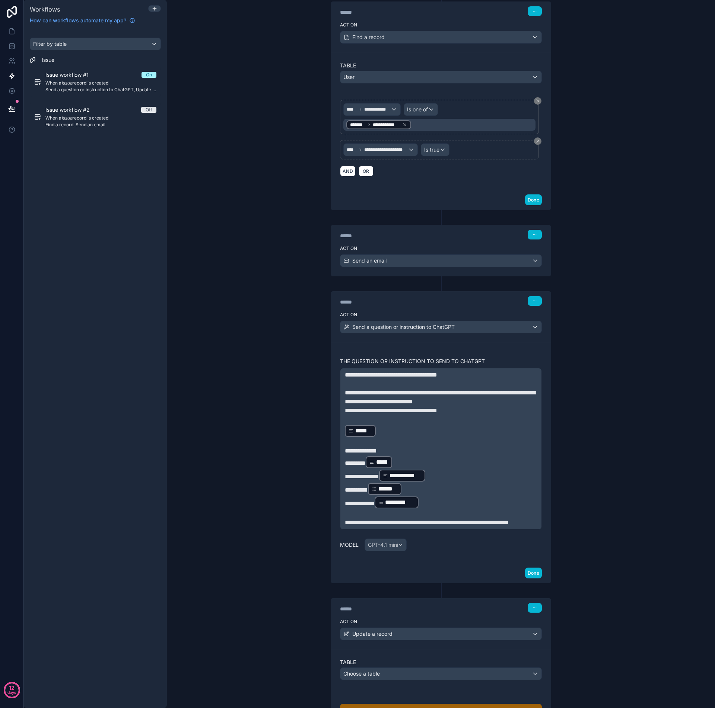
scroll to position [376, 0]
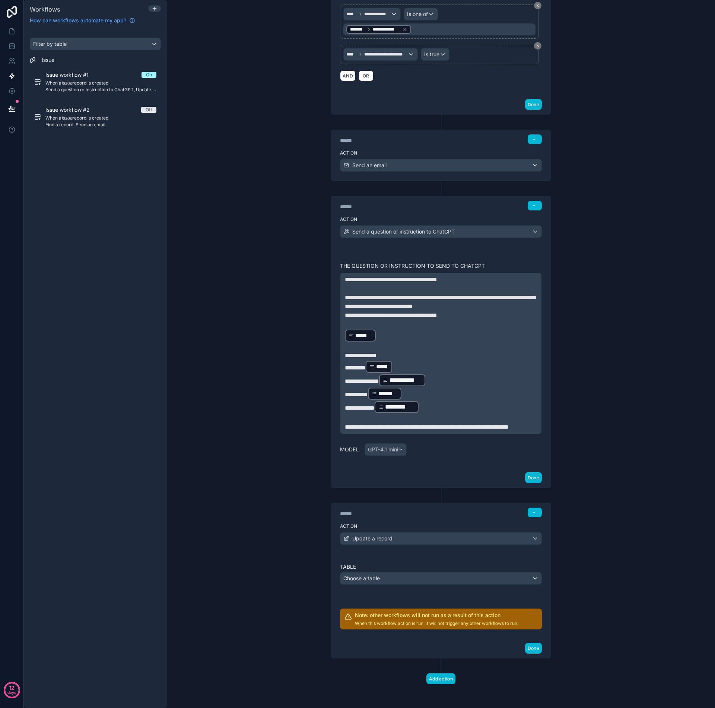
click at [379, 578] on div "Choose a table" at bounding box center [440, 578] width 201 height 12
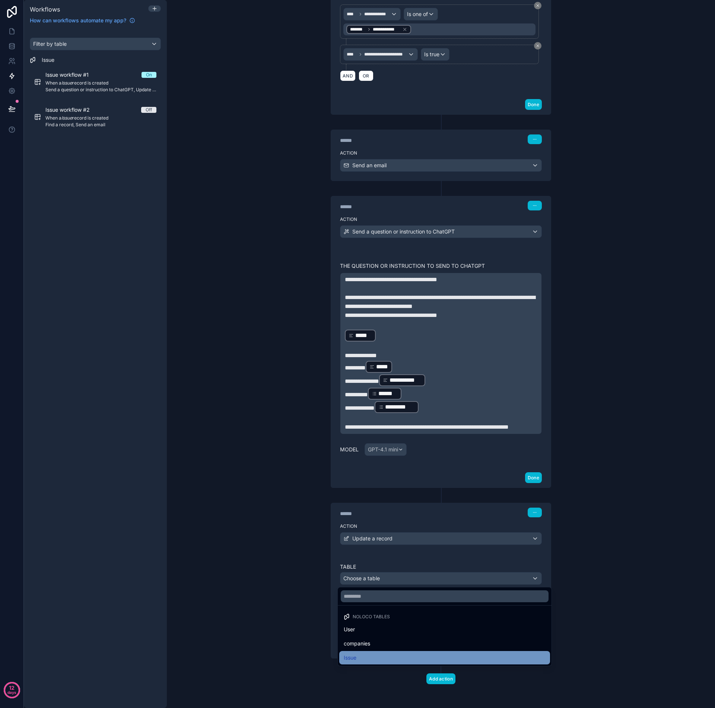
click at [380, 658] on div "Issue" at bounding box center [445, 657] width 202 height 9
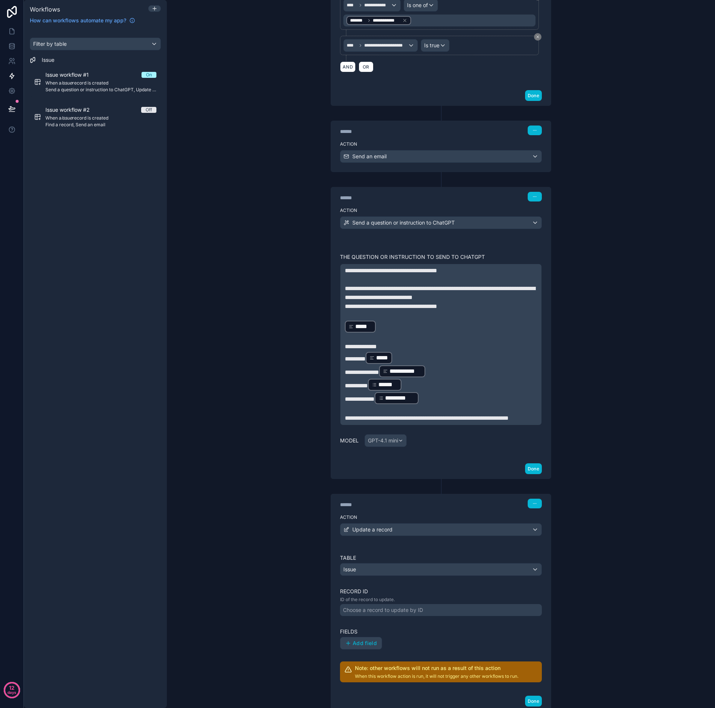
scroll to position [437, 0]
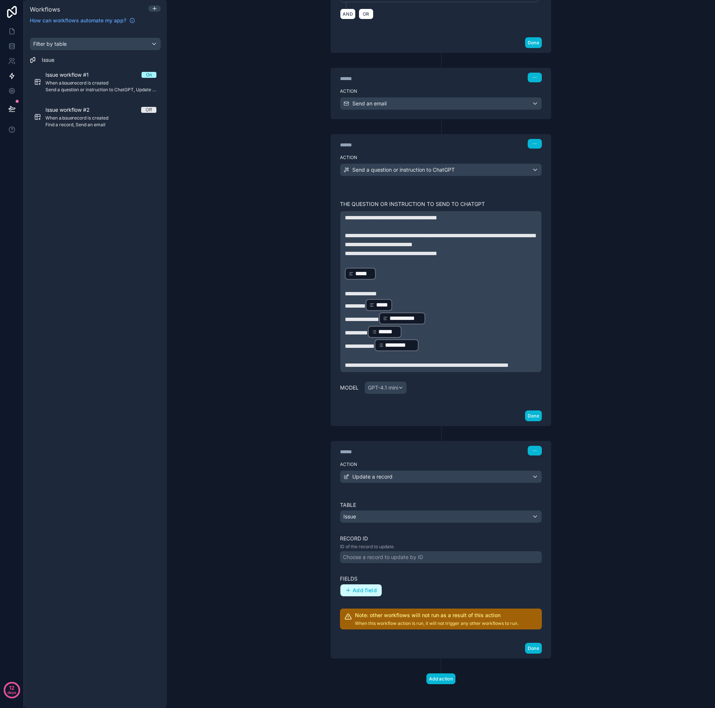
click at [373, 588] on span "Add field" at bounding box center [365, 590] width 24 height 7
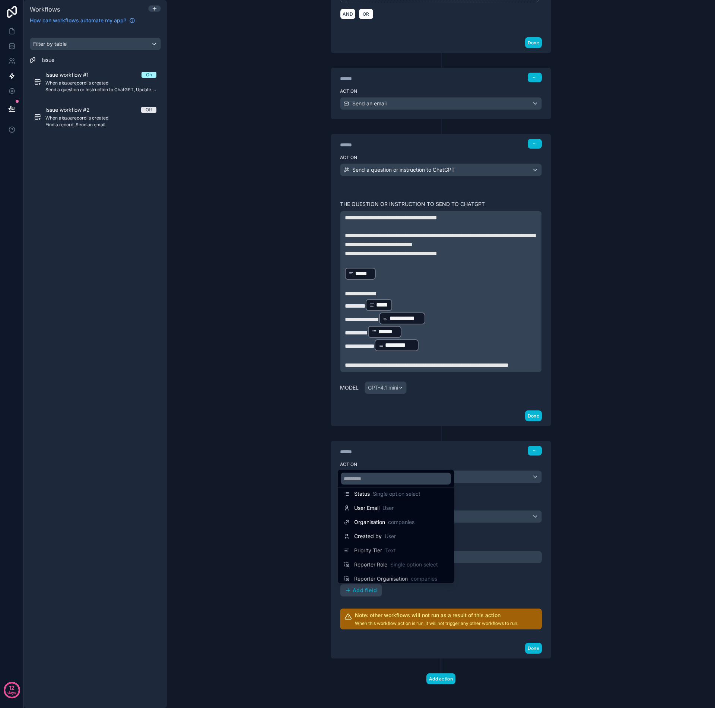
scroll to position [124, 0]
click at [547, 574] on div at bounding box center [357, 354] width 715 height 708
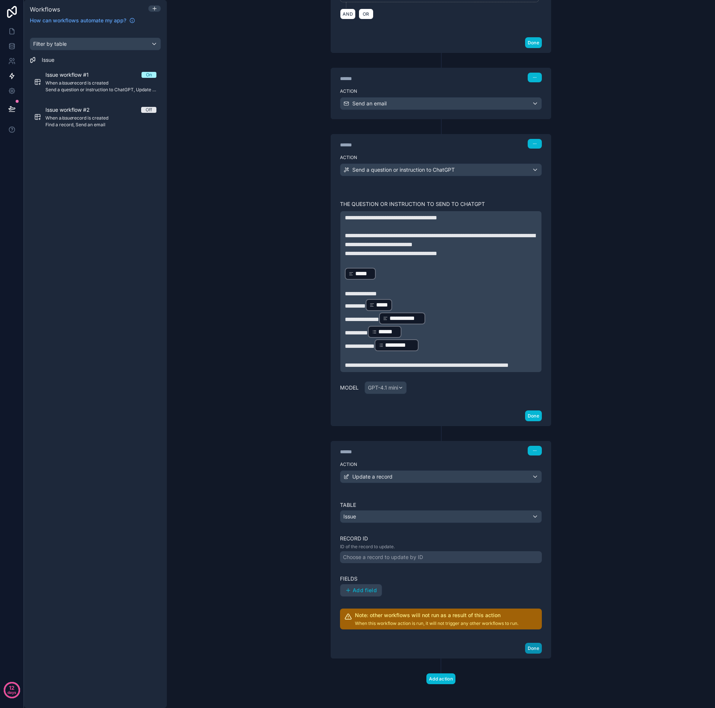
click at [529, 648] on button "Done" at bounding box center [533, 648] width 17 height 11
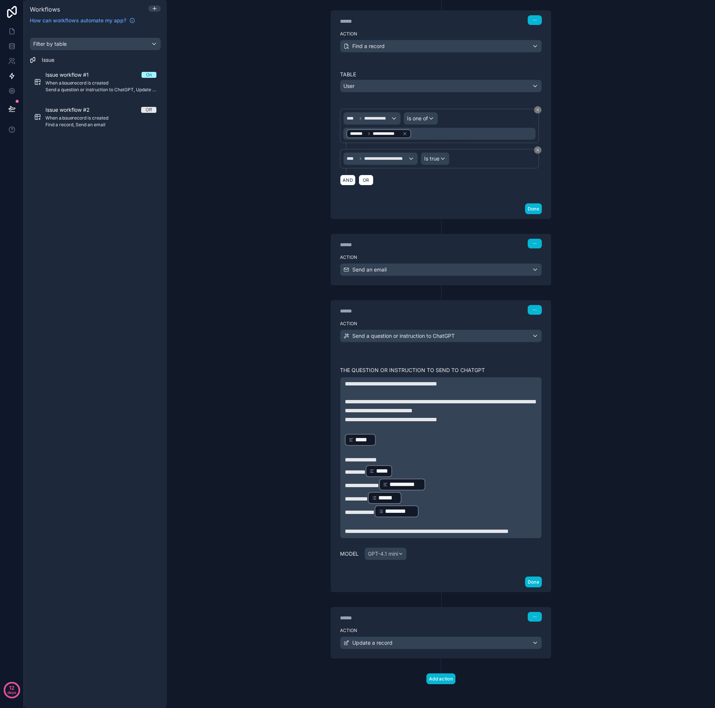
scroll to position [271, 0]
click at [529, 579] on button "Done" at bounding box center [533, 581] width 17 height 11
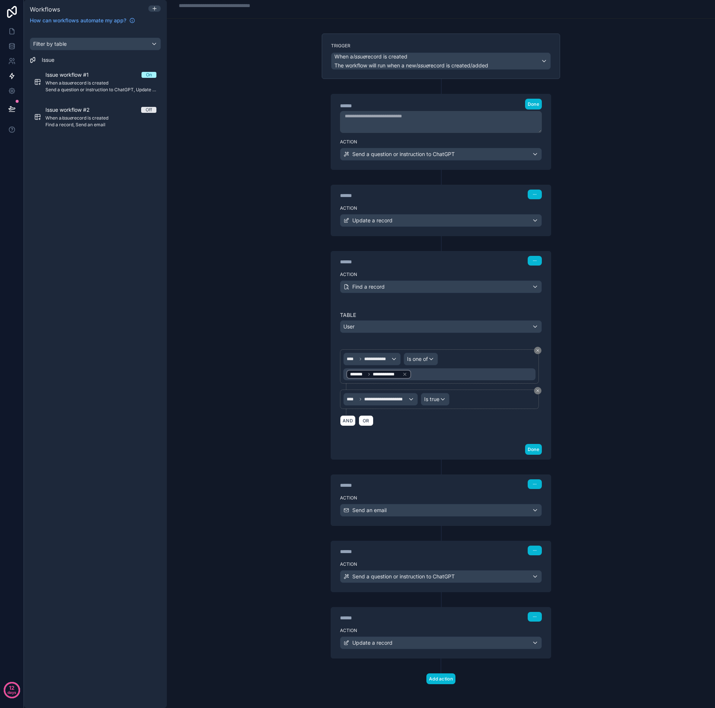
scroll to position [22, 0]
click at [13, 47] on icon at bounding box center [11, 45] width 5 height 3
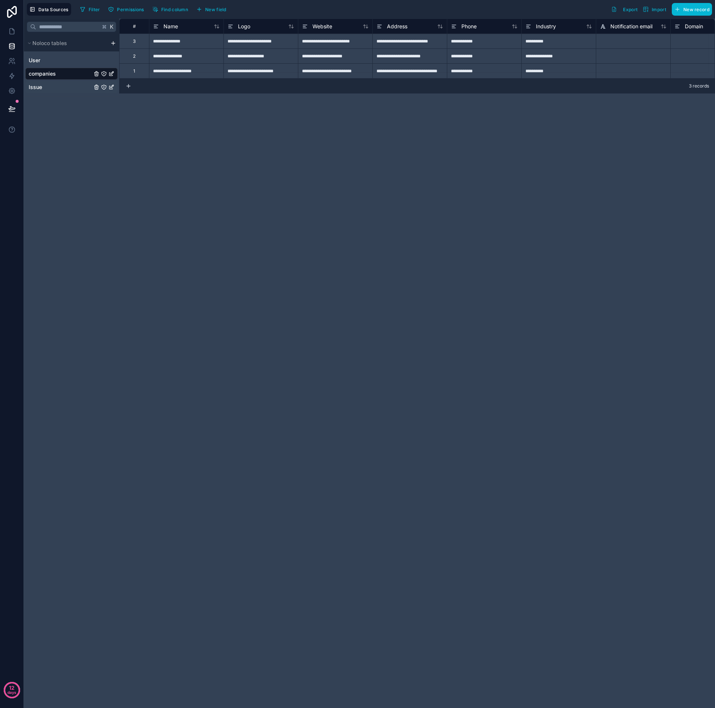
click at [39, 90] on span "Issue" at bounding box center [35, 86] width 13 height 7
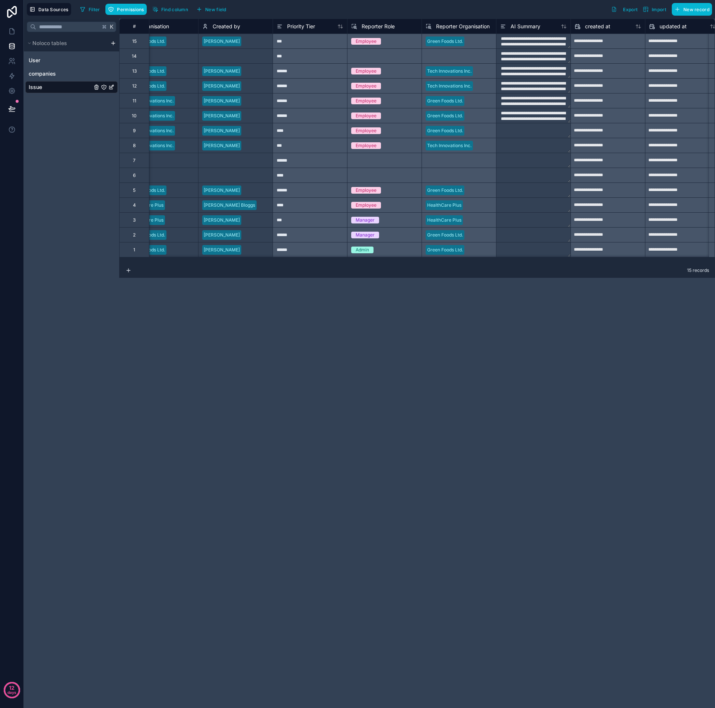
scroll to position [0, 706]
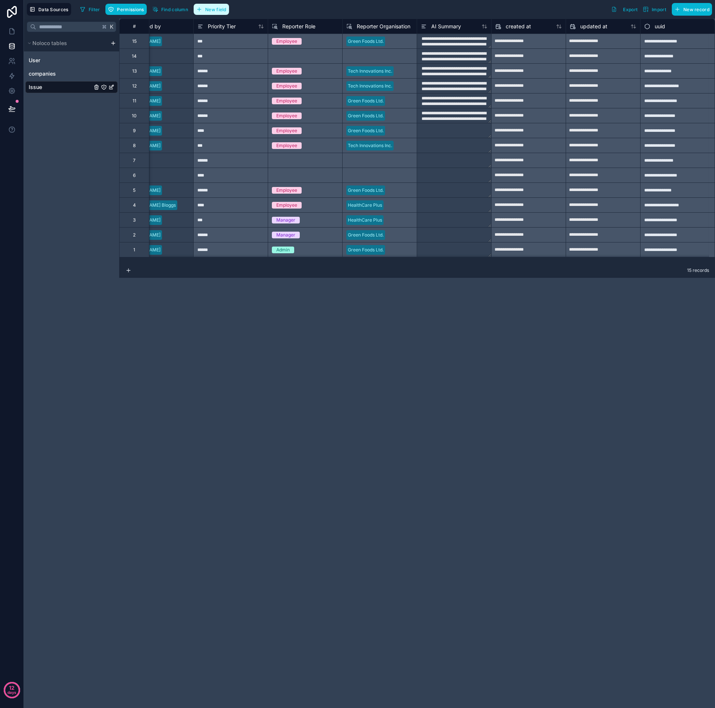
click at [219, 9] on span "New field" at bounding box center [215, 10] width 21 height 6
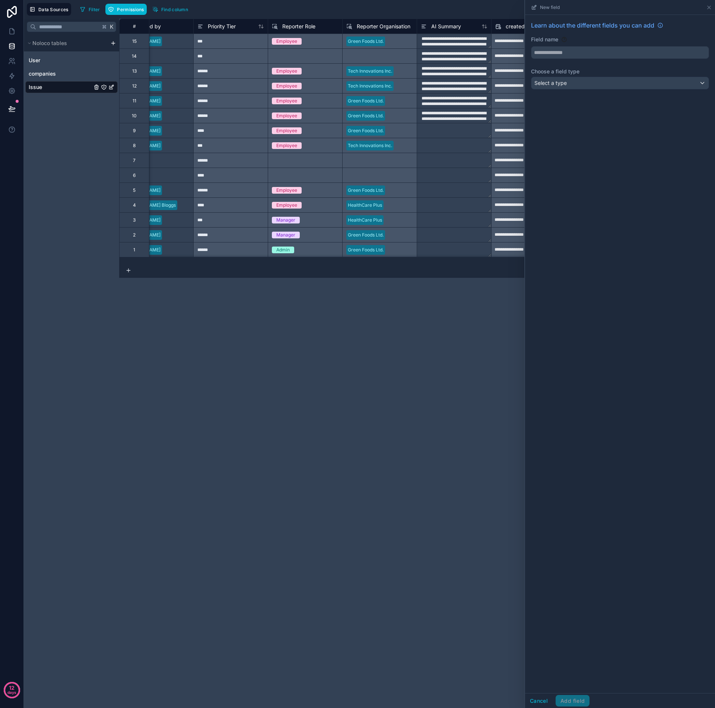
click at [569, 85] on div "Select a type" at bounding box center [619, 83] width 177 height 12
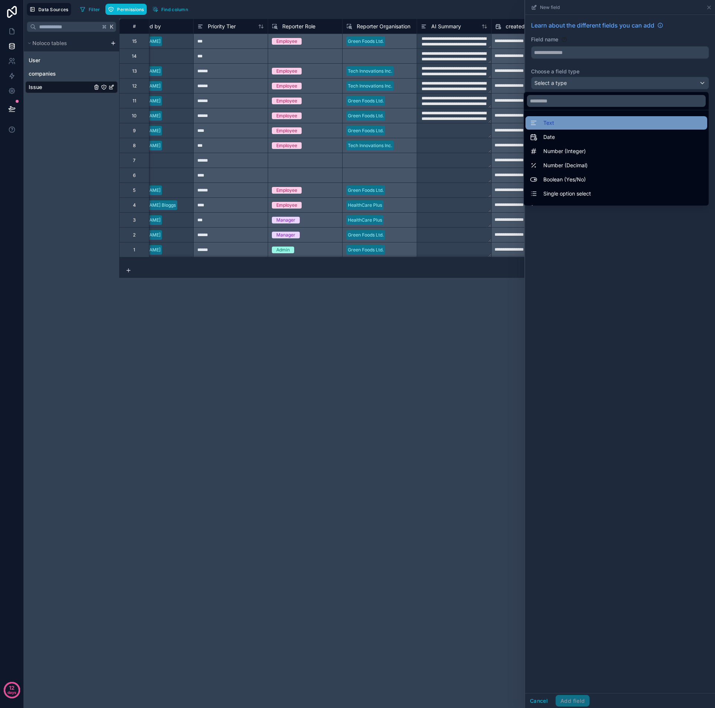
click at [561, 124] on div "Text" at bounding box center [616, 122] width 173 height 9
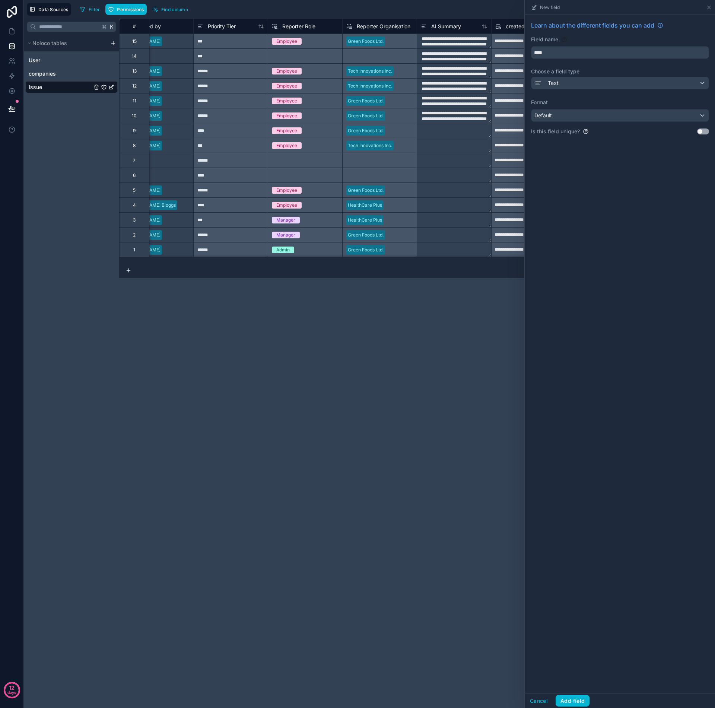
click at [565, 112] on div "Default" at bounding box center [619, 115] width 177 height 12
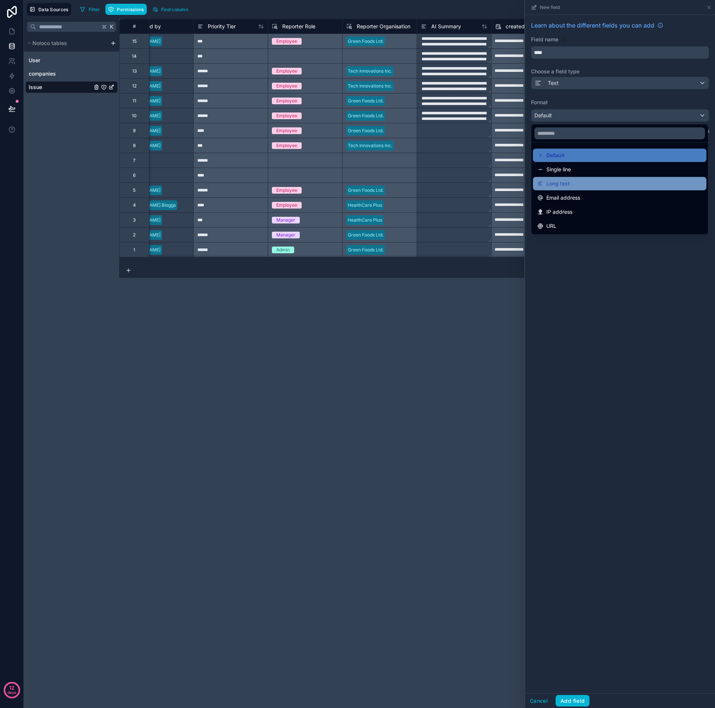
click at [575, 184] on div "Long text" at bounding box center [619, 183] width 165 height 9
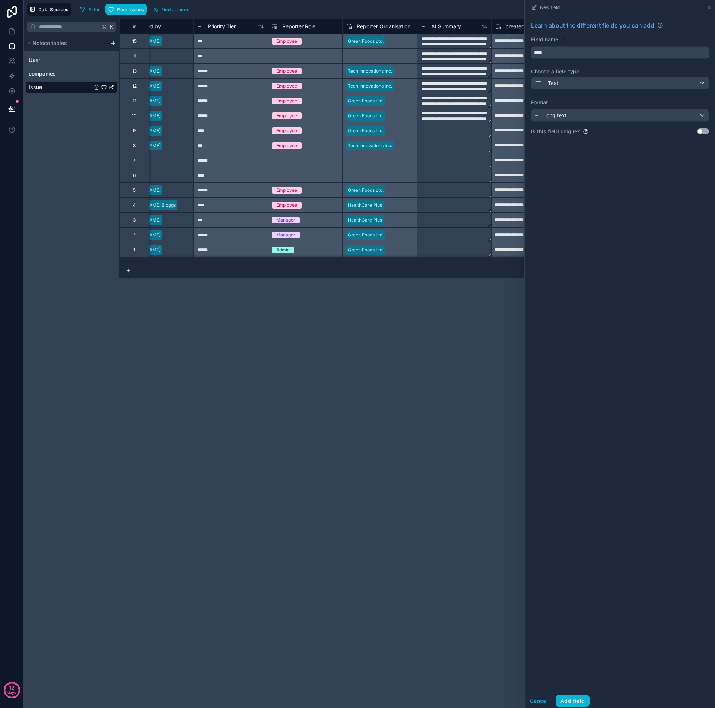
click at [563, 53] on input "****" at bounding box center [619, 53] width 177 height 12
drag, startPoint x: 563, startPoint y: 53, endPoint x: 523, endPoint y: 45, distance: 41.0
click at [523, 45] on div "**********" at bounding box center [369, 354] width 691 height 708
type input "**********"
click at [575, 698] on button "Add field" at bounding box center [572, 701] width 34 height 12
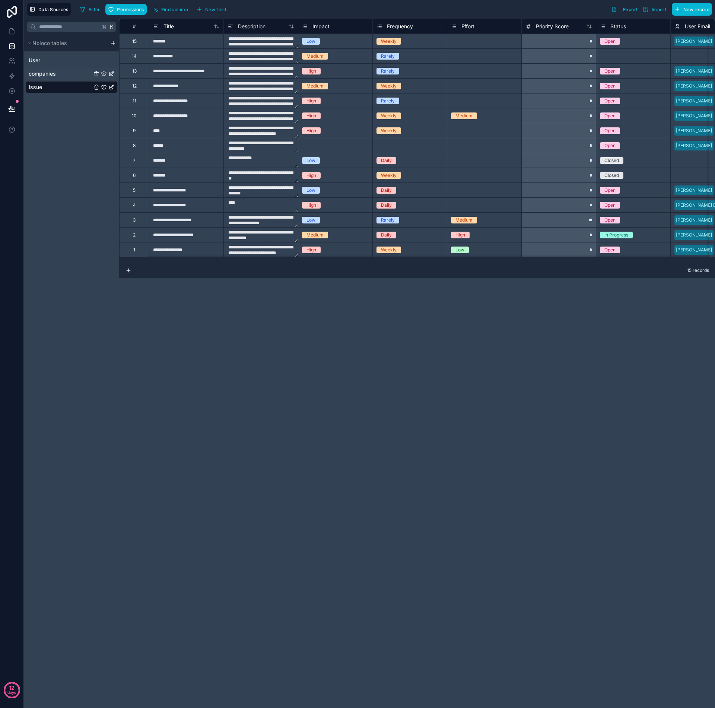
click at [63, 76] on link "companies" at bounding box center [60, 73] width 63 height 7
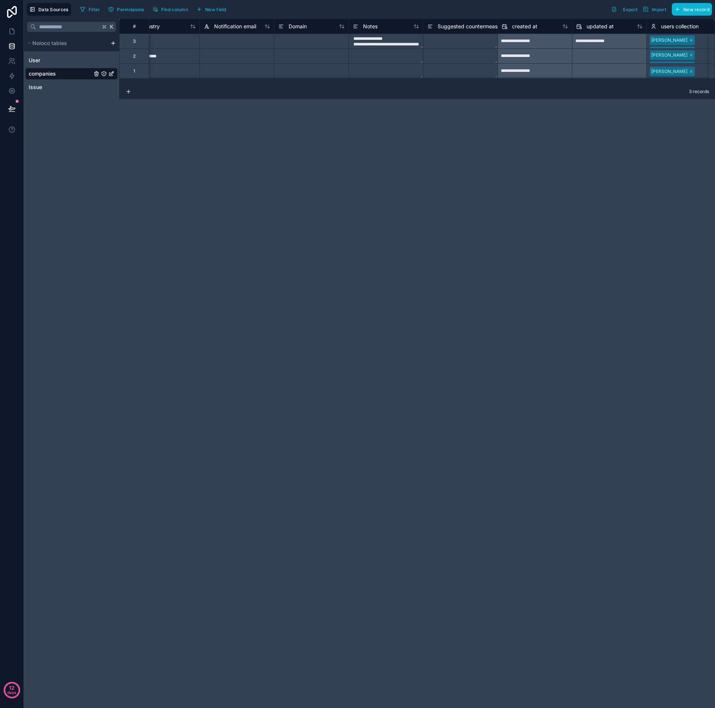
scroll to position [0, 398]
click at [461, 31] on div "Suggested countermeasures" at bounding box center [465, 26] width 81 height 9
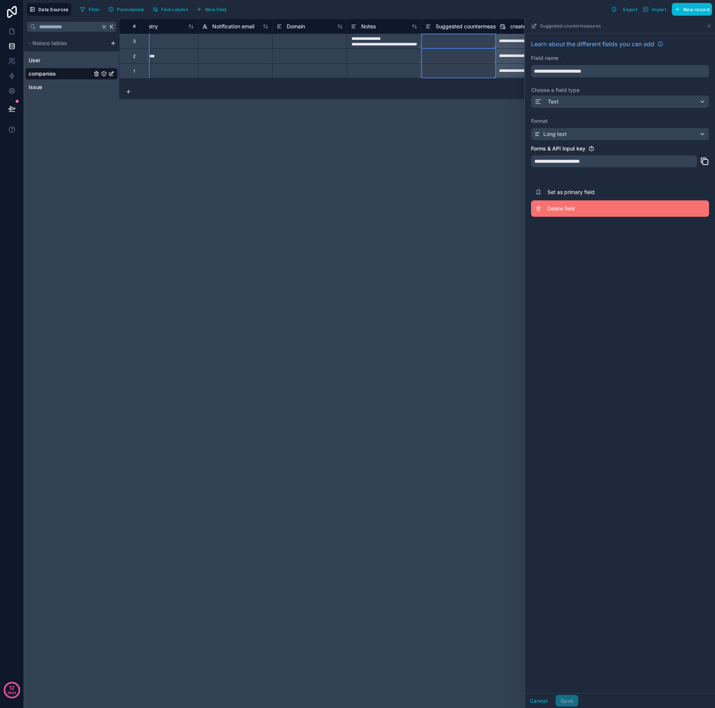
click at [557, 208] on span "Delete field" at bounding box center [600, 208] width 107 height 7
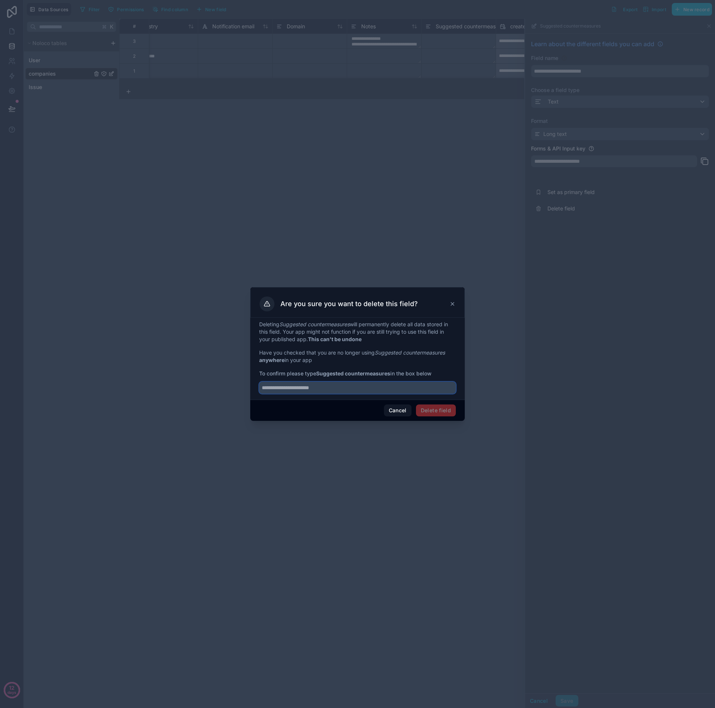
click at [362, 389] on input "text" at bounding box center [357, 388] width 197 height 12
type input "**********"
click at [429, 406] on button "Delete field" at bounding box center [436, 410] width 40 height 12
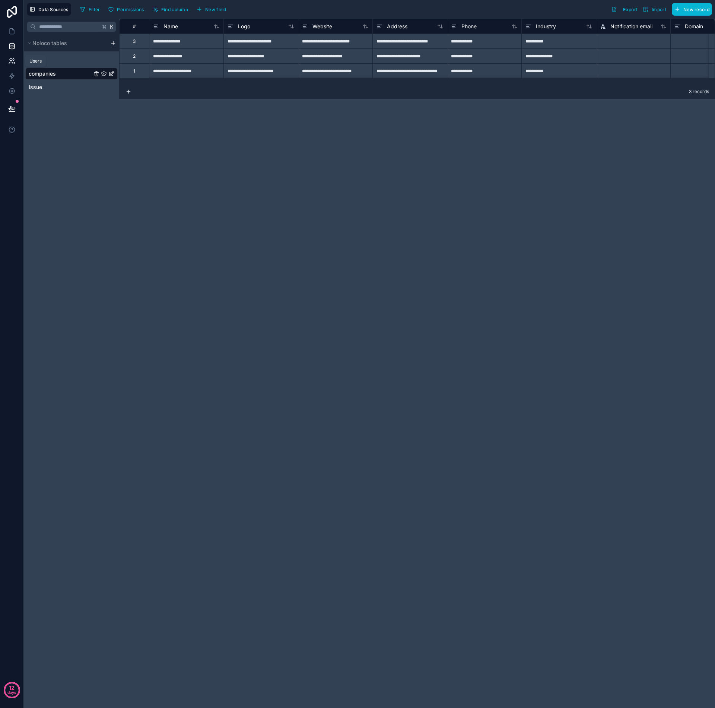
click at [15, 61] on icon at bounding box center [11, 60] width 7 height 7
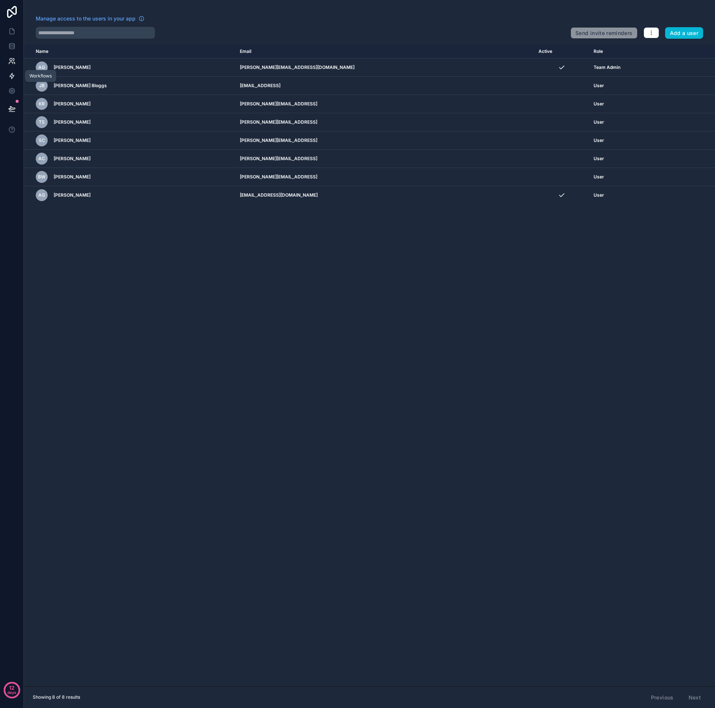
click at [13, 71] on link at bounding box center [11, 76] width 23 height 15
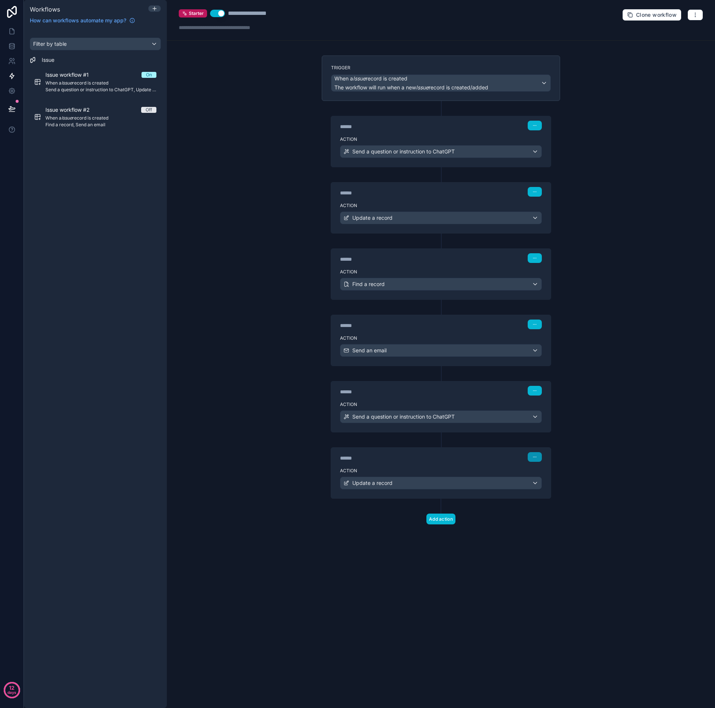
click at [538, 457] on button "button" at bounding box center [535, 457] width 14 height 10
click at [544, 474] on span "Edit Description" at bounding box center [558, 474] width 33 height 6
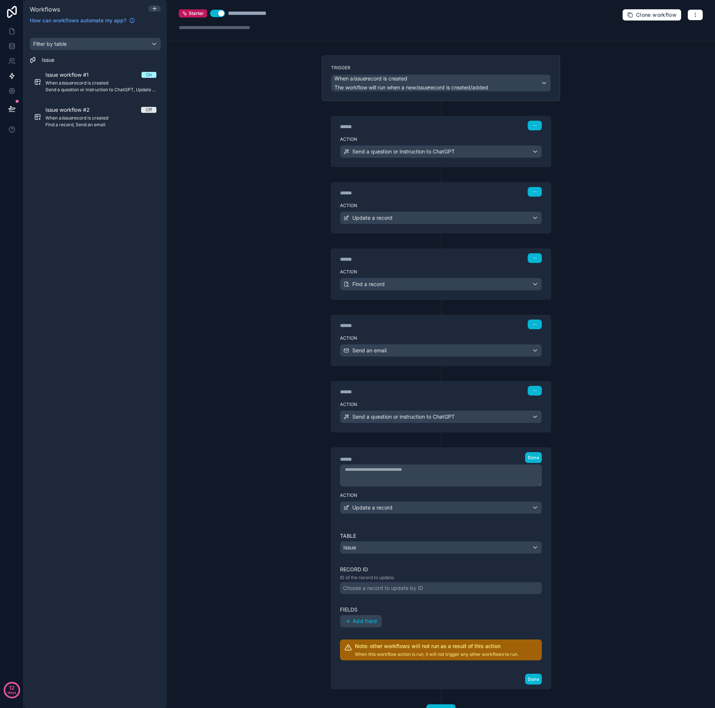
click at [451, 588] on div "Choose a record to update by ID" at bounding box center [441, 588] width 202 height 12
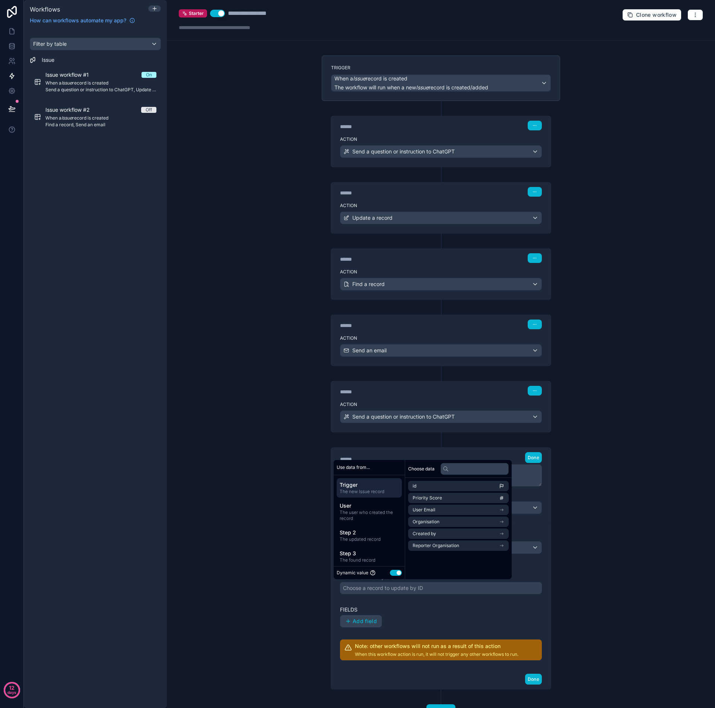
click at [370, 486] on span "Trigger" at bounding box center [369, 484] width 59 height 7
click at [369, 510] on span "The user who created the record" at bounding box center [369, 515] width 59 height 12
click at [372, 484] on span "Trigger" at bounding box center [369, 484] width 59 height 7
click at [332, 456] on div "****** Step 6 Done" at bounding box center [441, 469] width 220 height 42
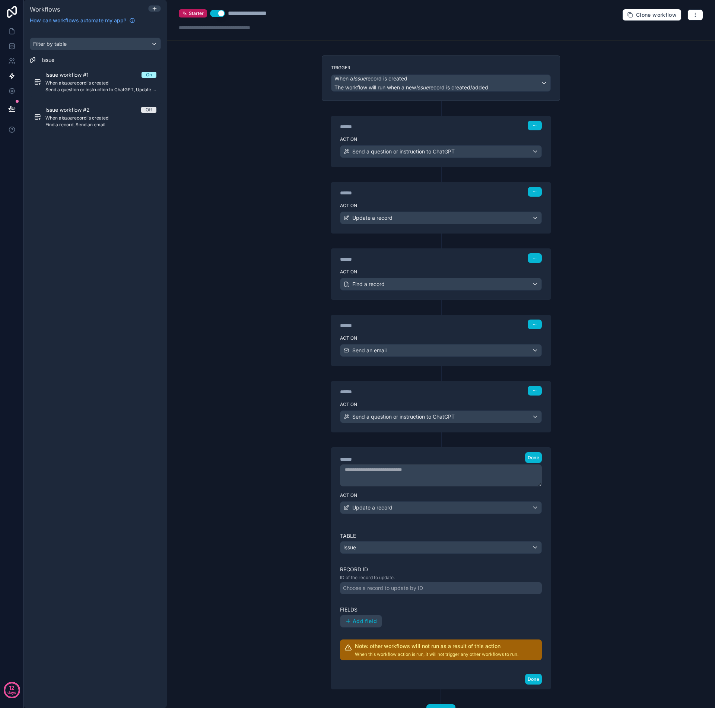
click at [374, 527] on div "Table Issue Record ID ID of the record to update. Choose a record to update by …" at bounding box center [441, 596] width 220 height 146
click at [379, 509] on span "Update a record" at bounding box center [372, 507] width 40 height 7
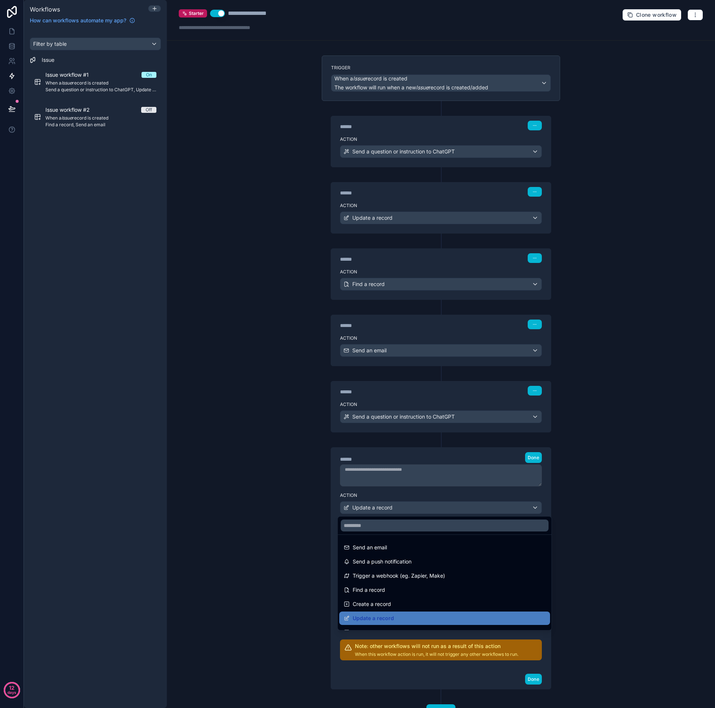
click at [379, 508] on div at bounding box center [357, 354] width 715 height 708
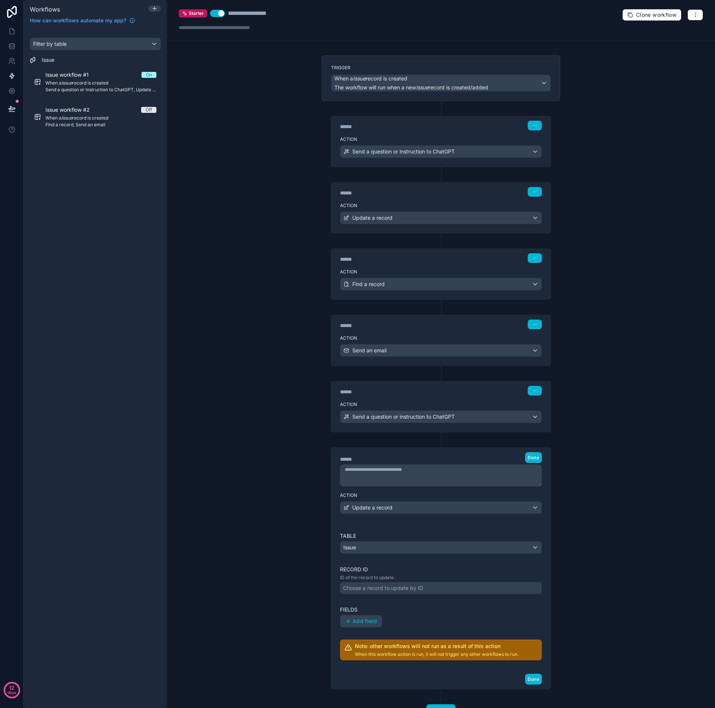
click at [385, 548] on div "Issue" at bounding box center [440, 547] width 201 height 12
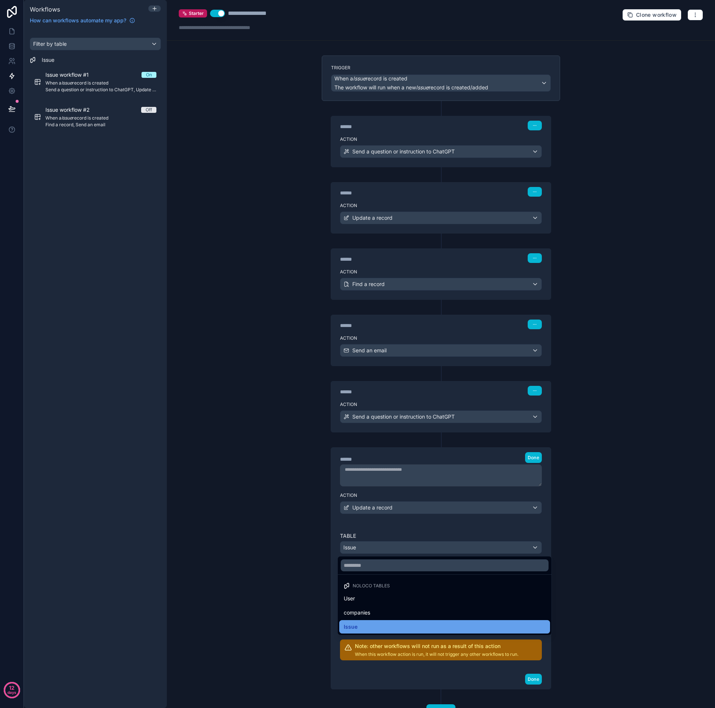
click at [388, 627] on div "Issue" at bounding box center [445, 626] width 202 height 9
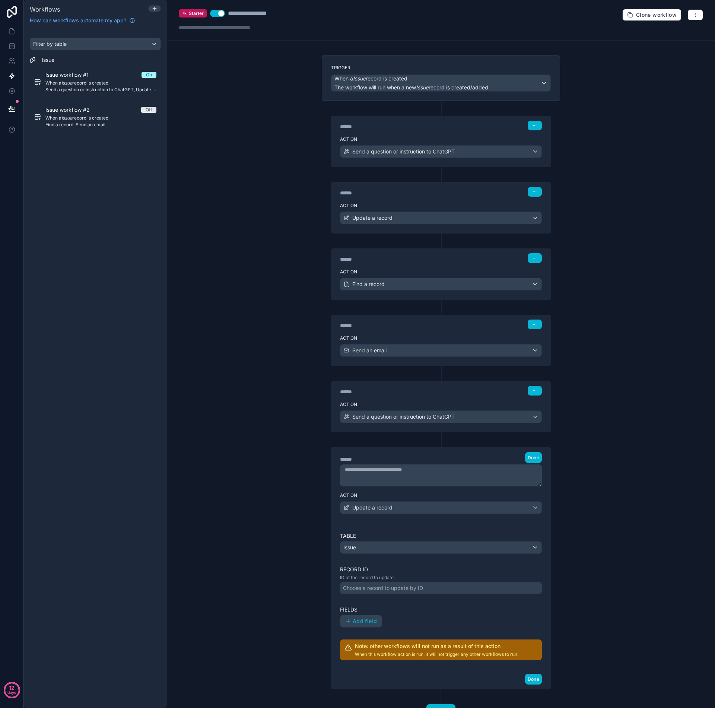
click at [372, 588] on div "Choose a record to update by ID" at bounding box center [383, 587] width 80 height 7
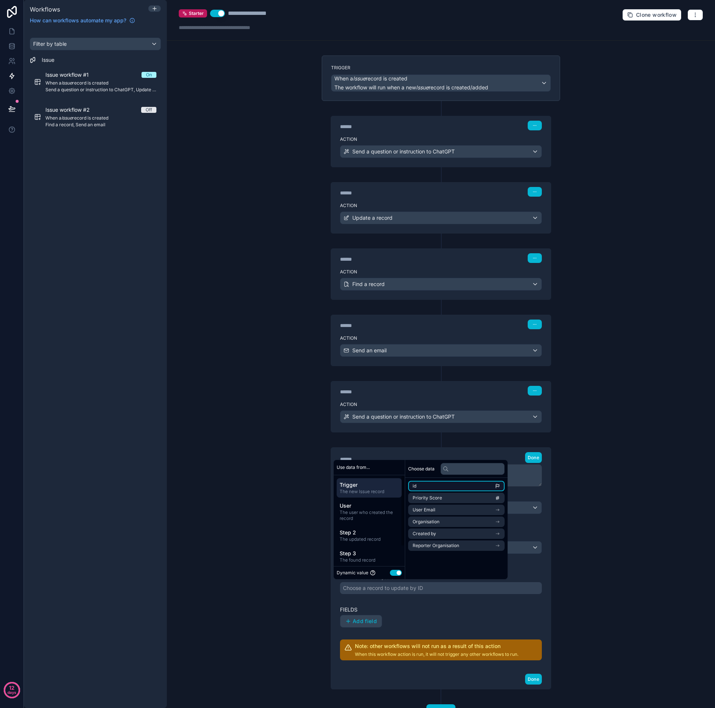
click at [424, 484] on li "id" at bounding box center [456, 486] width 96 height 10
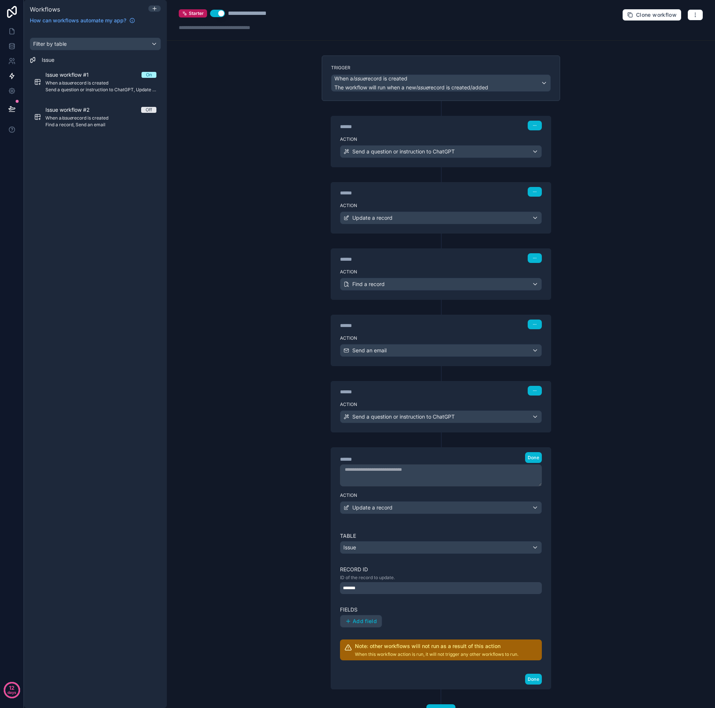
click at [382, 599] on div "Table Issue Record ID ID of the record to update. ******* Fields Add field Note…" at bounding box center [441, 596] width 202 height 128
click at [361, 621] on span "Add field" at bounding box center [365, 621] width 24 height 7
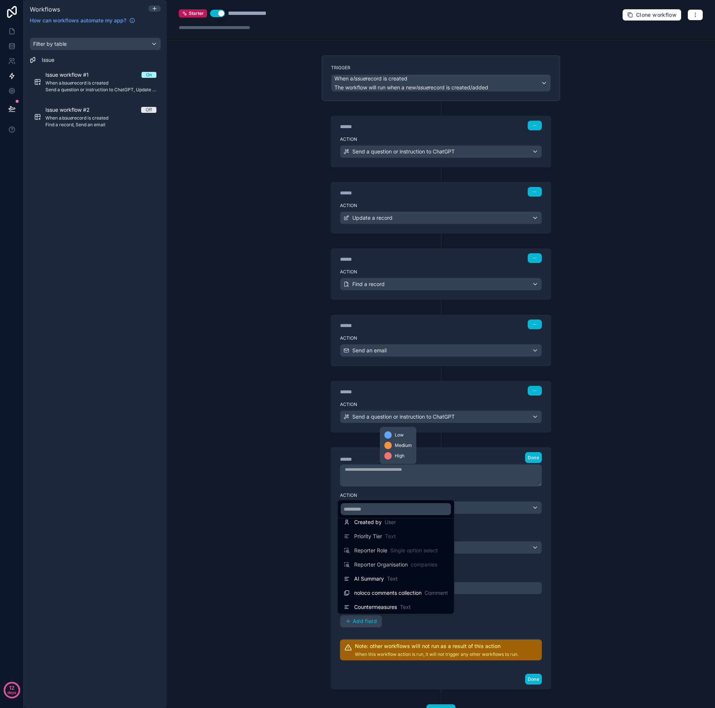
scroll to position [138, 0]
click at [383, 605] on span "Countermeasures" at bounding box center [375, 605] width 43 height 7
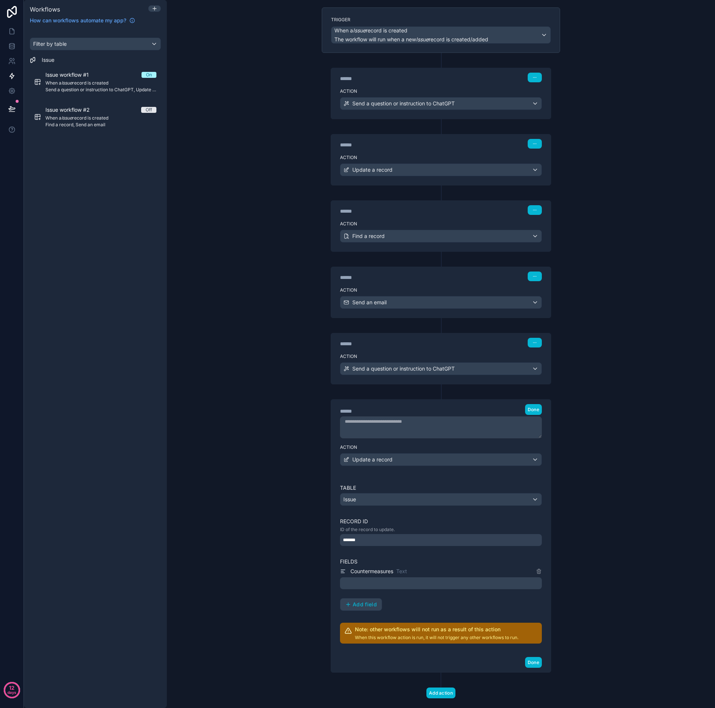
scroll to position [62, 0]
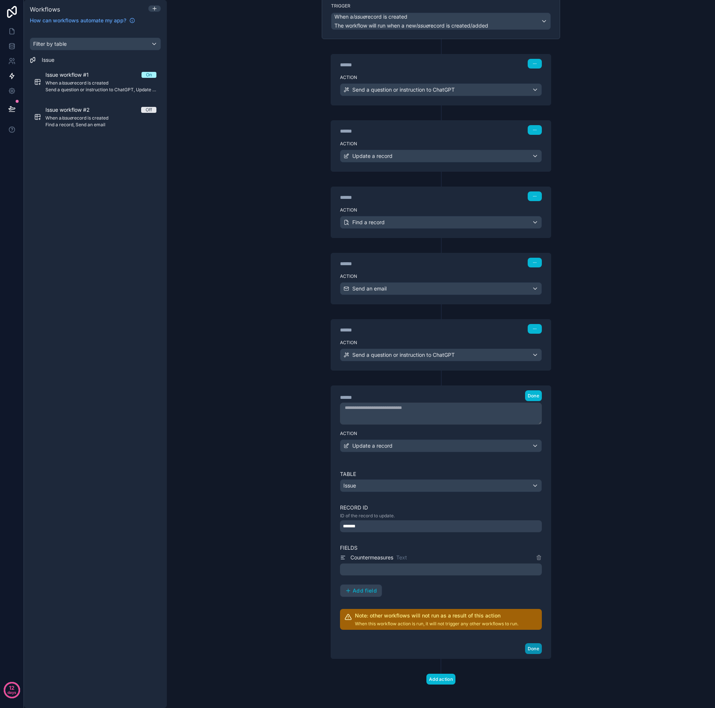
click at [529, 650] on button "Done" at bounding box center [533, 648] width 17 height 11
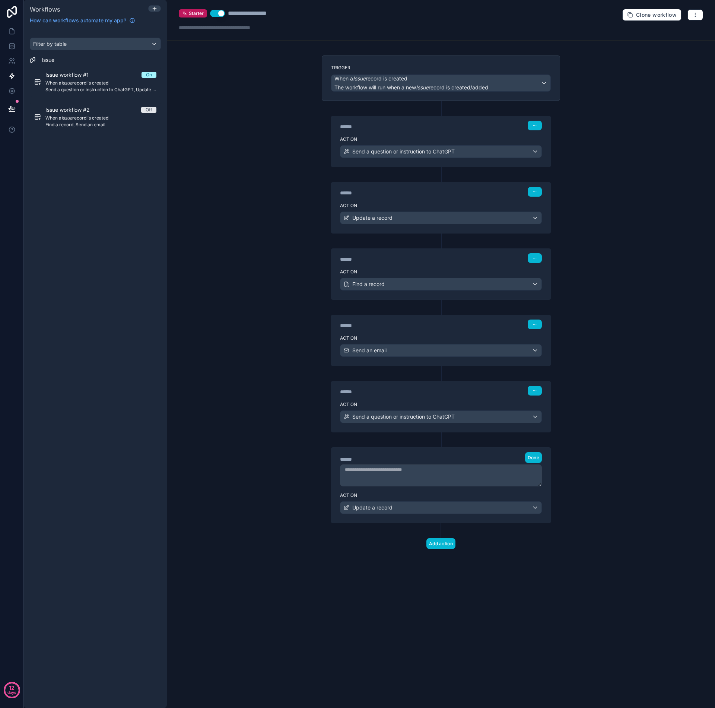
scroll to position [0, 0]
click at [694, 17] on icon "button" at bounding box center [695, 15] width 6 height 6
click at [670, 33] on span "Test workflow" at bounding box center [676, 32] width 36 height 6
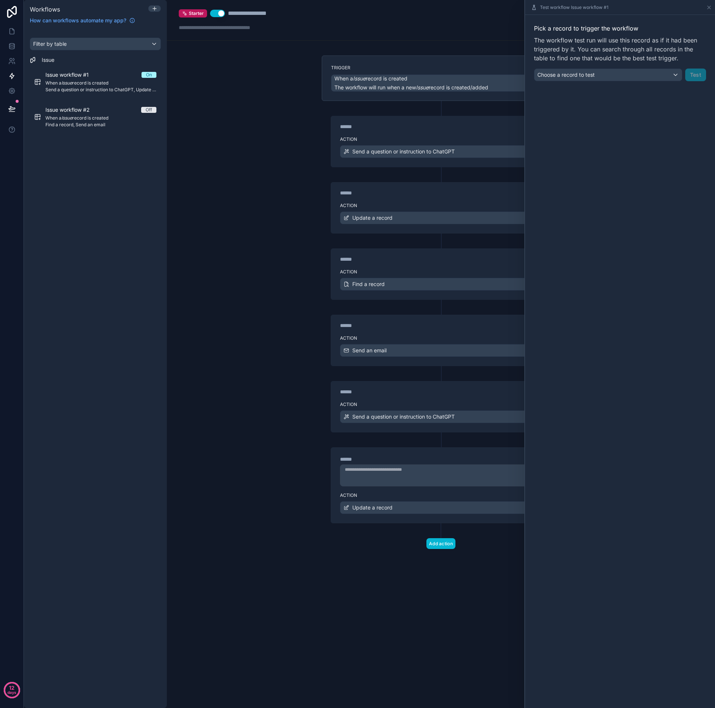
click at [677, 76] on div "Choose a record to test" at bounding box center [607, 75] width 147 height 12
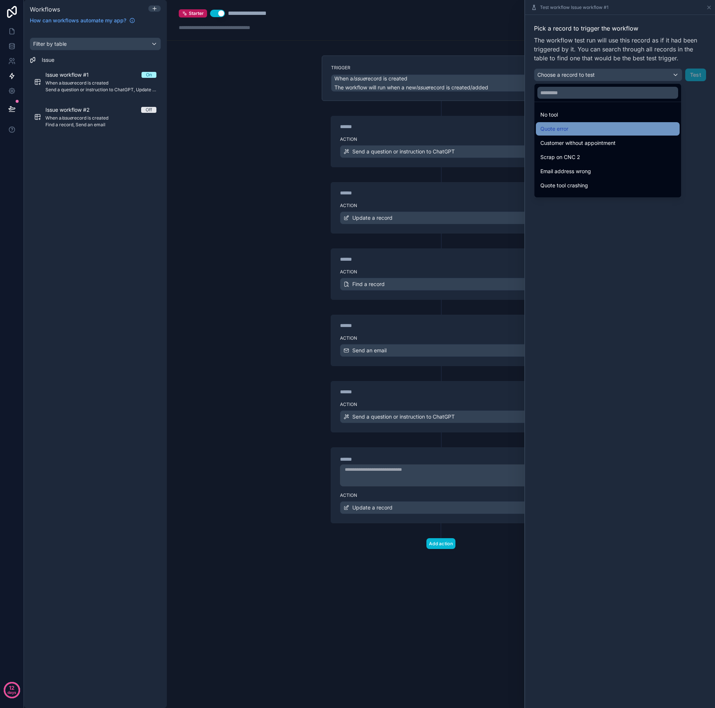
click at [563, 128] on span "Quote error" at bounding box center [554, 128] width 28 height 9
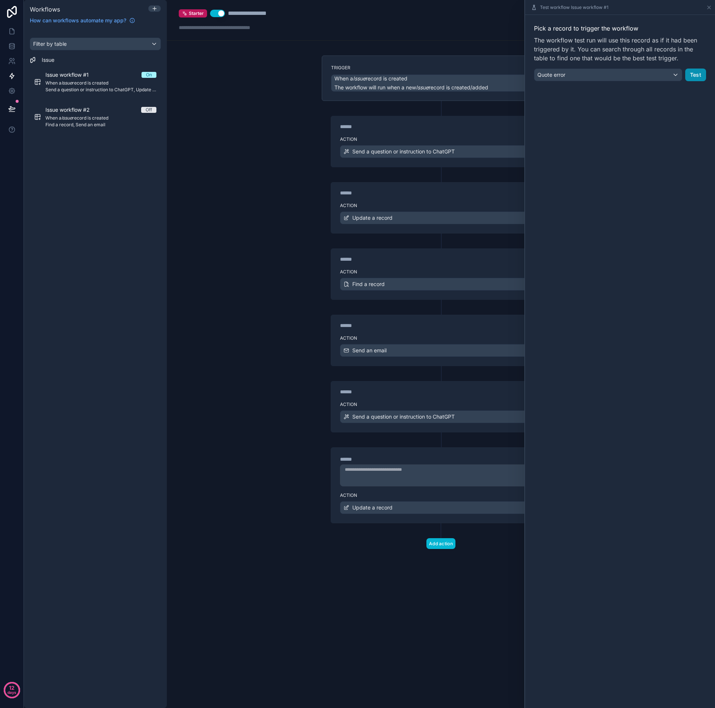
click at [703, 69] on button "Test" at bounding box center [695, 75] width 21 height 13
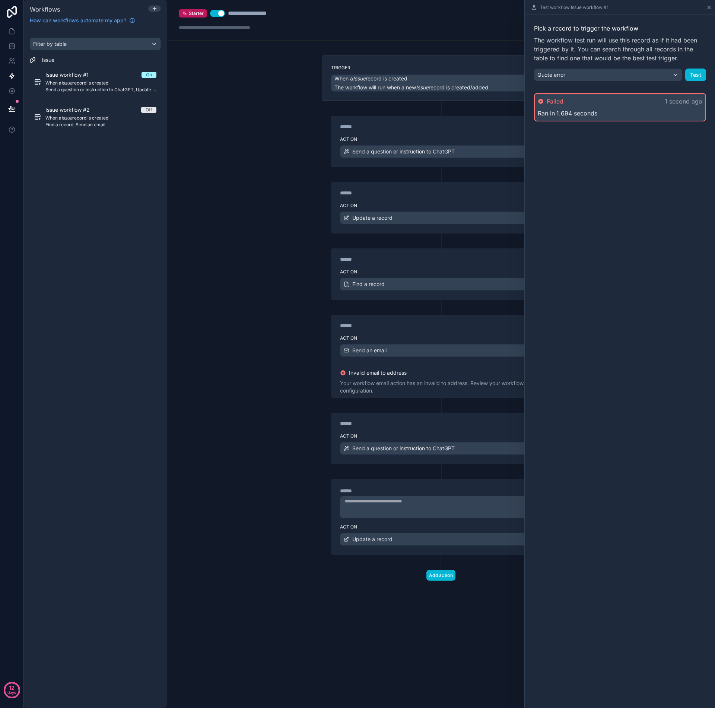
click at [707, 9] on div "Test workflow Issue workflow #1" at bounding box center [620, 7] width 184 height 15
click at [707, 9] on icon at bounding box center [709, 7] width 6 height 6
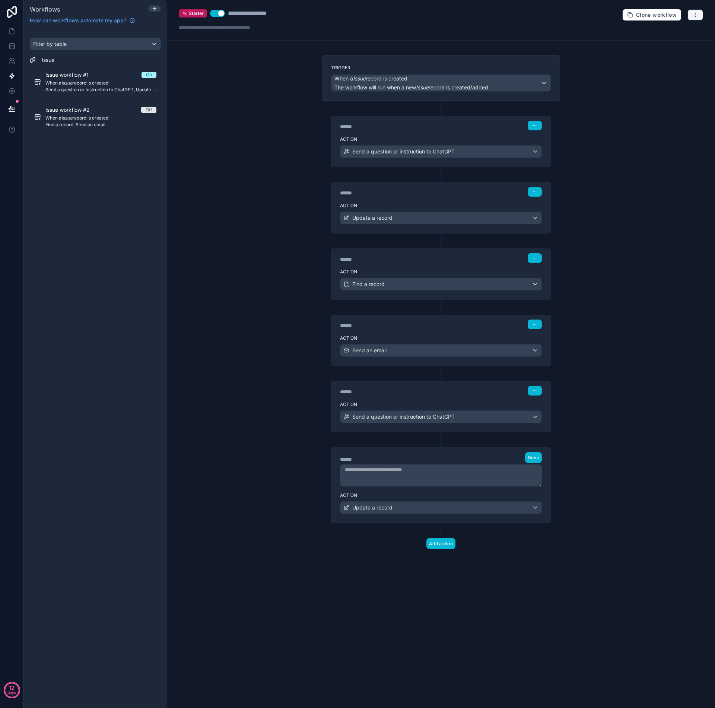
click at [697, 13] on icon "button" at bounding box center [695, 15] width 6 height 6
click at [661, 47] on button "Run history" at bounding box center [670, 44] width 54 height 12
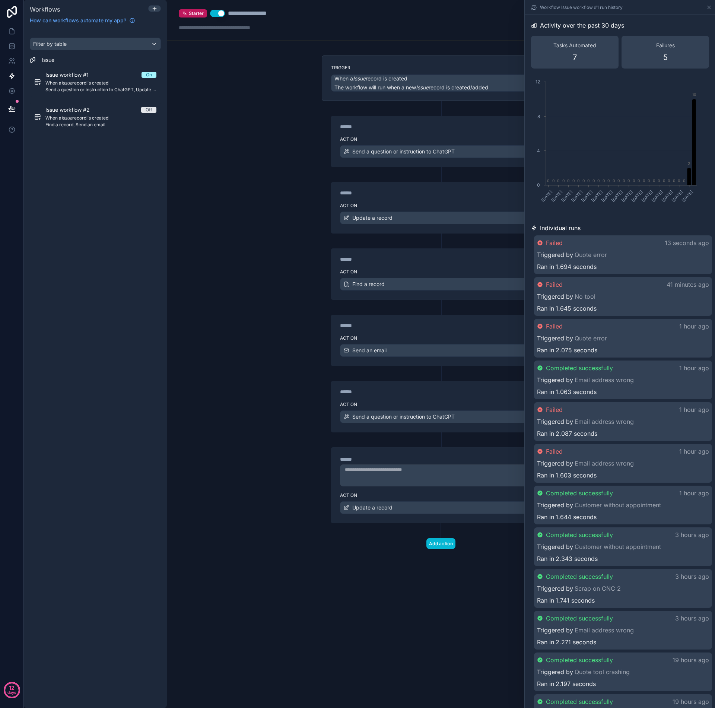
click at [611, 338] on div "Triggered by Quote error" at bounding box center [623, 338] width 172 height 9
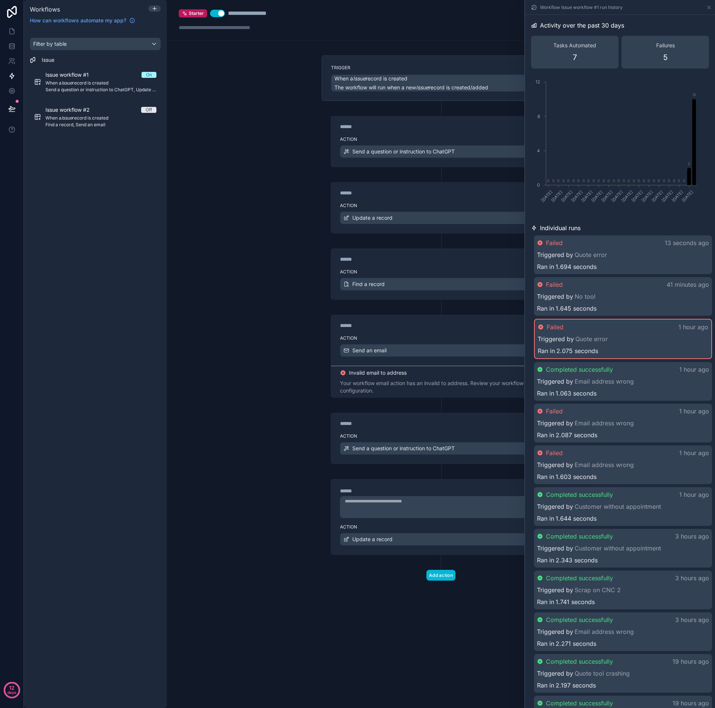
click at [610, 301] on div "Failed 41 minutes ago Triggered by No tool Ran in 1.645 seconds" at bounding box center [623, 296] width 178 height 39
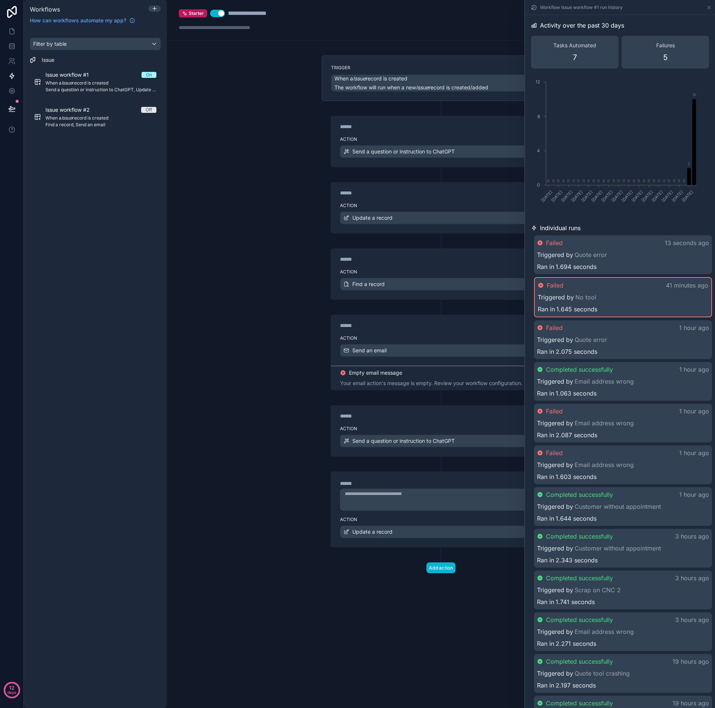
click at [609, 265] on div "Ran in 1.694 seconds" at bounding box center [623, 266] width 172 height 9
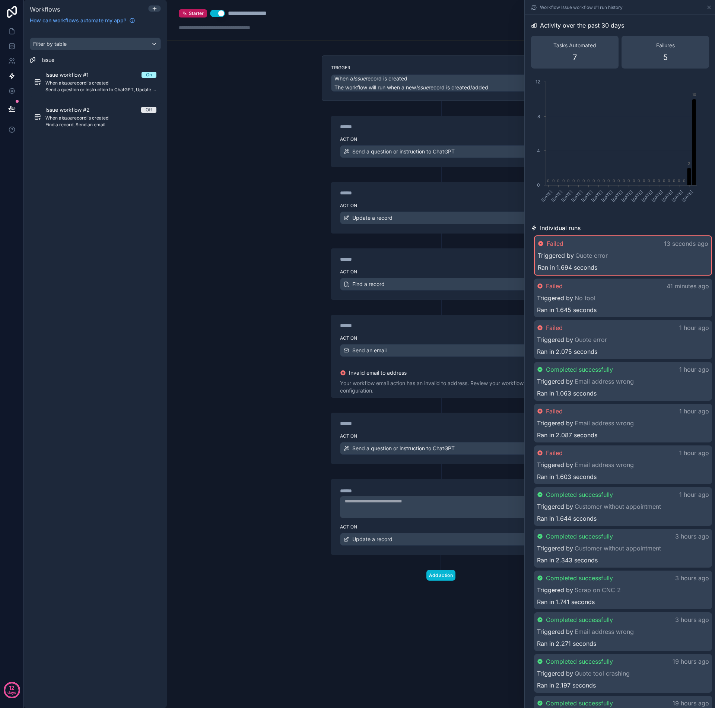
click at [309, 245] on div "**********" at bounding box center [441, 354] width 548 height 708
click at [307, 241] on div "**********" at bounding box center [441, 354] width 548 height 708
click at [11, 49] on icon at bounding box center [11, 47] width 5 height 3
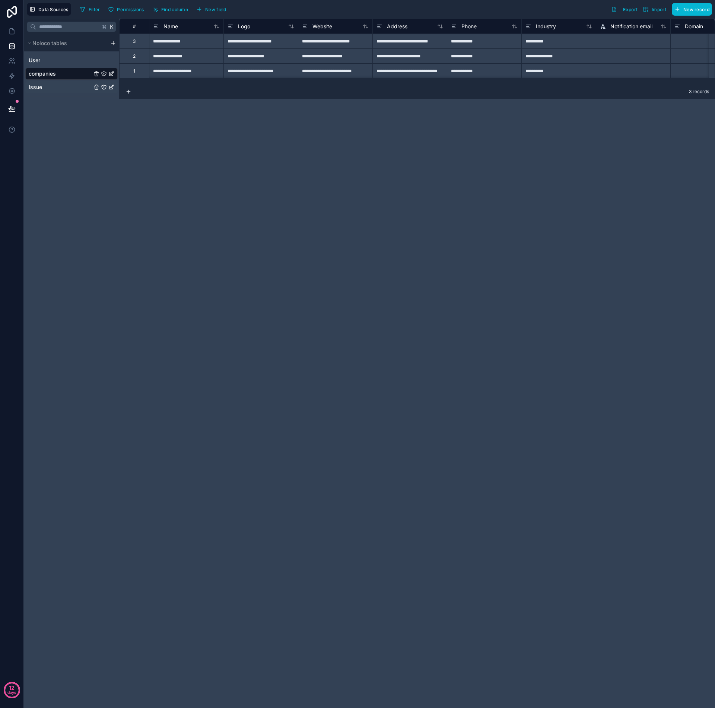
click at [50, 88] on link "Issue" at bounding box center [60, 86] width 63 height 7
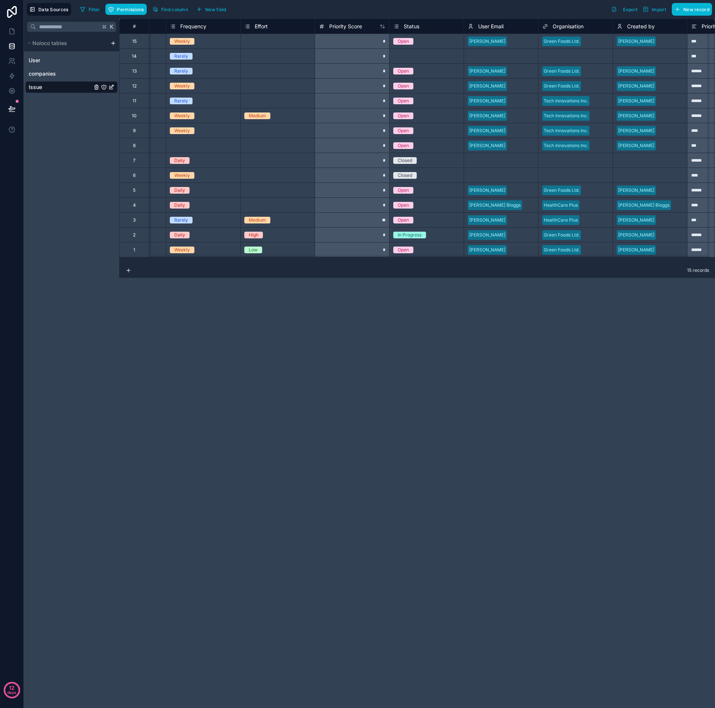
scroll to position [0, 328]
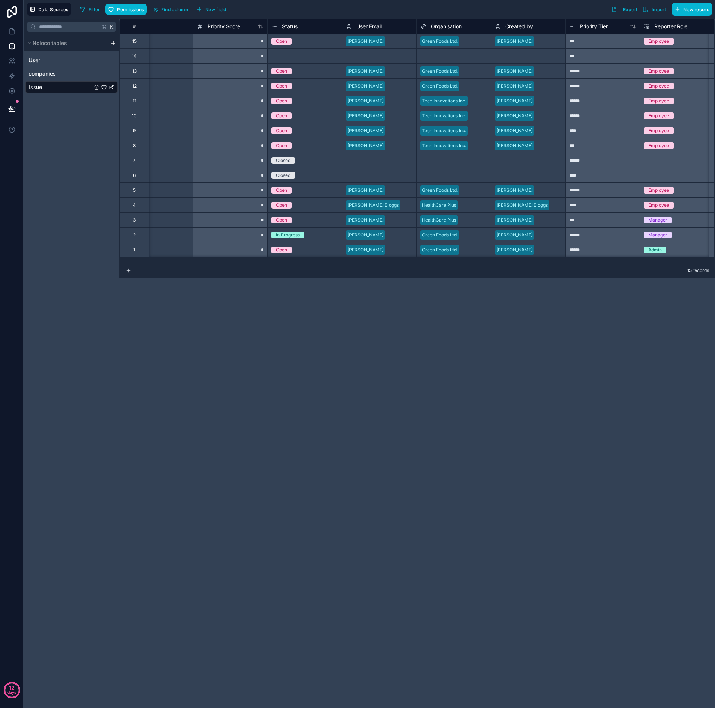
click at [380, 60] on div "Select a User Email" at bounding box center [379, 56] width 74 height 10
click at [379, 56] on div "Select a User Email" at bounding box center [366, 56] width 41 height 6
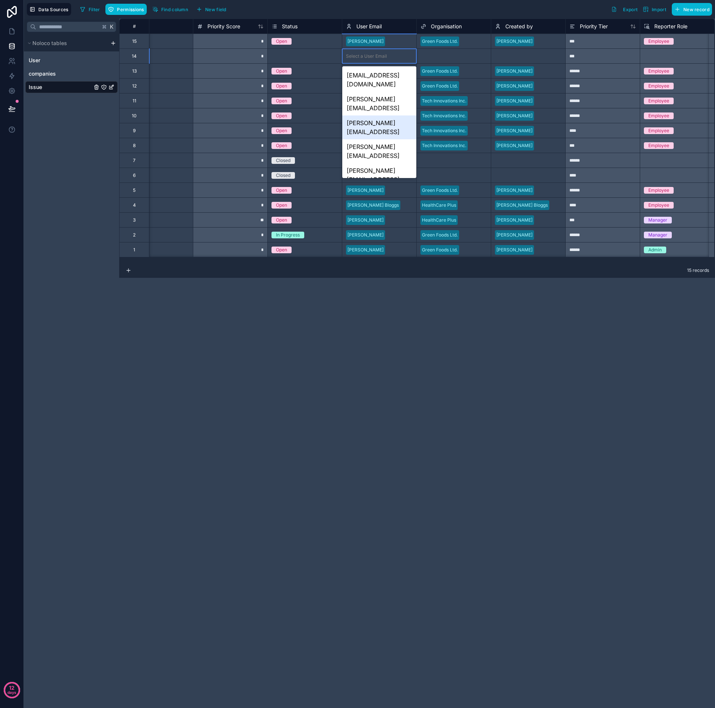
scroll to position [1, 0]
click at [359, 78] on div "aagaydon@gmail.com" at bounding box center [379, 78] width 74 height 24
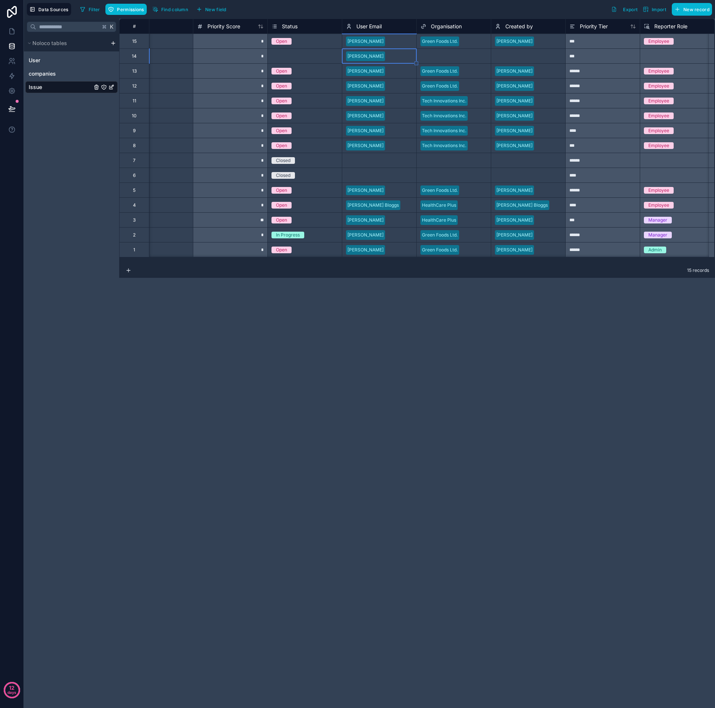
click at [440, 55] on div "Select a Organisation" at bounding box center [442, 56] width 45 height 6
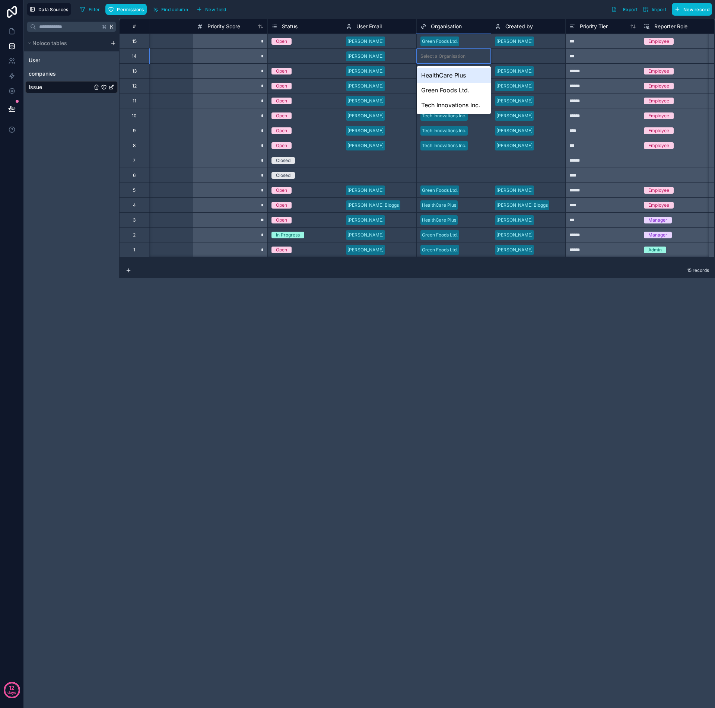
click at [441, 54] on div "Select a Organisation" at bounding box center [442, 56] width 45 height 6
click at [434, 93] on div "Green Foods Ltd." at bounding box center [454, 90] width 74 height 15
click at [517, 55] on div "Select a Created by" at bounding box center [516, 56] width 42 height 6
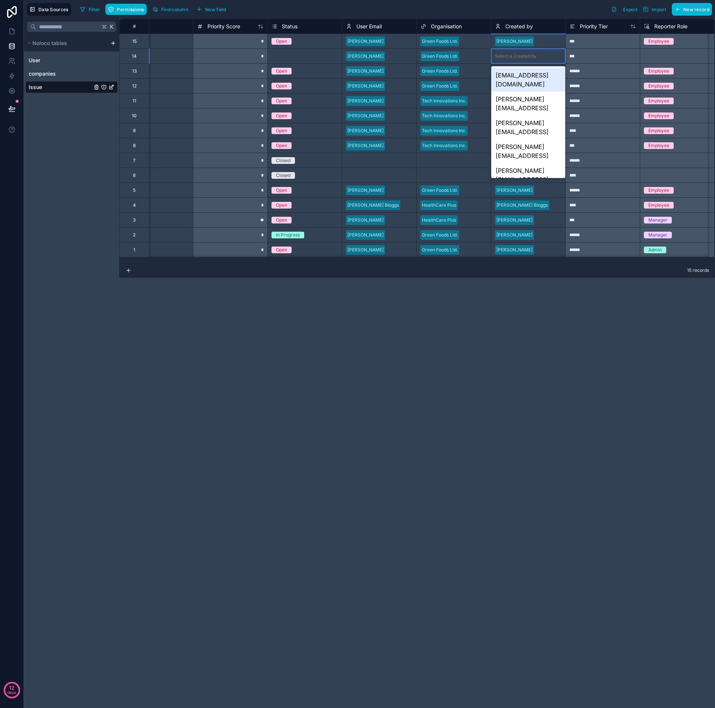
click at [517, 55] on div "Select a Created by" at bounding box center [516, 56] width 42 height 6
click at [512, 77] on div "aagaydon@gmail.com" at bounding box center [528, 80] width 74 height 24
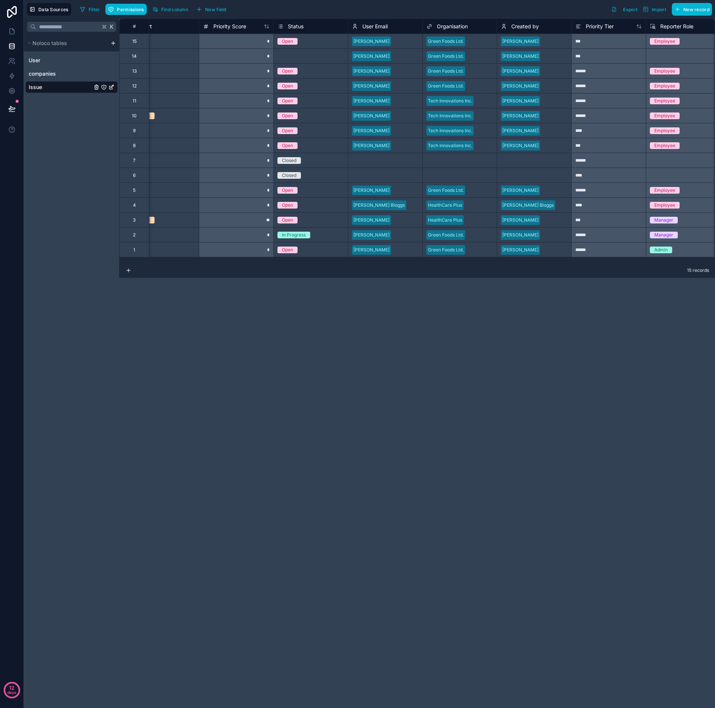
scroll to position [0, 320]
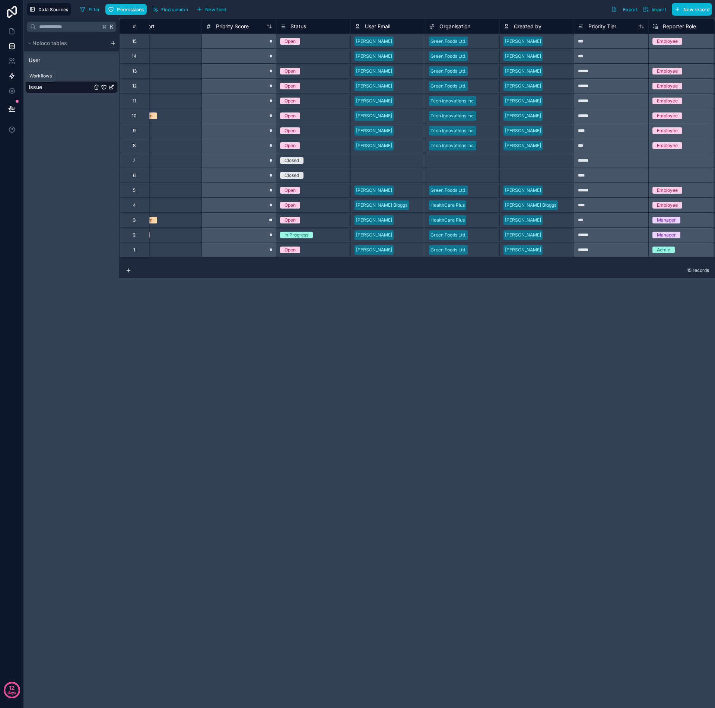
click at [12, 74] on icon at bounding box center [12, 76] width 4 height 6
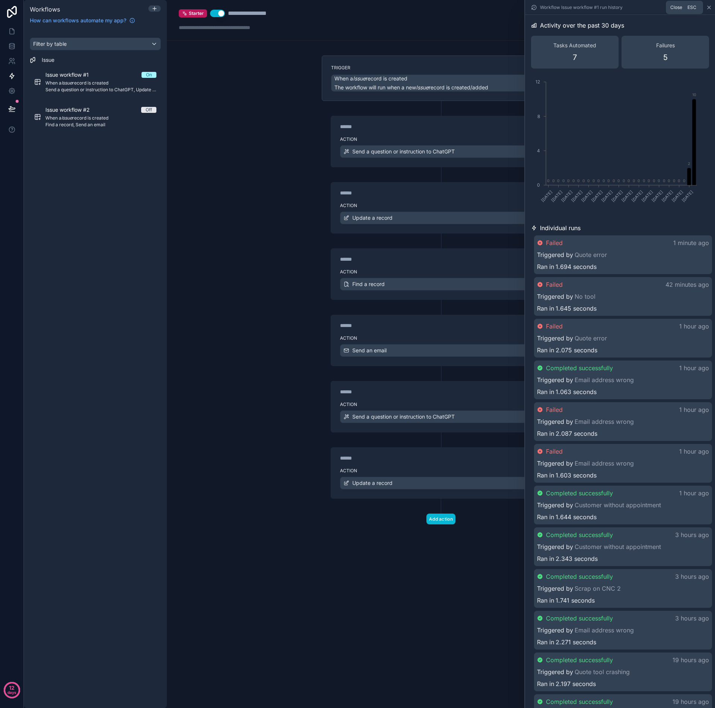
click at [710, 8] on icon at bounding box center [709, 7] width 6 height 6
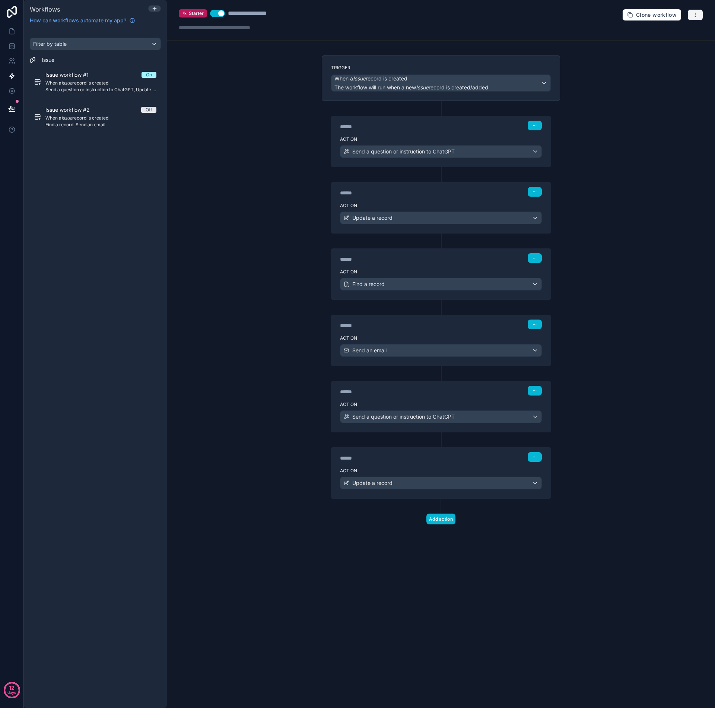
click at [694, 15] on icon "button" at bounding box center [695, 15] width 6 height 6
click at [668, 33] on span "Test workflow" at bounding box center [676, 32] width 36 height 6
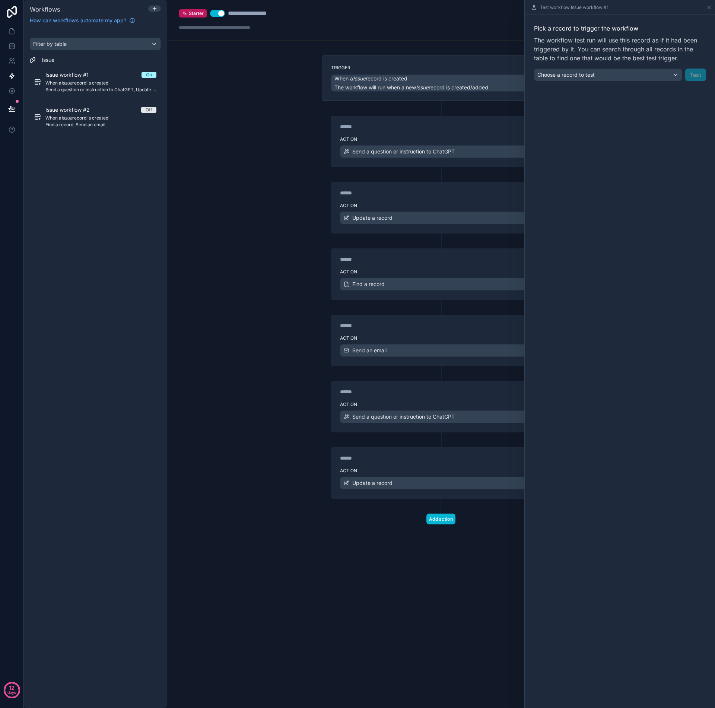
click at [648, 78] on div "Choose a record to test" at bounding box center [607, 75] width 147 height 12
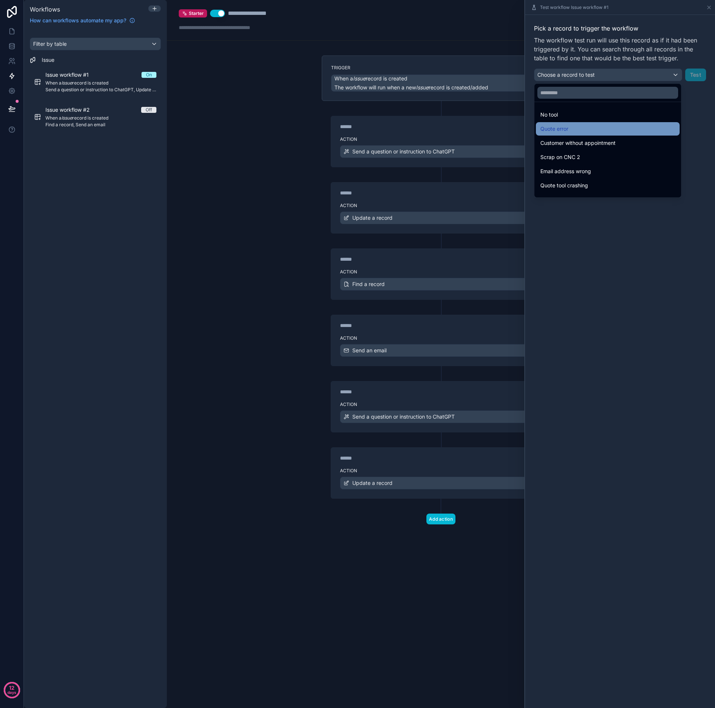
click at [598, 126] on div "Quote error" at bounding box center [607, 128] width 135 height 9
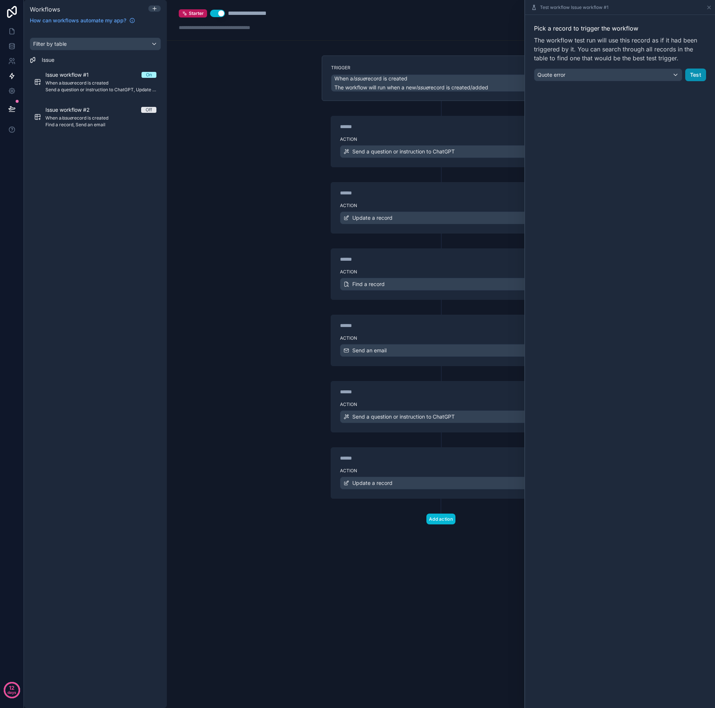
click at [694, 76] on button "Test" at bounding box center [695, 75] width 21 height 13
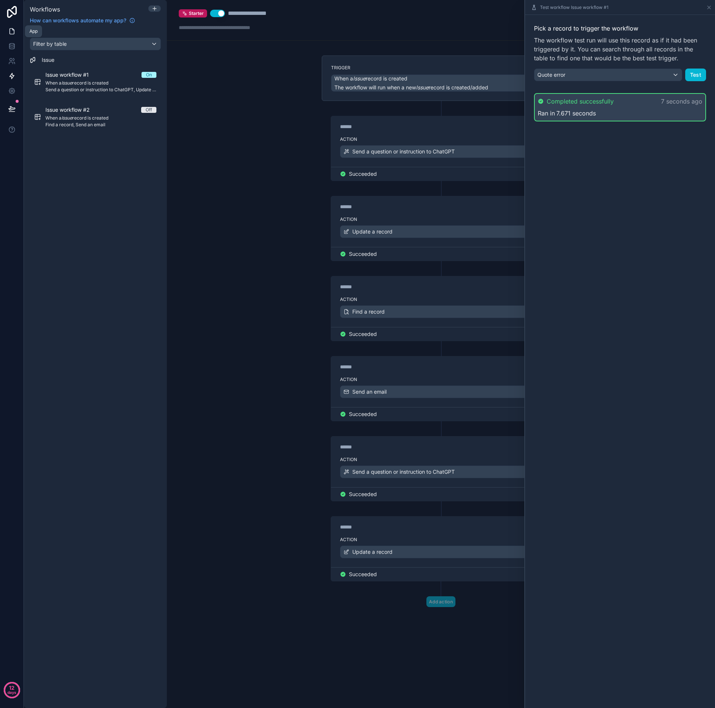
click at [14, 34] on icon at bounding box center [12, 32] width 4 height 6
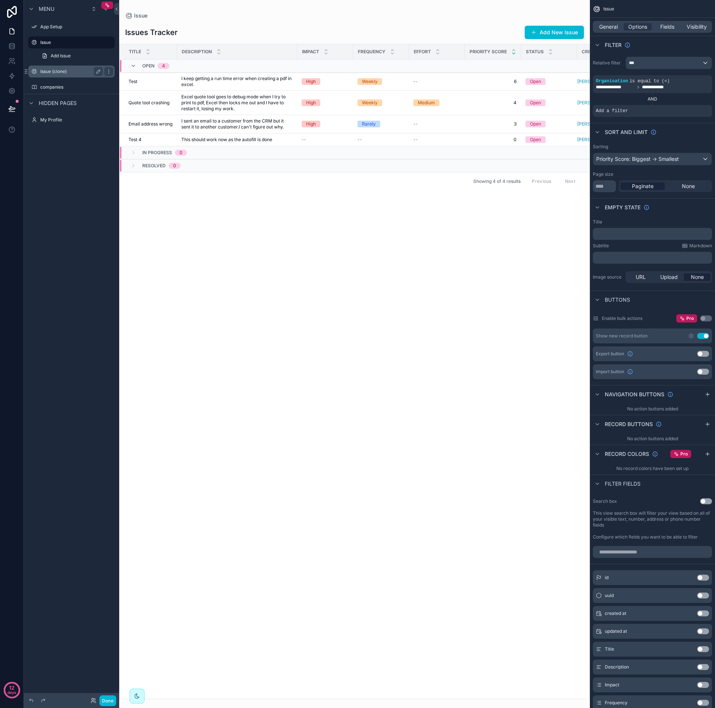
click at [52, 73] on label "Issue (clone)" at bounding box center [70, 72] width 60 height 6
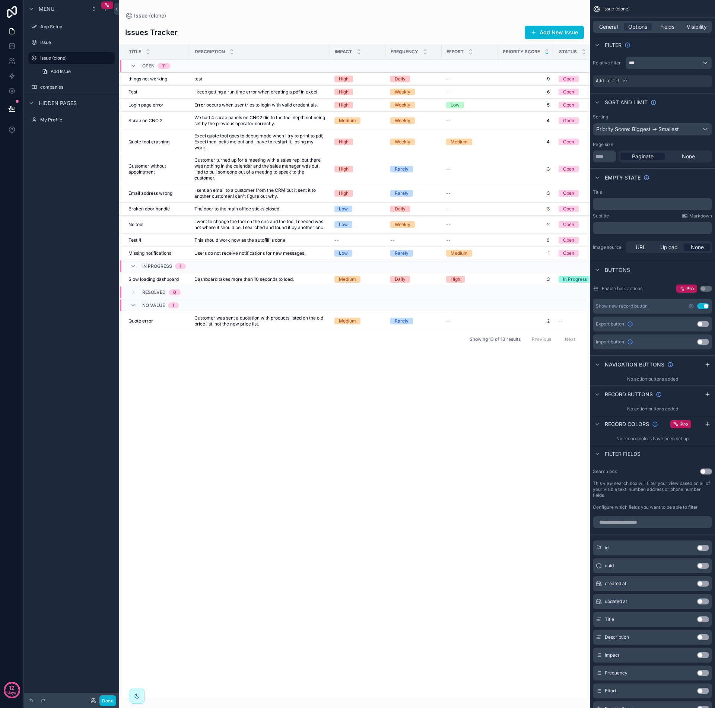
click at [182, 324] on div "scrollable content" at bounding box center [354, 354] width 471 height 708
click at [220, 327] on span "Customer was sent a quotation with products listed on the old price list, not t…" at bounding box center [259, 321] width 131 height 12
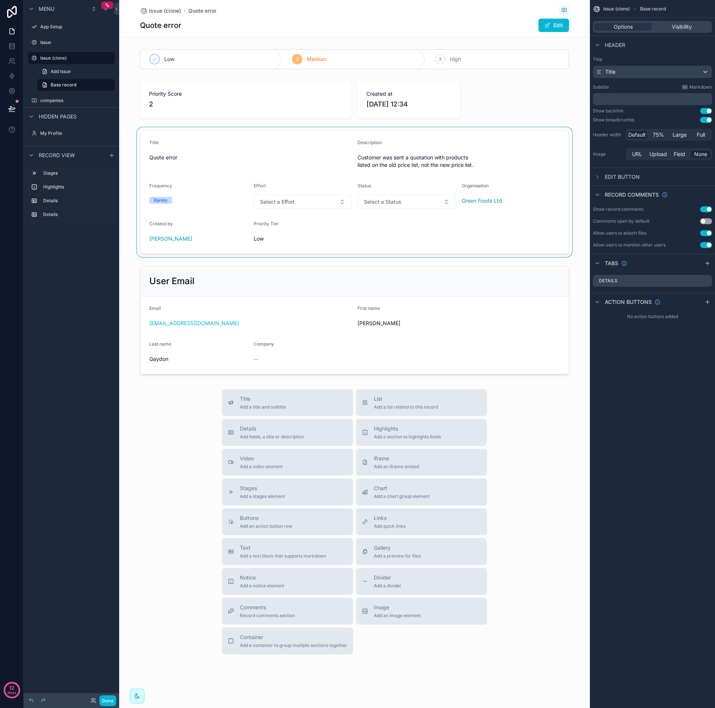
click at [450, 229] on div "scrollable content" at bounding box center [354, 192] width 471 height 130
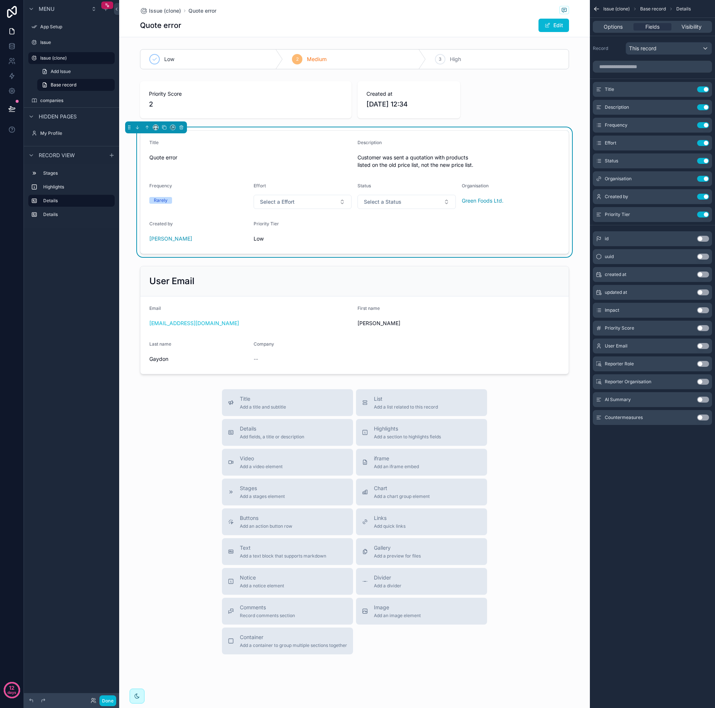
click at [700, 418] on button "Use setting" at bounding box center [703, 417] width 12 height 6
click at [12, 49] on icon at bounding box center [11, 47] width 5 height 3
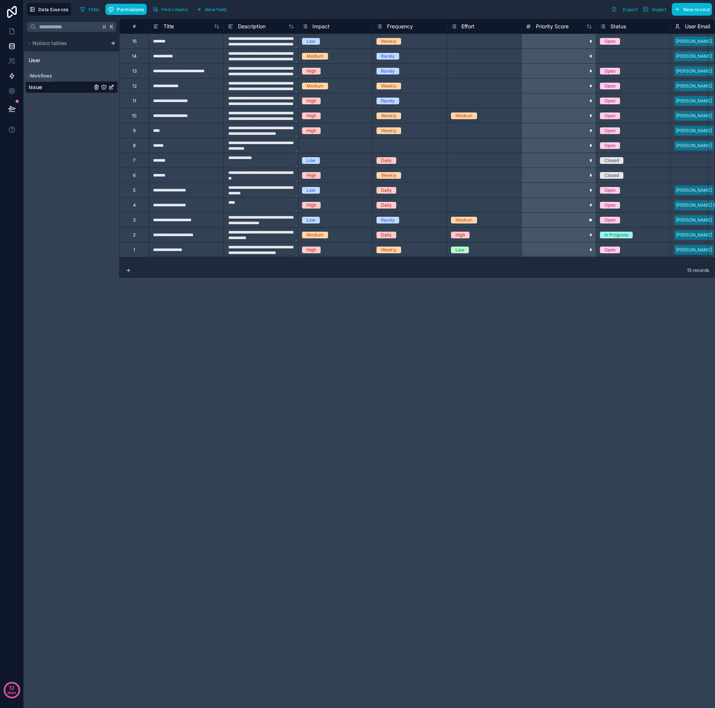
click at [14, 77] on icon at bounding box center [11, 75] width 7 height 7
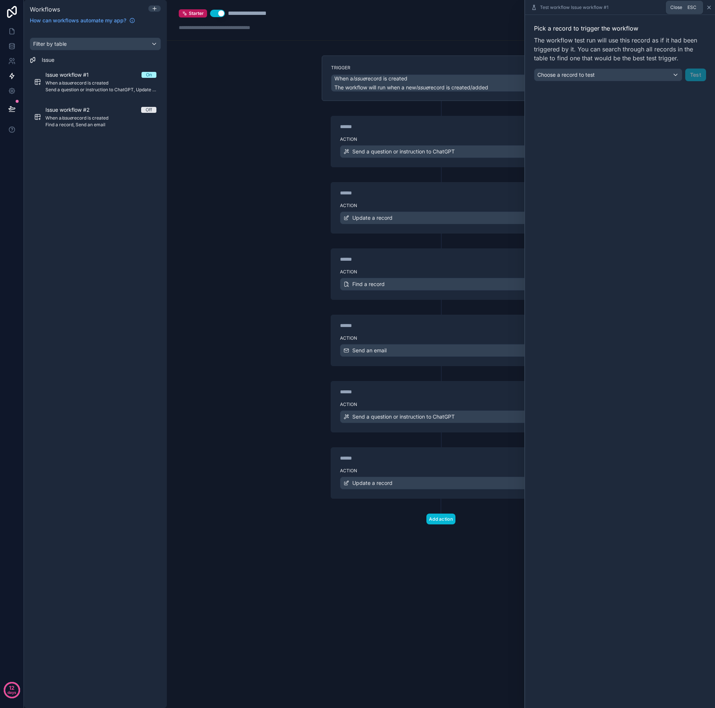
click at [708, 7] on icon at bounding box center [708, 7] width 3 height 3
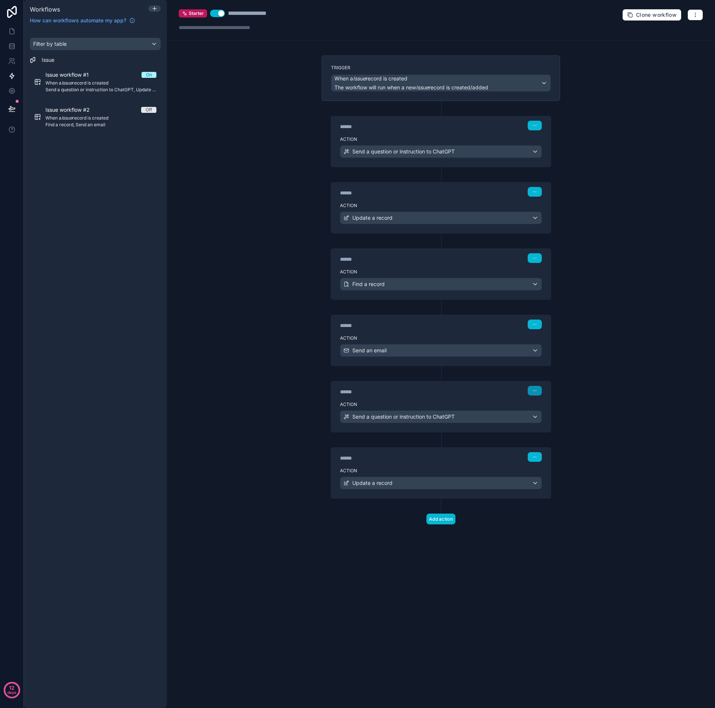
click at [534, 393] on button "button" at bounding box center [535, 391] width 14 height 10
click at [548, 412] on button "Edit Description" at bounding box center [552, 407] width 51 height 12
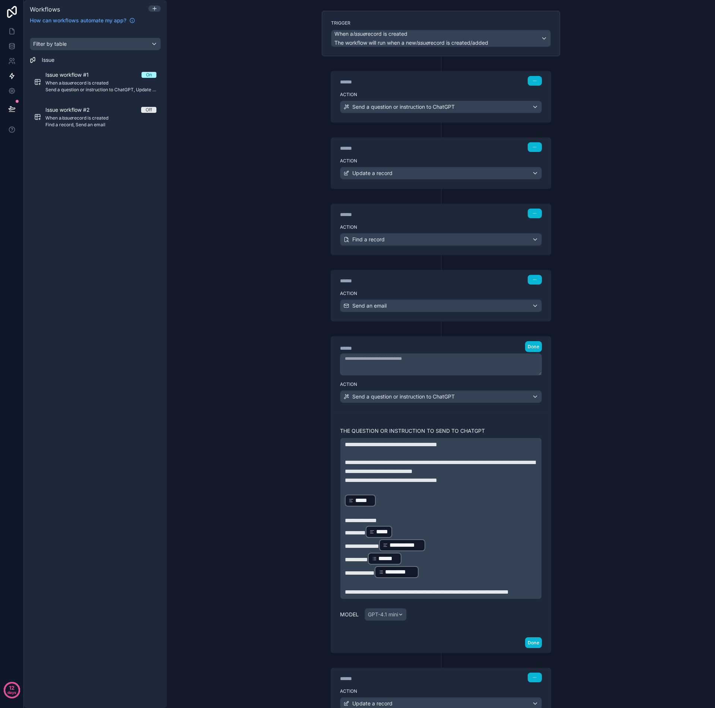
scroll to position [114, 0]
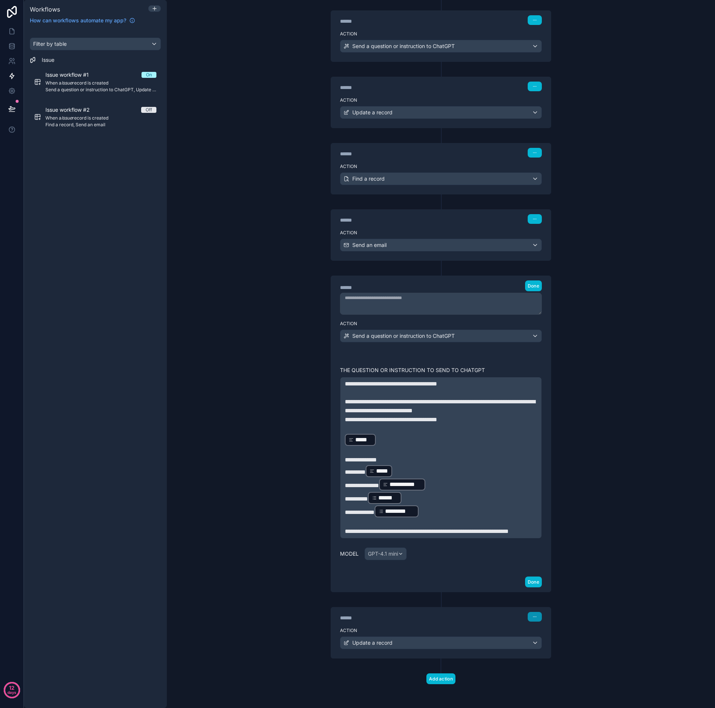
click at [532, 615] on icon "button" at bounding box center [534, 616] width 4 height 4
click at [547, 633] on span "Edit Description" at bounding box center [555, 633] width 33 height 6
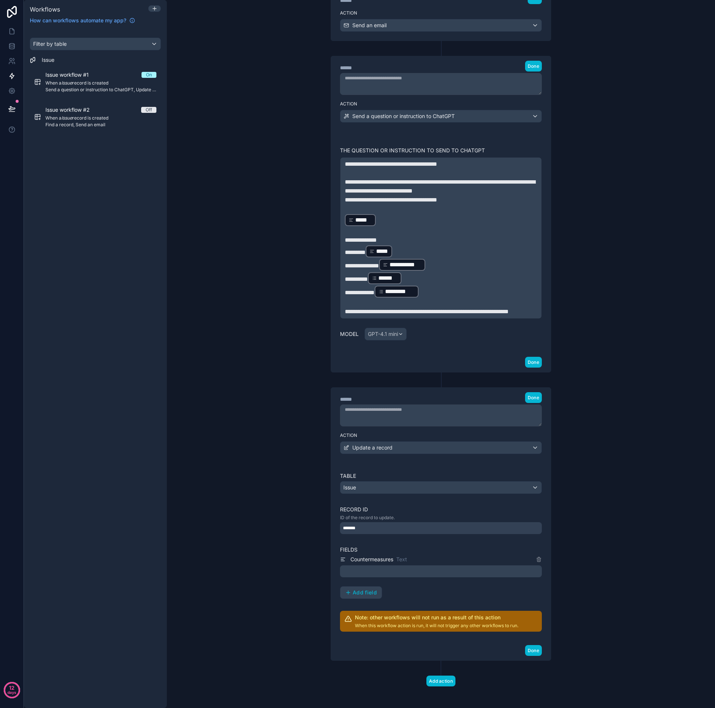
scroll to position [302, 0]
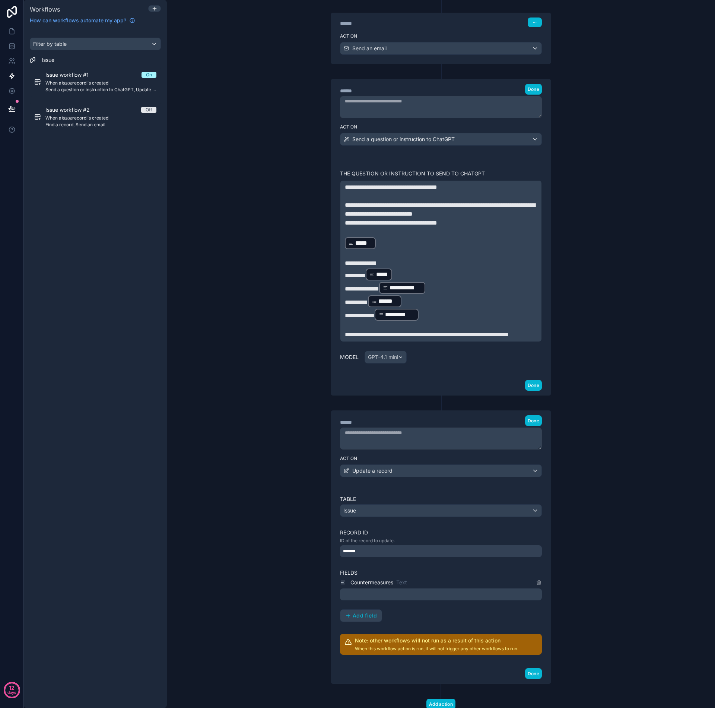
click at [390, 599] on p "﻿" at bounding box center [441, 594] width 197 height 9
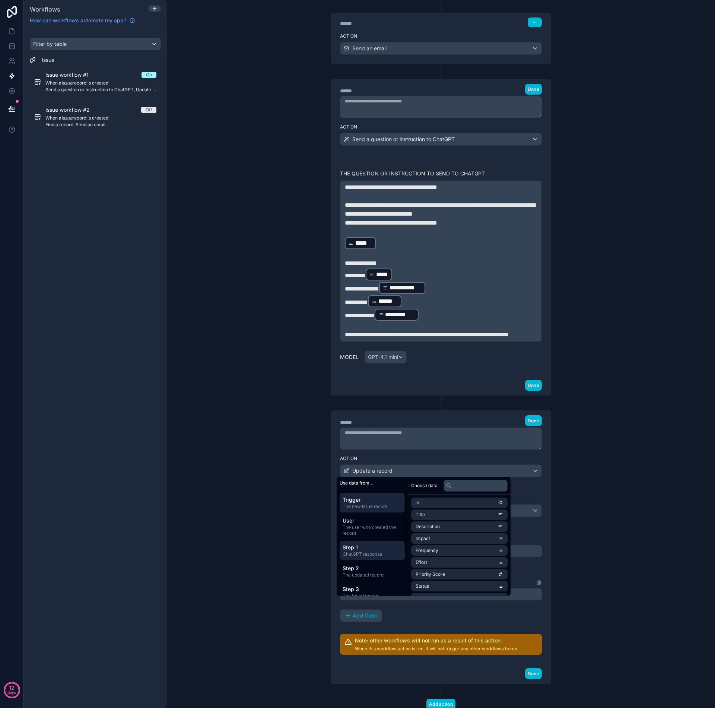
scroll to position [71, 0]
click at [372, 564] on span "ChatGPT response" at bounding box center [372, 566] width 59 height 6
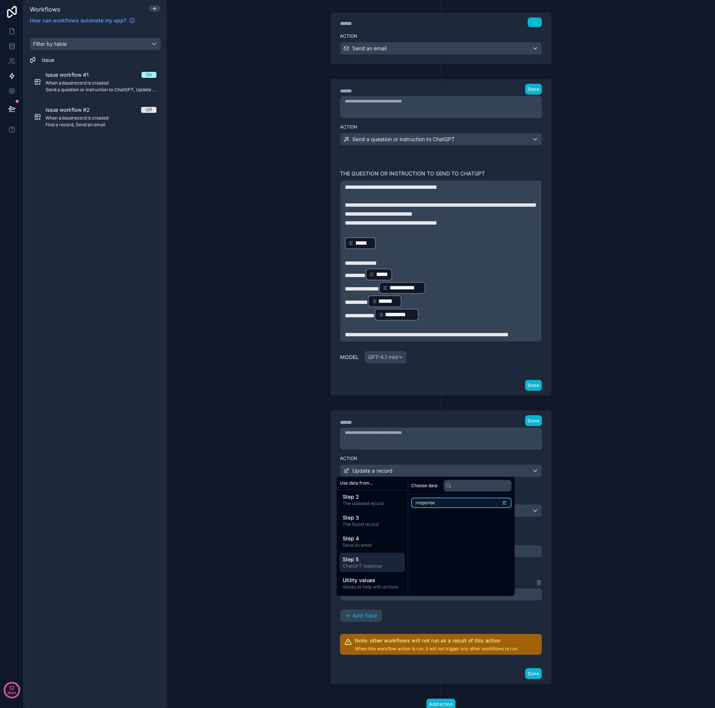
click at [446, 502] on li "response" at bounding box center [461, 502] width 101 height 10
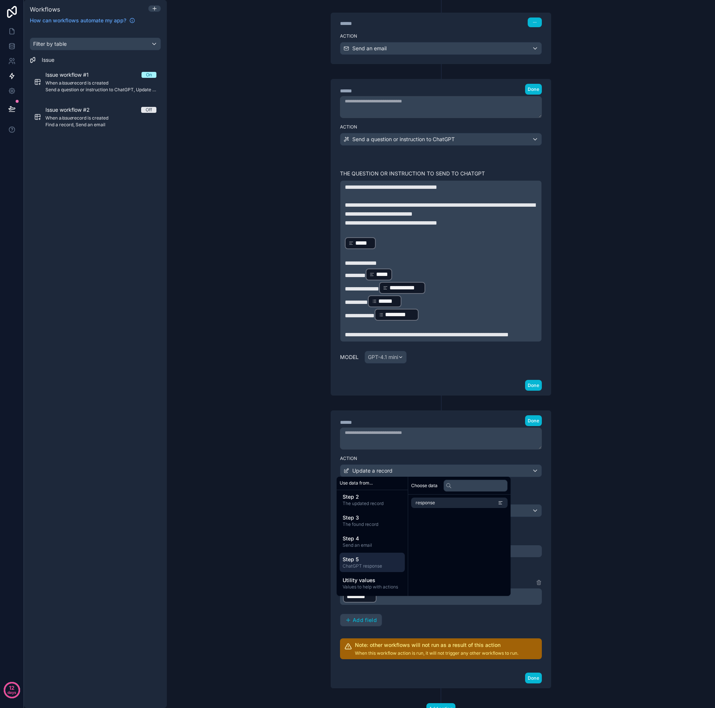
click at [526, 576] on label "Fields" at bounding box center [441, 572] width 202 height 7
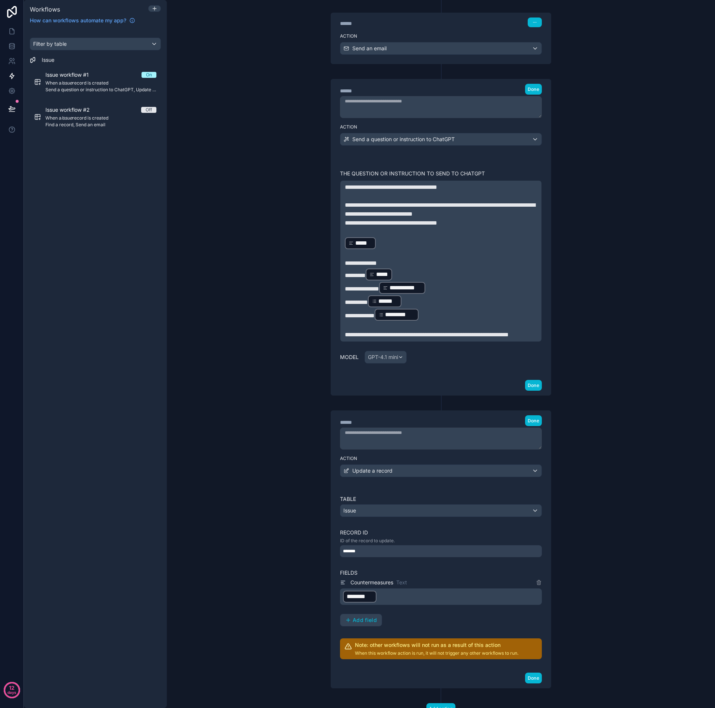
click at [489, 587] on div "Countermeasures Text" at bounding box center [441, 582] width 202 height 9
click at [538, 585] on icon at bounding box center [538, 582] width 3 height 3
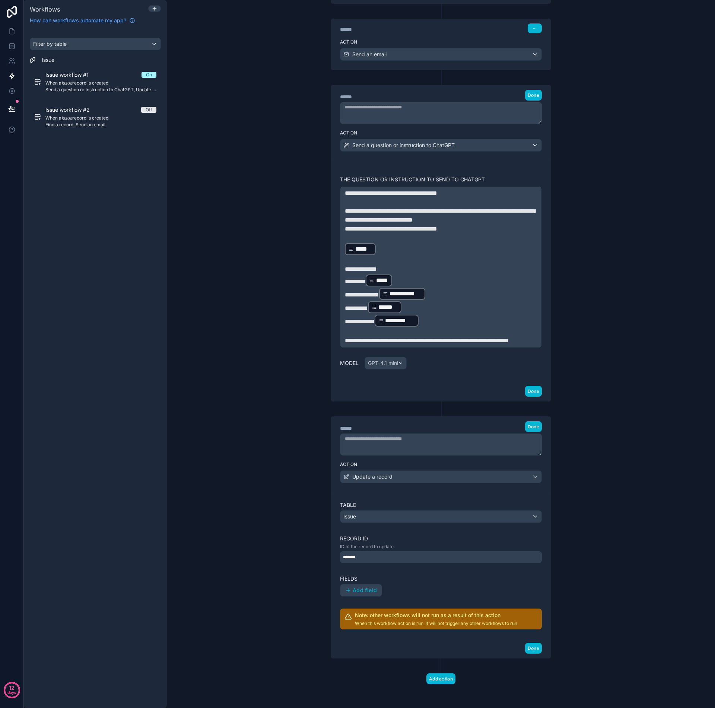
click at [394, 580] on label "Fields" at bounding box center [441, 578] width 202 height 7
click at [361, 591] on span "Add field" at bounding box center [365, 590] width 24 height 7
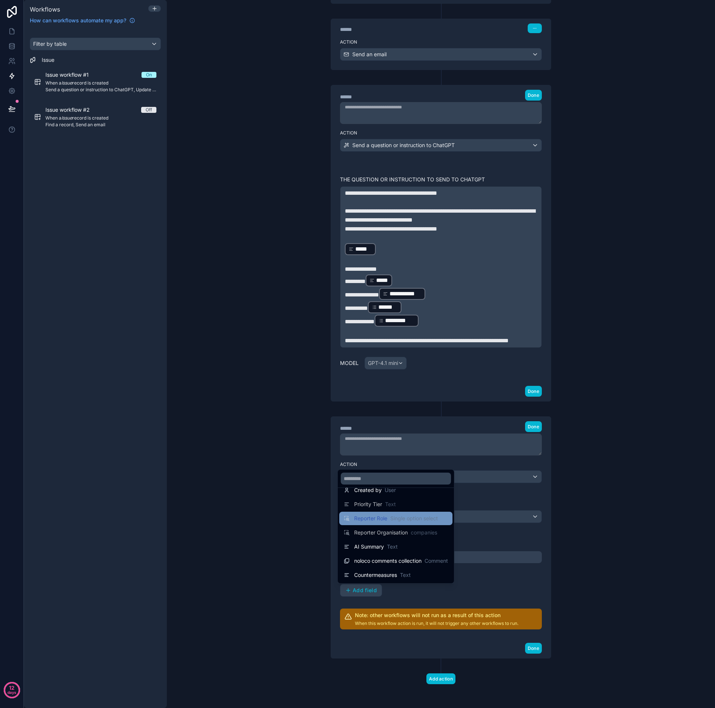
scroll to position [0, 0]
click at [488, 504] on div at bounding box center [357, 354] width 715 height 708
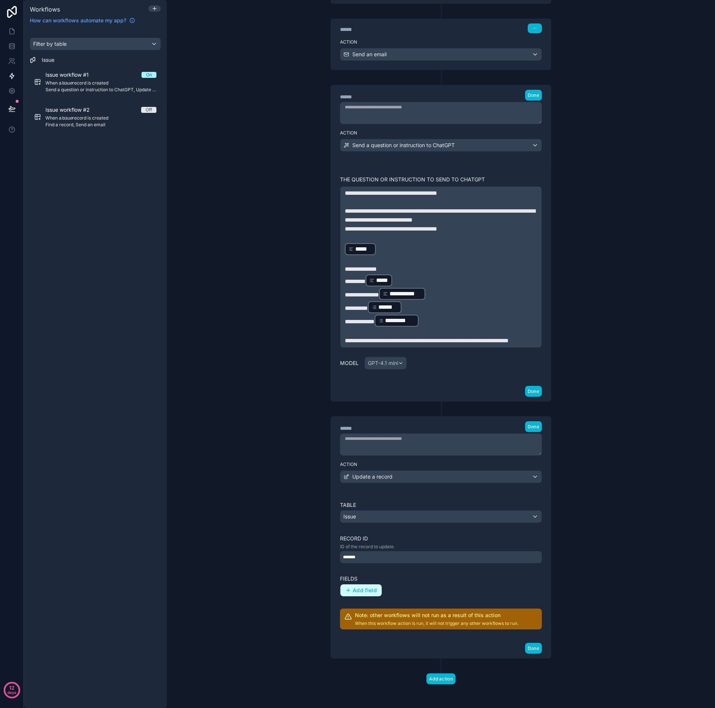
click at [368, 592] on span "Add field" at bounding box center [365, 590] width 24 height 7
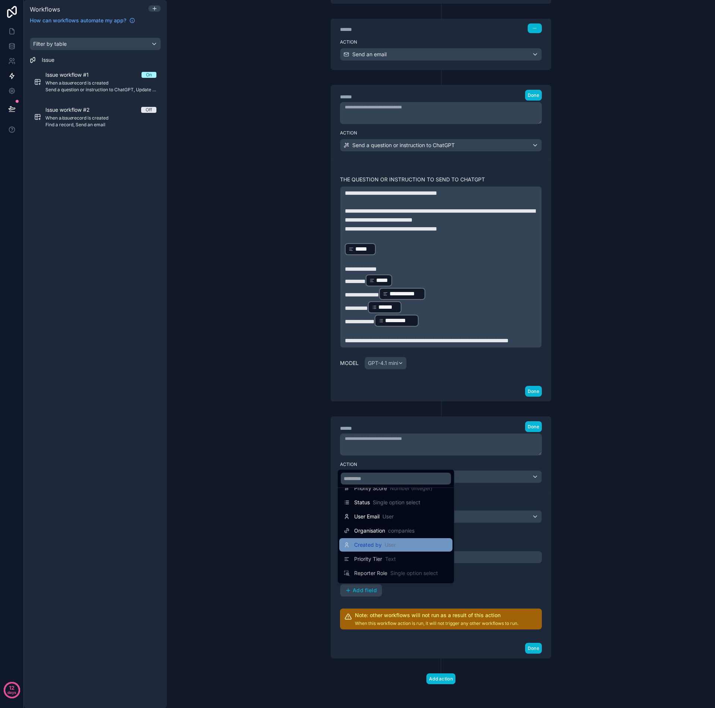
scroll to position [138, 0]
click at [392, 574] on span "Countermeasures" at bounding box center [375, 574] width 43 height 7
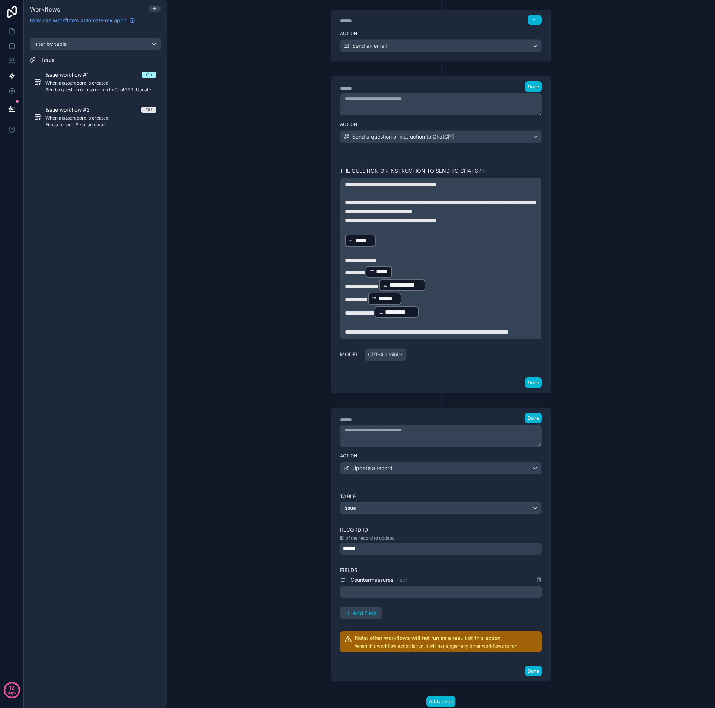
click at [382, 596] on p "﻿" at bounding box center [441, 591] width 197 height 9
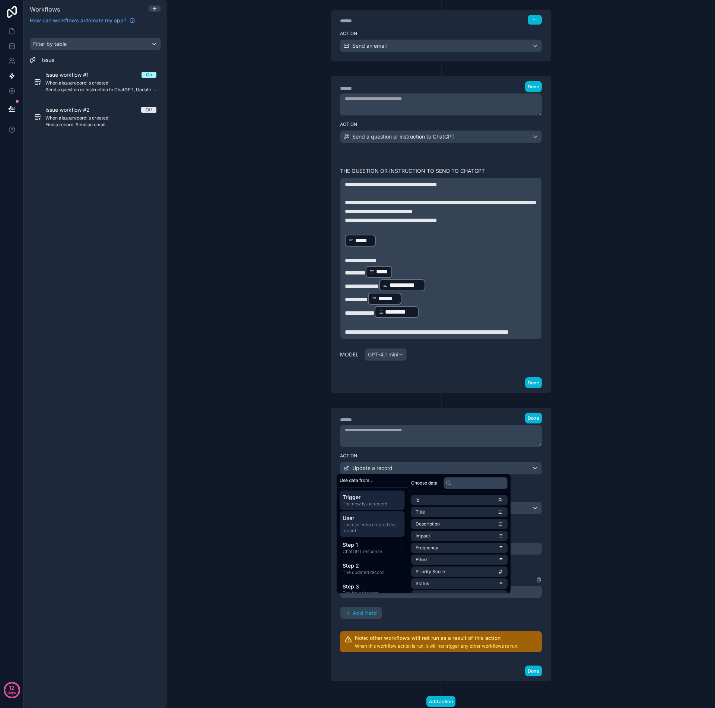
scroll to position [71, 0]
click at [367, 561] on span "ChatGPT response" at bounding box center [372, 563] width 59 height 6
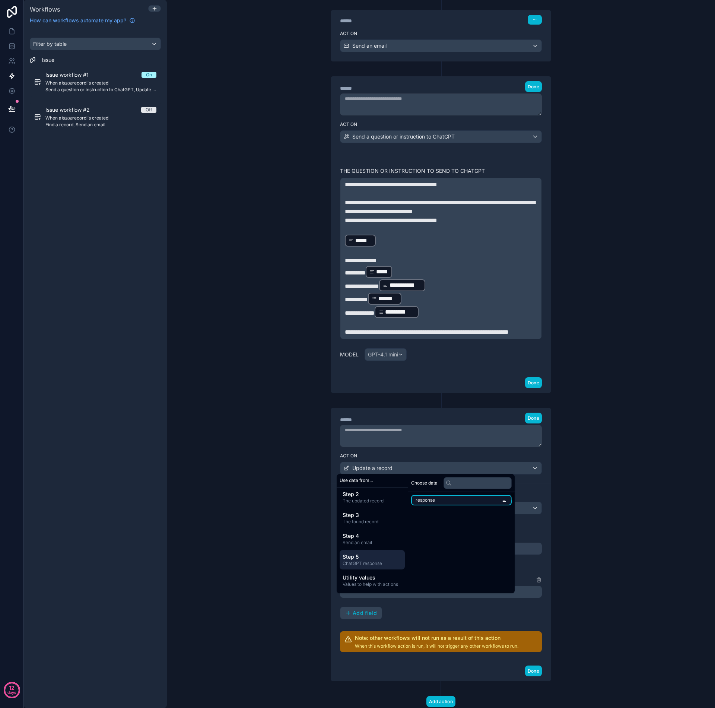
click at [439, 499] on li "response" at bounding box center [461, 500] width 101 height 10
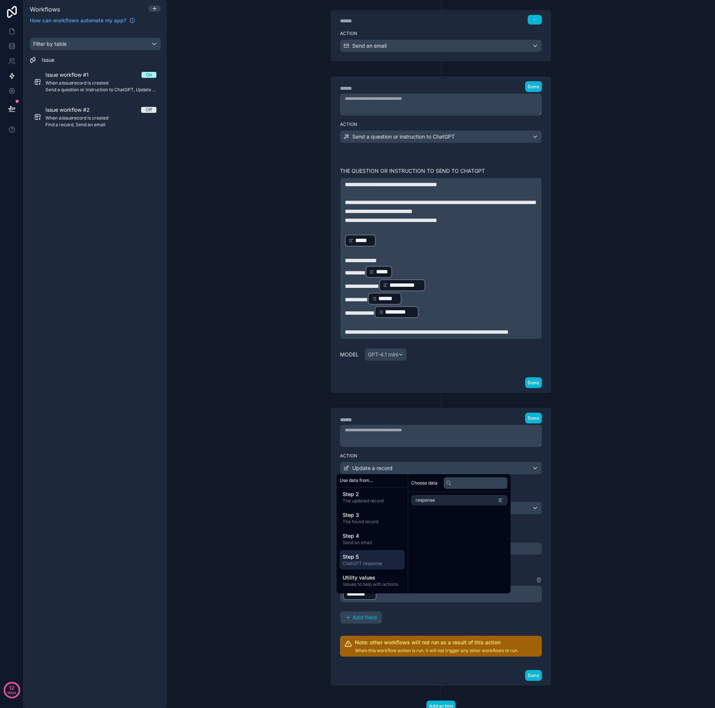
click at [432, 618] on div "Countermeasures Text ﻿ ******** ﻿ ﻿ Add field" at bounding box center [441, 599] width 202 height 48
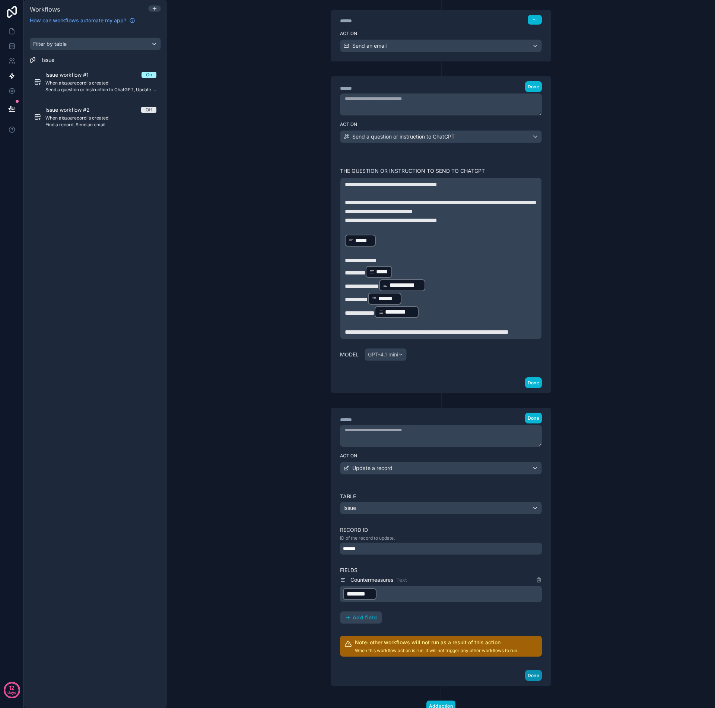
click at [528, 681] on button "Done" at bounding box center [533, 675] width 17 height 11
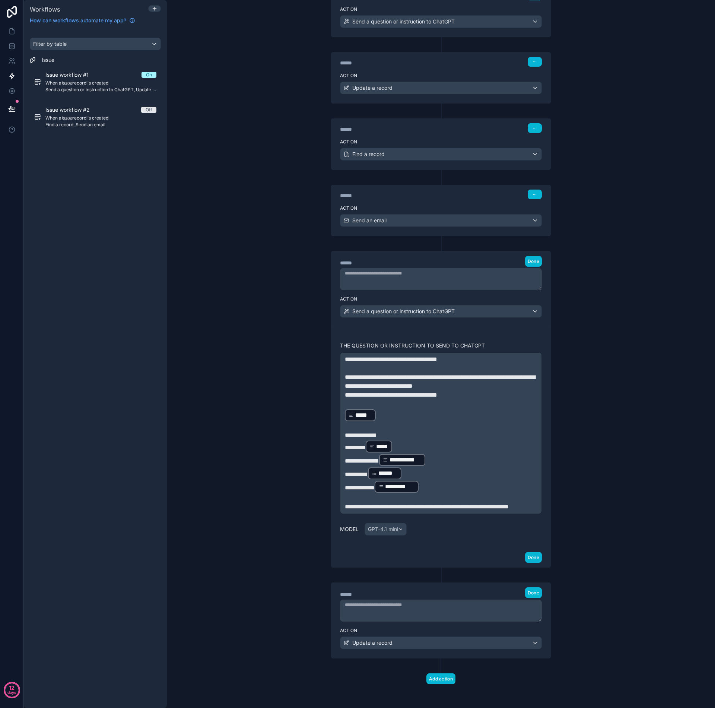
click at [597, 138] on div "**********" at bounding box center [441, 354] width 548 height 708
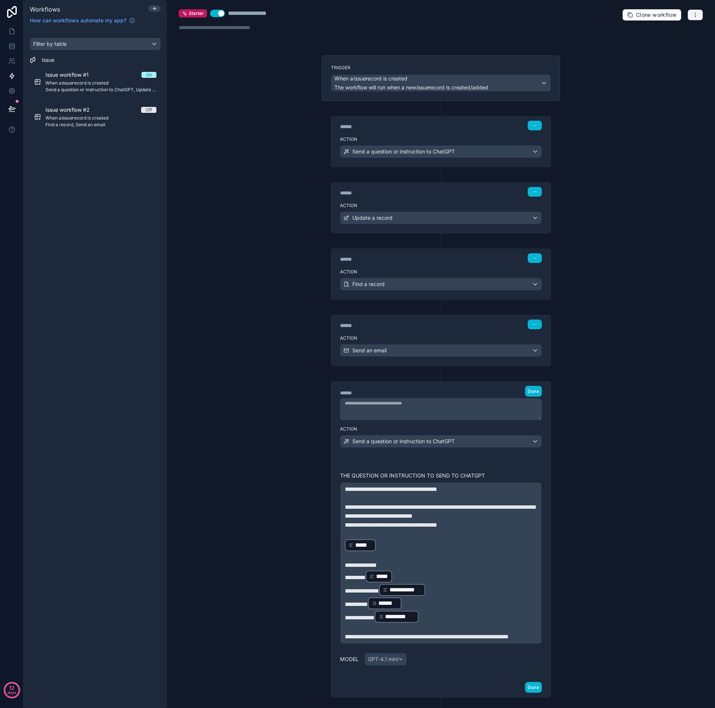
click at [695, 15] on button "button" at bounding box center [695, 14] width 16 height 11
click at [664, 34] on span "Test workflow" at bounding box center [670, 32] width 36 height 6
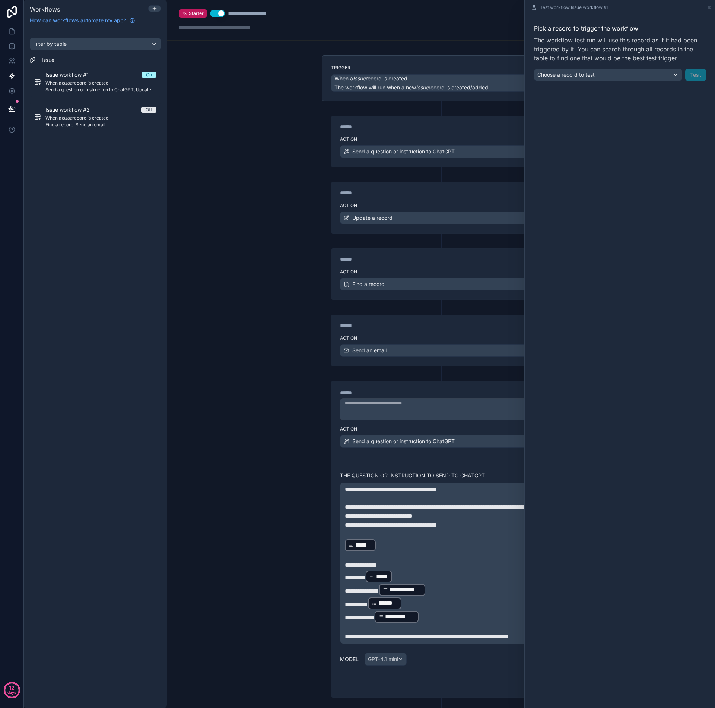
click at [676, 73] on div "Choose a record to test" at bounding box center [607, 75] width 147 height 12
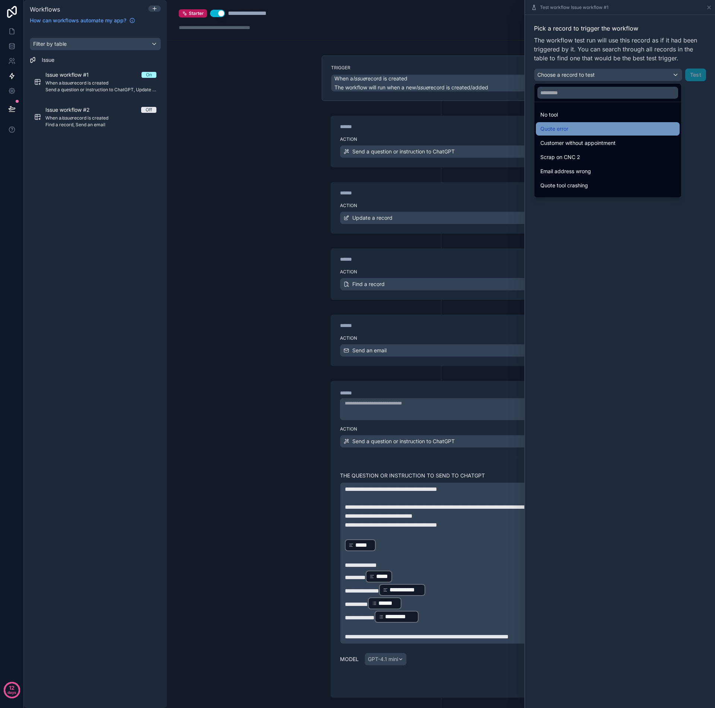
click at [564, 129] on span "Quote error" at bounding box center [554, 128] width 28 height 9
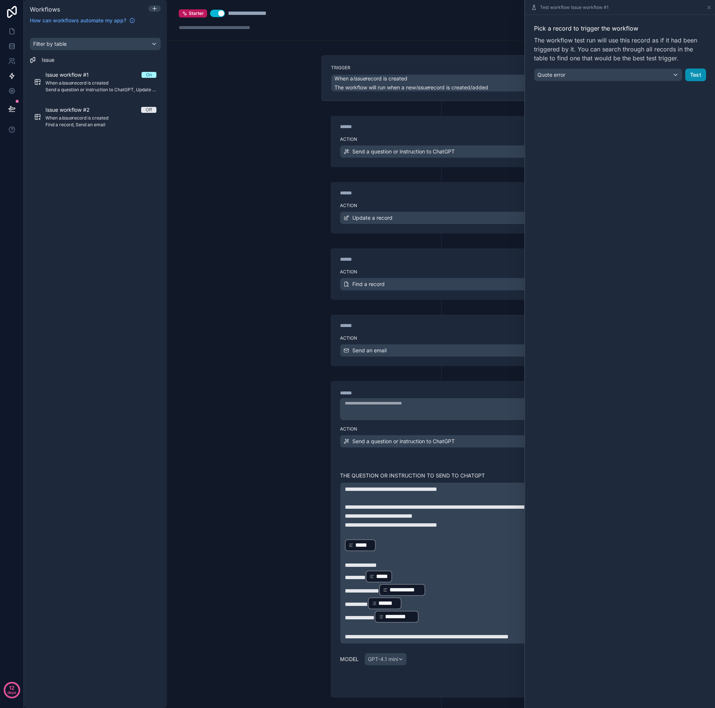
click at [694, 75] on button "Test" at bounding box center [695, 75] width 21 height 13
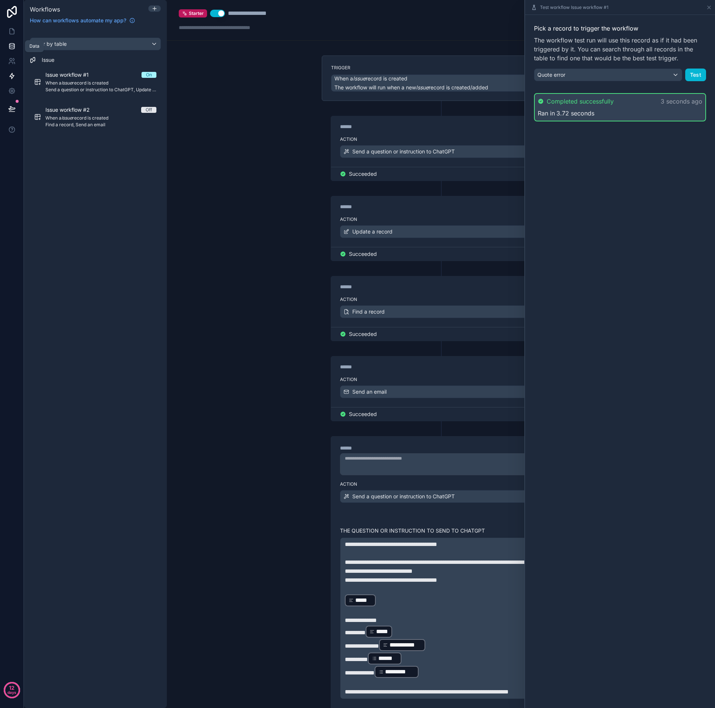
click at [10, 46] on icon at bounding box center [11, 45] width 7 height 7
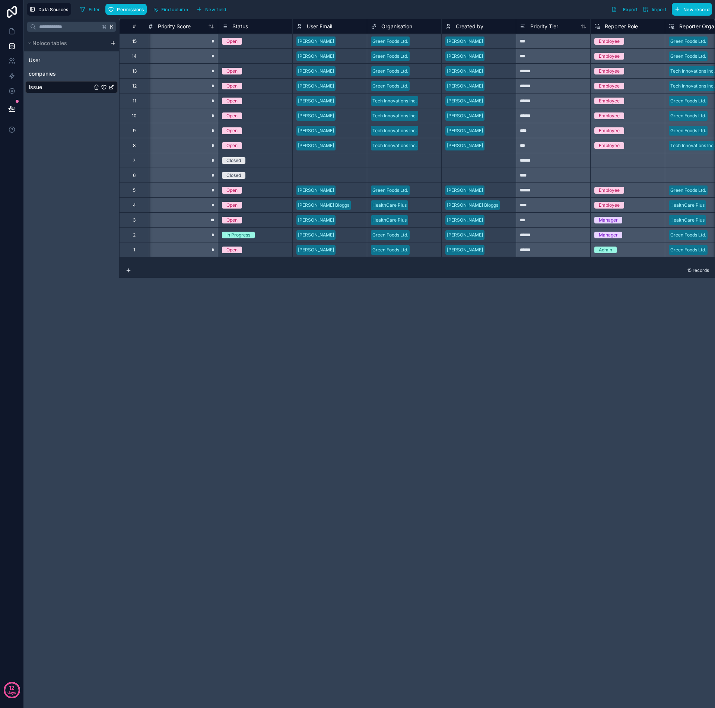
scroll to position [0, 780]
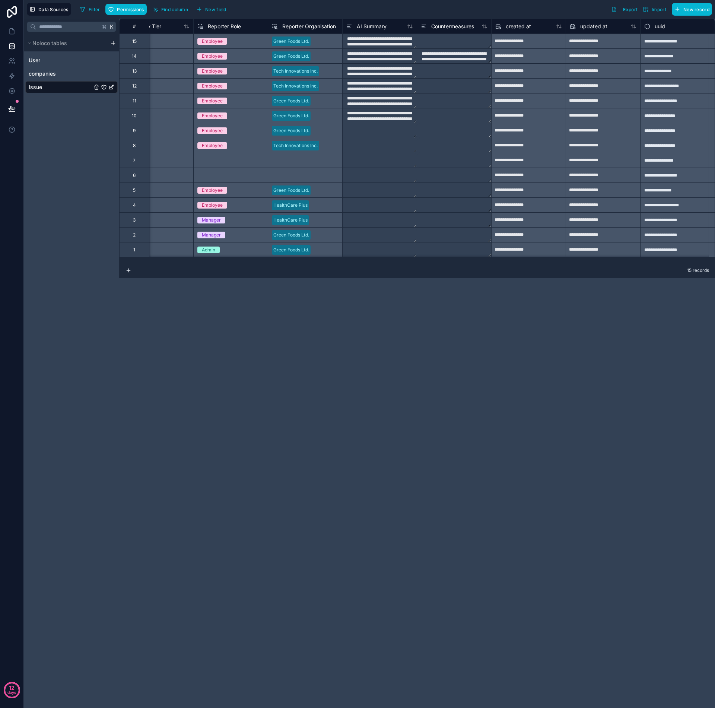
click at [446, 56] on textarea "**********" at bounding box center [454, 56] width 74 height 15
click at [444, 55] on textarea "**********" at bounding box center [454, 56] width 74 height 15
click at [433, 55] on textarea "**********" at bounding box center [454, 79] width 74 height 60
click at [520, 201] on div "**********" at bounding box center [528, 205] width 74 height 12
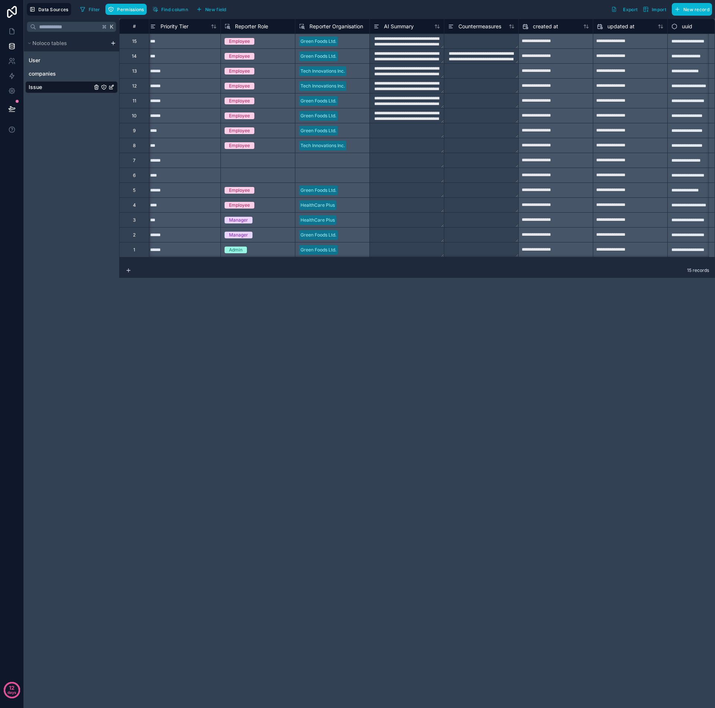
scroll to position [0, 750]
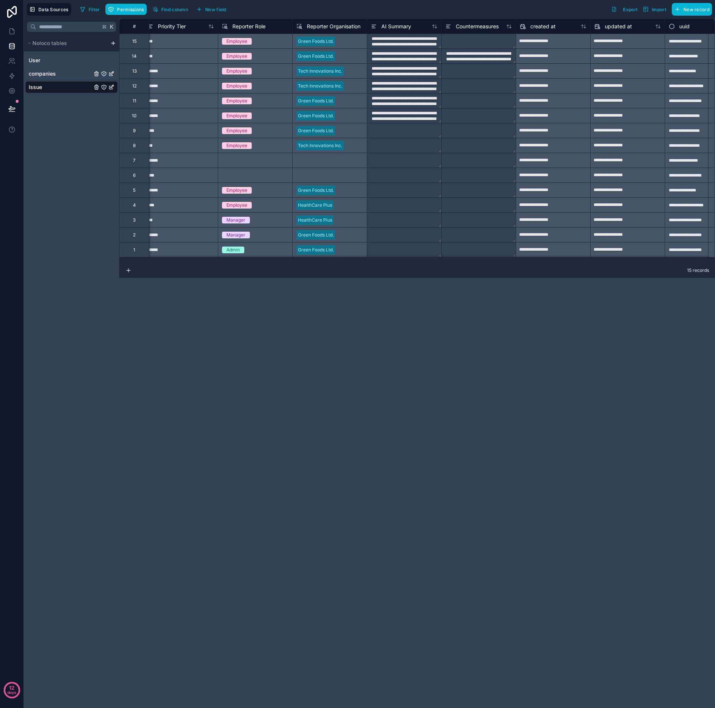
click at [55, 76] on span "companies" at bounding box center [42, 73] width 27 height 7
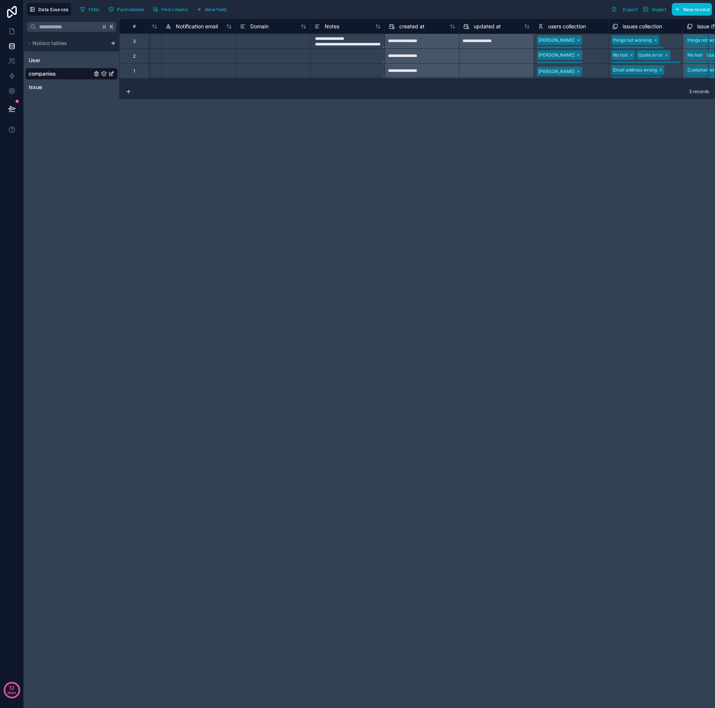
scroll to position [0, 434]
click at [340, 71] on textarea at bounding box center [348, 71] width 74 height 15
click at [348, 95] on div "Paste" at bounding box center [350, 94] width 38 height 8
click at [336, 70] on textarea at bounding box center [348, 71] width 74 height 15
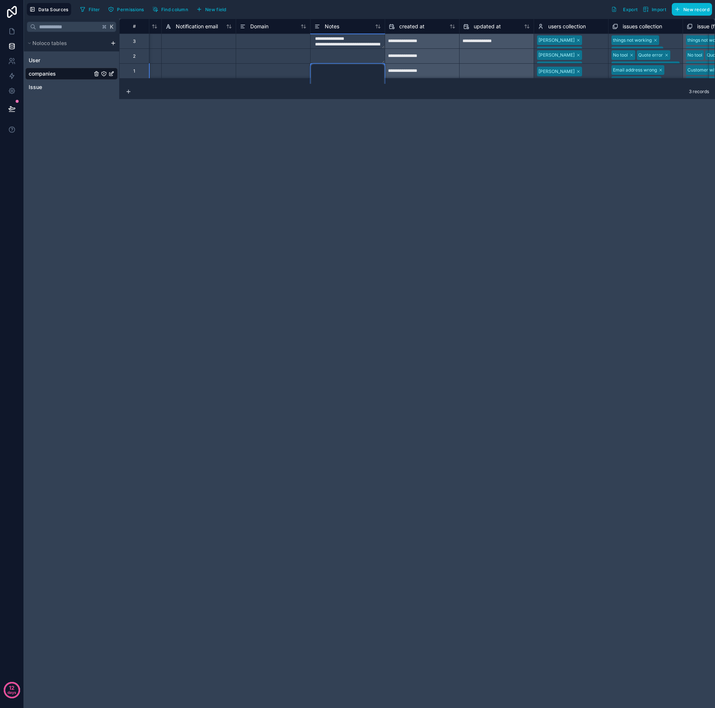
scroll to position [47, 434]
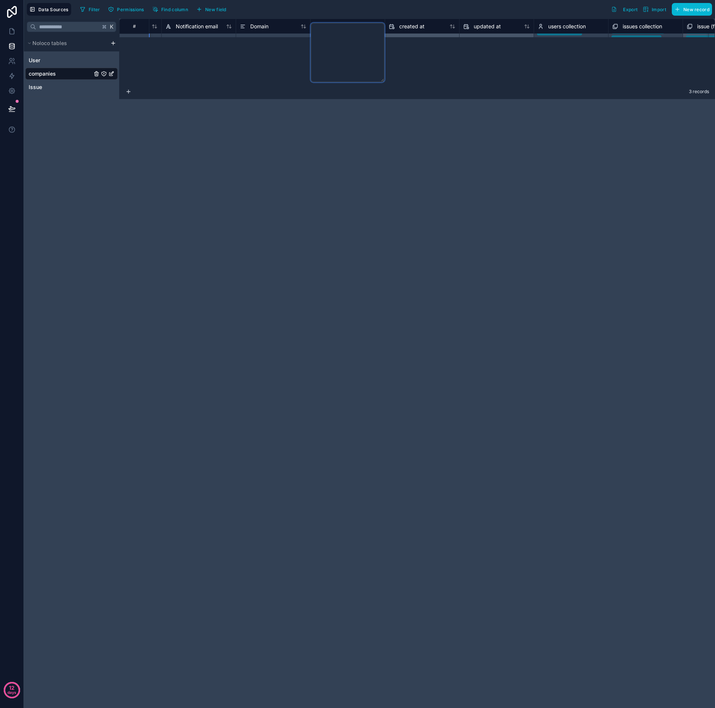
click at [334, 54] on textarea at bounding box center [348, 53] width 74 height 60
drag, startPoint x: 322, startPoint y: 35, endPoint x: 341, endPoint y: 50, distance: 23.9
click at [341, 50] on textarea at bounding box center [348, 53] width 74 height 60
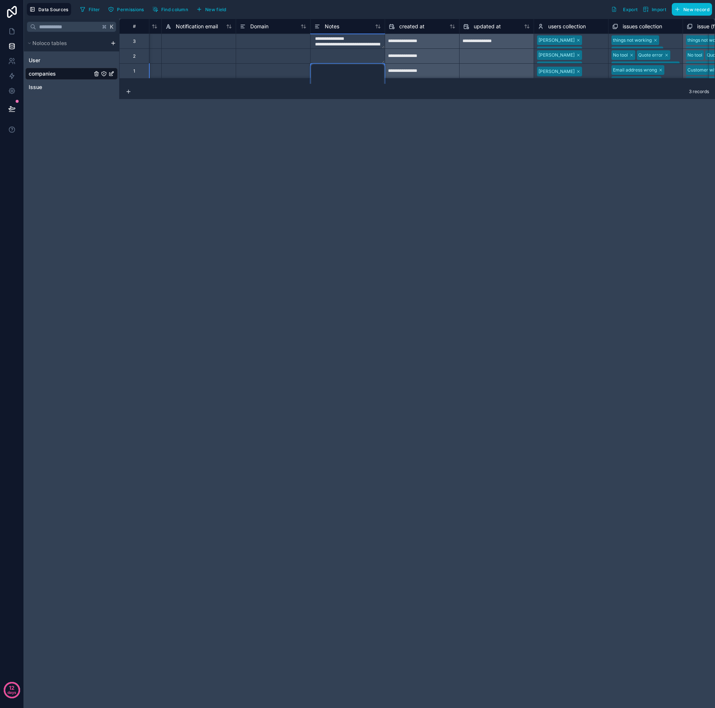
paste textarea "**********"
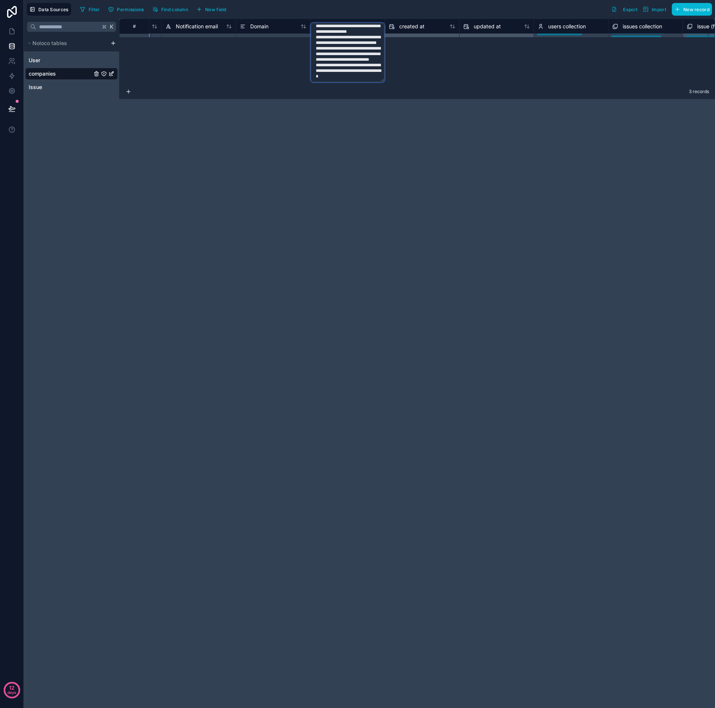
scroll to position [30, 434]
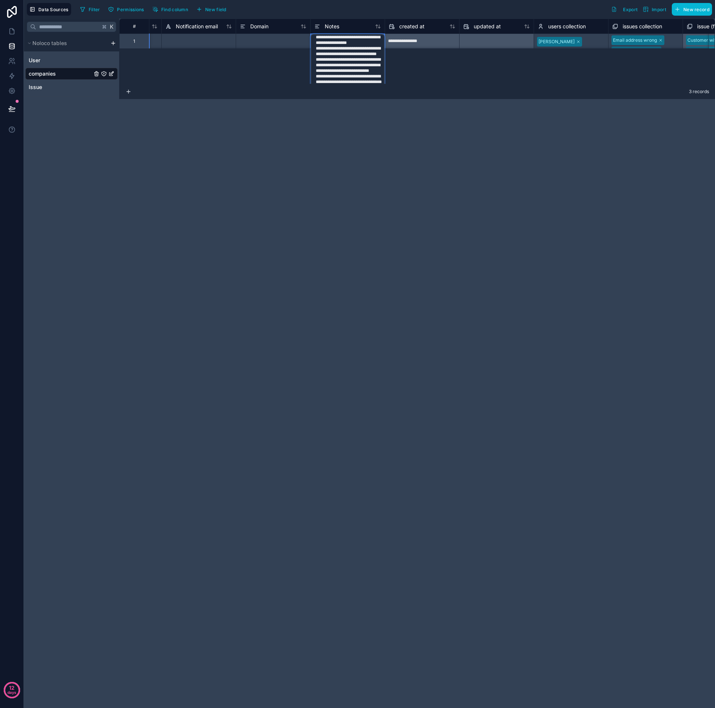
type textarea "**********"
click at [395, 130] on div "**********" at bounding box center [417, 363] width 596 height 689
click at [424, 66] on div "**********" at bounding box center [417, 52] width 596 height 66
click at [279, 54] on div "**********" at bounding box center [417, 52] width 596 height 66
click at [278, 38] on div "**********" at bounding box center [258, 19] width 1147 height 60
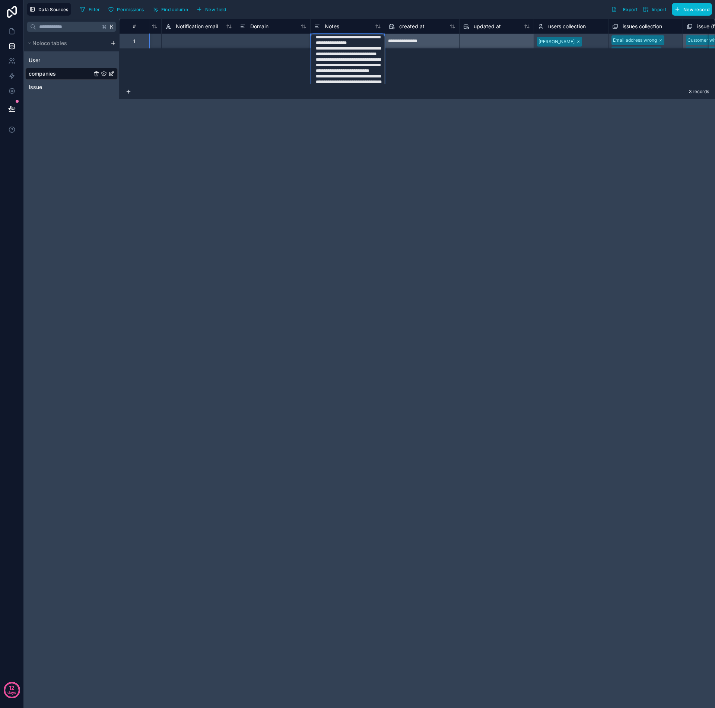
scroll to position [1, 434]
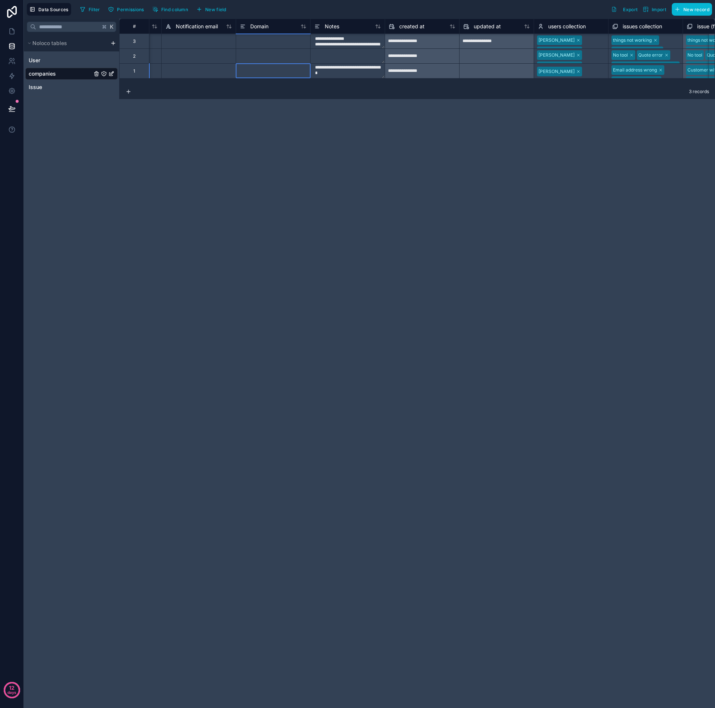
click at [286, 131] on div "**********" at bounding box center [417, 363] width 596 height 689
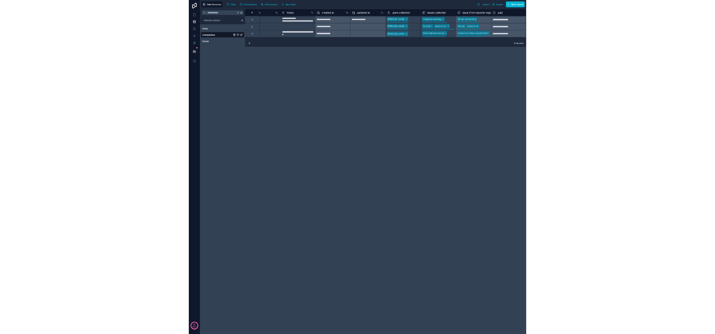
scroll to position [1, 557]
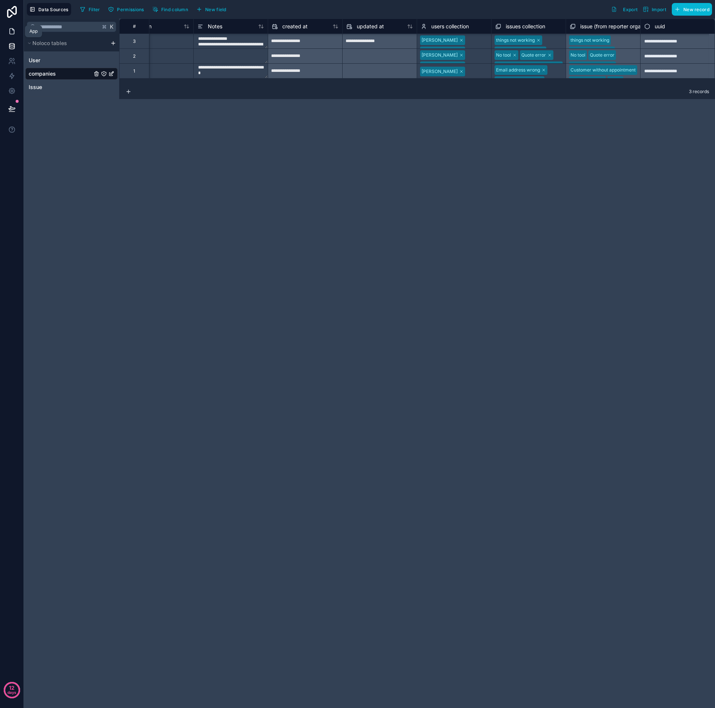
click at [15, 28] on icon at bounding box center [11, 31] width 7 height 7
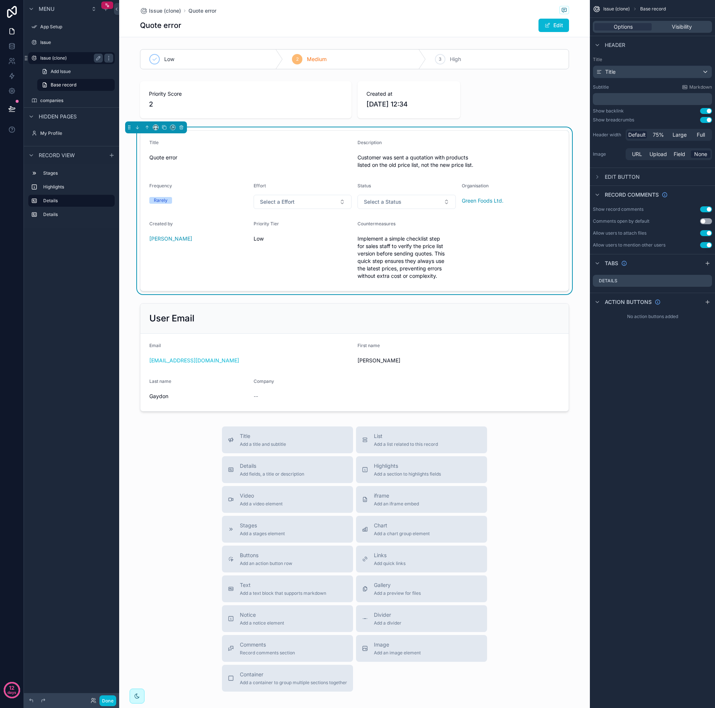
click at [64, 60] on label "Issue (clone)" at bounding box center [70, 58] width 60 height 6
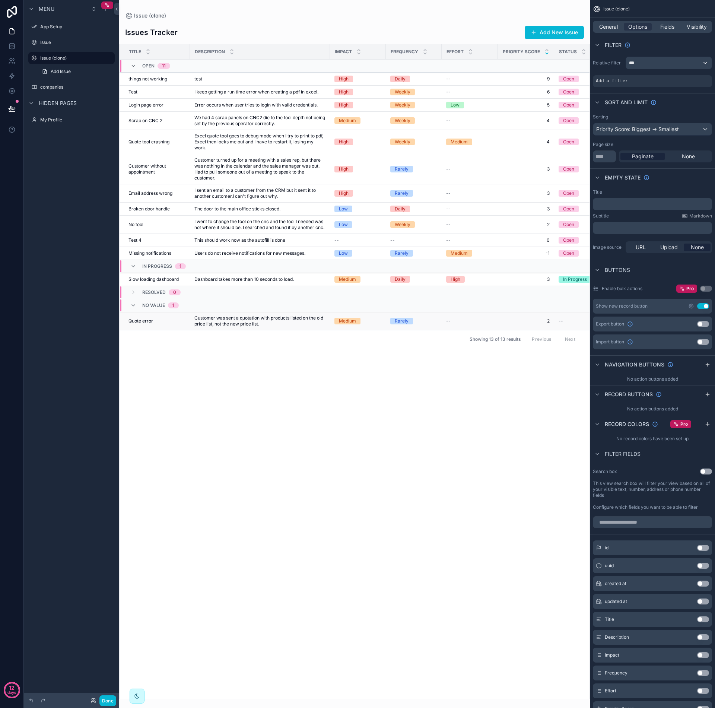
click at [210, 327] on span "Customer was sent a quotation with products listed on the old price list, not t…" at bounding box center [259, 321] width 131 height 12
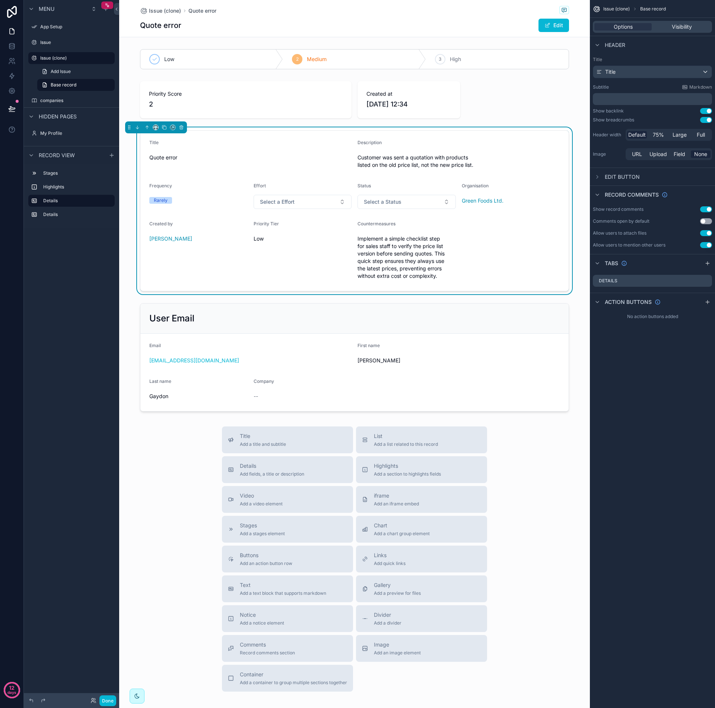
click at [418, 269] on span "Implement a simple checklist step for sales staff to verify the price list vers…" at bounding box center [406, 257] width 98 height 45
